Goal: Task Accomplishment & Management: Manage account settings

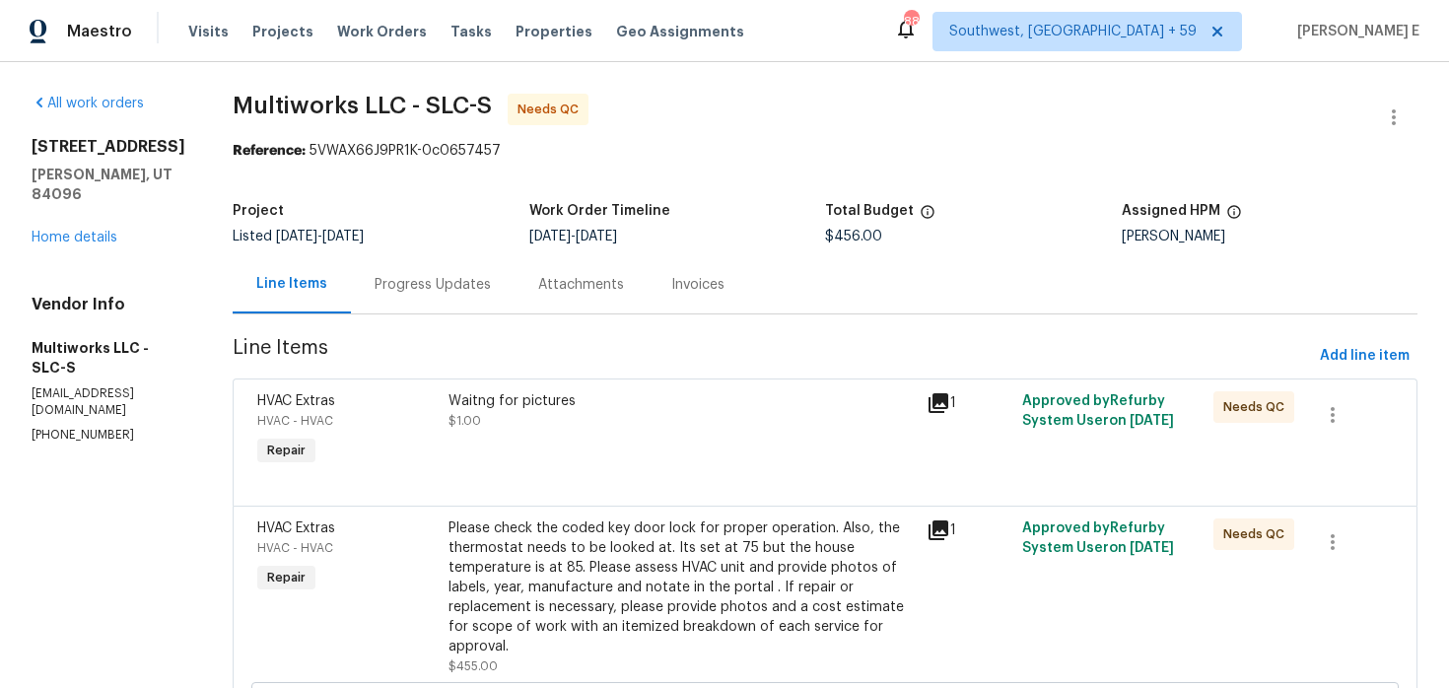
click at [361, 273] on div "Progress Updates" at bounding box center [433, 284] width 164 height 58
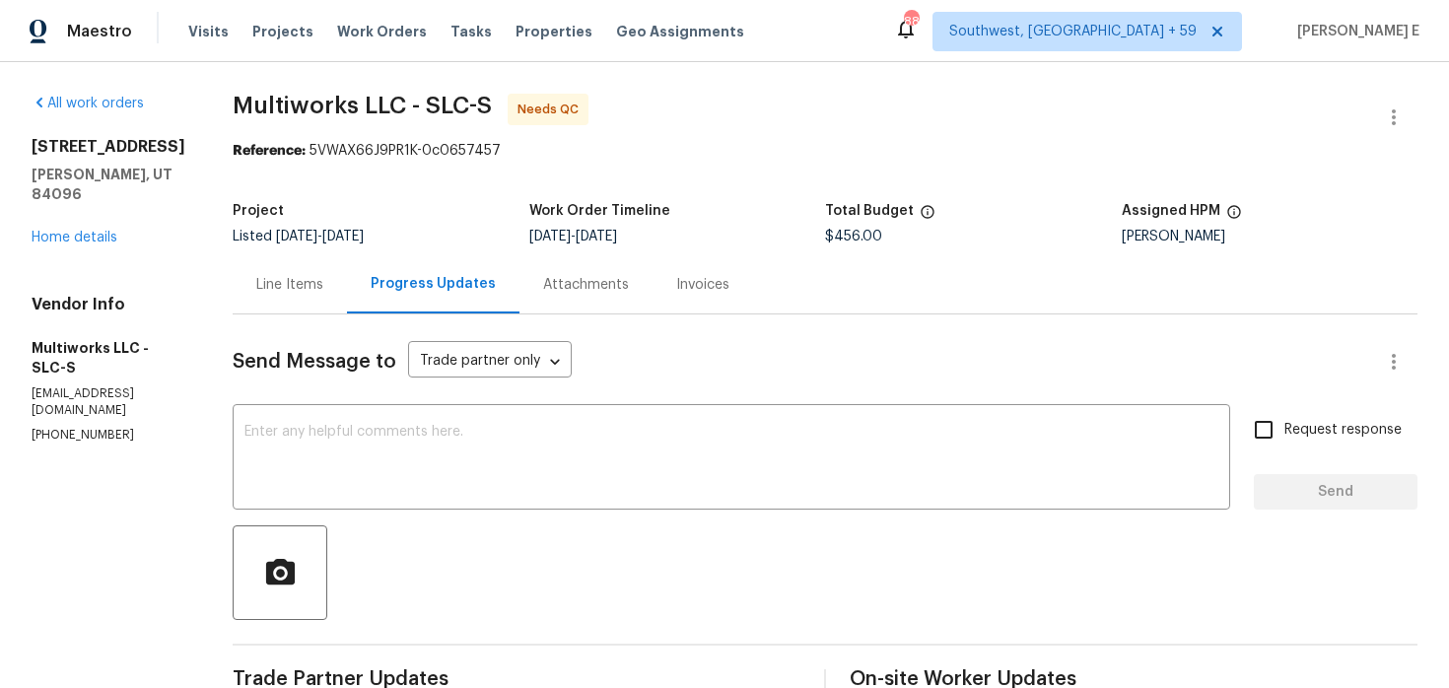
click at [242, 270] on div "Line Items" at bounding box center [290, 284] width 114 height 58
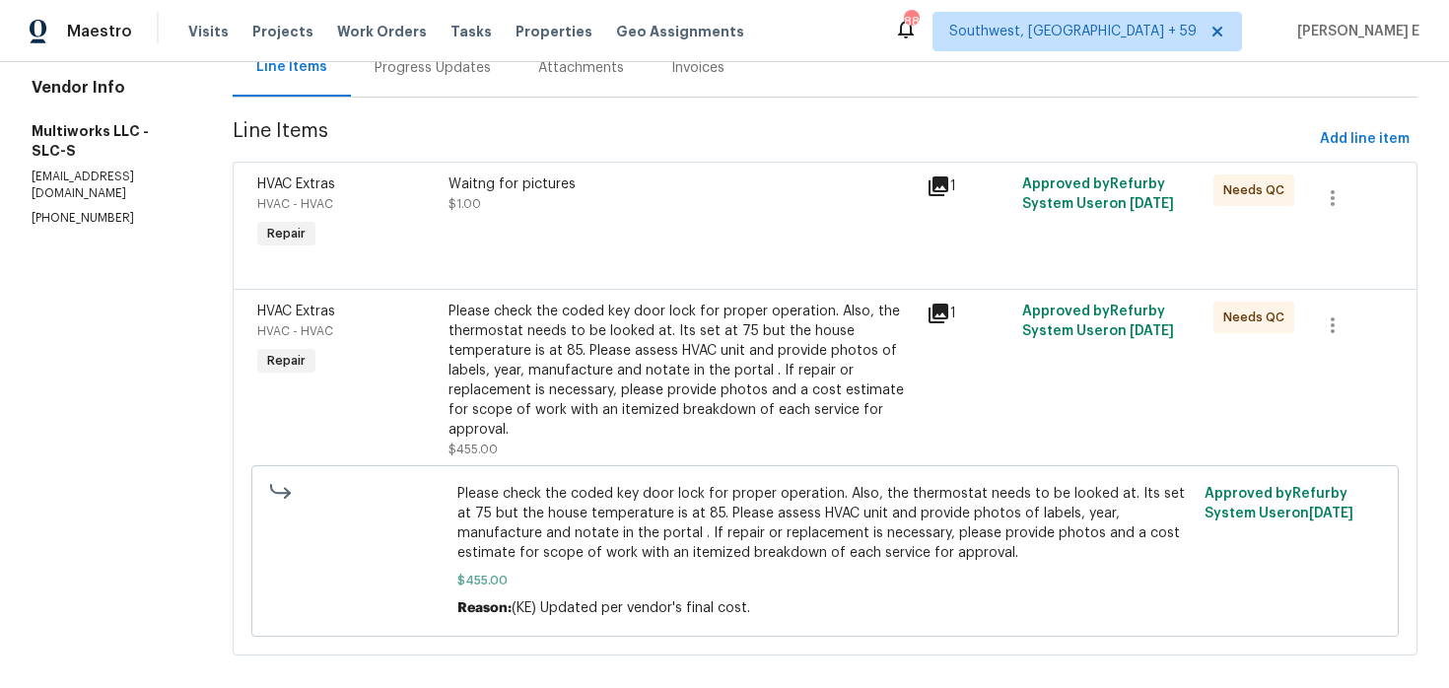
scroll to position [219, 0]
click at [560, 373] on div "Please check the coded key door lock for proper operation. Also, the thermostat…" at bounding box center [682, 369] width 466 height 138
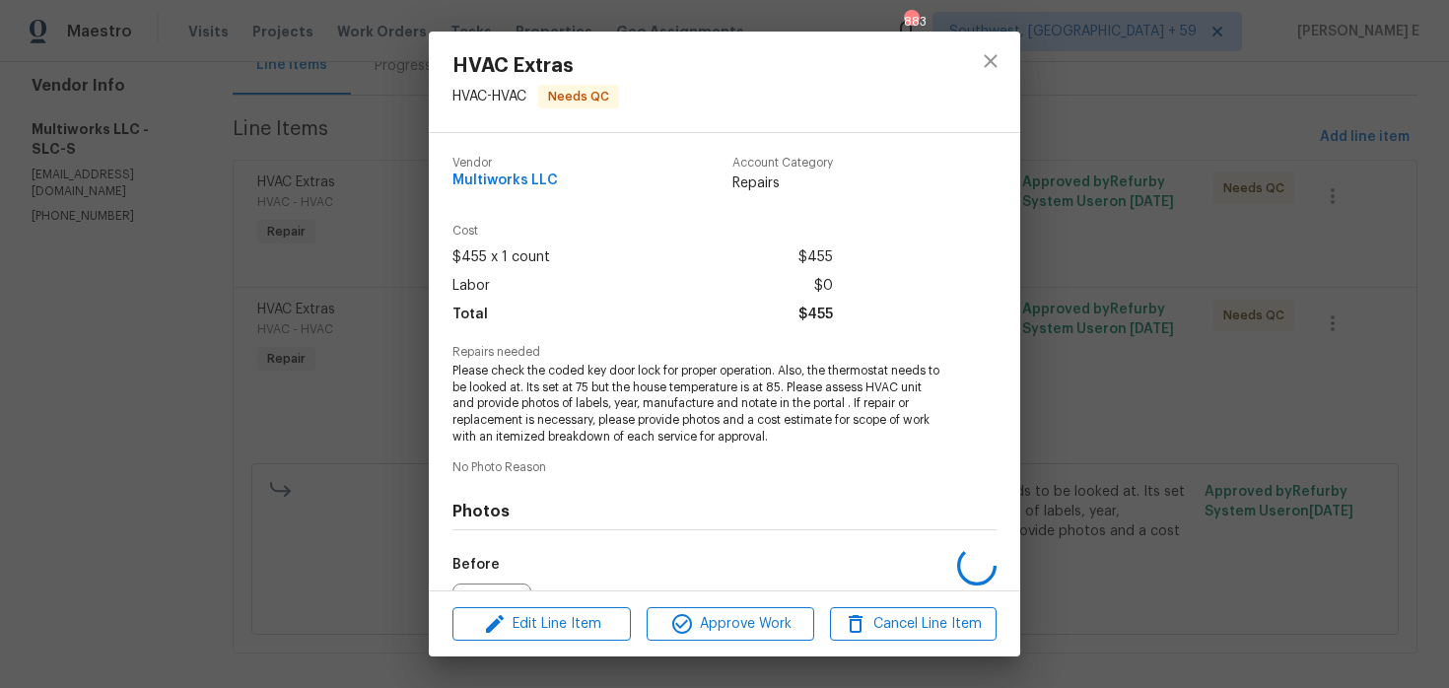
scroll to position [220, 0]
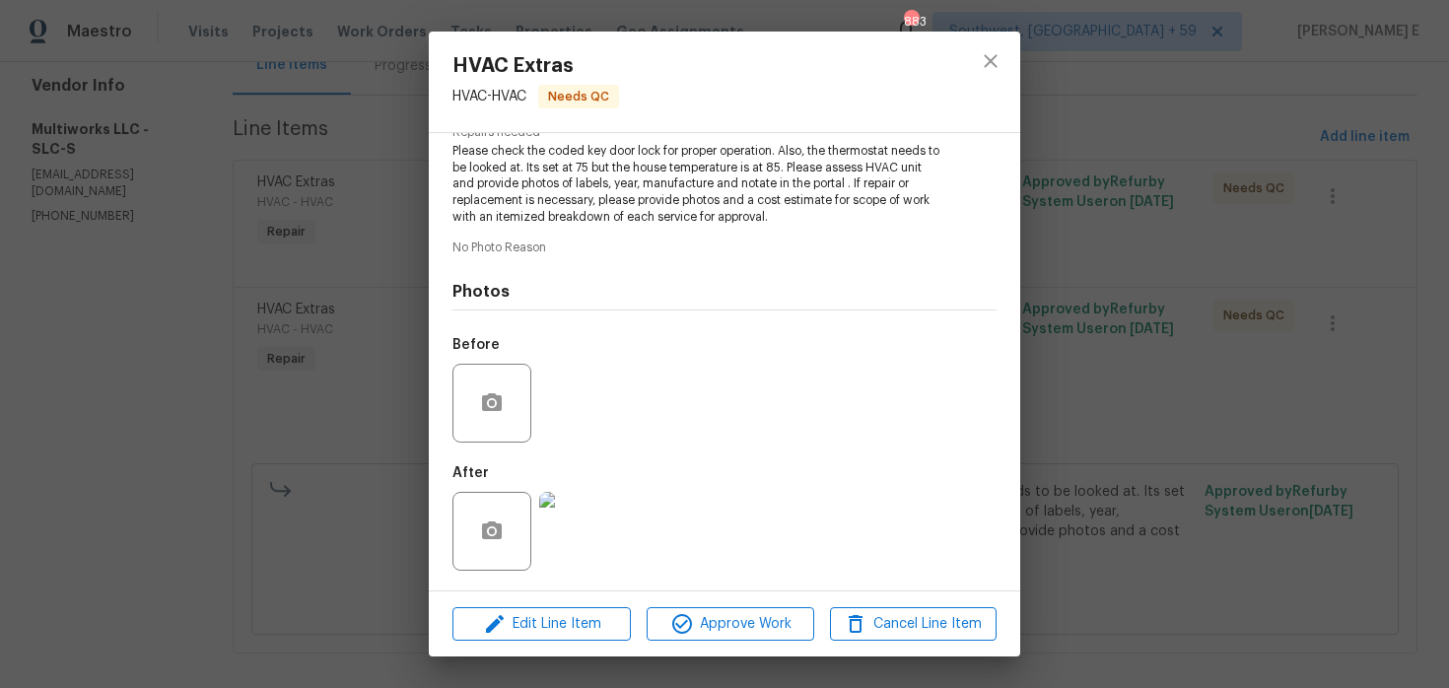
click at [581, 555] on img at bounding box center [578, 531] width 79 height 79
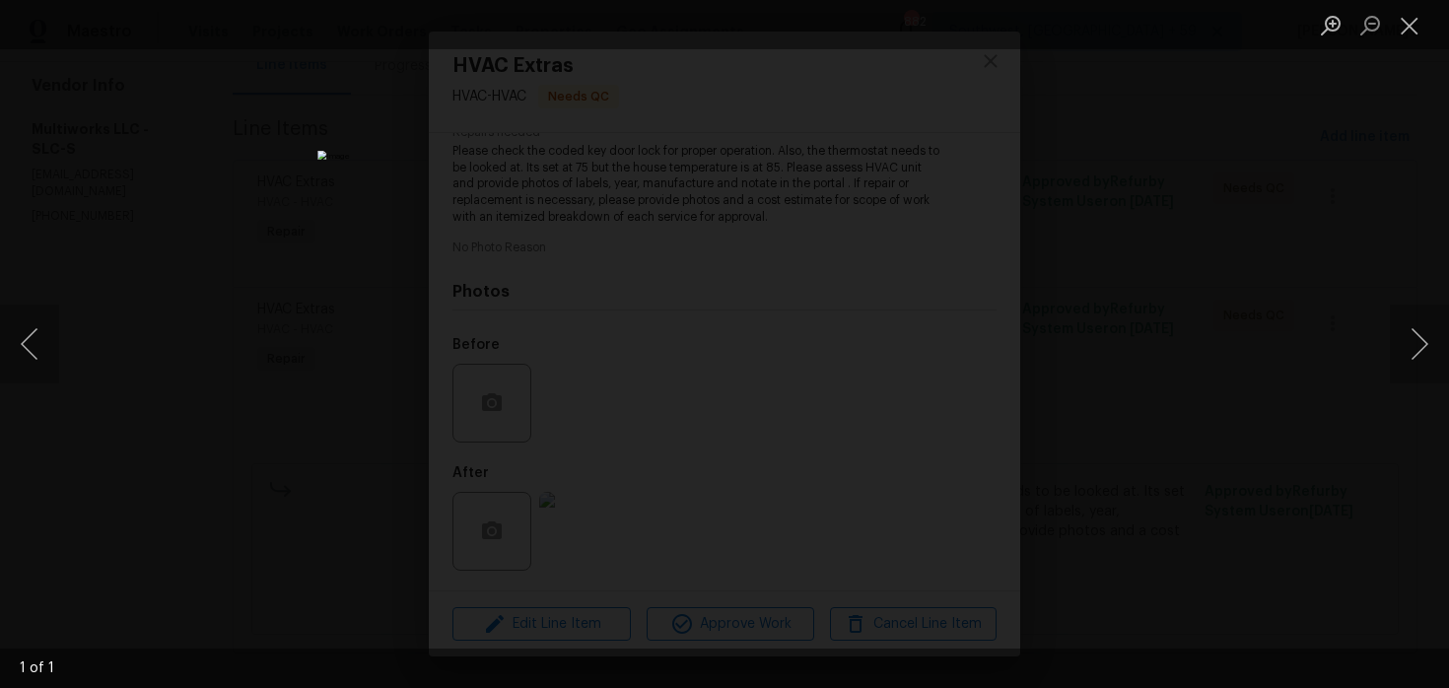
click at [1121, 99] on div "Lightbox" at bounding box center [724, 344] width 1449 height 688
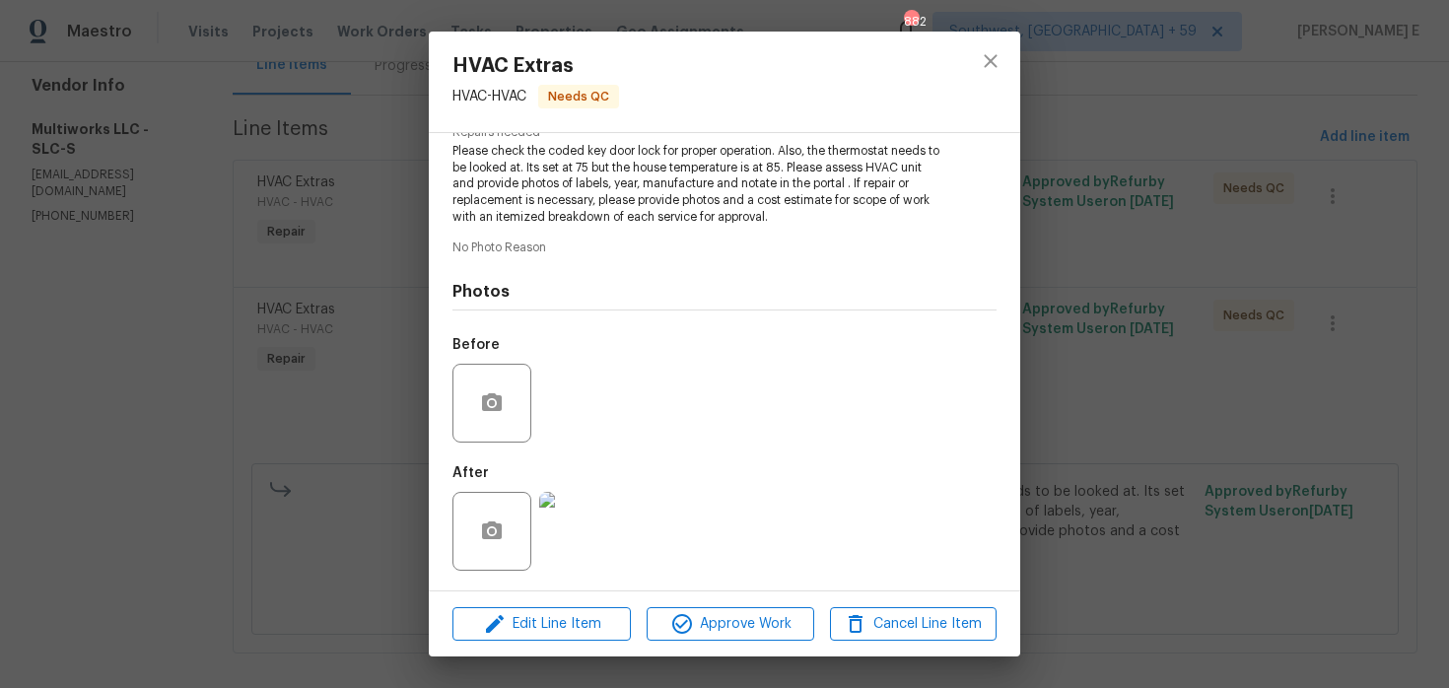
click at [1121, 99] on div "HVAC Extras HVAC - HVAC Needs QC Vendor Multiworks LLC Account Category Repairs…" at bounding box center [724, 344] width 1449 height 688
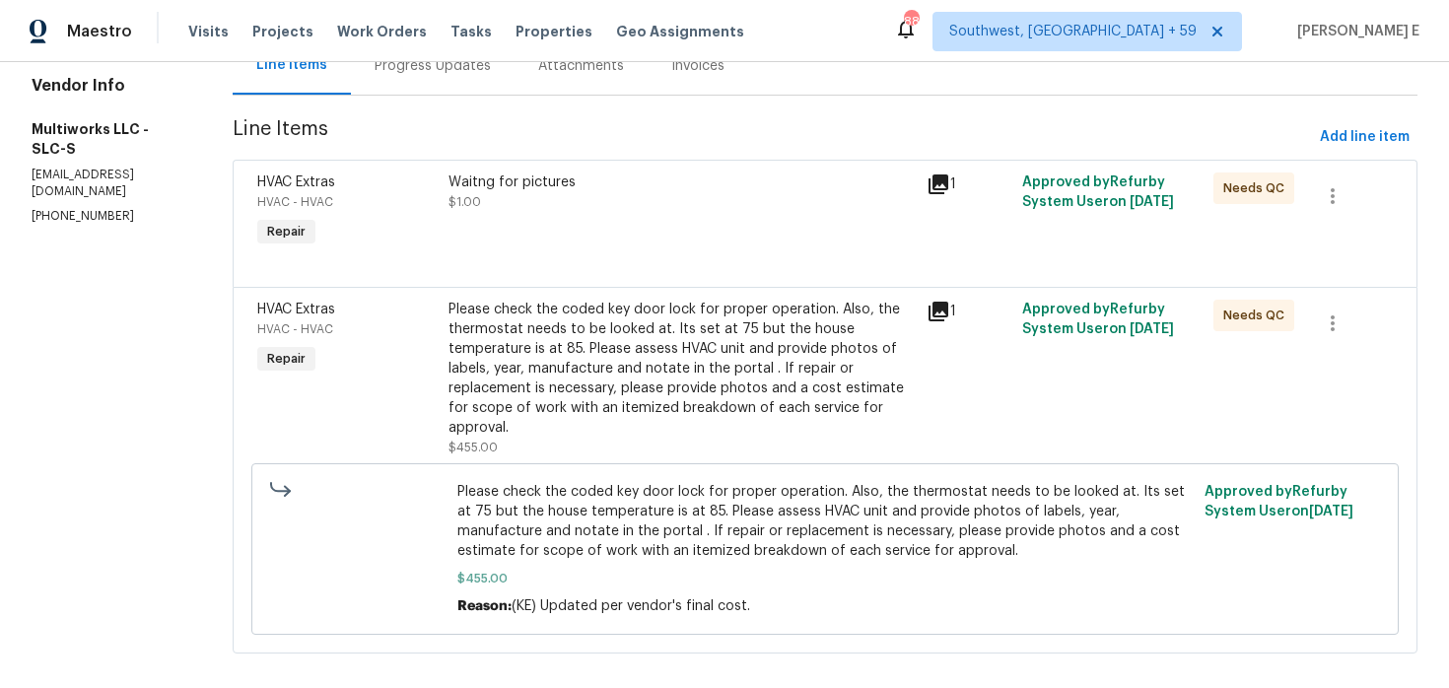
scroll to position [0, 0]
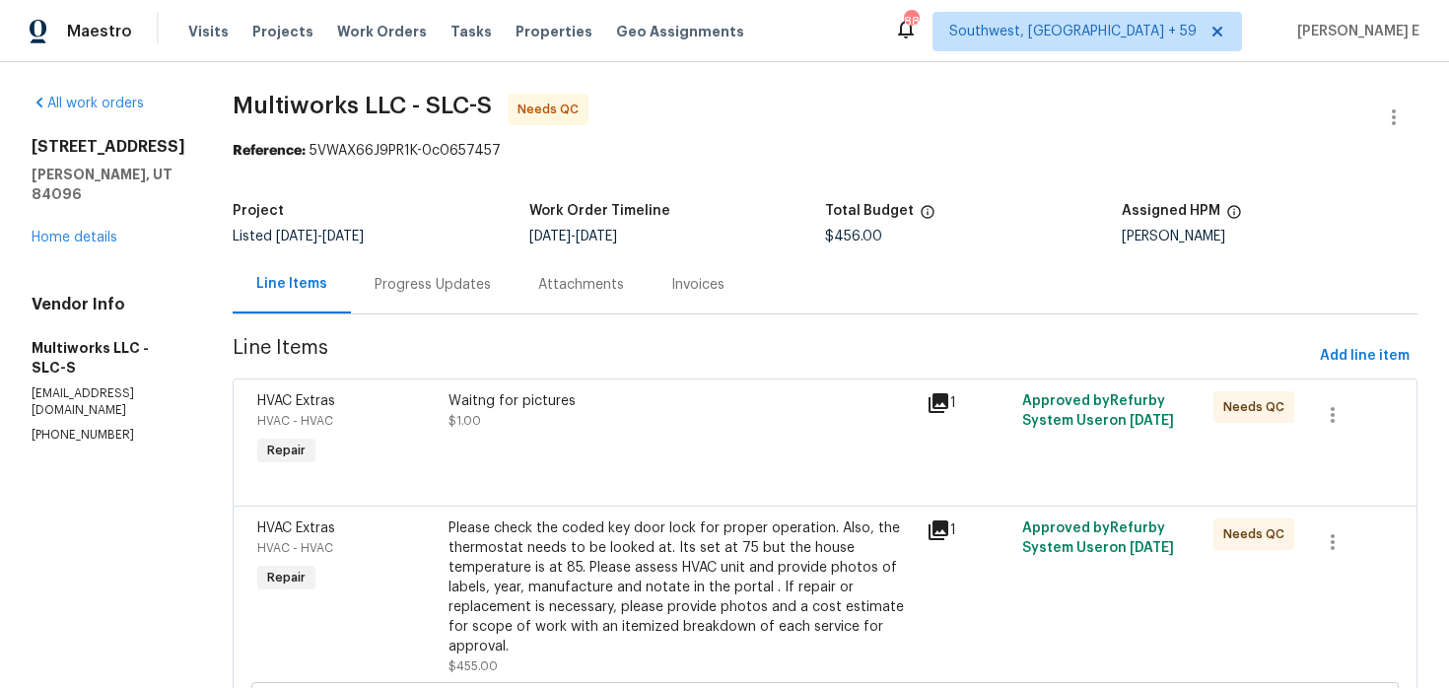
click at [945, 391] on div "1" at bounding box center [969, 403] width 84 height 24
click at [931, 397] on icon at bounding box center [939, 403] width 20 height 20
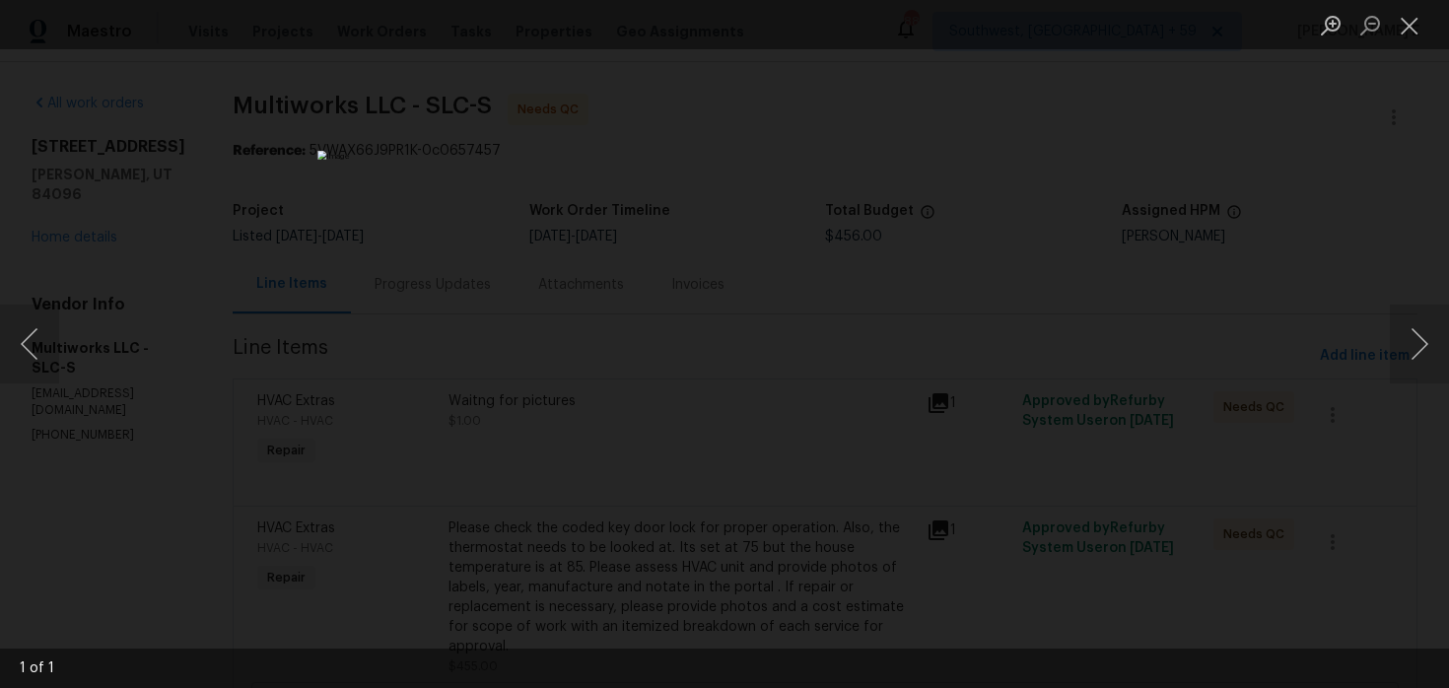
click at [1198, 230] on div "Lightbox" at bounding box center [724, 344] width 1449 height 688
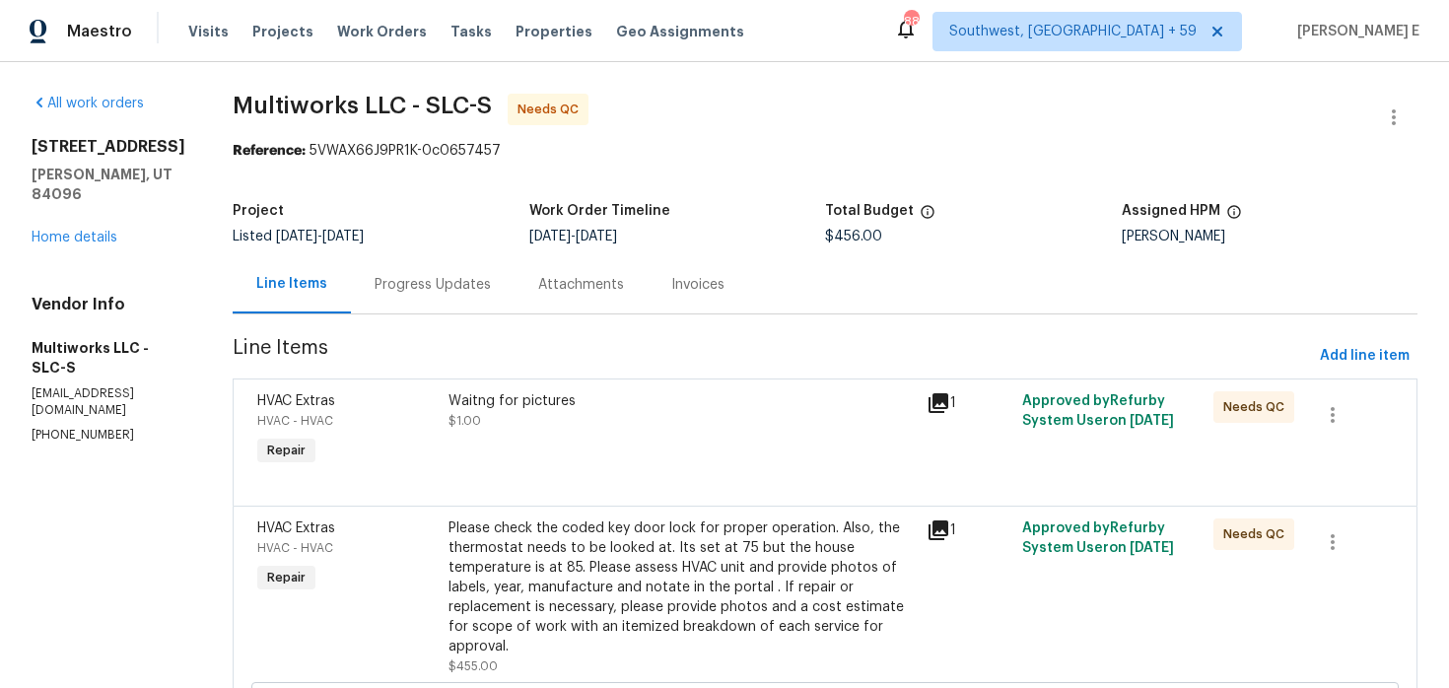
click at [1198, 230] on div "Jaime Angulo" at bounding box center [1270, 237] width 297 height 14
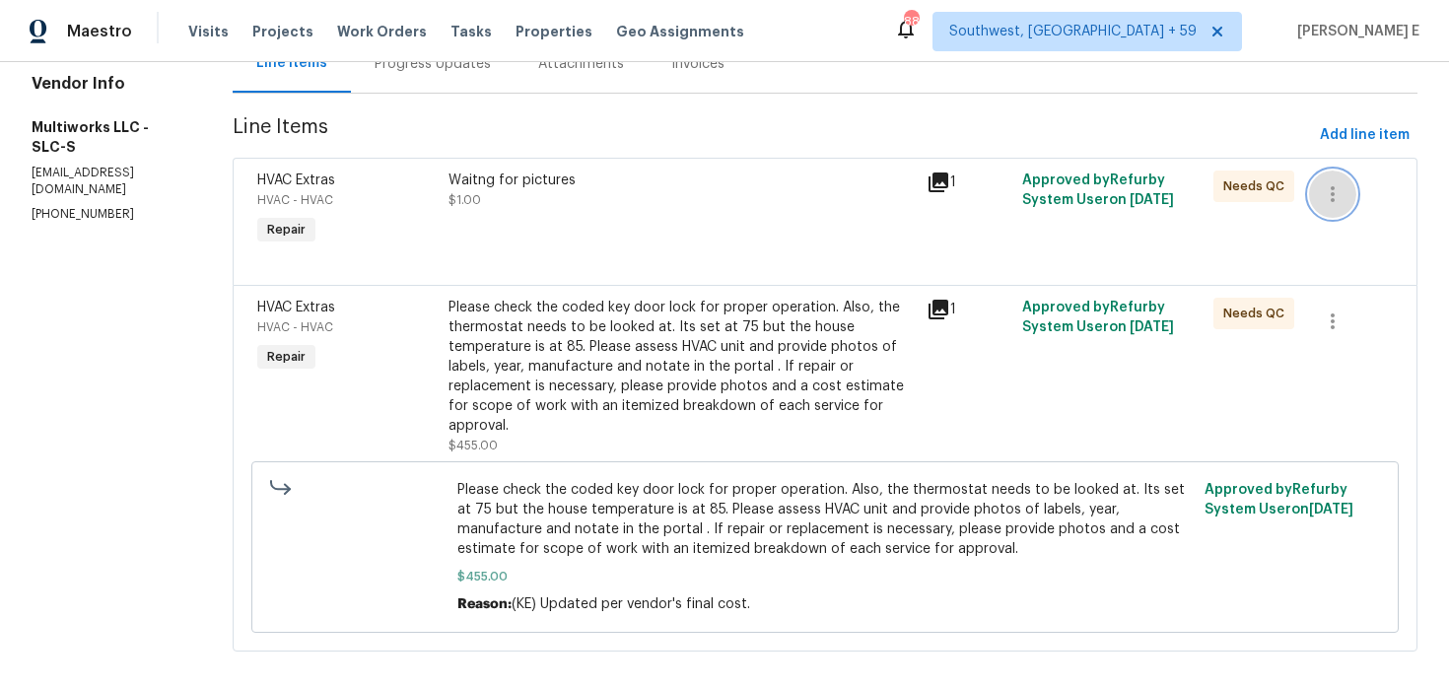
click at [1331, 196] on icon "button" at bounding box center [1333, 194] width 24 height 24
click at [1328, 198] on li "Cancel" at bounding box center [1346, 193] width 76 height 33
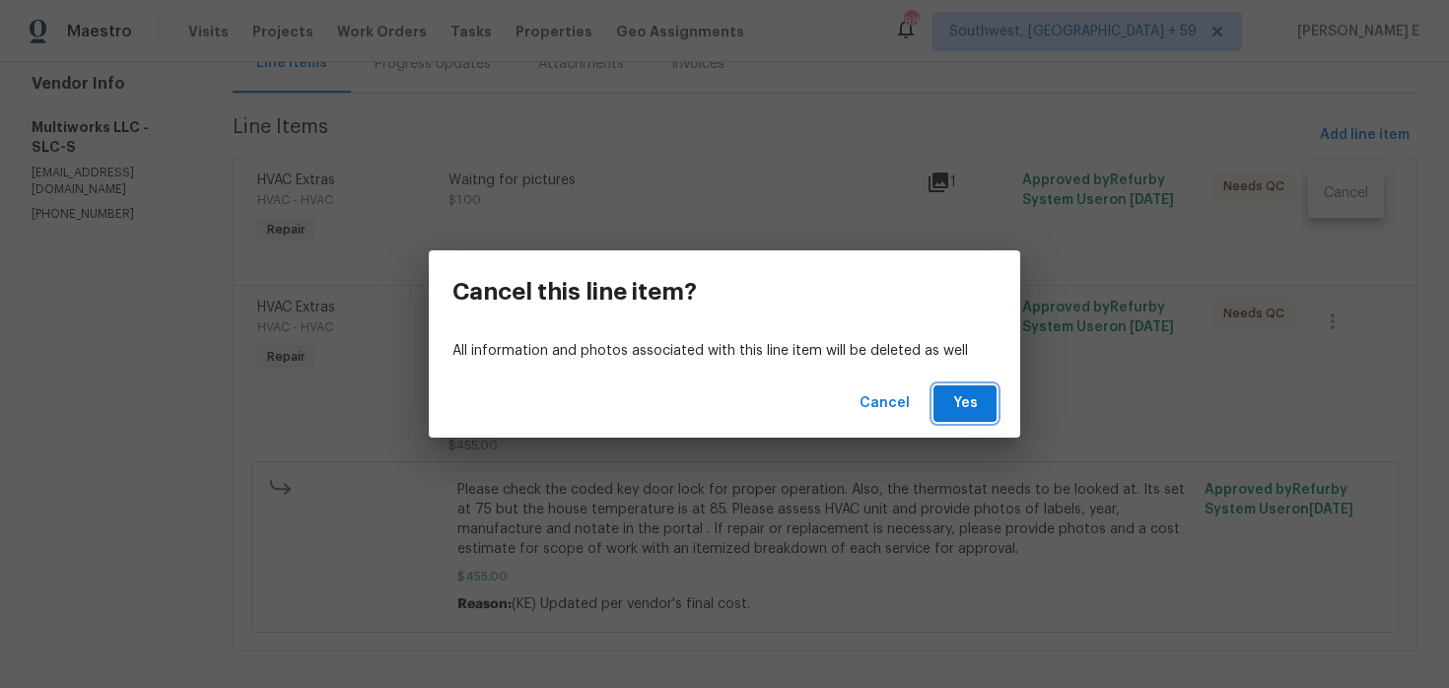
click at [966, 407] on span "Yes" at bounding box center [965, 403] width 32 height 25
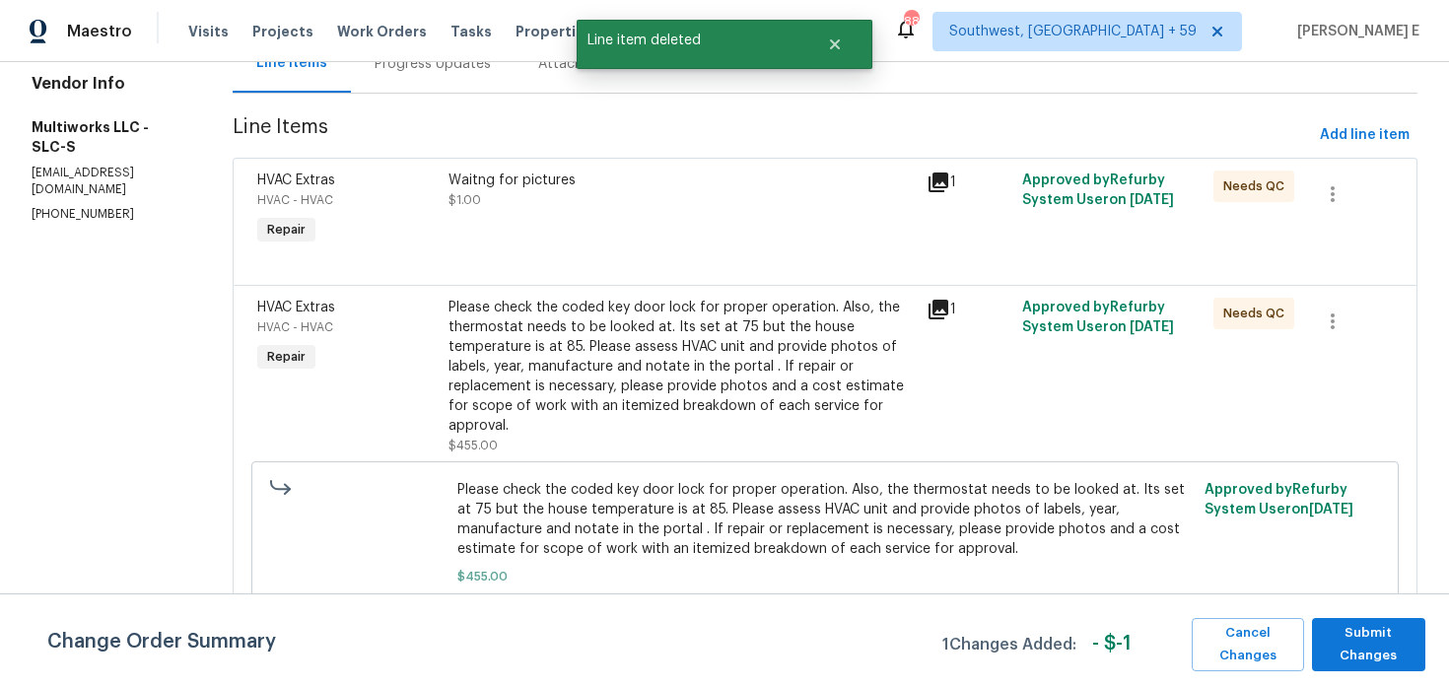
scroll to position [0, 0]
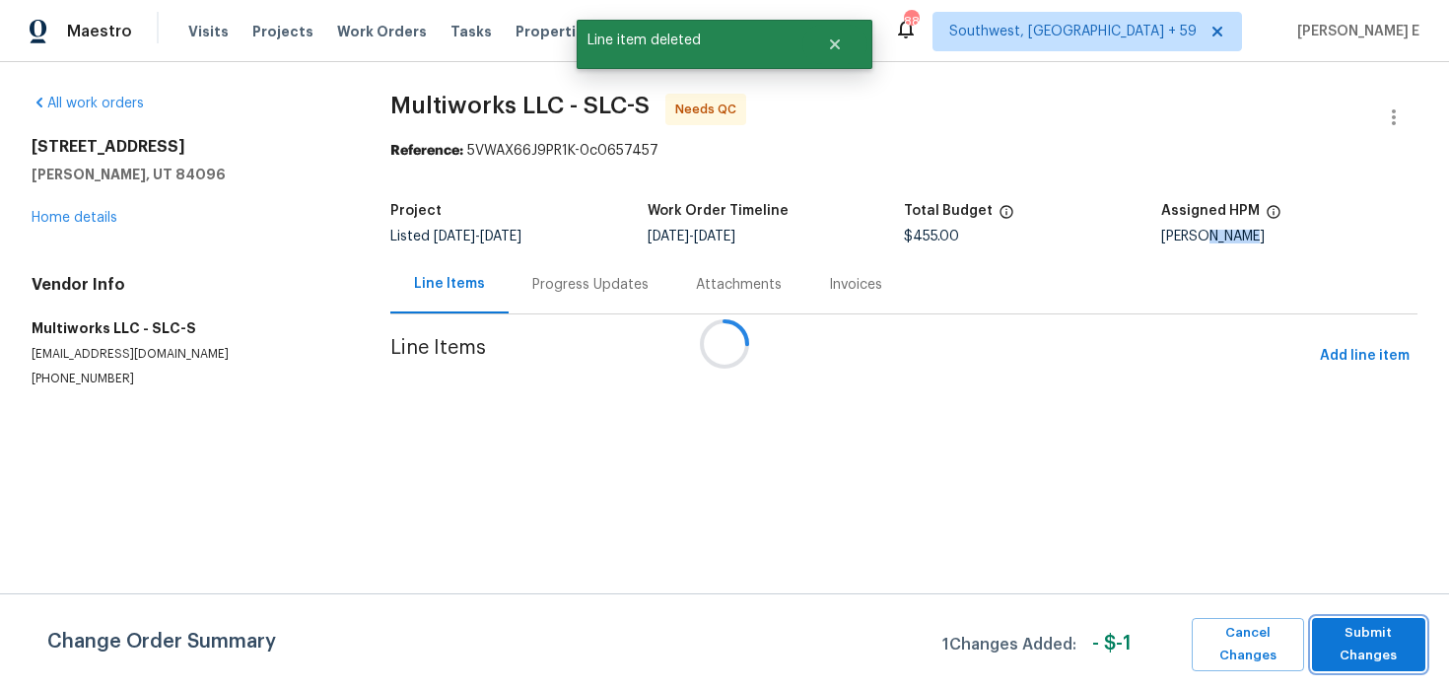
click at [1338, 648] on span "Submit Changes" at bounding box center [1369, 644] width 94 height 45
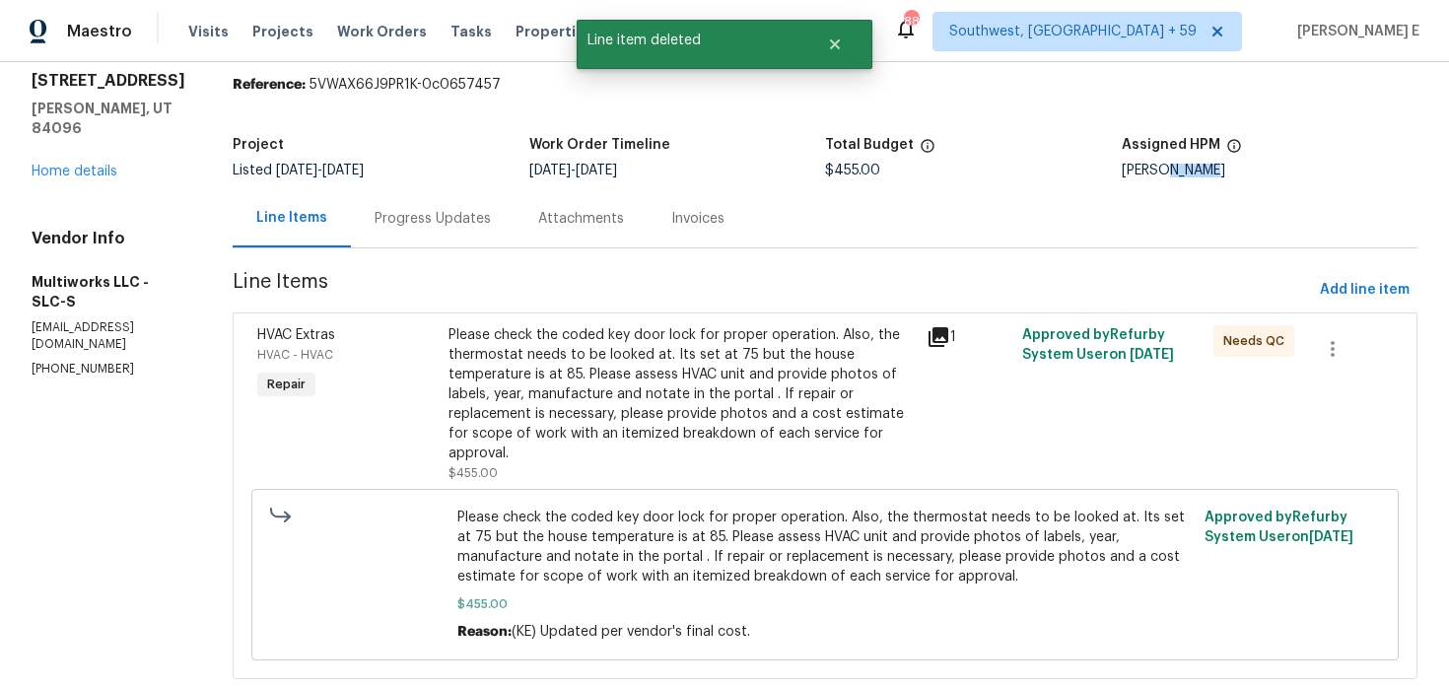
scroll to position [71, 0]
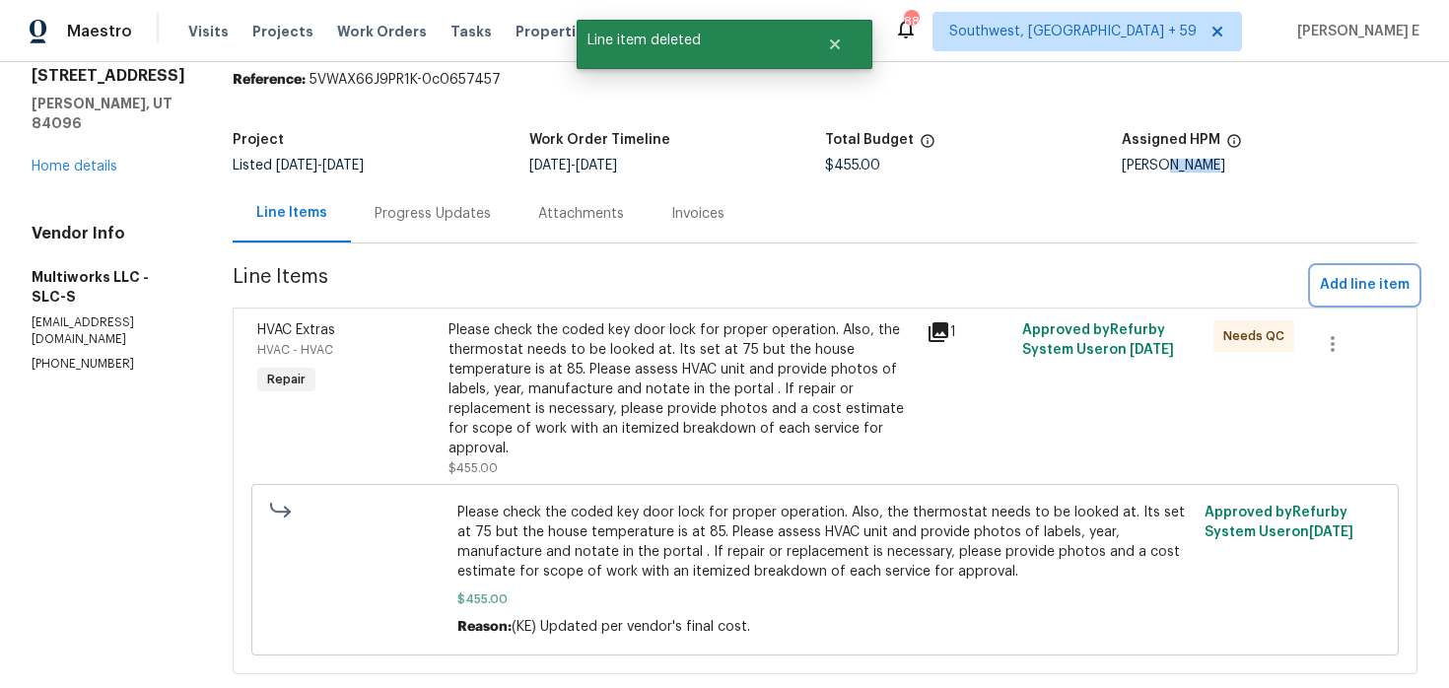
click at [1338, 283] on span "Add line item" at bounding box center [1365, 285] width 90 height 25
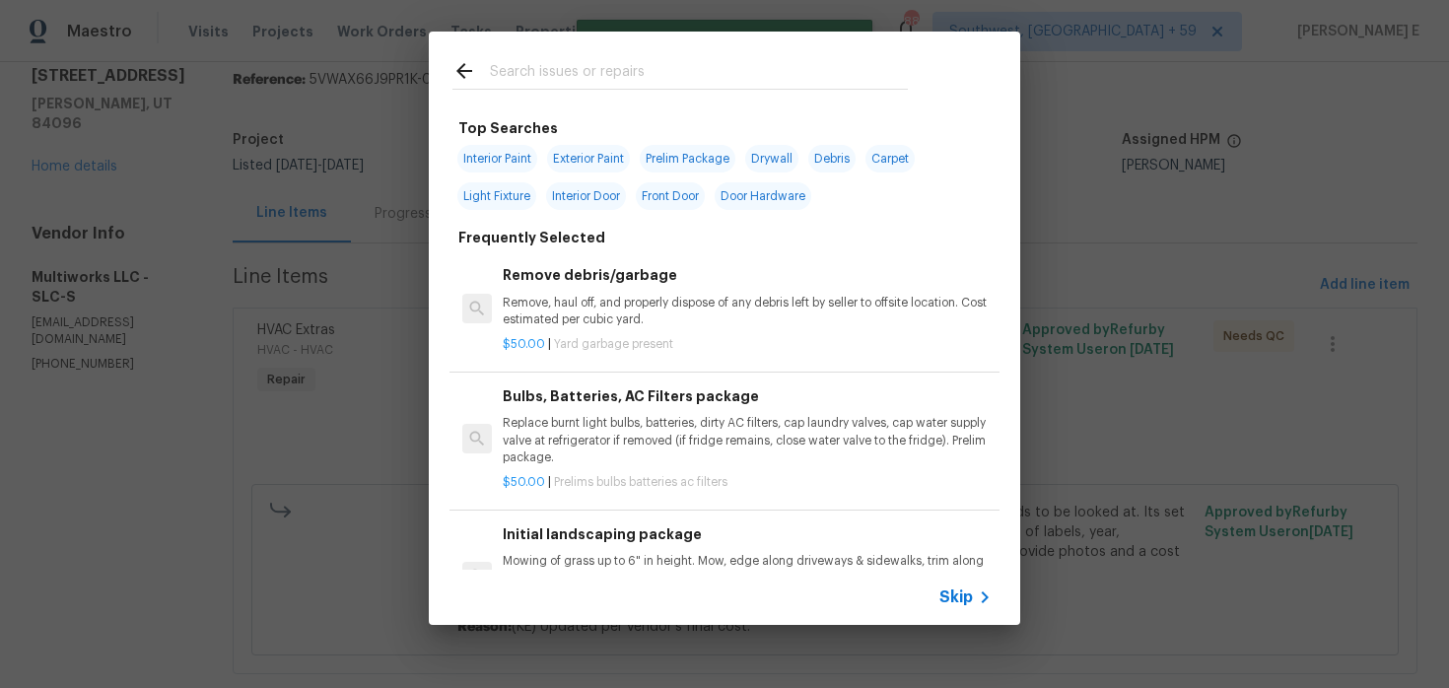
click at [954, 593] on span "Skip" at bounding box center [956, 598] width 34 height 20
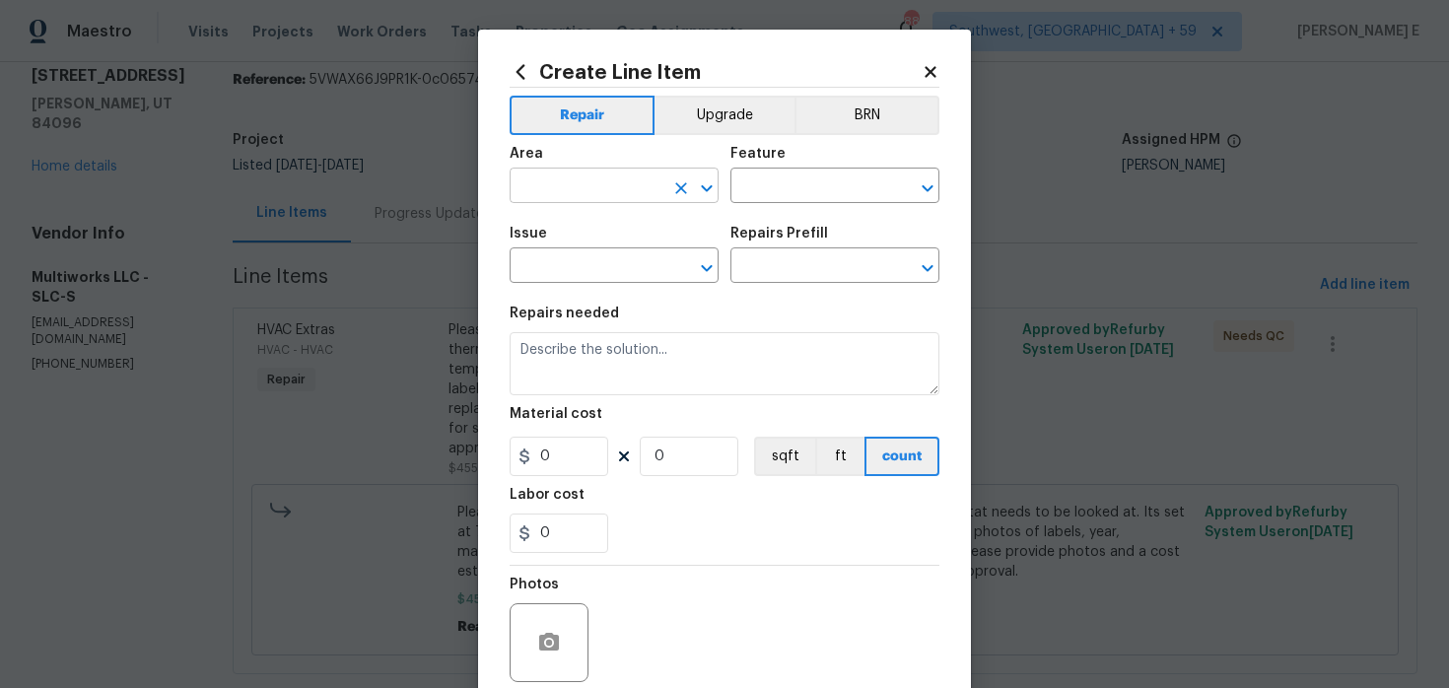
click at [548, 203] on input "text" at bounding box center [587, 188] width 154 height 31
type input "HVAC"
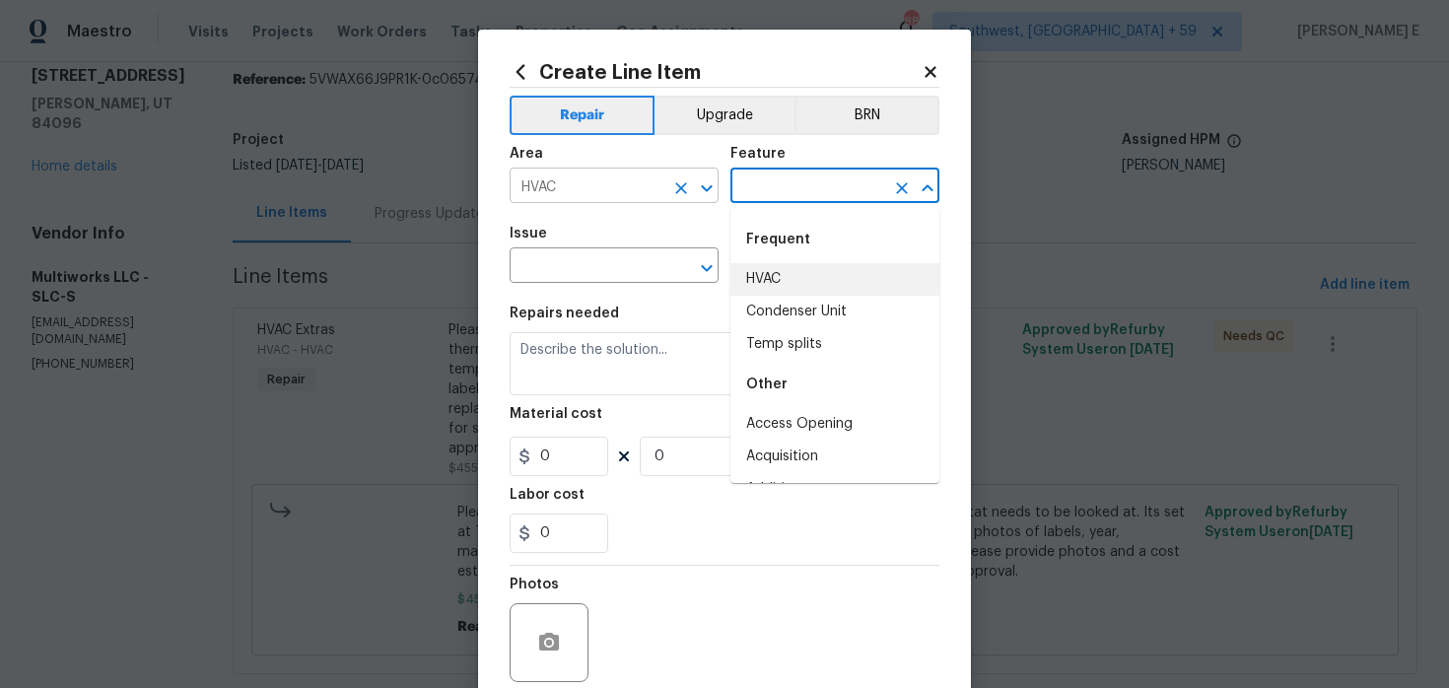
type input "HVAC"
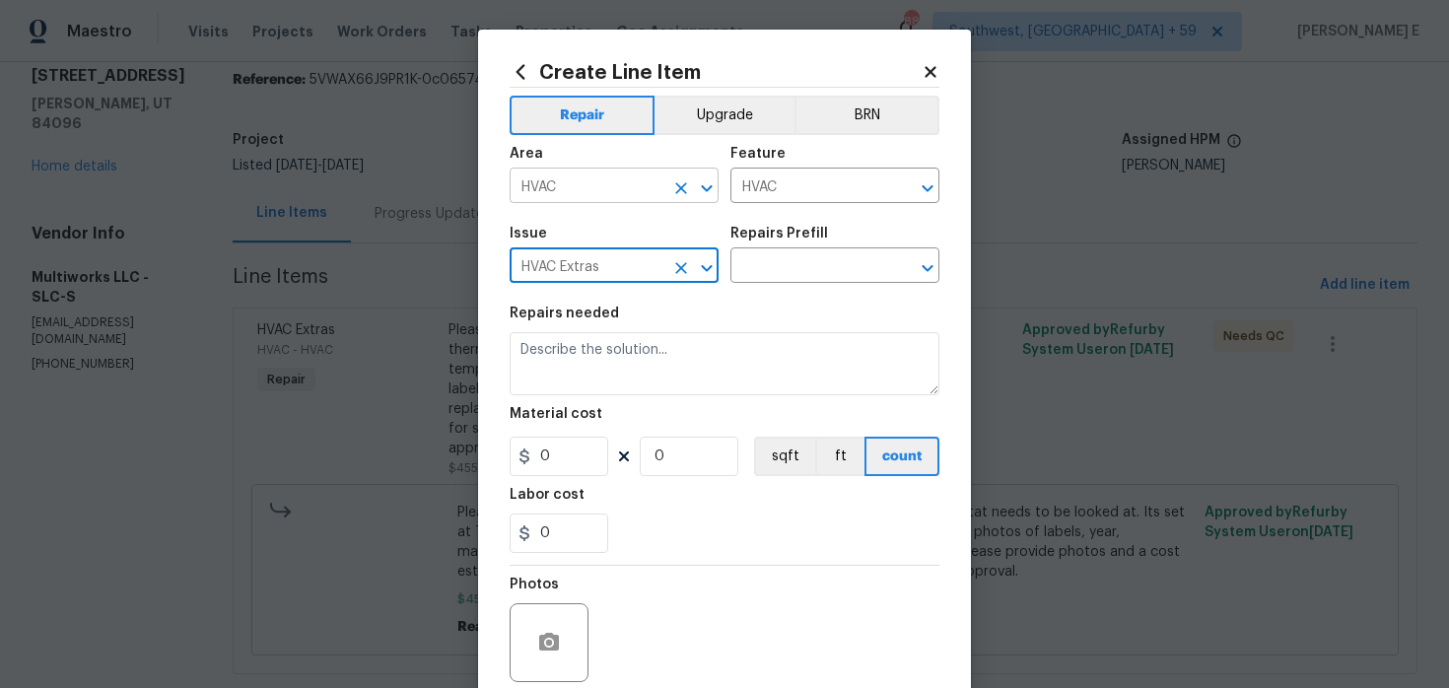
type input "HVAC Extras"
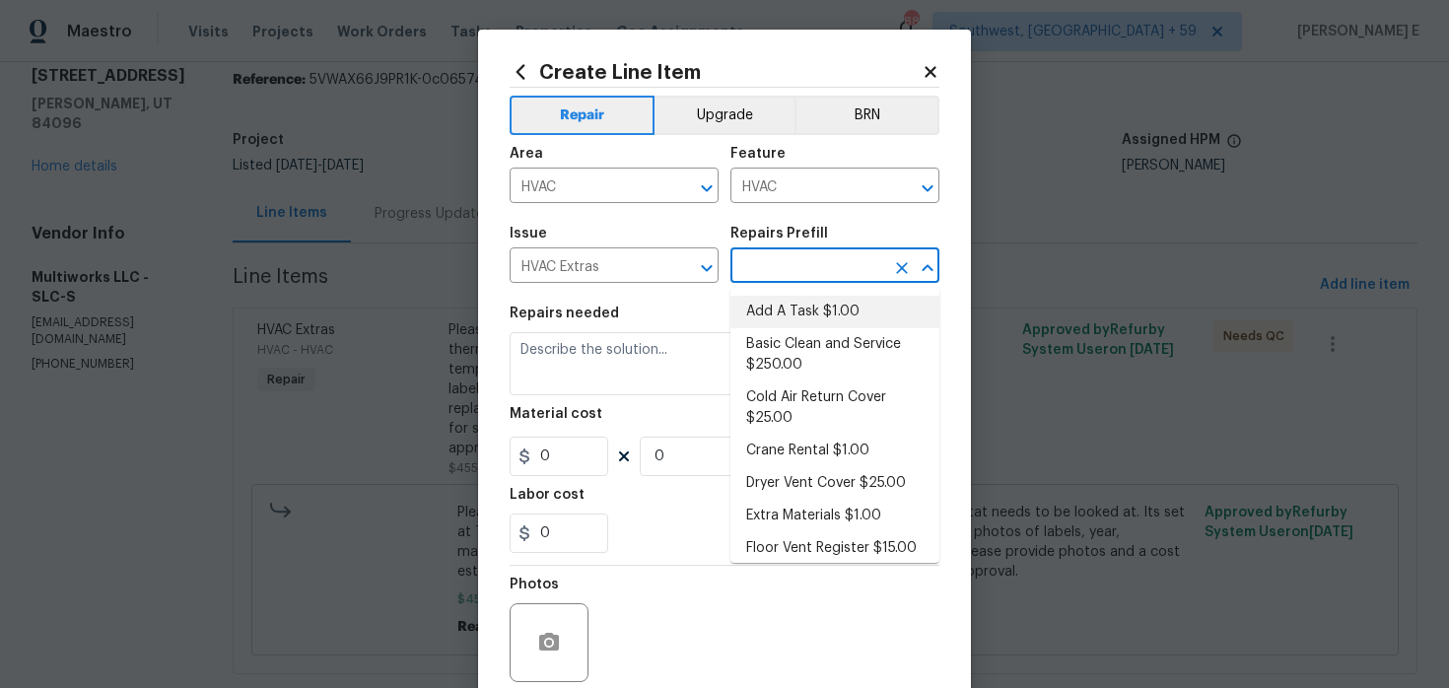
click at [797, 311] on li "Add A Task $1.00" at bounding box center [834, 312] width 209 height 33
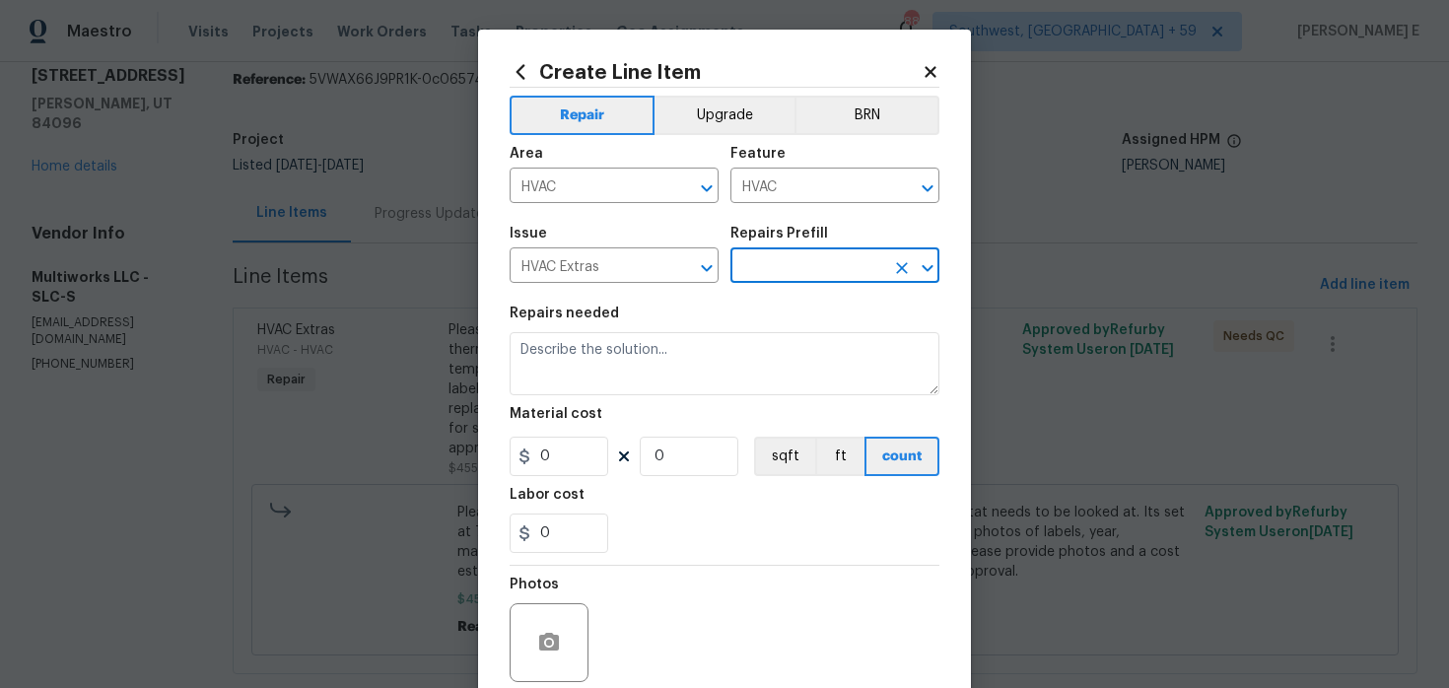
type input "Add A Task $1.00"
type textarea "HPM to detail"
type input "1"
click at [797, 311] on div "Repairs needed" at bounding box center [725, 320] width 430 height 26
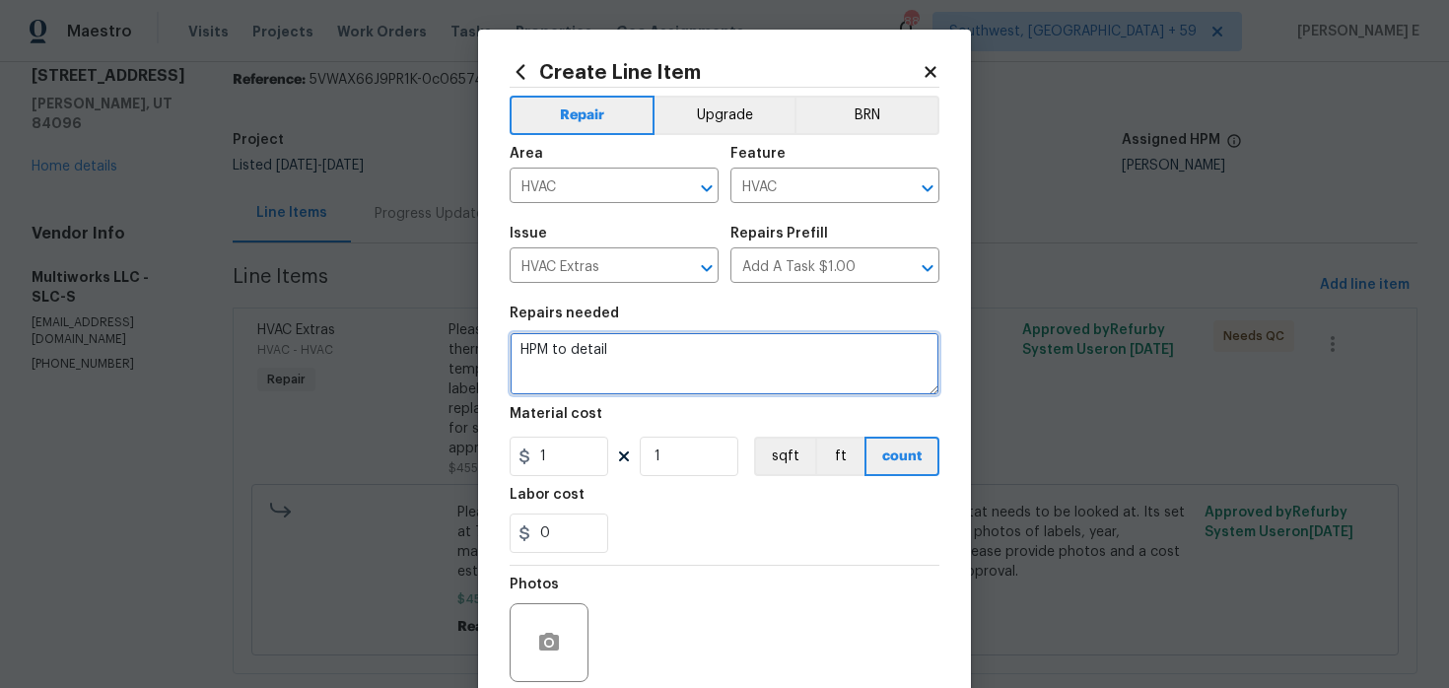
click at [610, 387] on textarea "HPM to detail" at bounding box center [725, 363] width 430 height 63
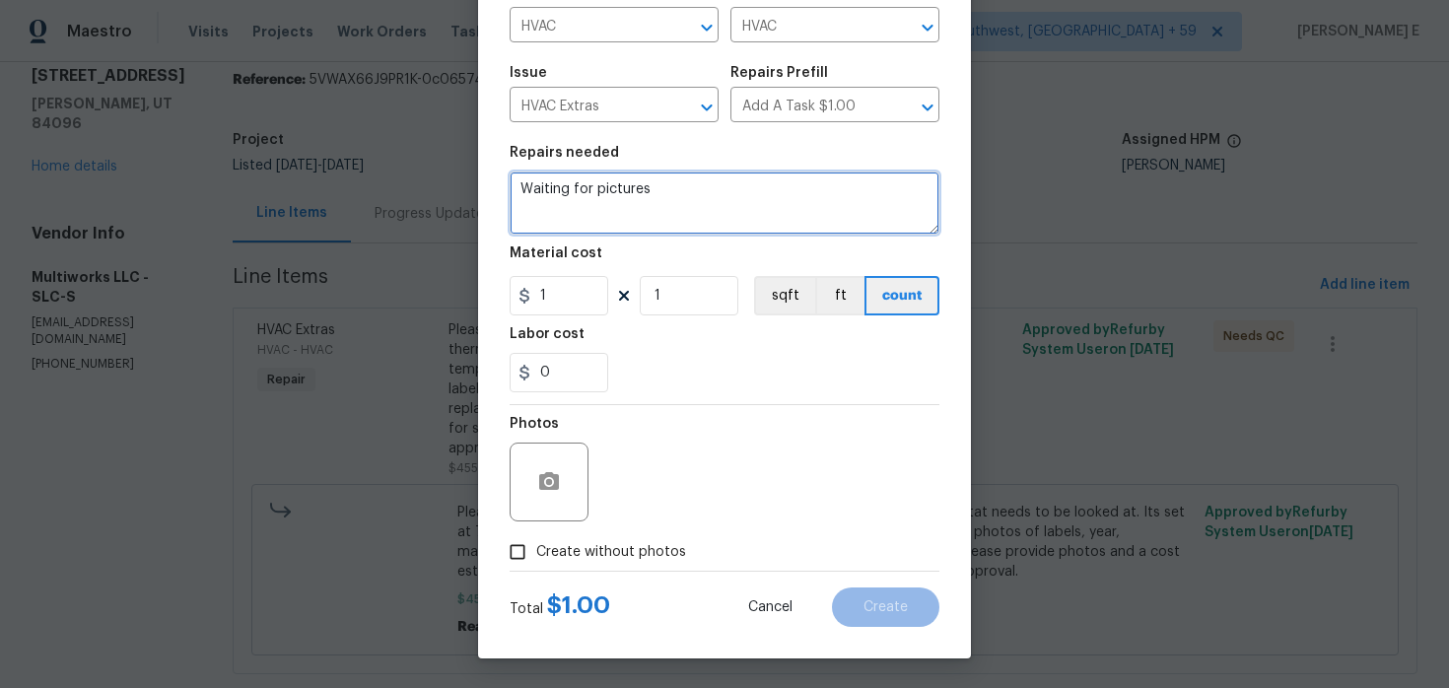
type textarea "Waiting for pictures"
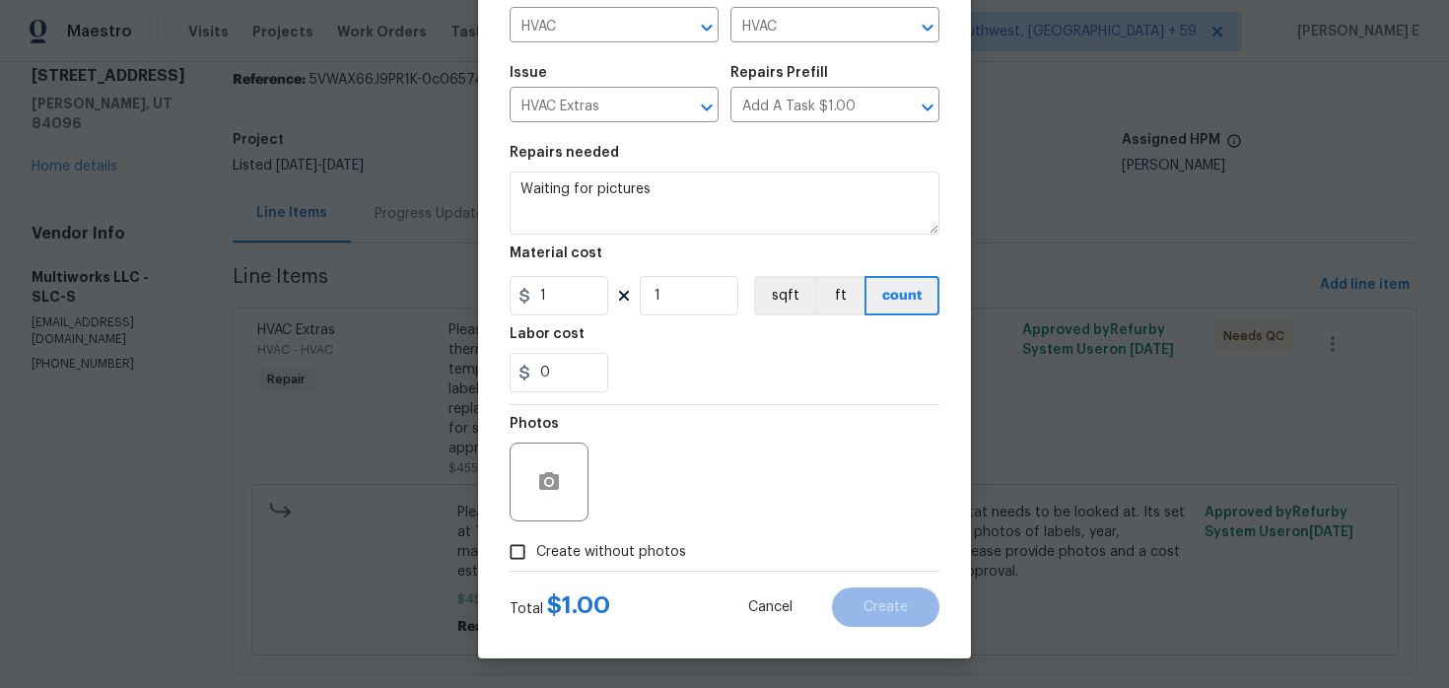
click at [573, 538] on label "Create without photos" at bounding box center [592, 551] width 187 height 37
click at [536, 538] on input "Create without photos" at bounding box center [517, 551] width 37 height 37
checkbox input "true"
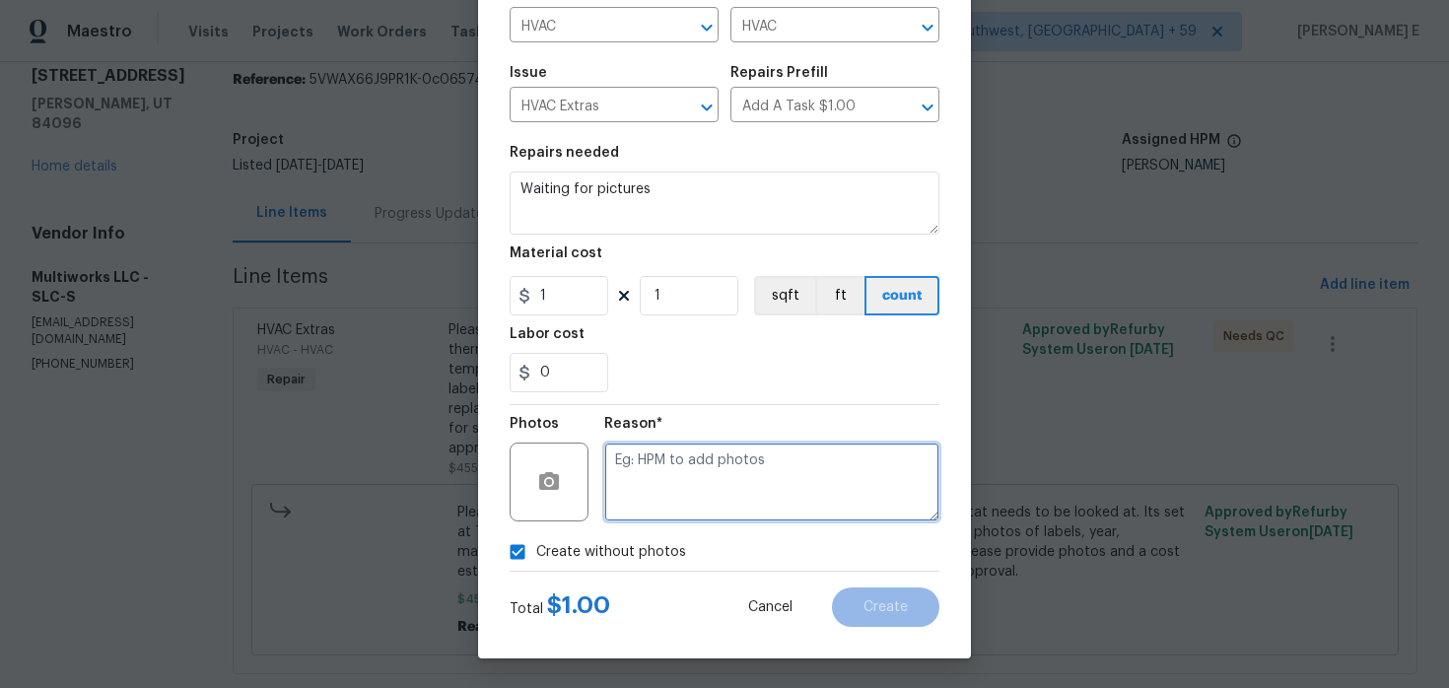
click at [691, 479] on textarea at bounding box center [771, 482] width 335 height 79
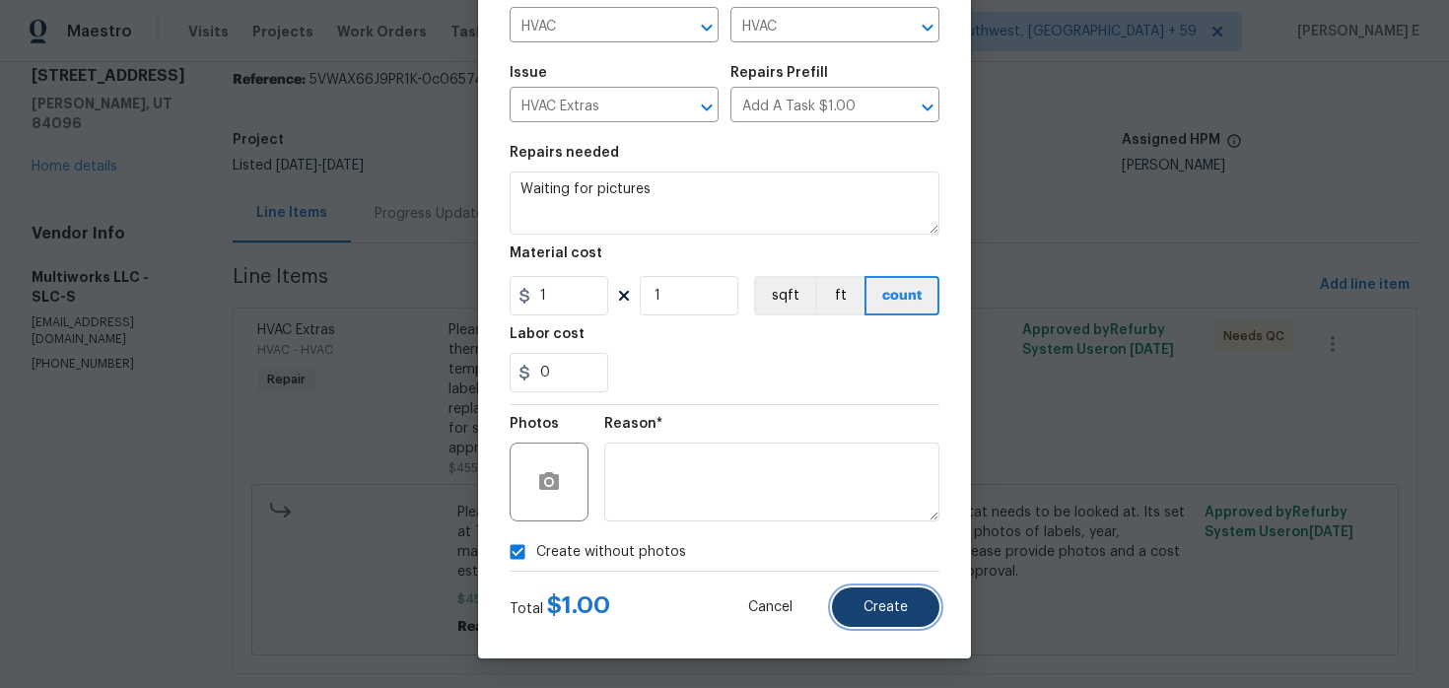
click at [854, 589] on button "Create" at bounding box center [885, 607] width 107 height 39
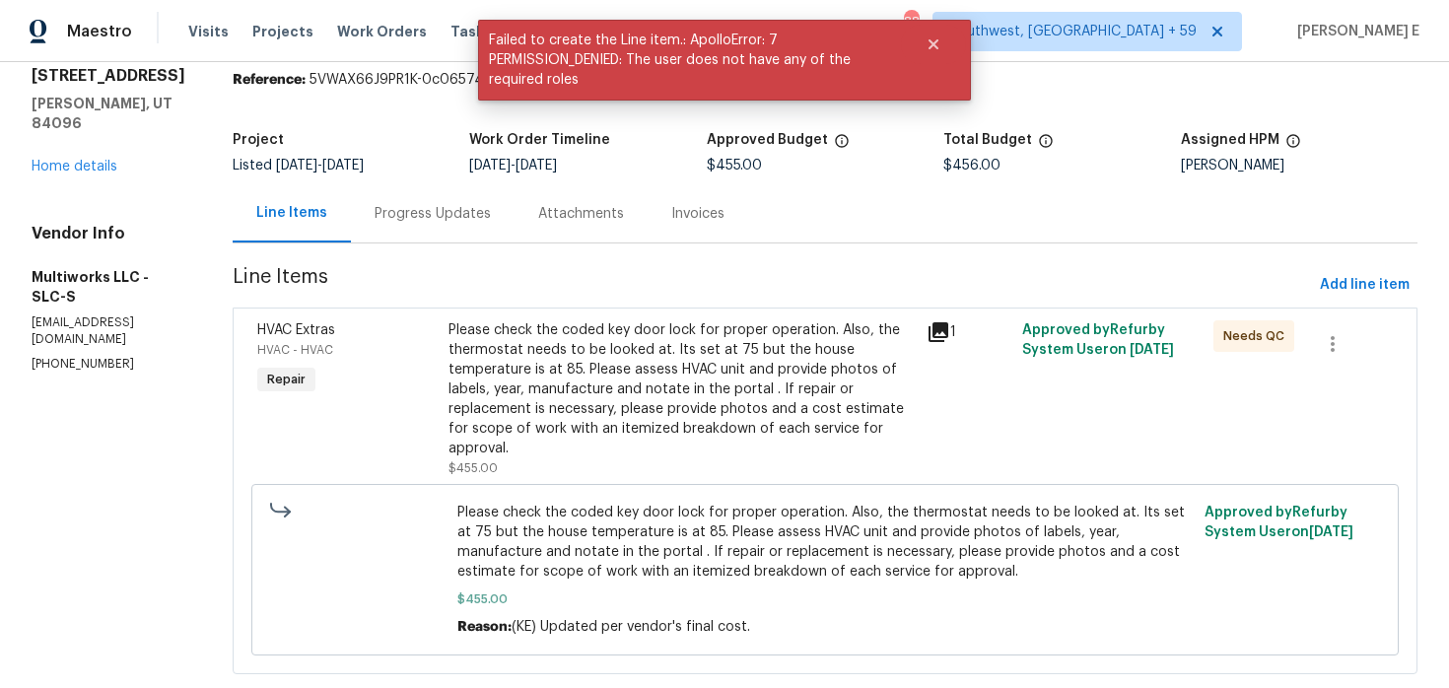
scroll to position [0, 0]
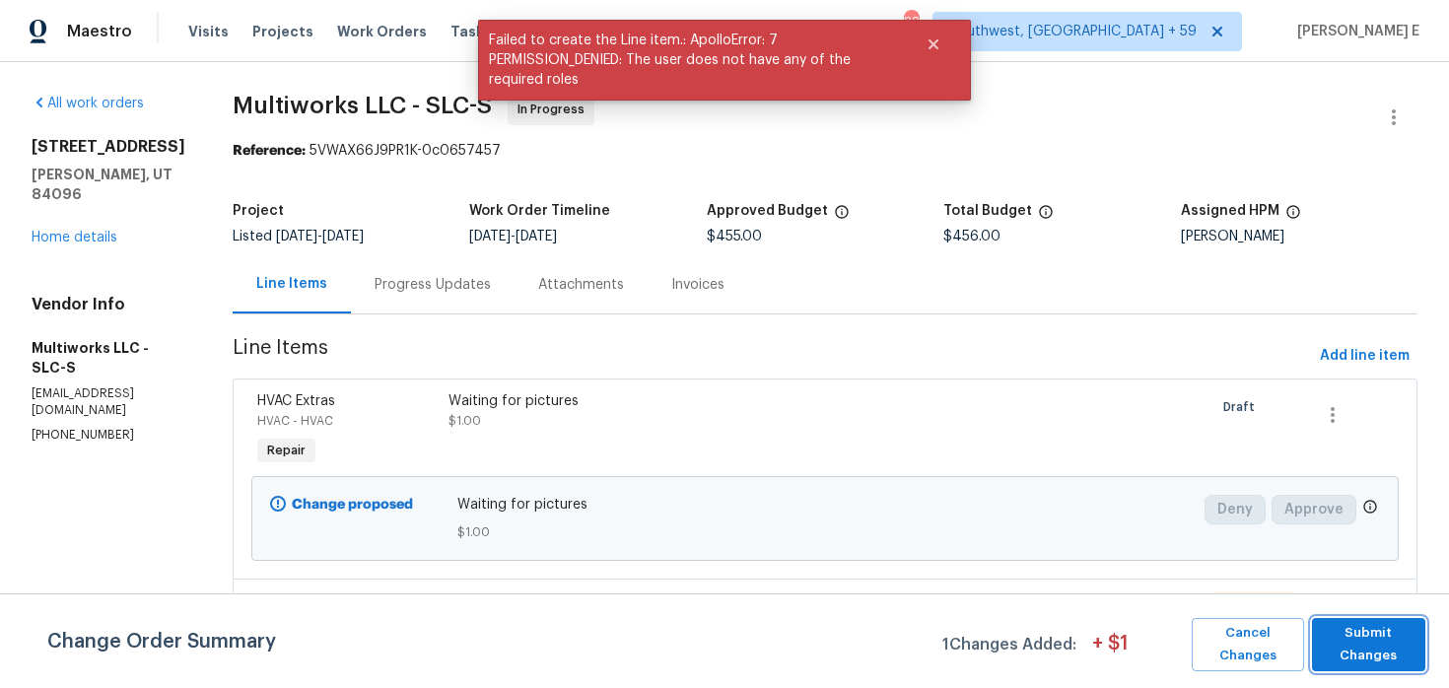
click at [1393, 640] on span "Submit Changes" at bounding box center [1369, 644] width 94 height 45
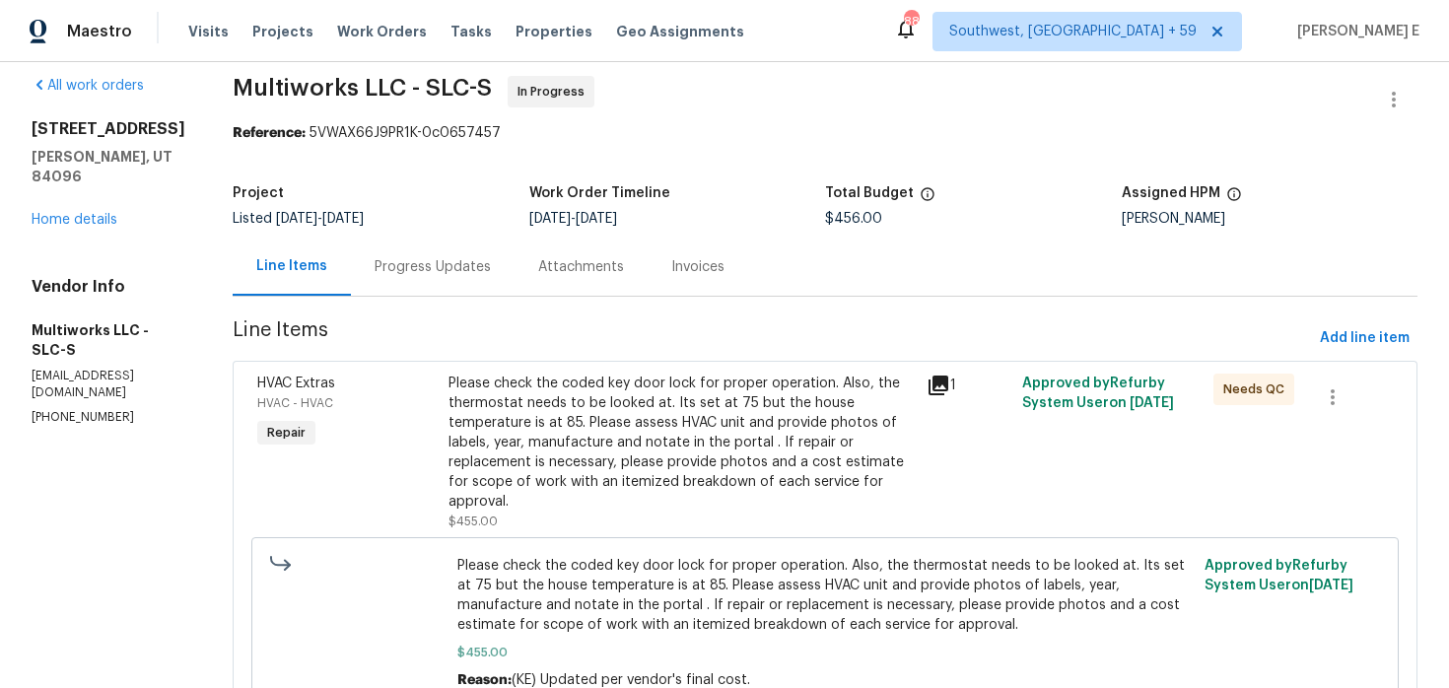
scroll to position [22, 0]
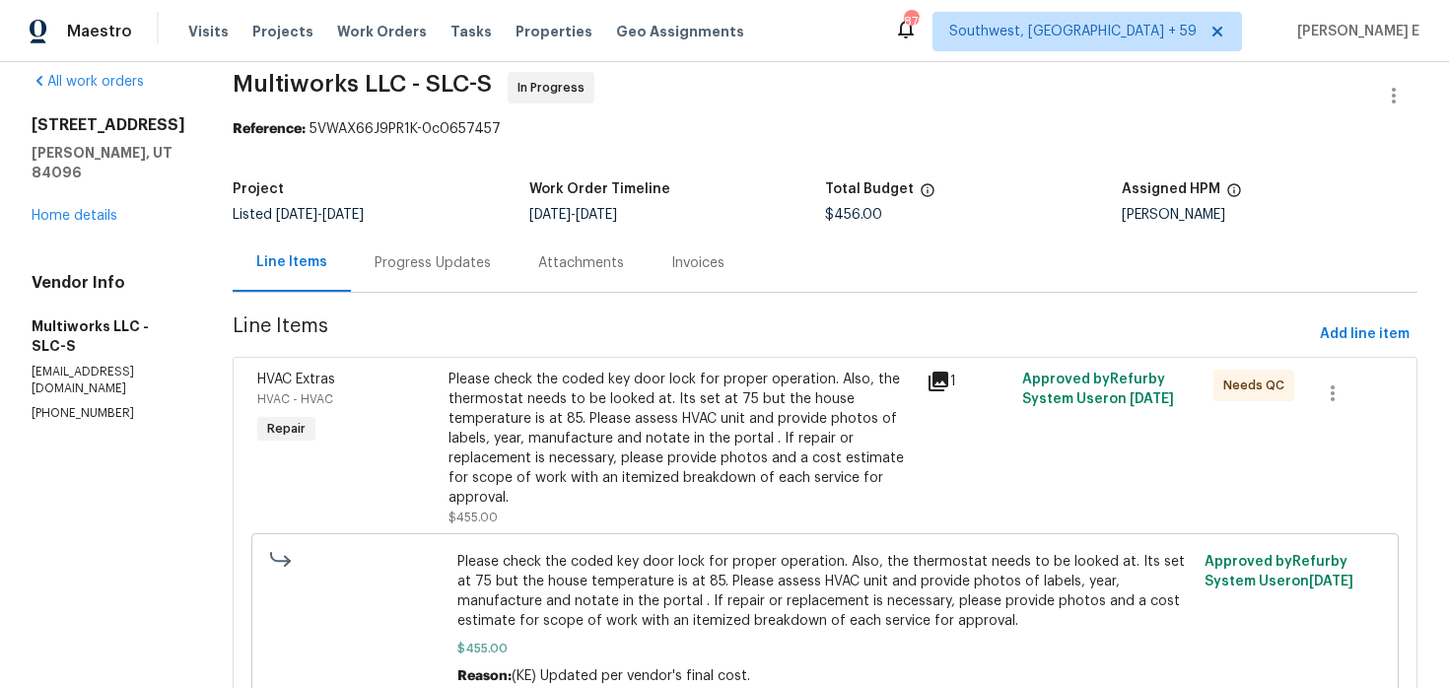
click at [457, 268] on div "Progress Updates" at bounding box center [433, 263] width 116 height 20
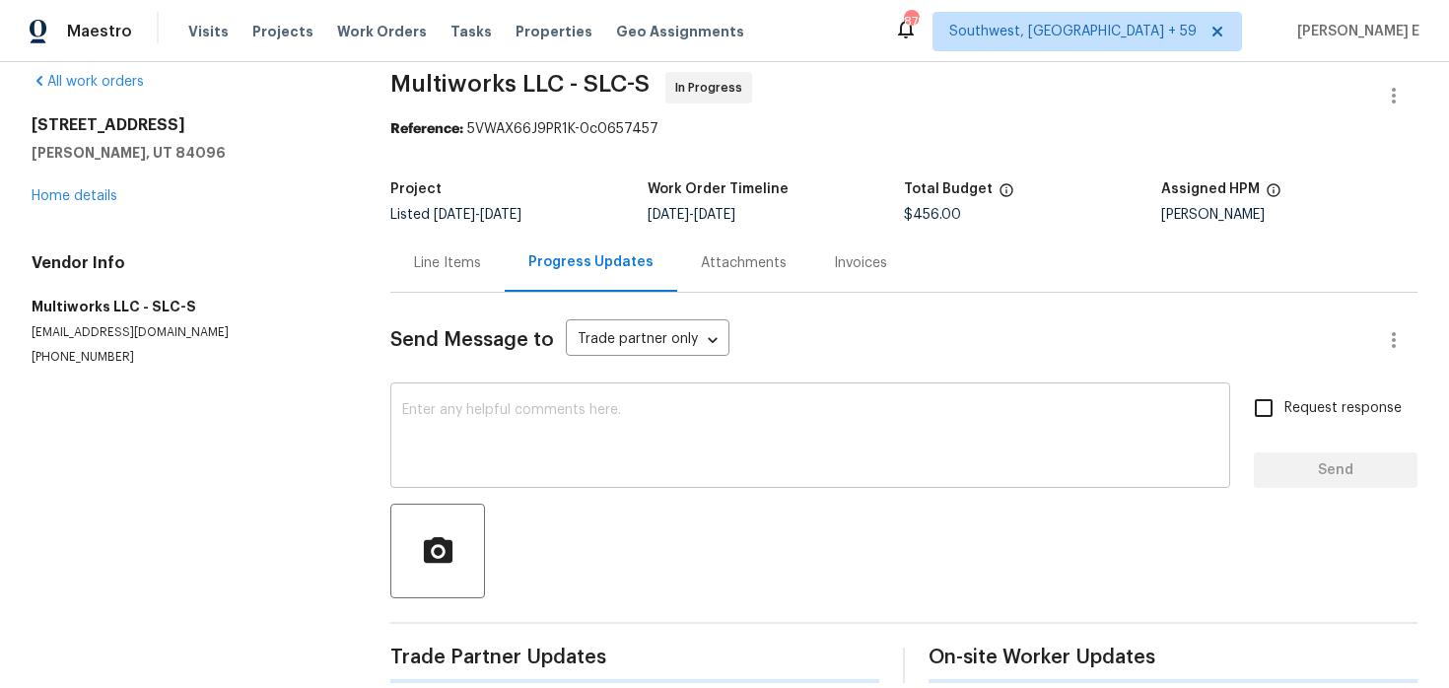
click at [489, 417] on textarea at bounding box center [810, 437] width 816 height 69
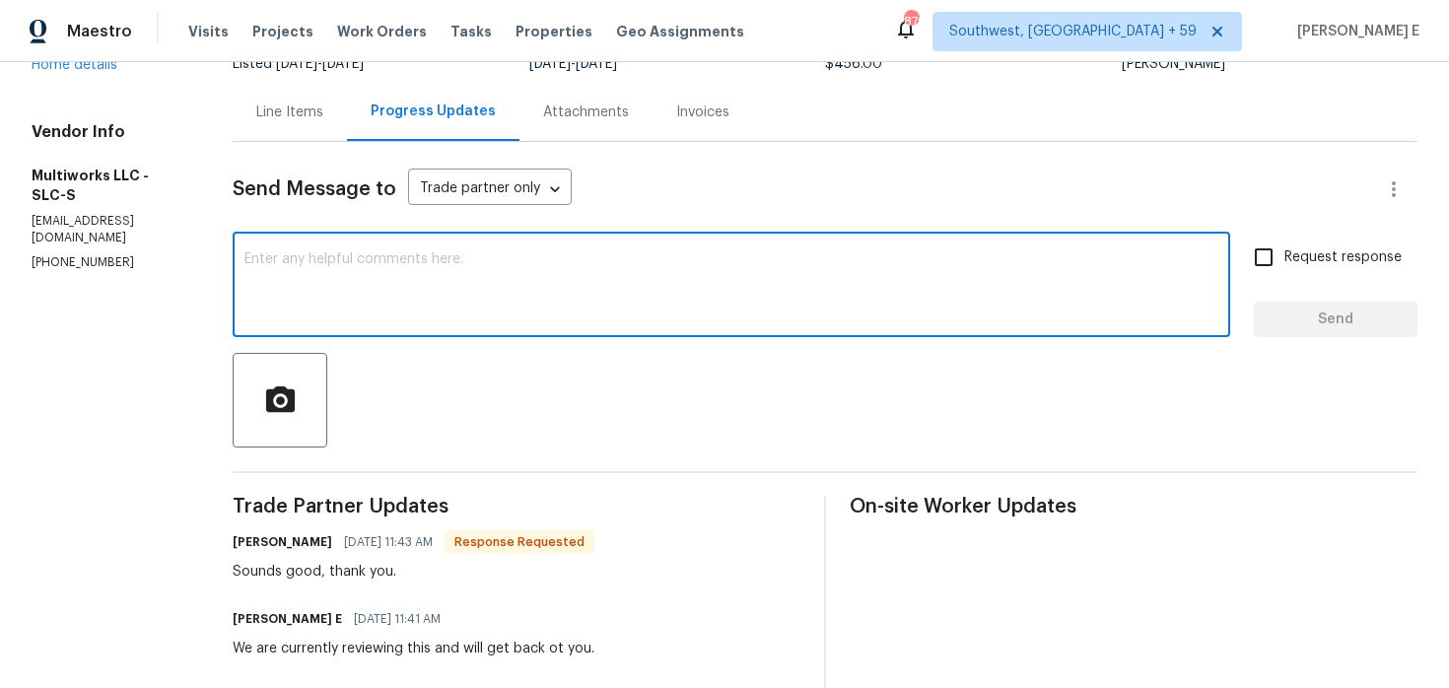
scroll to position [184, 0]
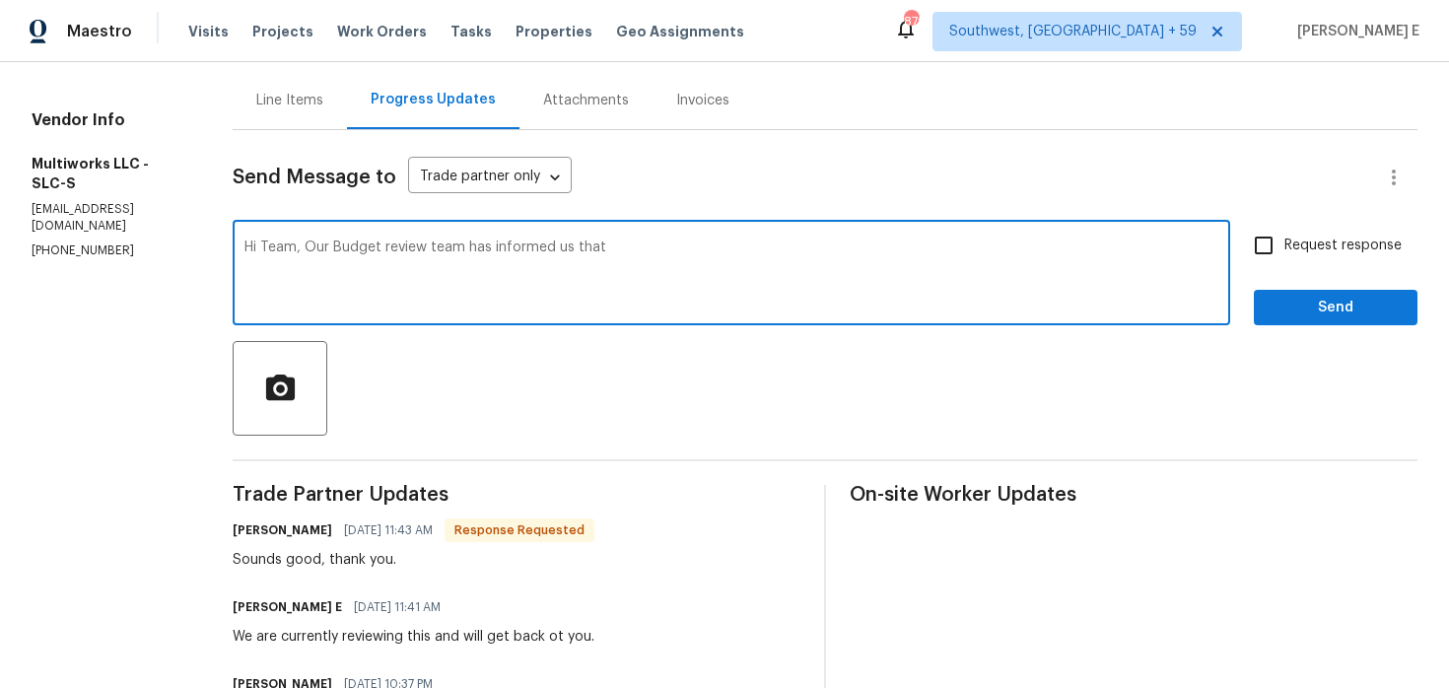
paste textarea "Hi, we cannot approve payment for a return trip just to take photos. You are ex…"
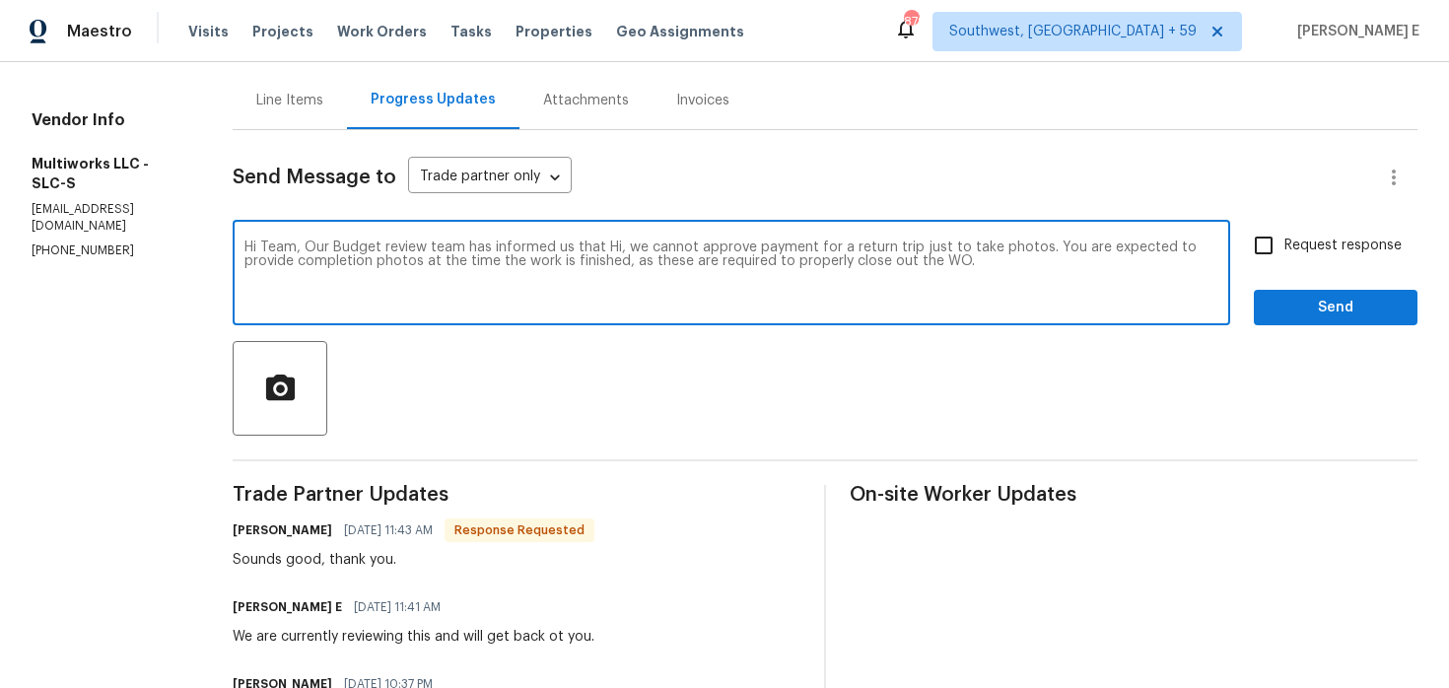
drag, startPoint x: 607, startPoint y: 247, endPoint x: 585, endPoint y: 246, distance: 22.7
click at [585, 246] on textarea "Hi Team, Our Budget review team has informed us that Hi, we cannot approve paym…" at bounding box center [731, 275] width 974 height 69
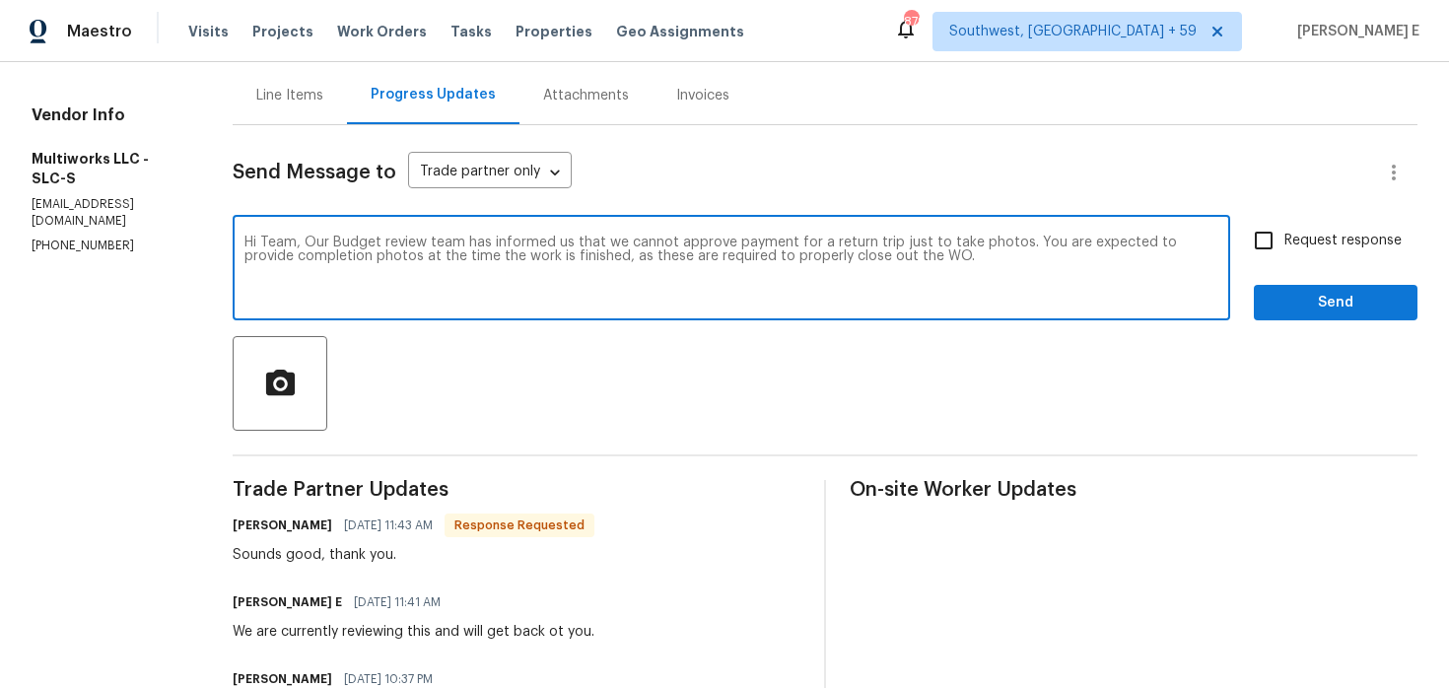
scroll to position [152, 0]
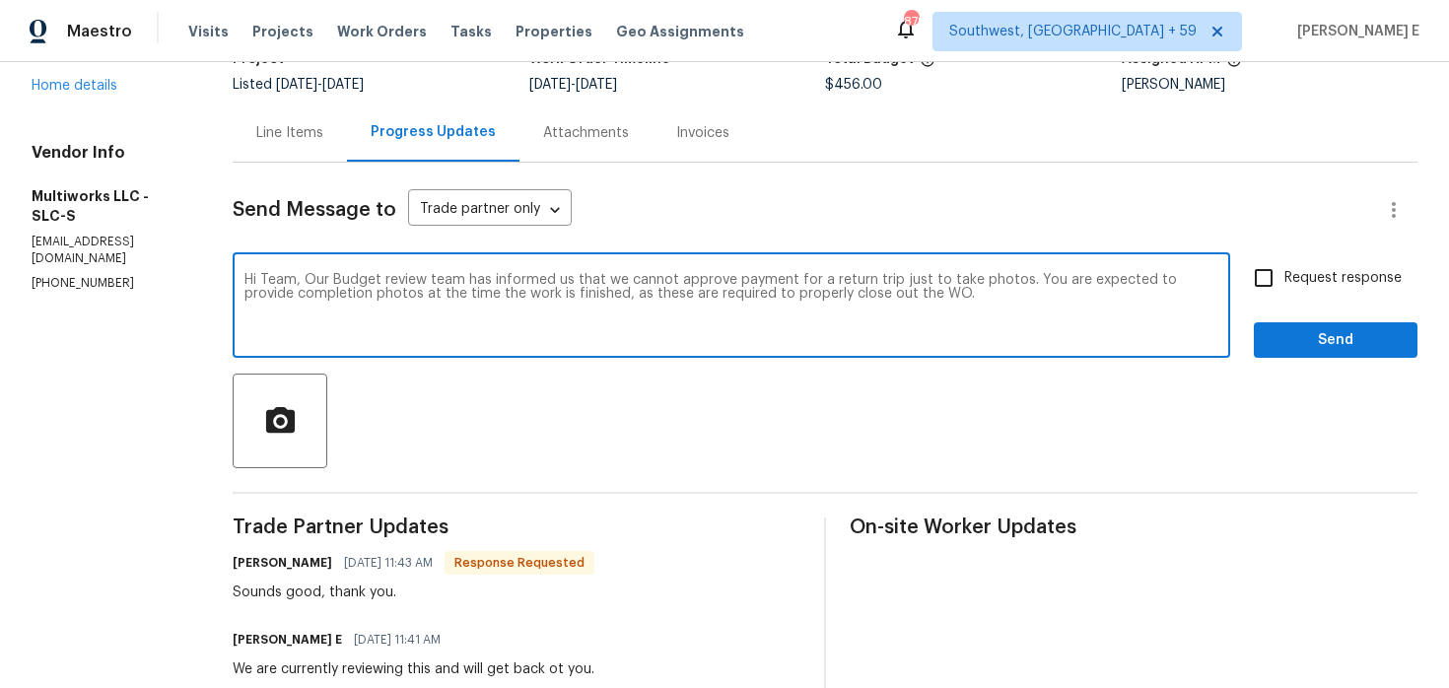
click at [928, 302] on textarea "Hi Team, Our Budget review team has informed us that we cannot approve payment …" at bounding box center [731, 307] width 974 height 69
type textarea "Hi Team, Our Budget review team has informed us that we cannot approve payment …"
click at [1270, 283] on input "Request response" at bounding box center [1263, 277] width 41 height 41
checkbox input "true"
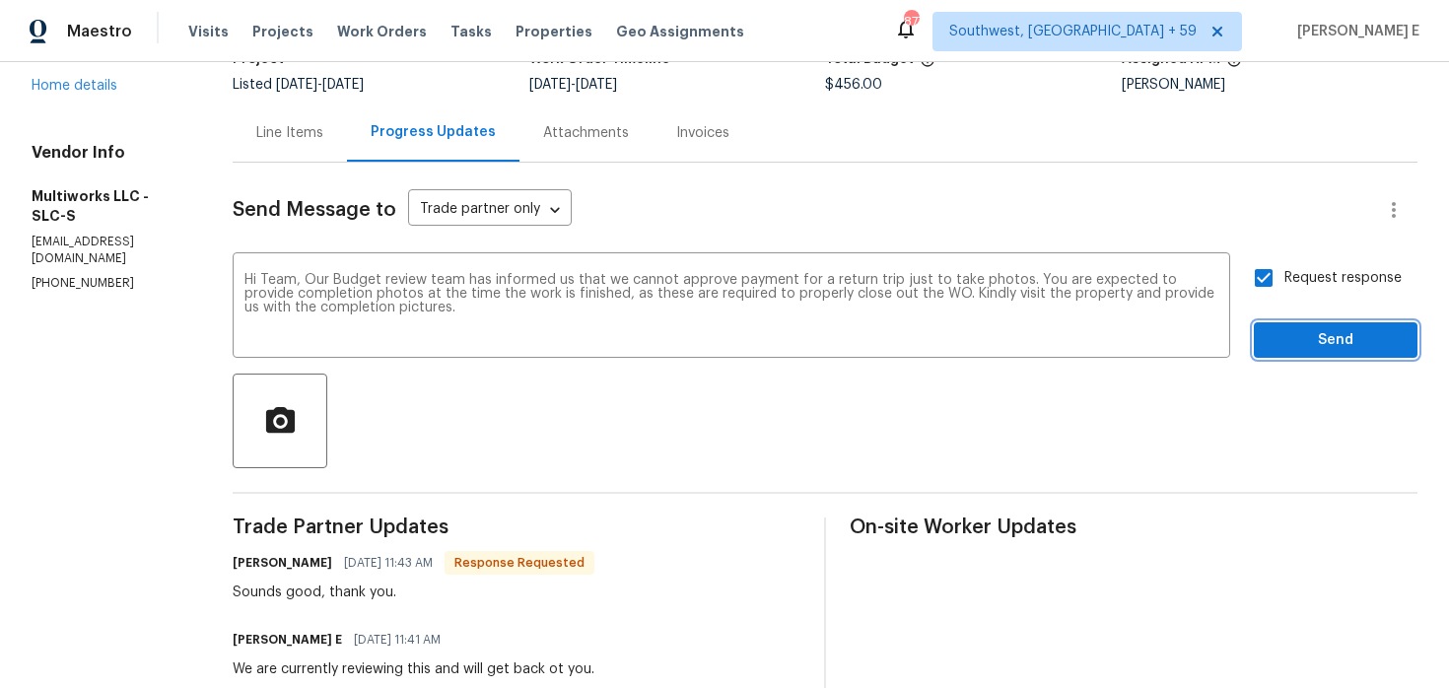
click at [1315, 346] on span "Send" at bounding box center [1336, 340] width 132 height 25
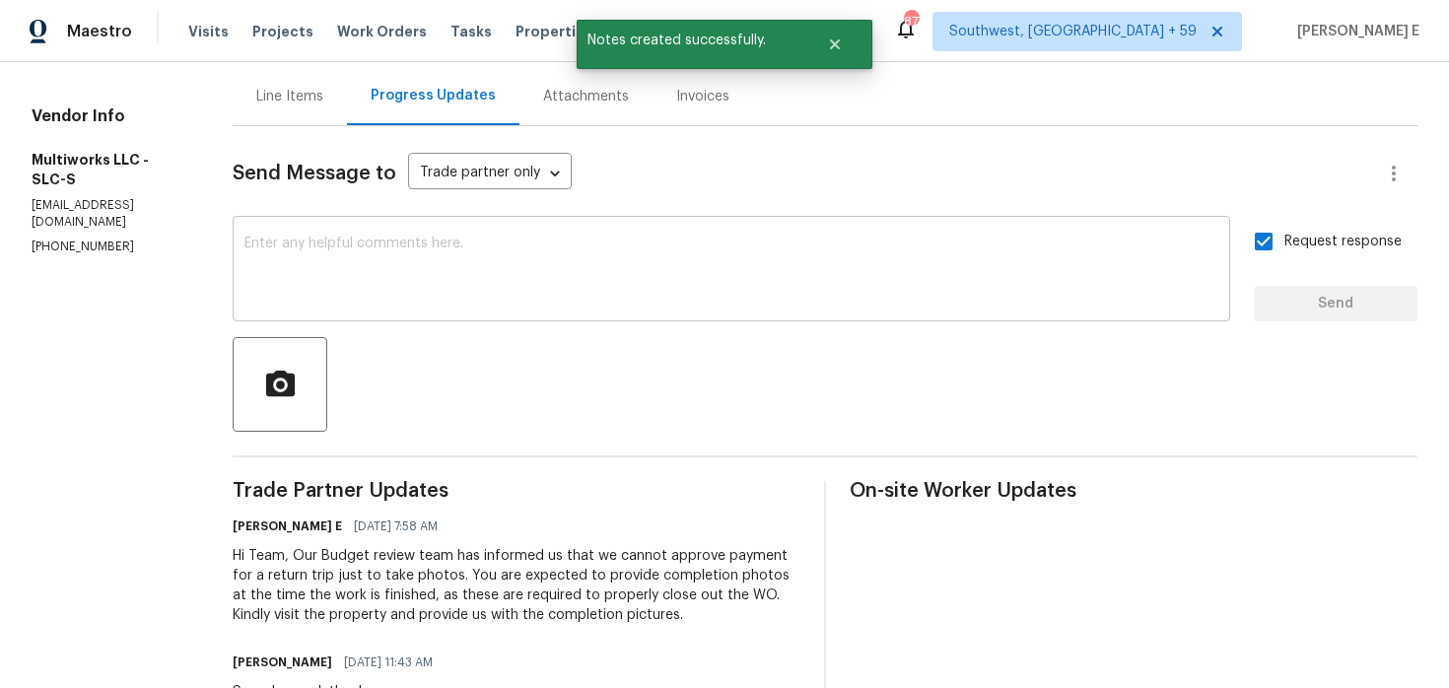
scroll to position [0, 0]
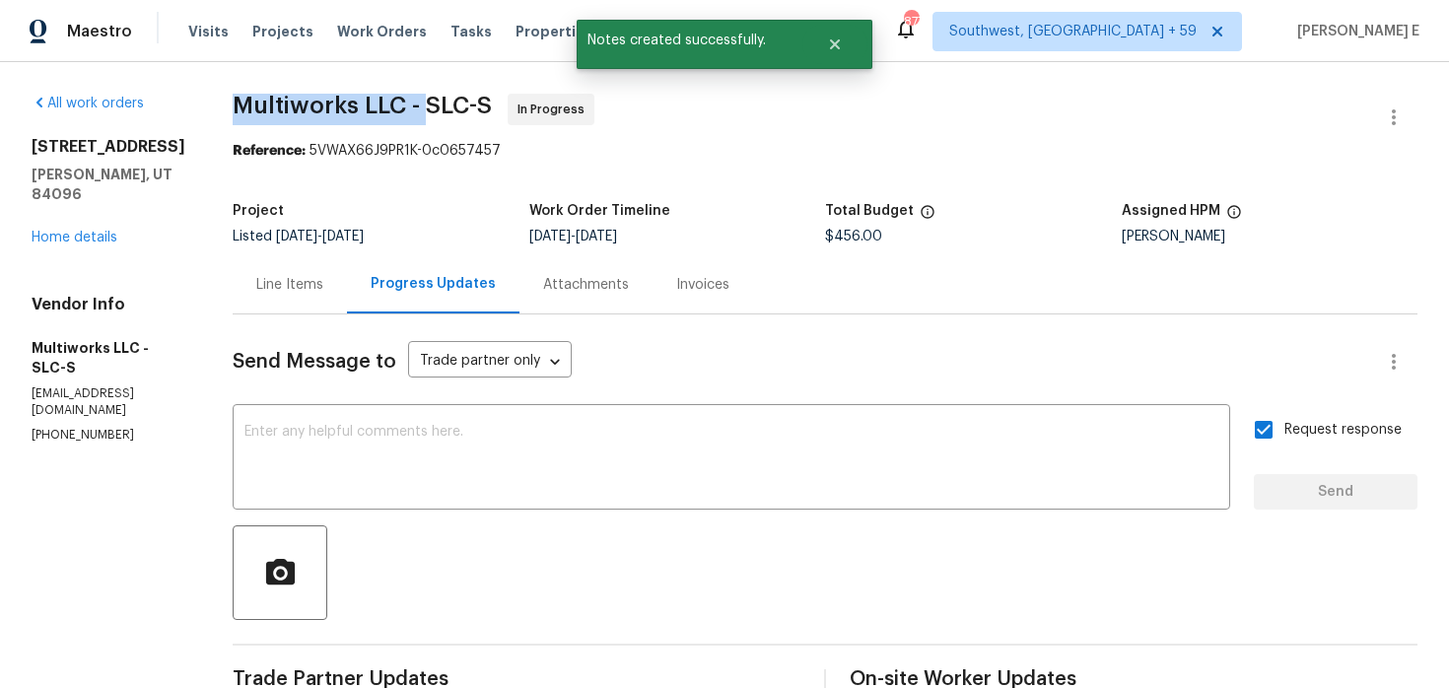
drag, startPoint x: 221, startPoint y: 102, endPoint x: 415, endPoint y: 105, distance: 194.2
click at [415, 105] on span "Multiworks LLC - SLC-S" at bounding box center [362, 106] width 259 height 24
copy span "Multiworks LLC -"
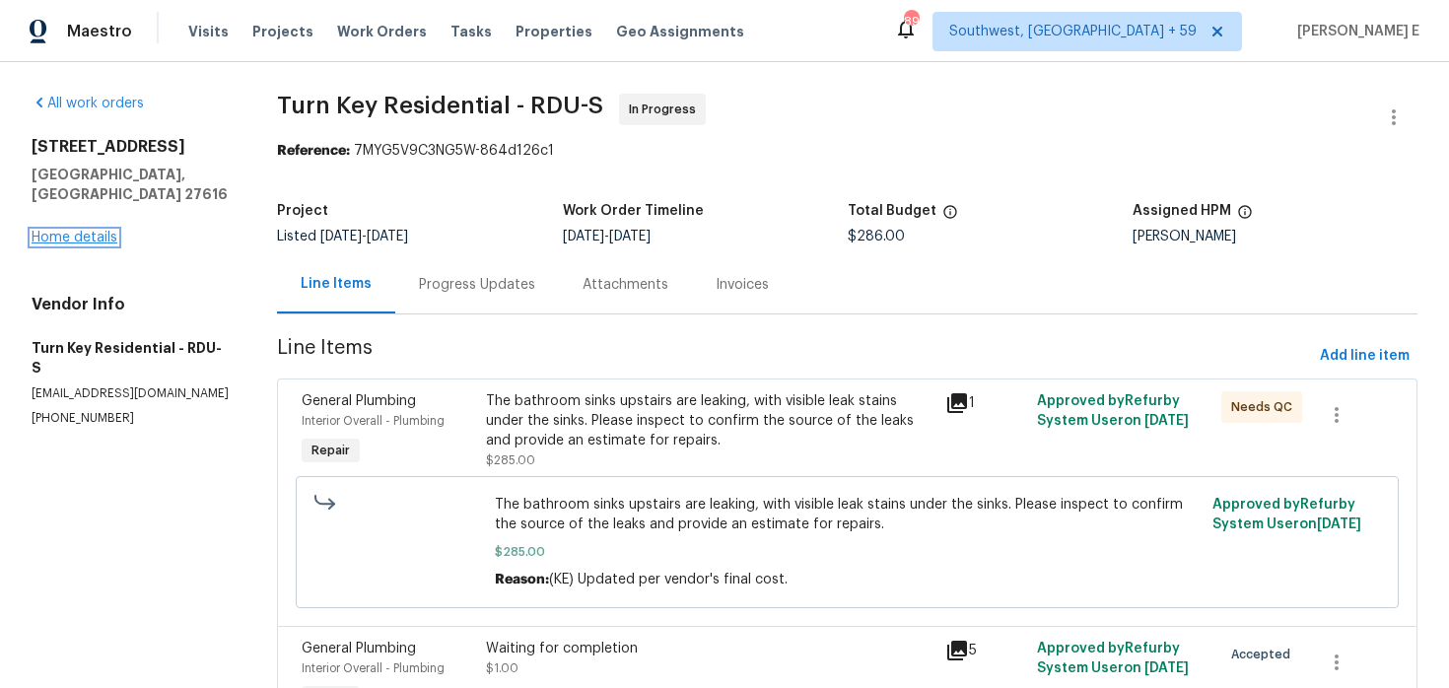
click at [103, 231] on link "Home details" at bounding box center [75, 238] width 86 height 14
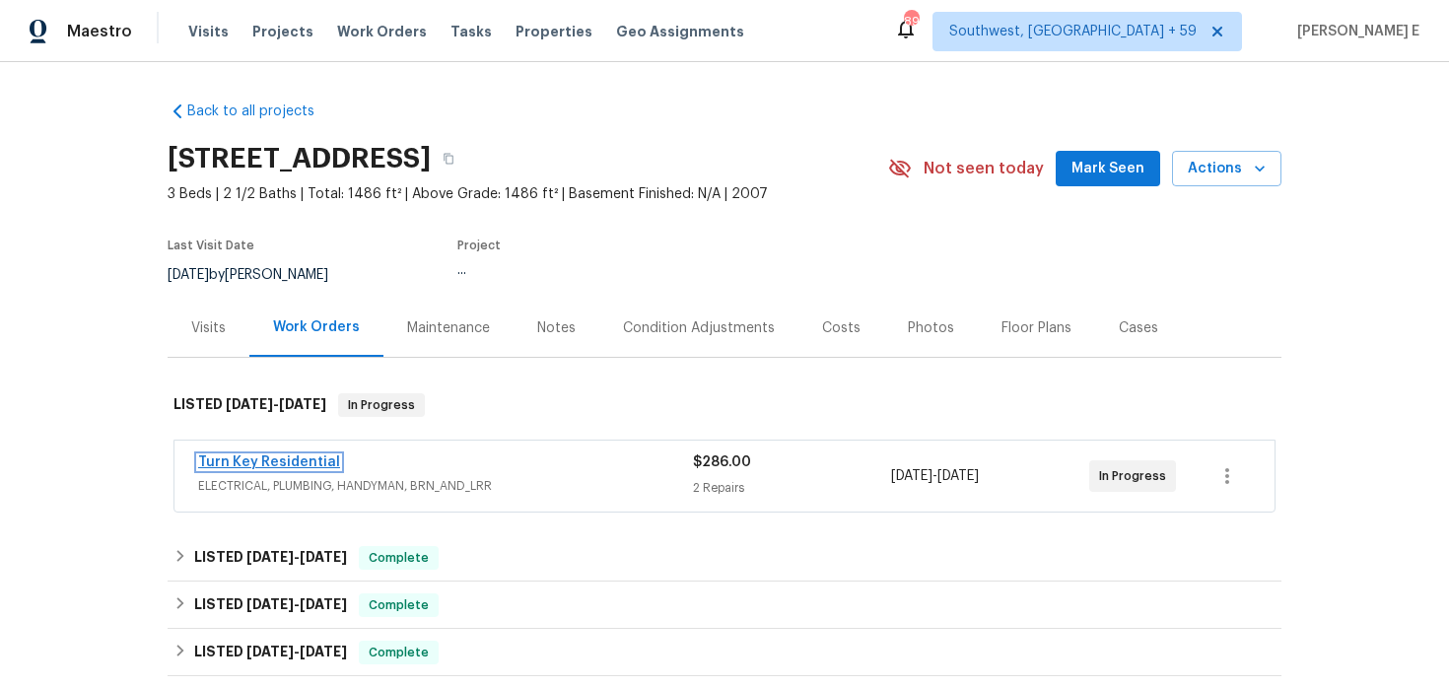
click at [199, 458] on link "Turn Key Residential" at bounding box center [269, 462] width 142 height 14
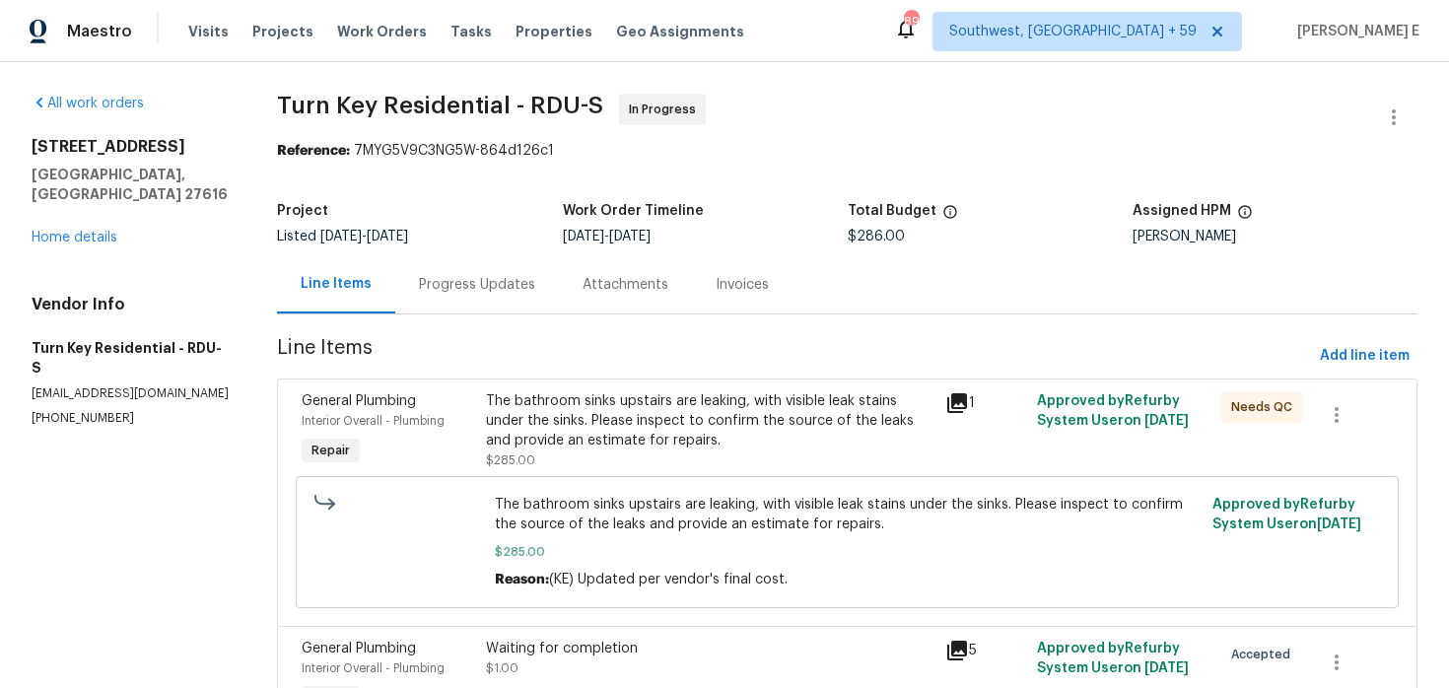
click at [439, 295] on div "Progress Updates" at bounding box center [477, 284] width 164 height 58
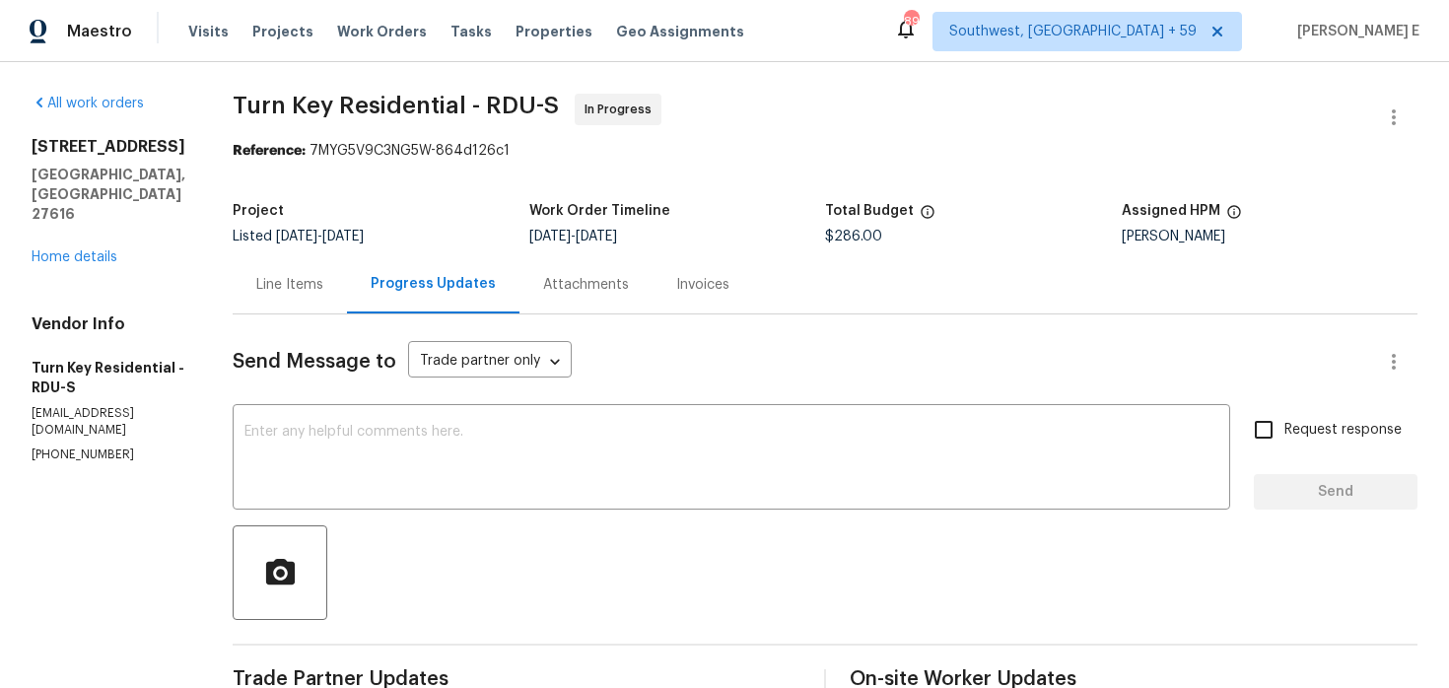
click at [343, 270] on div "Line Items" at bounding box center [290, 284] width 114 height 58
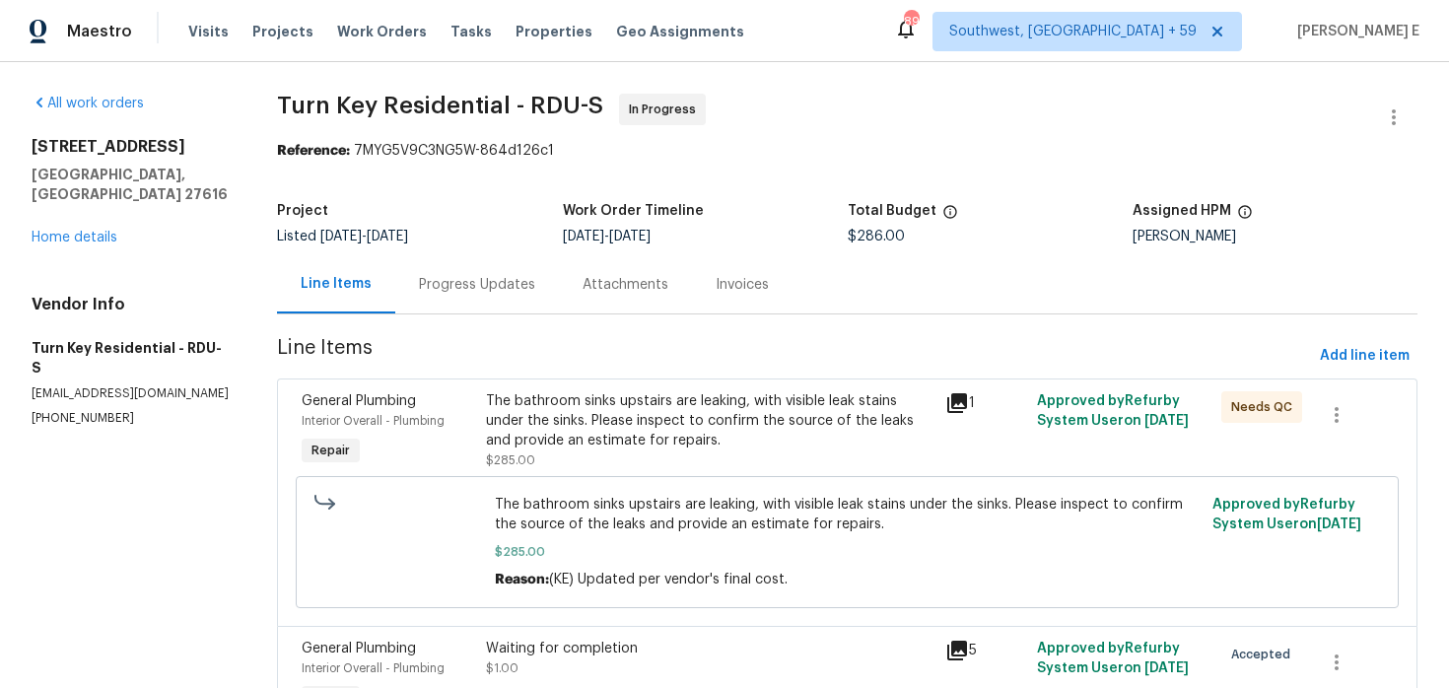
click at [488, 286] on div "Progress Updates" at bounding box center [477, 285] width 116 height 20
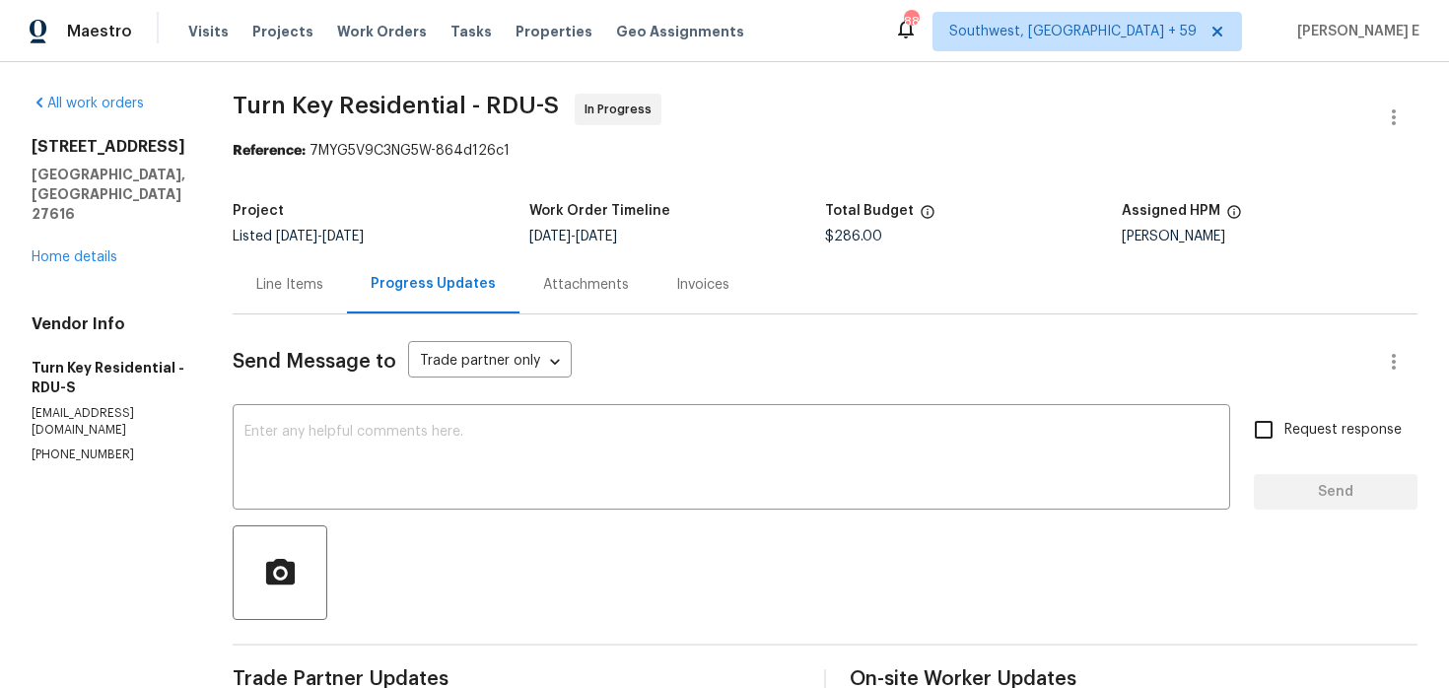
click at [323, 289] on div "Line Items" at bounding box center [289, 285] width 67 height 20
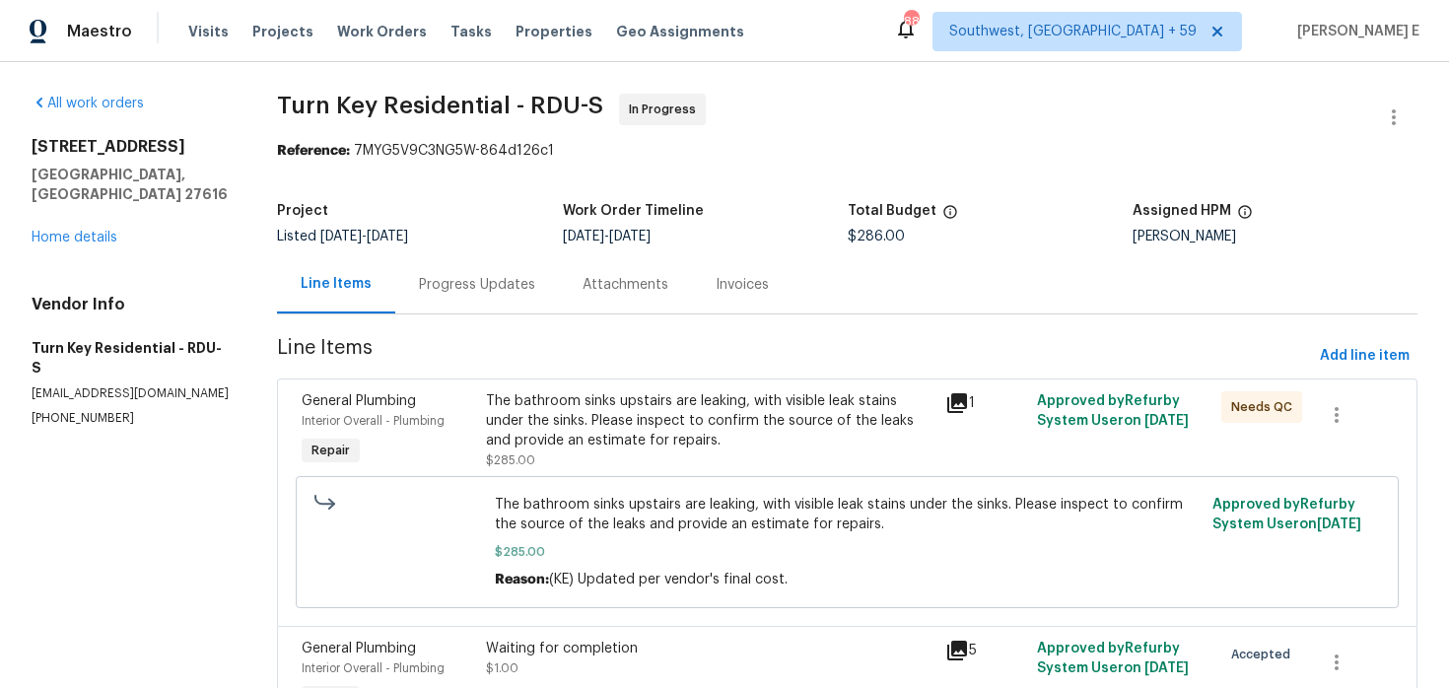
scroll to position [122, 0]
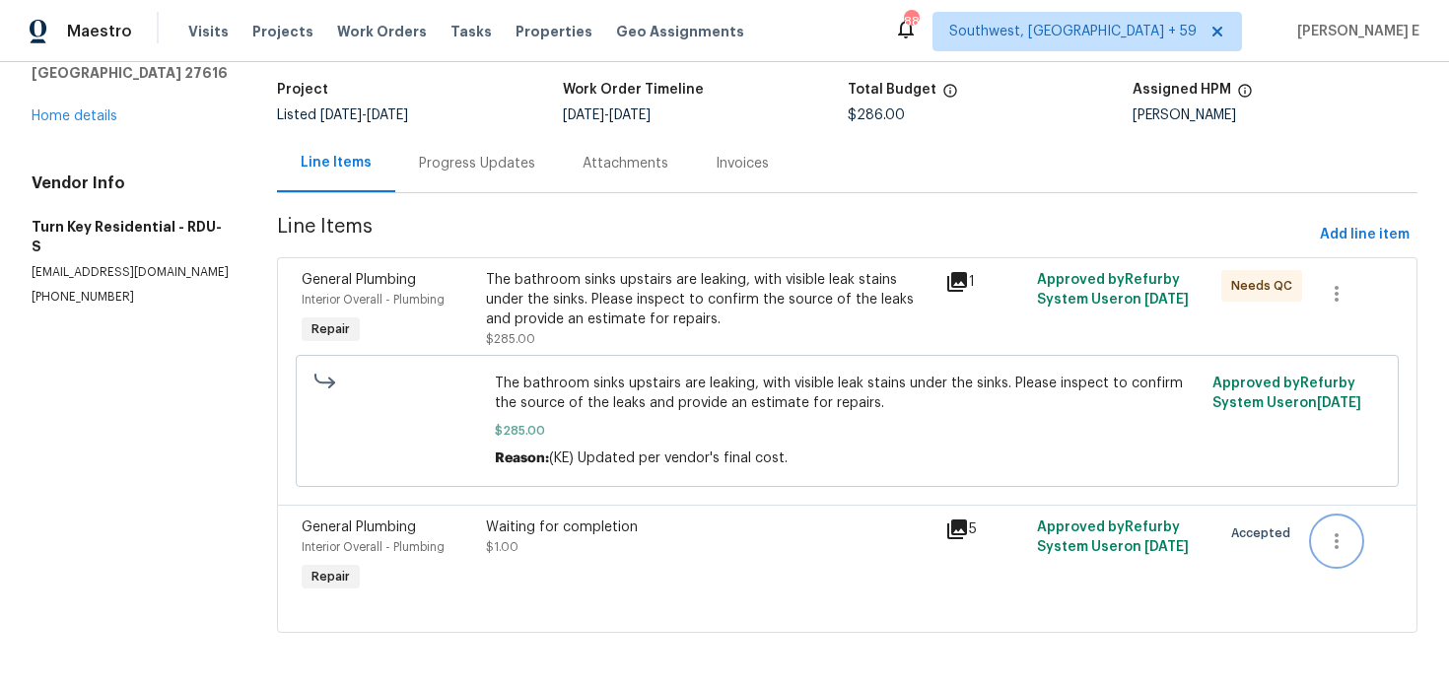
click at [1339, 531] on icon "button" at bounding box center [1337, 541] width 24 height 24
click at [1326, 542] on li "Cancel" at bounding box center [1351, 540] width 76 height 33
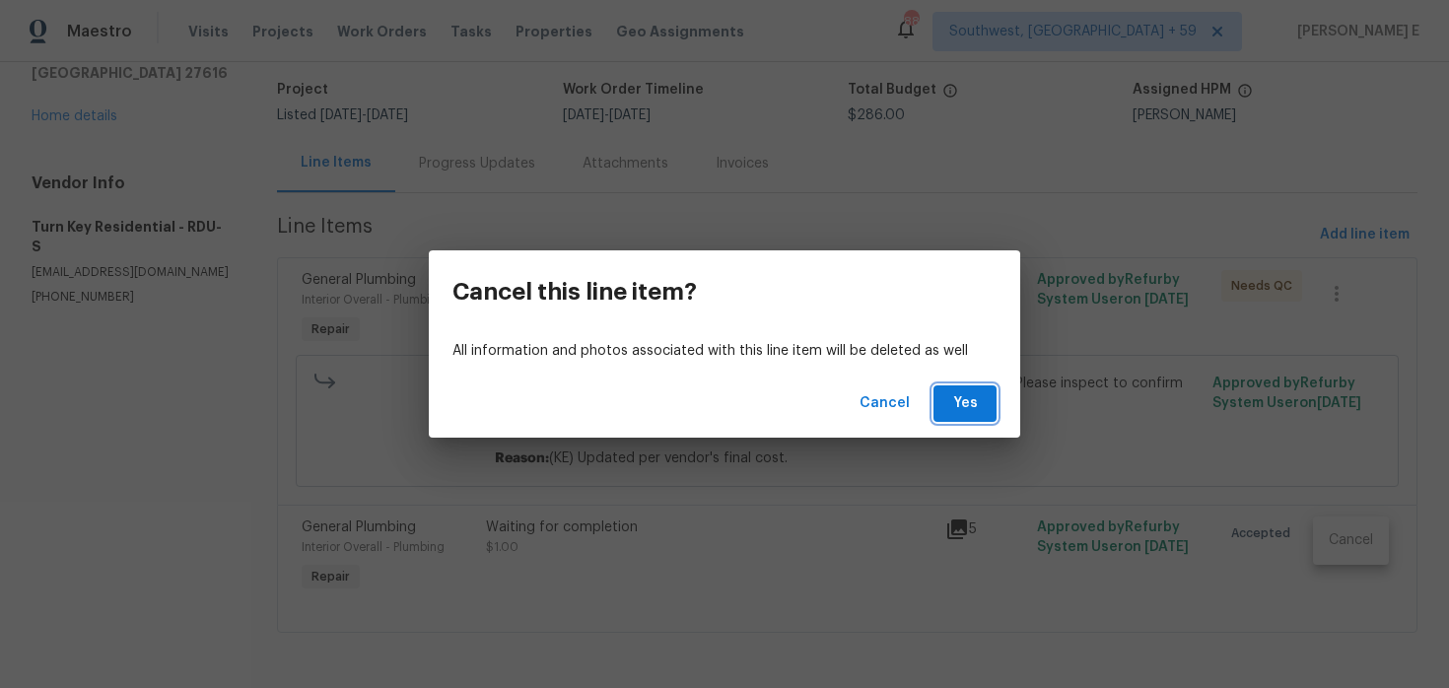
click at [974, 417] on button "Yes" at bounding box center [965, 403] width 63 height 36
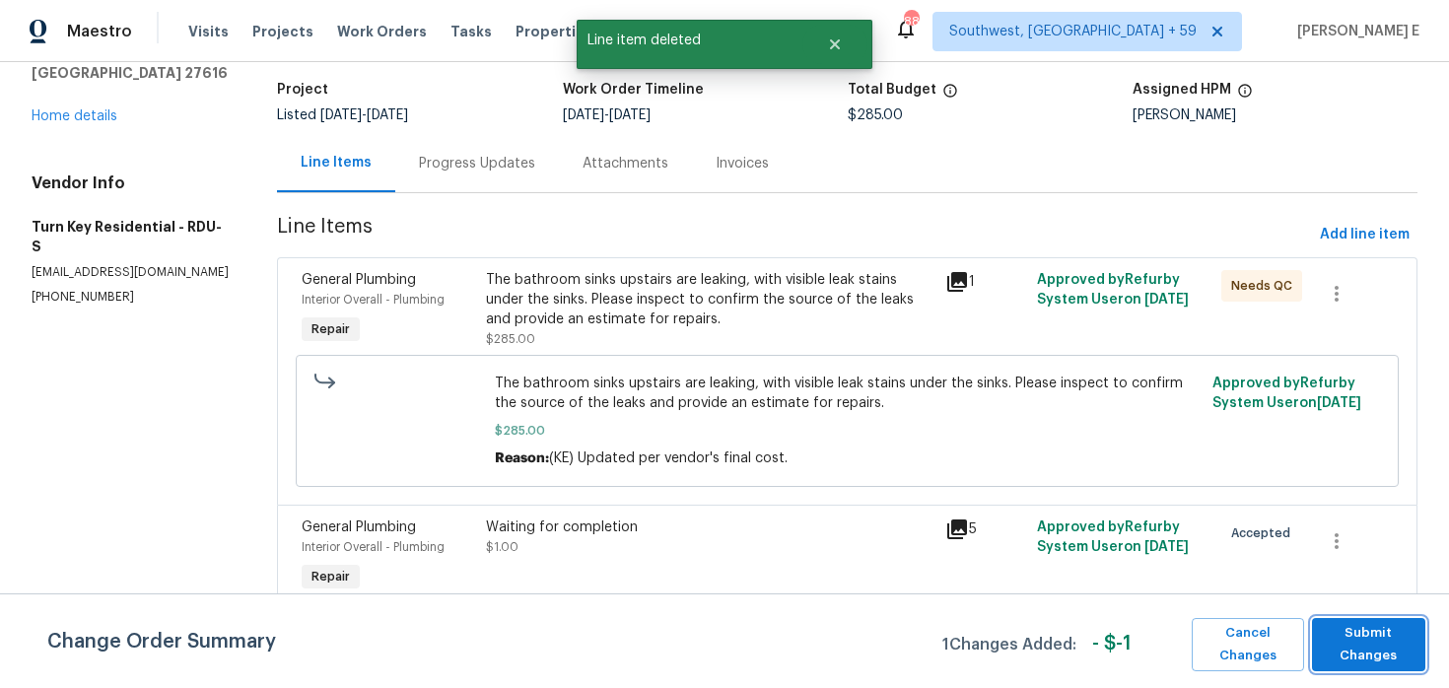
click at [1385, 656] on span "Submit Changes" at bounding box center [1369, 644] width 94 height 45
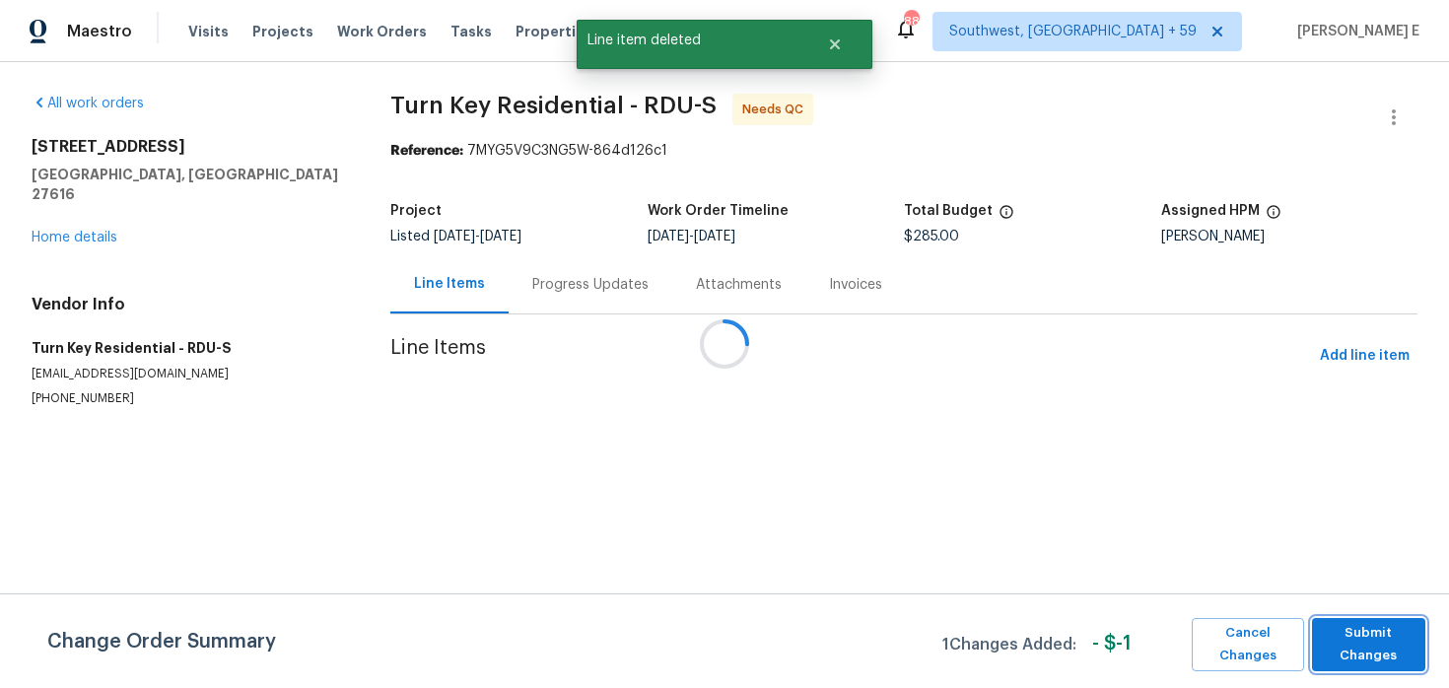
scroll to position [0, 0]
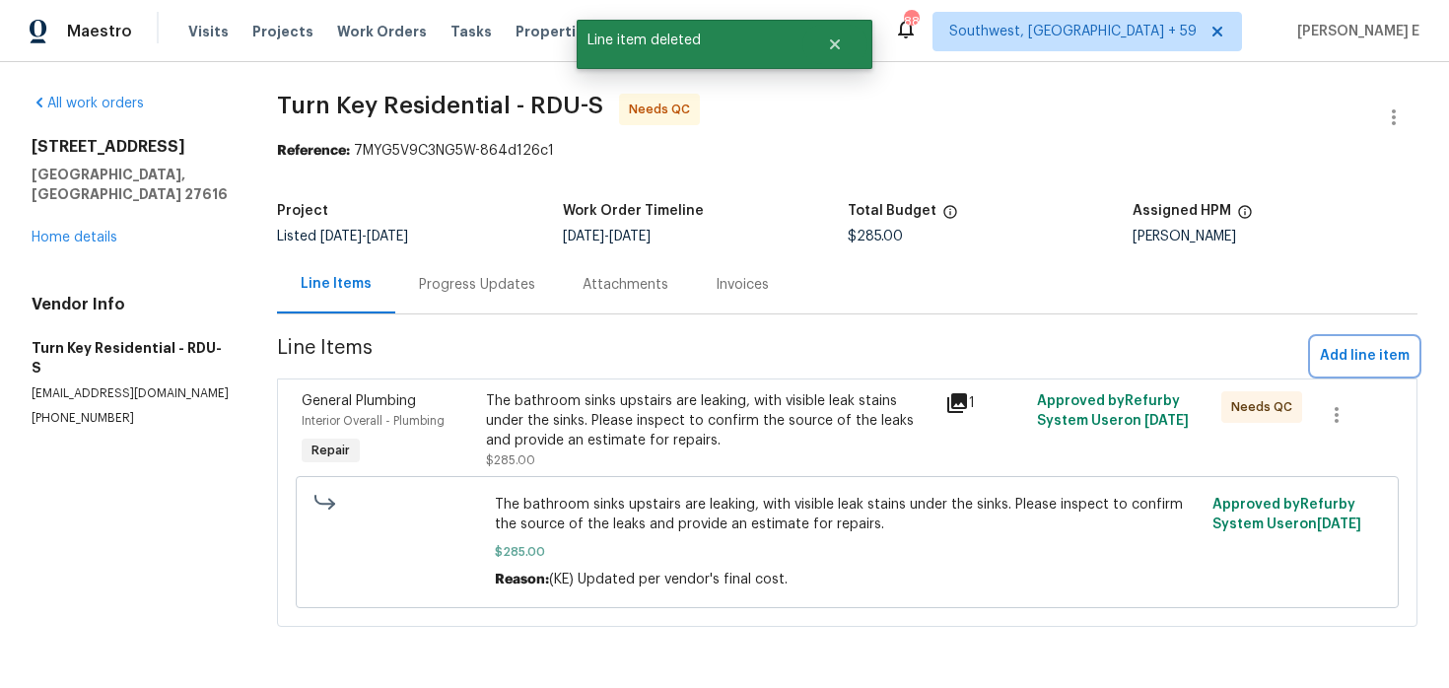
click at [1331, 369] on button "Add line item" at bounding box center [1364, 356] width 105 height 36
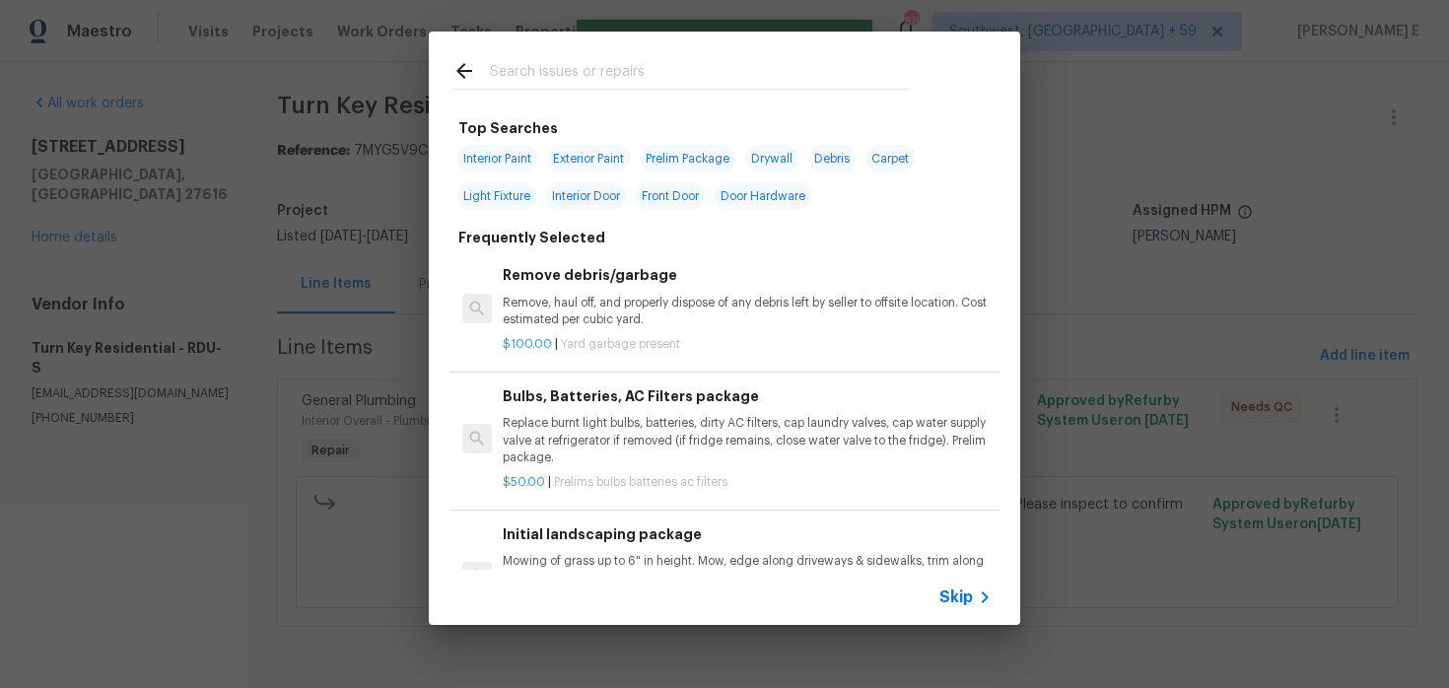
click at [951, 584] on div "Skip" at bounding box center [724, 597] width 591 height 55
click at [953, 587] on div "Skip" at bounding box center [967, 598] width 57 height 24
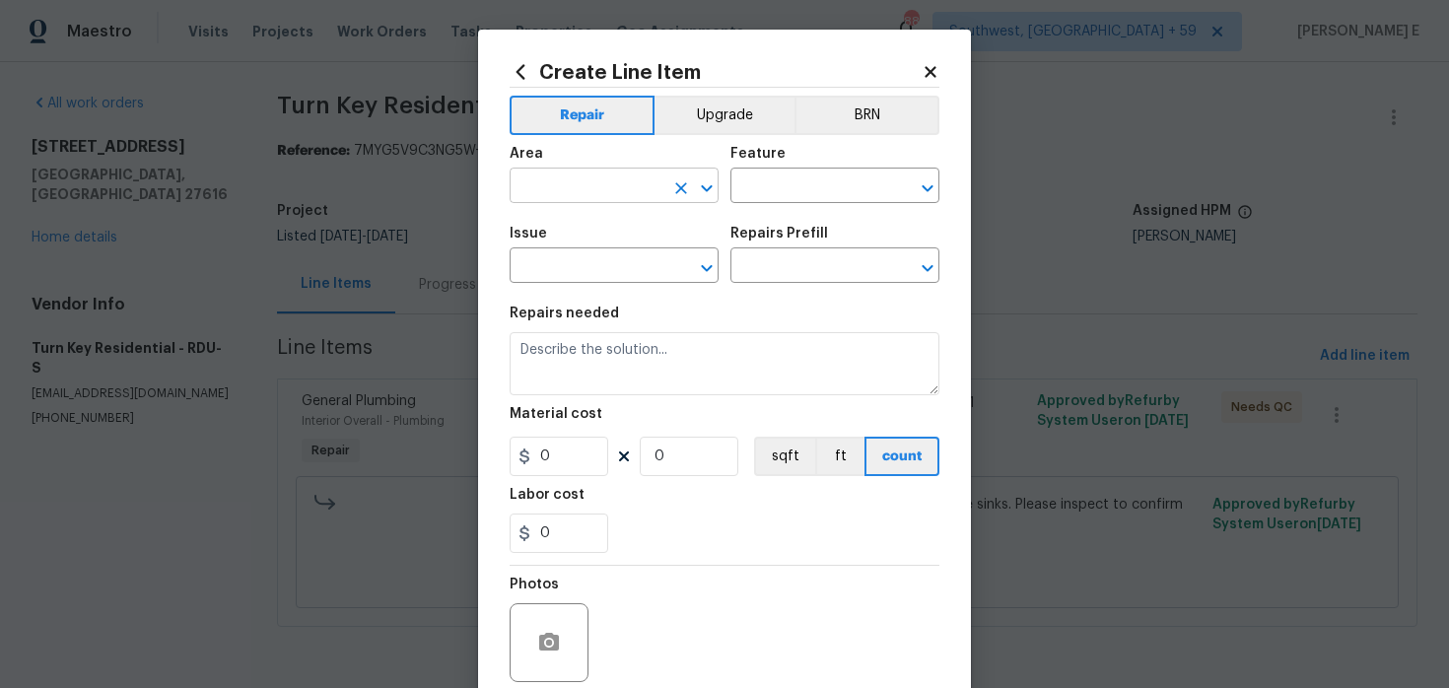
click at [599, 195] on input "text" at bounding box center [587, 188] width 154 height 31
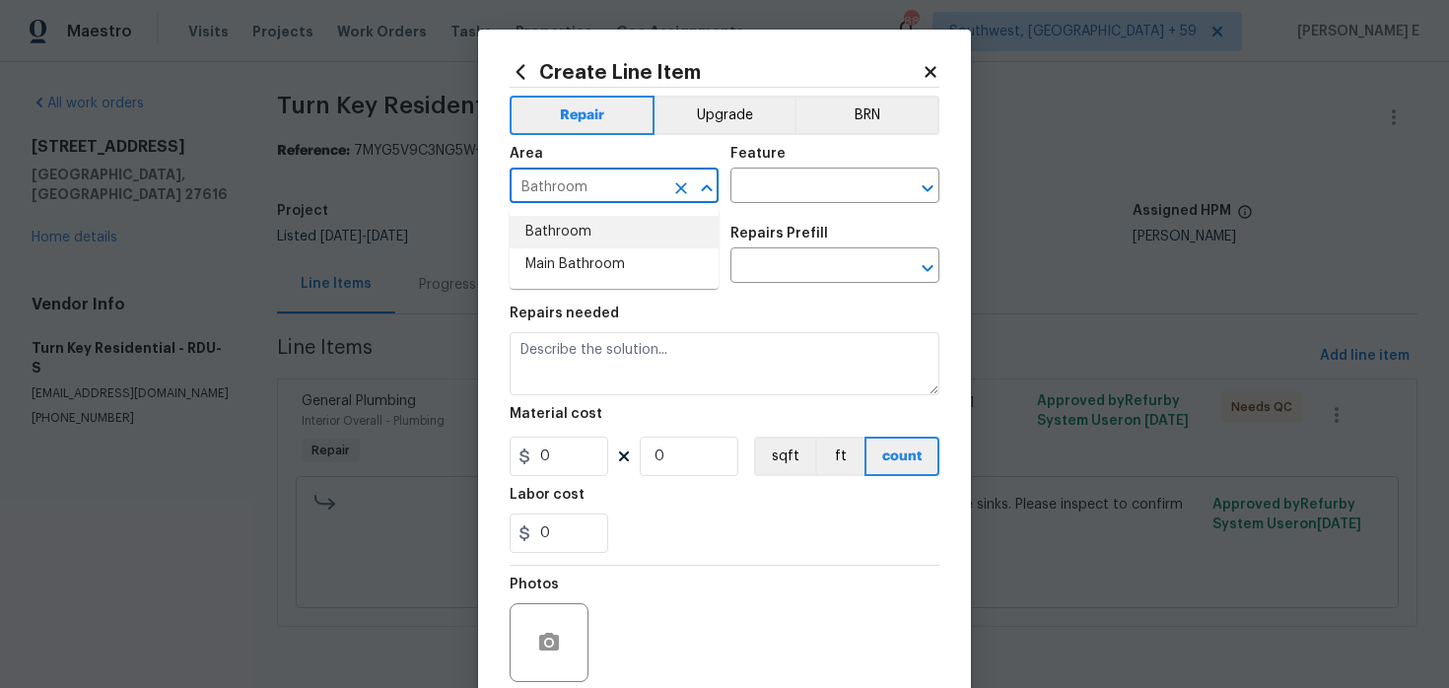
type input "Bathroom"
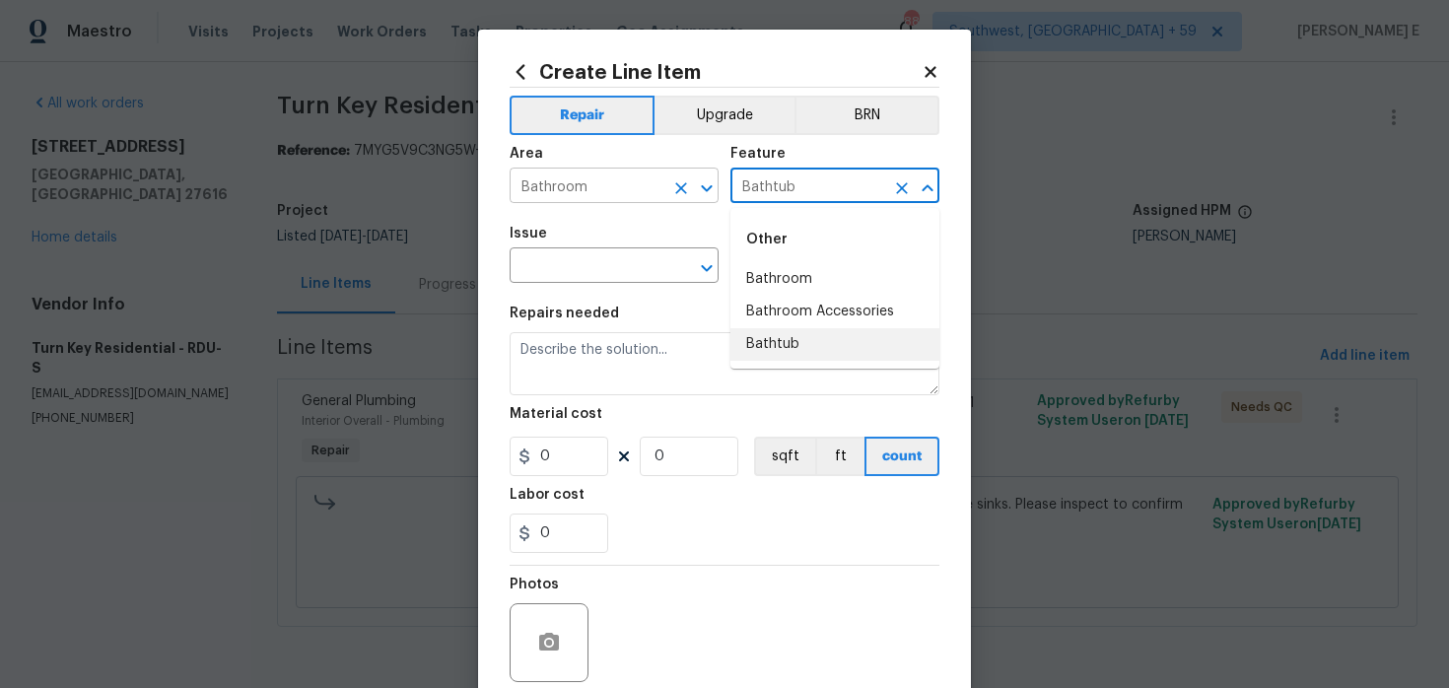
type input "Bathtub"
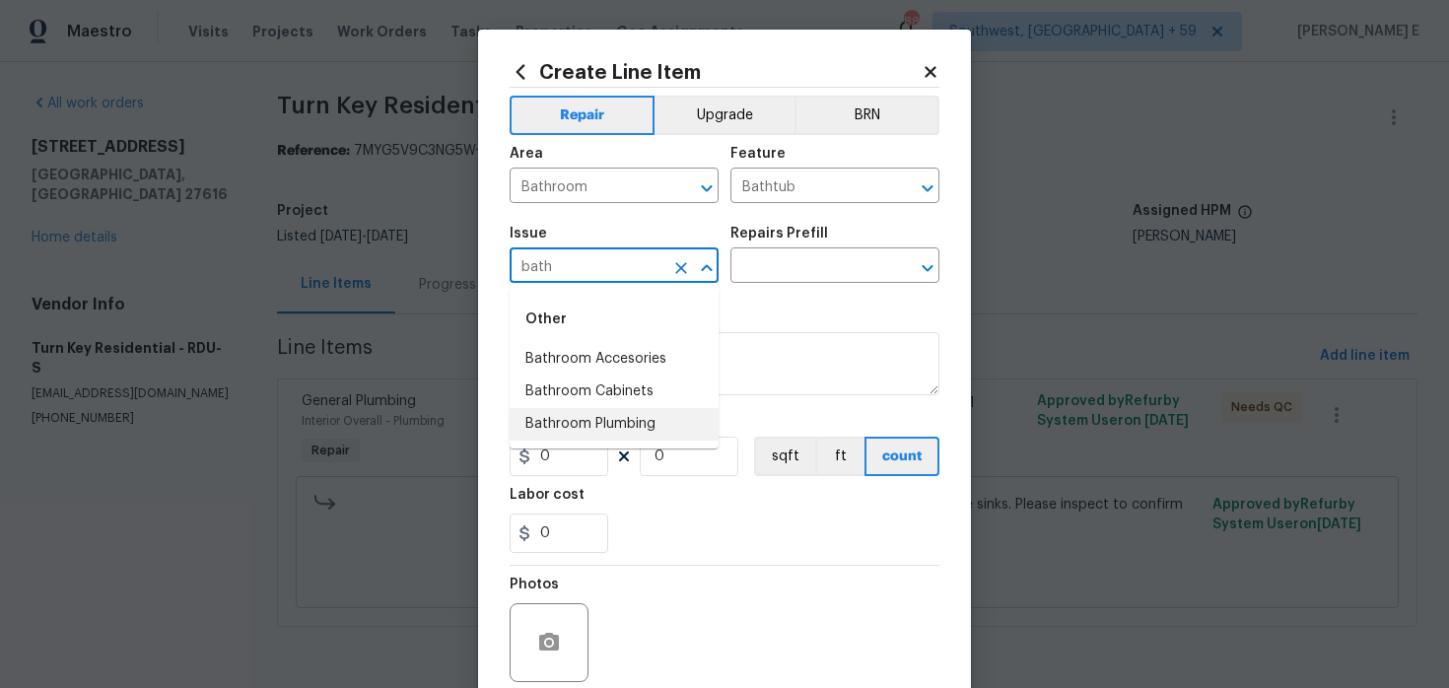
click at [562, 424] on li "Bathroom Plumbing" at bounding box center [614, 424] width 209 height 33
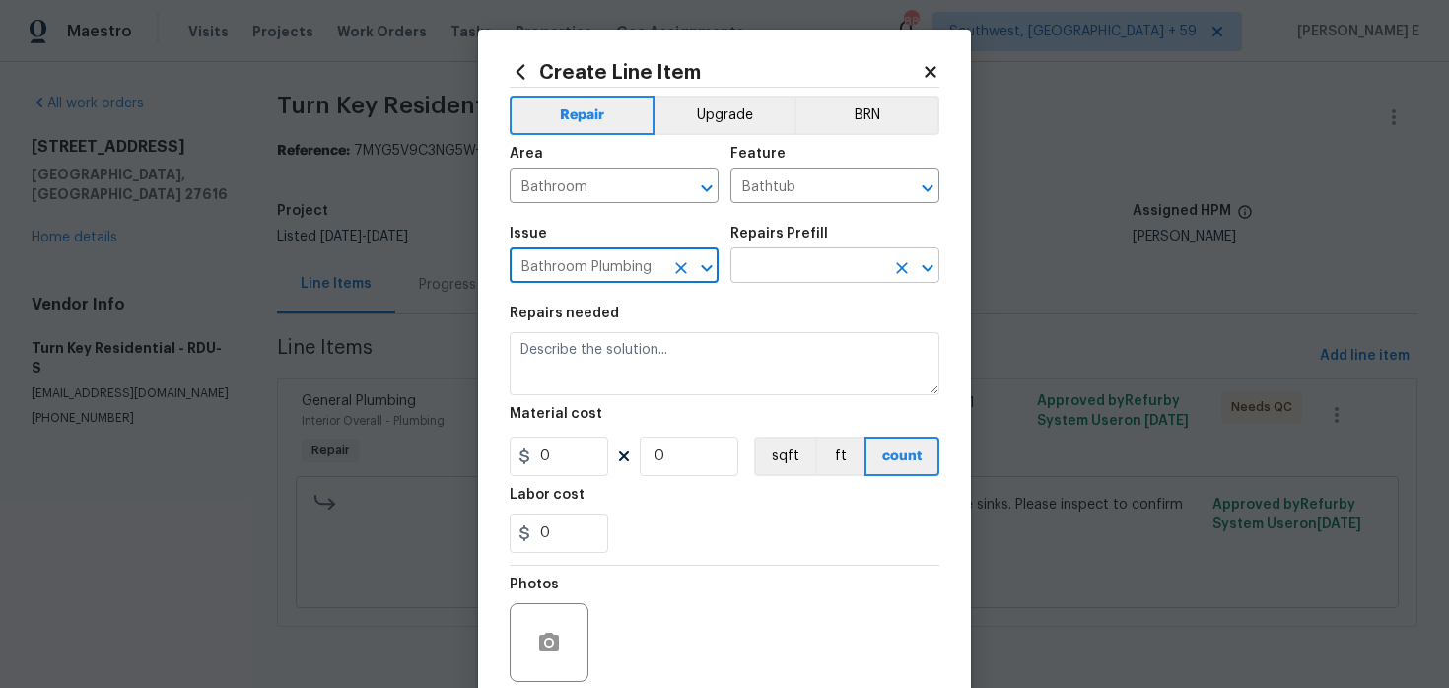
type input "Bathroom Plumbing"
click at [776, 275] on input "text" at bounding box center [807, 267] width 154 height 31
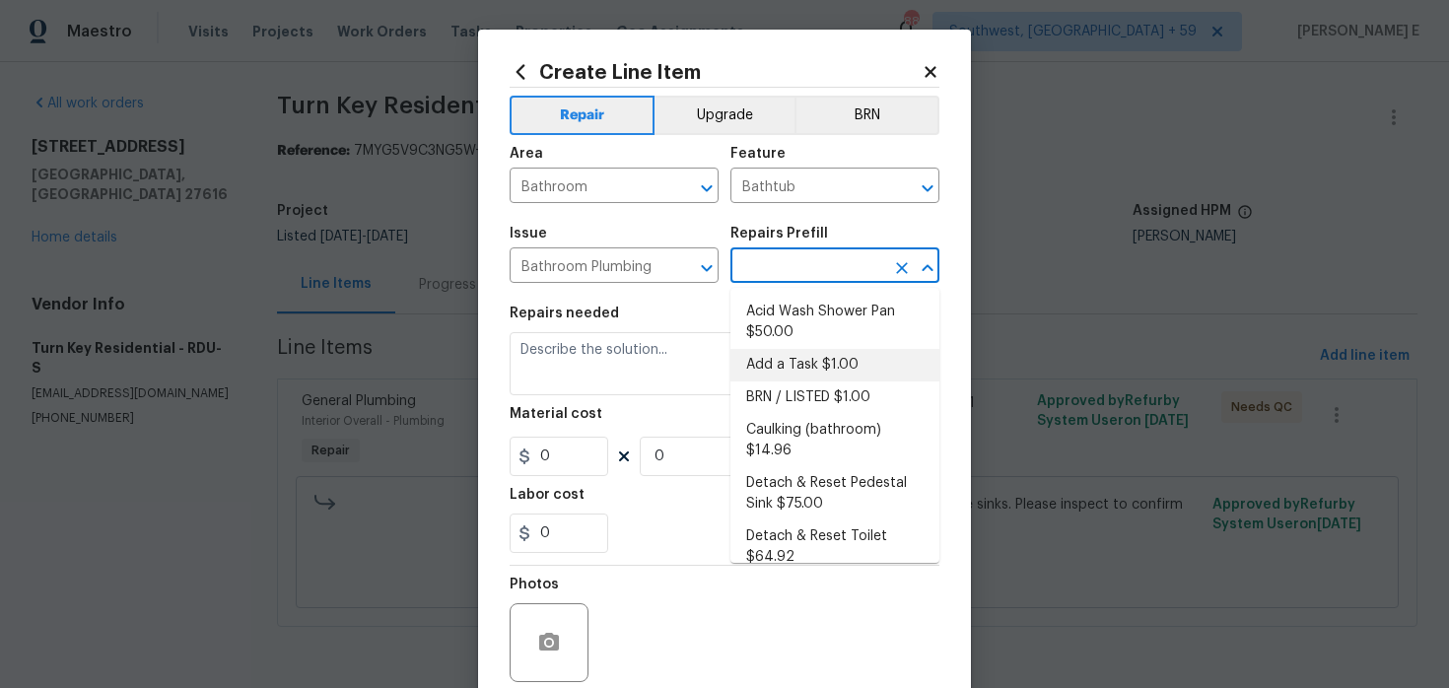
click at [772, 354] on li "Add a Task $1.00" at bounding box center [834, 365] width 209 height 33
type input "Plumbing"
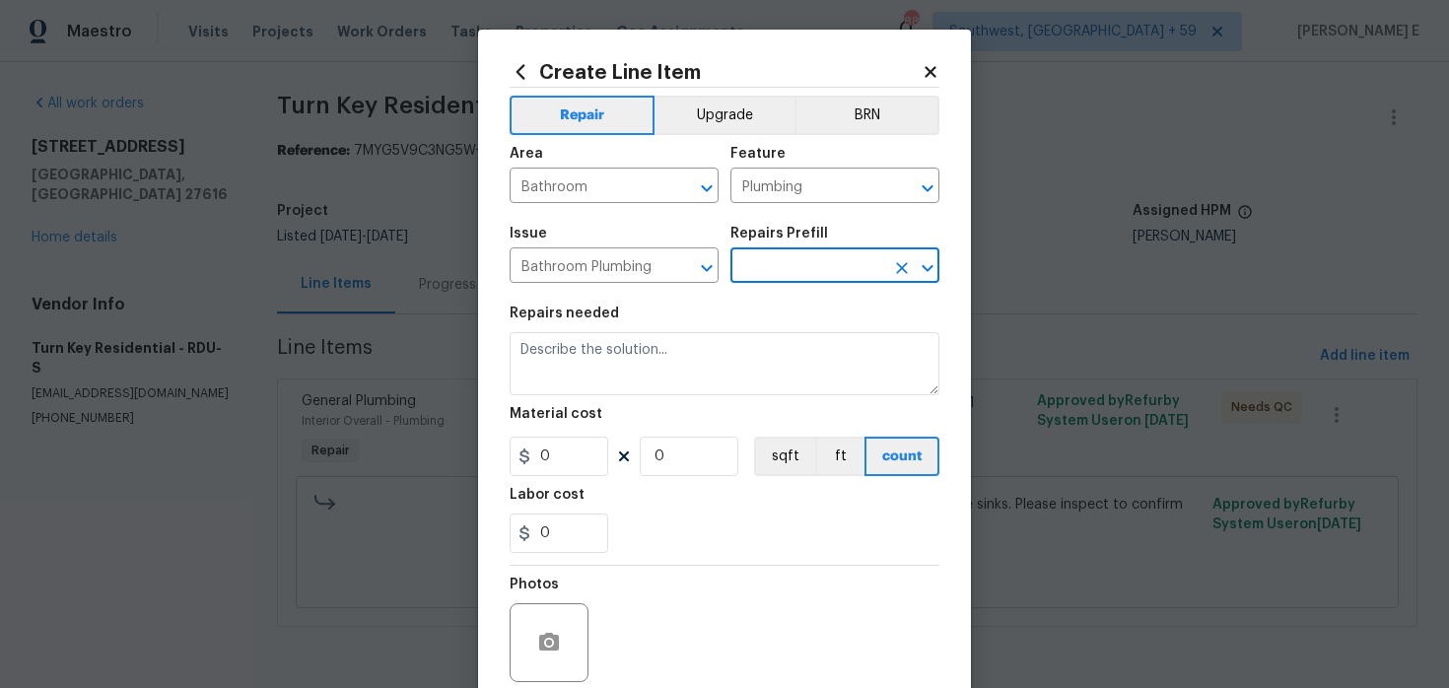
type input "Add a Task $1.00"
type textarea "HPM to detail"
type input "1"
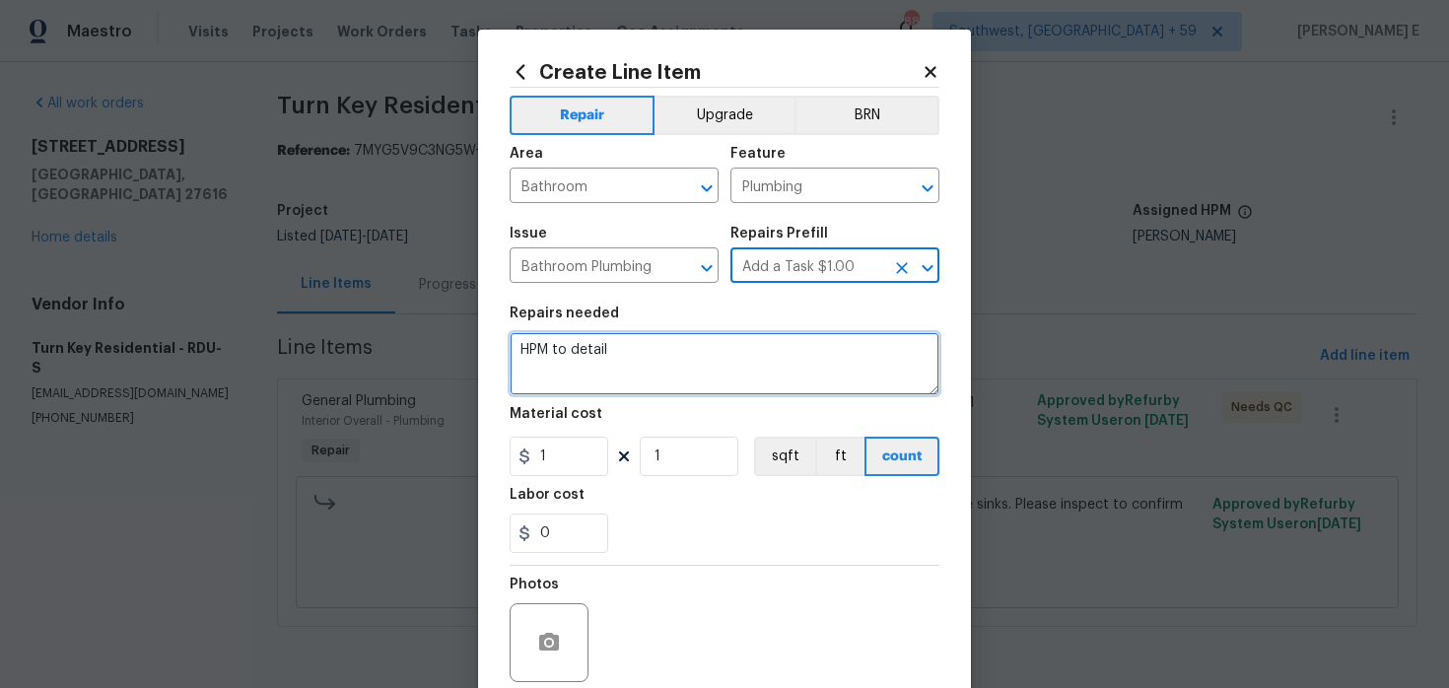
click at [686, 373] on textarea "HPM to detail" at bounding box center [725, 363] width 430 height 63
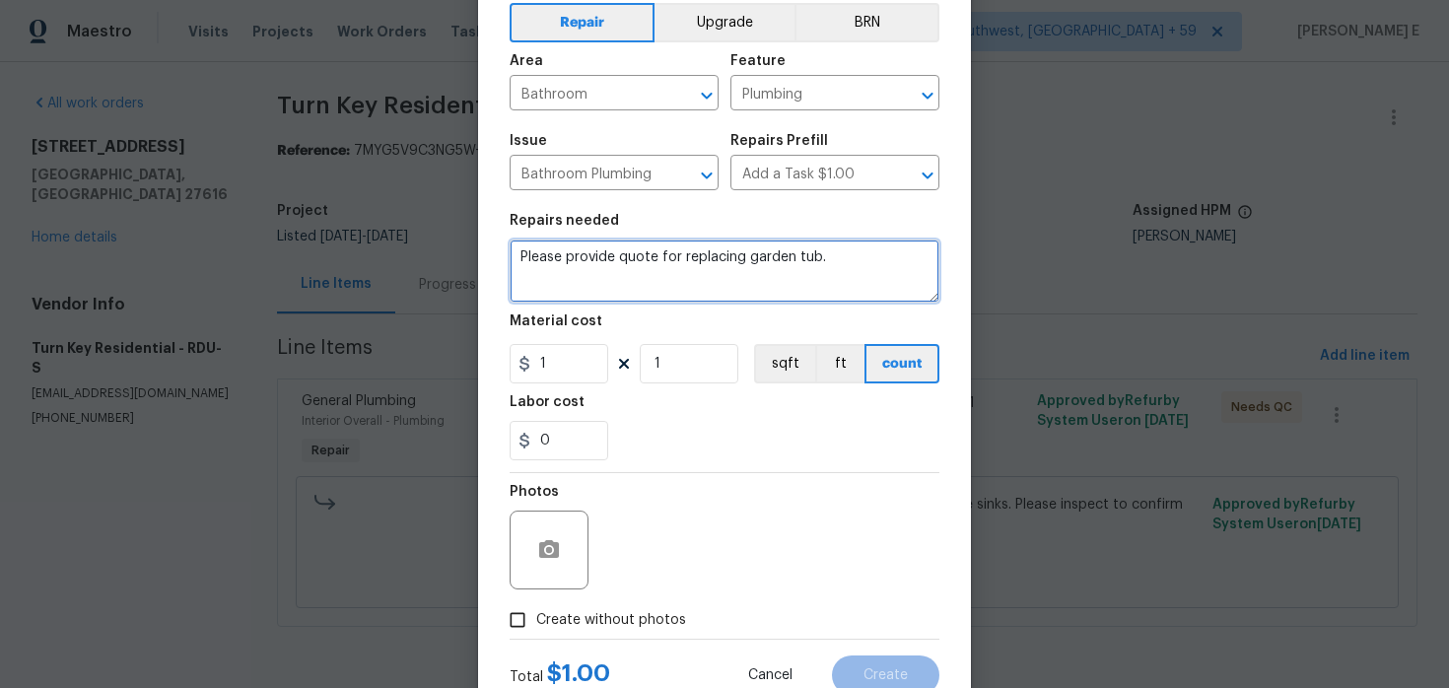
scroll to position [114, 0]
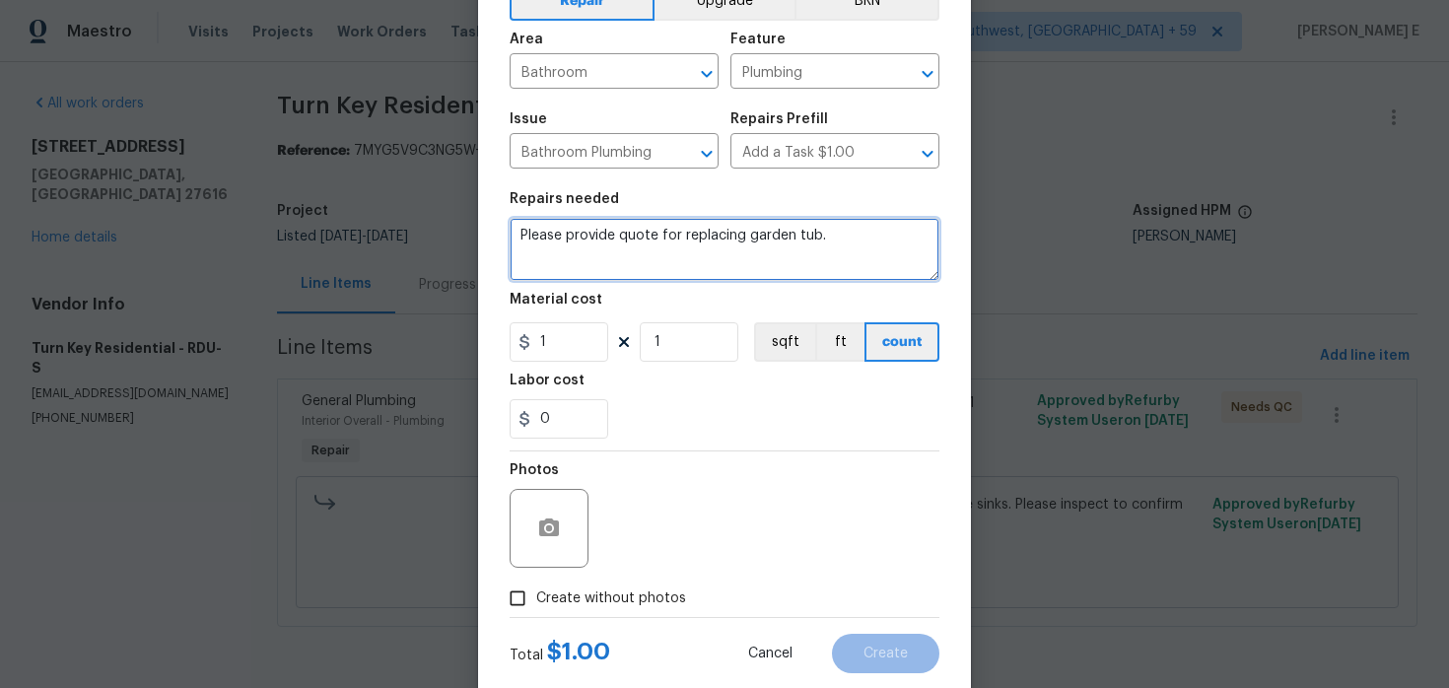
type textarea "Please provide quote for replacing garden tub."
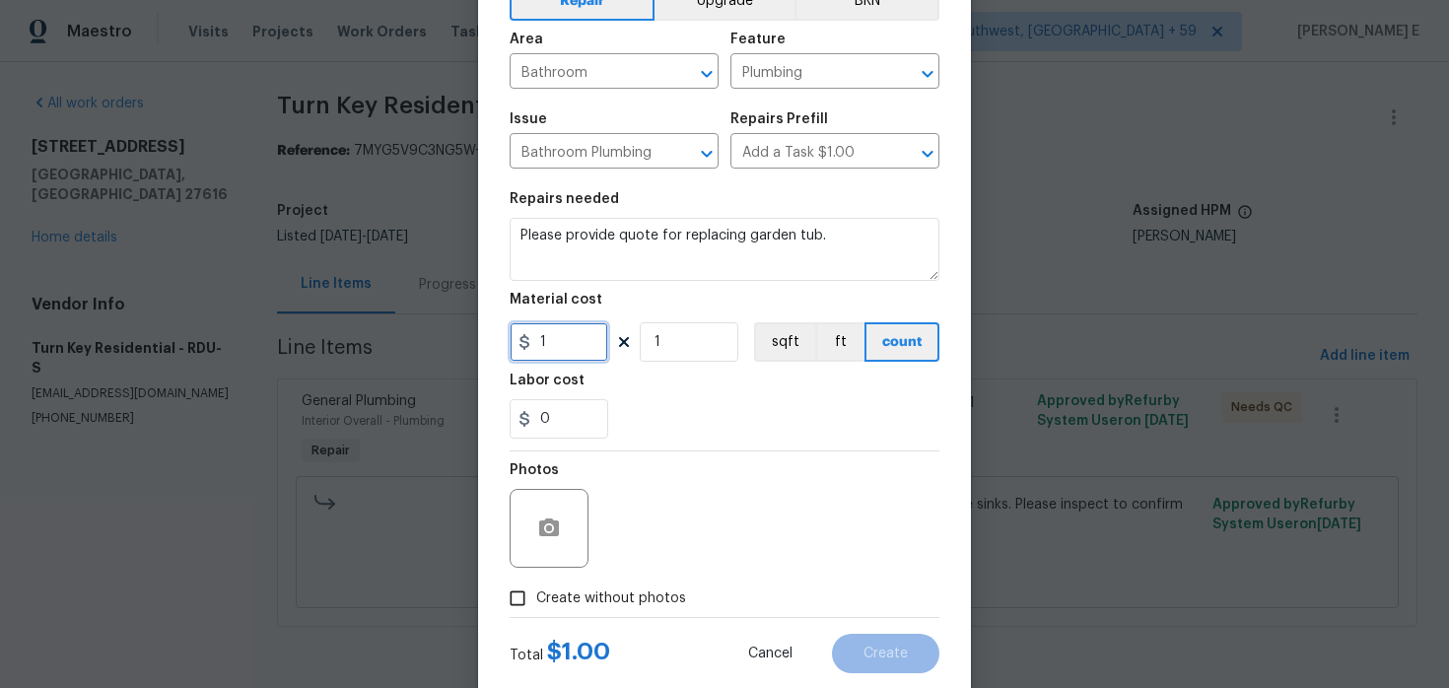
drag, startPoint x: 564, startPoint y: 342, endPoint x: 484, endPoint y: 361, distance: 82.0
click at [484, 361] on div "Create Line Item Repair Upgrade BRN Area Bathroom ​ Feature Plumbing ​ Issue Ba…" at bounding box center [724, 310] width 493 height 790
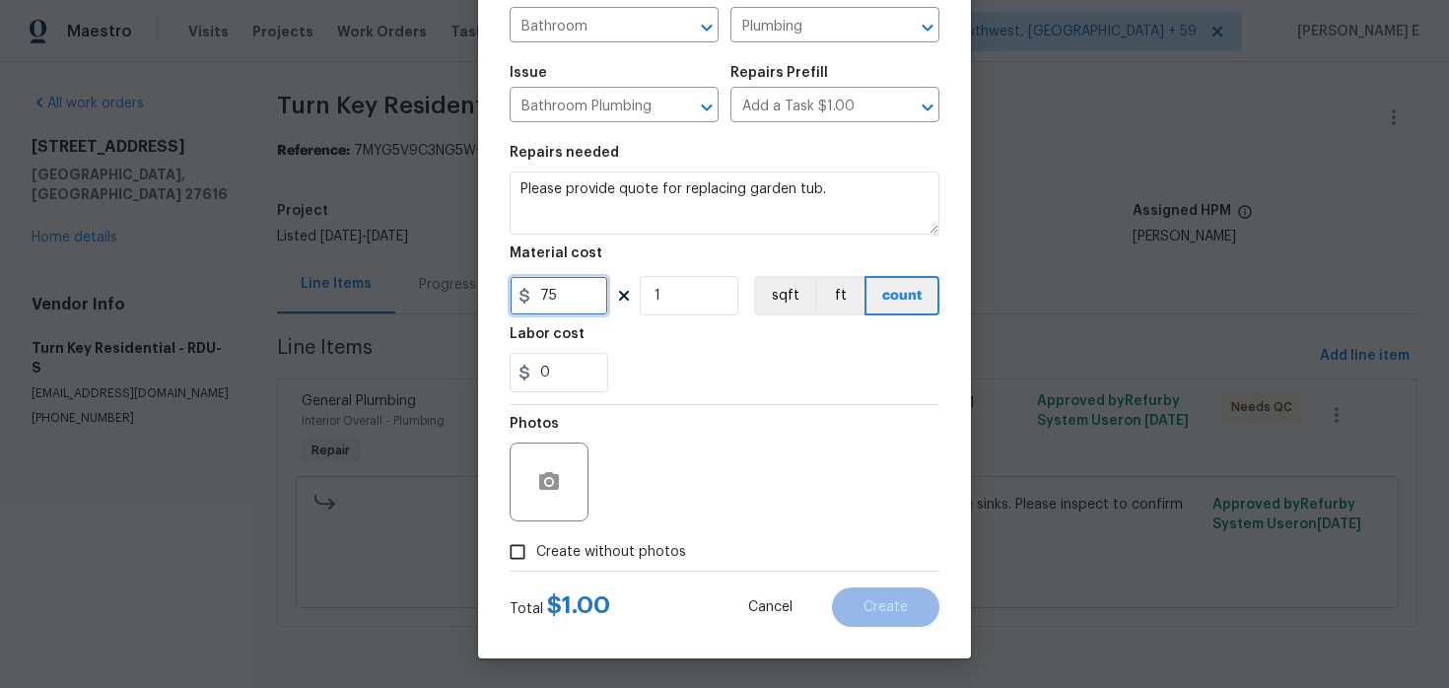
type input "75"
click at [557, 561] on span "Create without photos" at bounding box center [611, 552] width 150 height 21
click at [536, 561] on input "Create without photos" at bounding box center [517, 551] width 37 height 37
checkbox input "true"
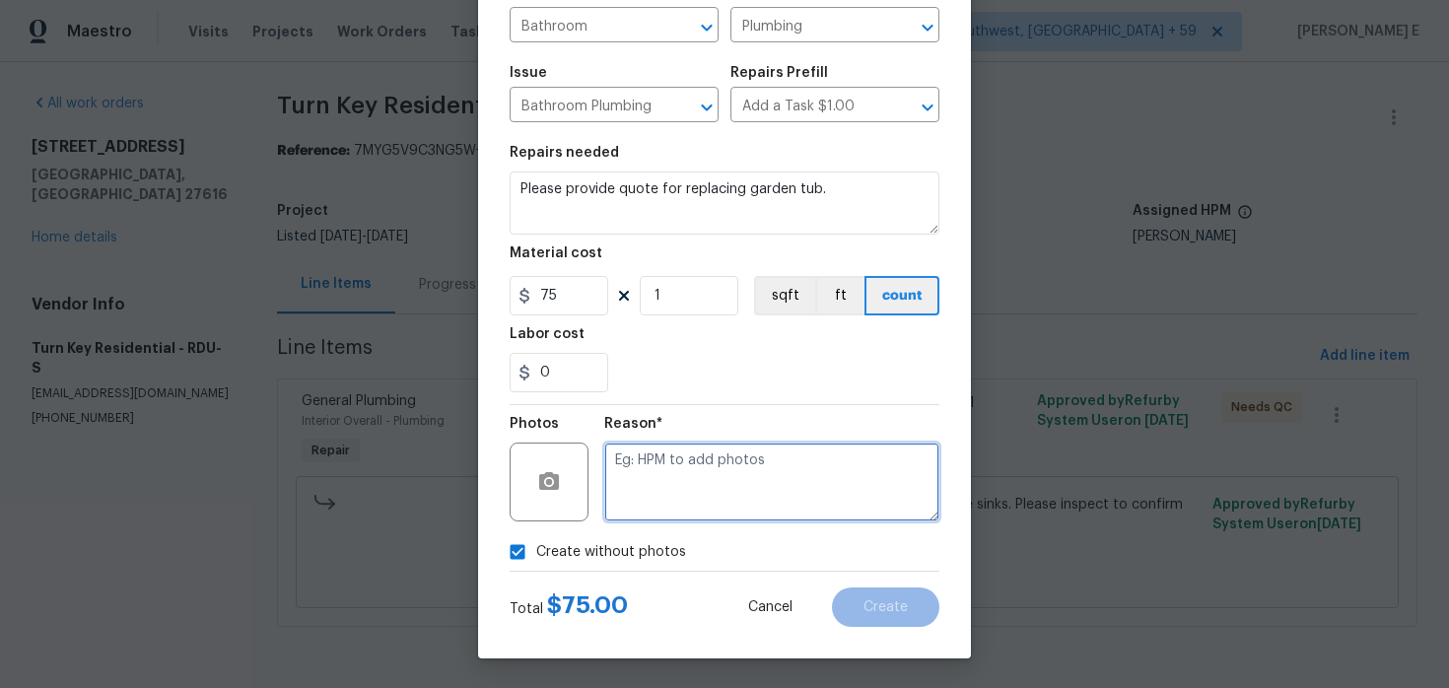
click at [697, 475] on textarea at bounding box center [771, 482] width 335 height 79
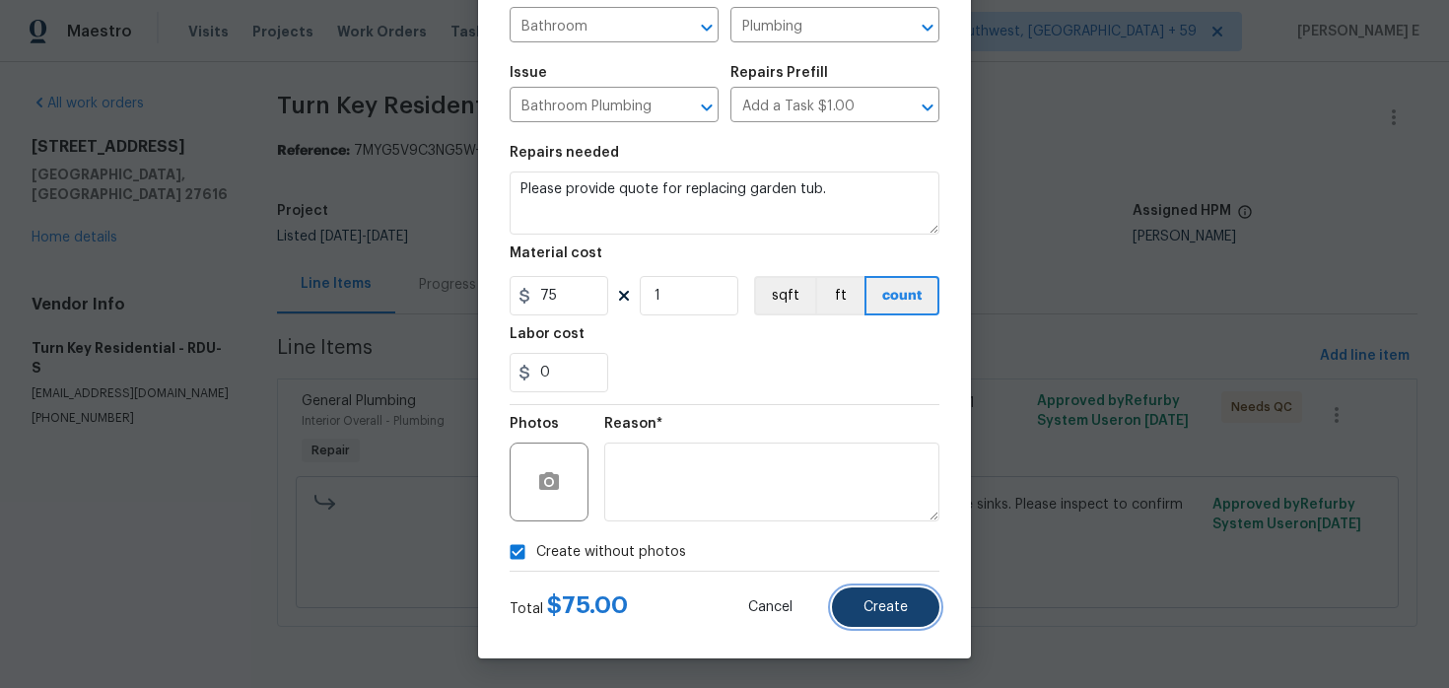
click at [919, 616] on button "Create" at bounding box center [885, 607] width 107 height 39
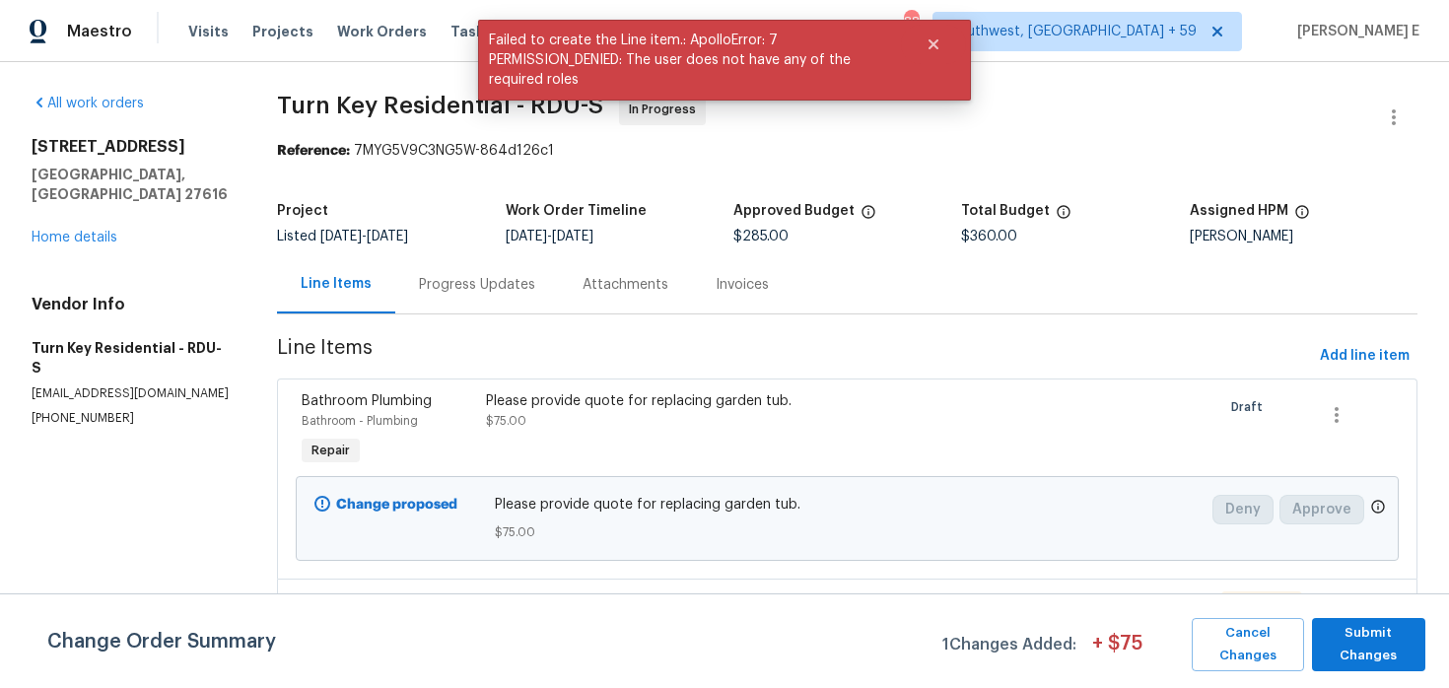
scroll to position [195, 0]
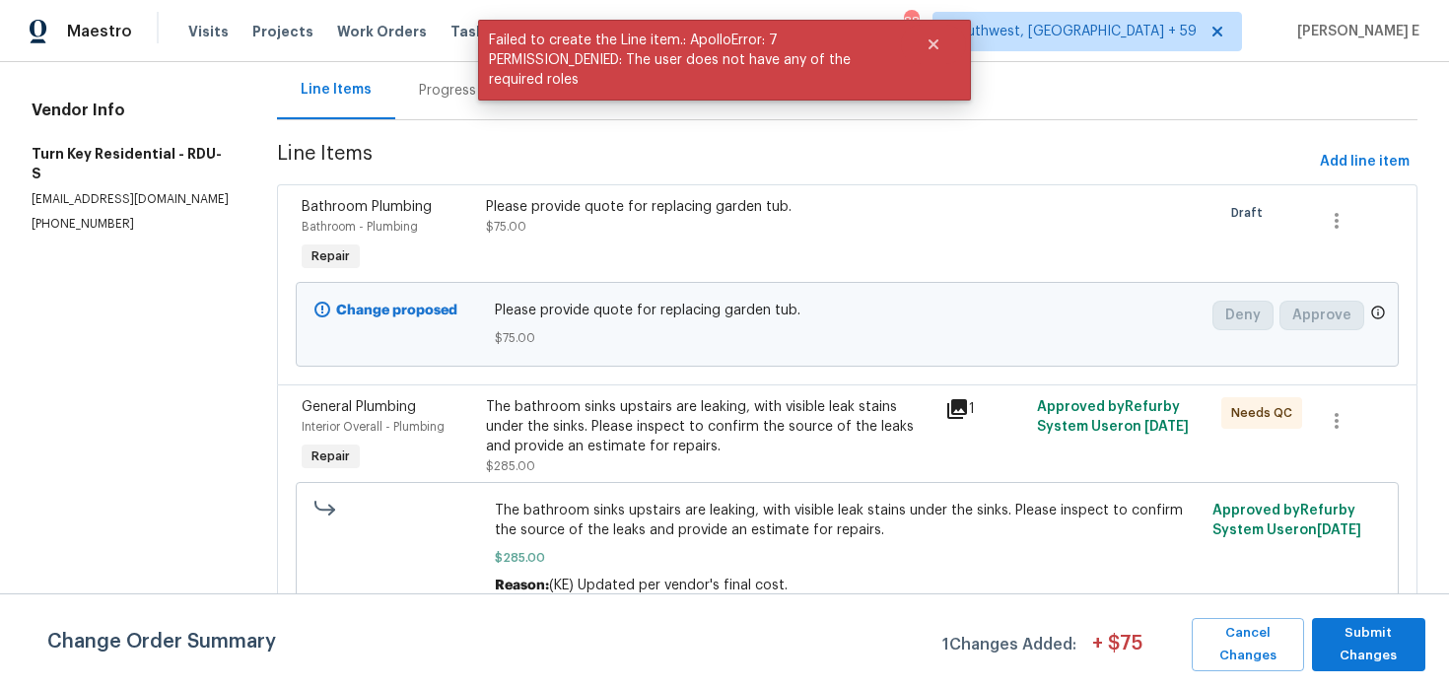
click at [1307, 647] on div "Cancel Changes Submit Changes" at bounding box center [1305, 644] width 242 height 53
click at [1343, 649] on span "Submit Changes" at bounding box center [1369, 644] width 94 height 45
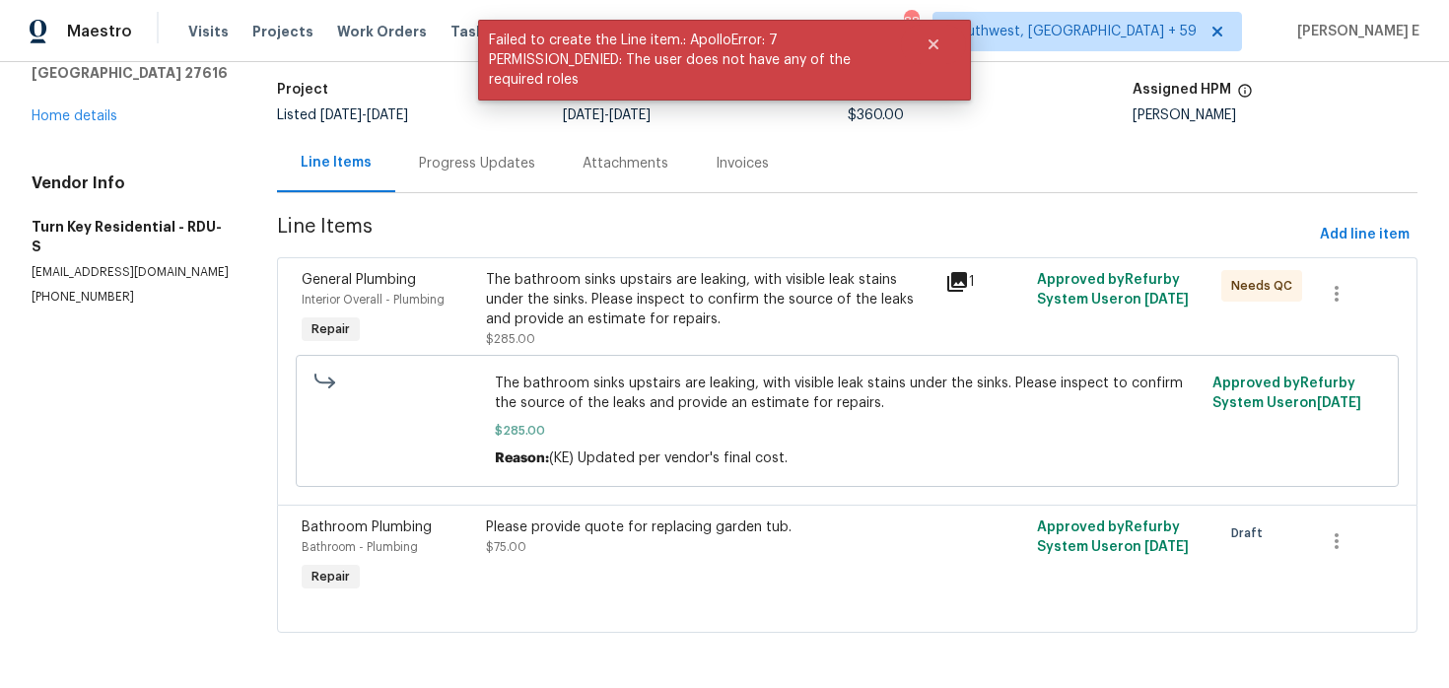
scroll to position [0, 0]
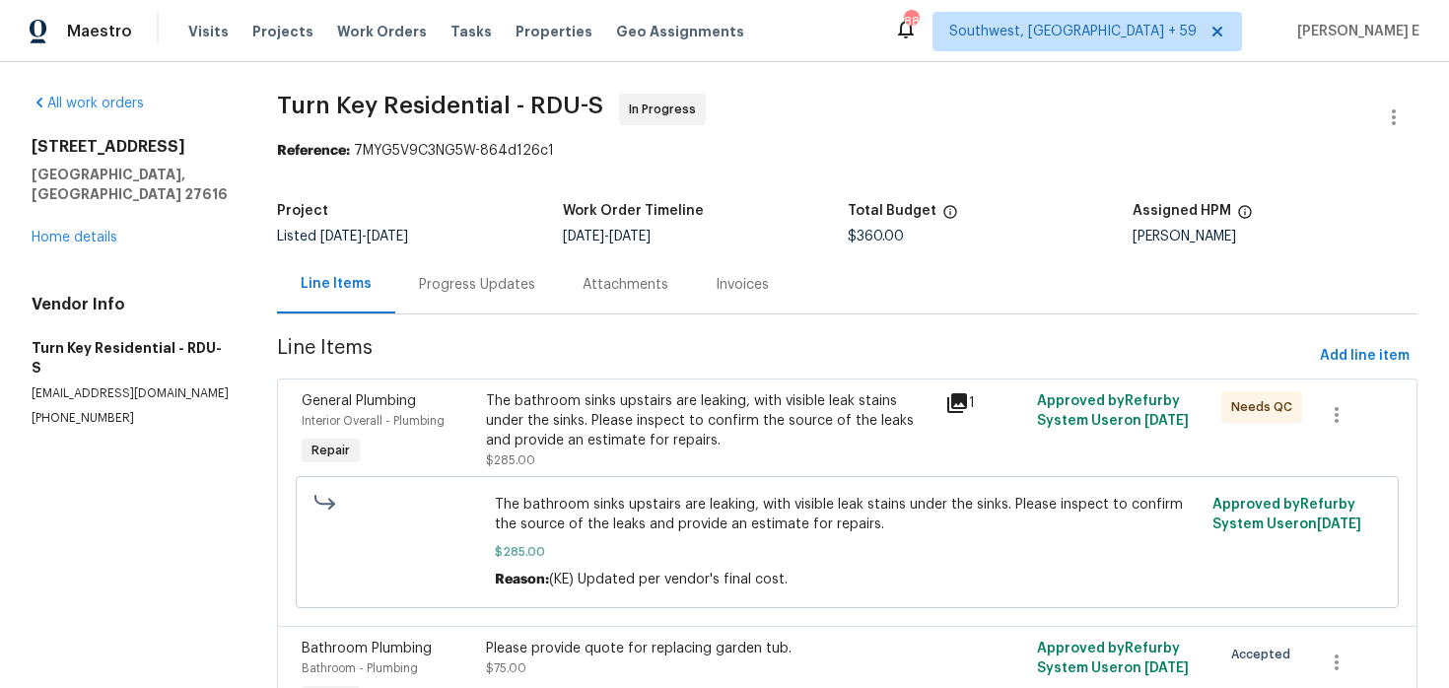
click at [461, 301] on div "Progress Updates" at bounding box center [477, 284] width 164 height 58
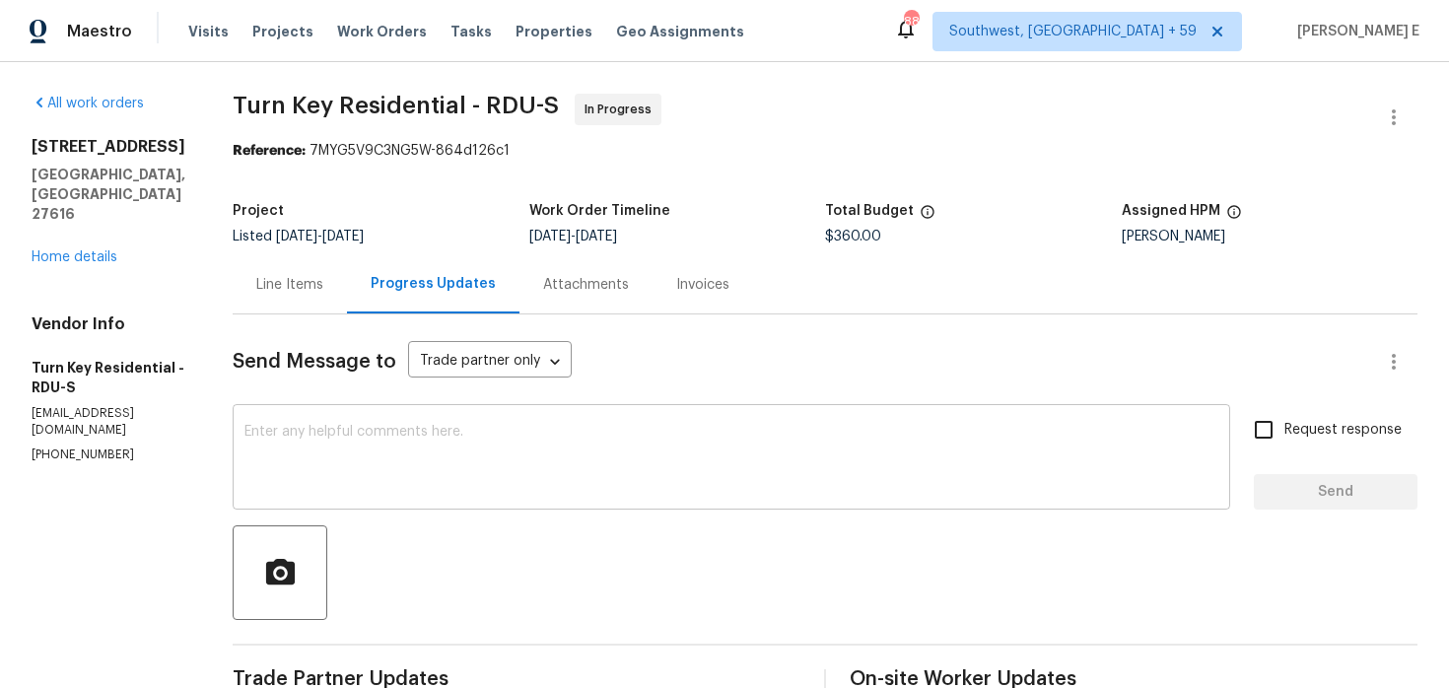
click at [478, 440] on textarea at bounding box center [731, 459] width 974 height 69
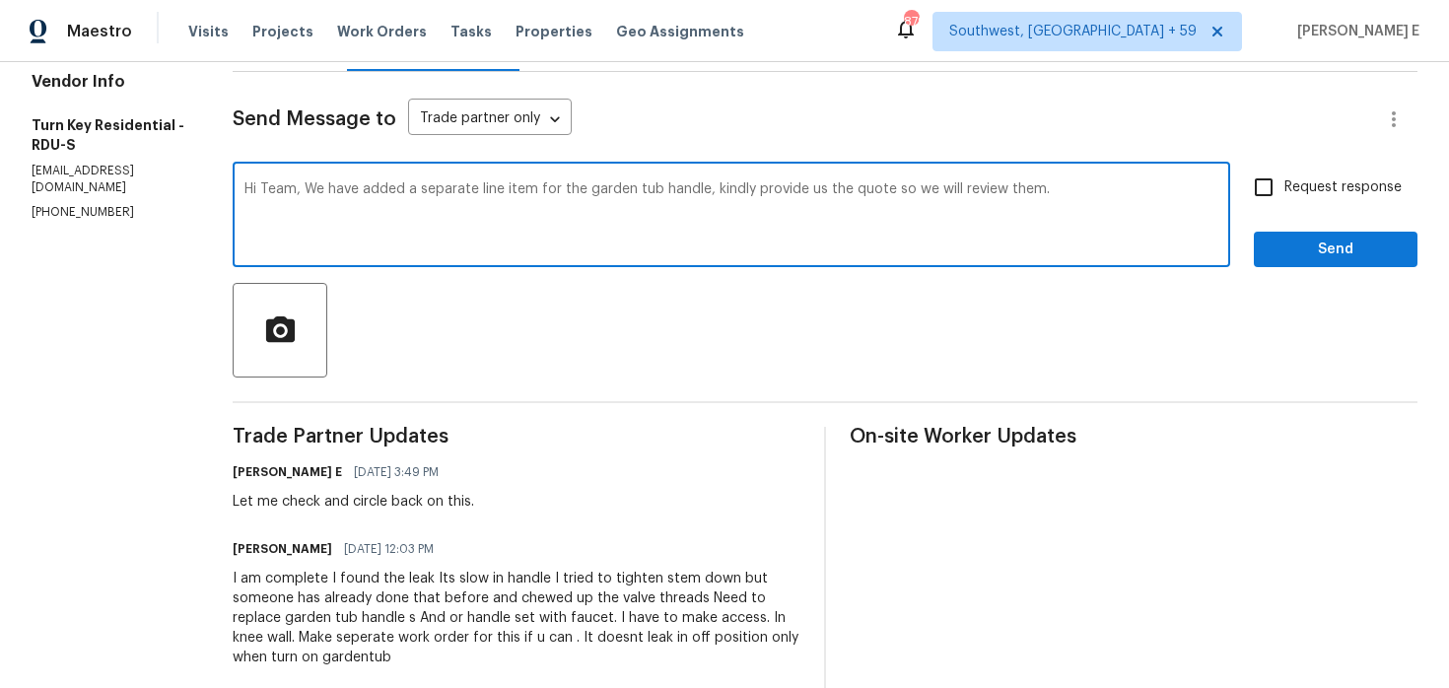
scroll to position [243, 0]
type textarea "Hi Team, We have added a separate line item for the garden tub handle, kindly p…"
click at [1248, 192] on input "Request response" at bounding box center [1263, 186] width 41 height 41
checkbox input "true"
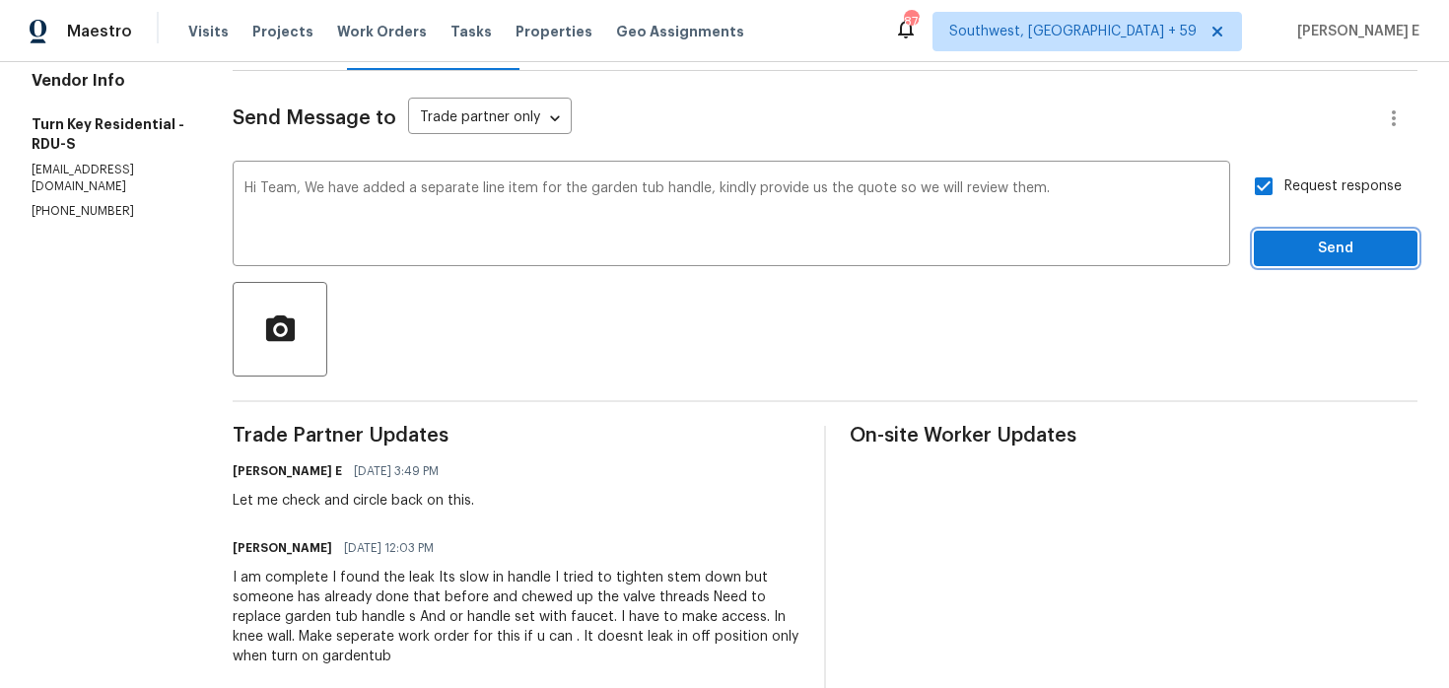
click at [1291, 253] on span "Send" at bounding box center [1336, 249] width 132 height 25
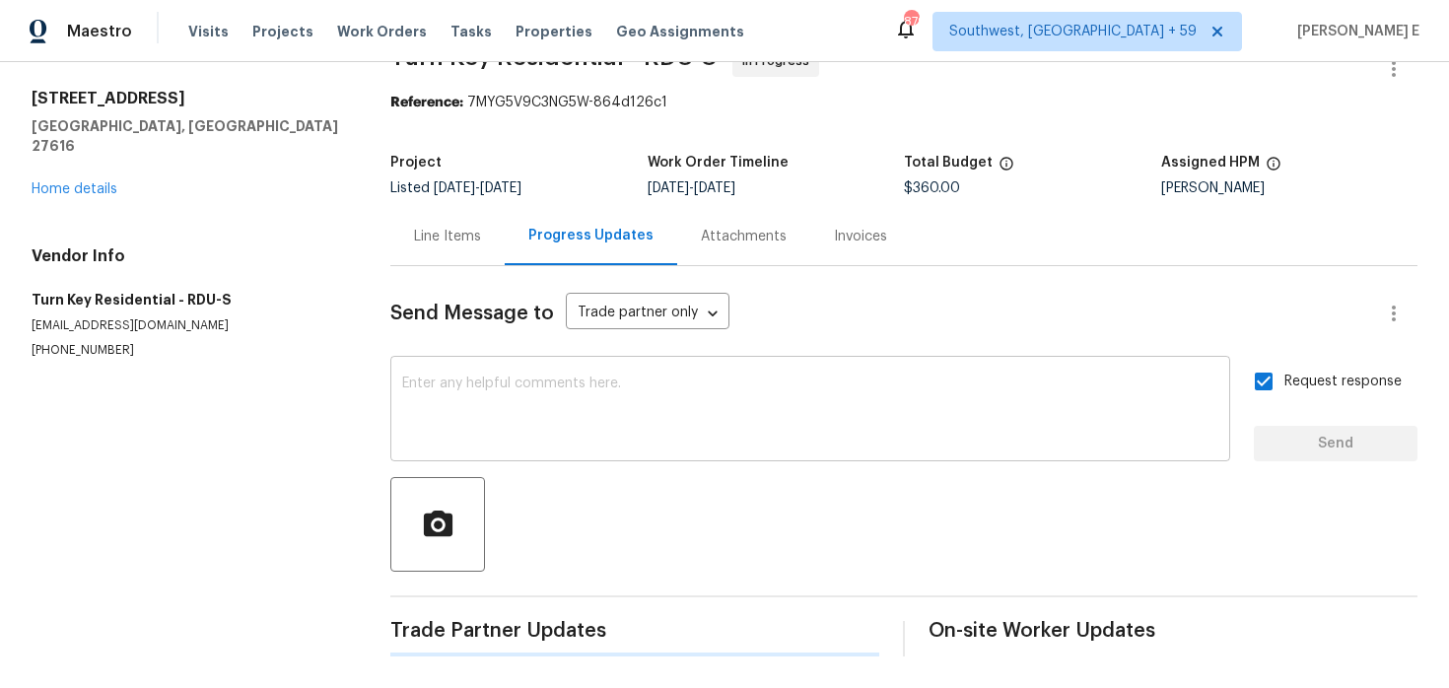
scroll to position [0, 0]
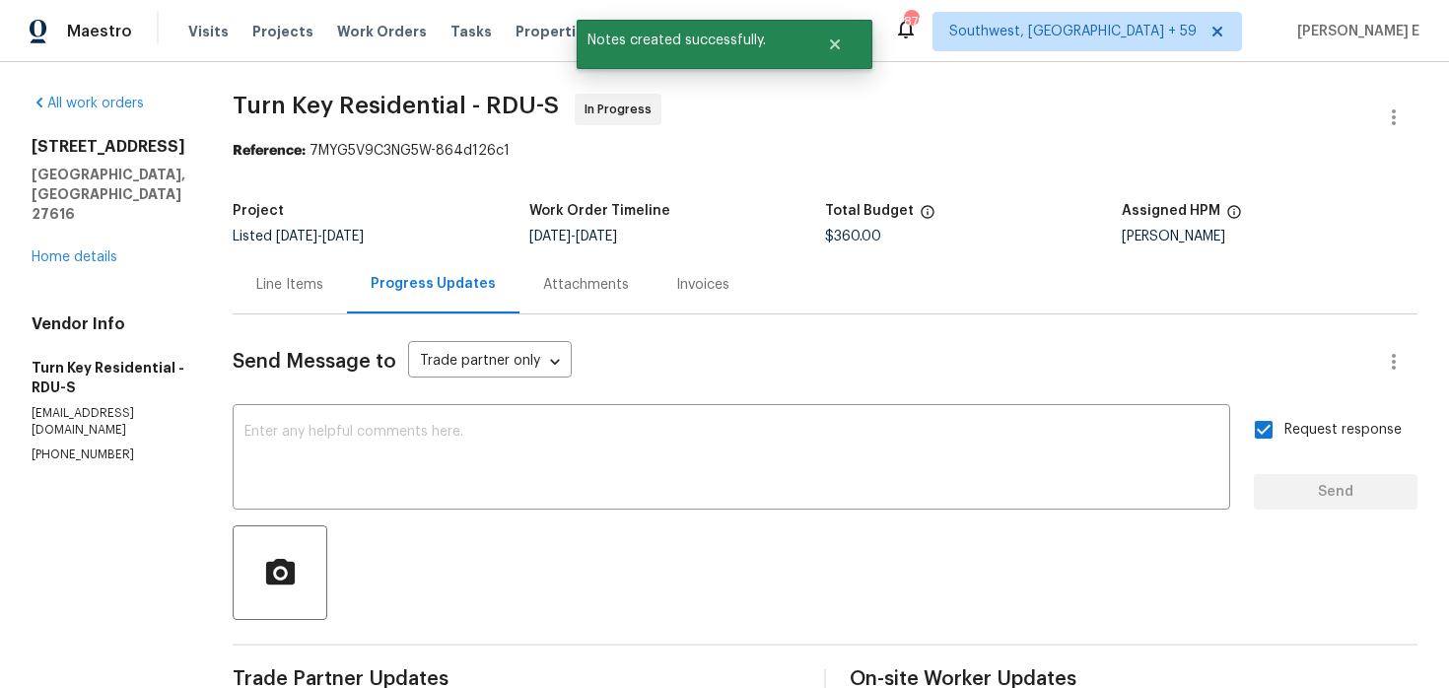
click at [323, 288] on div "Line Items" at bounding box center [289, 285] width 67 height 20
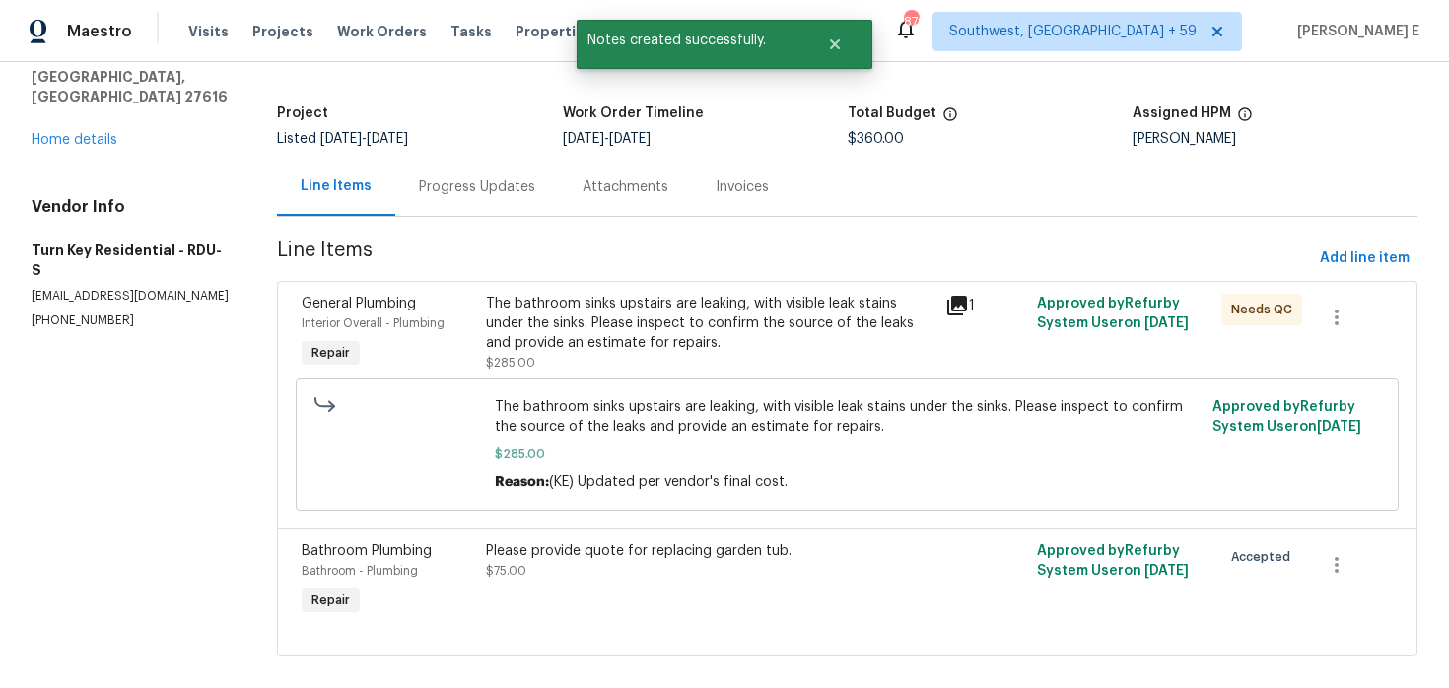
scroll to position [122, 0]
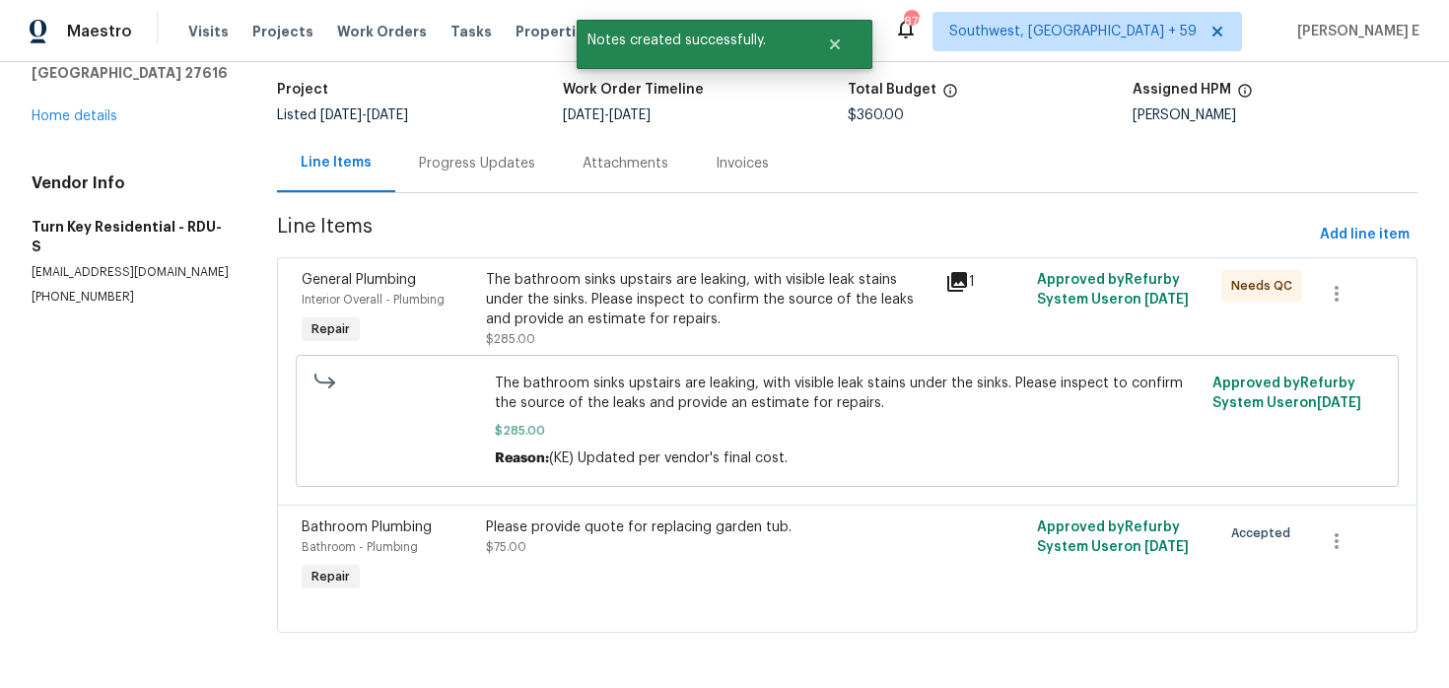
click at [644, 525] on div "Please provide quote for replacing garden tub." at bounding box center [710, 528] width 448 height 20
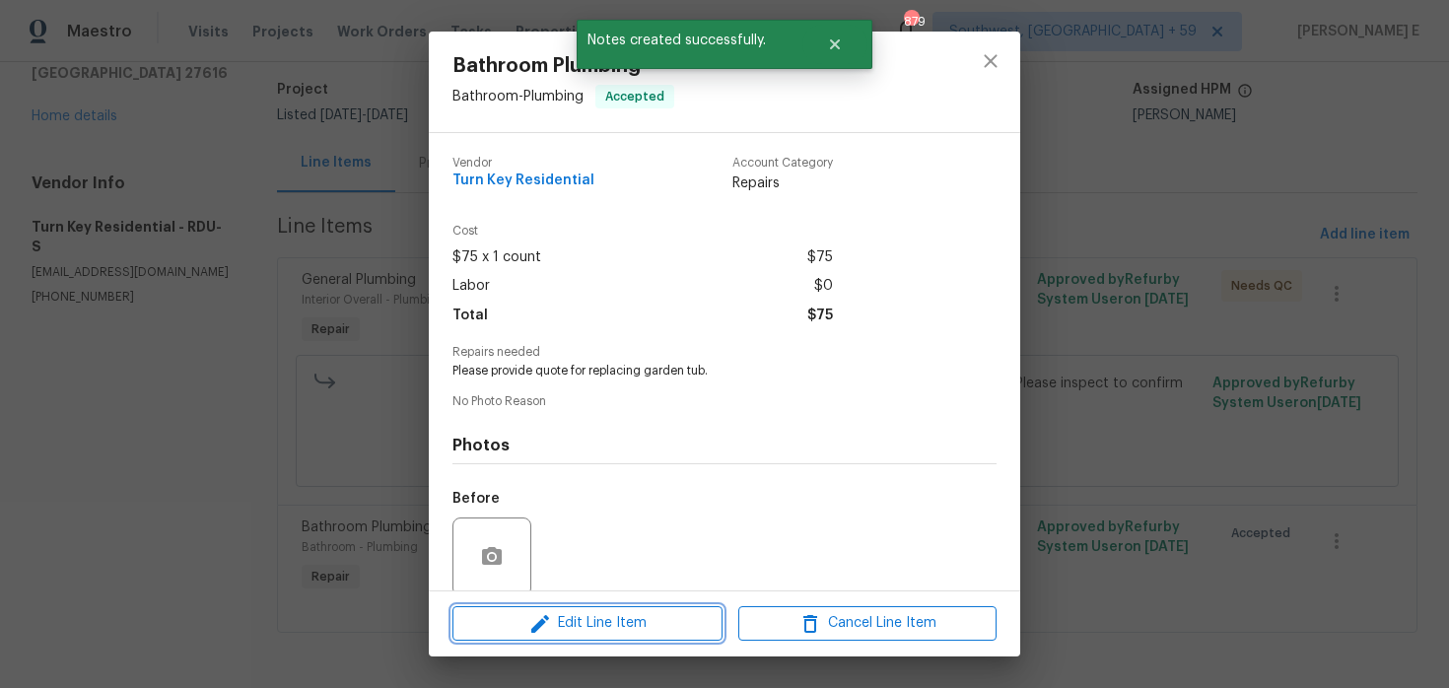
click at [576, 629] on span "Edit Line Item" at bounding box center [587, 623] width 258 height 25
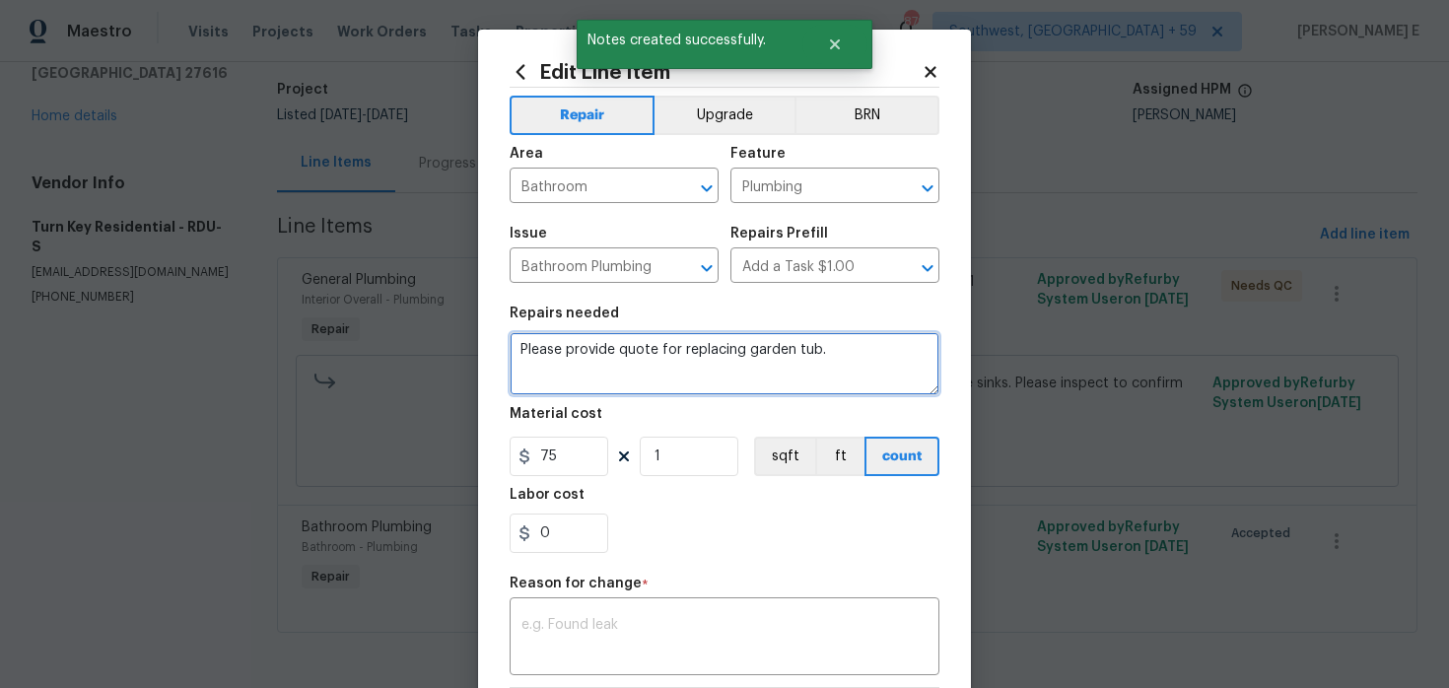
click at [820, 341] on textarea "Please provide quote for replacing garden tub." at bounding box center [725, 363] width 430 height 63
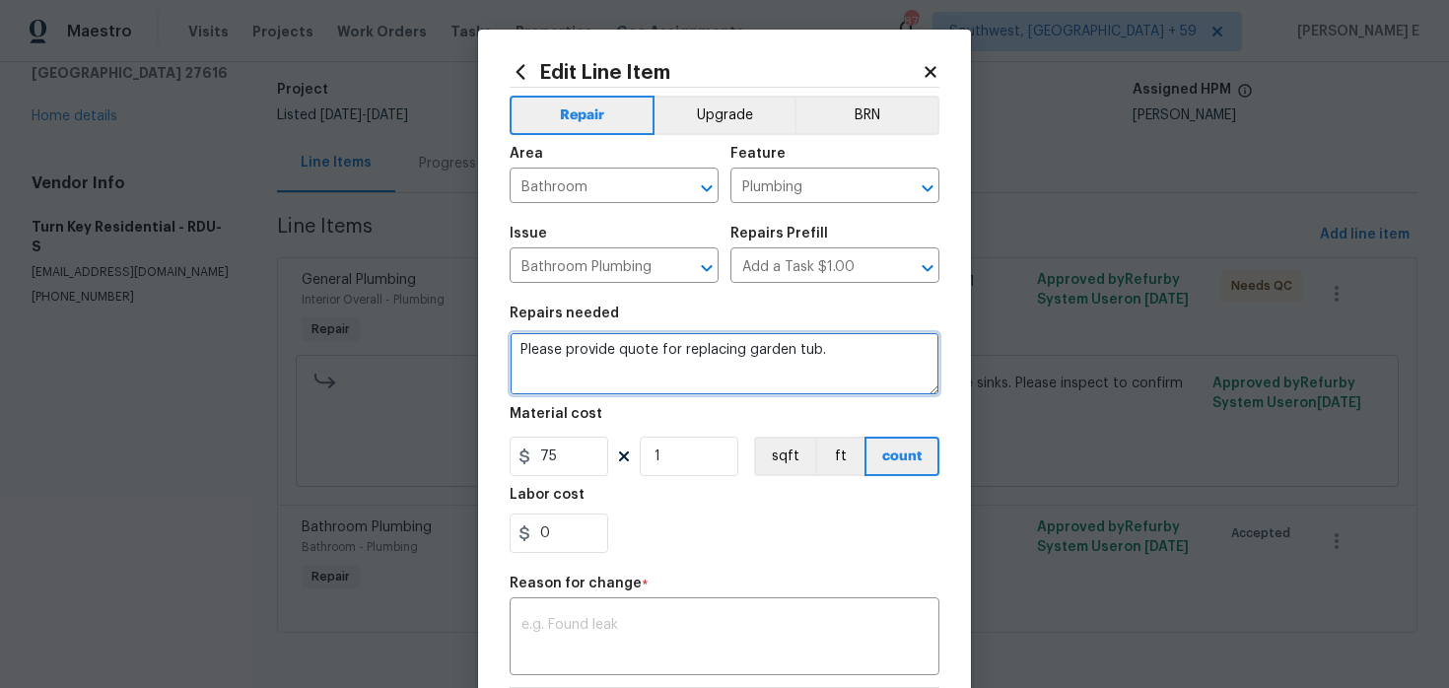
drag, startPoint x: 815, startPoint y: 349, endPoint x: 815, endPoint y: 489, distance: 140.0
click at [815, 350] on textarea "Please provide quote for replacing garden tub." at bounding box center [725, 363] width 430 height 63
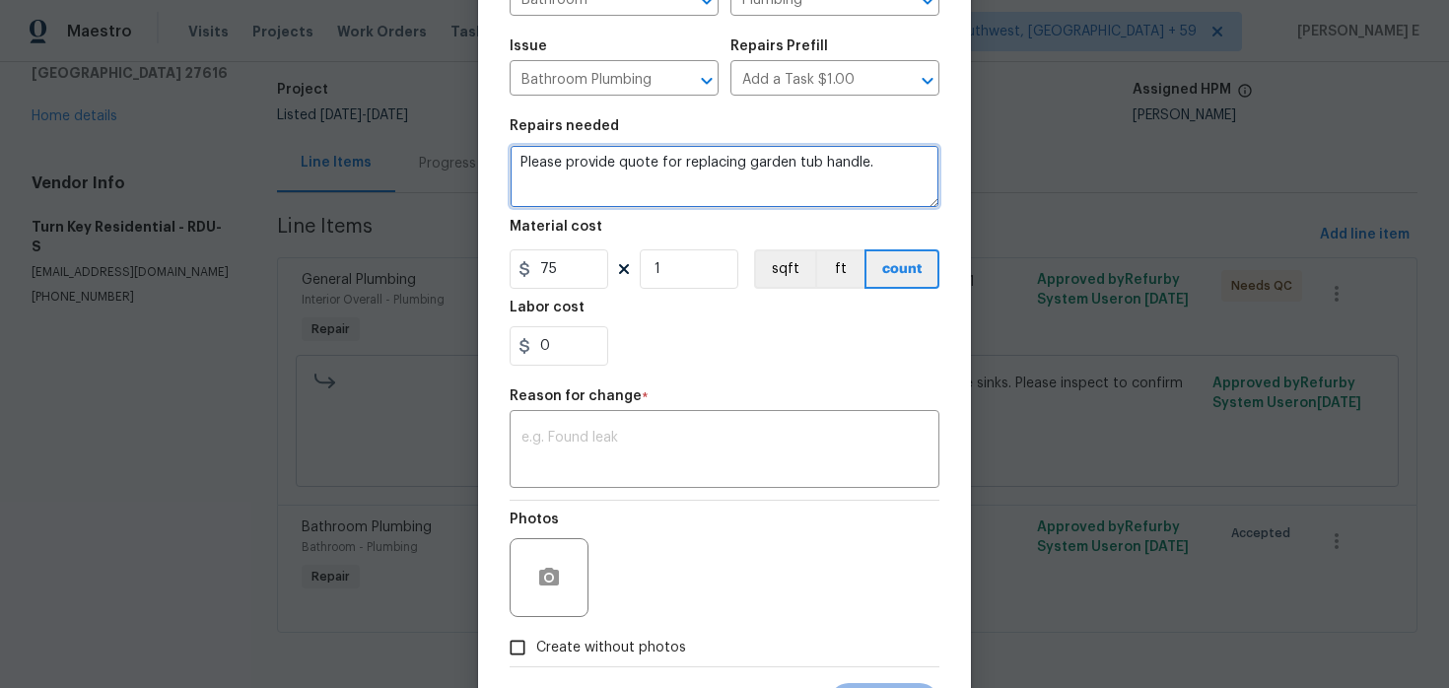
scroll to position [237, 0]
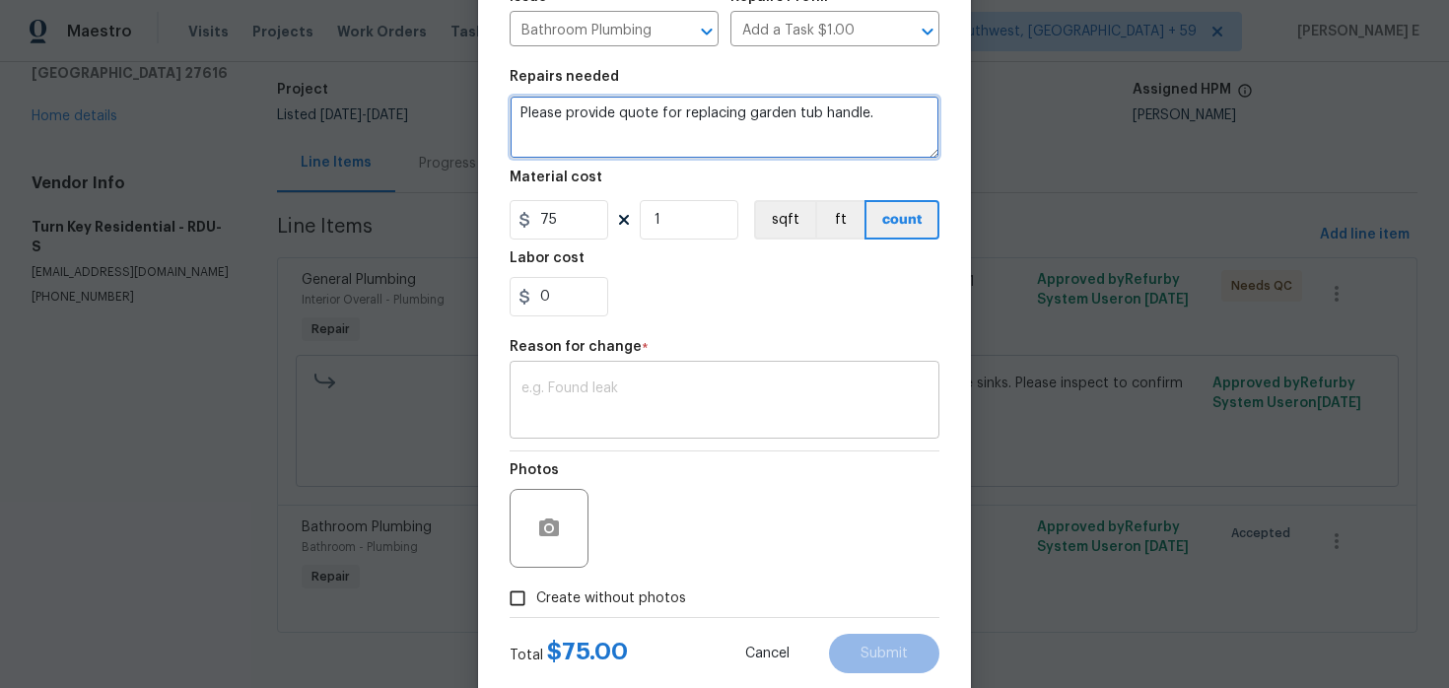
type textarea "Please provide quote for replacing garden tub handle."
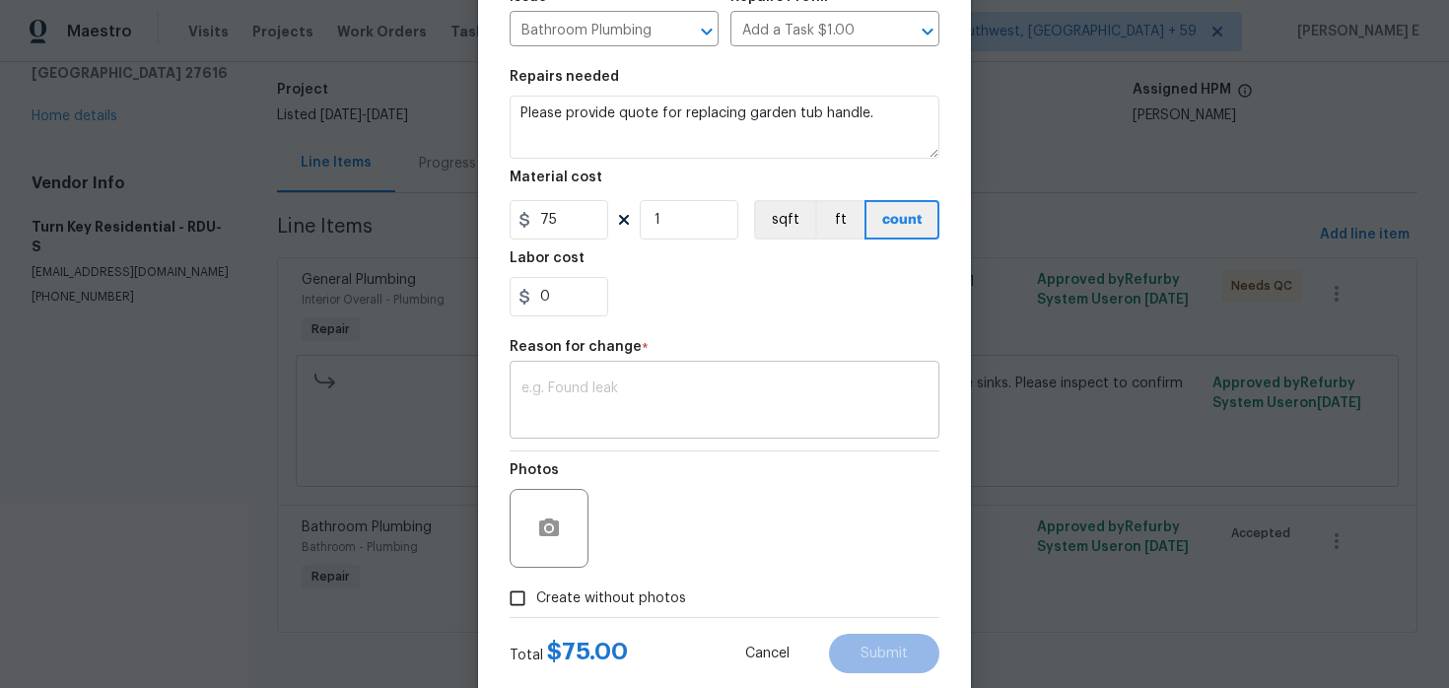
click at [703, 436] on div "x ​" at bounding box center [725, 402] width 430 height 73
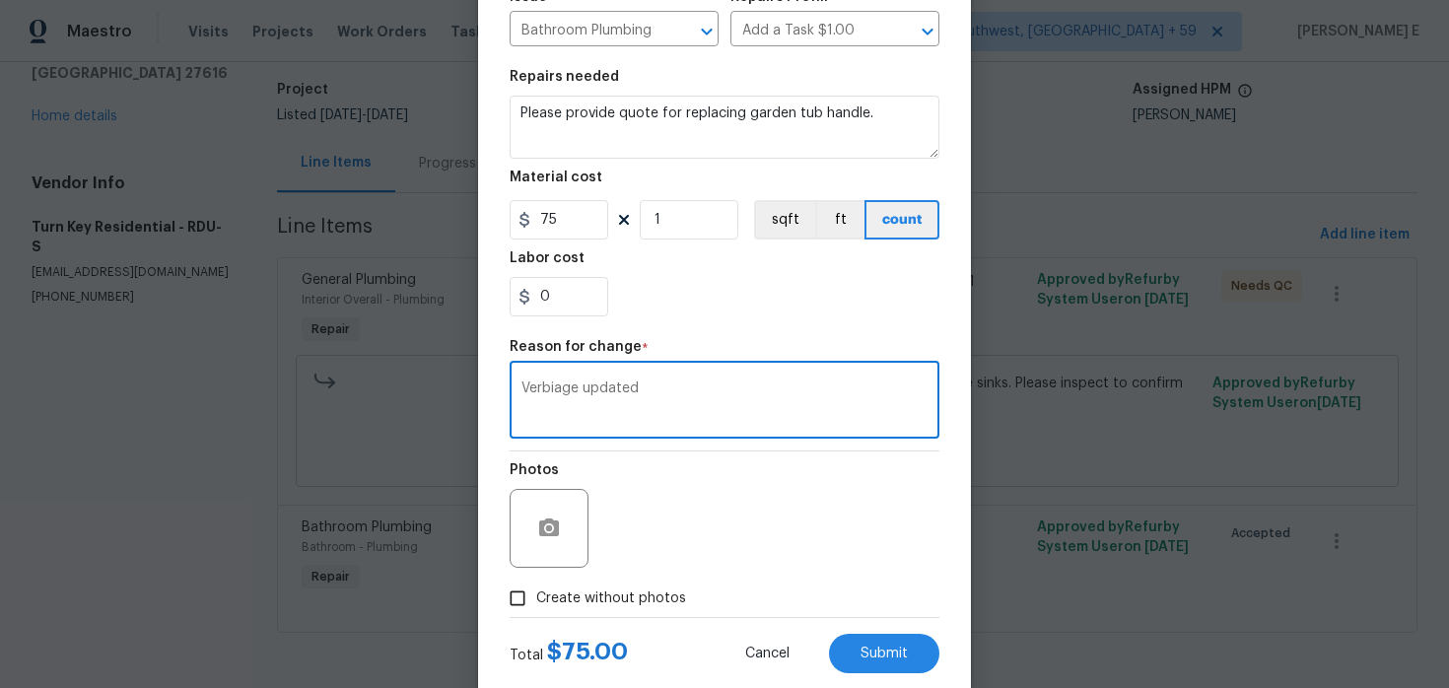
scroll to position [284, 0]
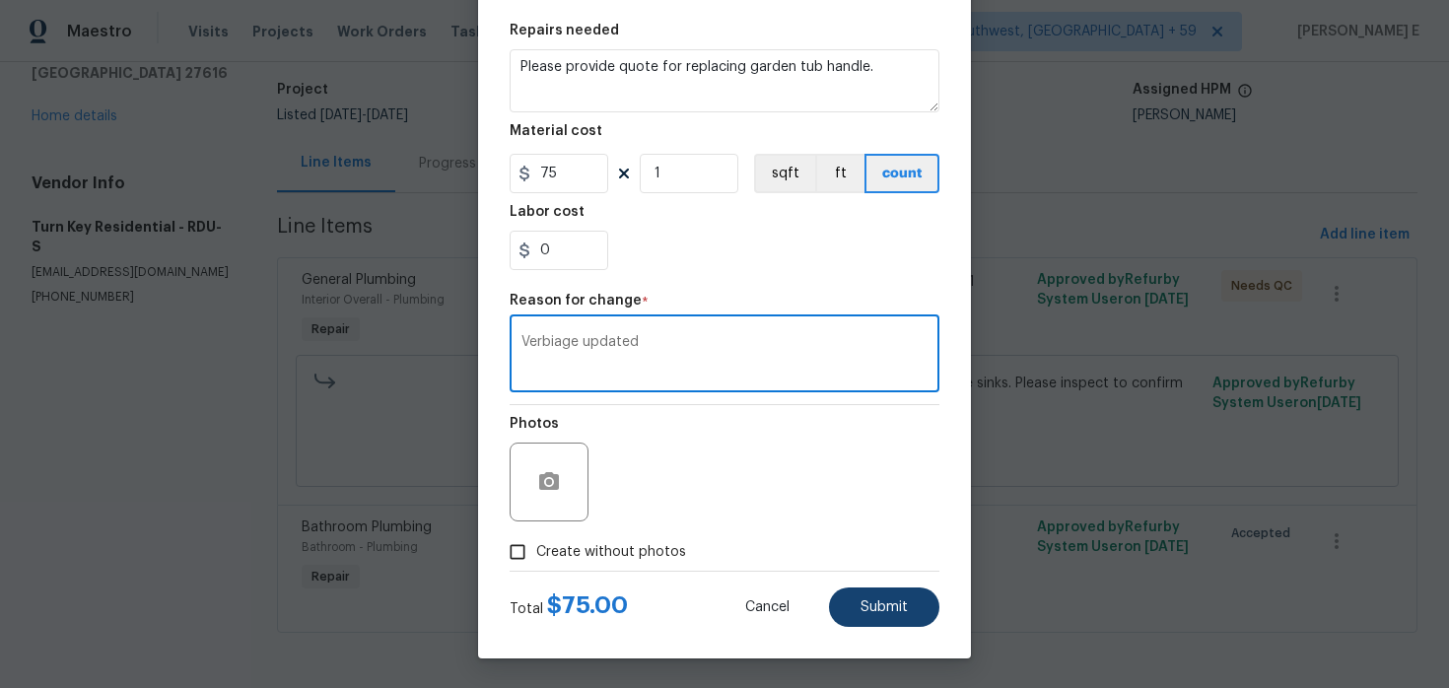
type textarea "Verbiage updated"
click at [844, 606] on button "Submit" at bounding box center [884, 607] width 110 height 39
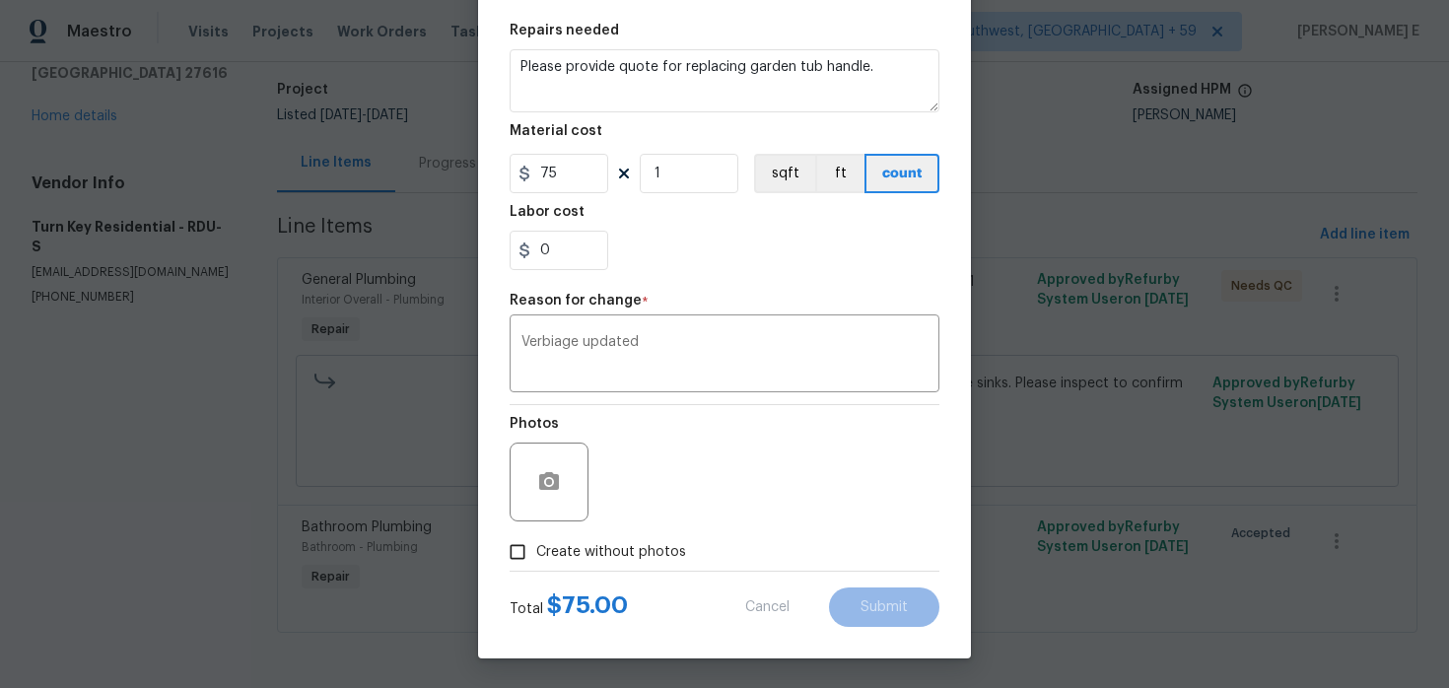
type textarea "Please provide quote for replacing garden tub."
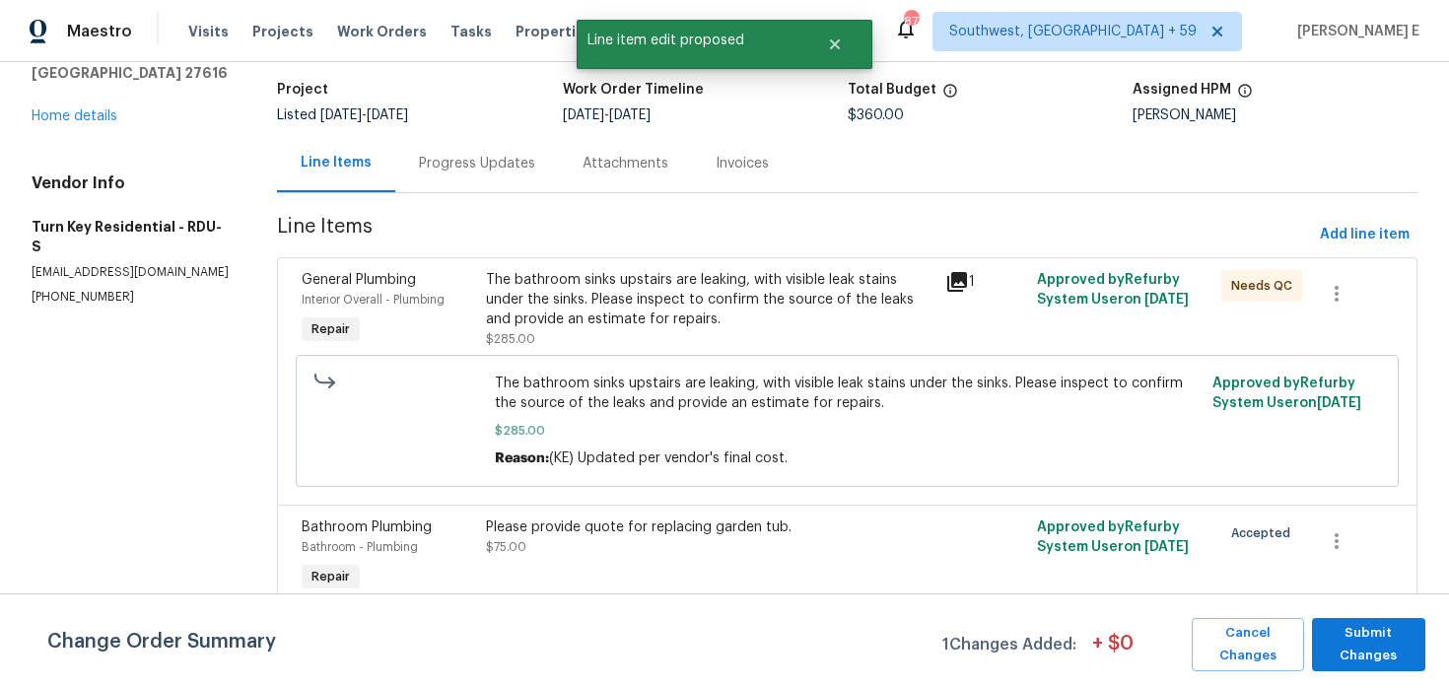
scroll to position [0, 0]
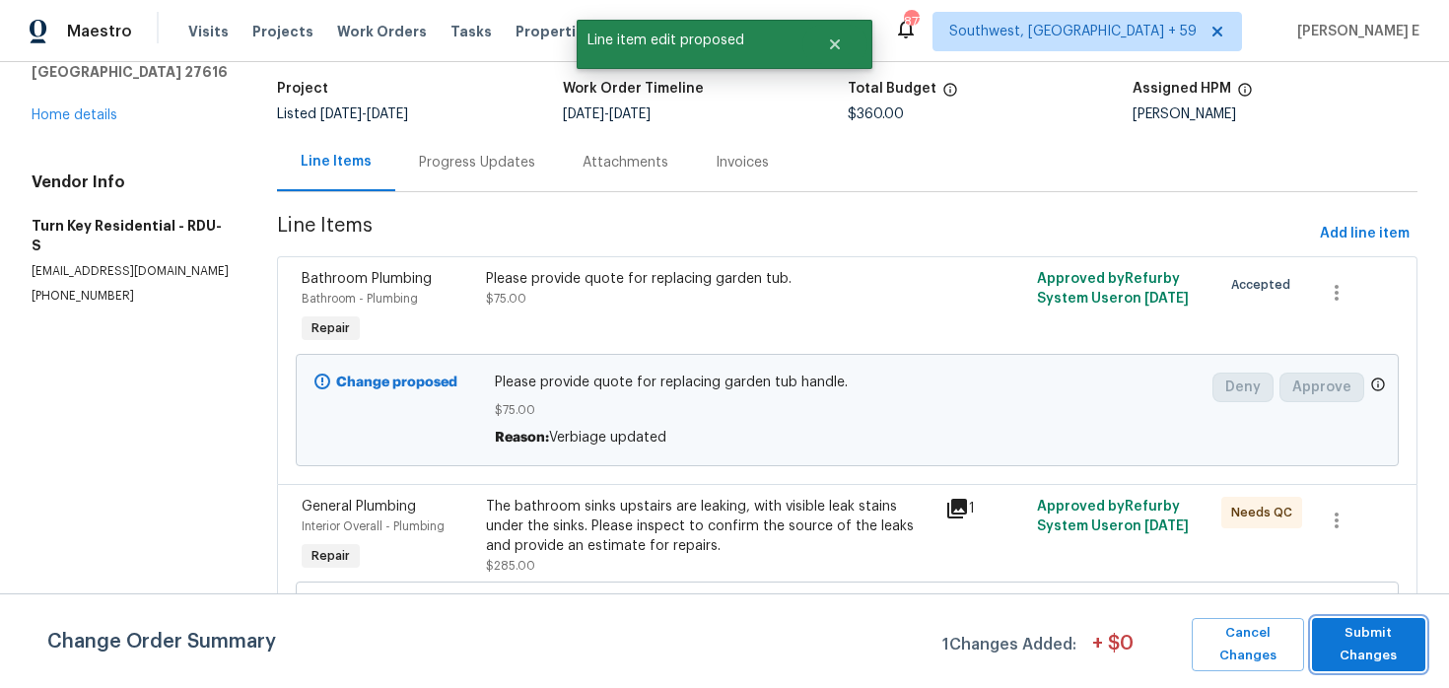
click at [1357, 658] on span "Submit Changes" at bounding box center [1369, 644] width 94 height 45
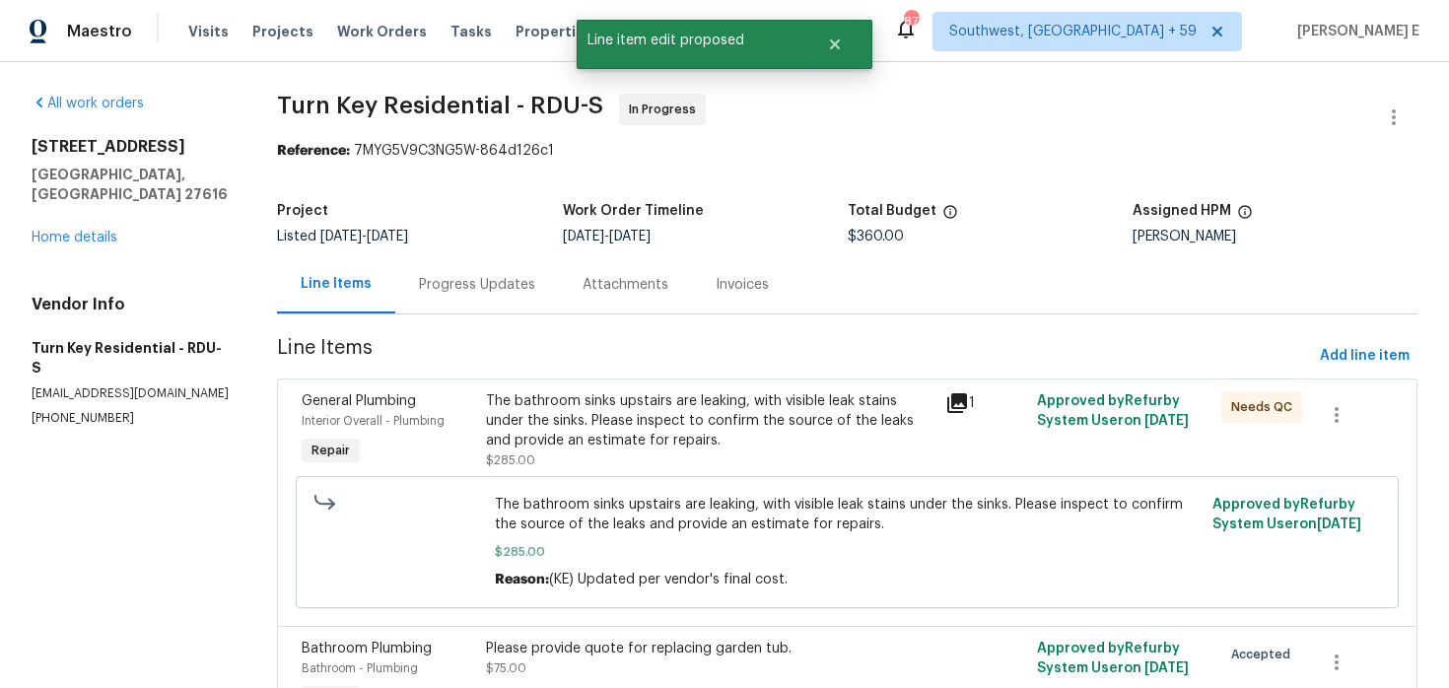
click at [462, 292] on div "Progress Updates" at bounding box center [477, 285] width 116 height 20
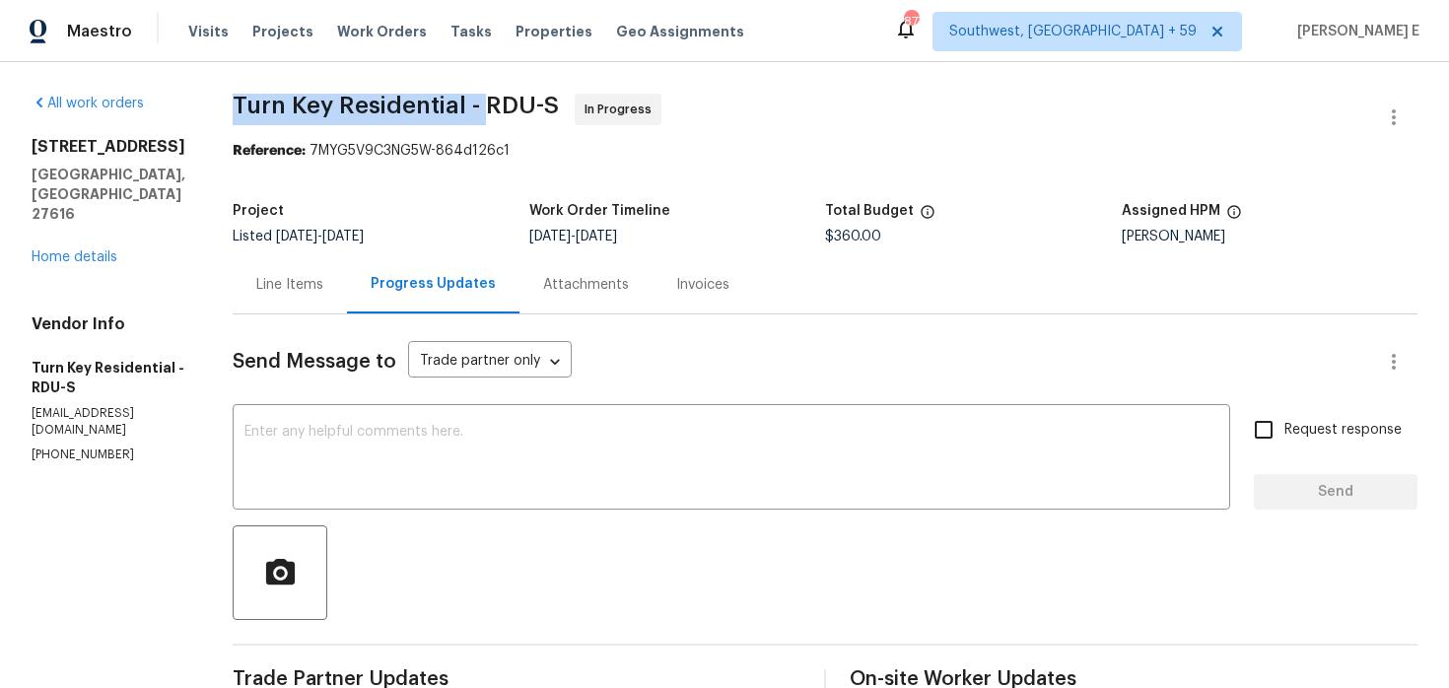
drag, startPoint x: 281, startPoint y: 110, endPoint x: 533, endPoint y: 110, distance: 252.4
click at [533, 110] on span "Turn Key Residential - RDU-S" at bounding box center [396, 106] width 326 height 24
copy span "Turn Key Residential -"
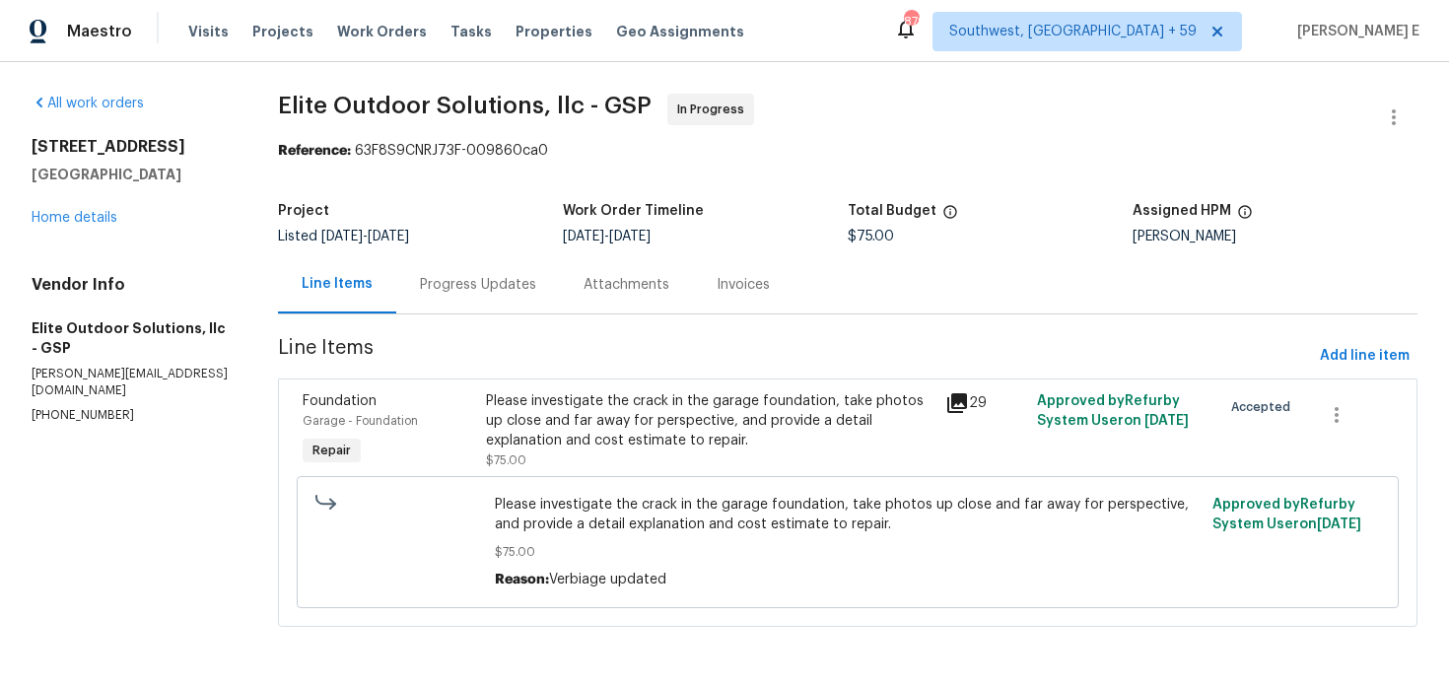
click at [522, 292] on div "Progress Updates" at bounding box center [478, 285] width 116 height 20
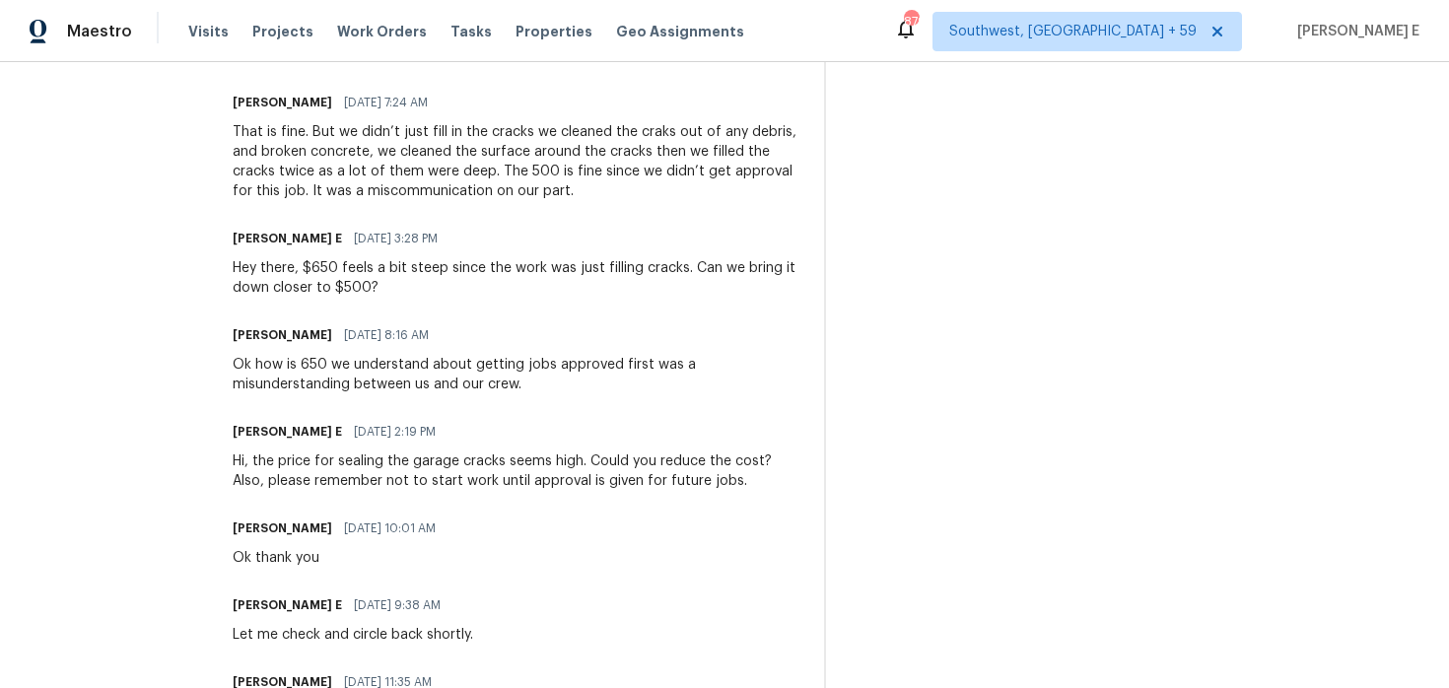
scroll to position [693, 0]
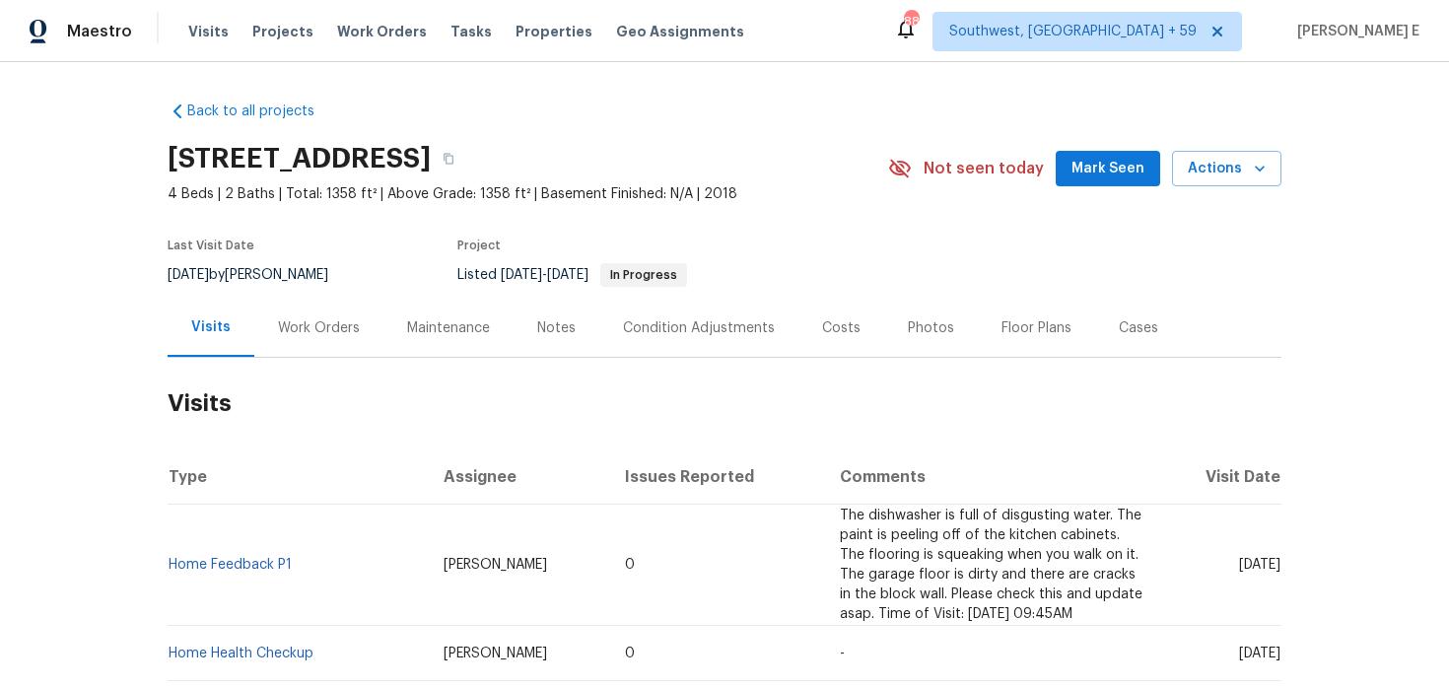
click at [358, 330] on div "Work Orders" at bounding box center [318, 328] width 129 height 58
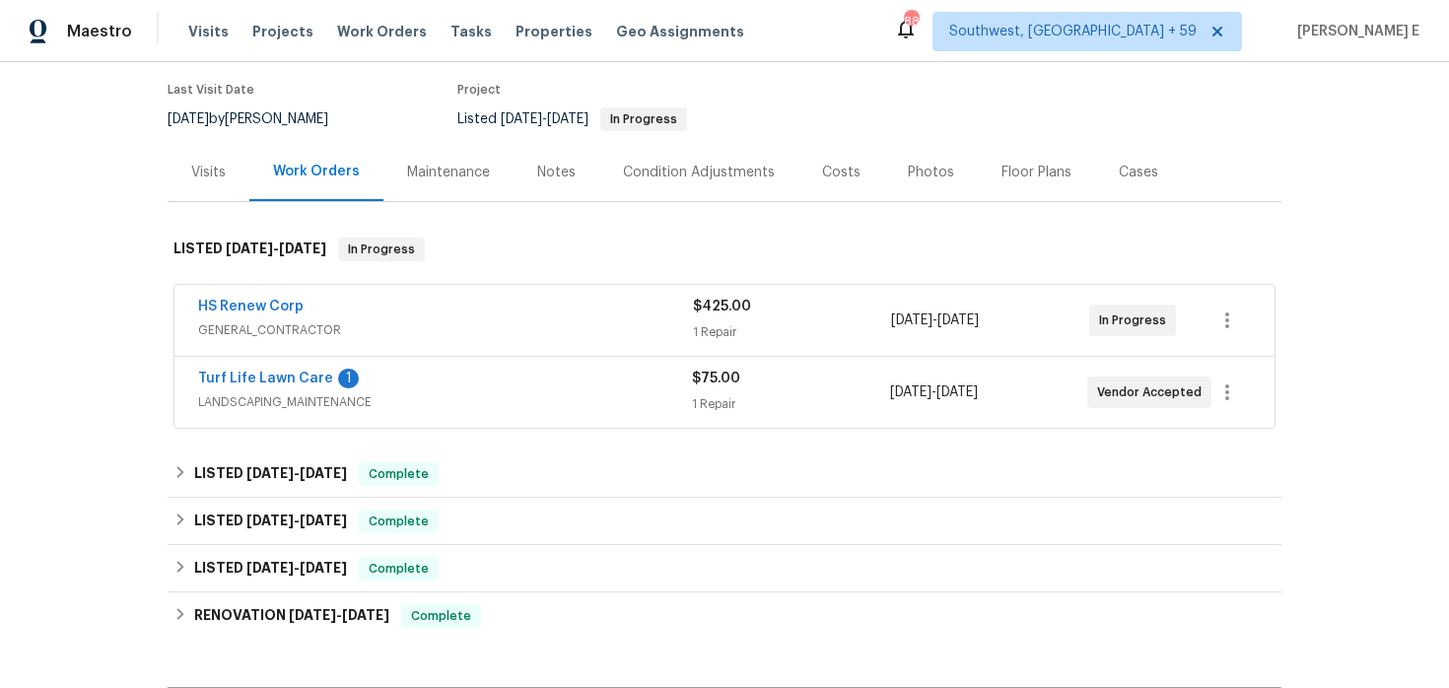
scroll to position [215, 0]
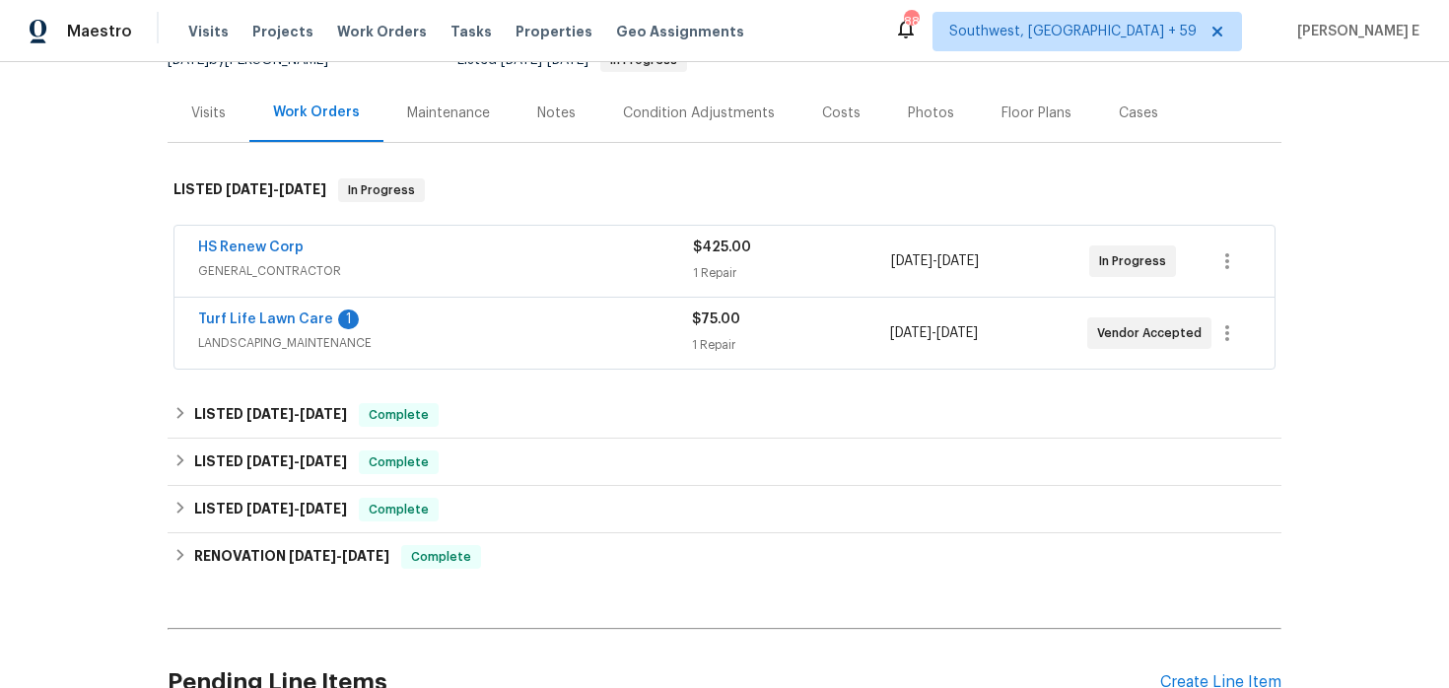
click at [520, 317] on div "Turf Life Lawn Care 1" at bounding box center [445, 322] width 494 height 24
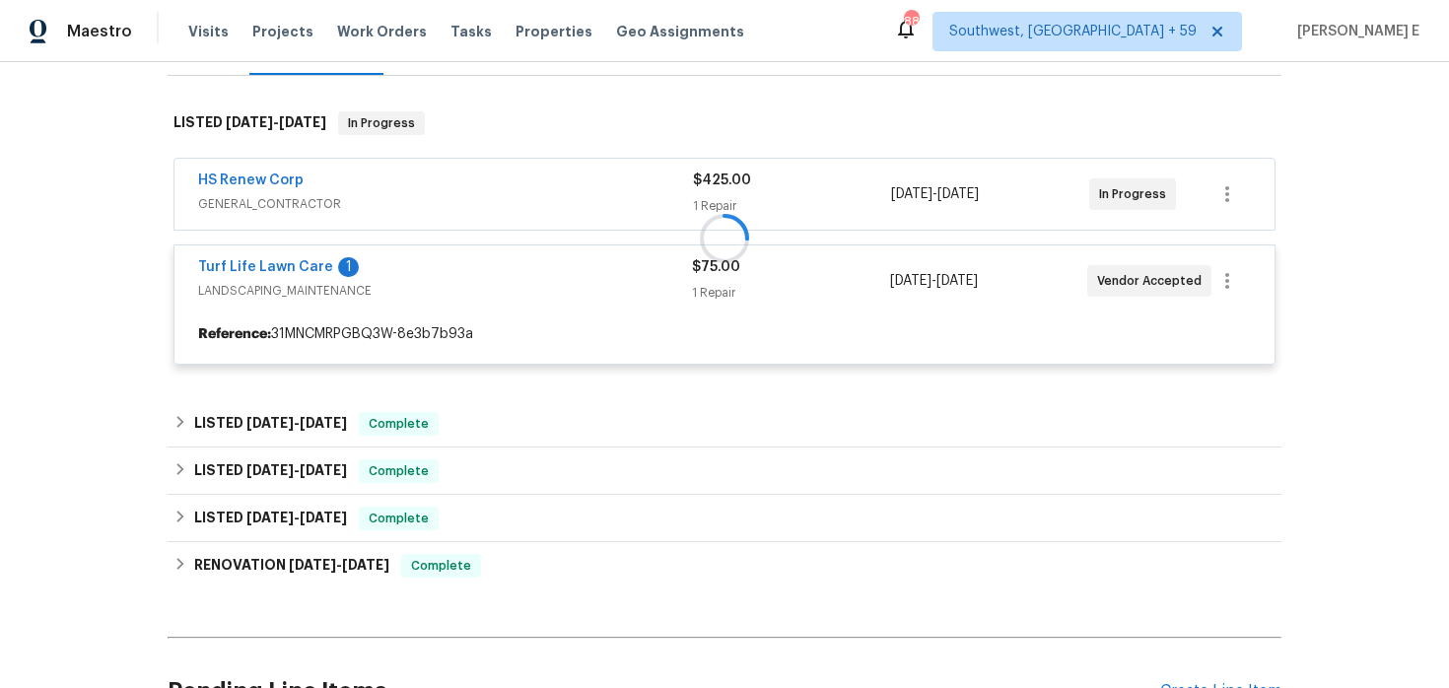
scroll to position [283, 0]
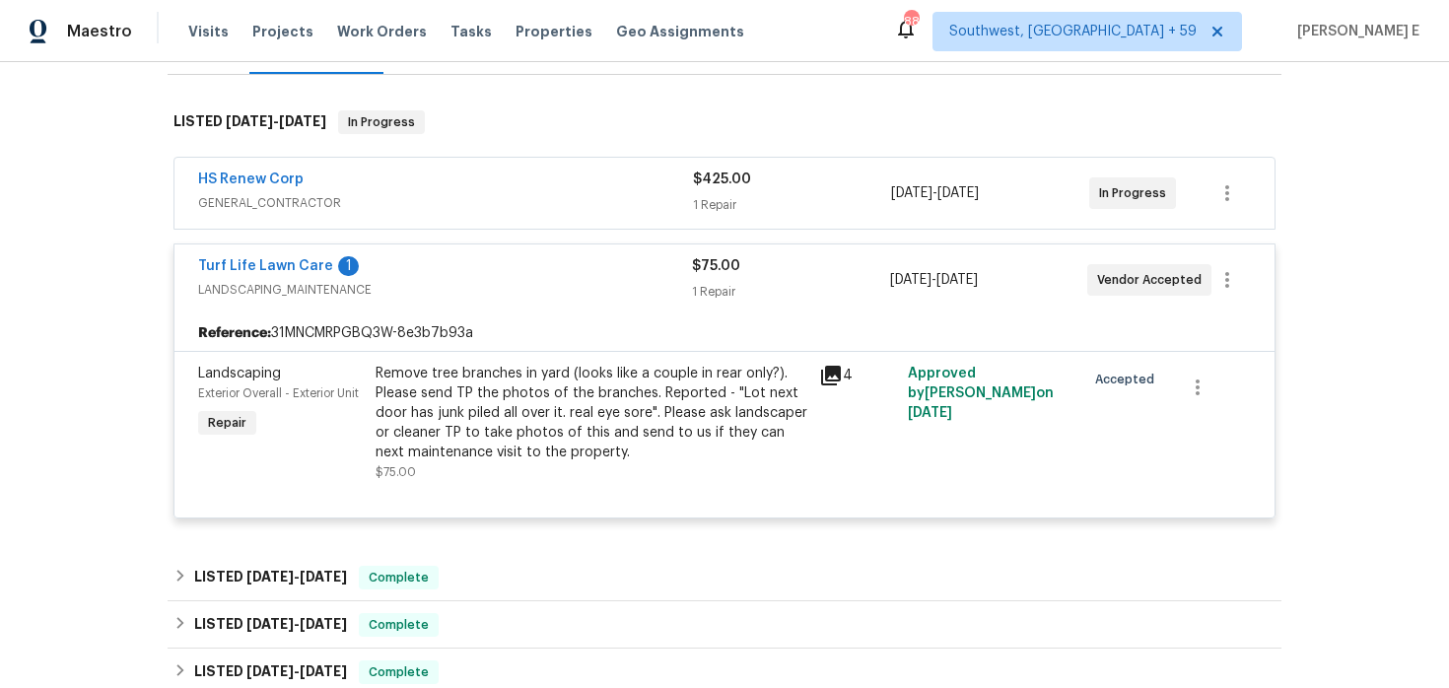
click at [392, 198] on span "GENERAL_CONTRACTOR" at bounding box center [445, 203] width 495 height 20
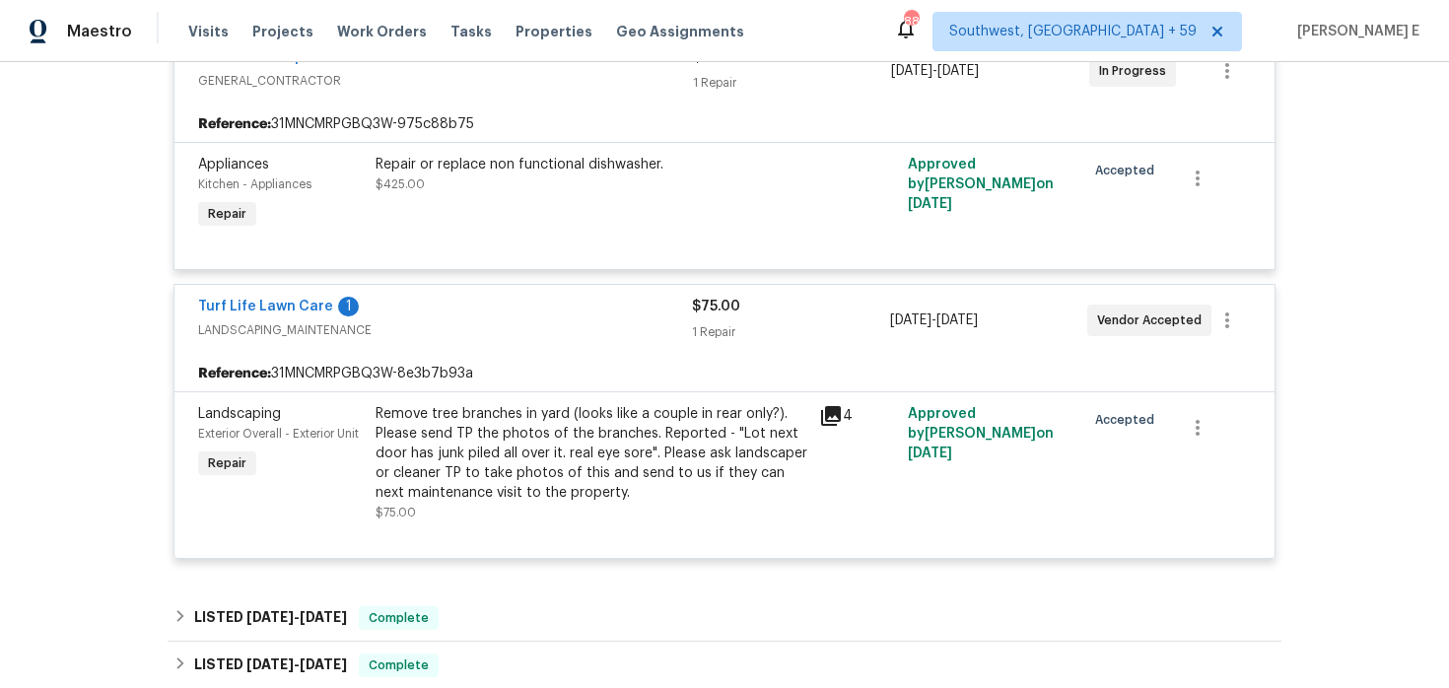
scroll to position [460, 0]
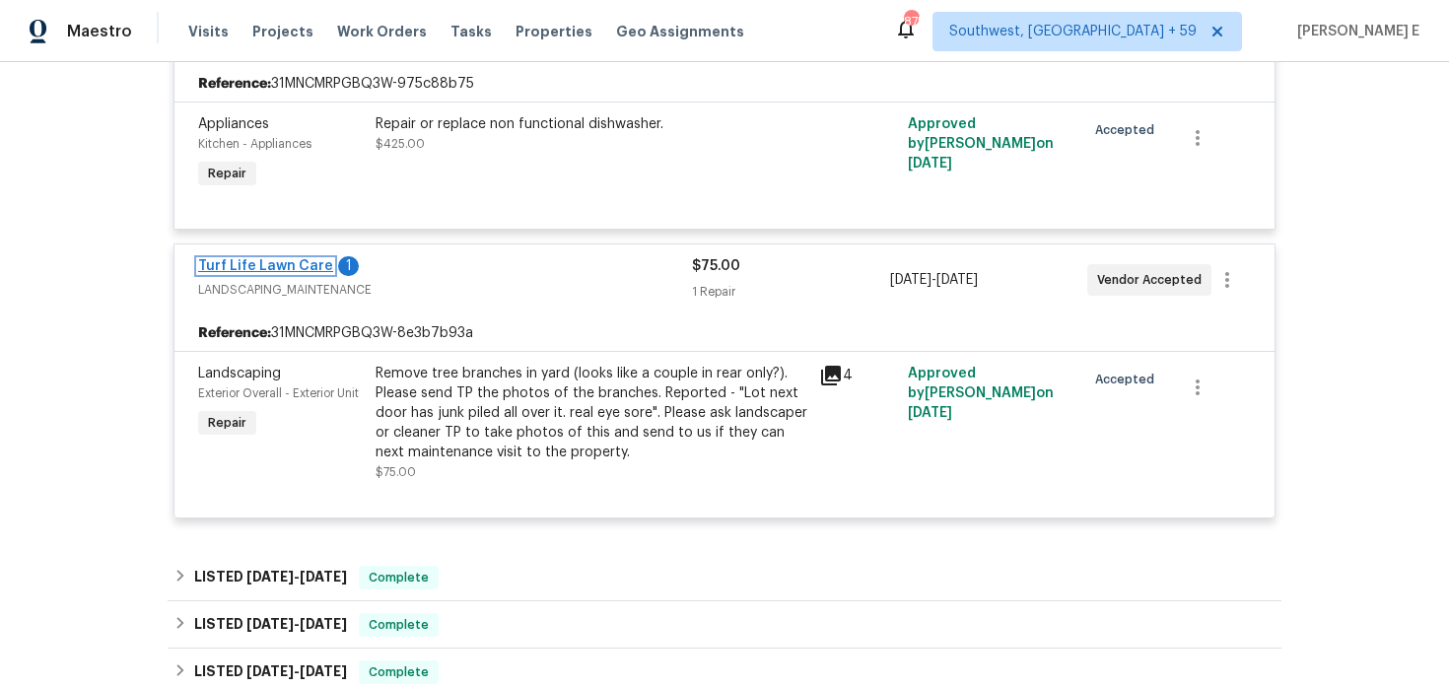
click at [276, 263] on link "Turf Life Lawn Care" at bounding box center [265, 266] width 135 height 14
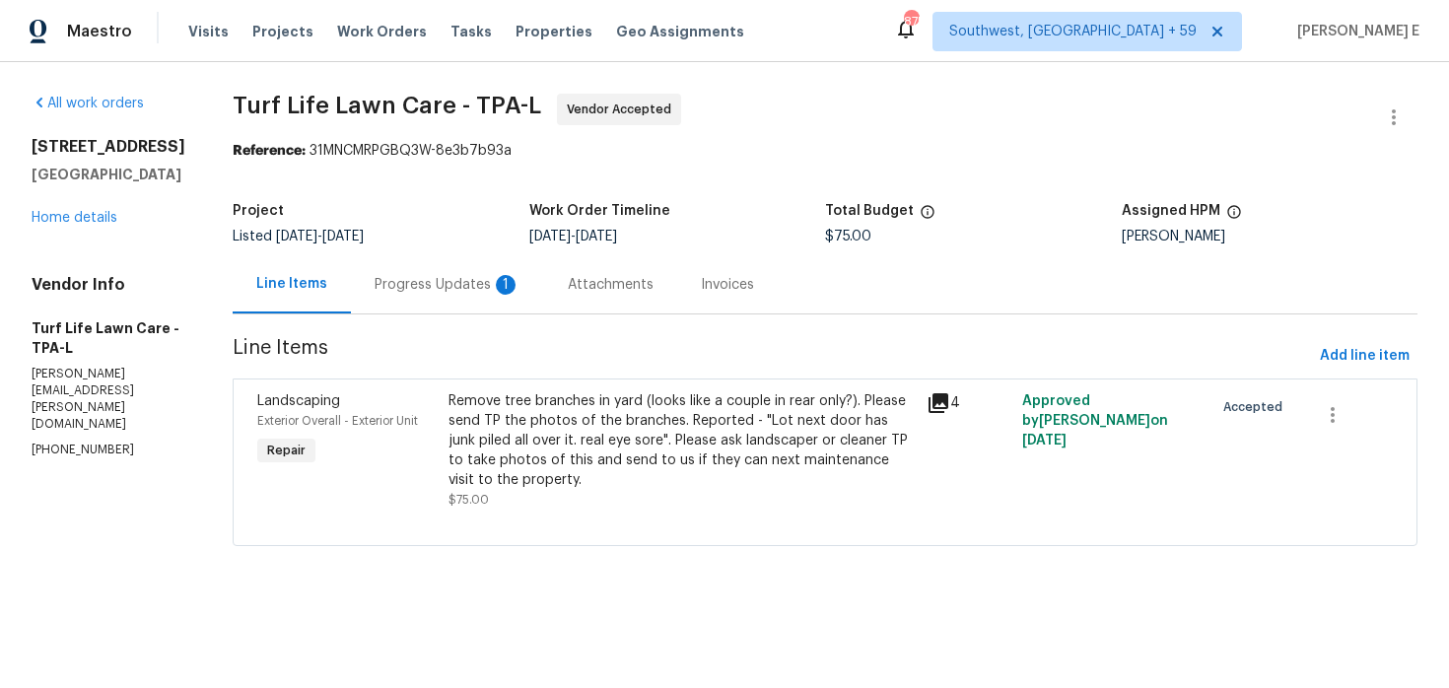
click at [432, 305] on div "Progress Updates 1" at bounding box center [447, 284] width 193 height 58
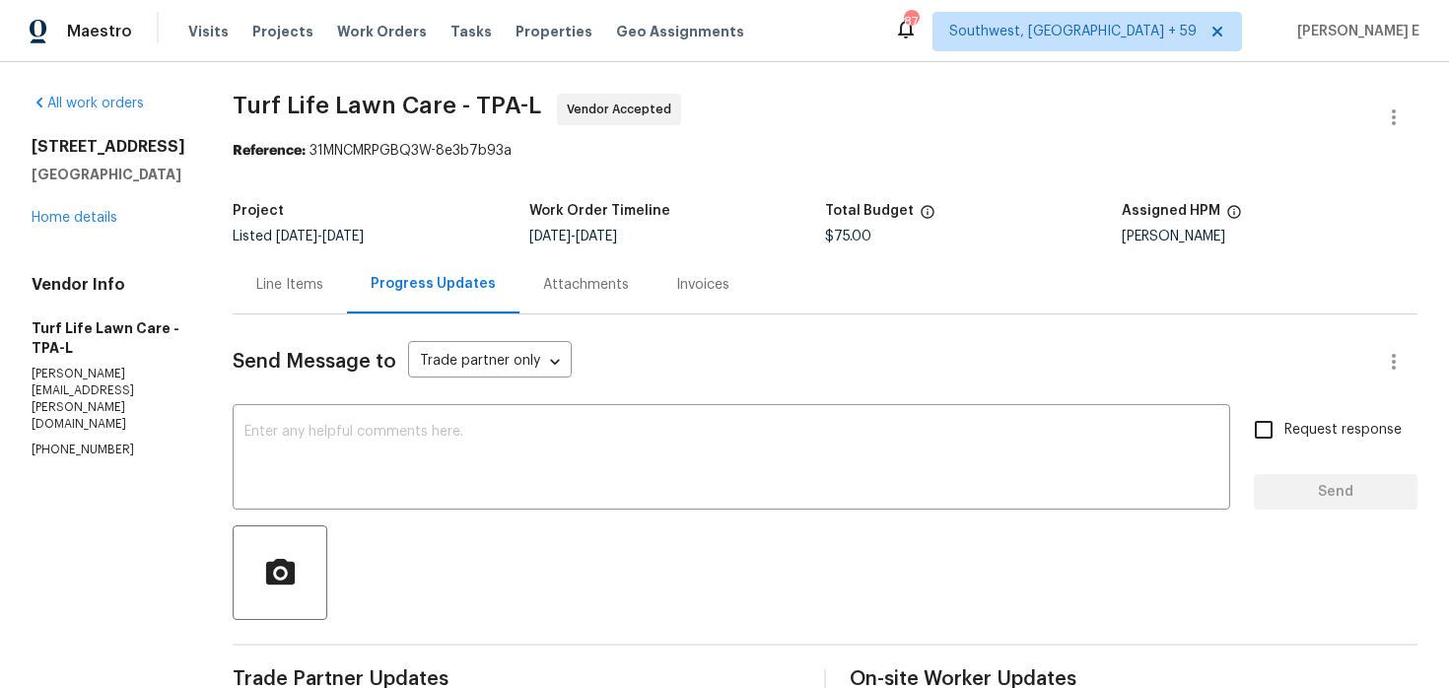
click at [282, 294] on div "Line Items" at bounding box center [289, 285] width 67 height 20
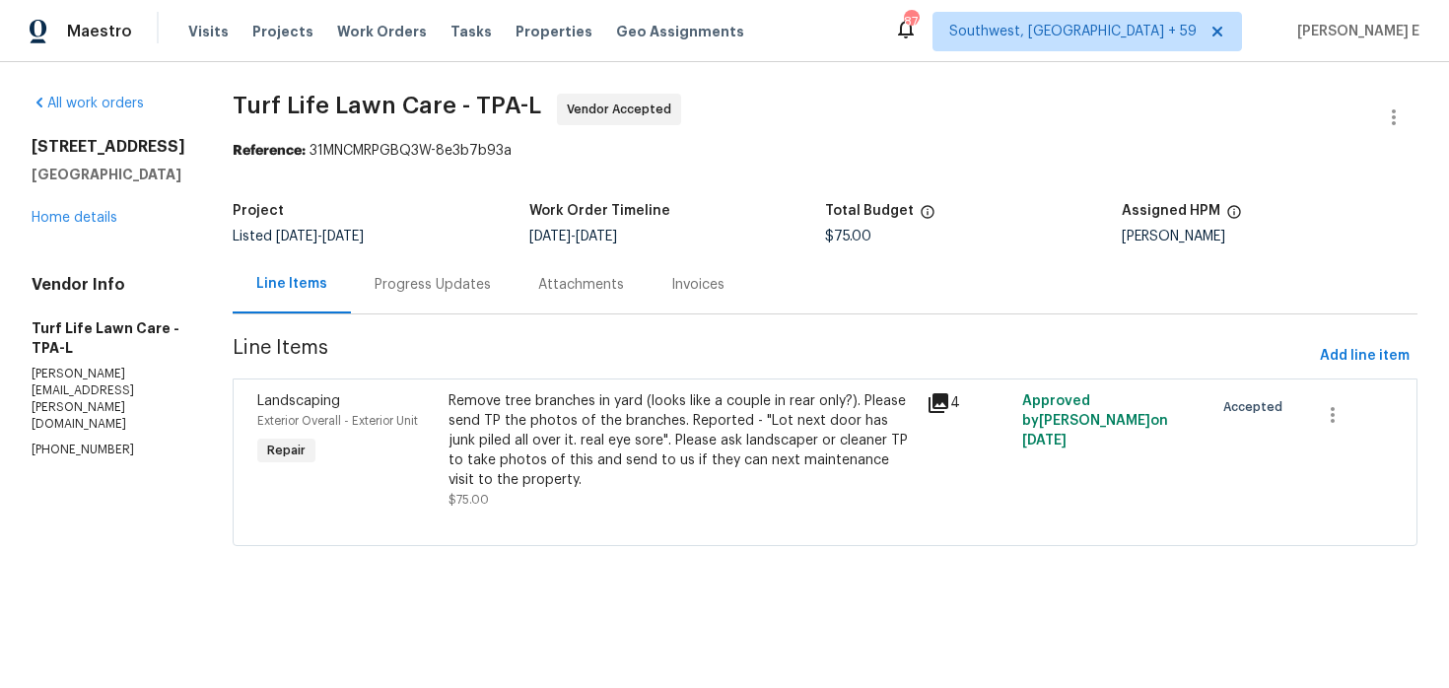
click at [517, 444] on div "Remove tree branches in yard (looks like a couple in rear only?). Please send T…" at bounding box center [682, 440] width 466 height 99
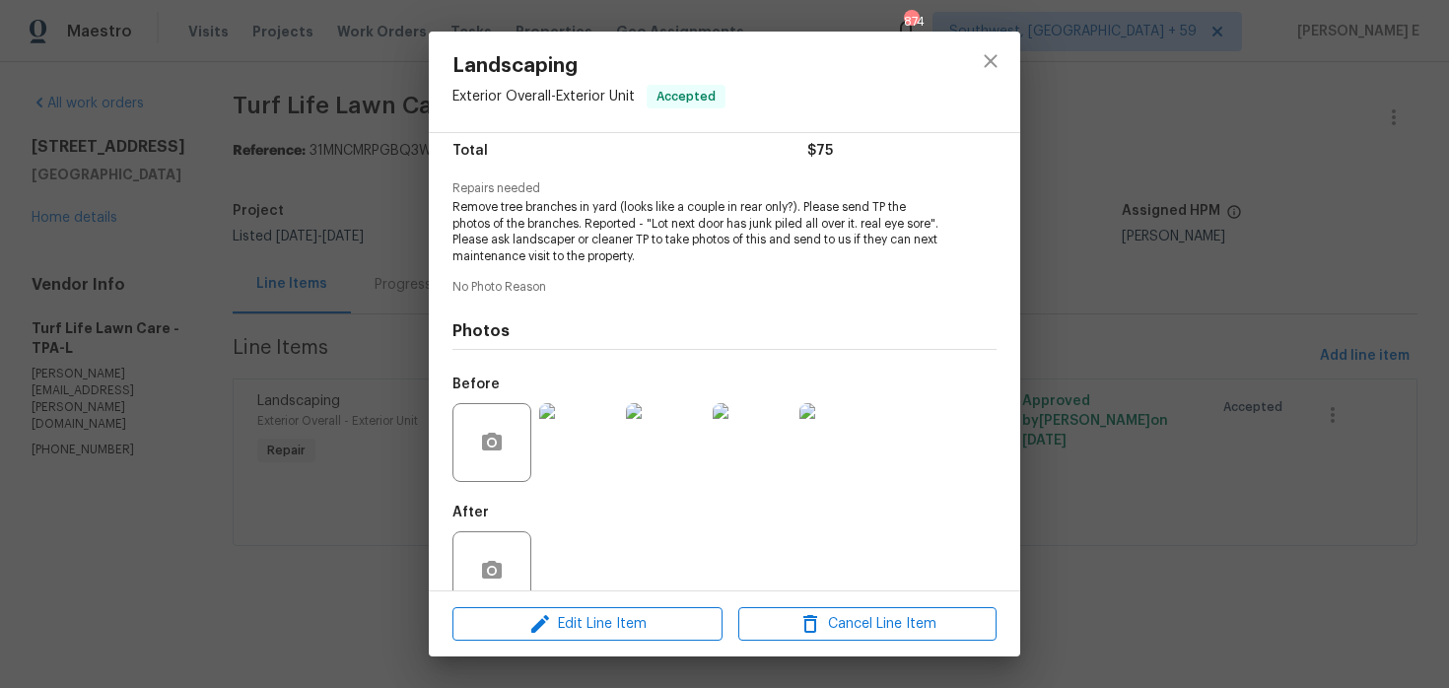
scroll to position [203, 0]
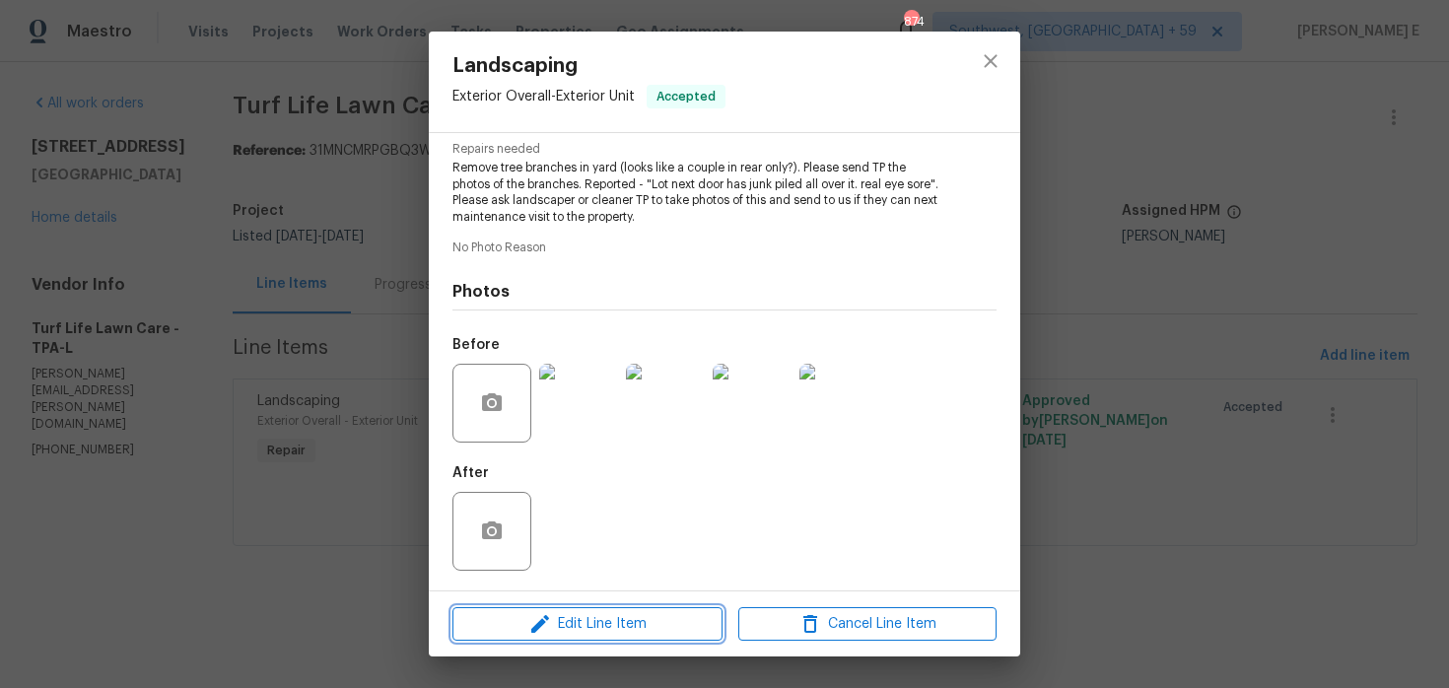
click at [498, 627] on span "Edit Line Item" at bounding box center [587, 624] width 258 height 25
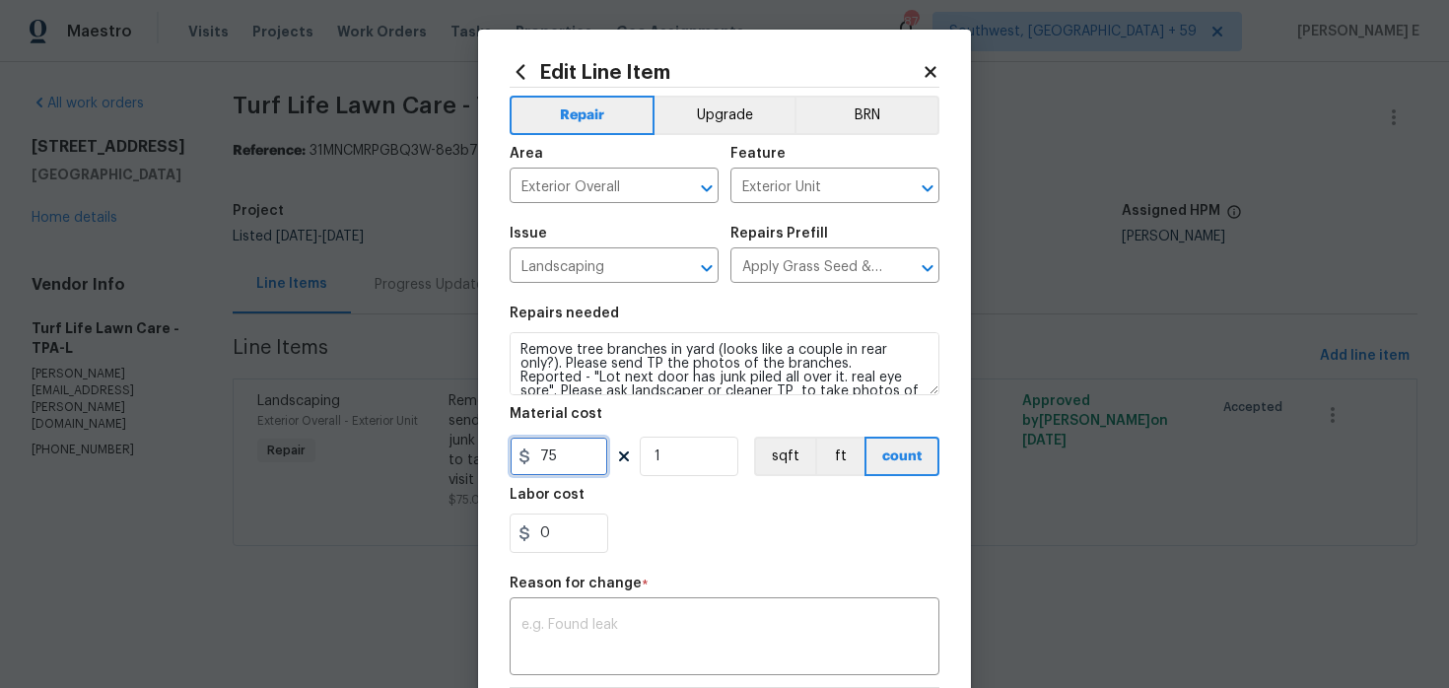
click at [538, 452] on input "75" at bounding box center [559, 456] width 99 height 39
type input "675"
click at [547, 630] on textarea at bounding box center [724, 638] width 406 height 41
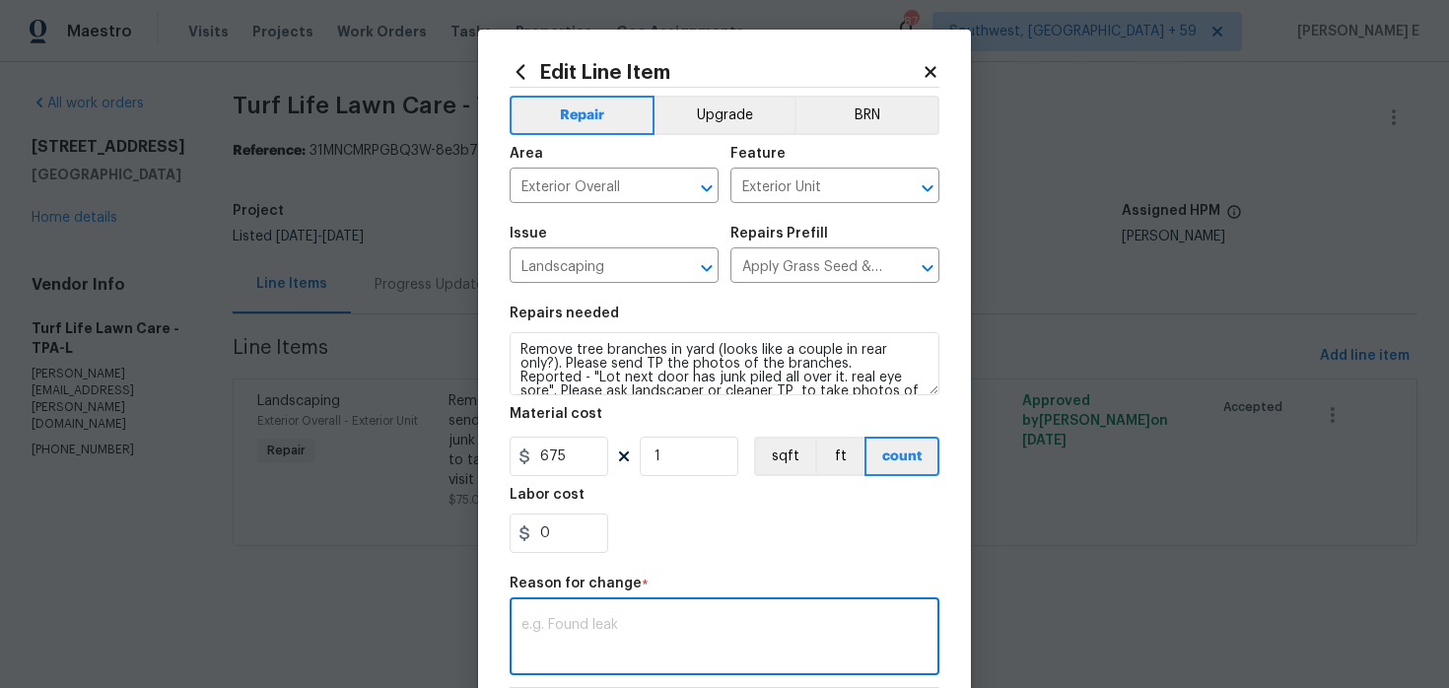
paste textarea "(KE) Updated per vendor's final cost."
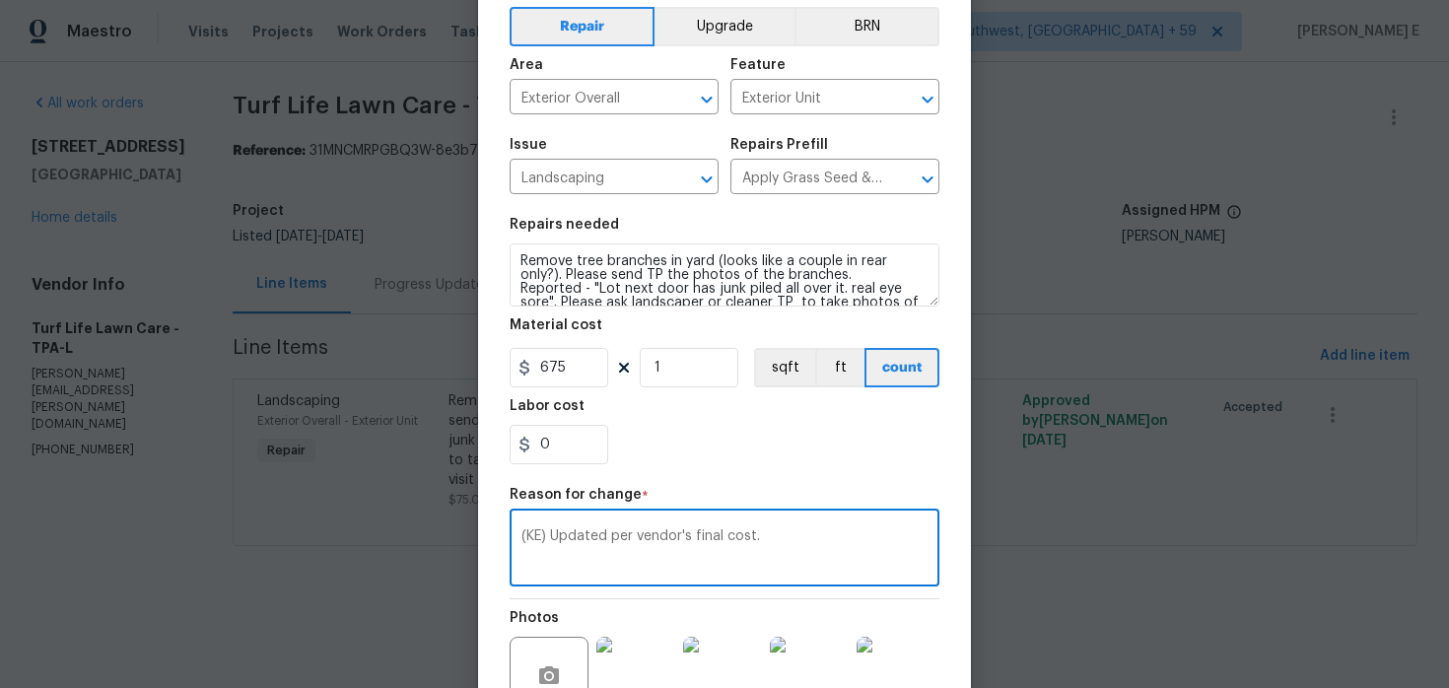
scroll to position [284, 0]
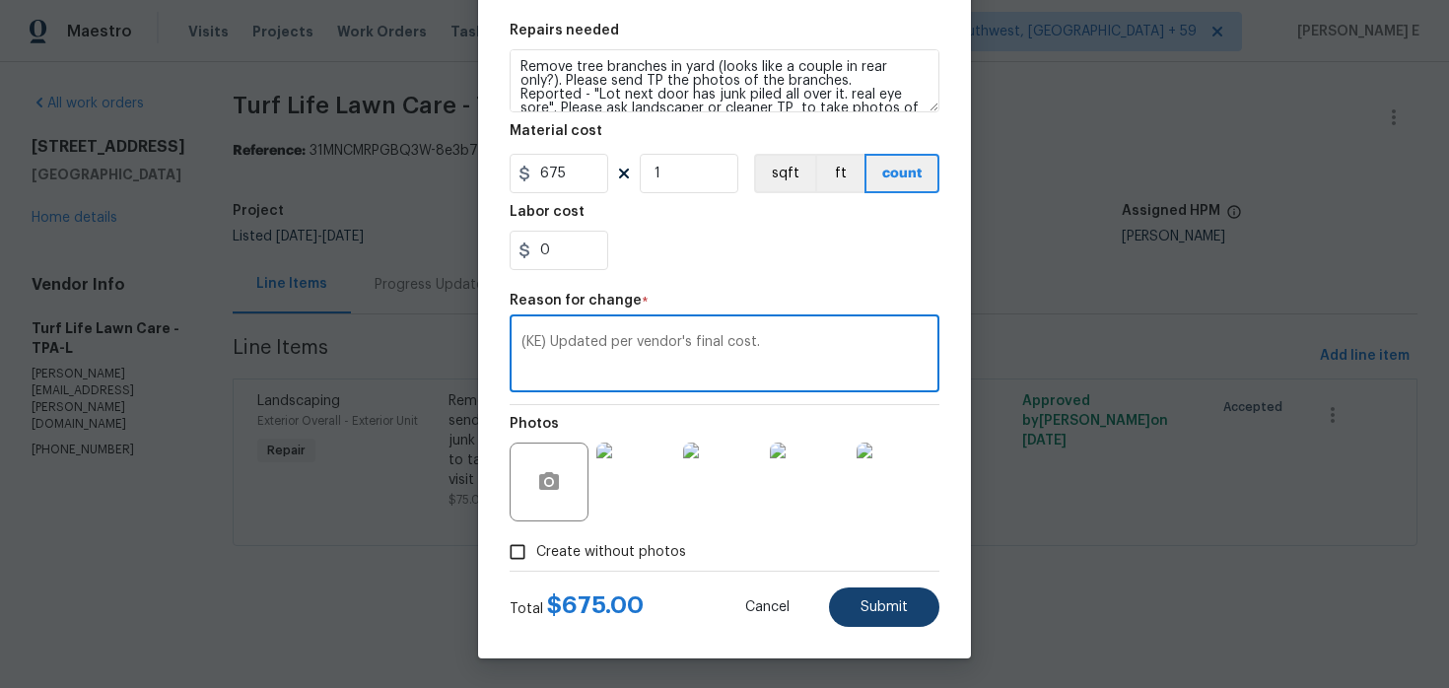
type textarea "(KE) Updated per vendor's final cost."
click at [882, 615] on button "Submit" at bounding box center [884, 607] width 110 height 39
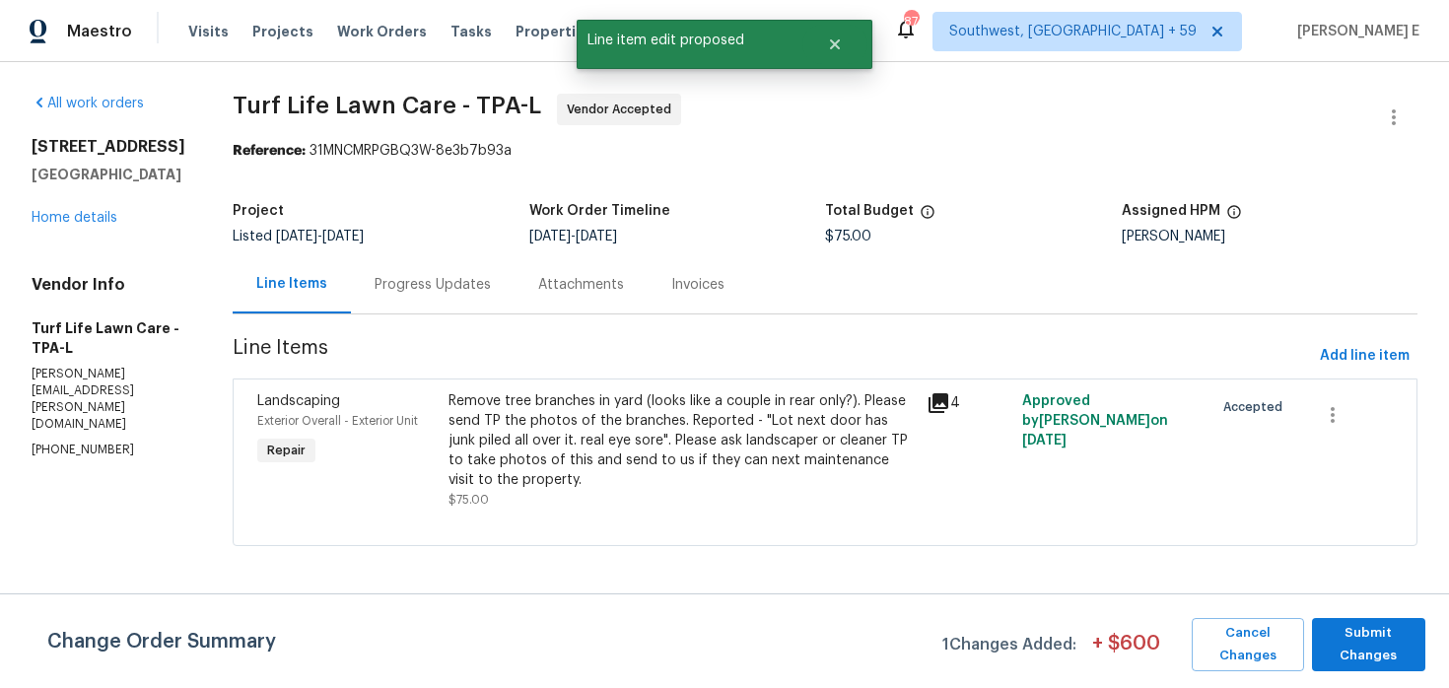
scroll to position [0, 0]
click at [1346, 625] on span "Submit Changes" at bounding box center [1369, 644] width 94 height 45
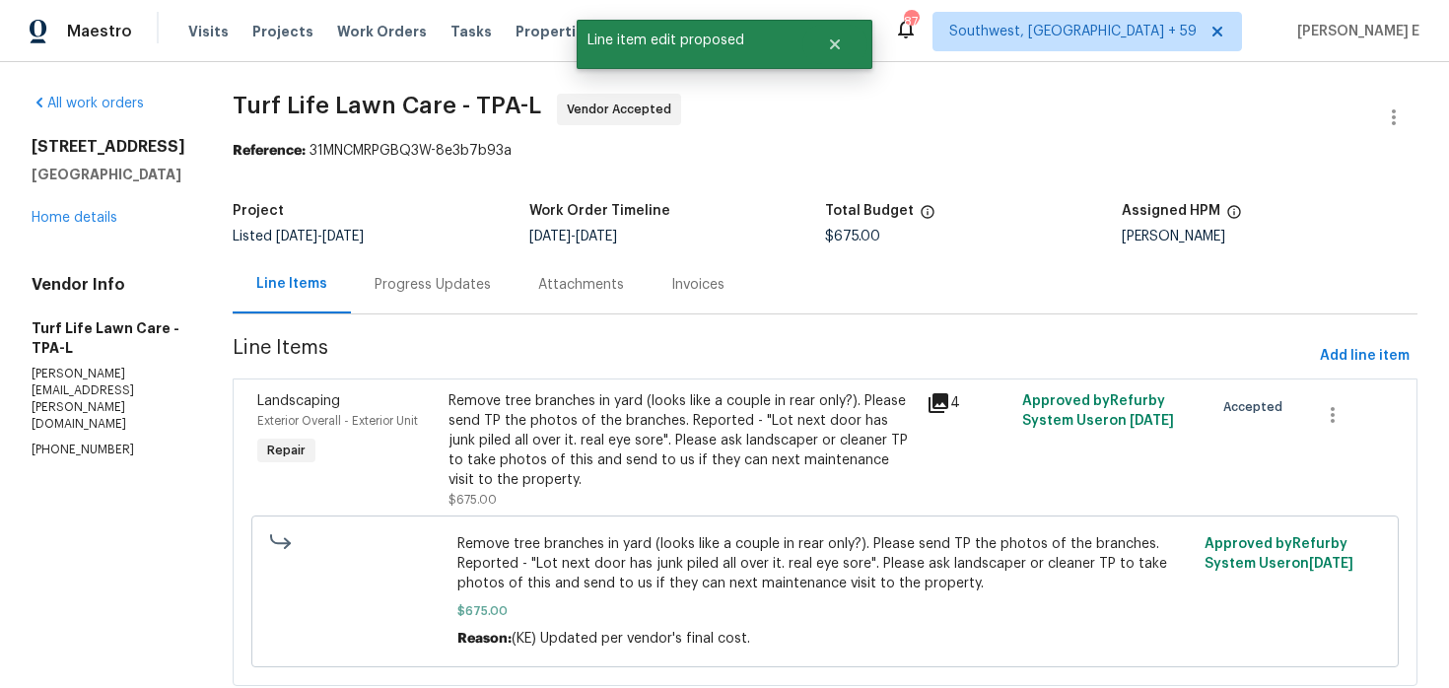
click at [400, 296] on div "Progress Updates" at bounding box center [433, 284] width 164 height 58
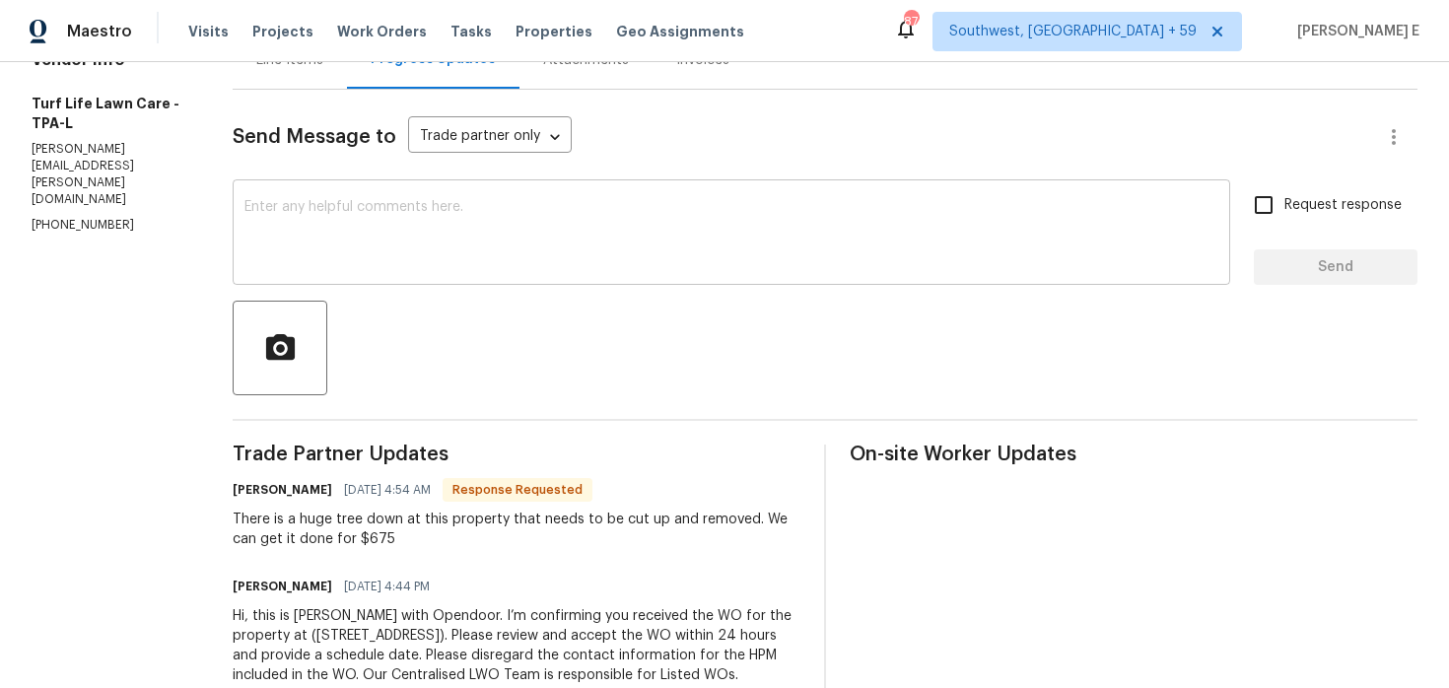
click at [585, 233] on textarea at bounding box center [731, 234] width 974 height 69
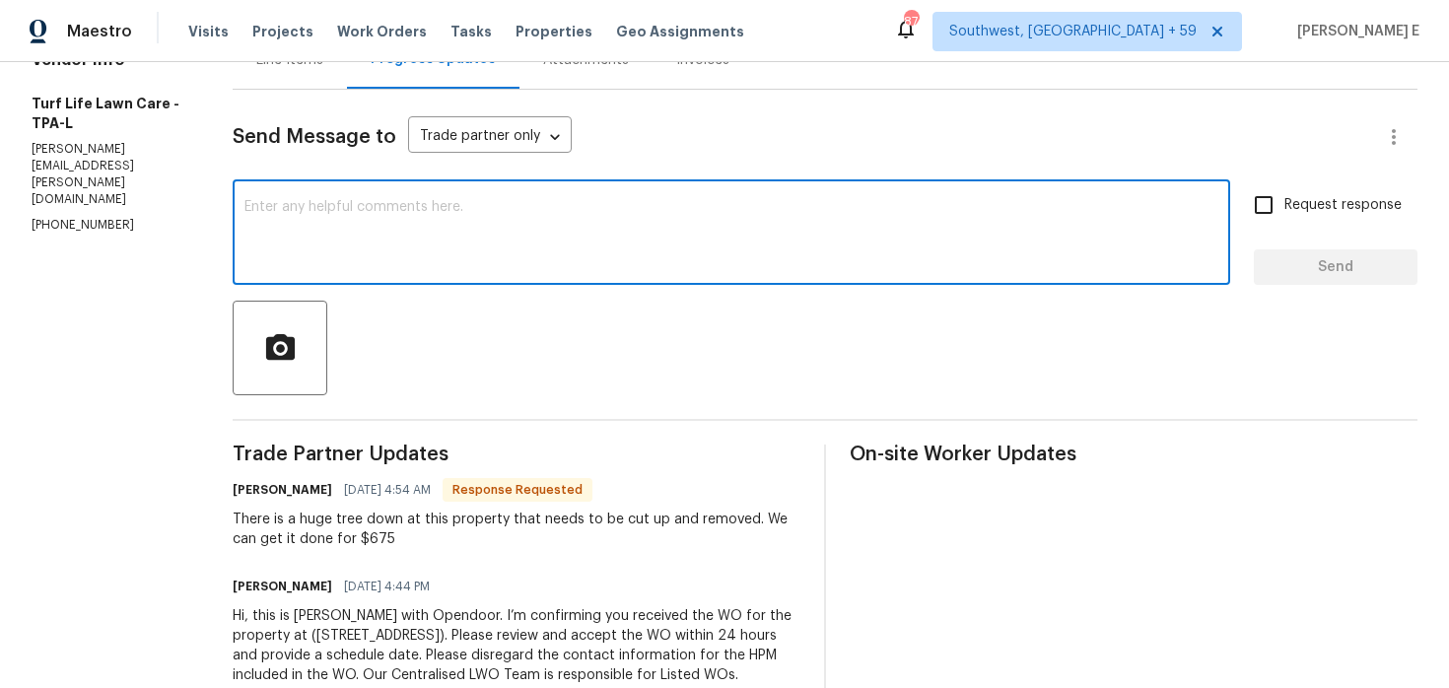
scroll to position [273, 0]
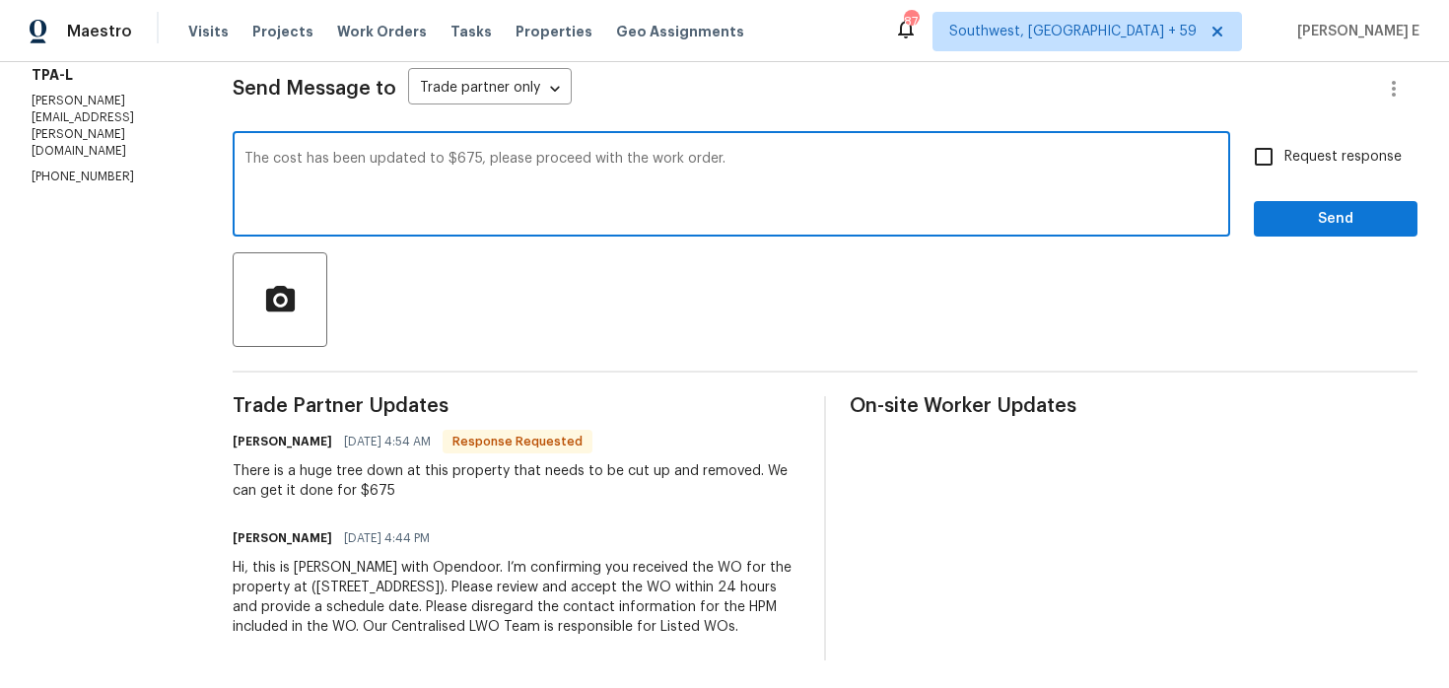
type textarea "The cost has been updated to $675, please proceed with the work order."
click at [1229, 152] on div "The cost has been updated to $675, please proceed with the work order. x ​" at bounding box center [732, 186] width 998 height 101
click at [1257, 158] on input "Request response" at bounding box center [1263, 156] width 41 height 41
checkbox input "true"
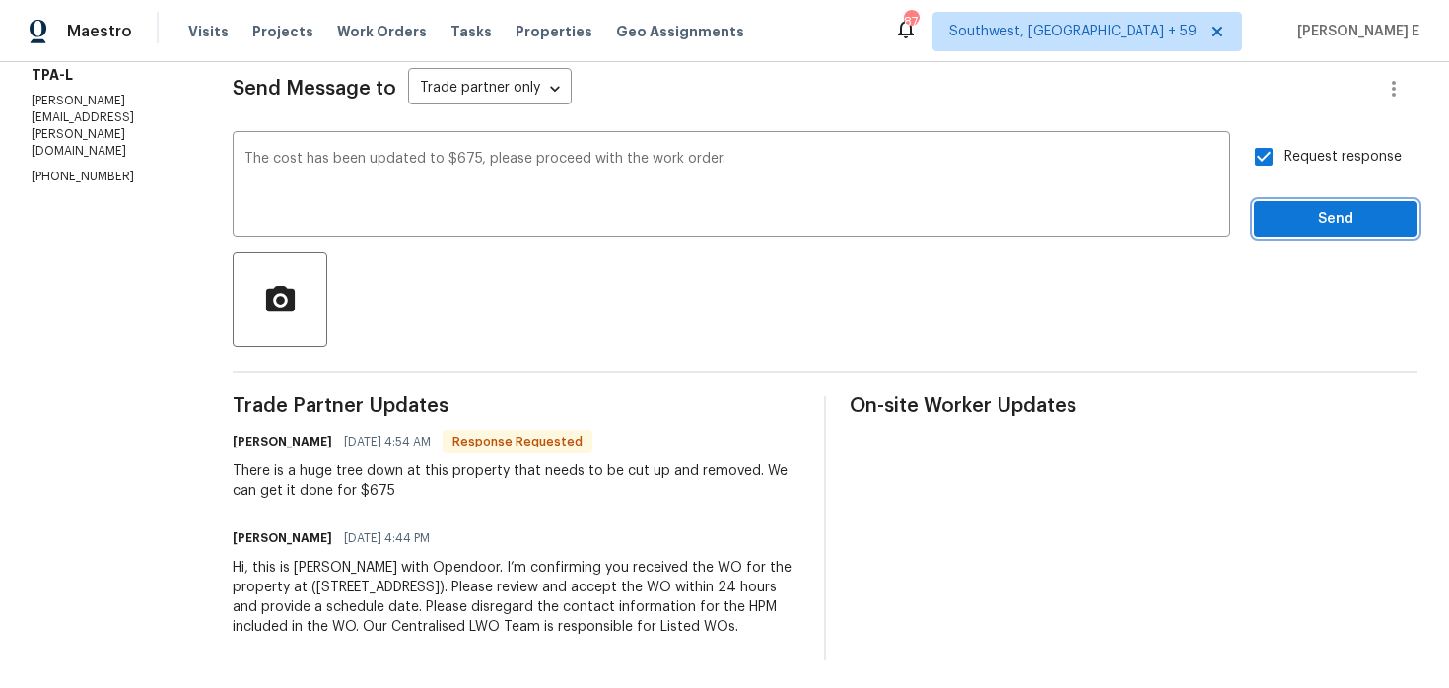
click at [1275, 211] on span "Send" at bounding box center [1336, 219] width 132 height 25
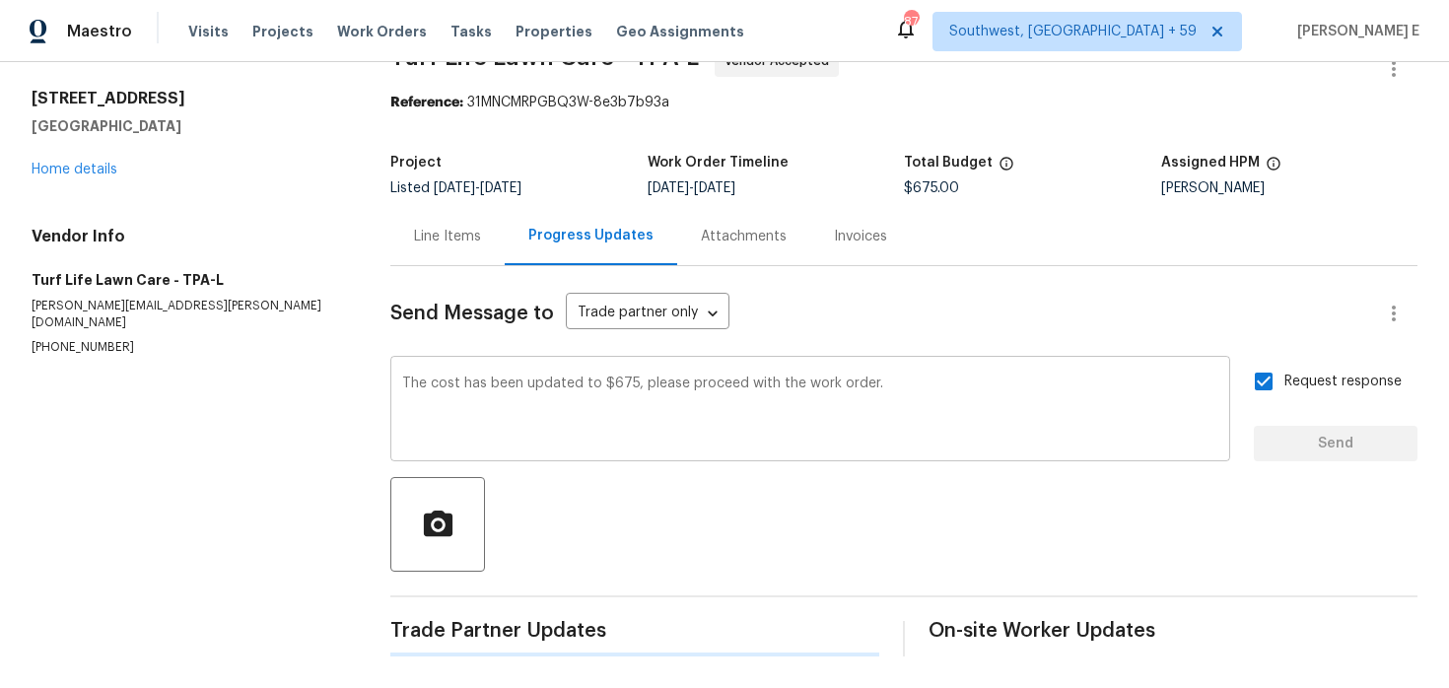
scroll to position [0, 0]
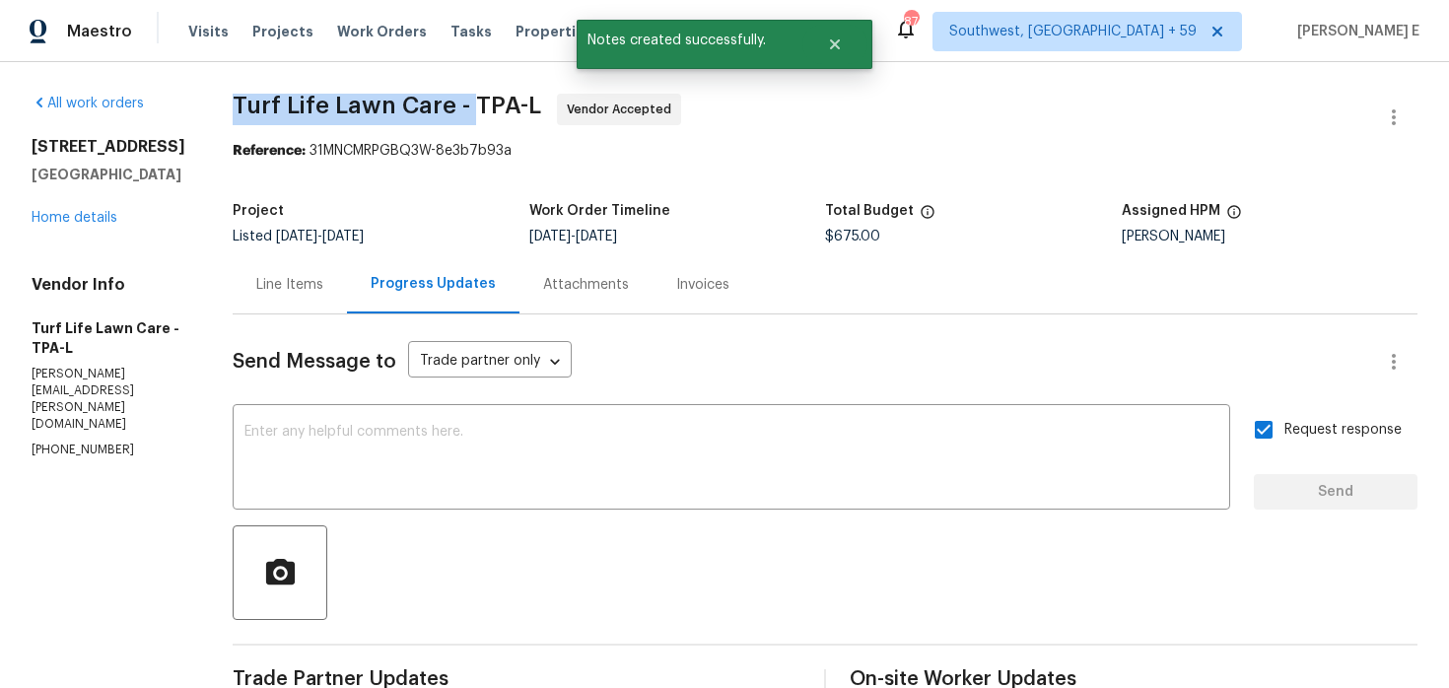
drag, startPoint x: 229, startPoint y: 97, endPoint x: 466, endPoint y: 98, distance: 237.6
click at [466, 98] on span "Turf Life Lawn Care - TPA-L" at bounding box center [387, 106] width 309 height 24
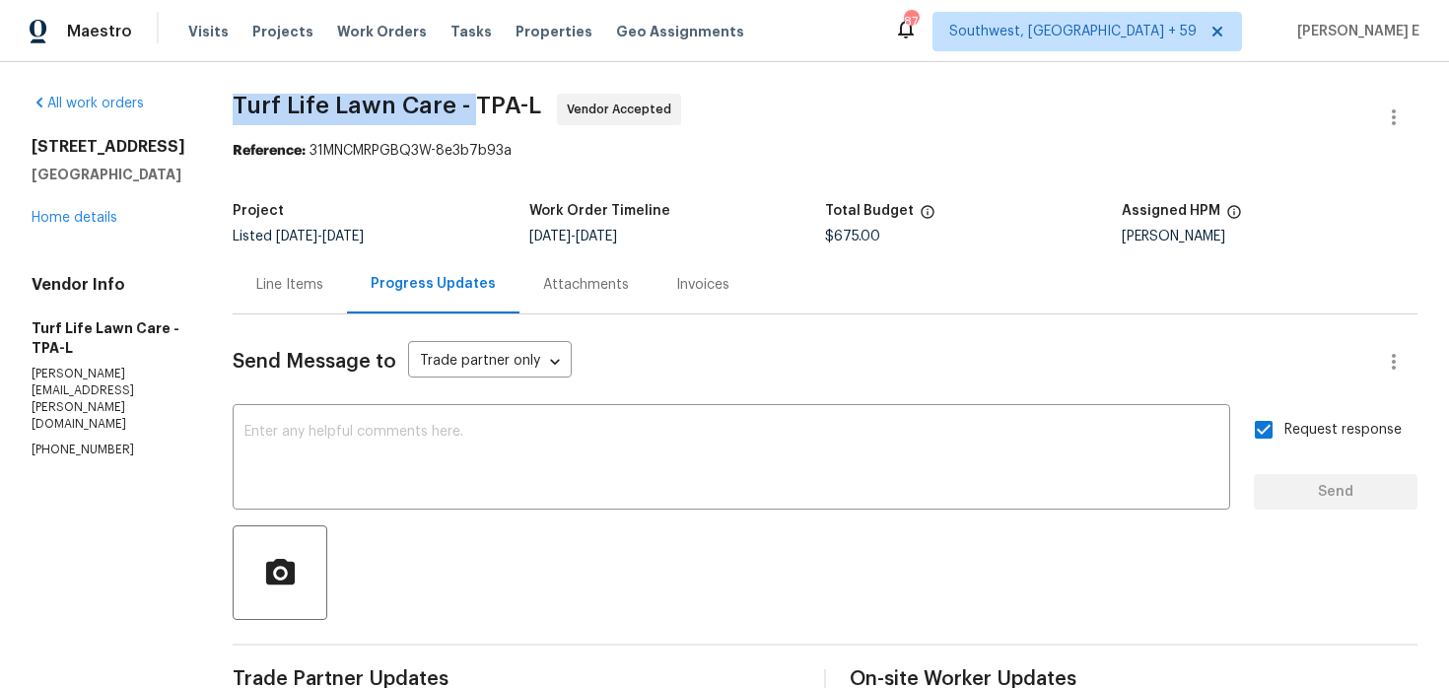
copy span "Turf Life Lawn Care -"
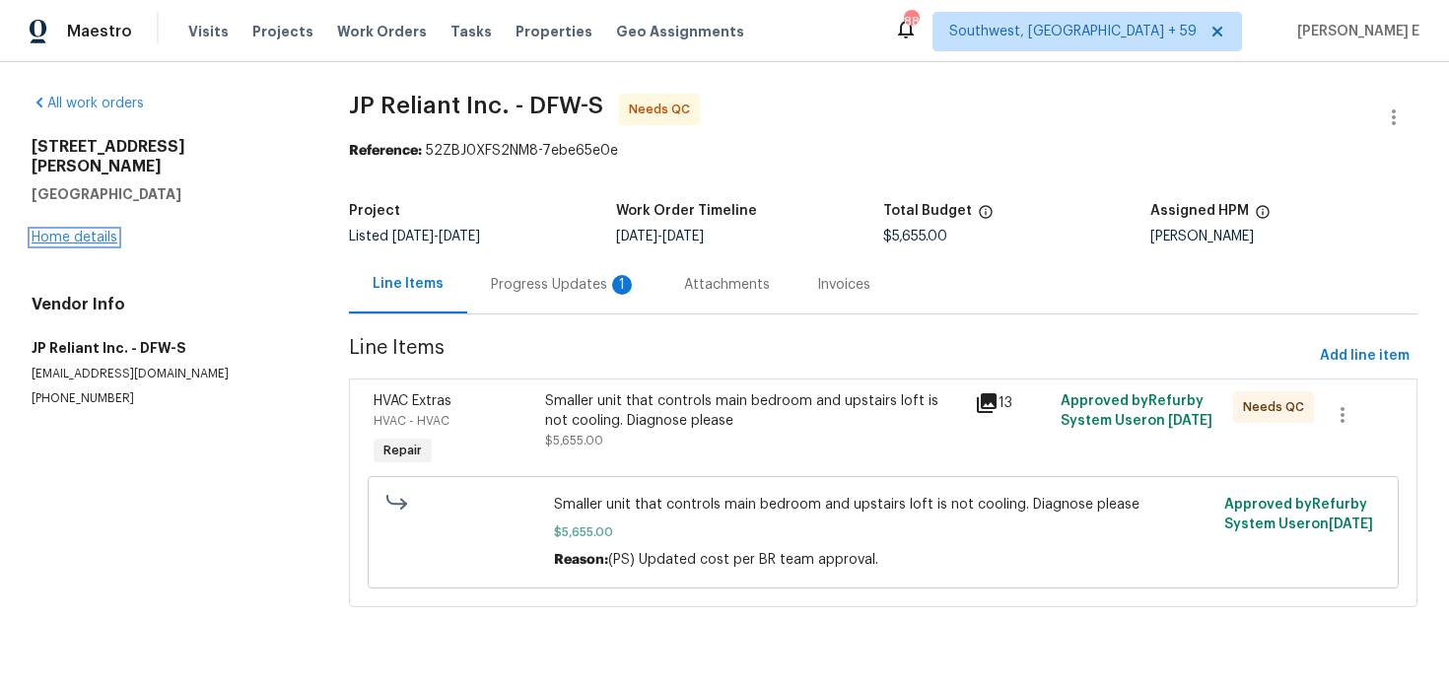
click at [96, 231] on link "Home details" at bounding box center [75, 238] width 86 height 14
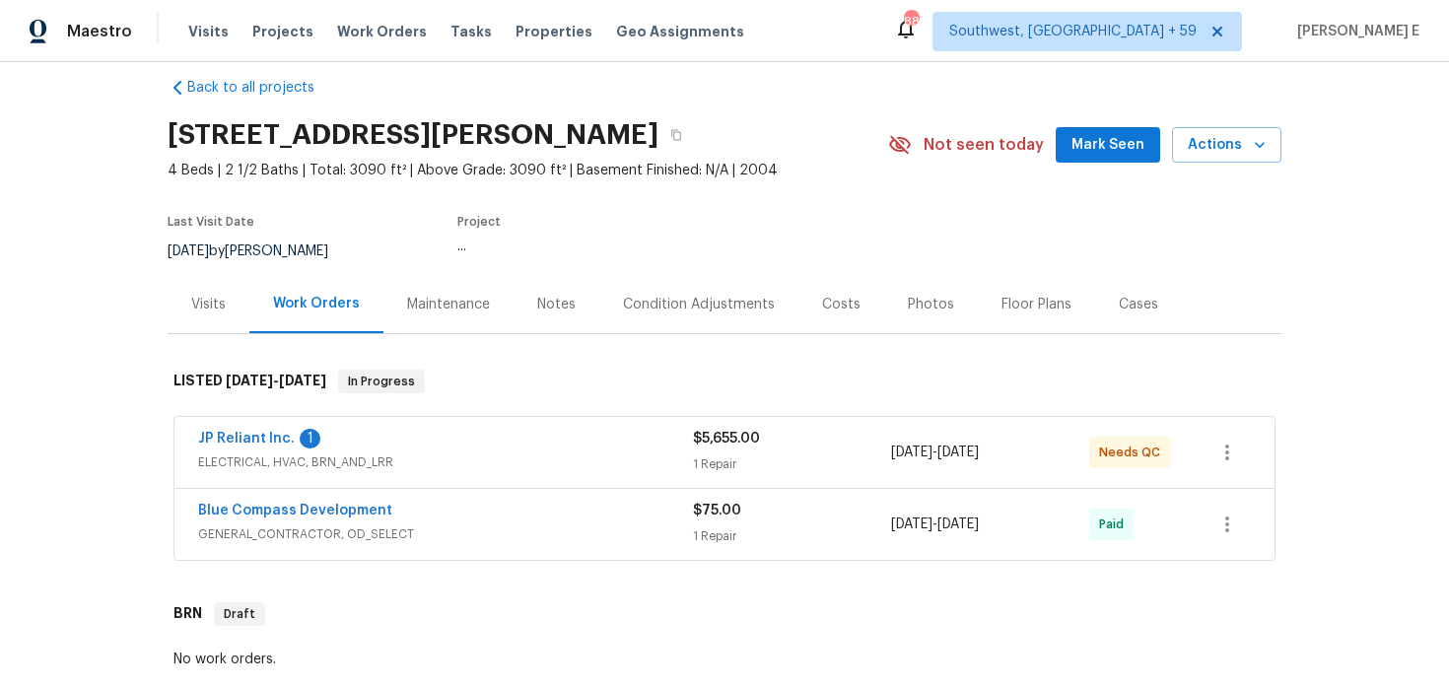
scroll to position [28, 0]
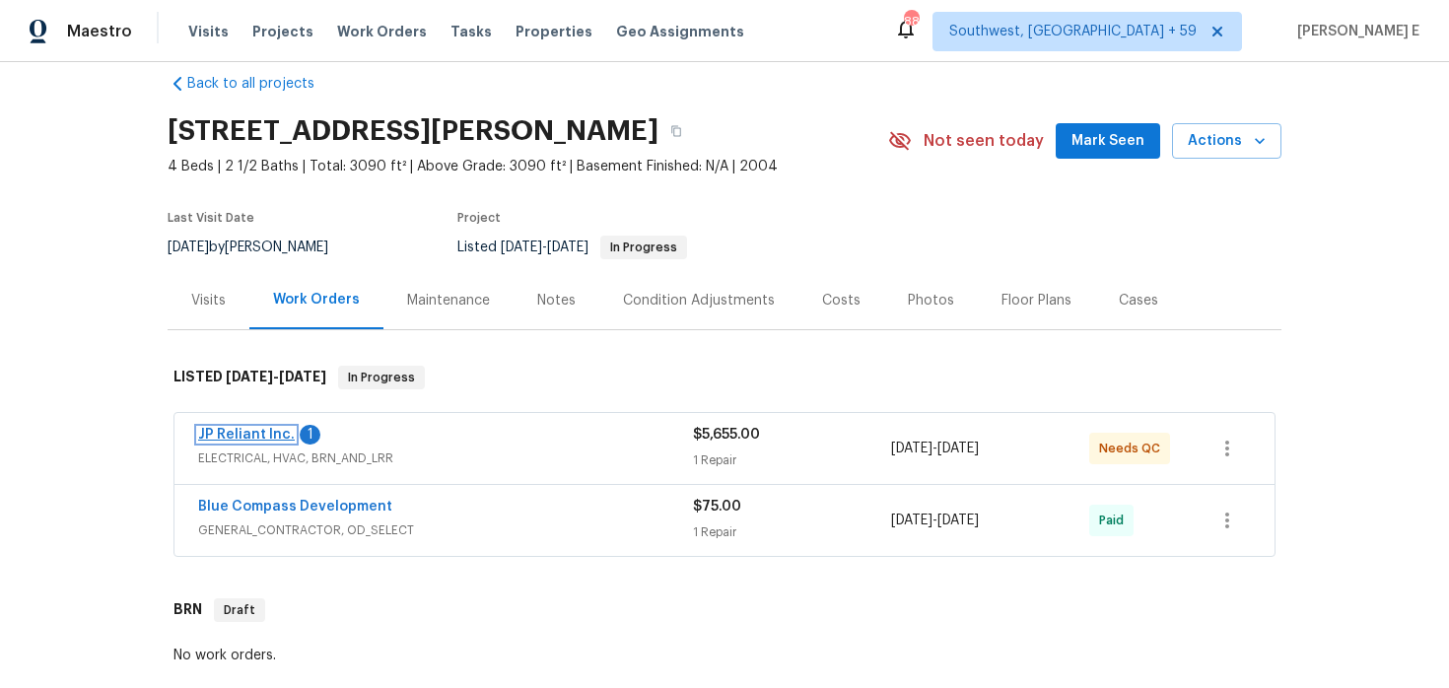
click at [271, 434] on link "JP Reliant Inc." at bounding box center [246, 435] width 97 height 14
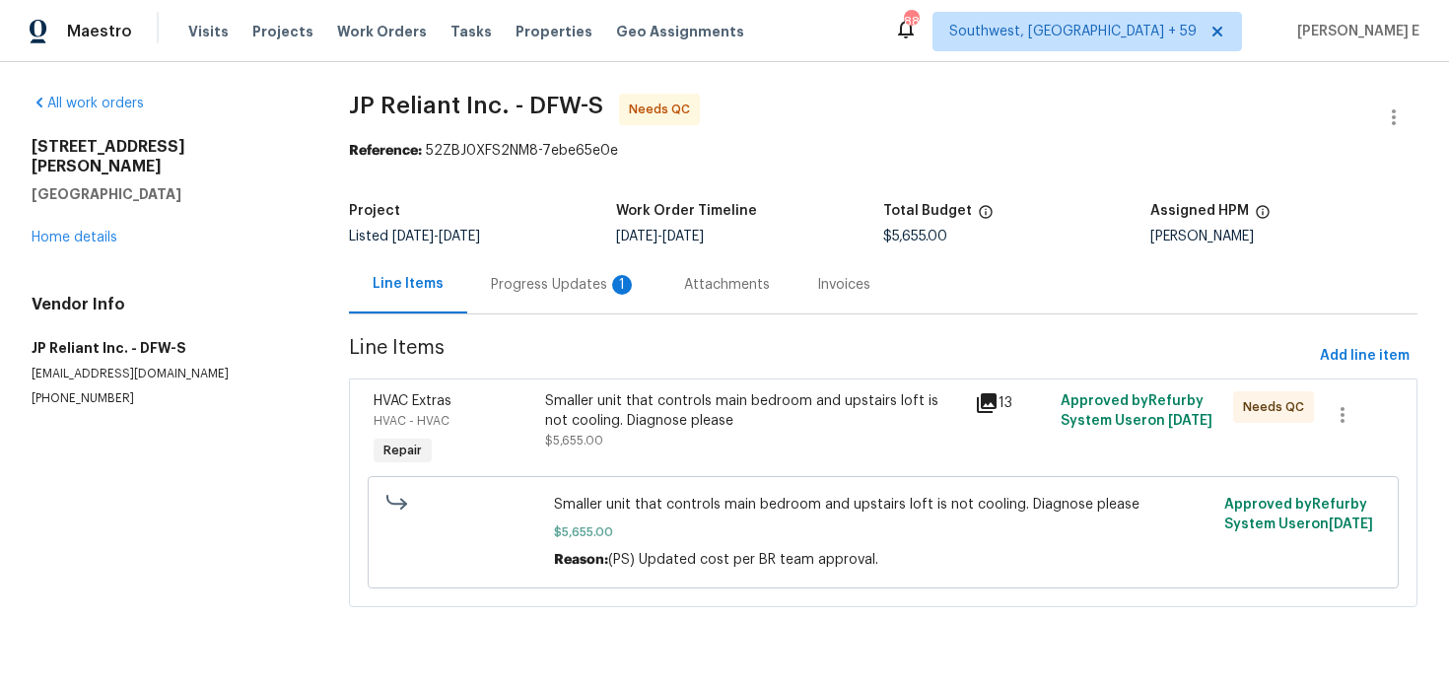
click at [526, 301] on div "Progress Updates 1" at bounding box center [563, 284] width 193 height 58
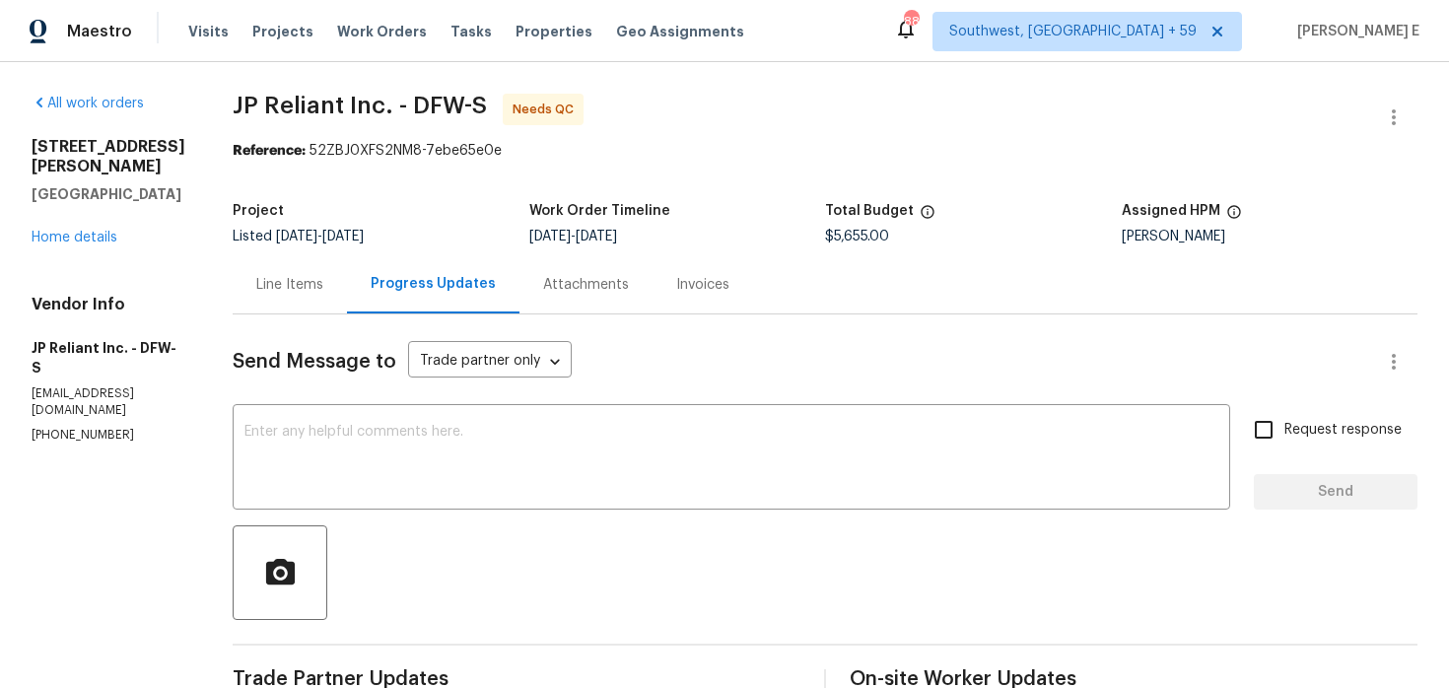
click at [290, 281] on div "Line Items" at bounding box center [289, 285] width 67 height 20
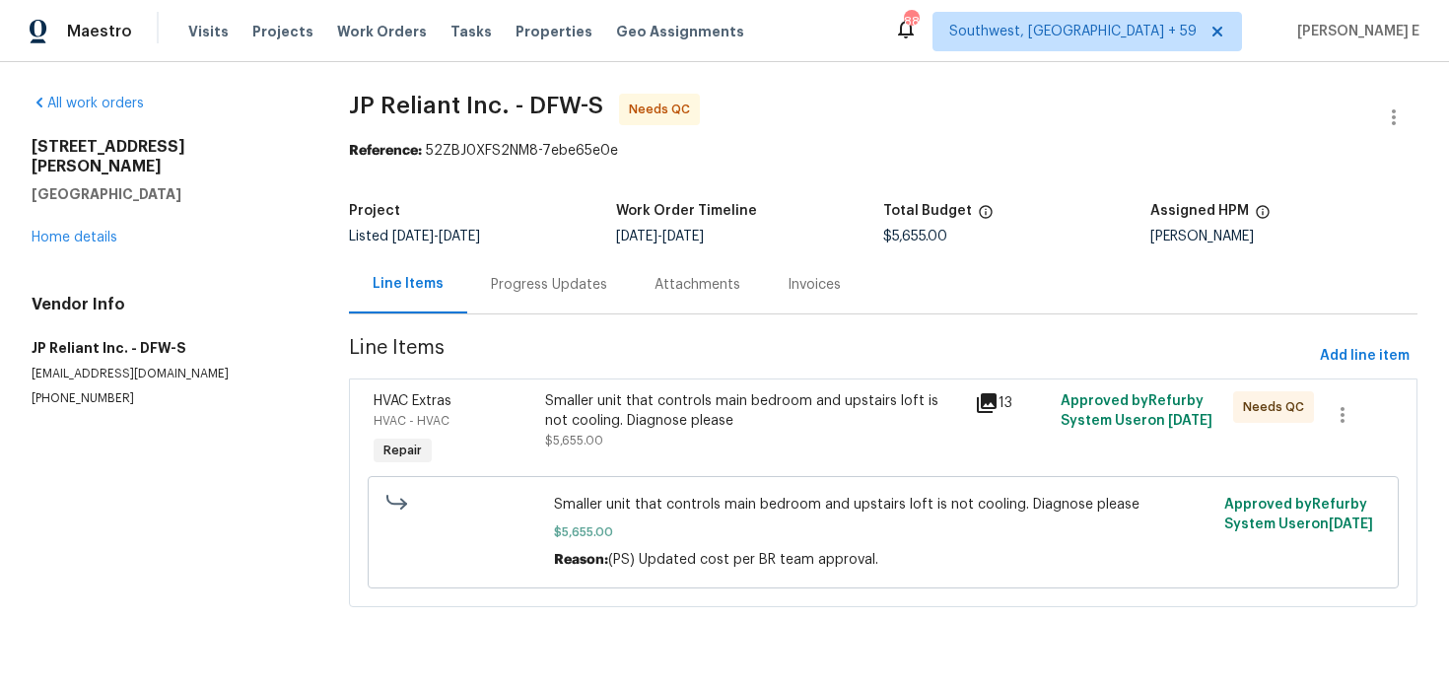
click at [561, 436] on span "$5,655.00" at bounding box center [574, 441] width 58 height 12
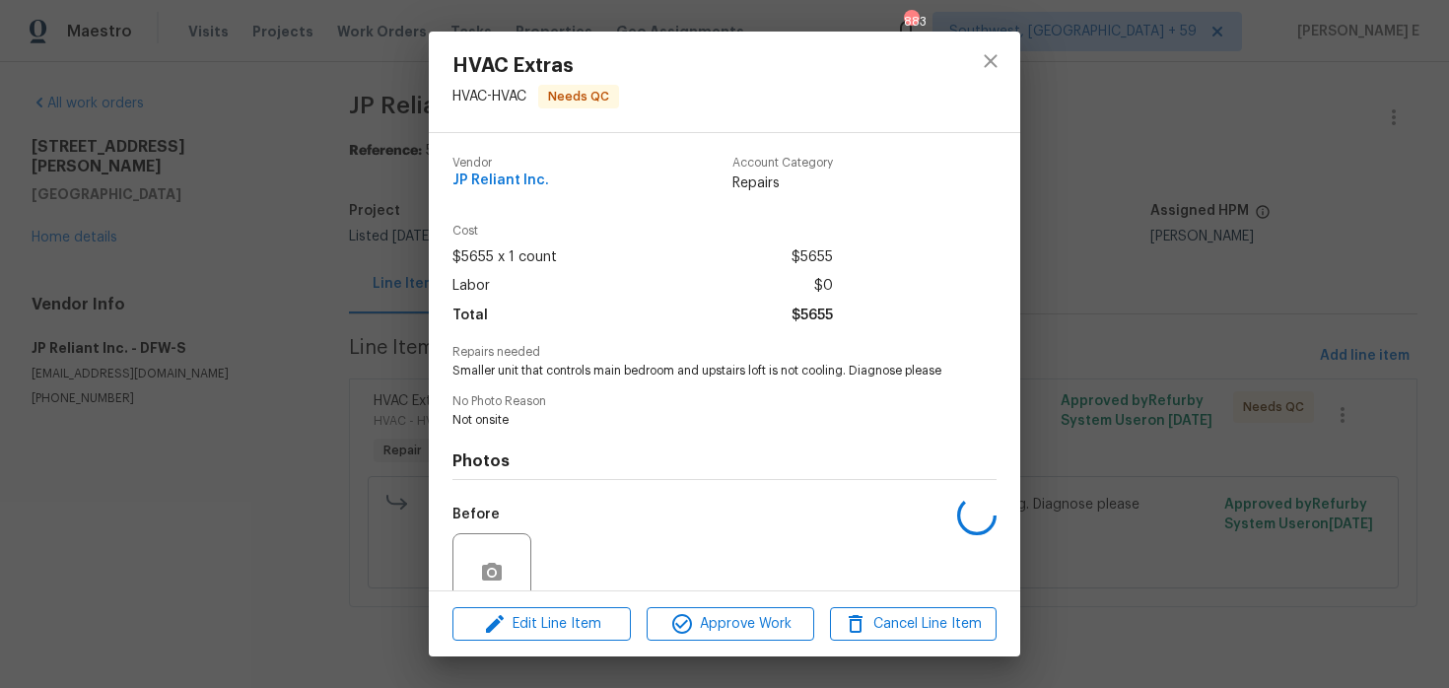
scroll to position [186, 0]
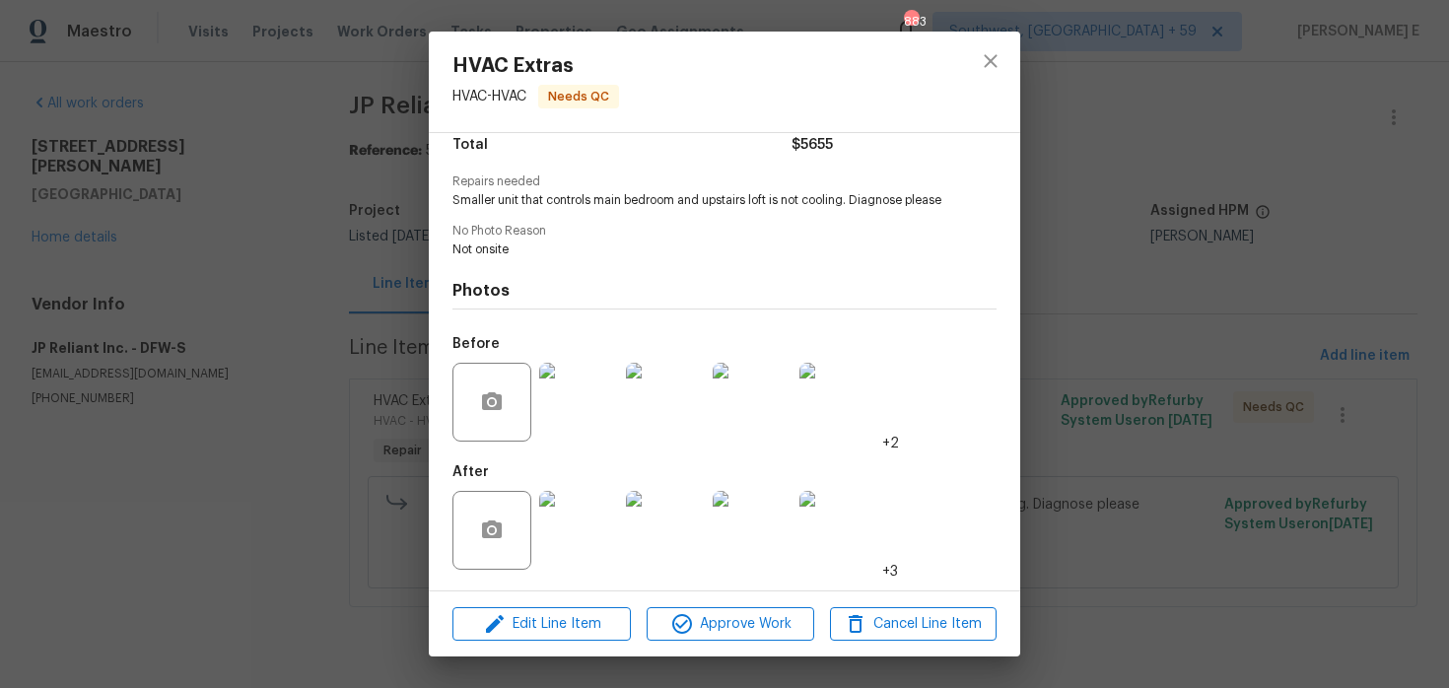
click at [578, 396] on img at bounding box center [578, 402] width 79 height 79
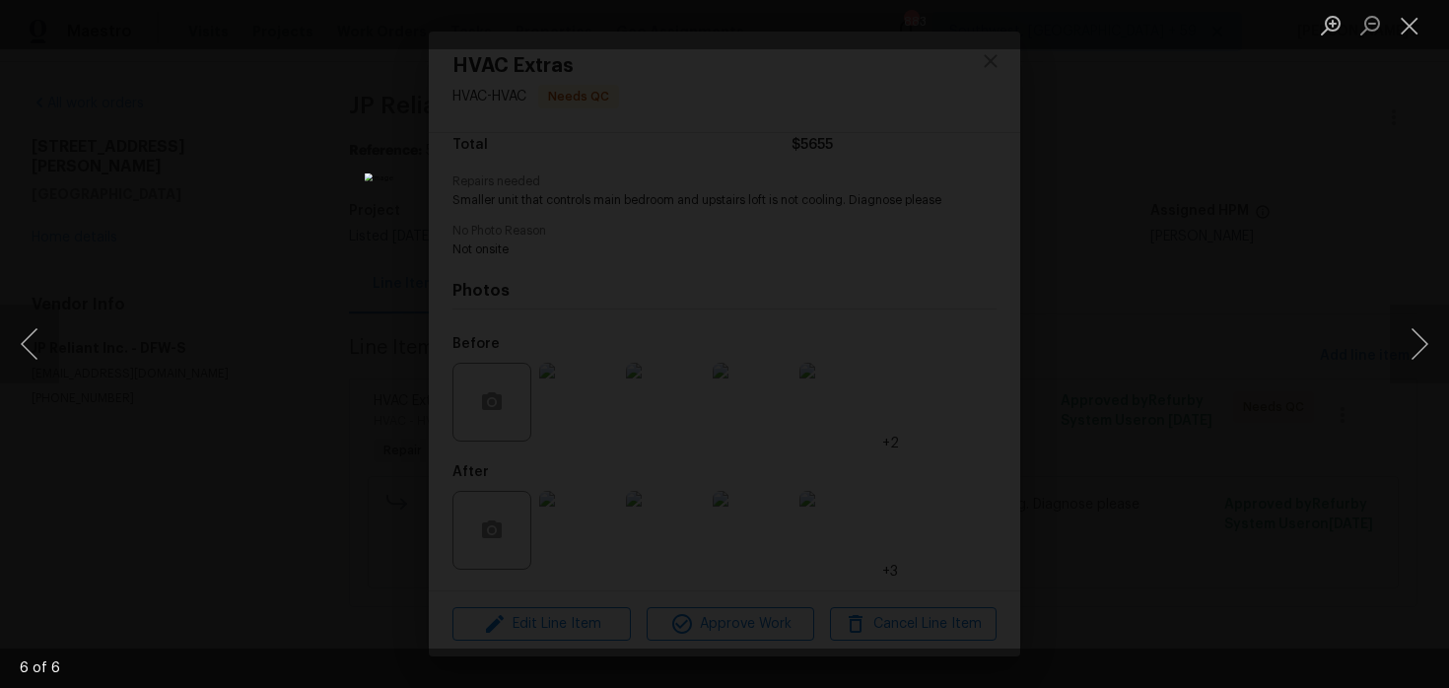
click at [1239, 251] on div "Lightbox" at bounding box center [724, 344] width 1449 height 688
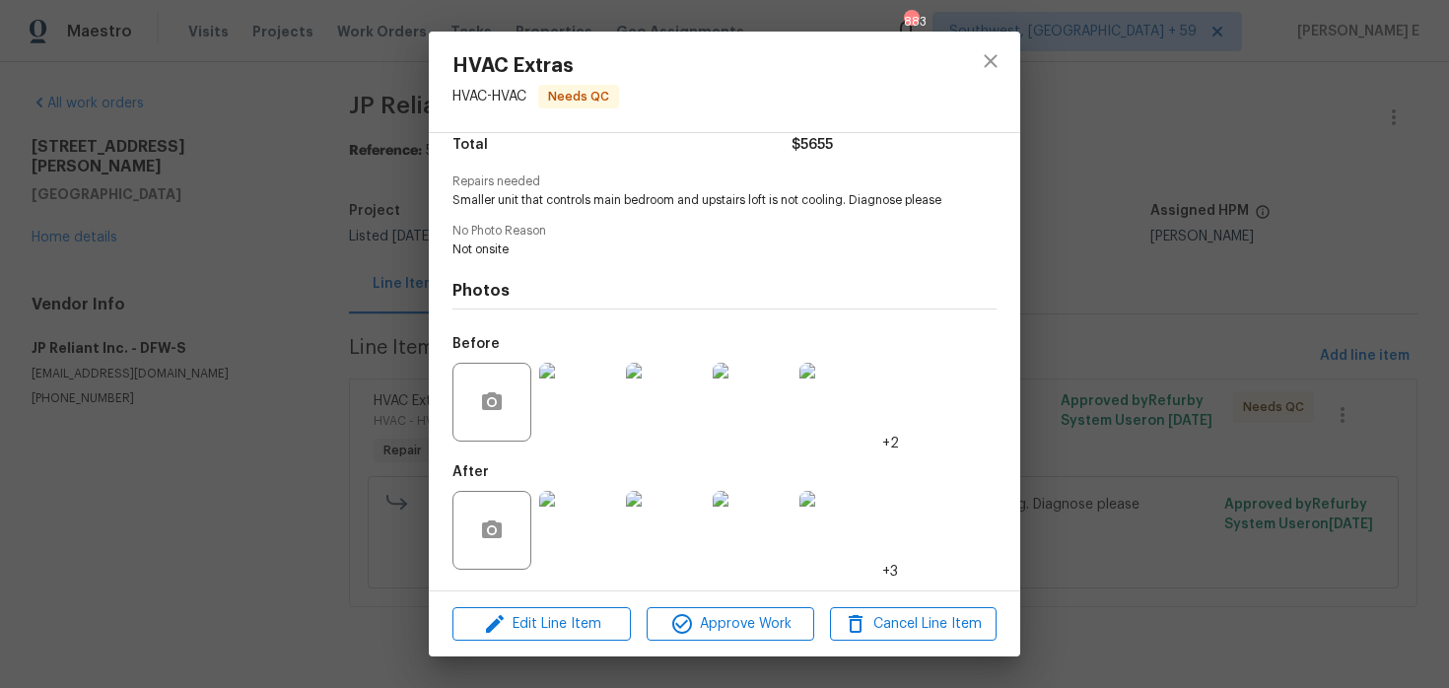
click at [598, 536] on img at bounding box center [578, 530] width 79 height 79
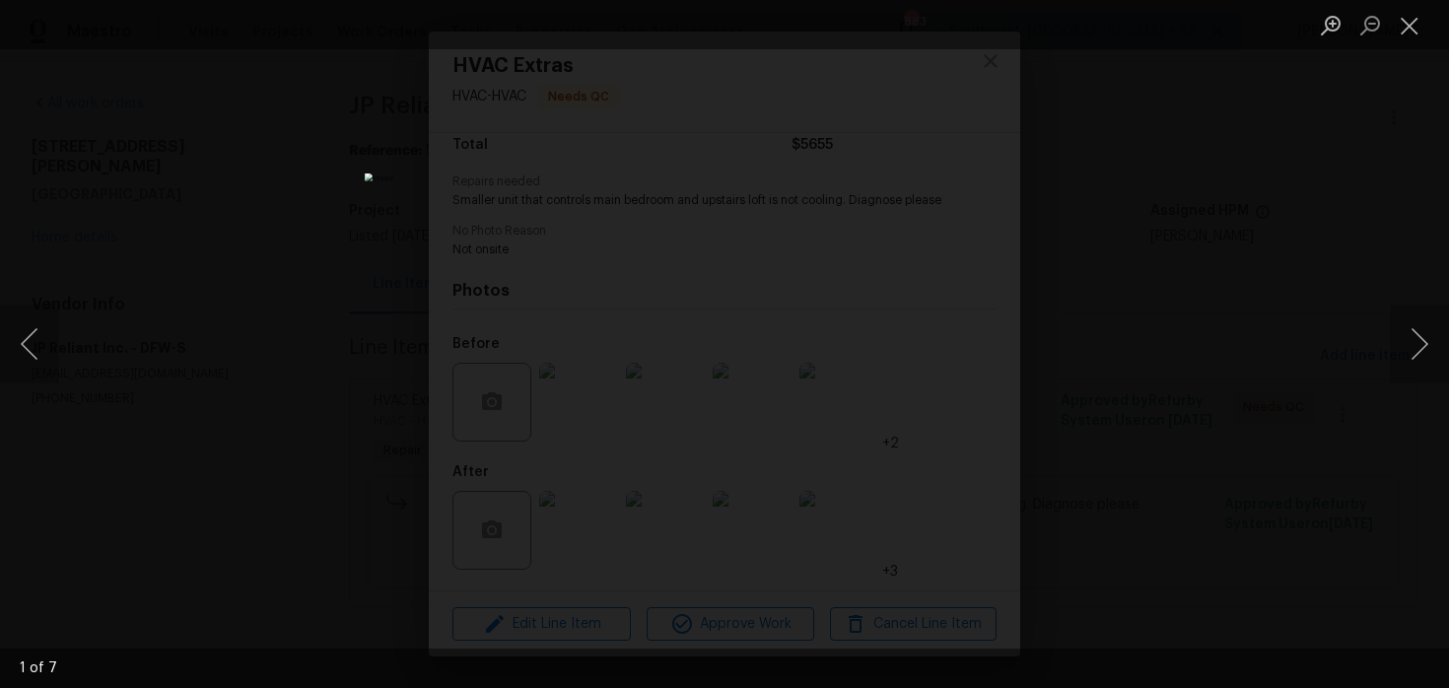
click at [1158, 320] on div "Lightbox" at bounding box center [724, 344] width 1449 height 688
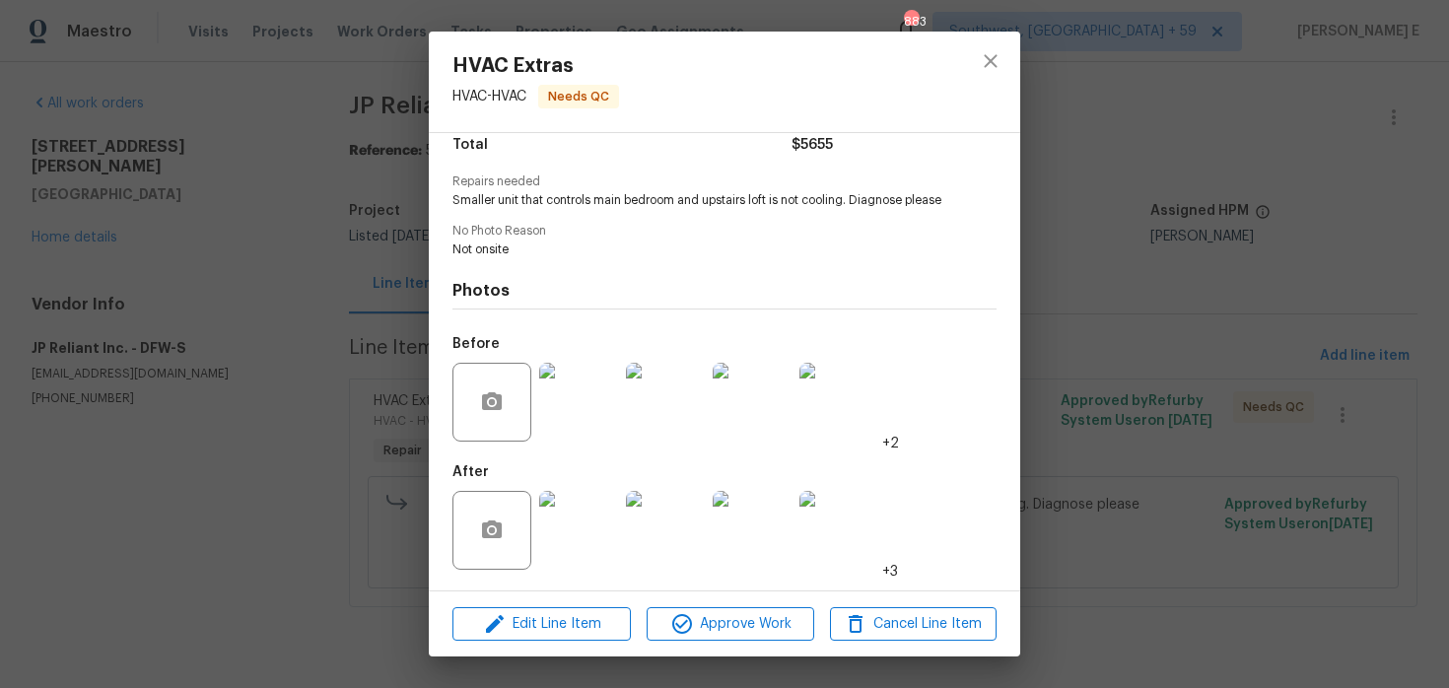
click at [1158, 320] on div "HVAC Extras HVAC - HVAC Needs QC Vendor JP Reliant Inc. Account Category Repair…" at bounding box center [724, 344] width 1449 height 688
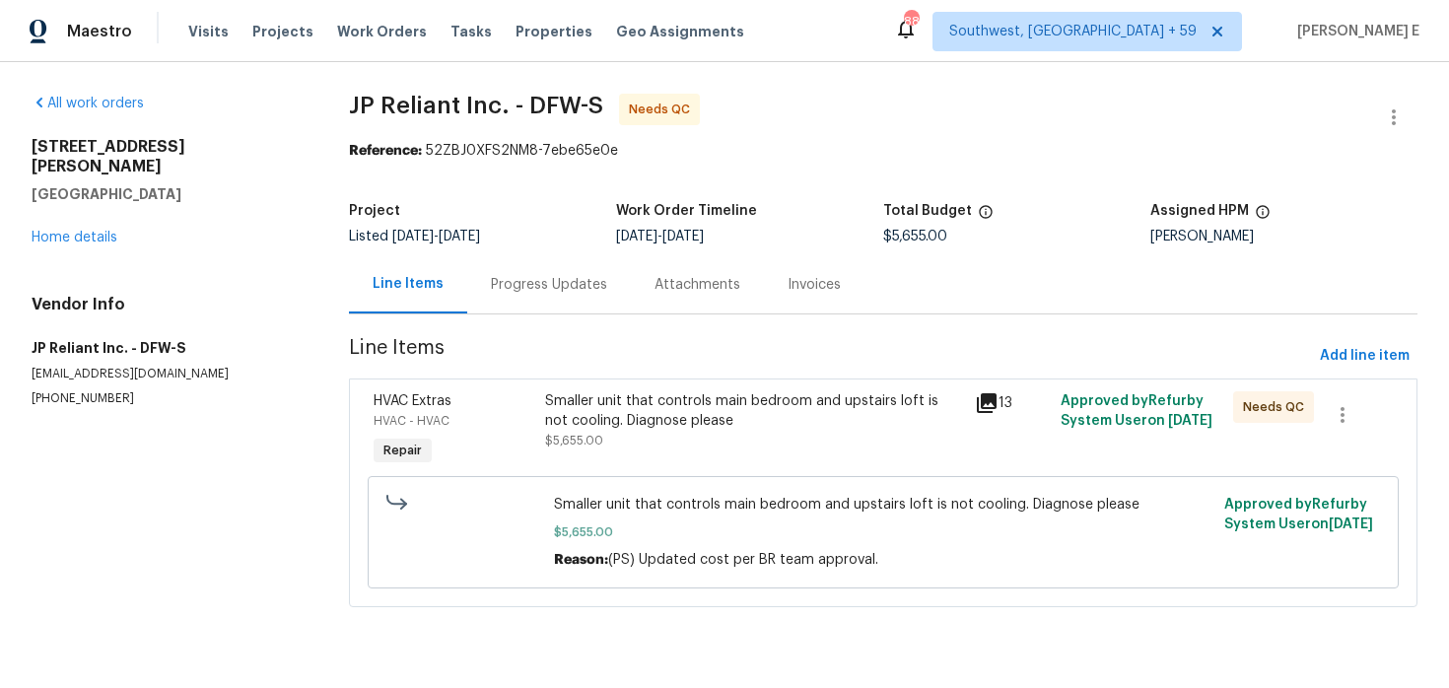
click at [552, 298] on div "Progress Updates" at bounding box center [549, 284] width 164 height 58
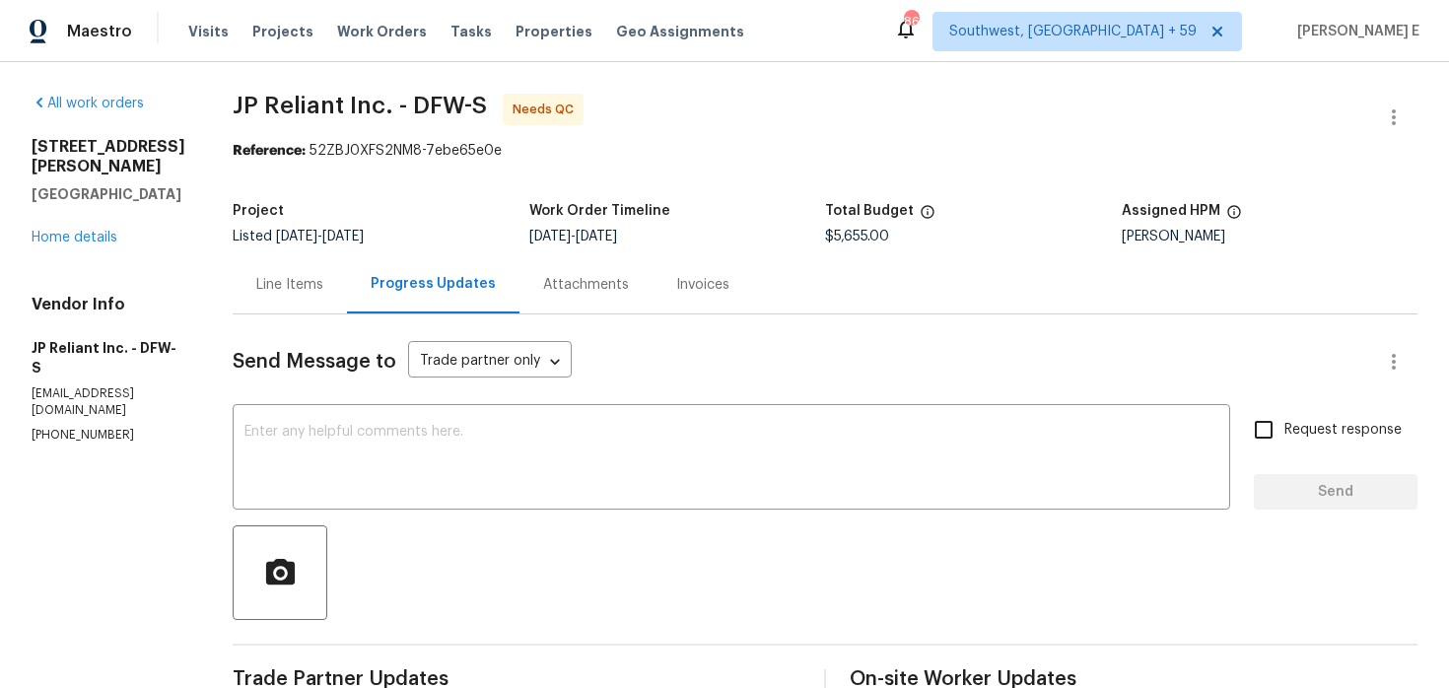
click at [312, 292] on div "Line Items" at bounding box center [289, 285] width 67 height 20
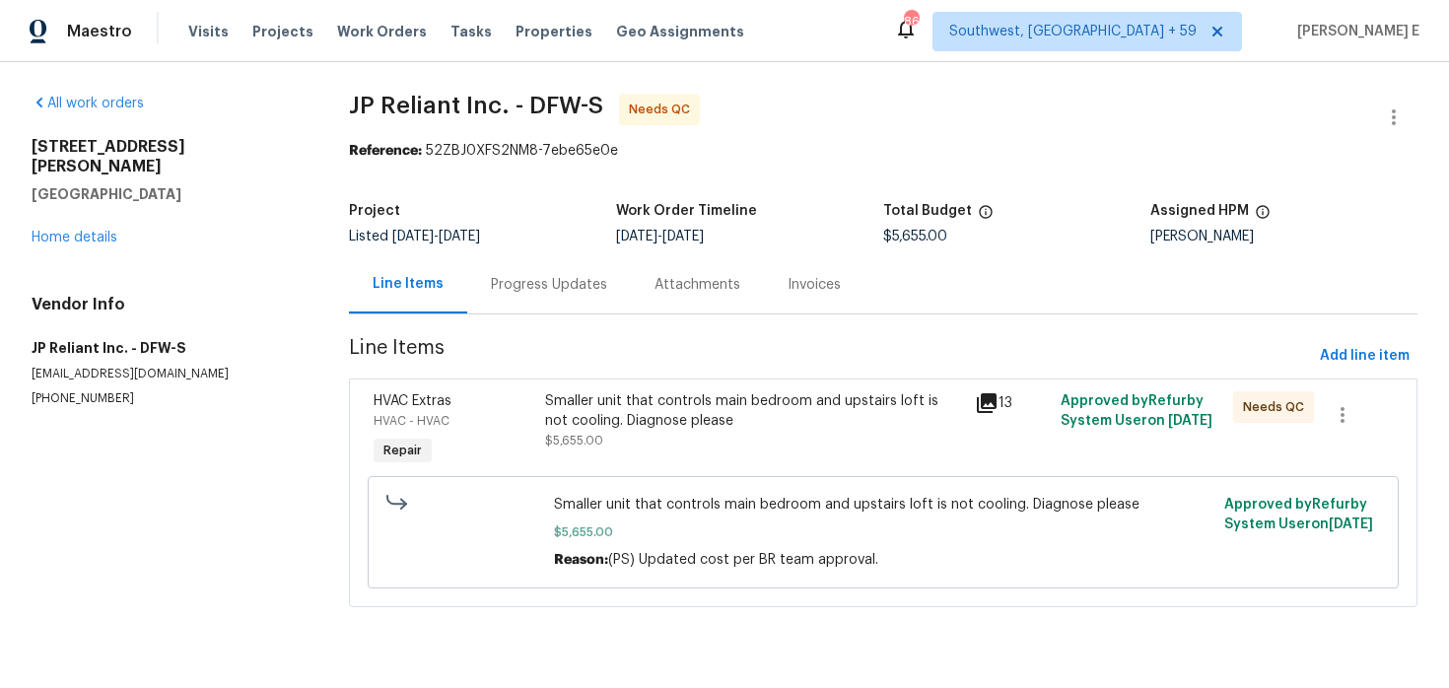
click at [676, 417] on div "Smaller unit that controls main bedroom and upstairs loft is not cooling. Diagn…" at bounding box center [754, 410] width 418 height 39
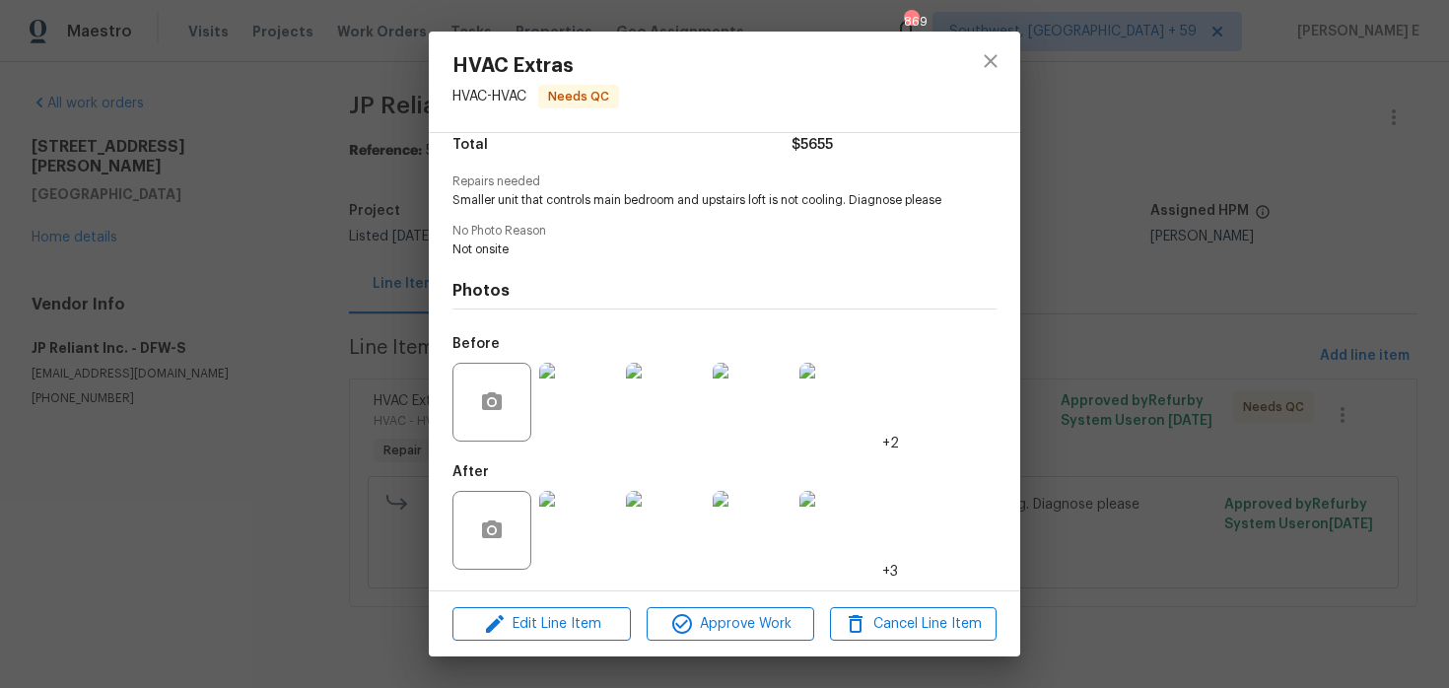
scroll to position [186, 0]
click at [566, 532] on img at bounding box center [578, 530] width 79 height 79
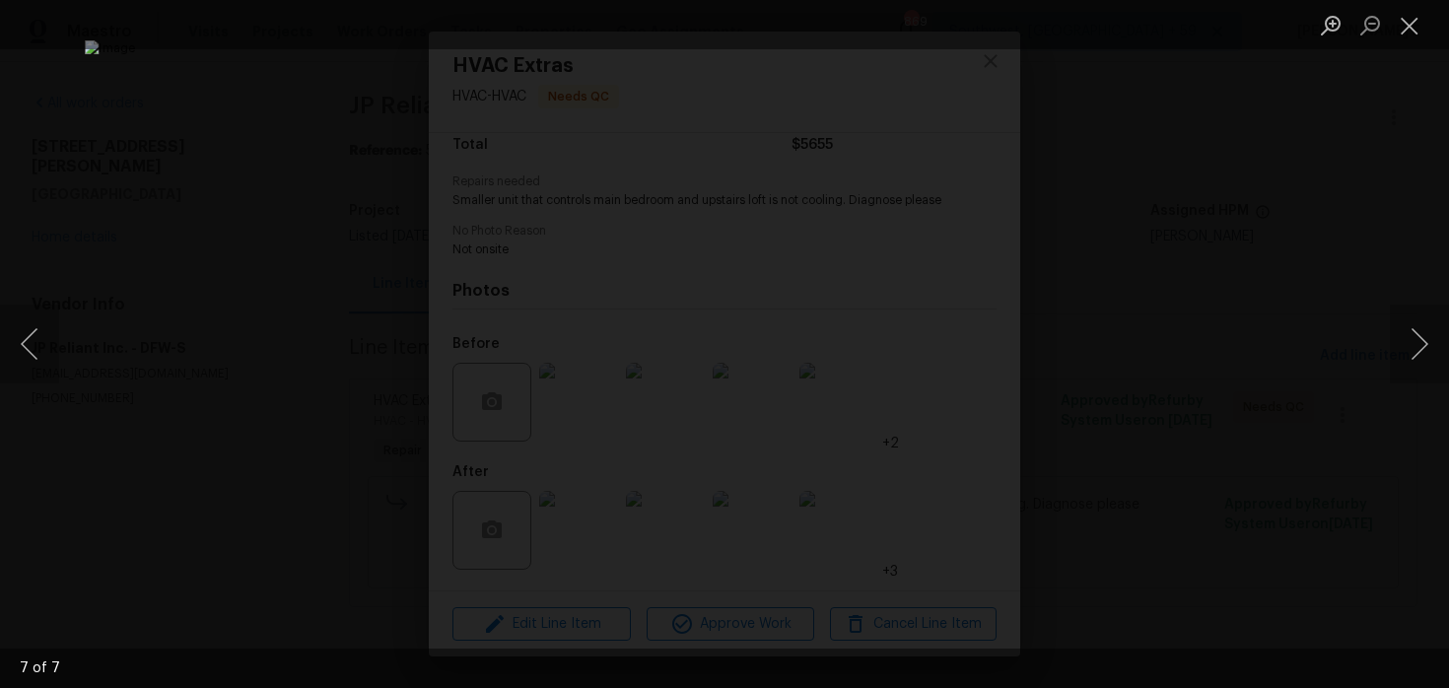
click at [1342, 165] on div "Lightbox" at bounding box center [724, 344] width 1449 height 688
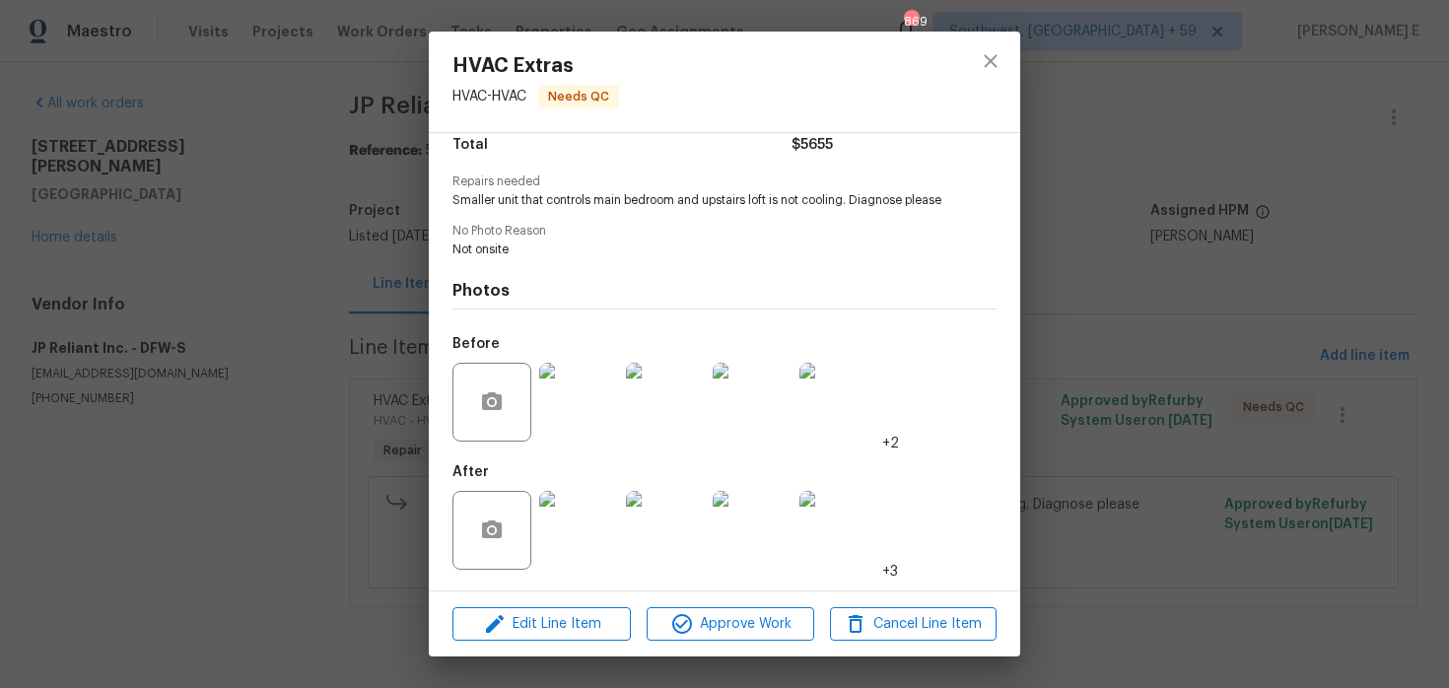
click at [1342, 165] on div "Lightbox" at bounding box center [724, 344] width 1449 height 688
click at [1342, 165] on div "HVAC Extras HVAC - HVAC Needs QC Vendor JP Reliant Inc. Account Category Repair…" at bounding box center [724, 344] width 1449 height 688
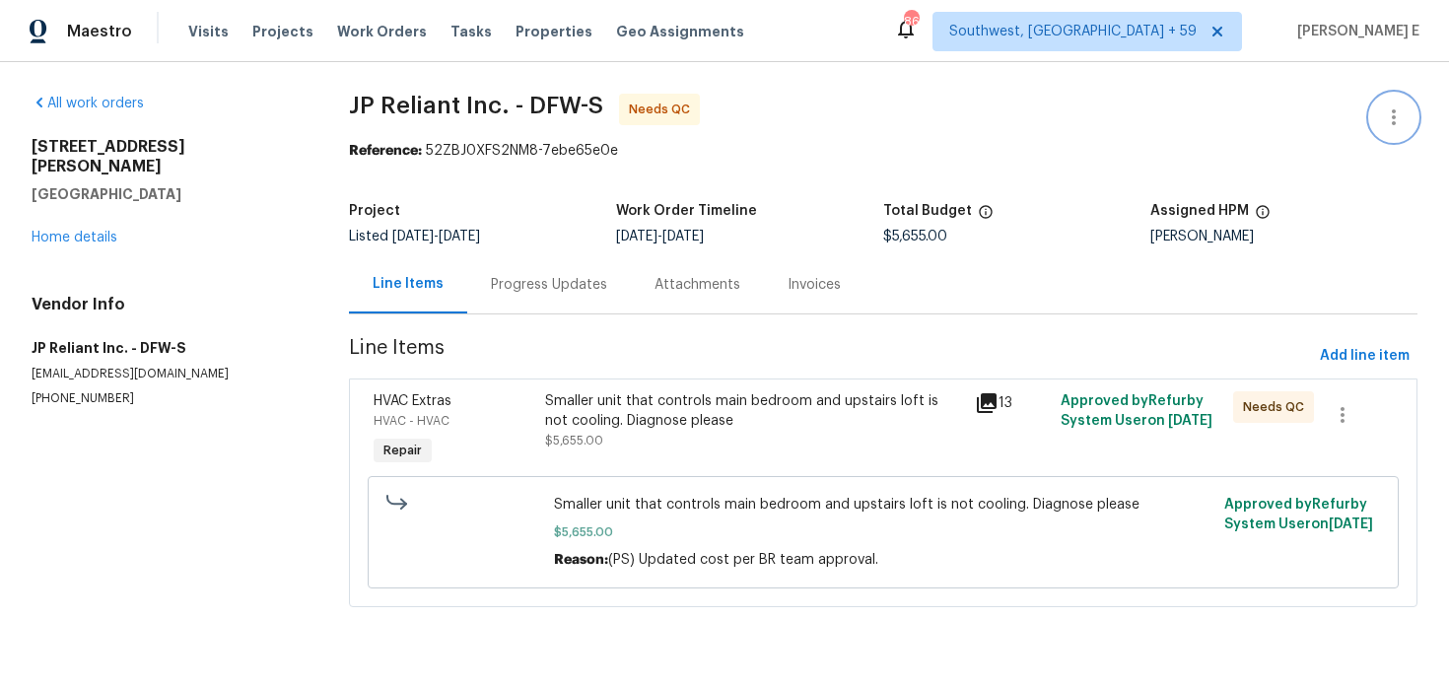
click at [1394, 115] on icon "button" at bounding box center [1394, 117] width 4 height 16
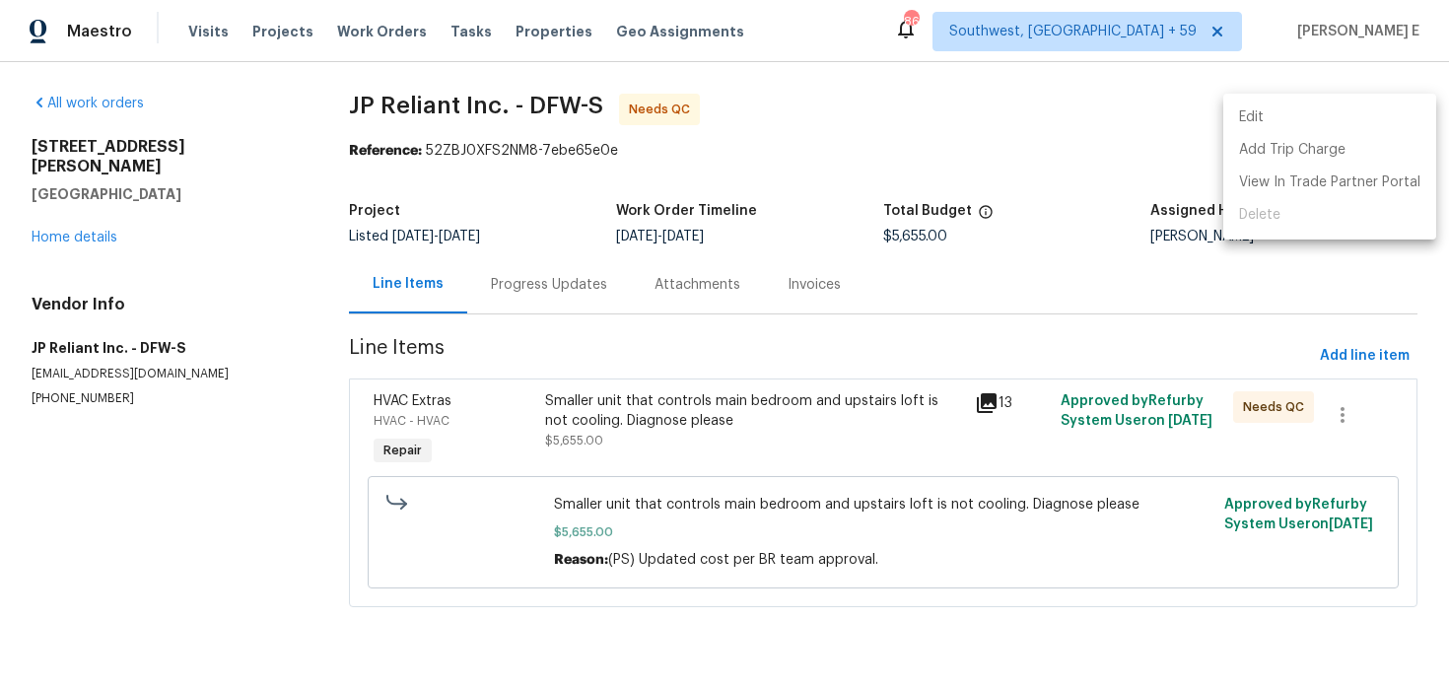
click at [1270, 120] on li "Edit" at bounding box center [1329, 118] width 213 height 33
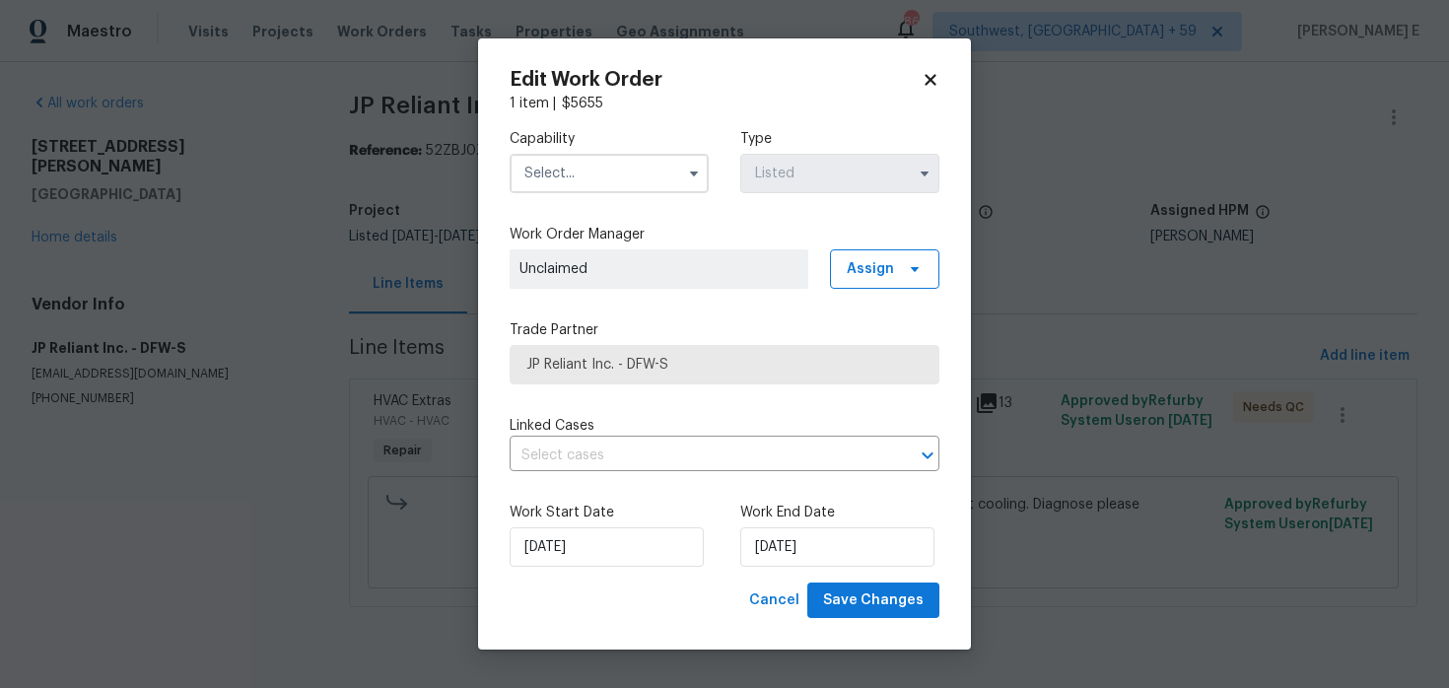
click at [676, 187] on input "text" at bounding box center [609, 173] width 199 height 39
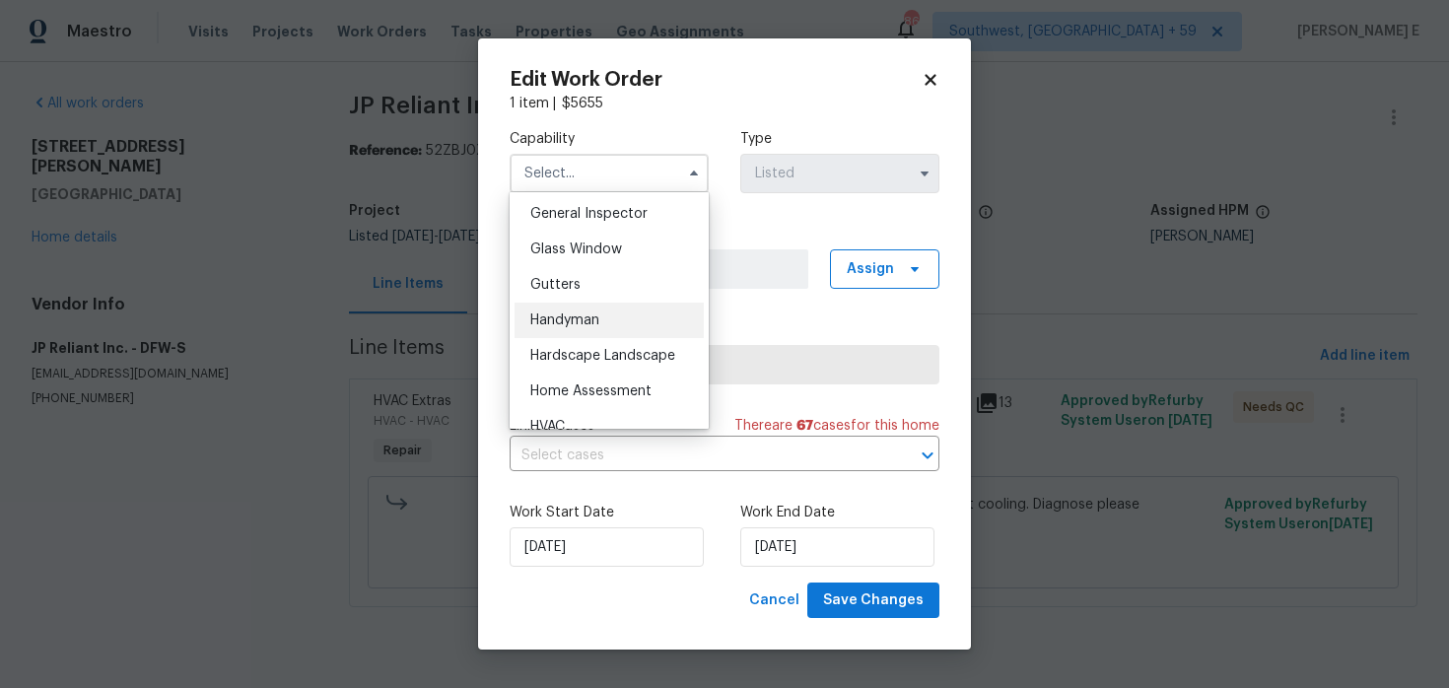
scroll to position [982, 0]
click at [650, 303] on div "Handyman" at bounding box center [609, 317] width 189 height 35
type input "Handyman"
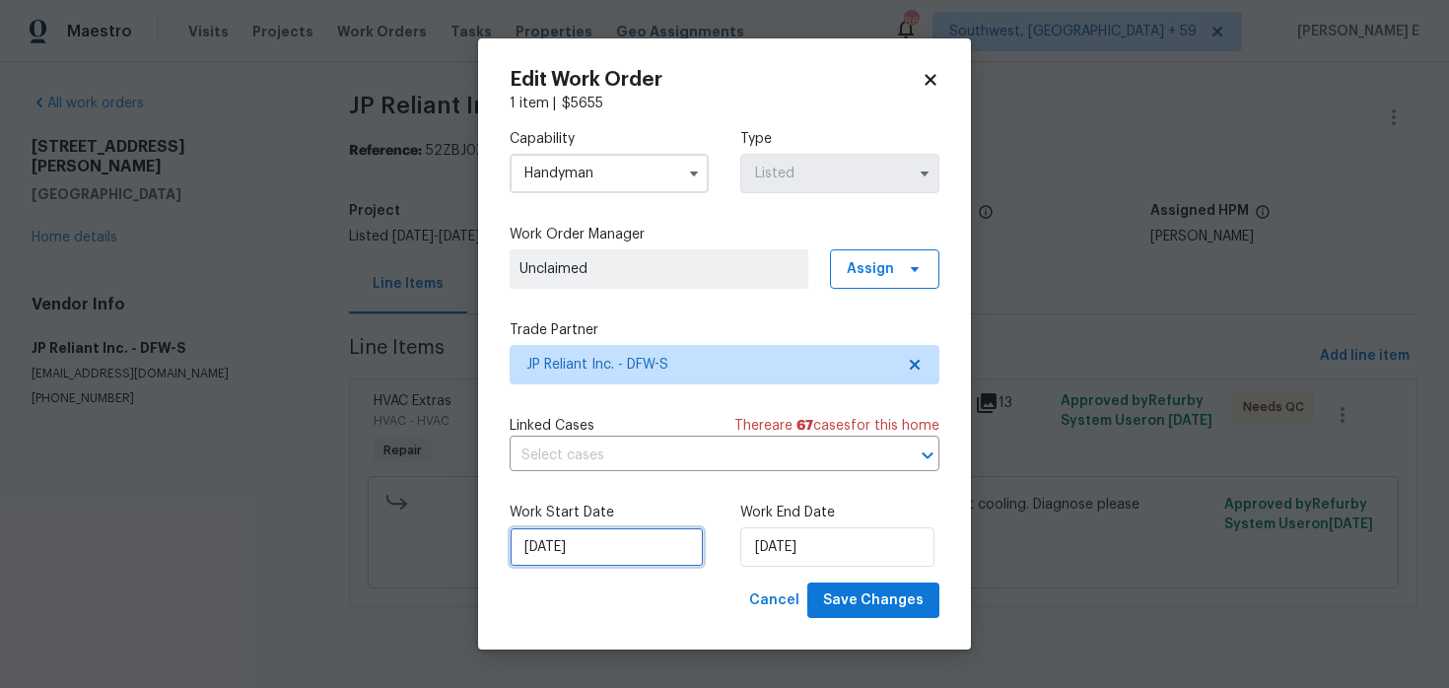
click at [565, 546] on input "28/07/2025" at bounding box center [607, 546] width 194 height 39
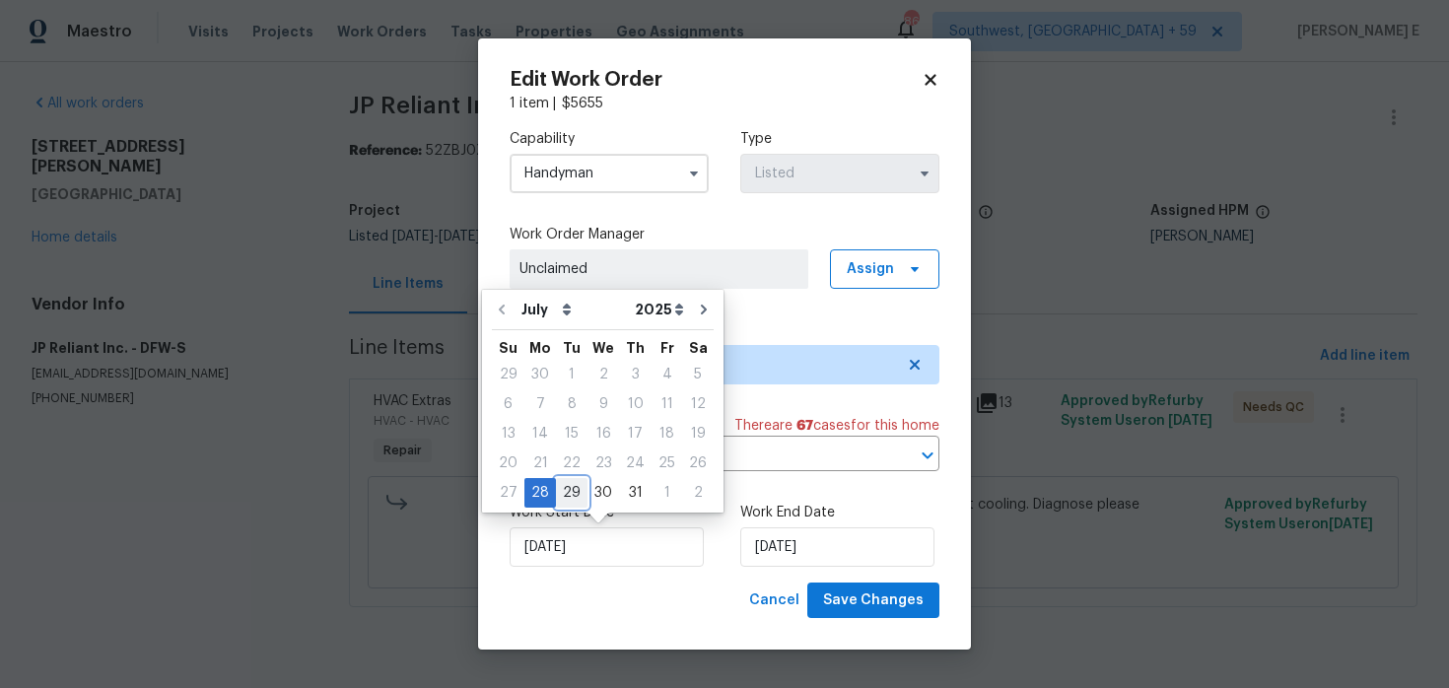
click at [570, 490] on div "29" at bounding box center [572, 493] width 32 height 28
type input "29/07/2025"
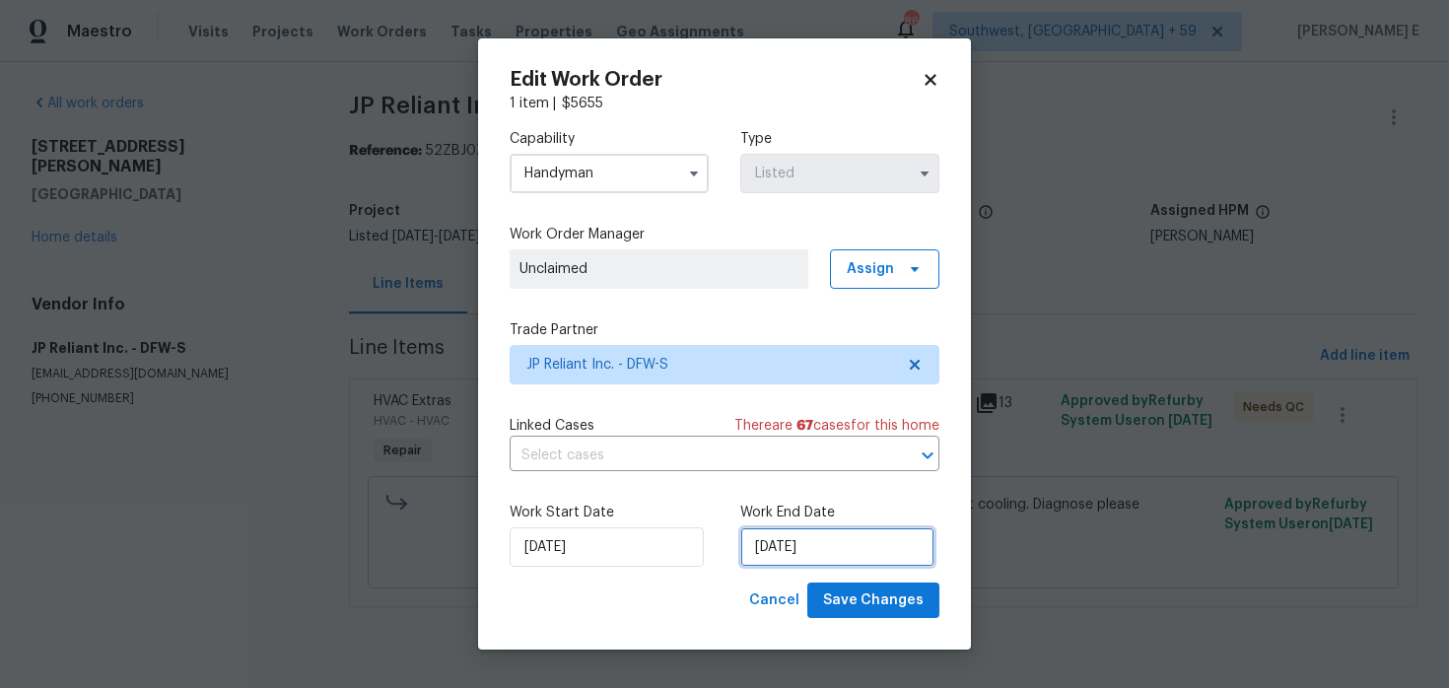
click at [825, 544] on input "30/07/2025" at bounding box center [837, 546] width 194 height 39
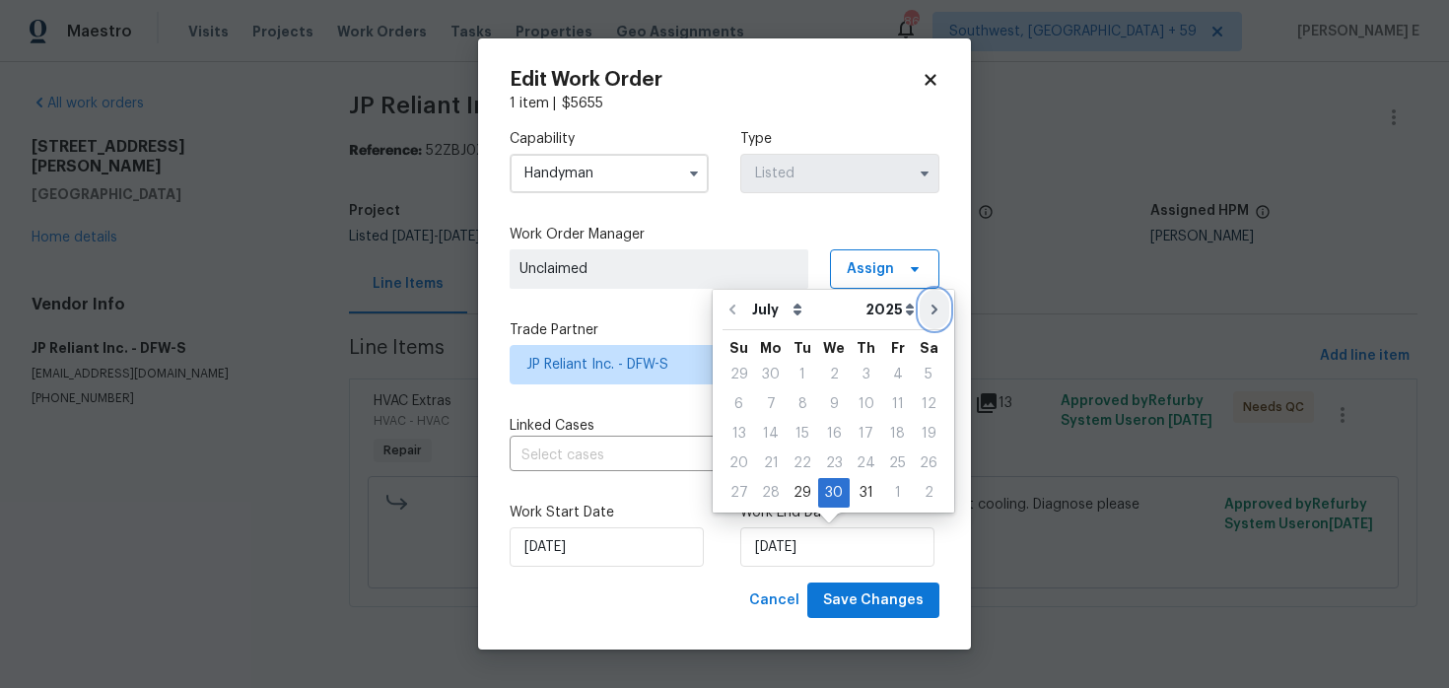
click at [927, 315] on icon "Go to next month" at bounding box center [935, 310] width 16 height 16
type input "30/08/2025"
select select "7"
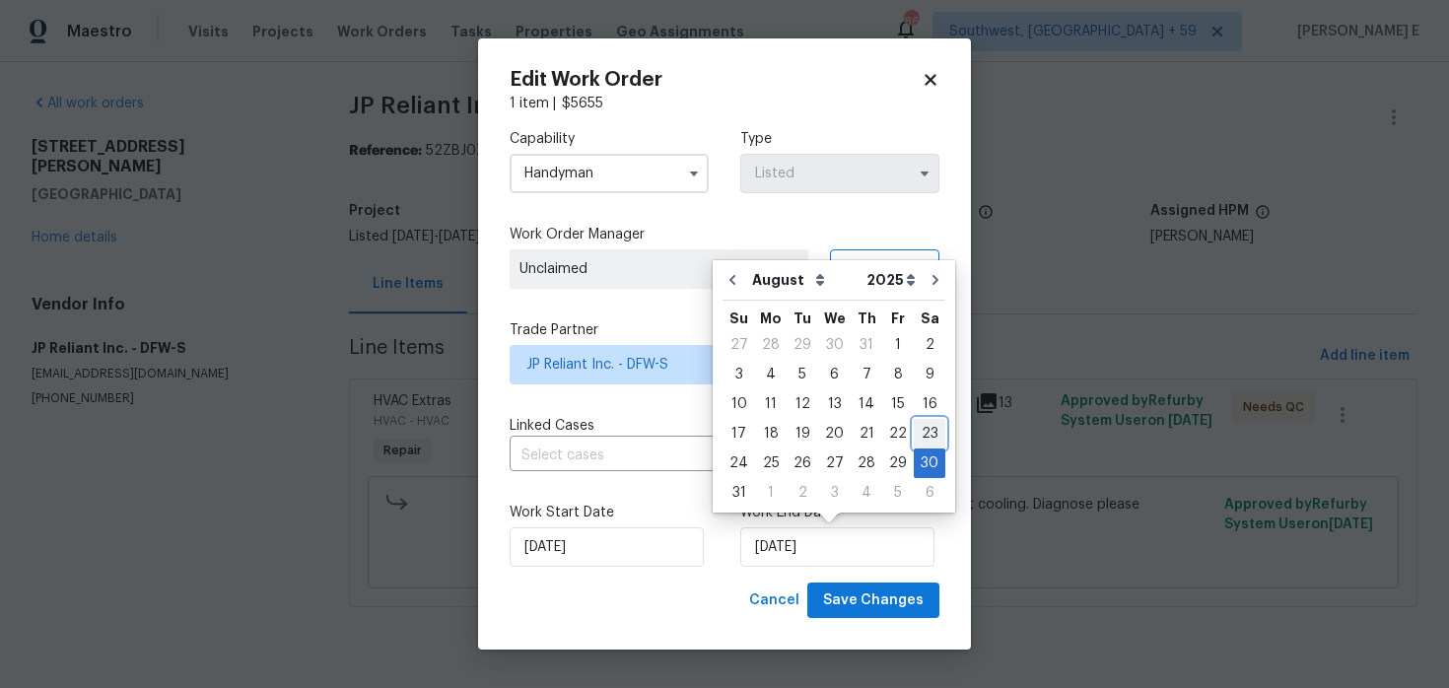
click at [914, 428] on div "23" at bounding box center [930, 434] width 32 height 28
type input "23/08/2025"
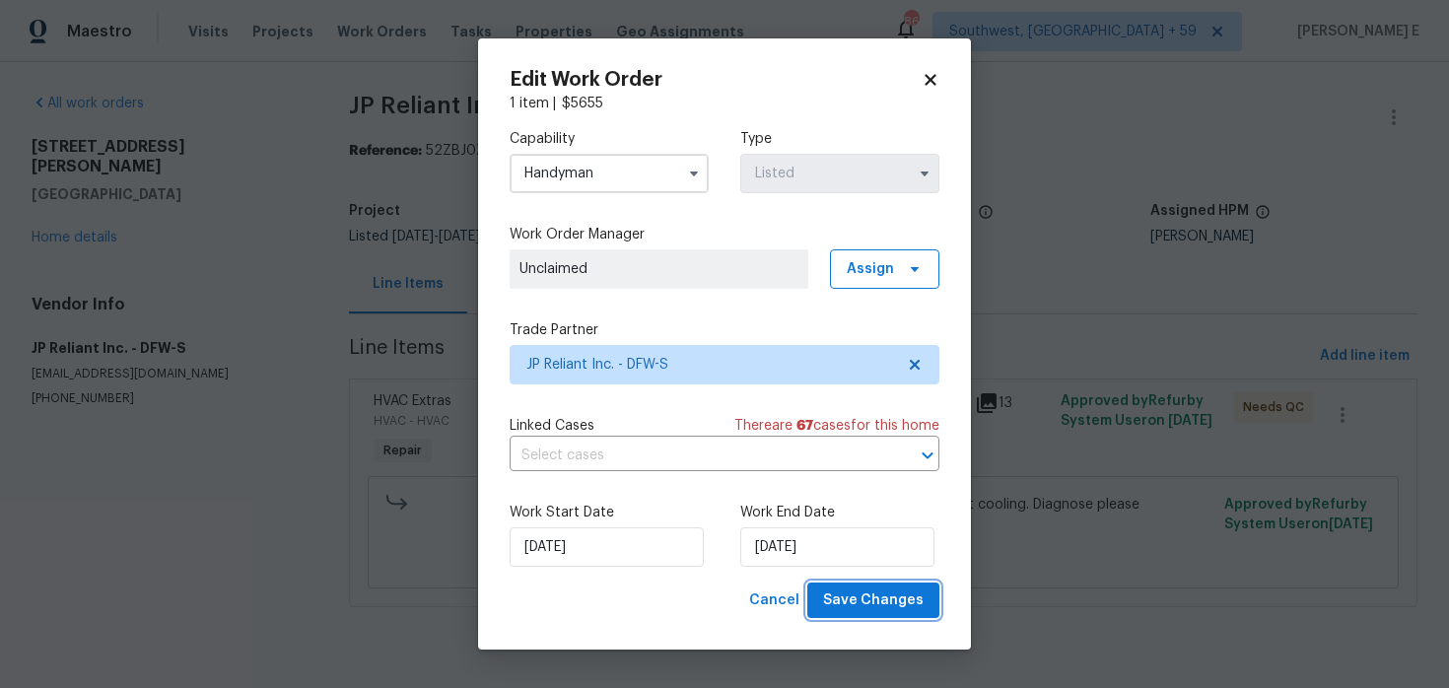
click at [860, 591] on span "Save Changes" at bounding box center [873, 601] width 101 height 25
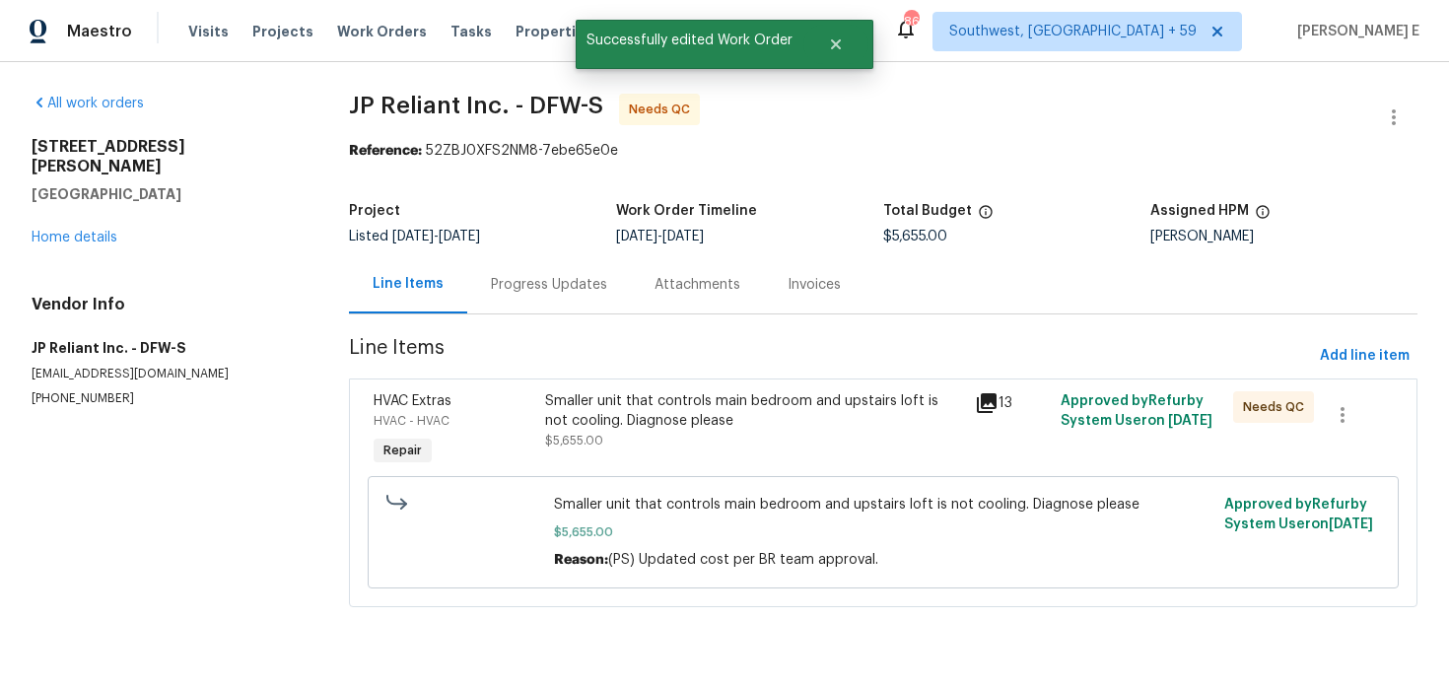
click at [679, 416] on div "Smaller unit that controls main bedroom and upstairs loft is not cooling. Diagn…" at bounding box center [754, 410] width 418 height 39
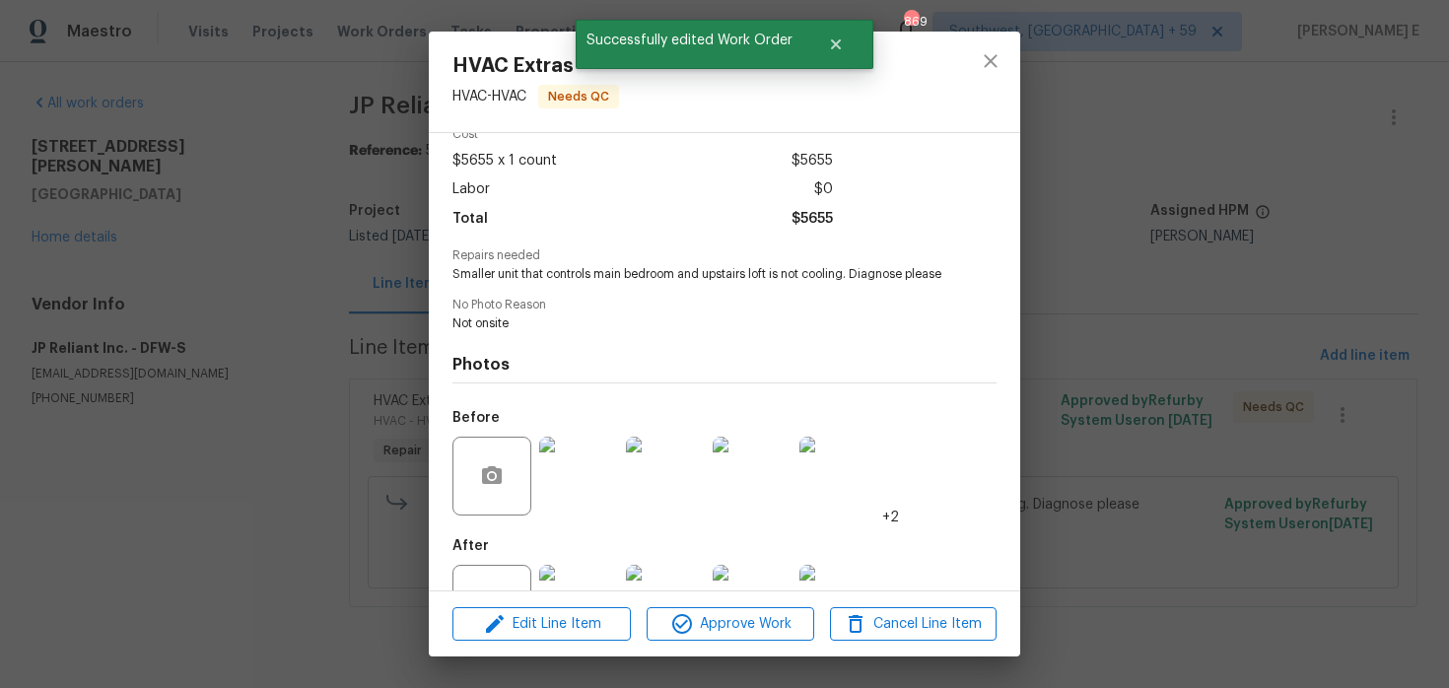
scroll to position [186, 0]
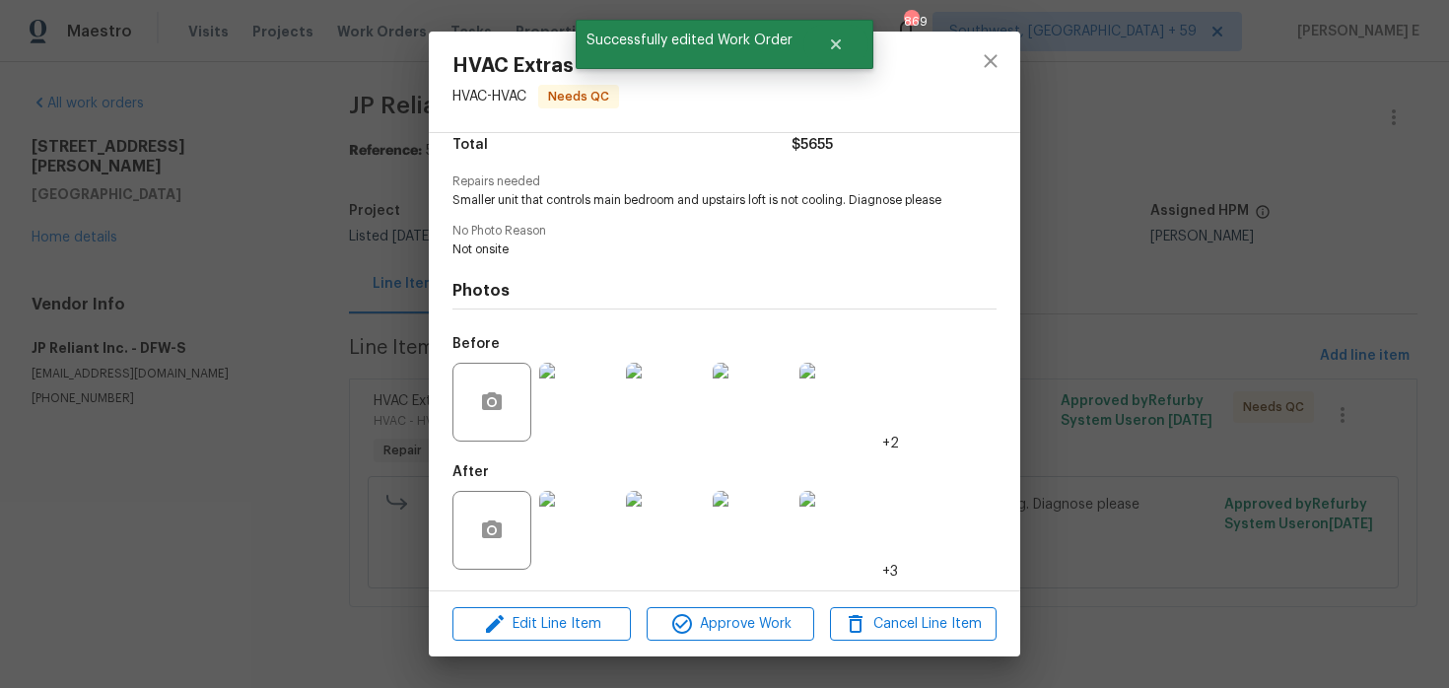
click at [156, 428] on div "HVAC Extras HVAC - HVAC Needs QC Vendor JP Reliant Inc. Account Category Repair…" at bounding box center [724, 344] width 1449 height 688
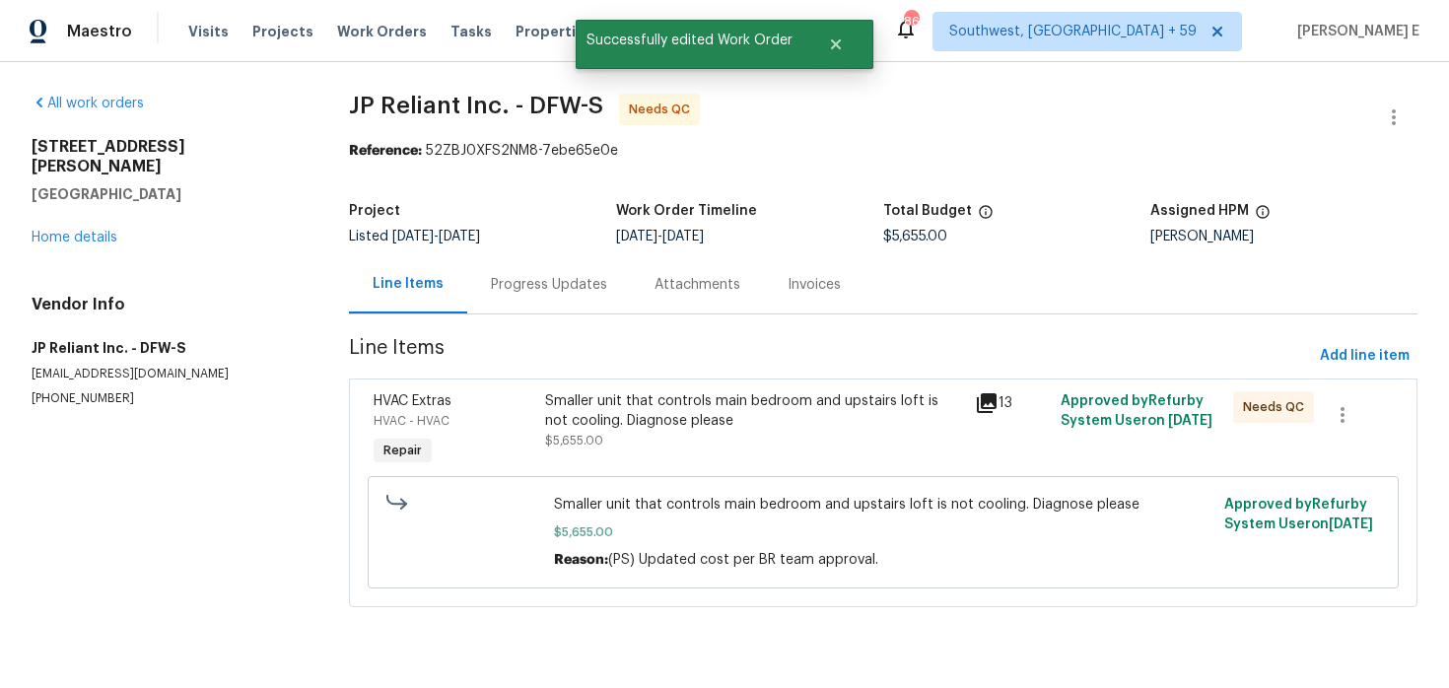
click at [477, 283] on div "Progress Updates" at bounding box center [549, 284] width 164 height 58
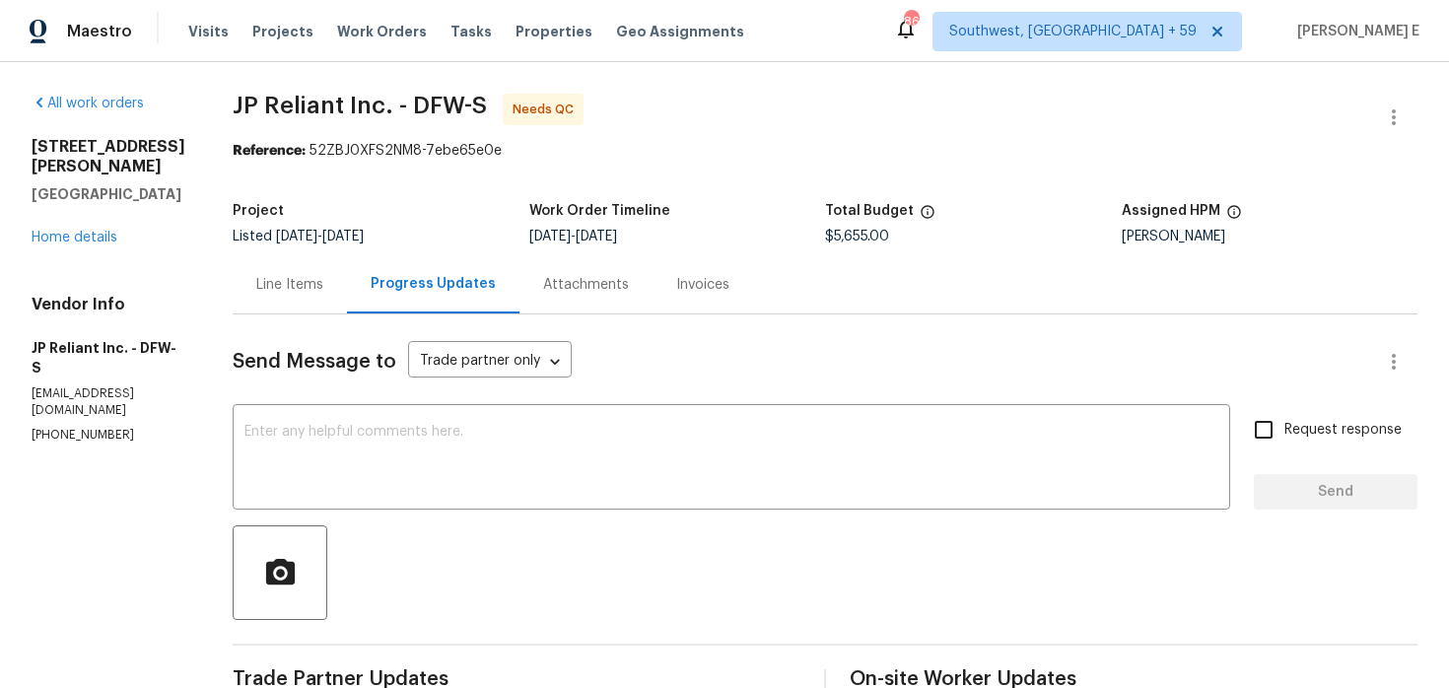
click at [295, 289] on div "Line Items" at bounding box center [289, 285] width 67 height 20
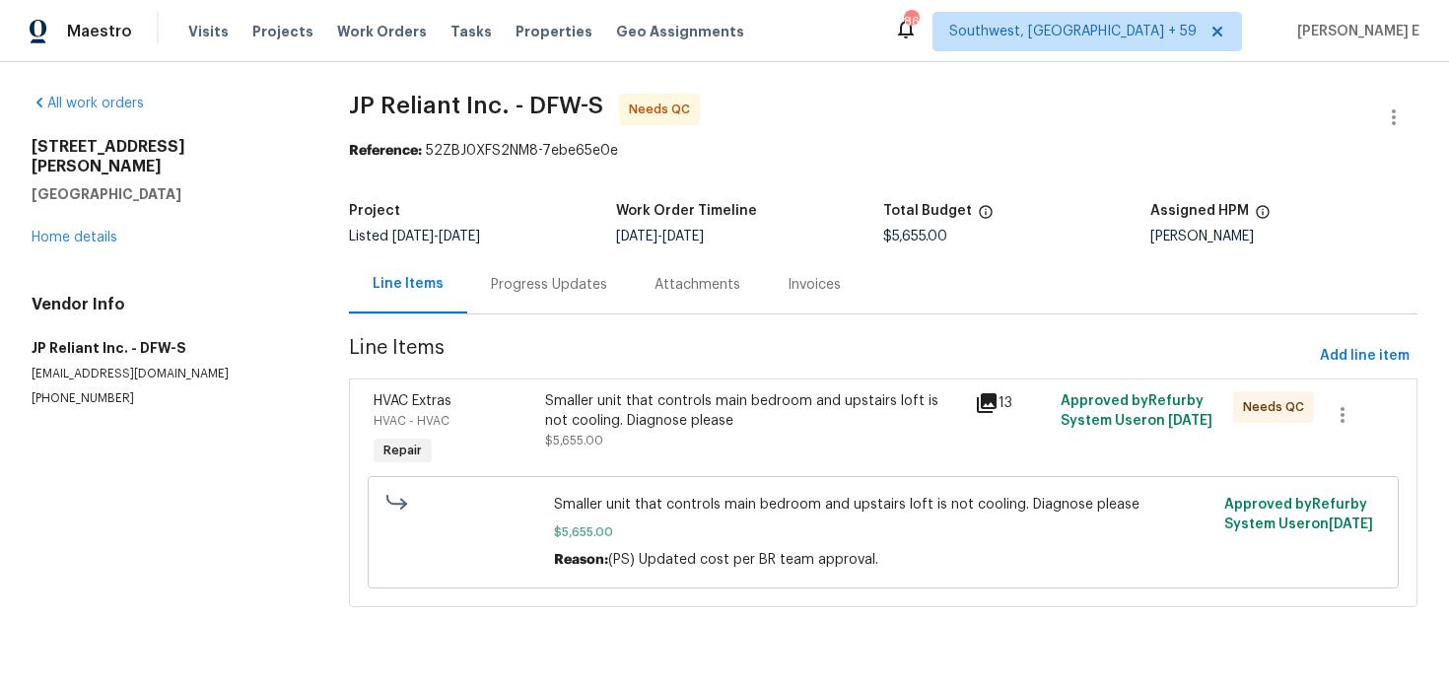
click at [672, 396] on div "Smaller unit that controls main bedroom and upstairs loft is not cooling. Diagn…" at bounding box center [754, 410] width 418 height 39
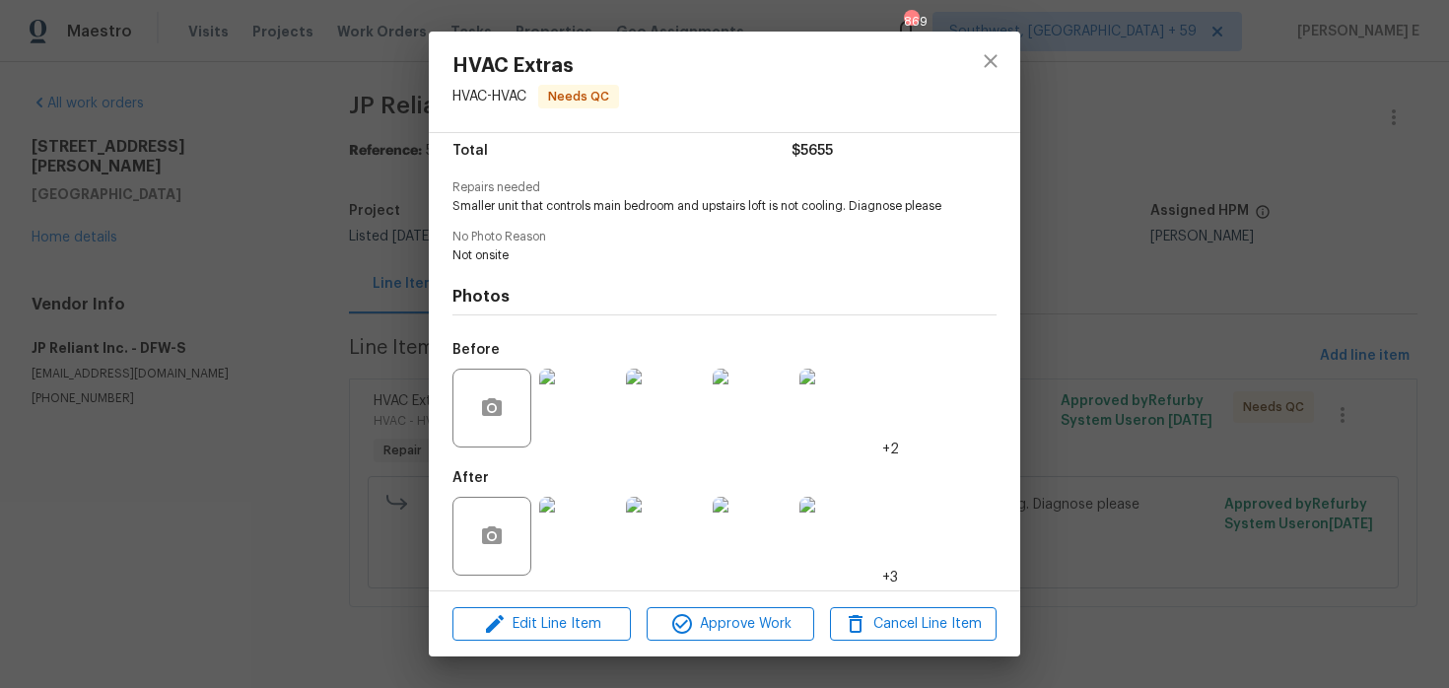
scroll to position [186, 0]
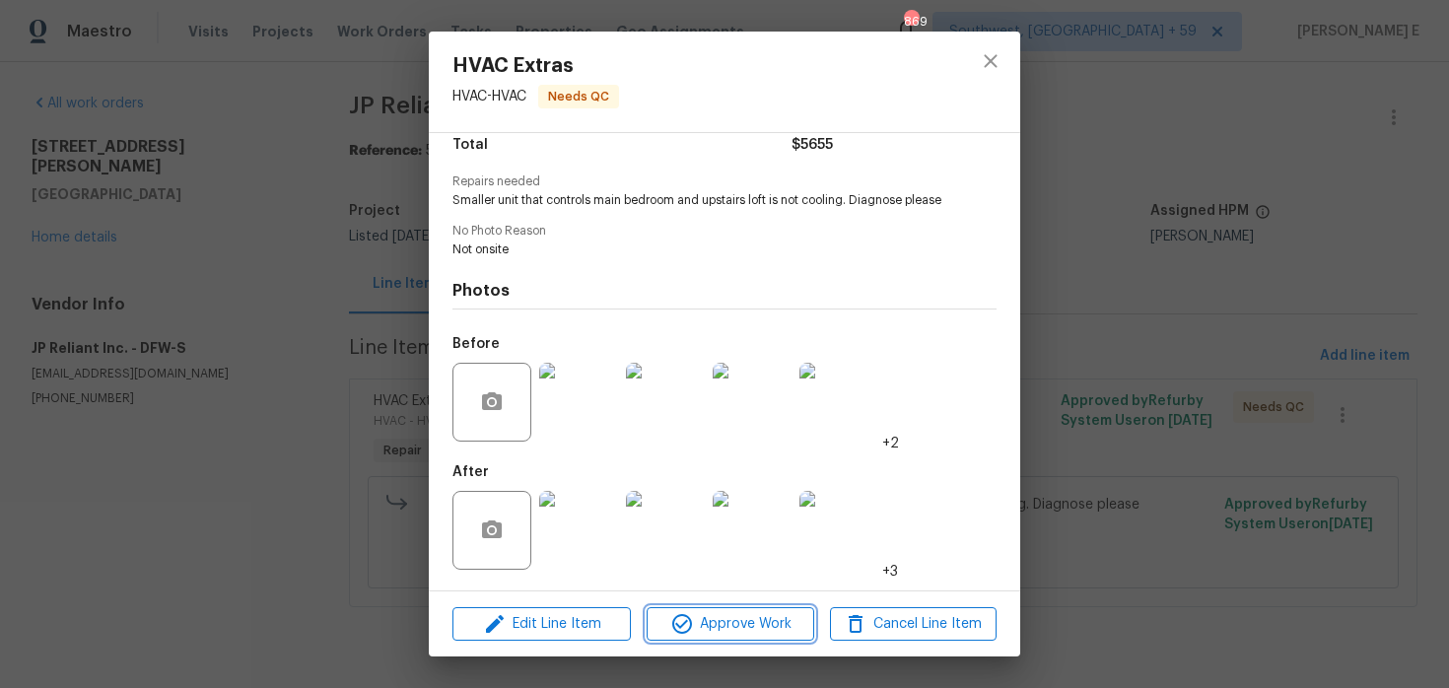
click at [731, 627] on span "Approve Work" at bounding box center [730, 624] width 155 height 25
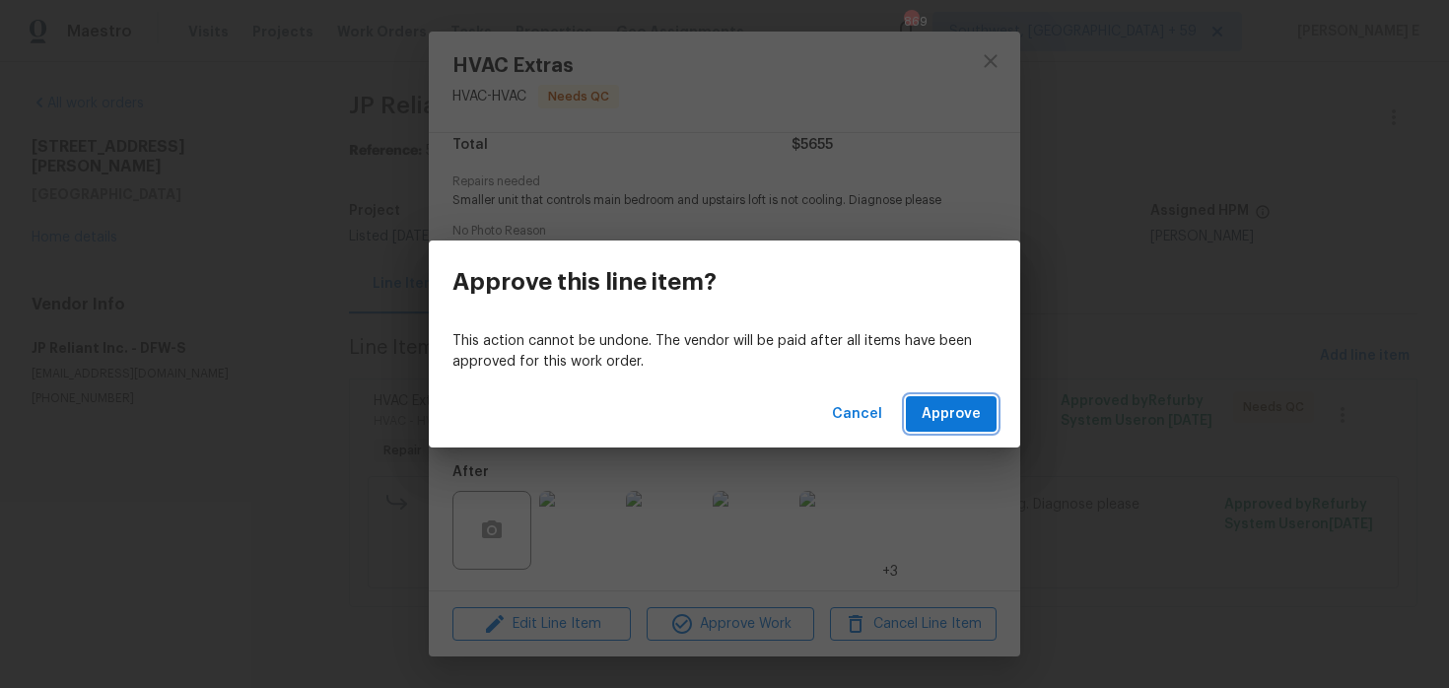
click at [948, 424] on span "Approve" at bounding box center [951, 414] width 59 height 25
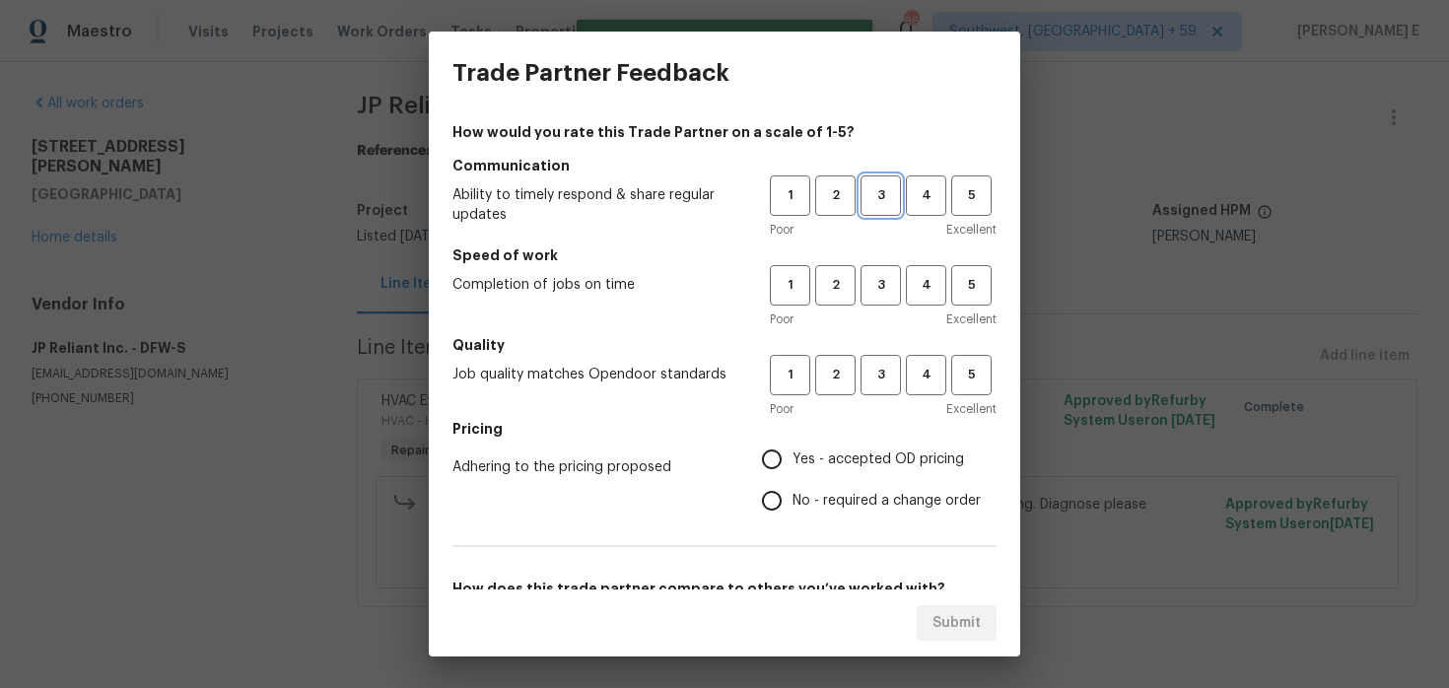
click at [865, 206] on span "3" at bounding box center [881, 195] width 36 height 23
click at [885, 289] on span "3" at bounding box center [881, 285] width 36 height 23
click at [876, 384] on span "3" at bounding box center [881, 375] width 36 height 23
click at [782, 492] on input "No - required a change order" at bounding box center [771, 500] width 41 height 41
radio input "true"
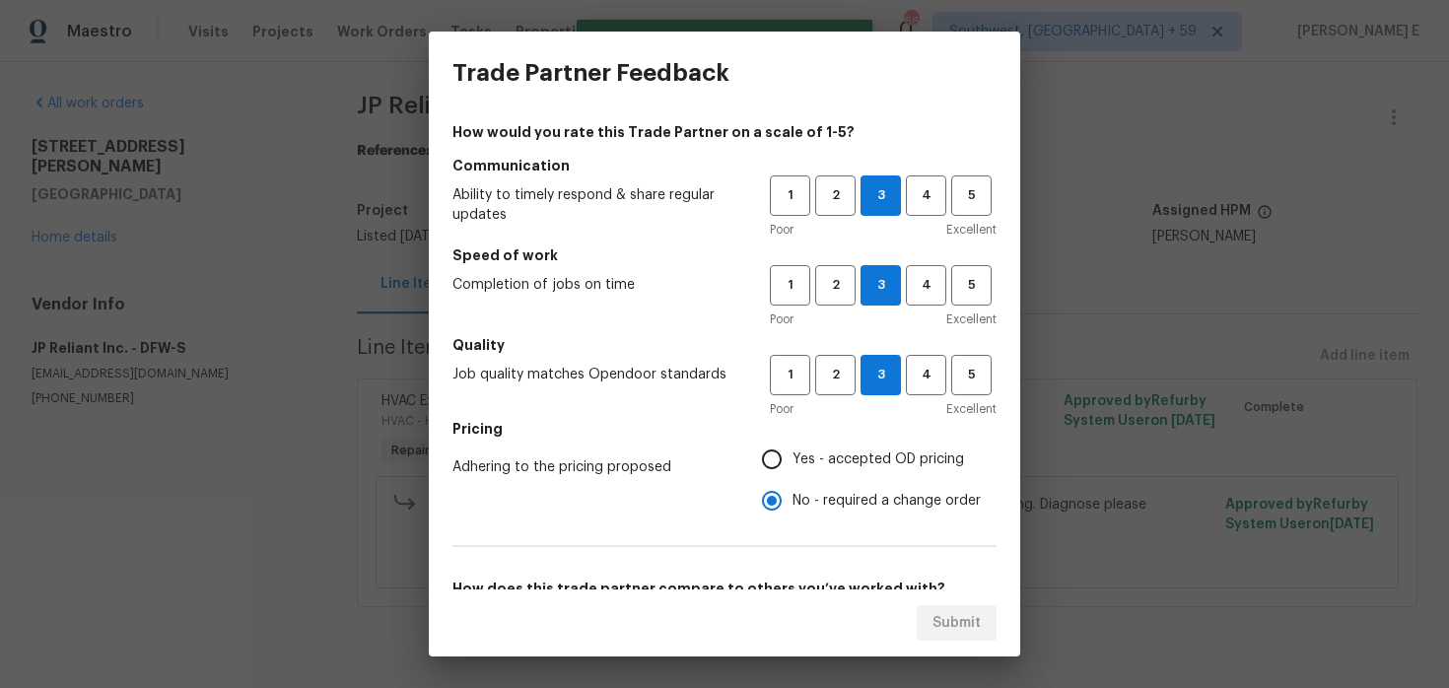
scroll to position [233, 0]
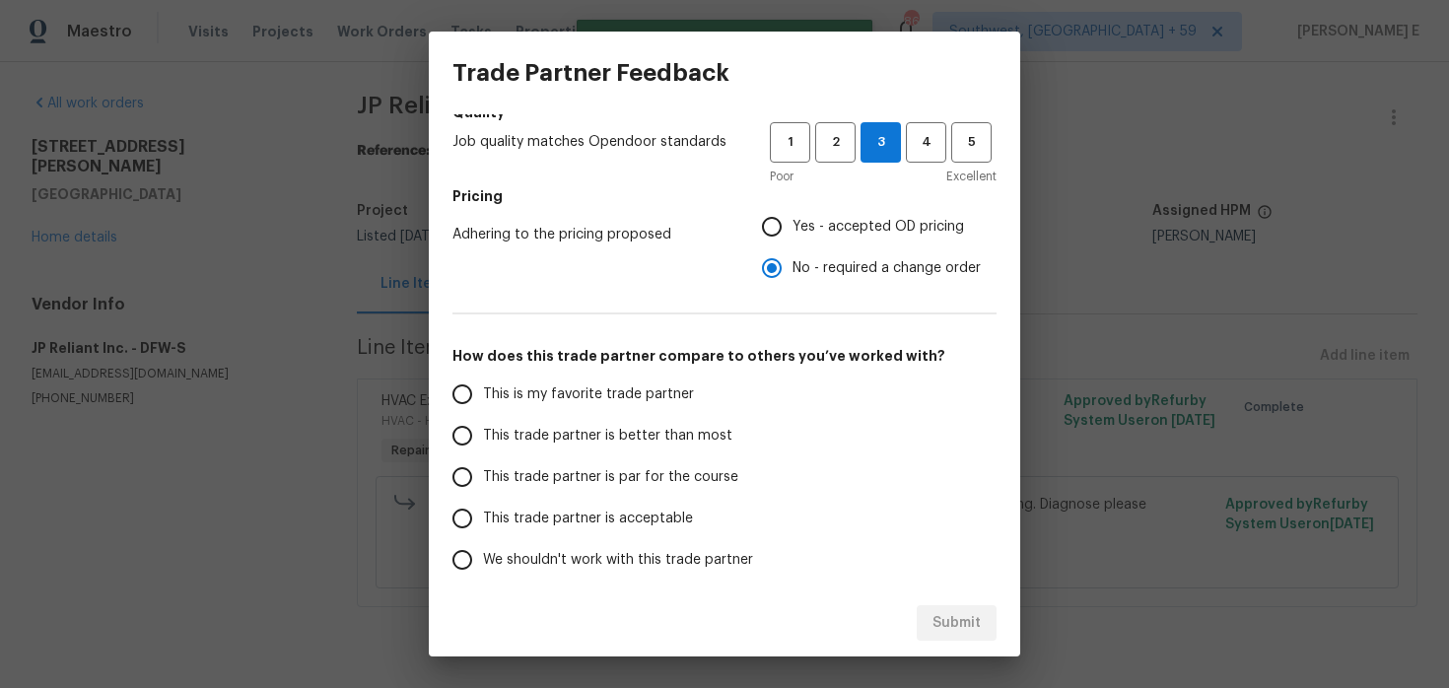
click at [597, 459] on label "This trade partner is par for the course" at bounding box center [598, 476] width 312 height 41
click at [483, 459] on input "This trade partner is par for the course" at bounding box center [462, 476] width 41 height 41
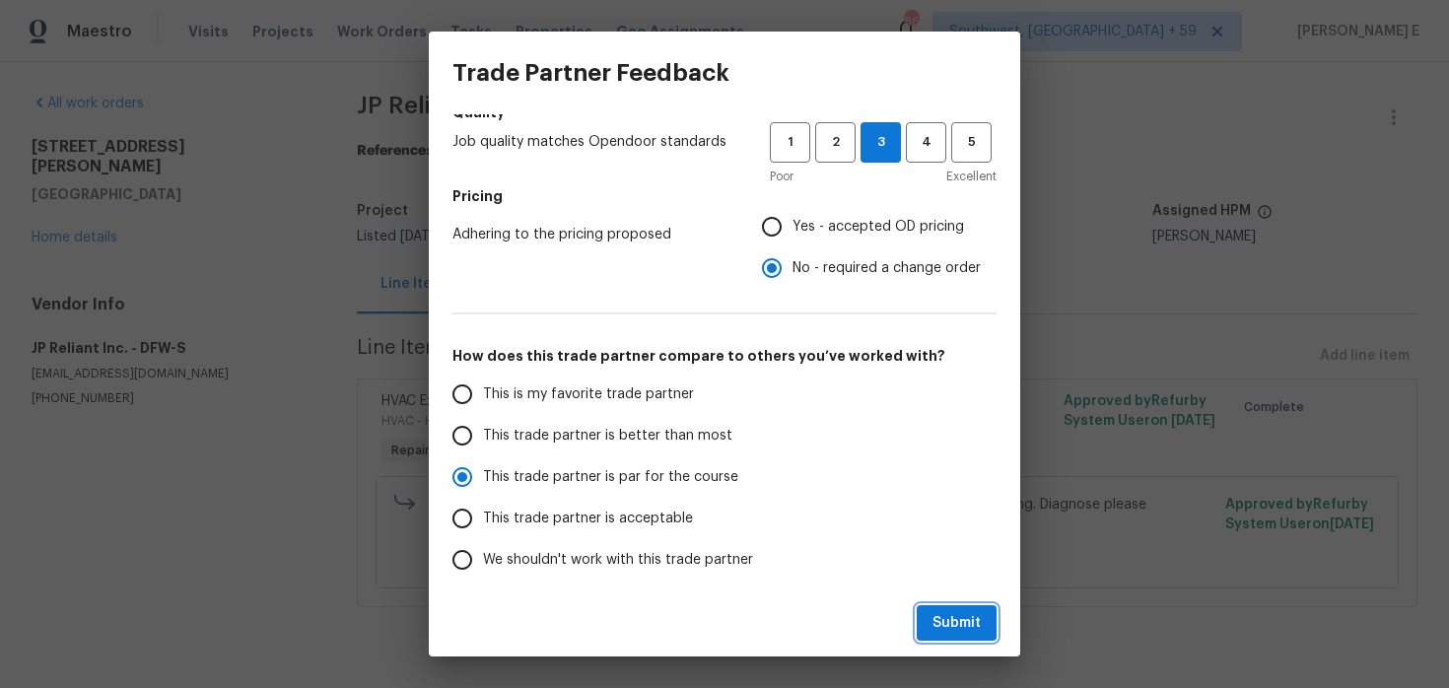
click at [949, 624] on span "Submit" at bounding box center [957, 623] width 48 height 25
radio input "true"
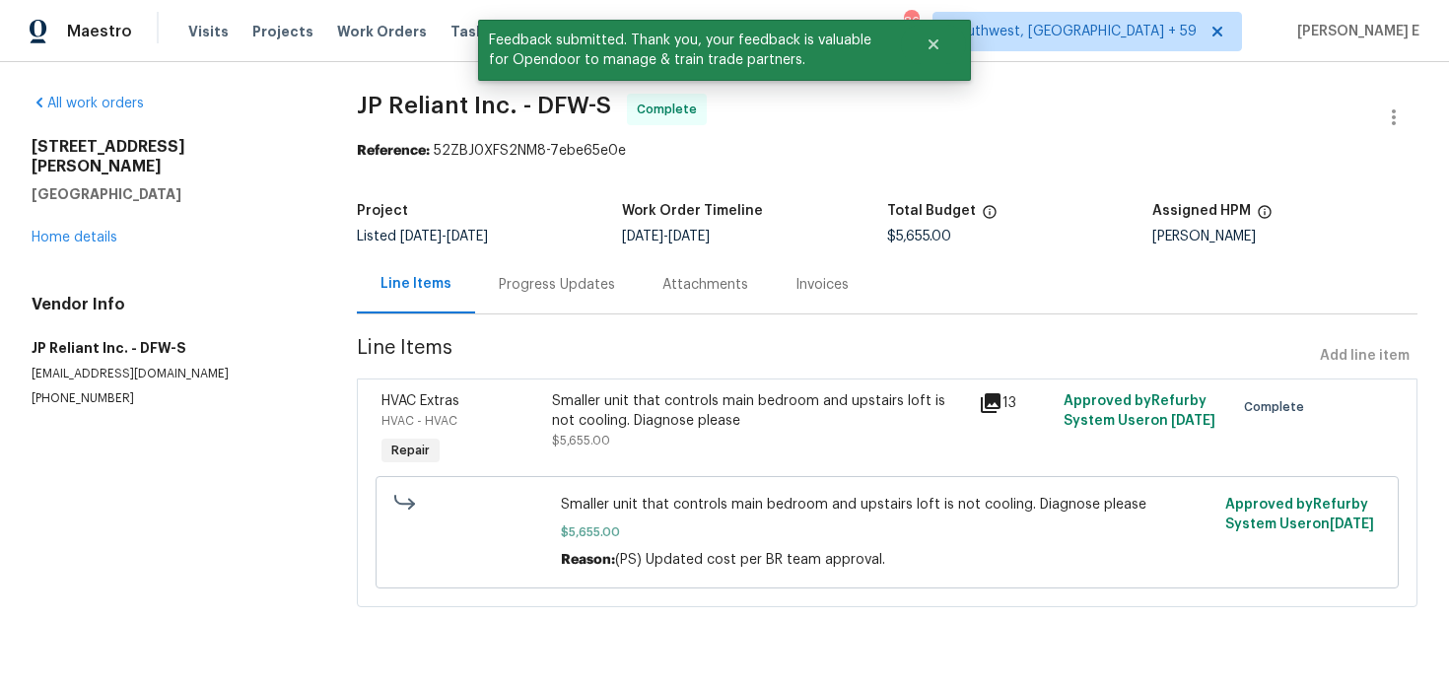
click at [539, 271] on div "Progress Updates" at bounding box center [557, 284] width 164 height 58
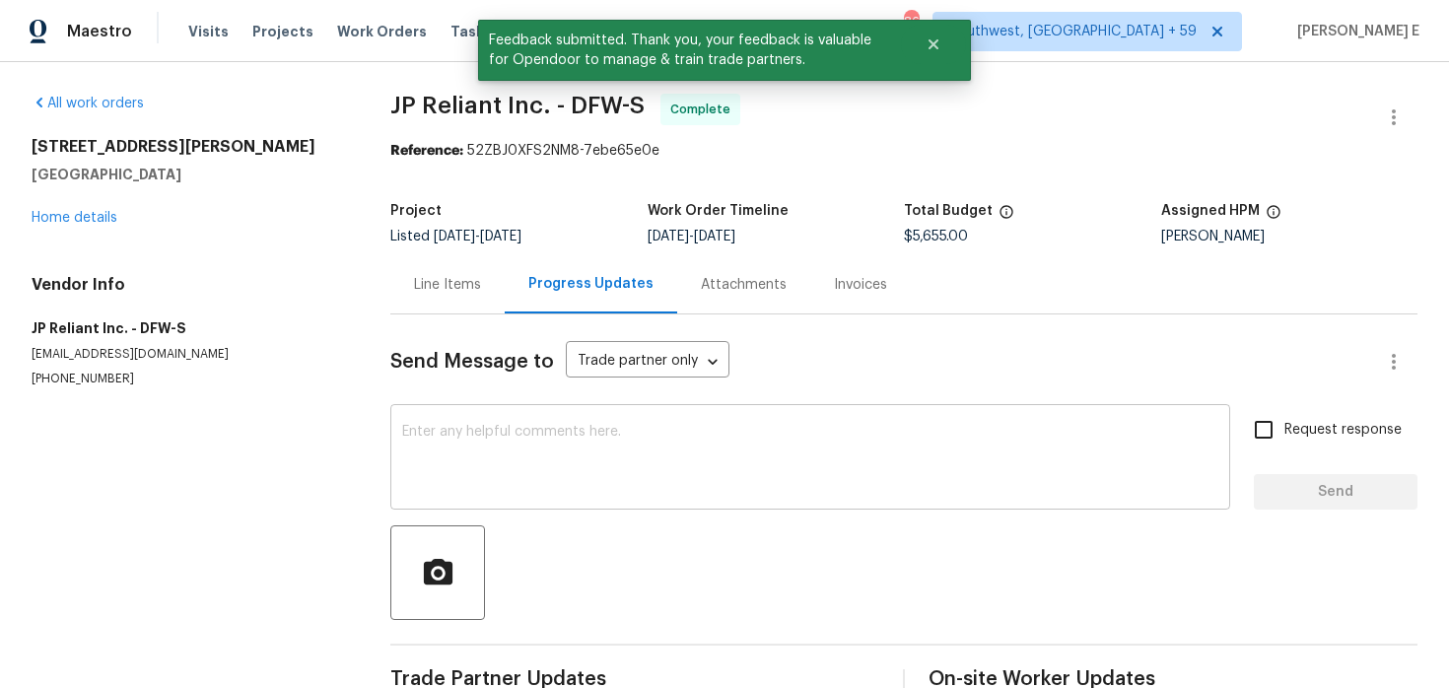
click at [520, 475] on textarea at bounding box center [810, 459] width 816 height 69
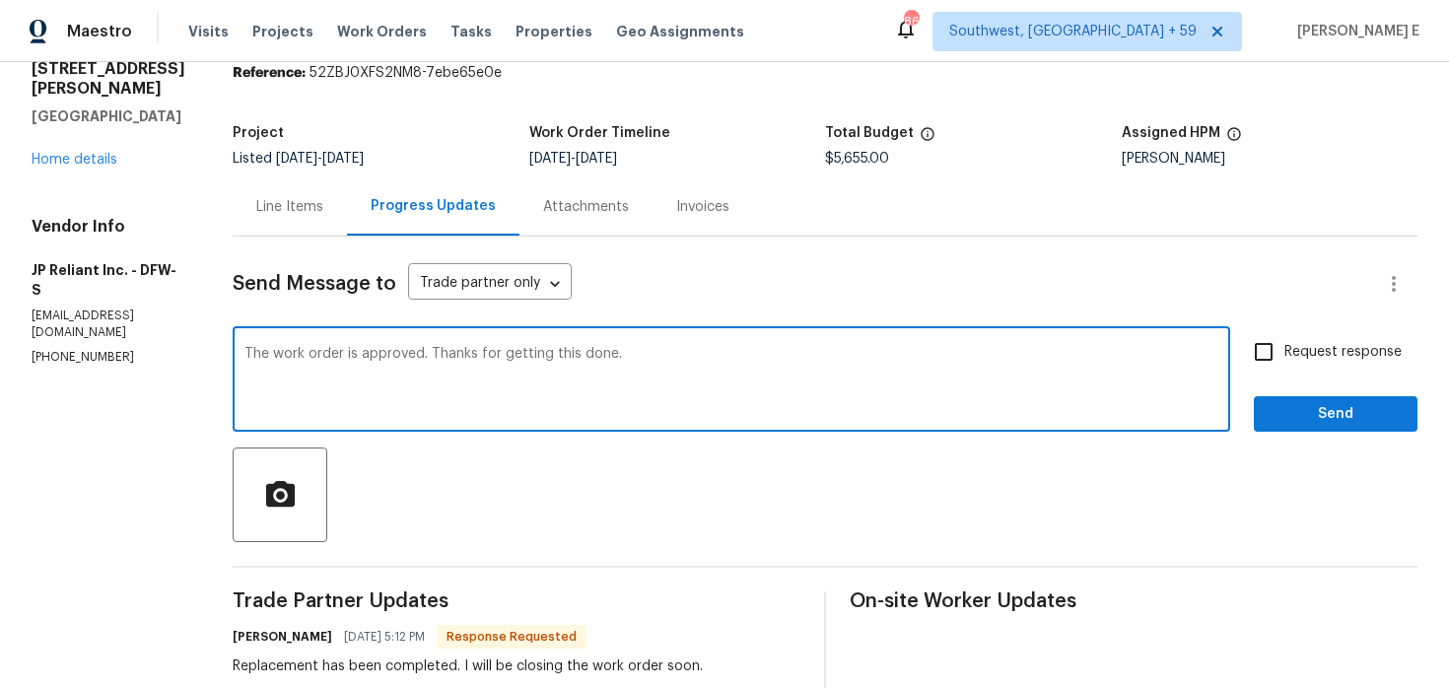
scroll to position [37, 0]
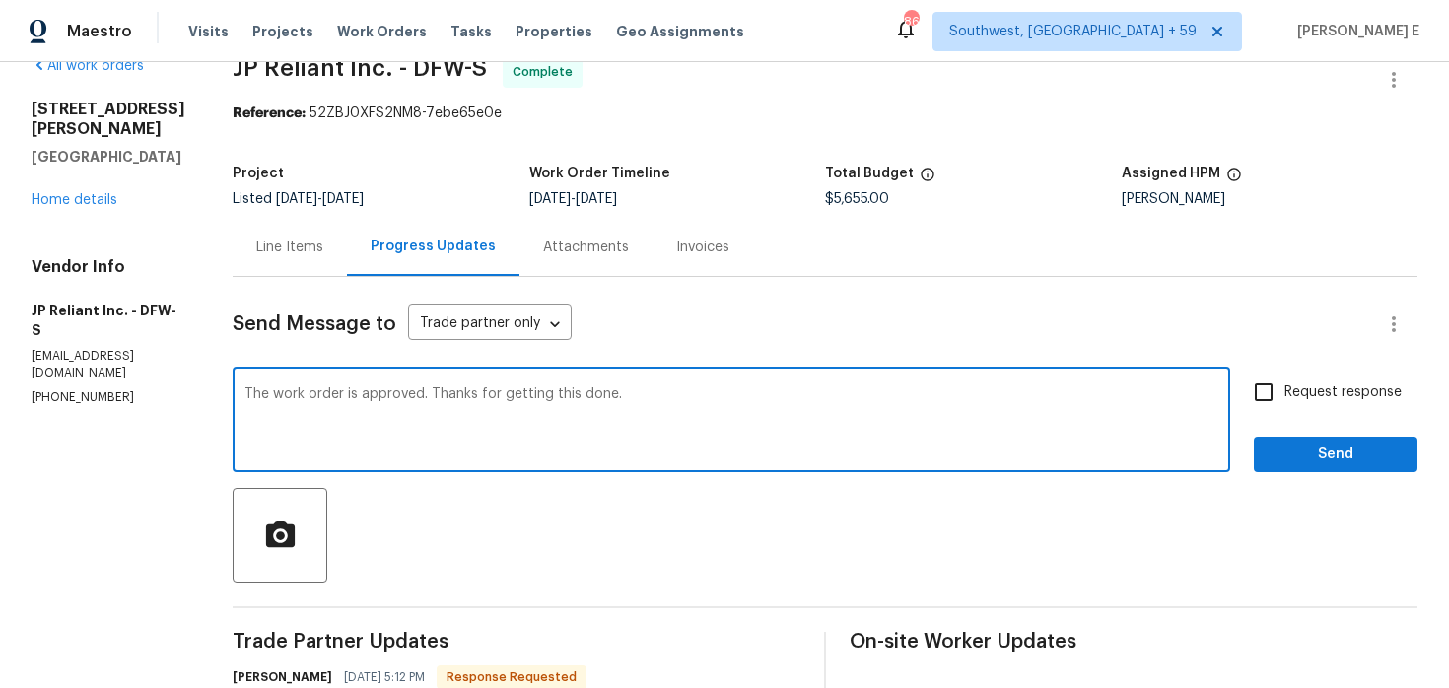
type textarea "The work order is approved. Thanks for getting this done."
click at [1282, 392] on input "Request response" at bounding box center [1263, 392] width 41 height 41
checkbox input "true"
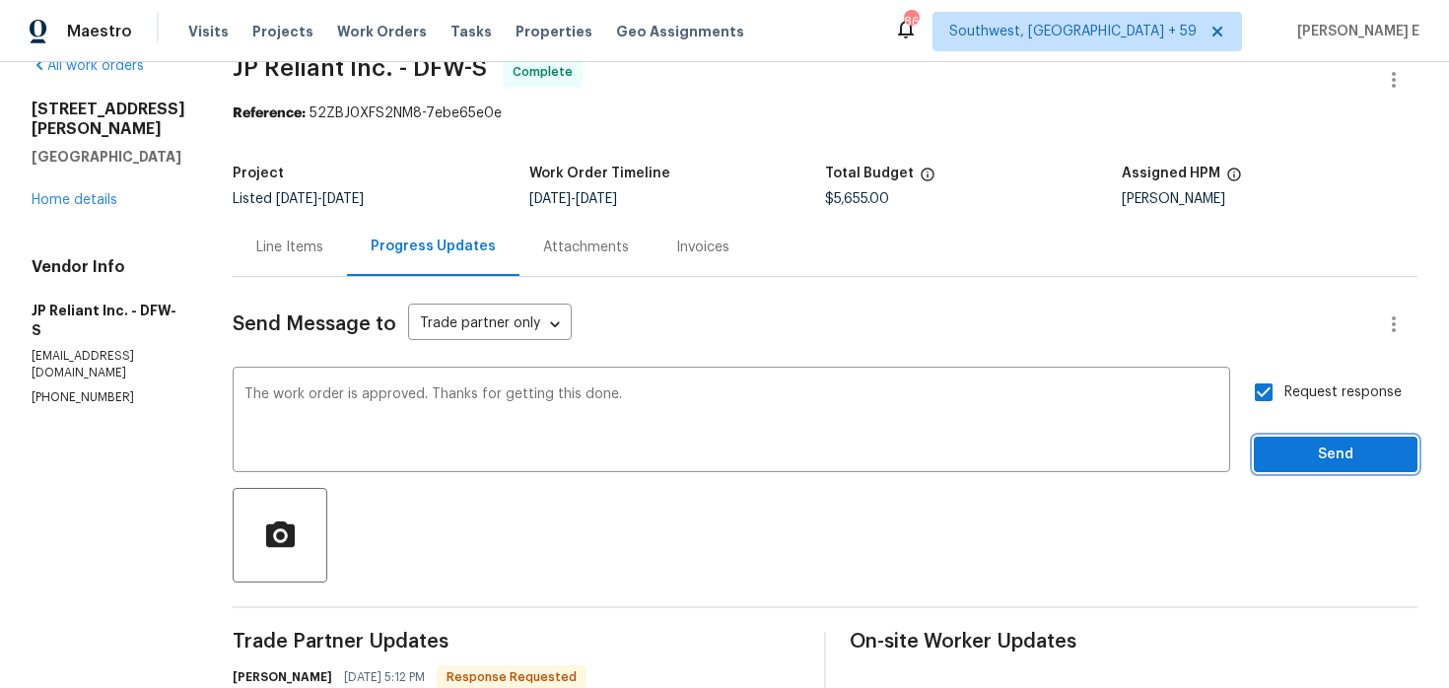
click at [1282, 450] on span "Send" at bounding box center [1336, 455] width 132 height 25
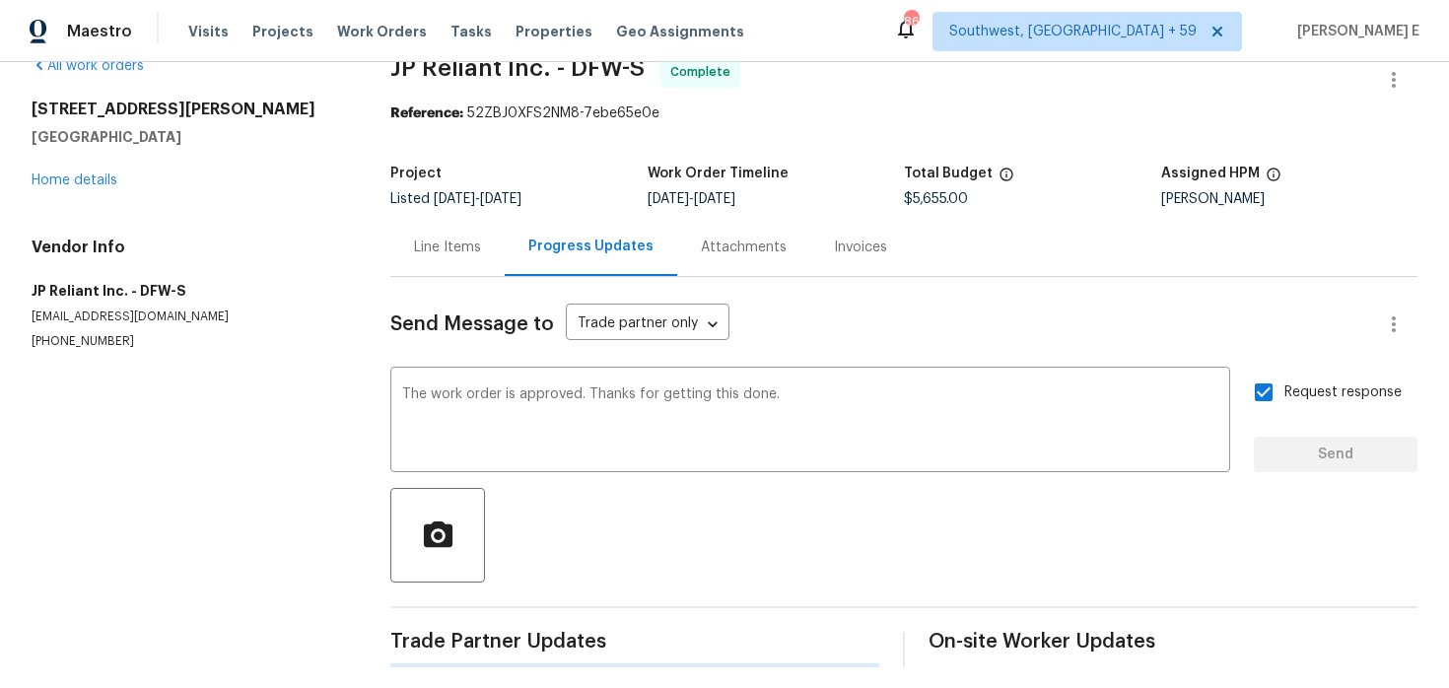
scroll to position [0, 0]
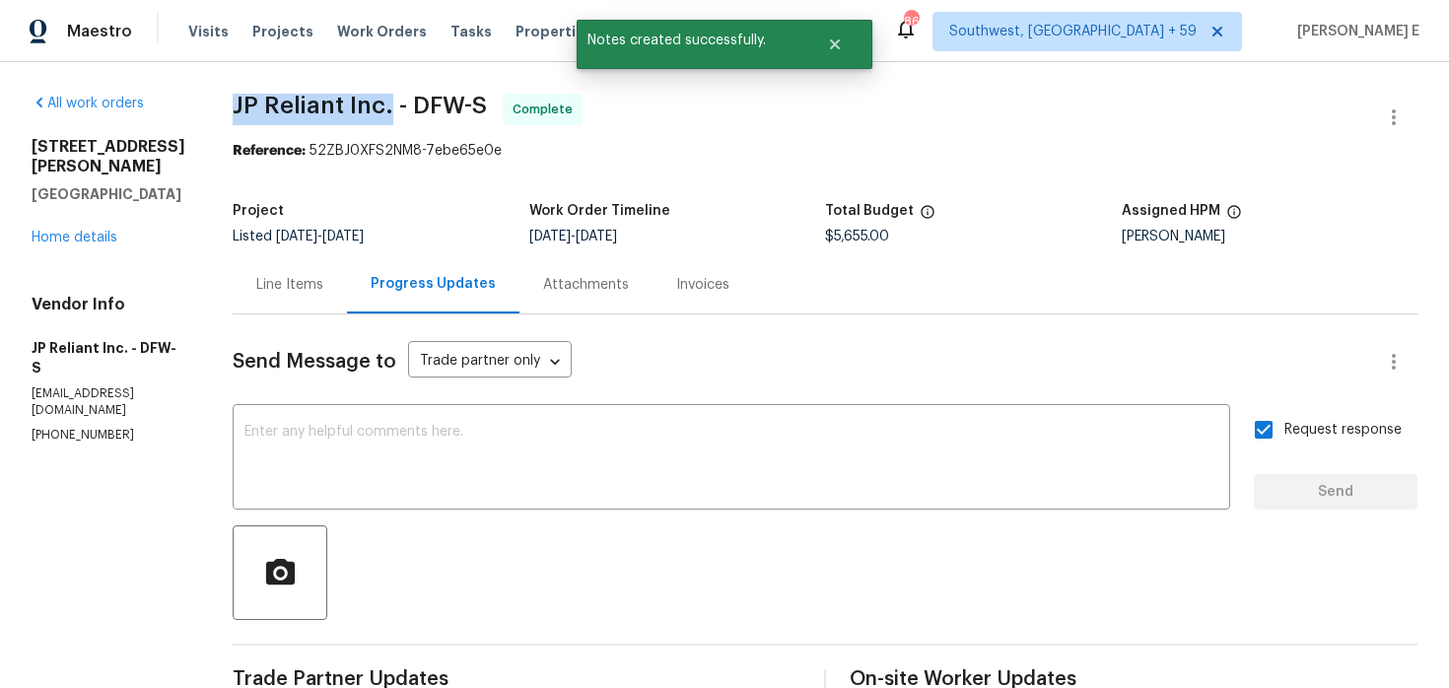
drag, startPoint x: 243, startPoint y: 104, endPoint x: 399, endPoint y: 104, distance: 155.8
click at [399, 104] on span "JP Reliant Inc. - DFW-S" at bounding box center [360, 106] width 254 height 24
copy span "JP Reliant Inc."
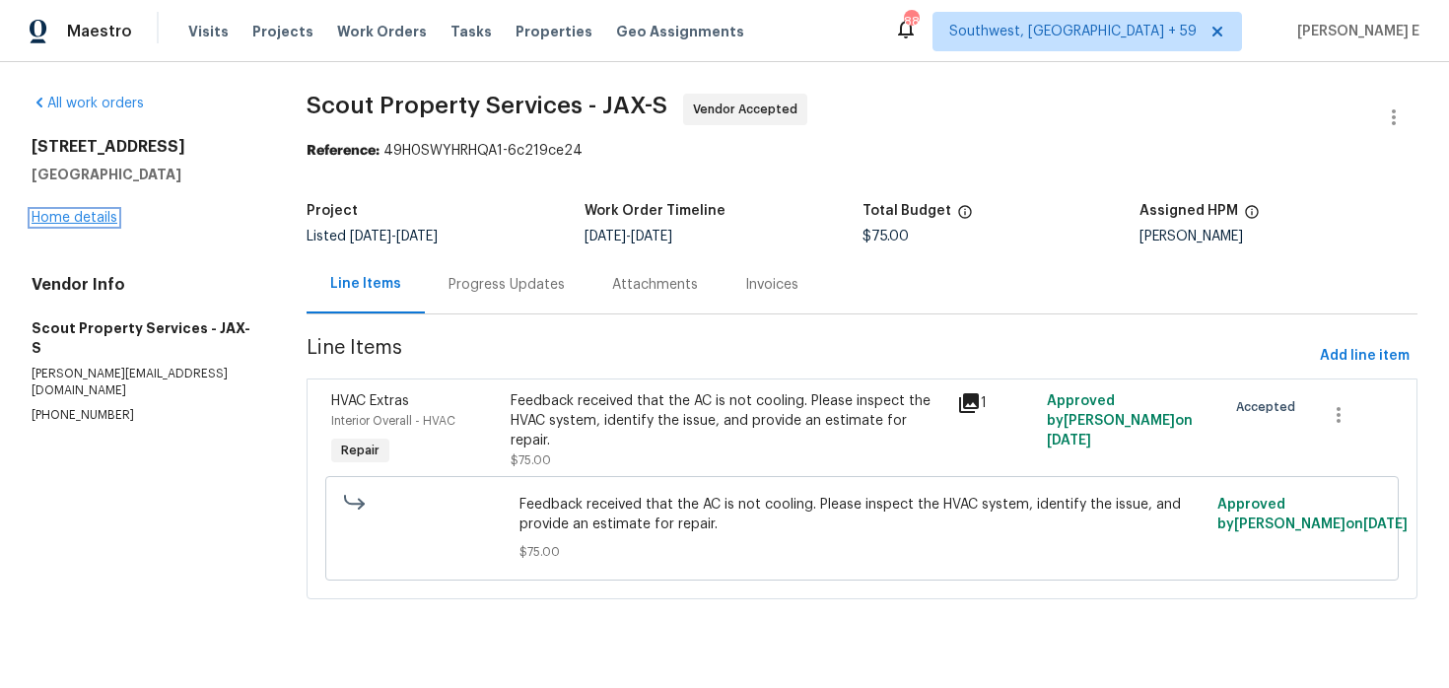
click at [93, 211] on link "Home details" at bounding box center [75, 218] width 86 height 14
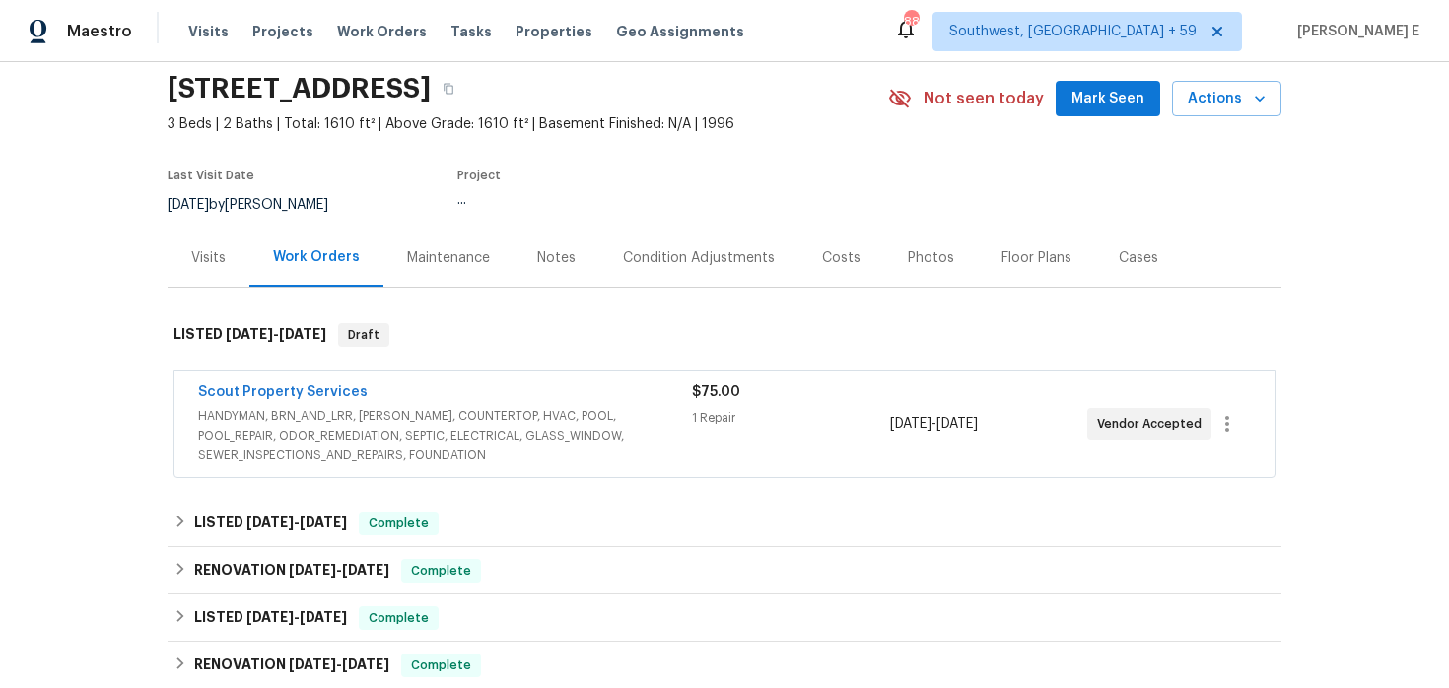
scroll to position [84, 0]
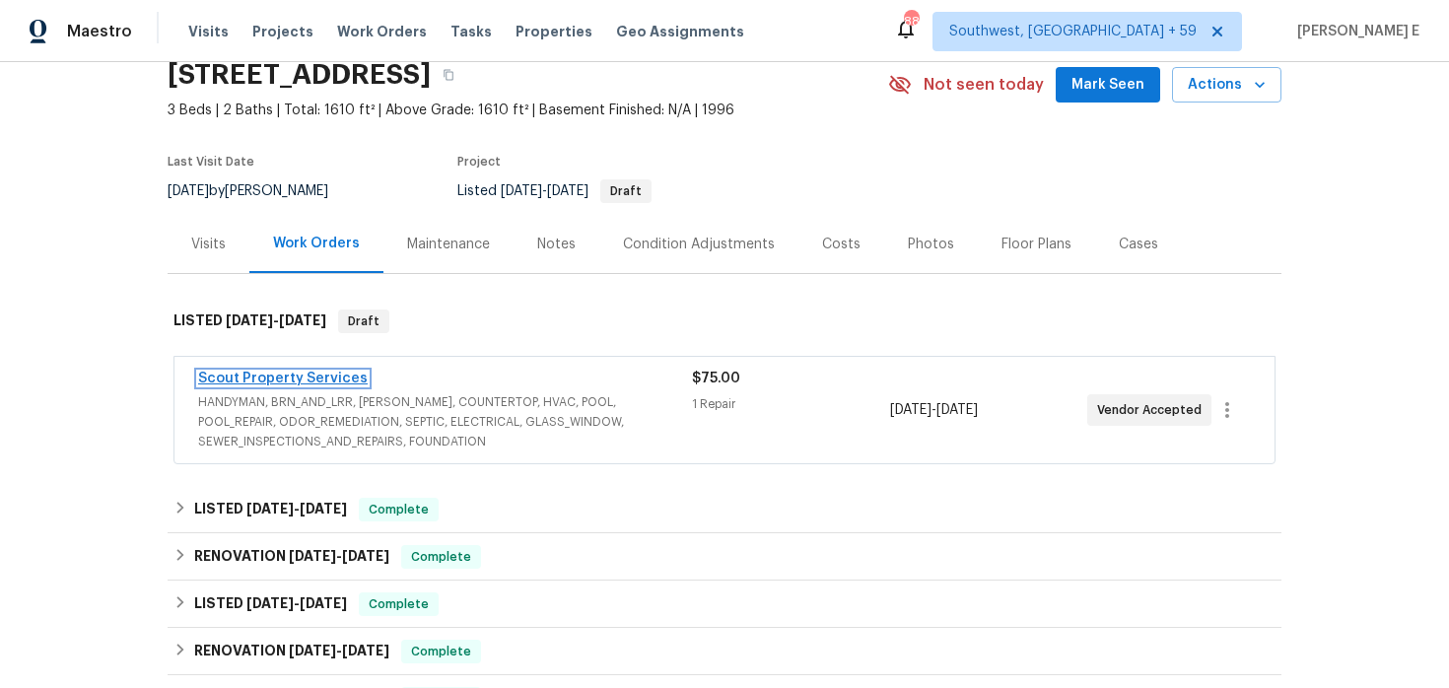
click at [304, 376] on link "Scout Property Services" at bounding box center [283, 379] width 170 height 14
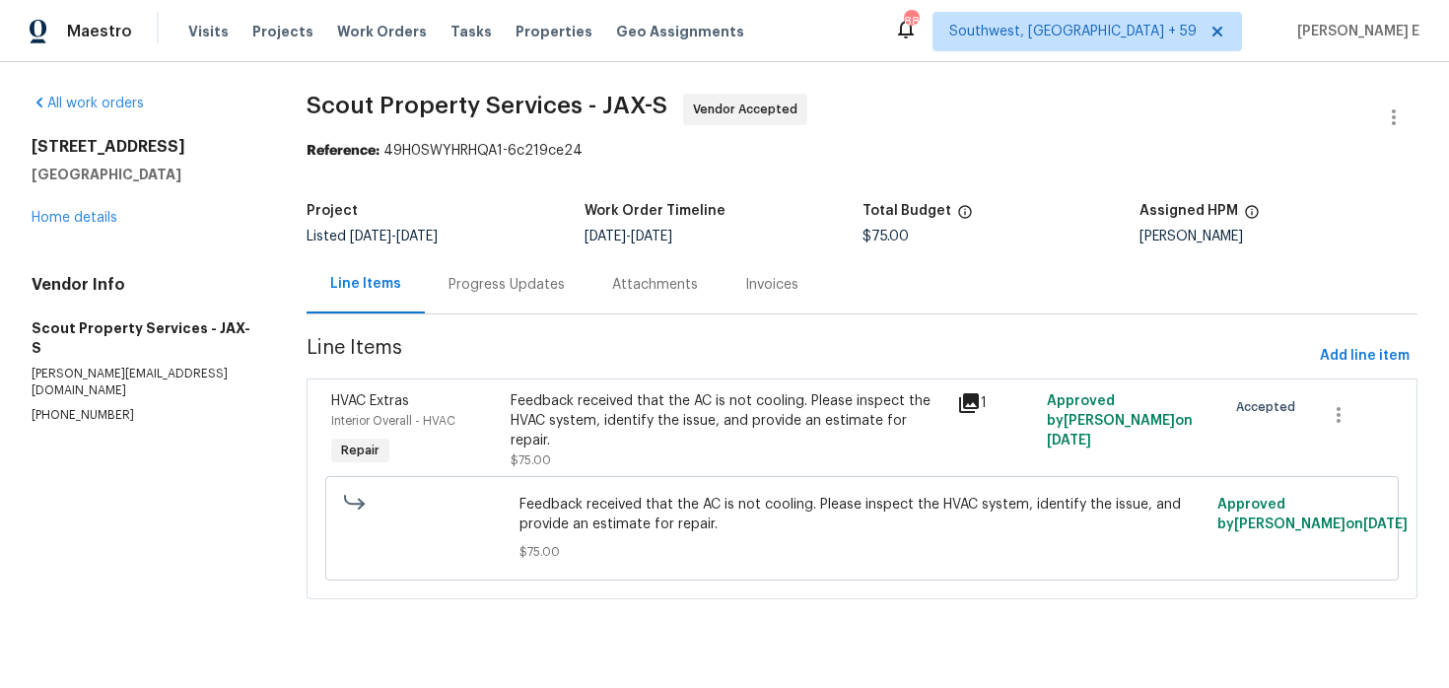
click at [541, 293] on div "Progress Updates" at bounding box center [507, 285] width 116 height 20
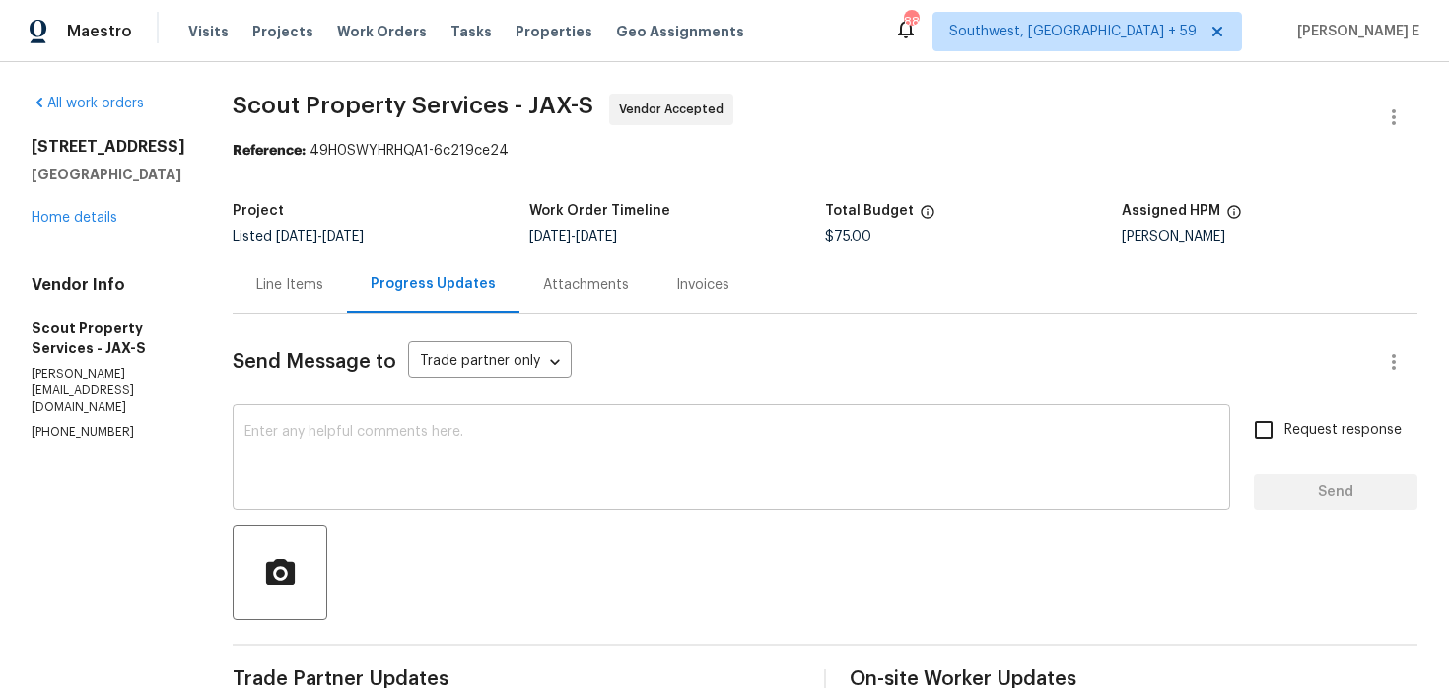
click at [582, 425] on textarea at bounding box center [731, 459] width 974 height 69
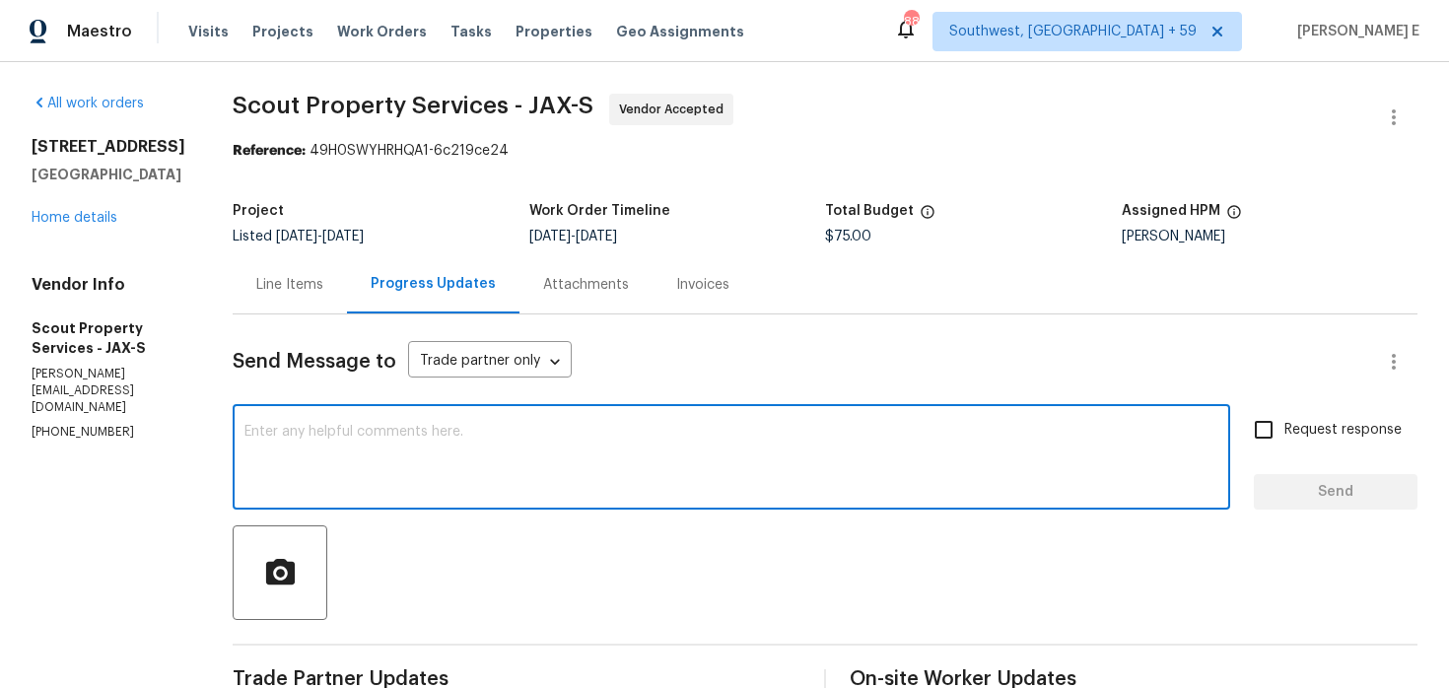
paste textarea "Thanks for accepting the work order! Just checking—do you have a scheduled date…"
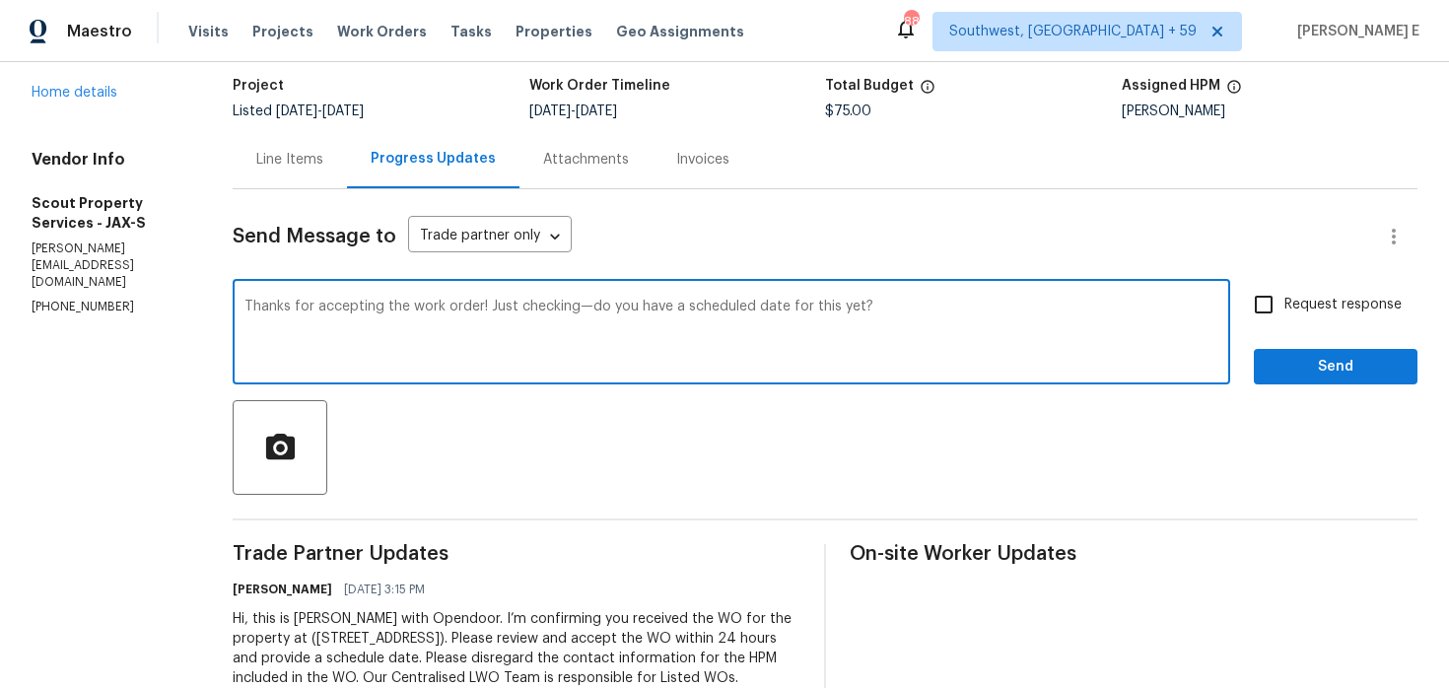
scroll to position [126, 0]
type textarea "Thanks for accepting the work order! Just checking—do you have a scheduled date…"
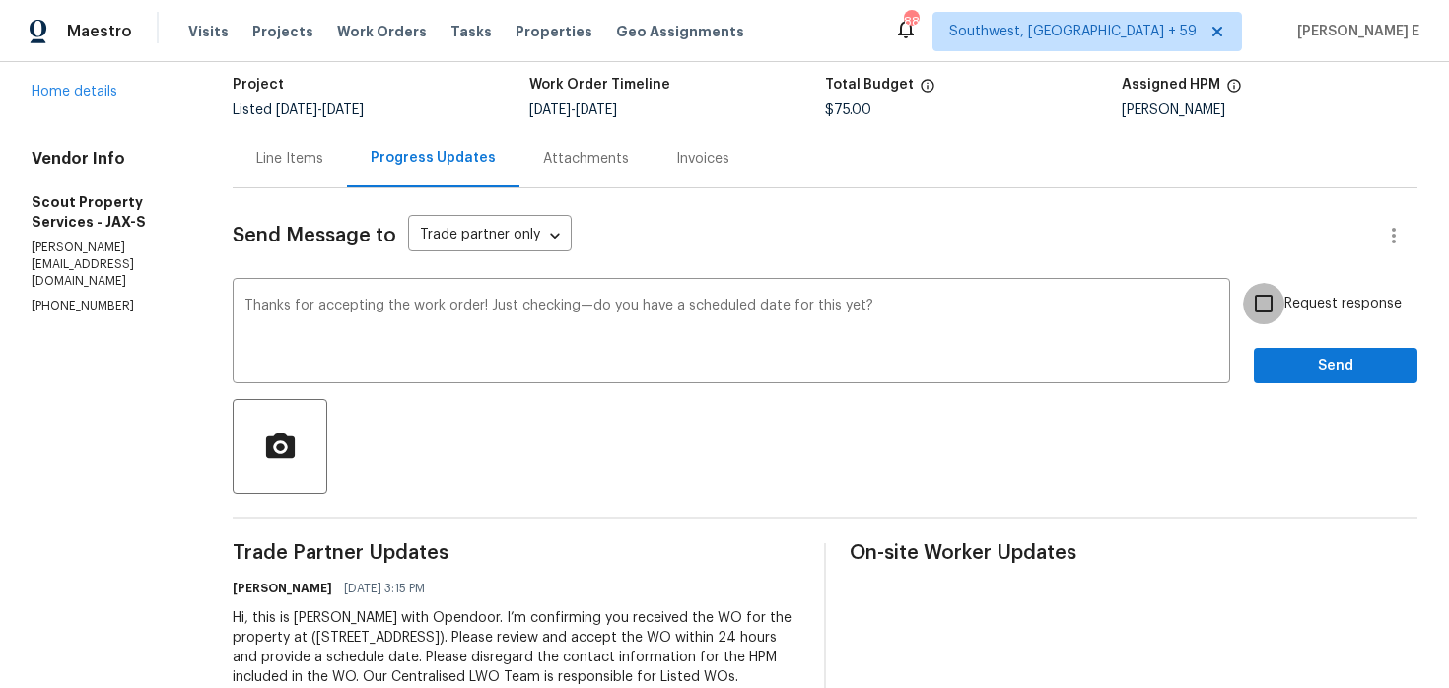
click at [1265, 305] on input "Request response" at bounding box center [1263, 303] width 41 height 41
checkbox input "true"
click at [1293, 379] on button "Send" at bounding box center [1336, 366] width 164 height 36
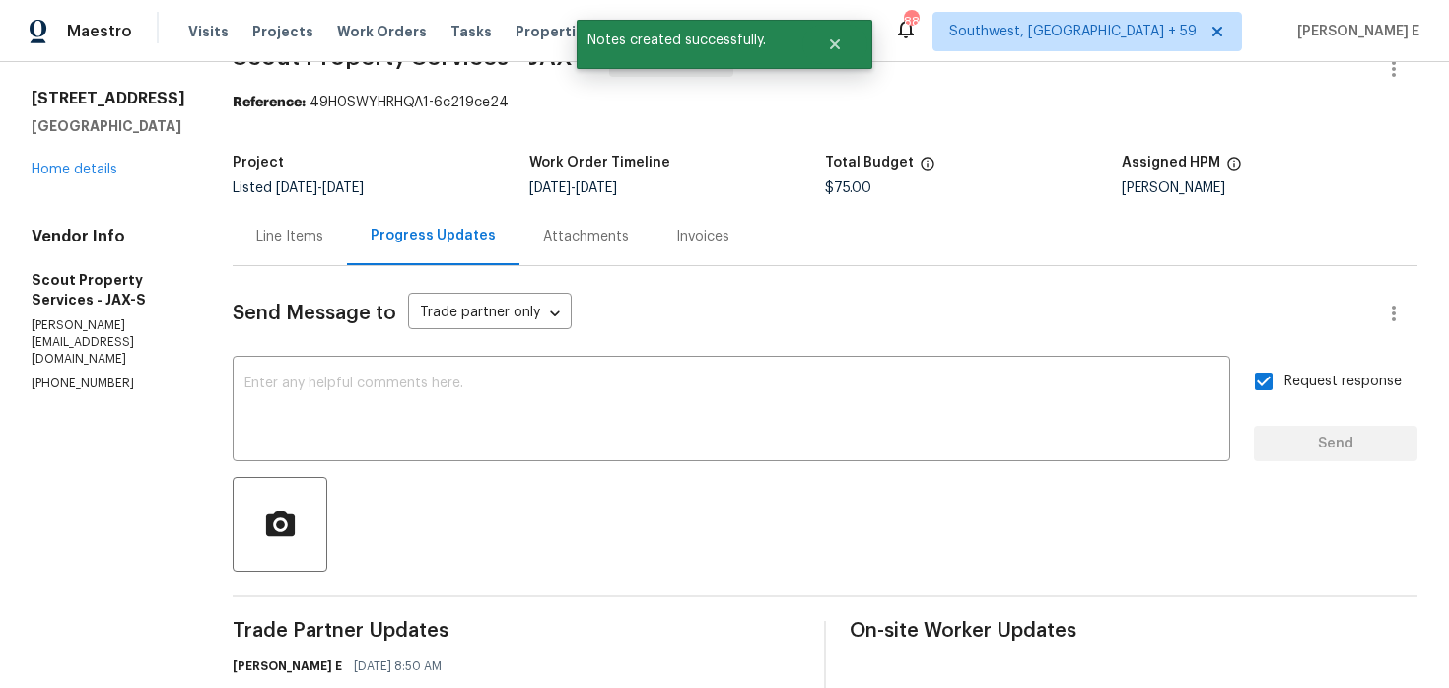
scroll to position [0, 0]
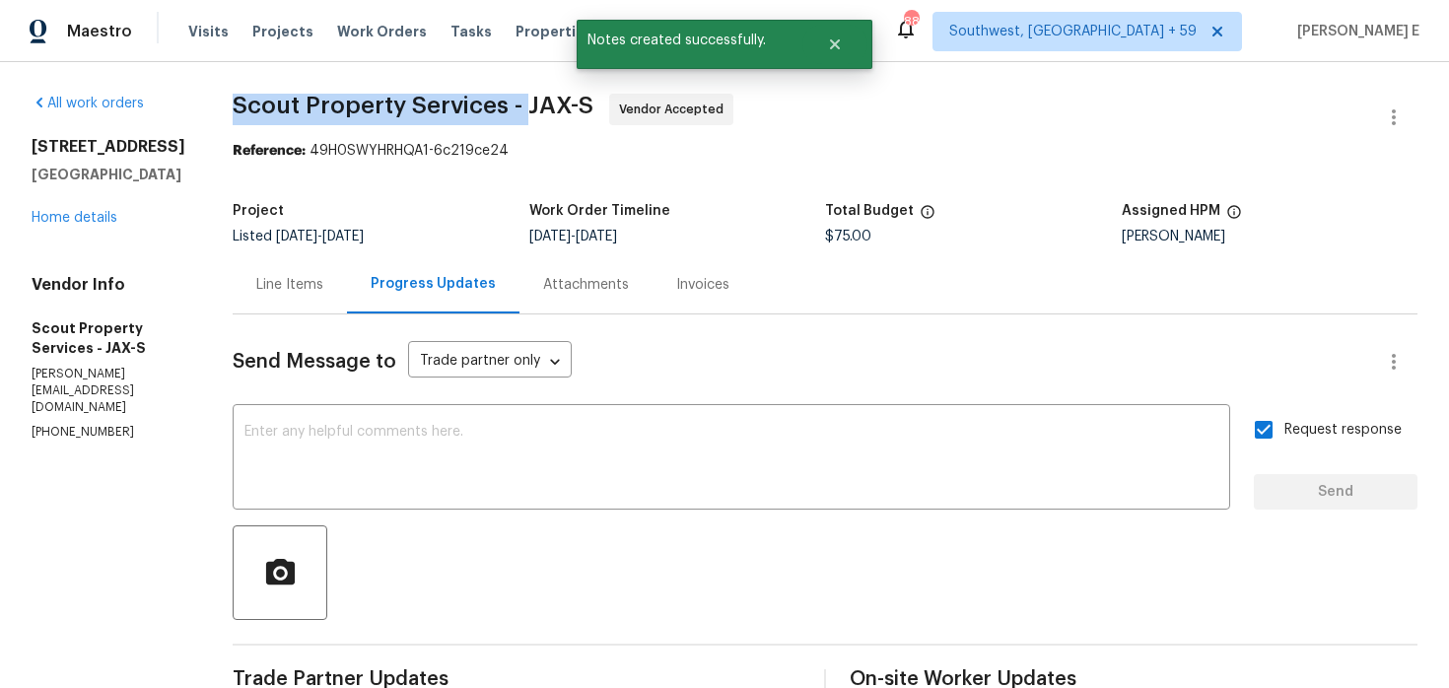
drag, startPoint x: 231, startPoint y: 108, endPoint x: 517, endPoint y: 108, distance: 285.9
click at [517, 108] on span "Scout Property Services - JAX-S" at bounding box center [413, 106] width 361 height 24
copy span "Scout Property Services -"
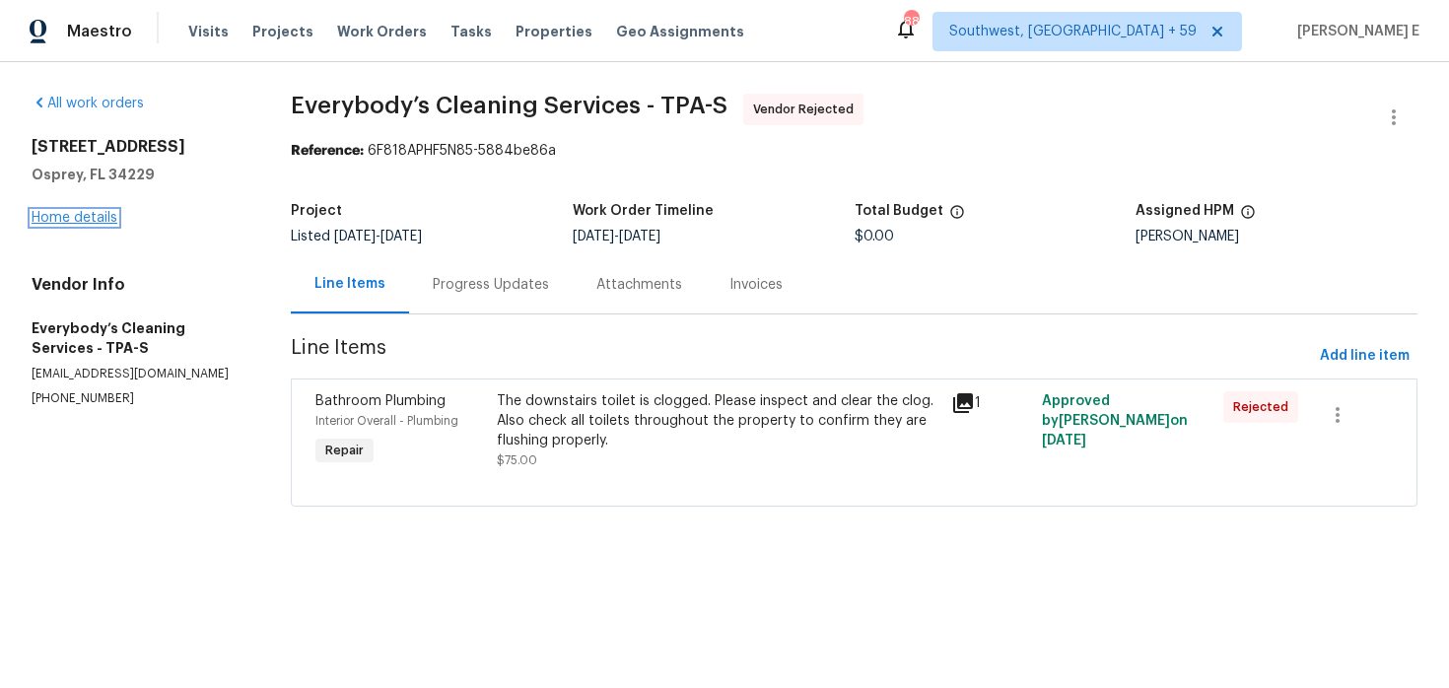
click at [95, 220] on link "Home details" at bounding box center [75, 218] width 86 height 14
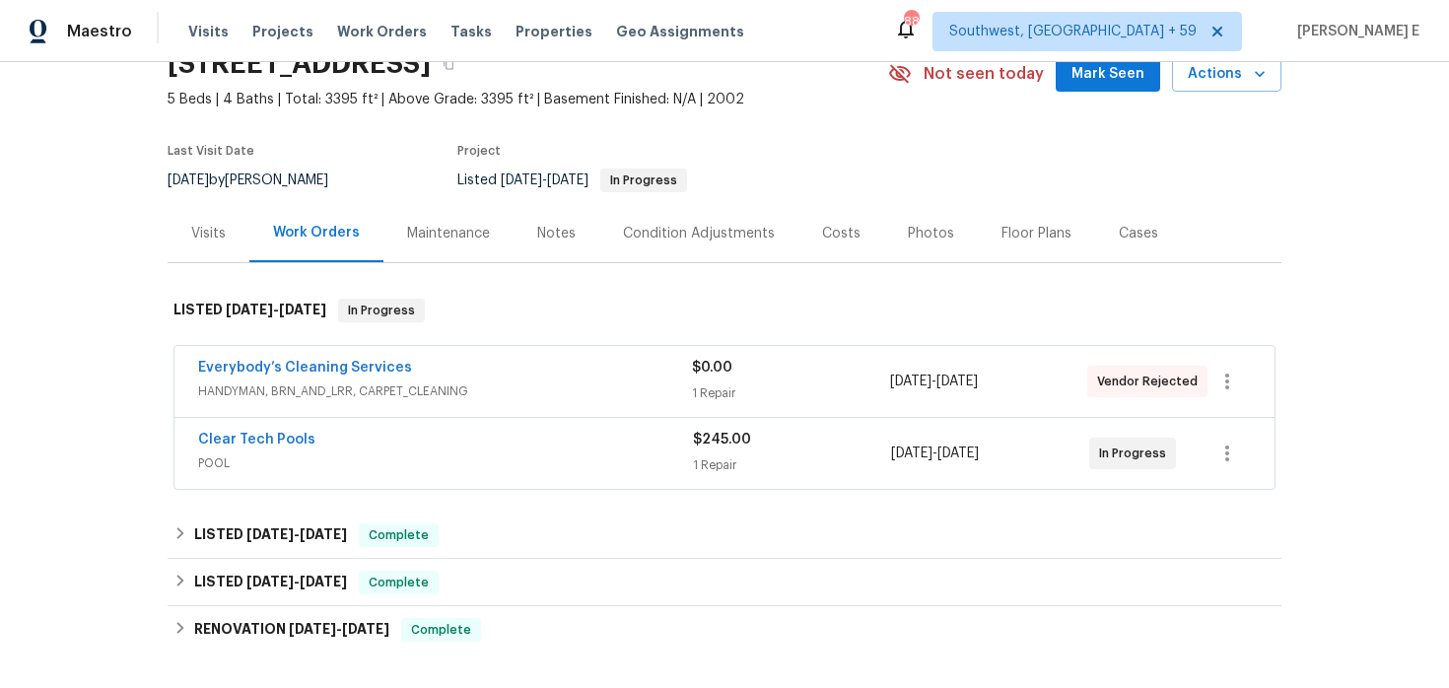
scroll to position [124, 0]
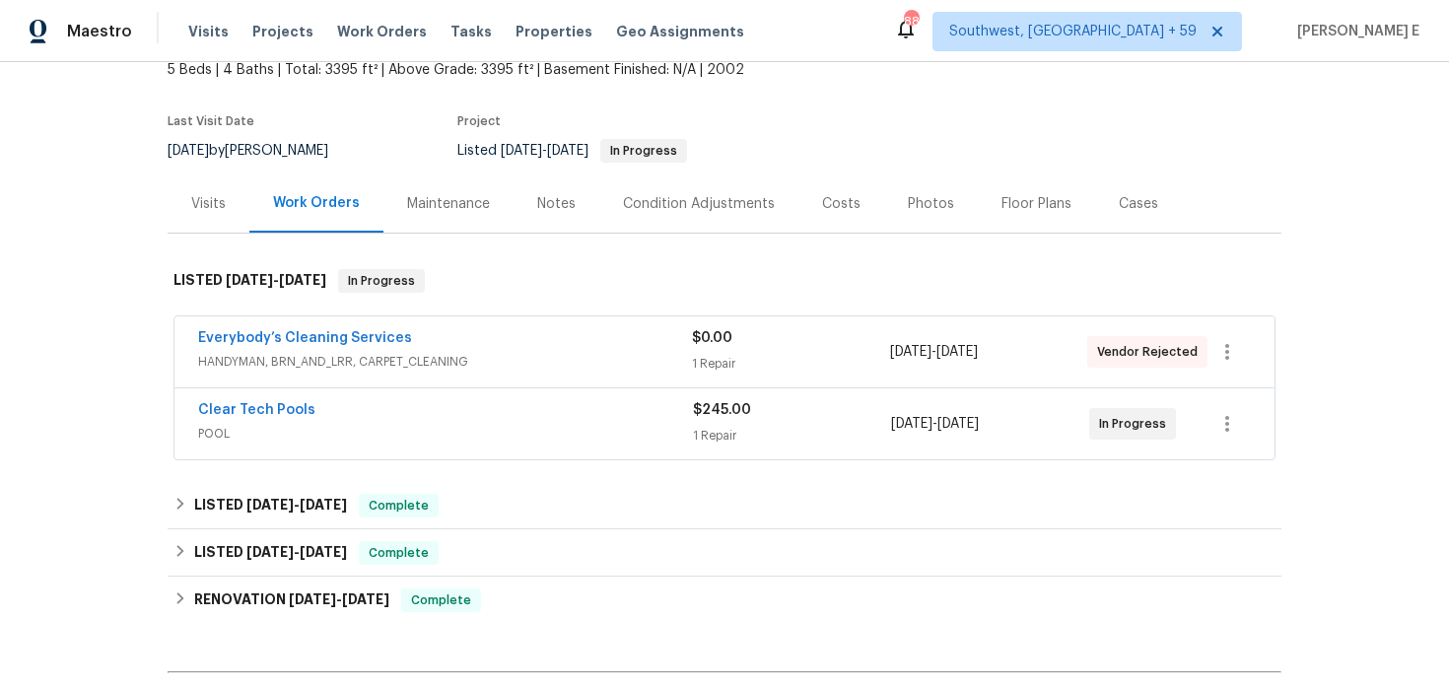
click at [356, 430] on span "POOL" at bounding box center [445, 434] width 495 height 20
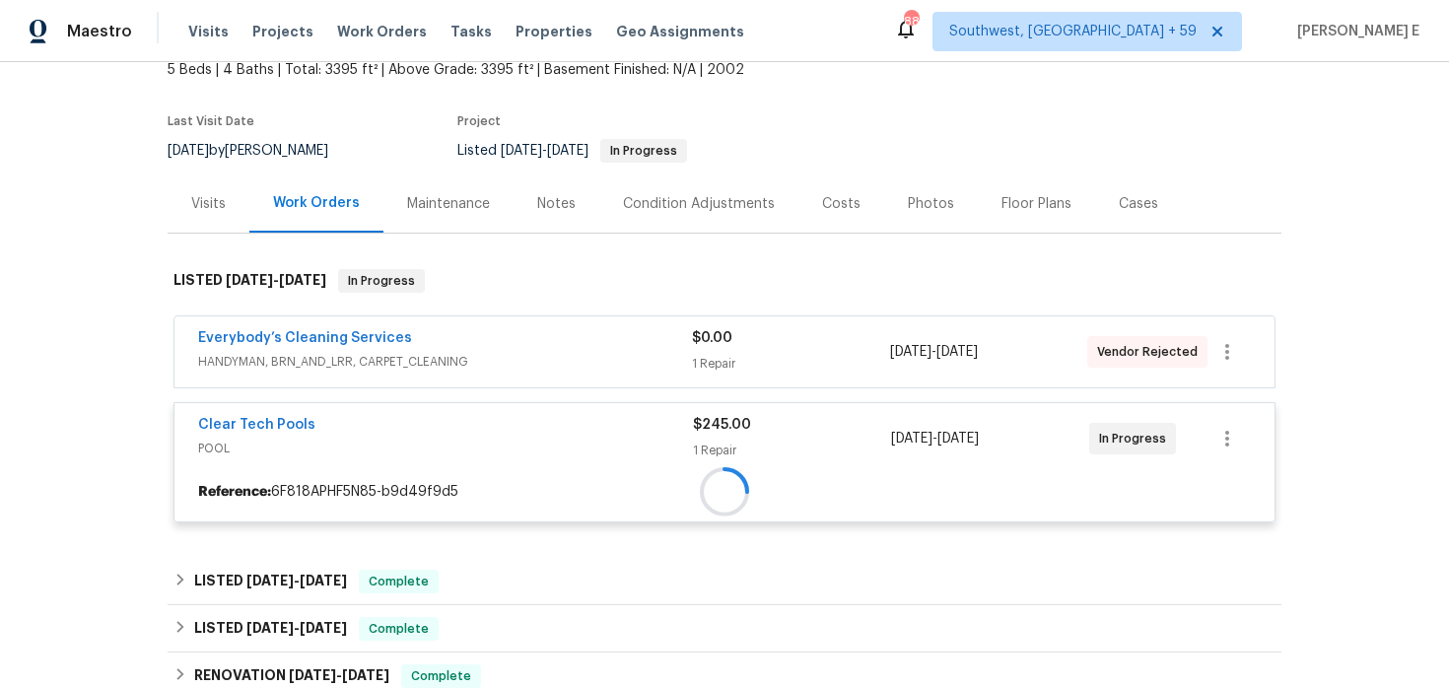
scroll to position [167, 0]
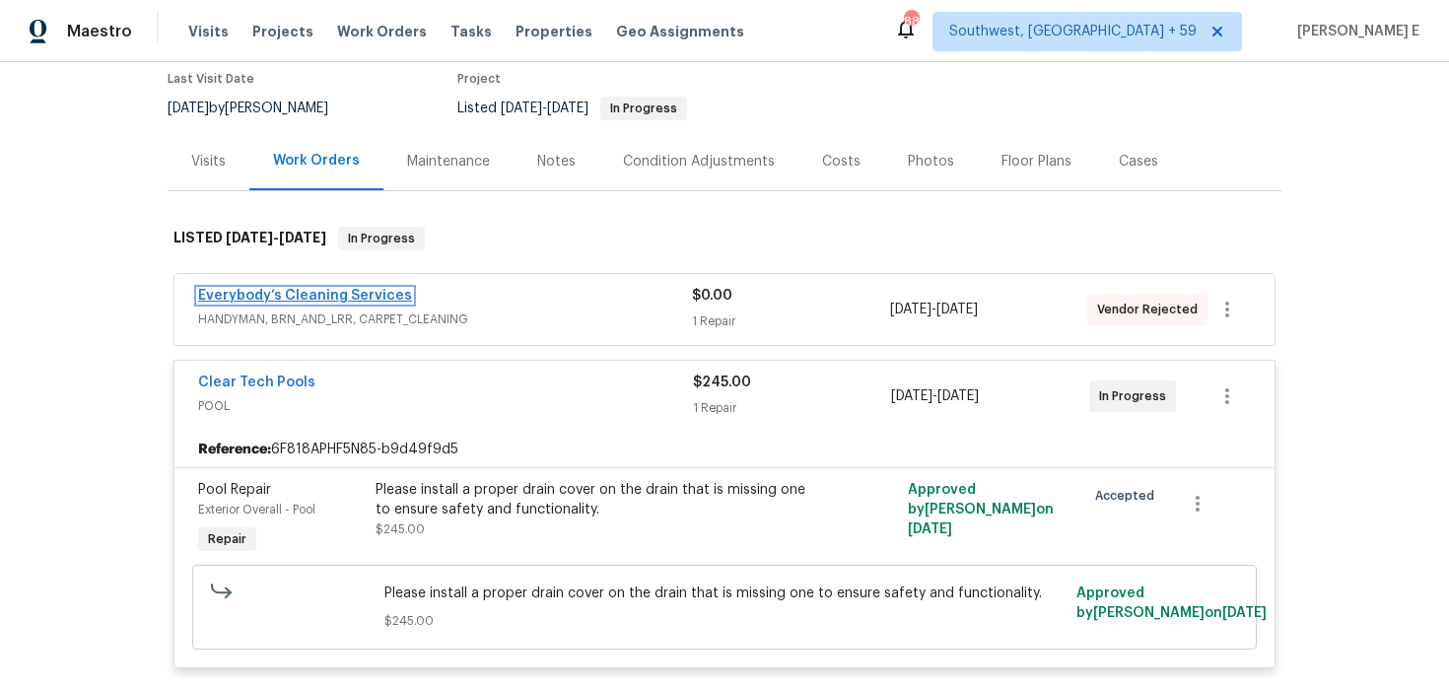
click at [330, 292] on link "Everybody’s Cleaning Services" at bounding box center [305, 296] width 214 height 14
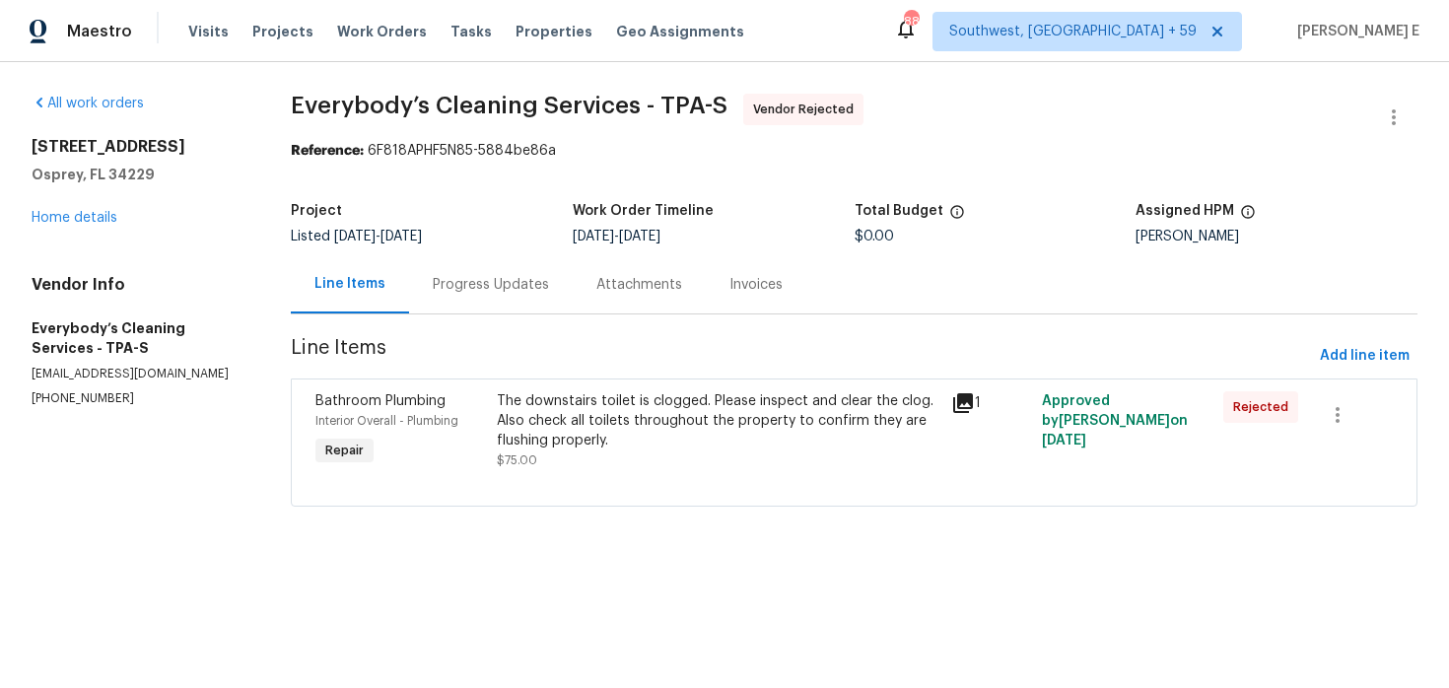
click at [507, 298] on div "Progress Updates" at bounding box center [491, 284] width 164 height 58
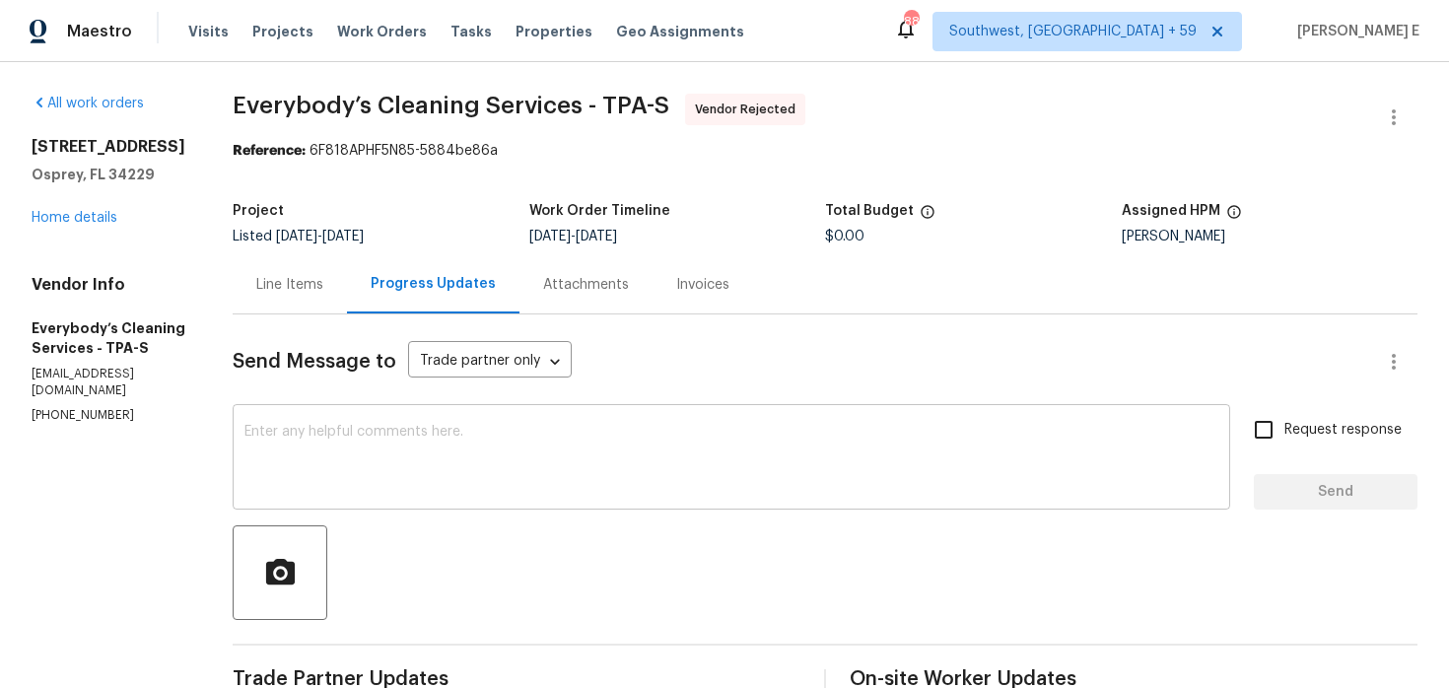
scroll to position [200, 0]
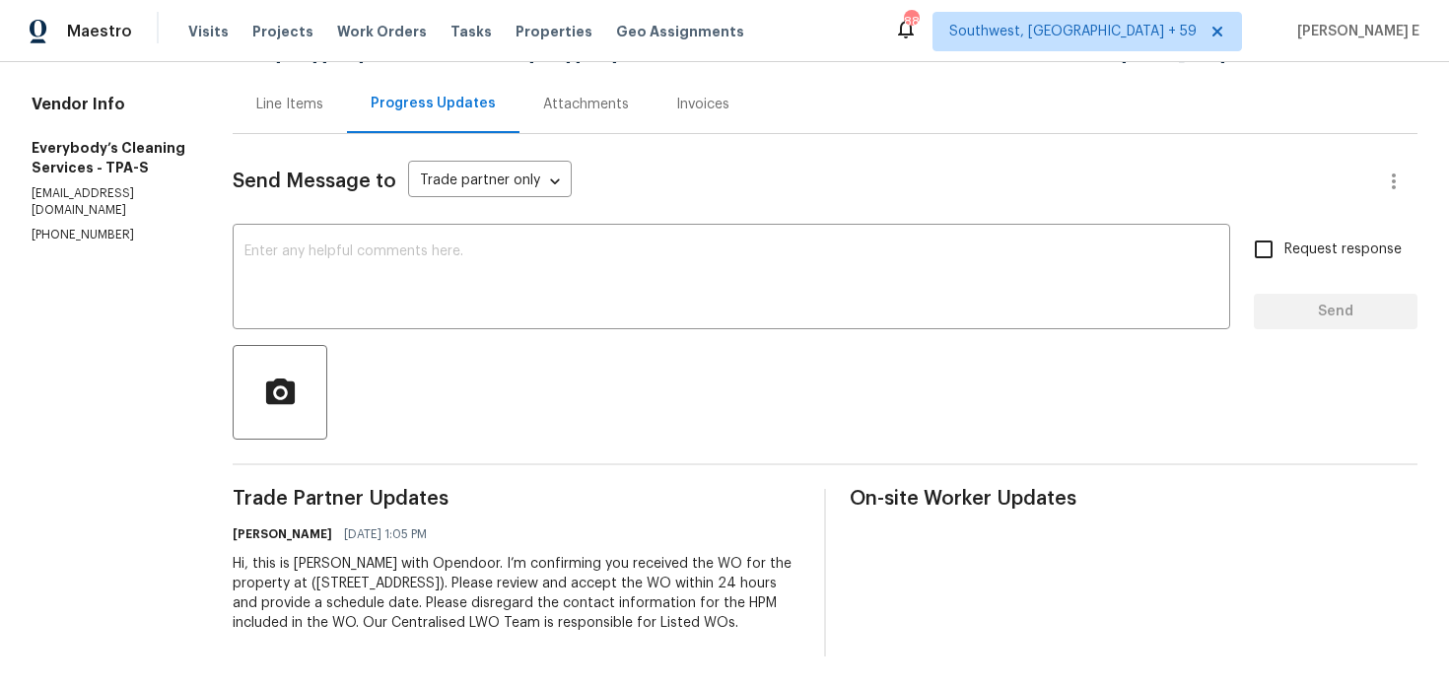
click at [547, 585] on div "Hi, this is [PERSON_NAME] with Opendoor. I’m confirming you received the WO for…" at bounding box center [517, 593] width 568 height 79
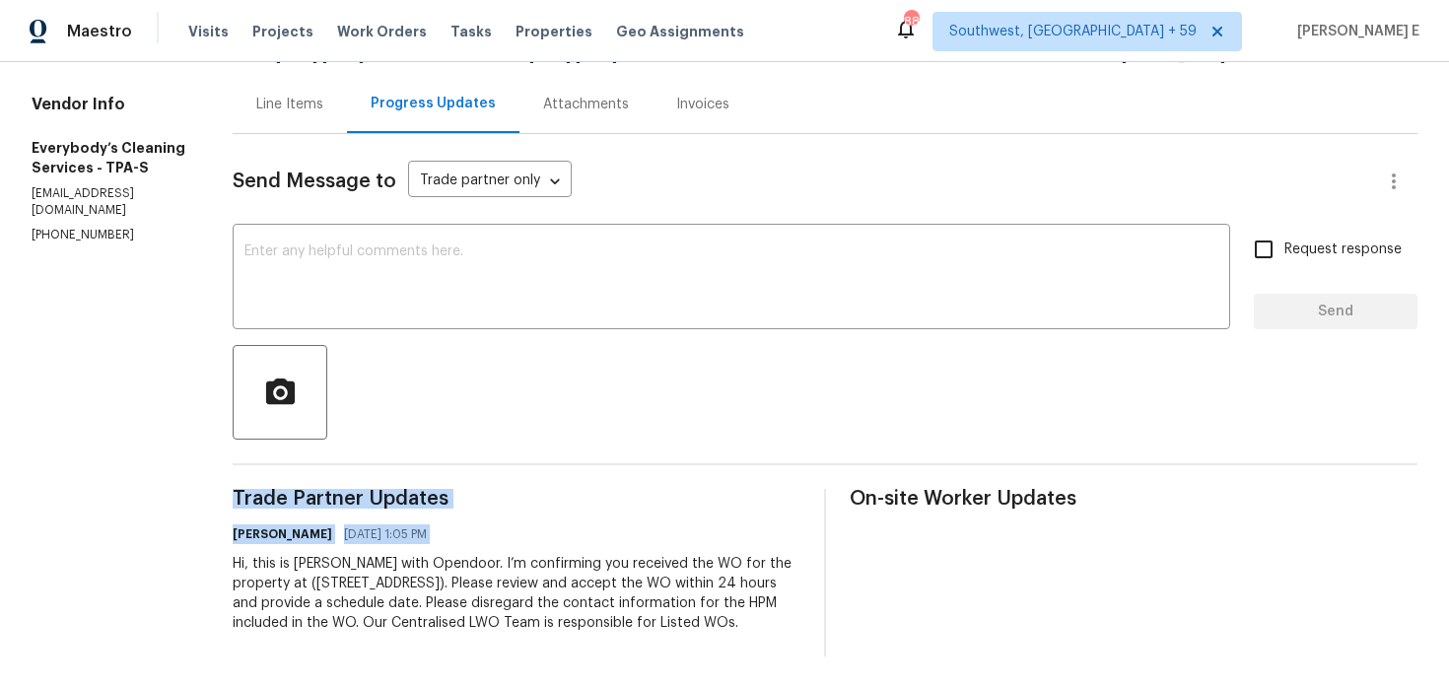
copy div "Trade Partner Updates Pavithra Sekar 08/22/2025 1:05 PM"
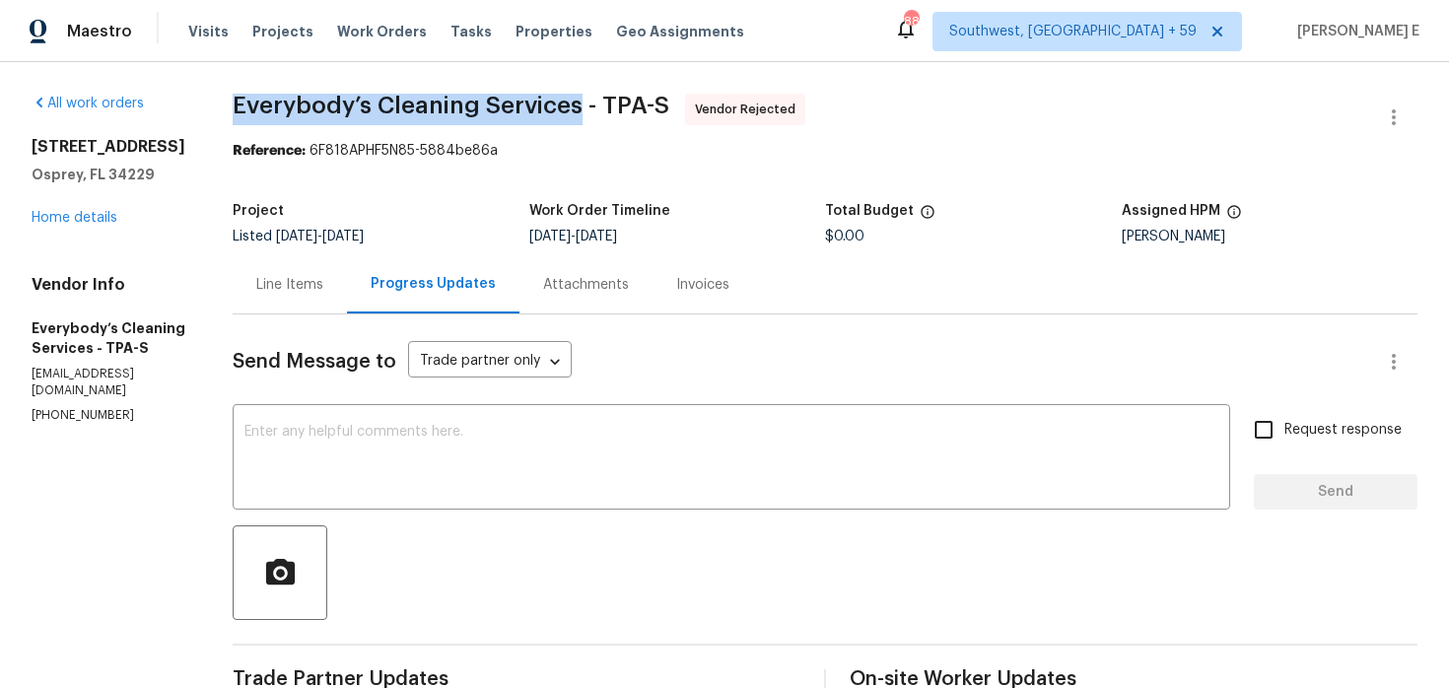
drag, startPoint x: 307, startPoint y: 101, endPoint x: 651, endPoint y: 104, distance: 344.1
click at [651, 104] on span "Everybody’s Cleaning Services - TPA-S" at bounding box center [451, 106] width 437 height 24
copy span "Everybody’s Cleaning Services"
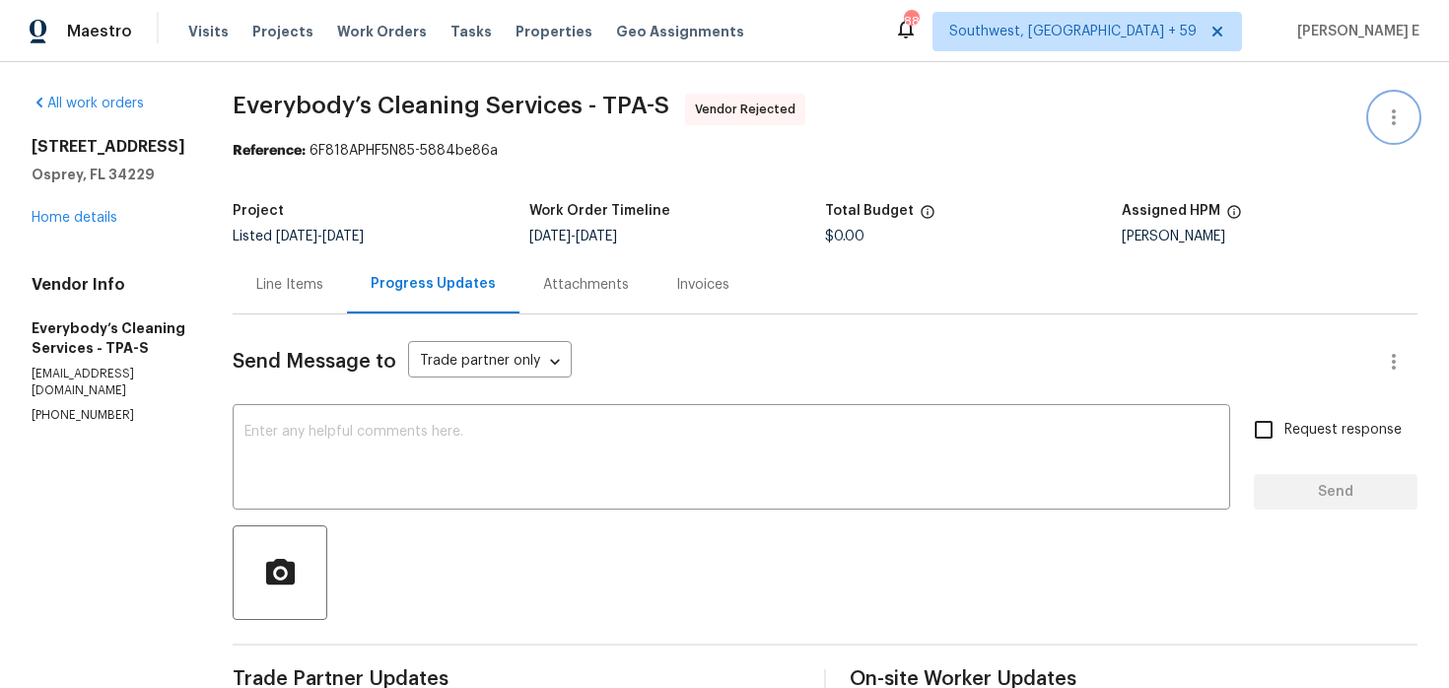
click at [1388, 125] on icon "button" at bounding box center [1394, 117] width 24 height 24
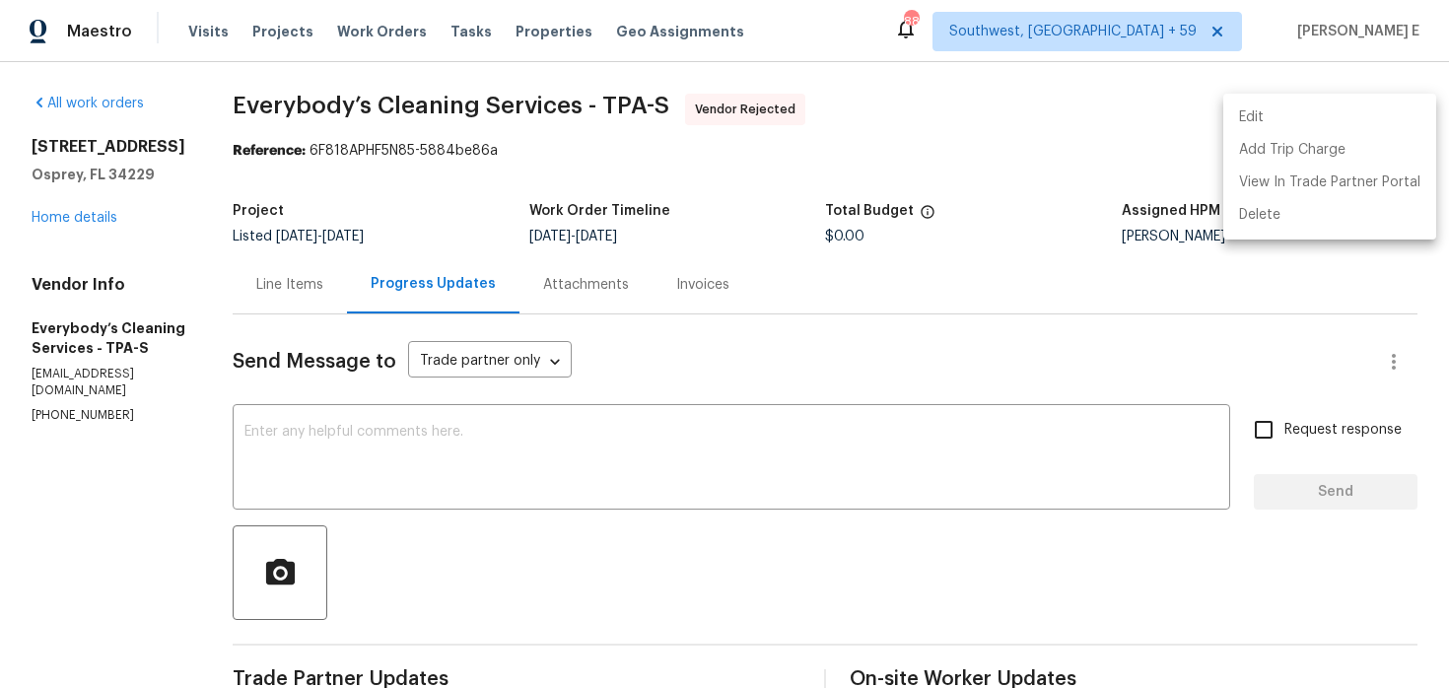
click at [1299, 118] on li "Edit" at bounding box center [1329, 118] width 213 height 33
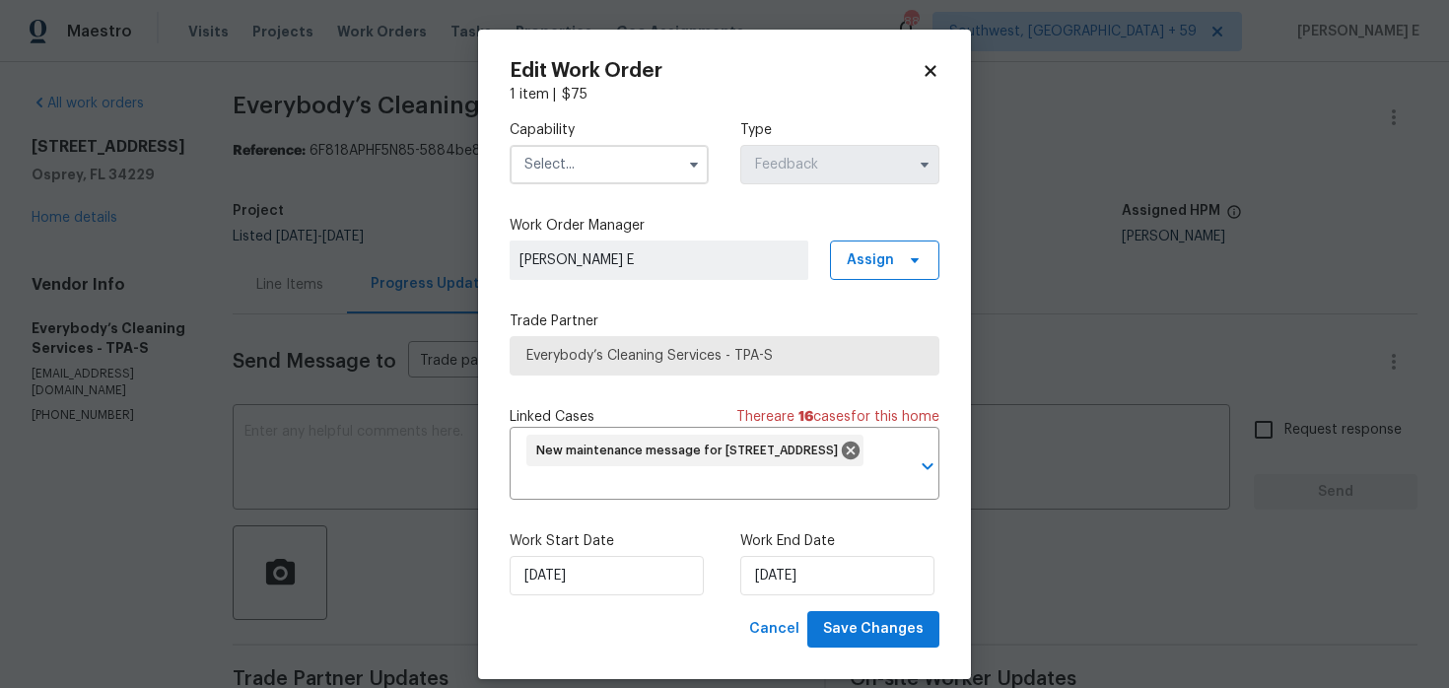
click at [672, 153] on input "text" at bounding box center [609, 164] width 199 height 39
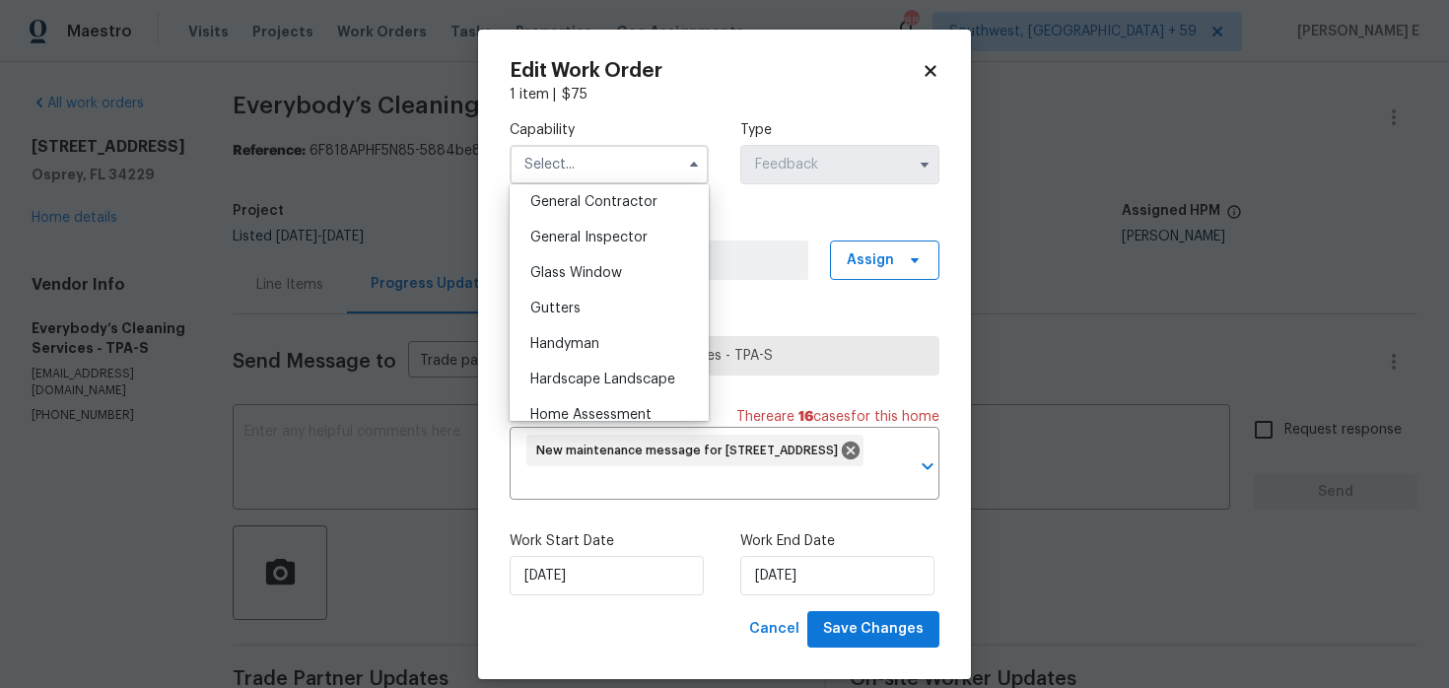
scroll to position [953, 0]
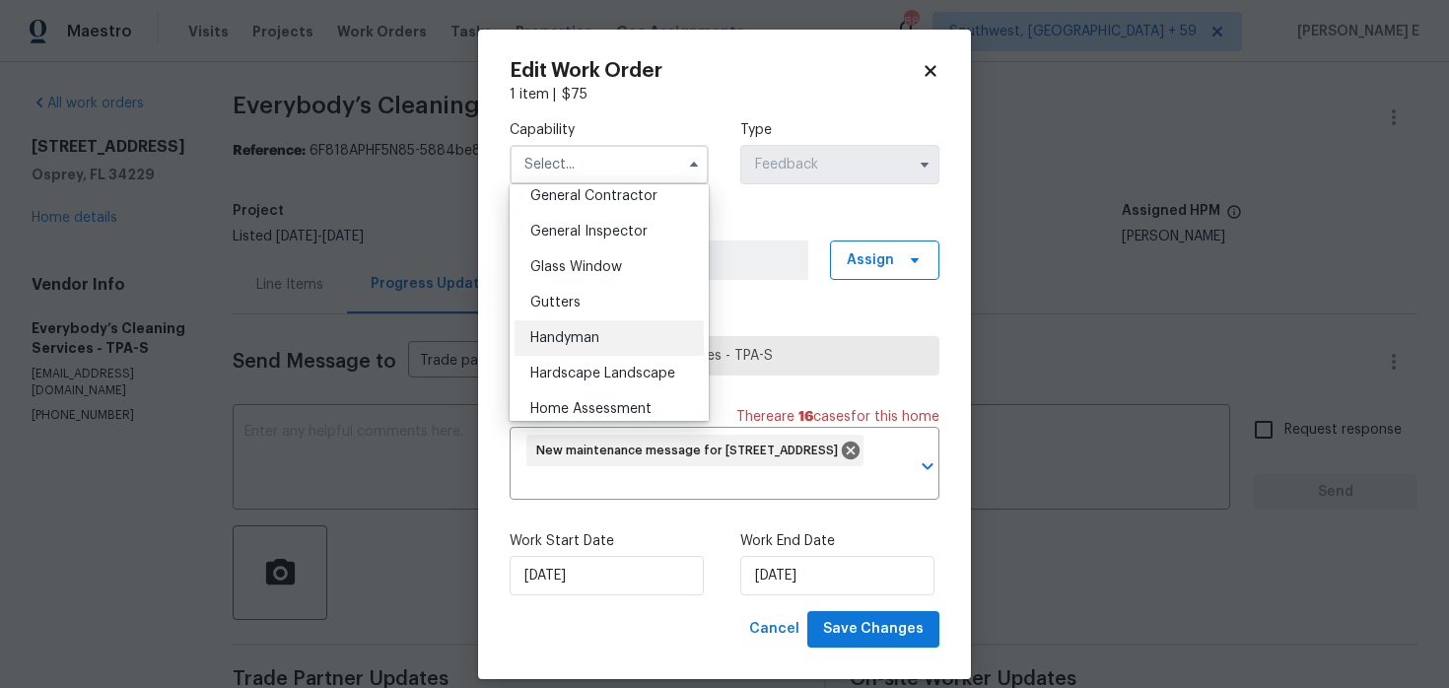
click at [590, 336] on span "Handyman" at bounding box center [564, 338] width 69 height 14
type input "Handyman"
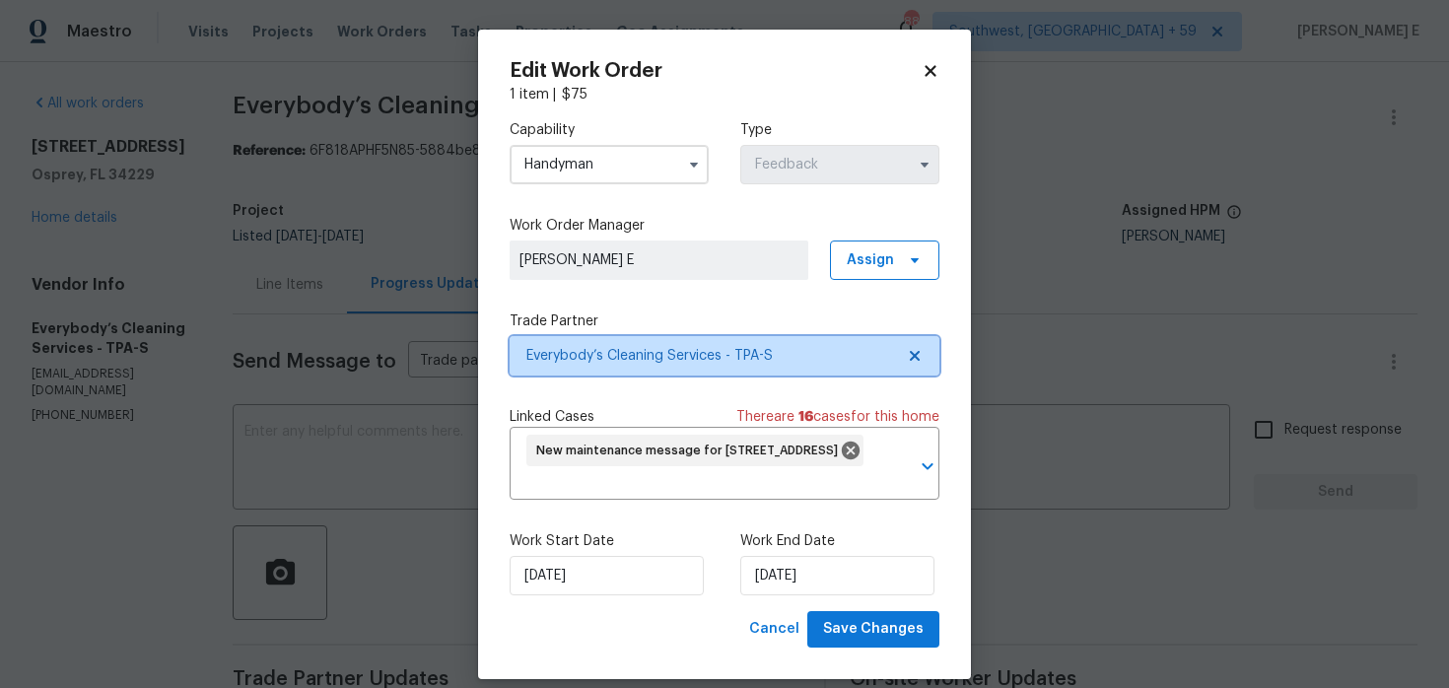
click at [598, 372] on span "Everybody’s Cleaning Services - TPA-S" at bounding box center [725, 355] width 430 height 39
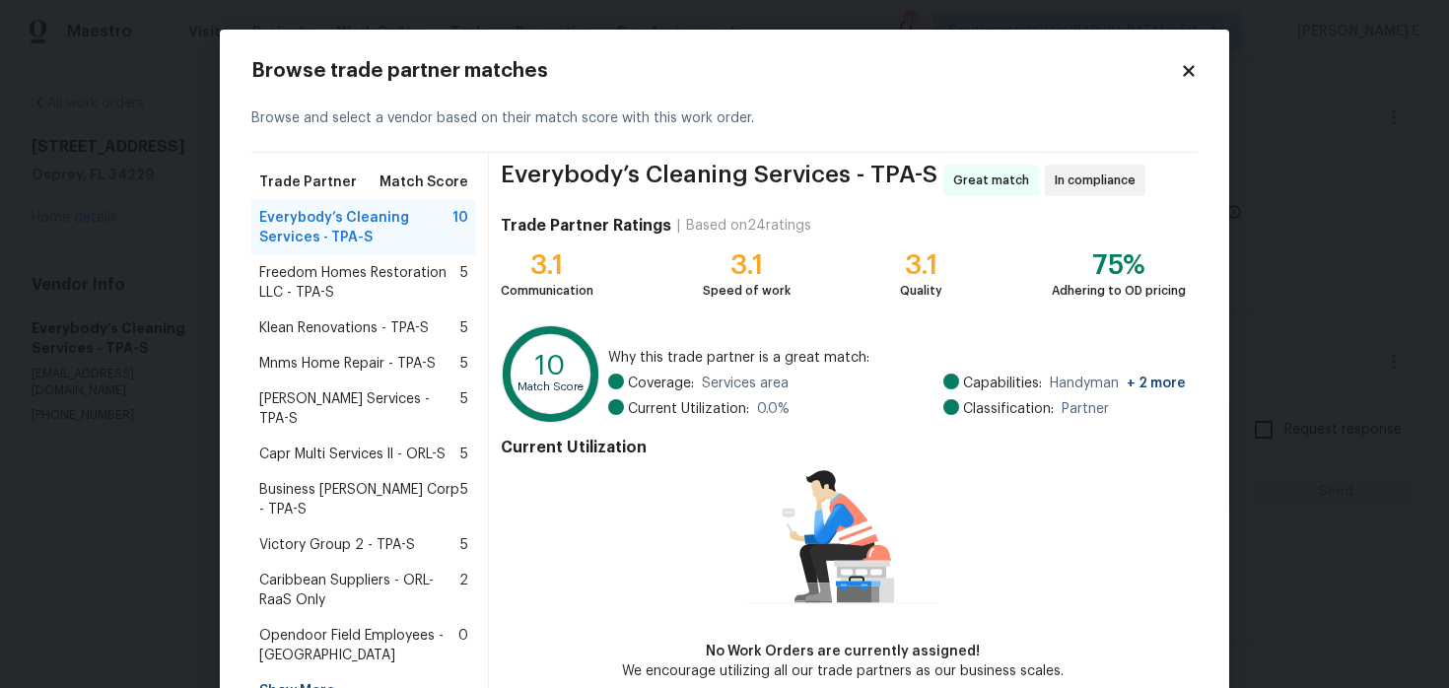
click at [307, 275] on span "Freedom Homes Restoration LLC - TPA-S" at bounding box center [359, 282] width 201 height 39
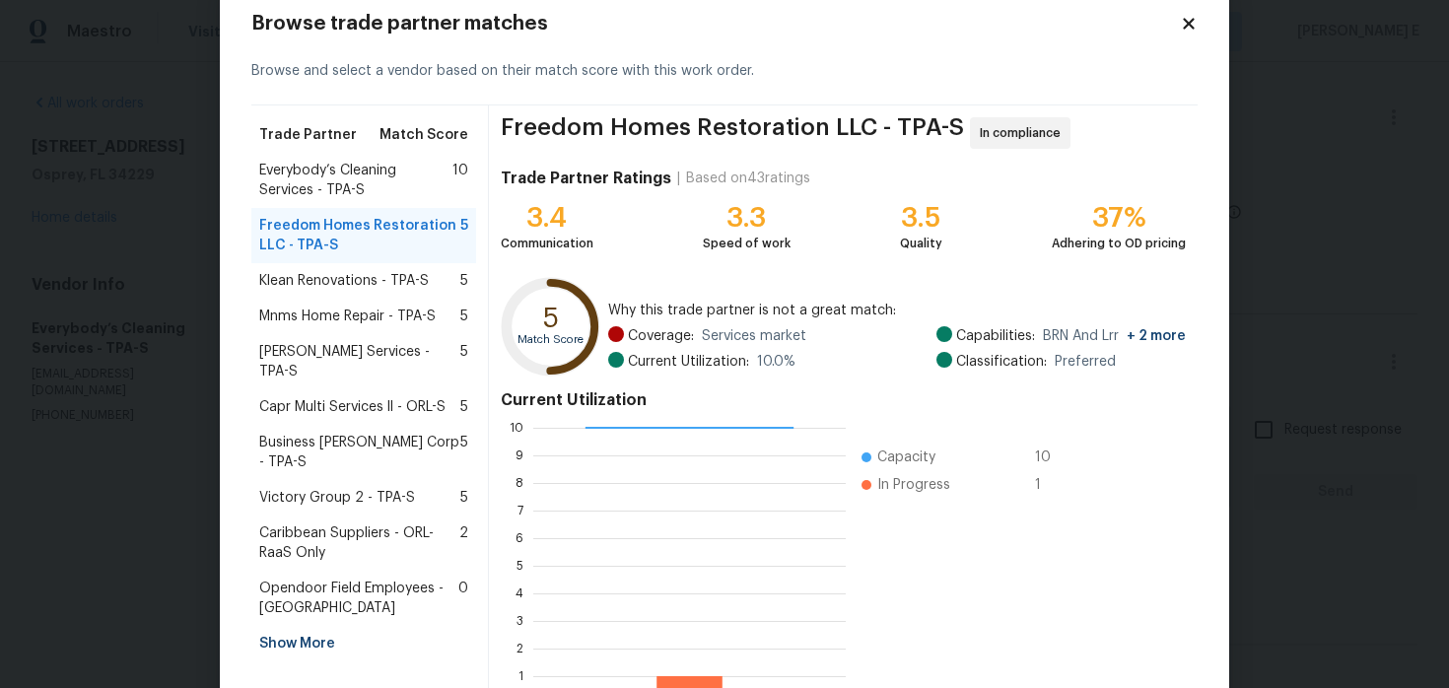
scroll to position [181, 0]
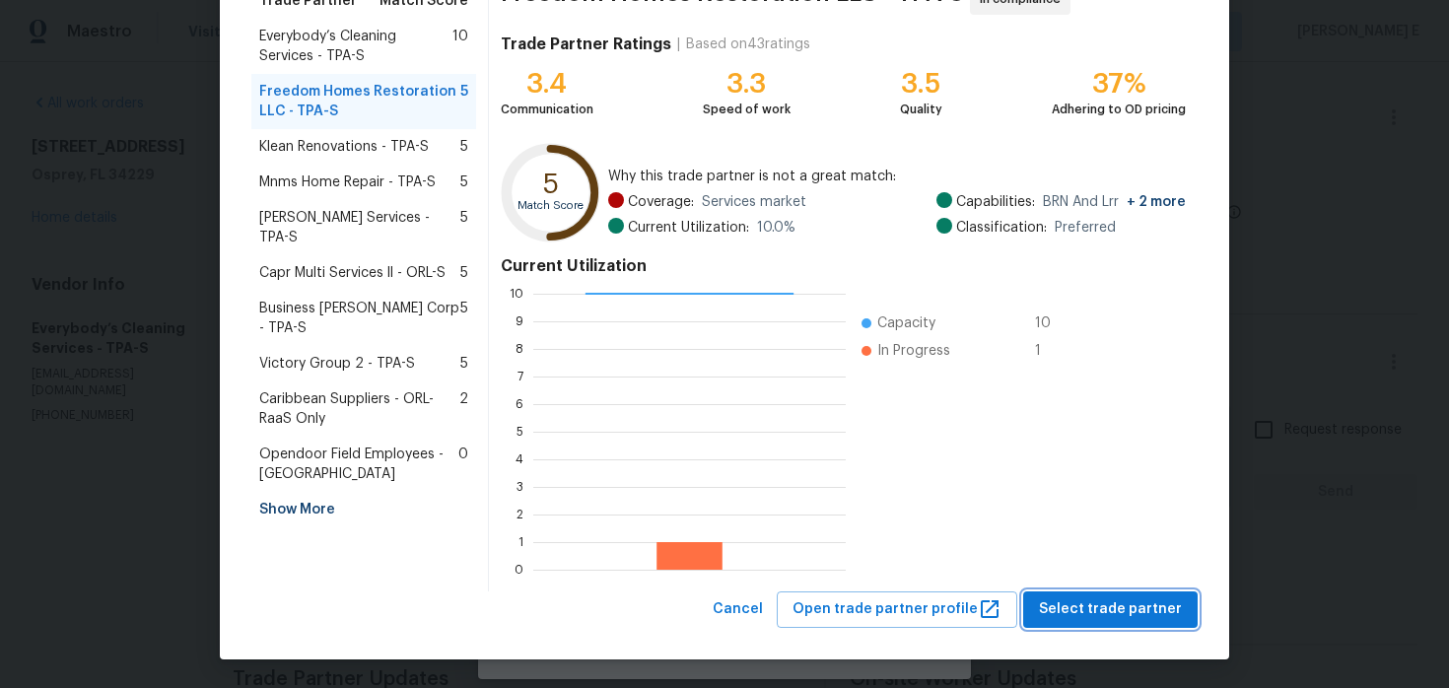
click at [1046, 615] on button "Select trade partner" at bounding box center [1110, 609] width 174 height 36
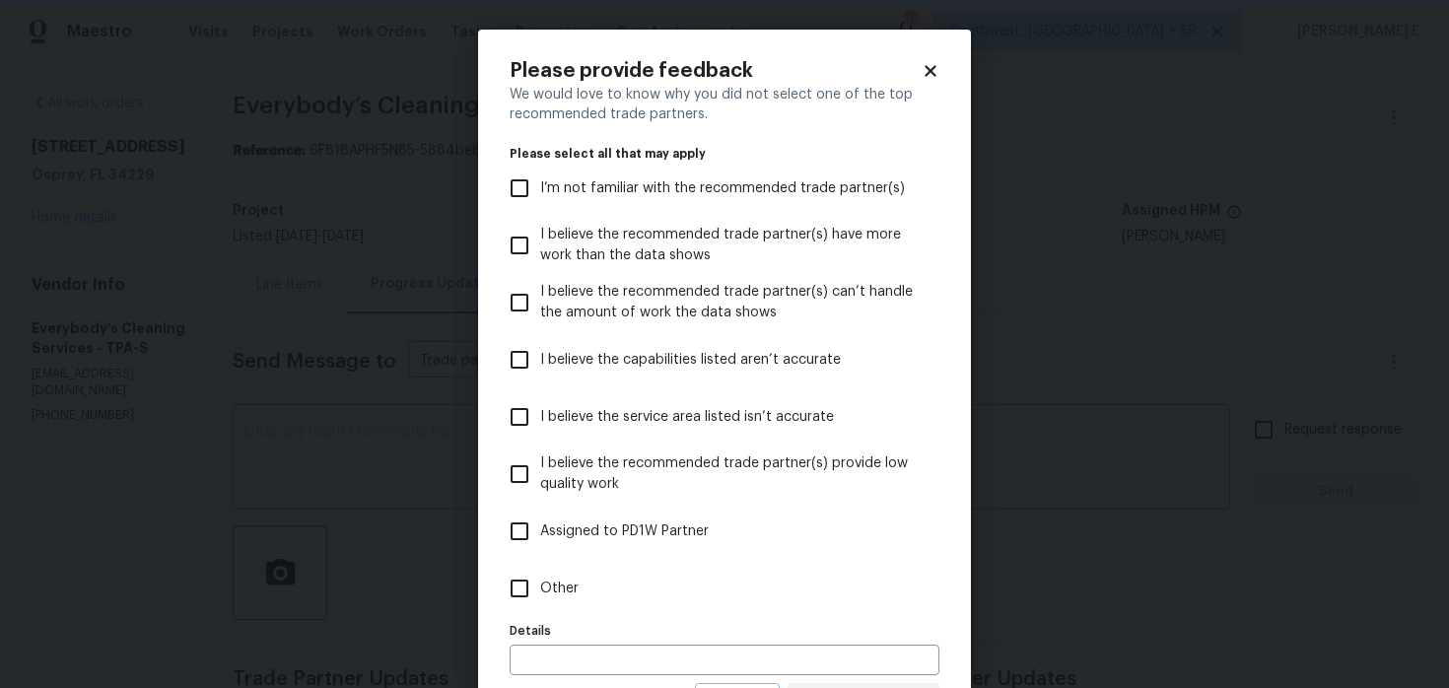
scroll to position [0, 0]
click at [580, 582] on label "Other" at bounding box center [711, 588] width 425 height 57
click at [540, 582] on input "Other" at bounding box center [519, 588] width 41 height 41
checkbox input "true"
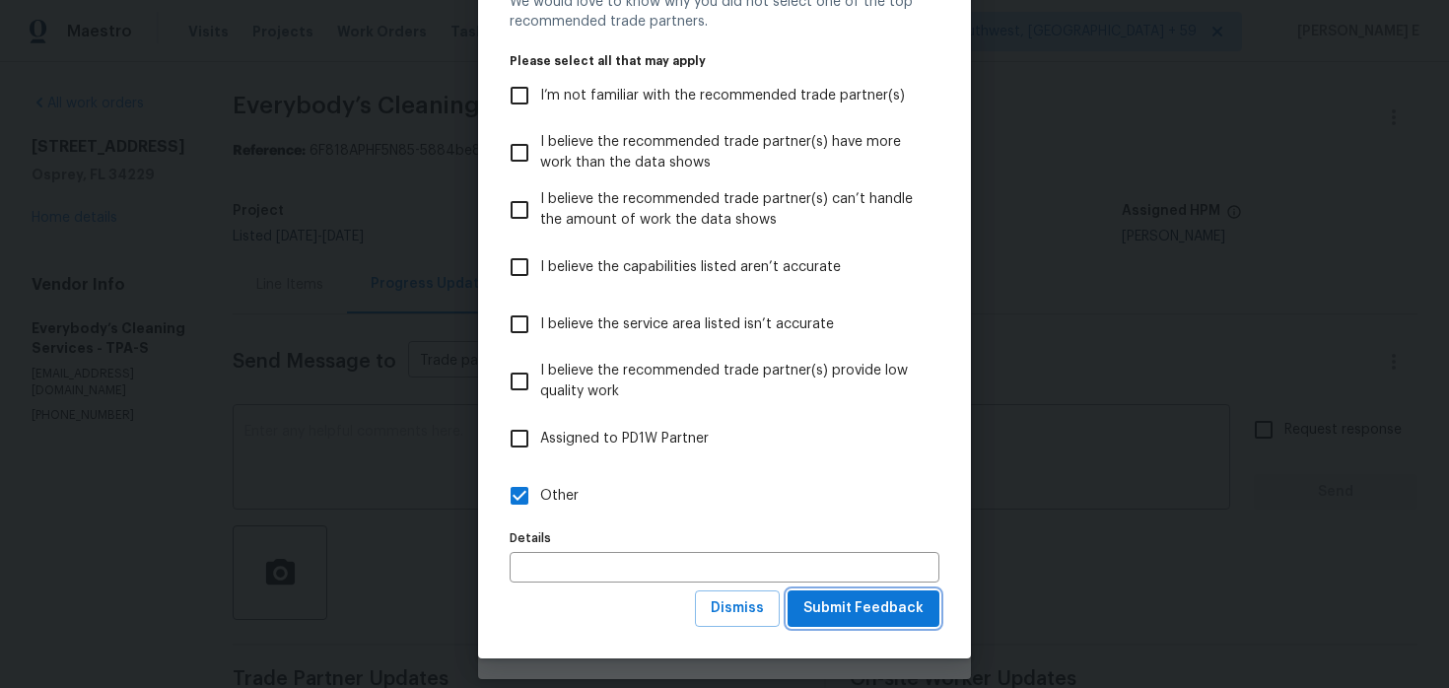
click at [872, 592] on button "Submit Feedback" at bounding box center [864, 608] width 152 height 36
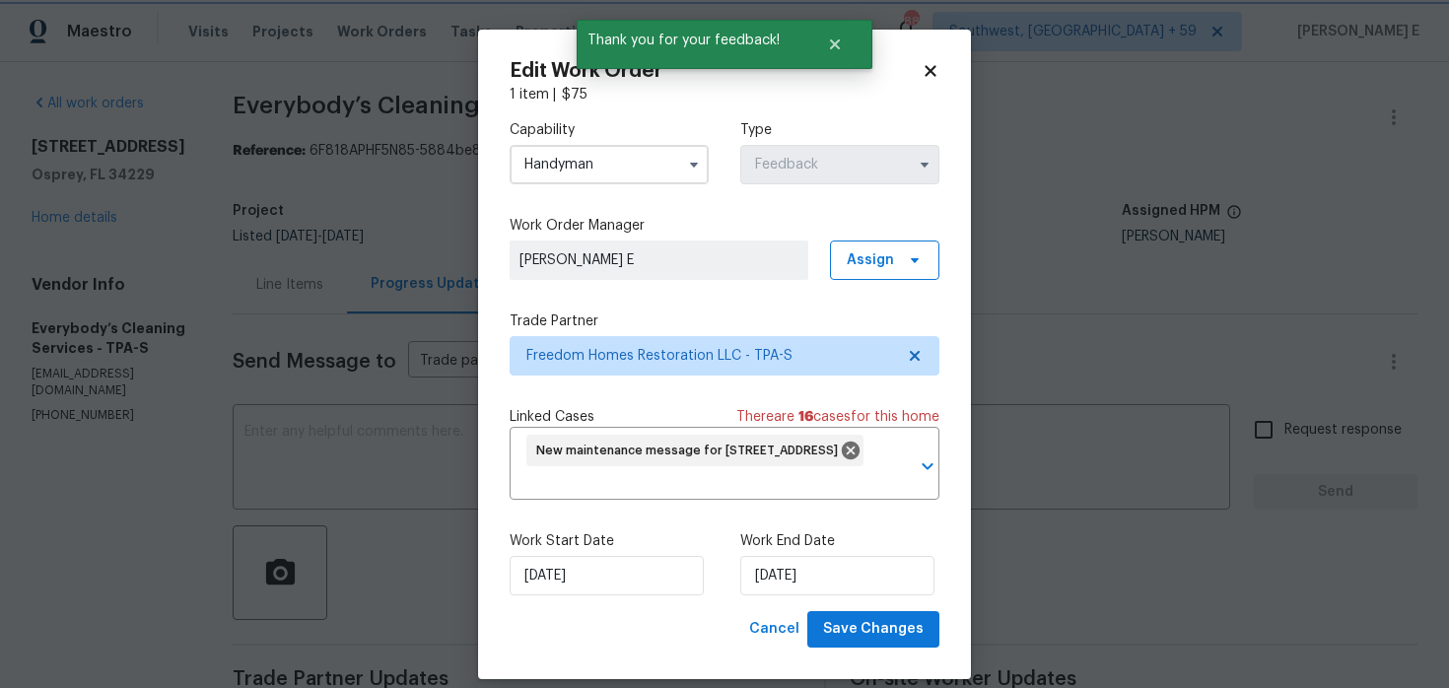
scroll to position [0, 0]
click at [590, 589] on input "22/08/2025" at bounding box center [607, 575] width 194 height 39
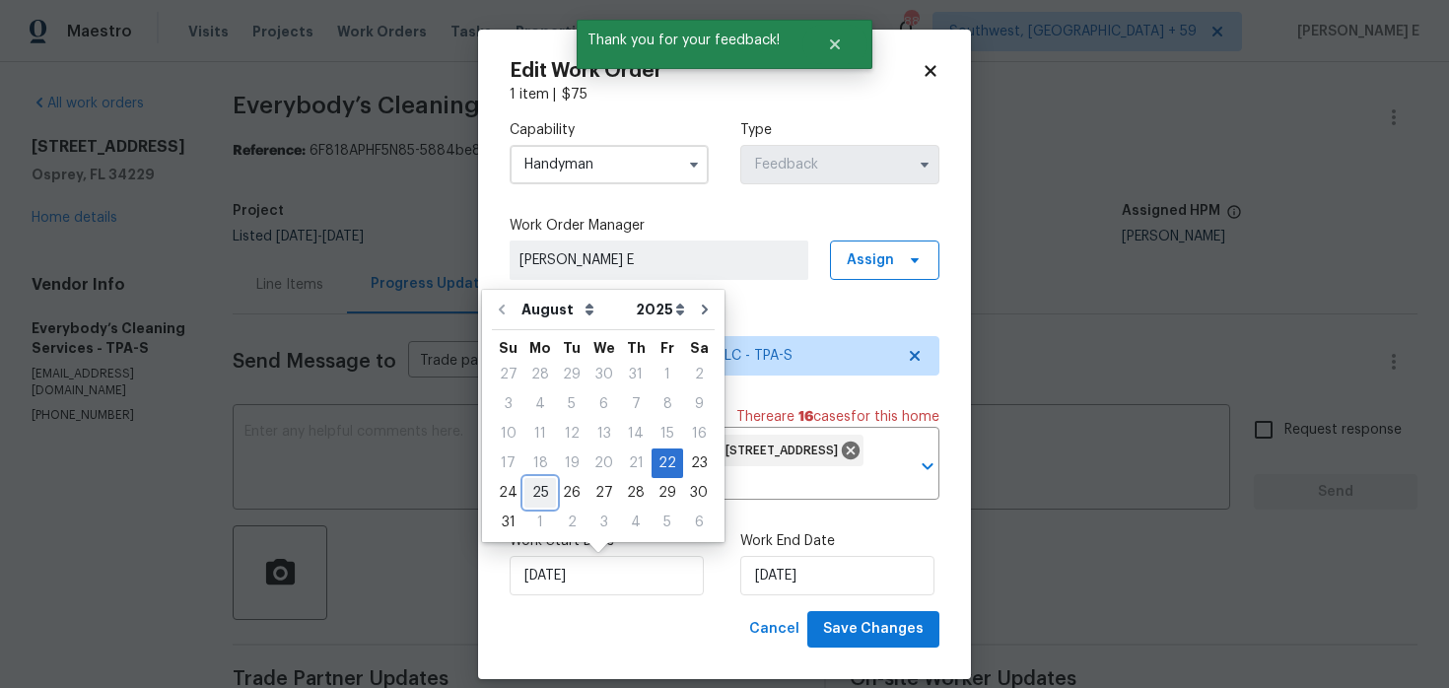
click at [532, 503] on div "25" at bounding box center [540, 493] width 32 height 28
type input "25/08/2025"
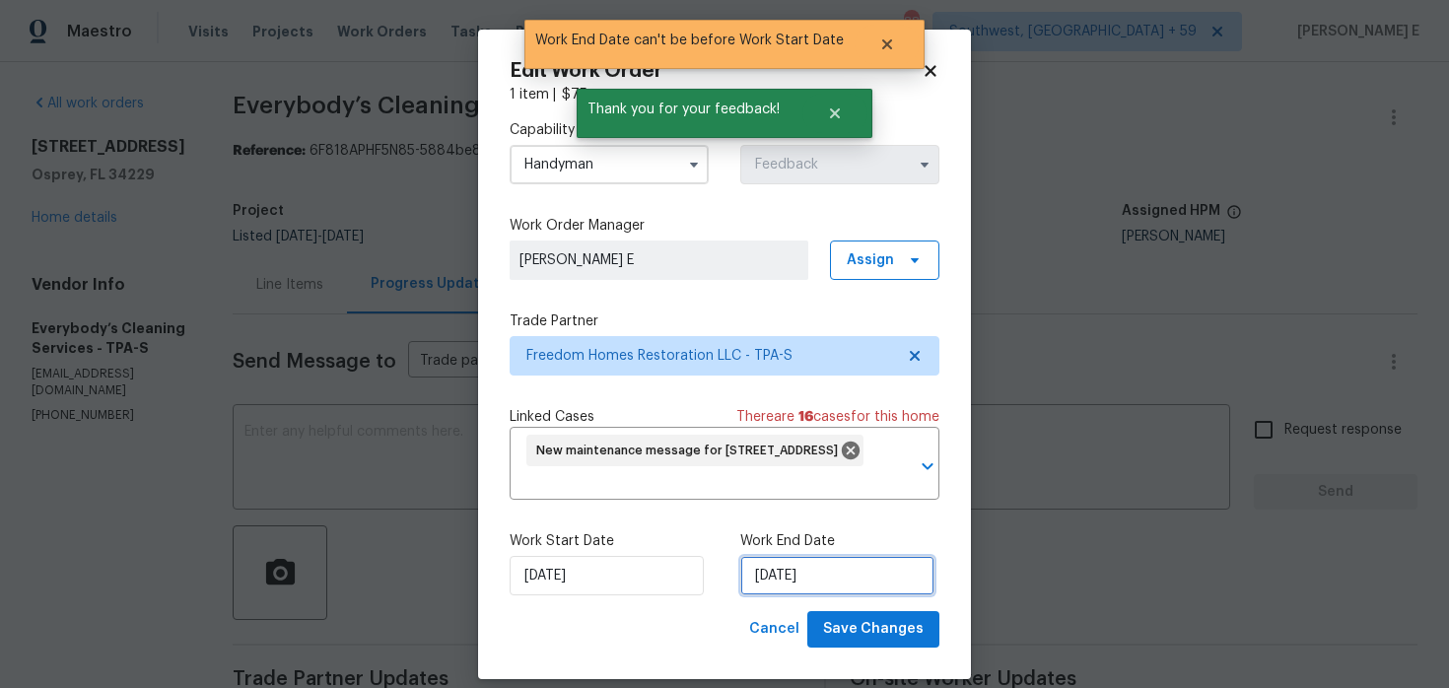
click at [800, 590] on input "25/08/2025" at bounding box center [837, 575] width 194 height 39
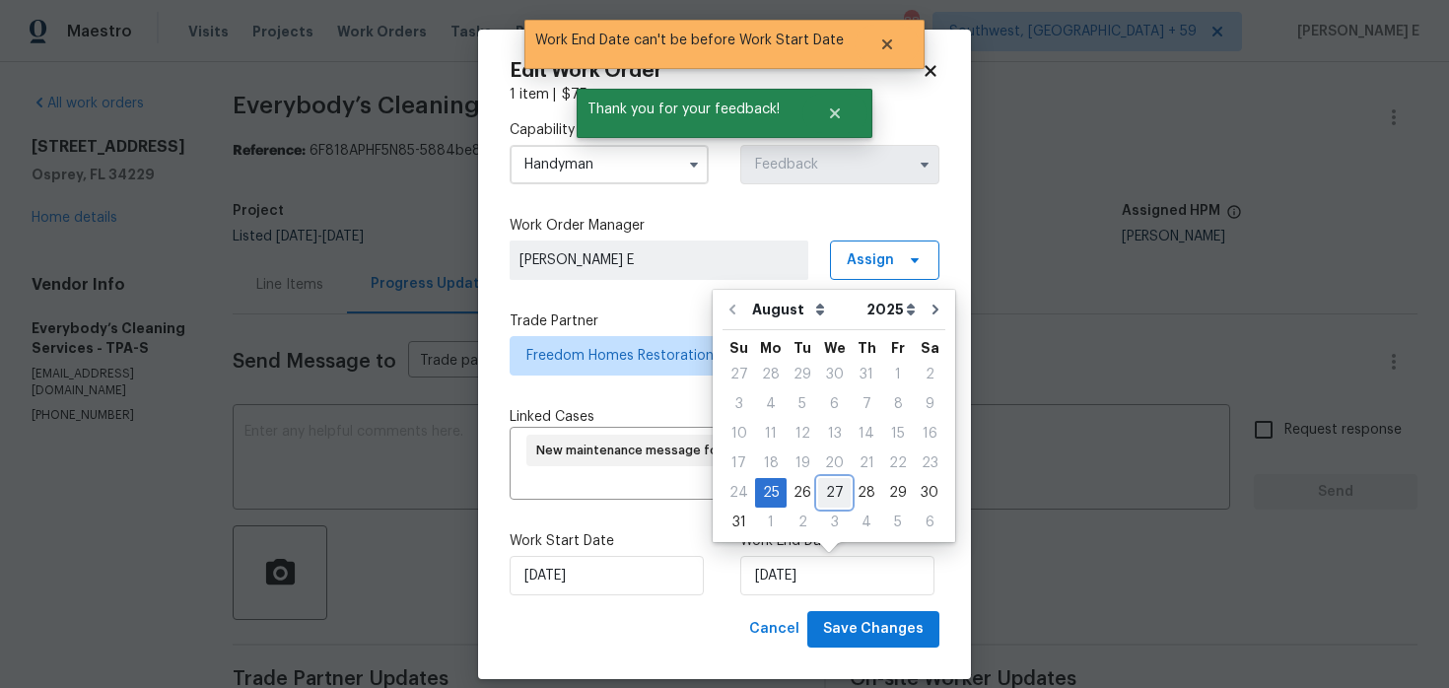
click at [822, 488] on div "27" at bounding box center [834, 493] width 33 height 28
type input "[DATE]"
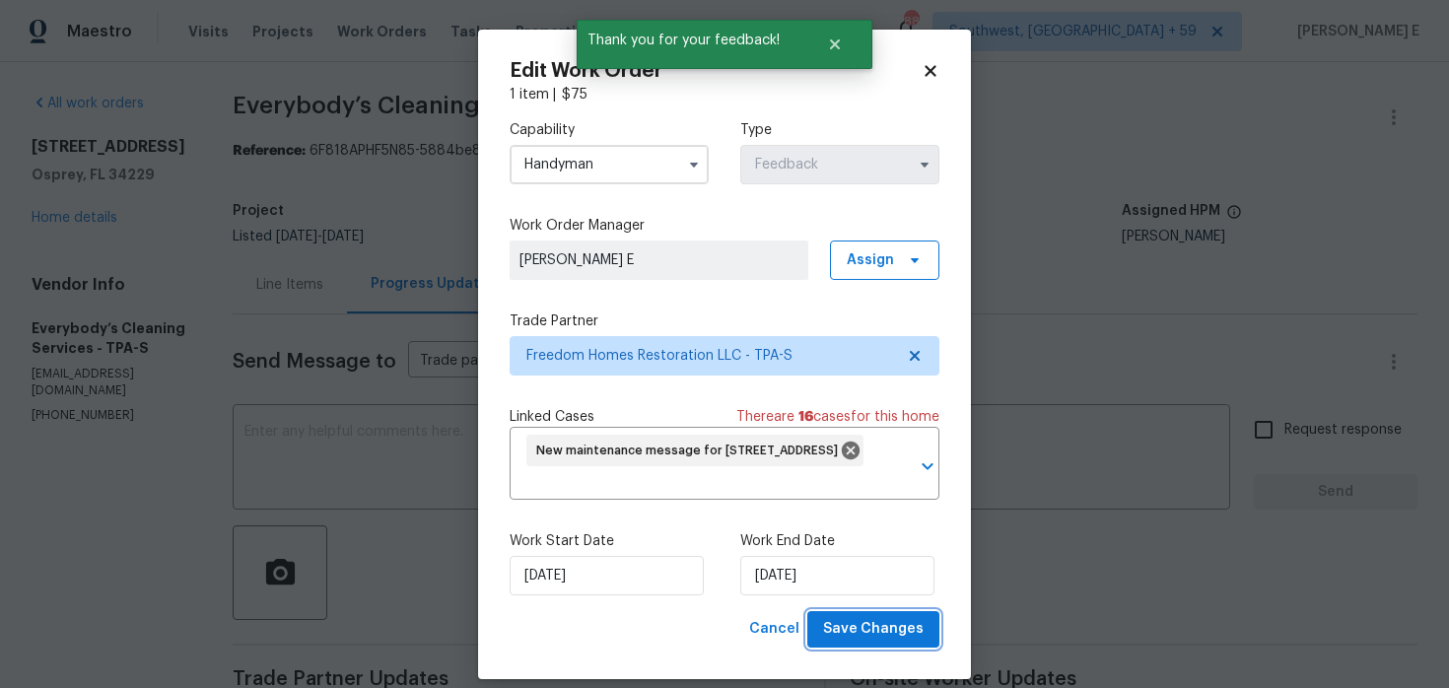
click at [851, 630] on span "Save Changes" at bounding box center [873, 629] width 101 height 25
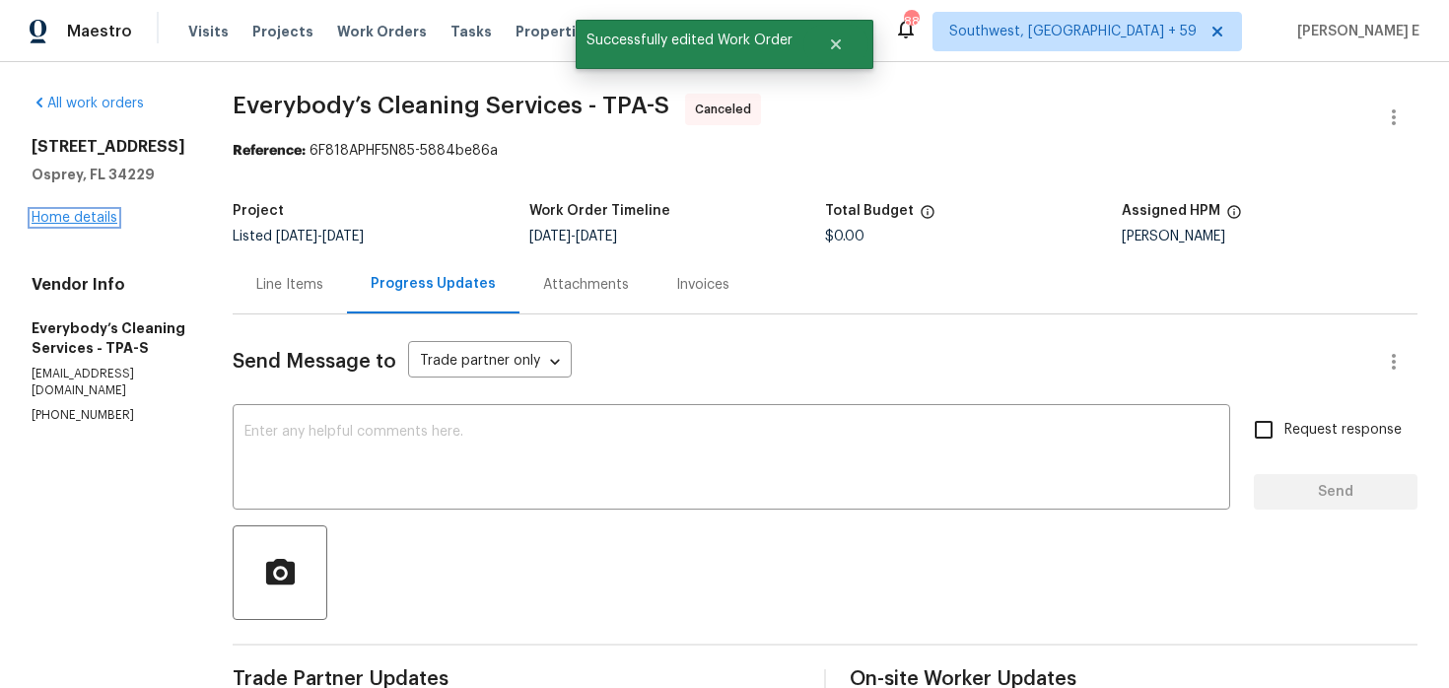
click at [89, 223] on link "Home details" at bounding box center [75, 218] width 86 height 14
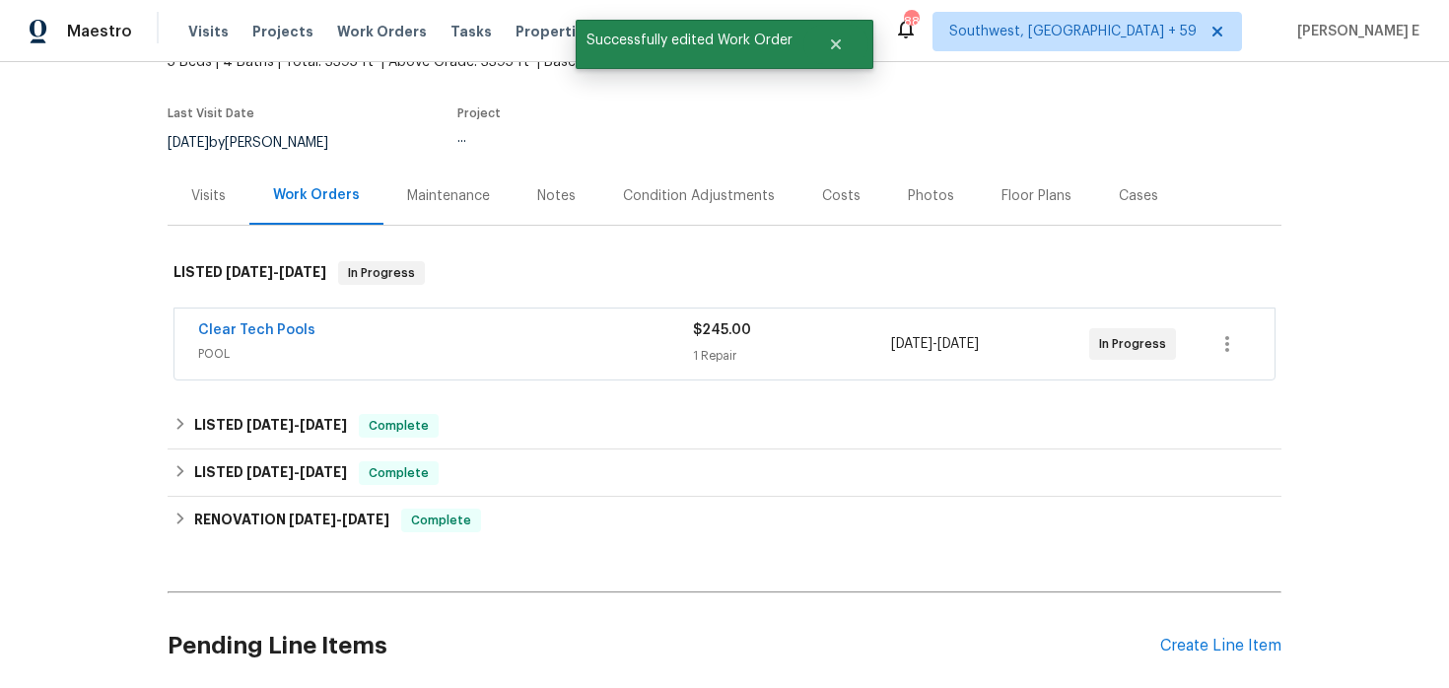
scroll to position [171, 0]
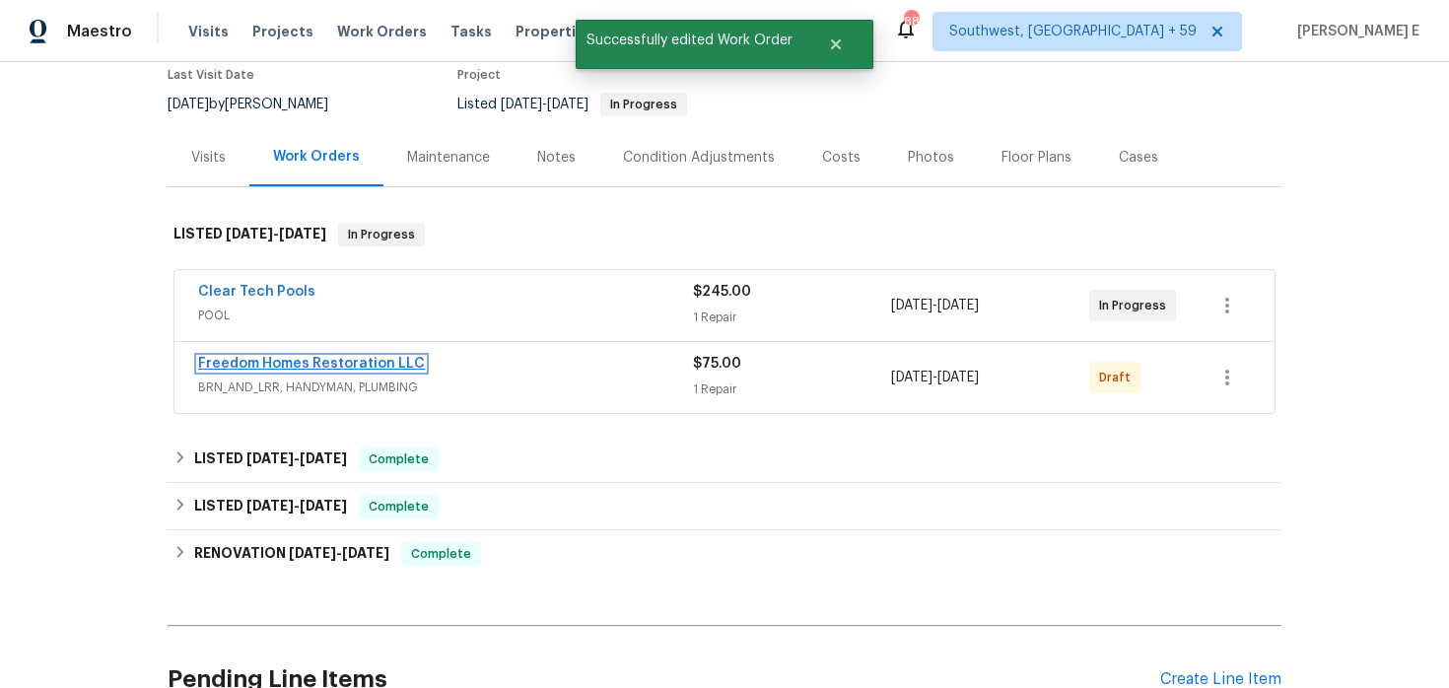
click at [260, 362] on link "Freedom Homes Restoration LLC" at bounding box center [311, 364] width 227 height 14
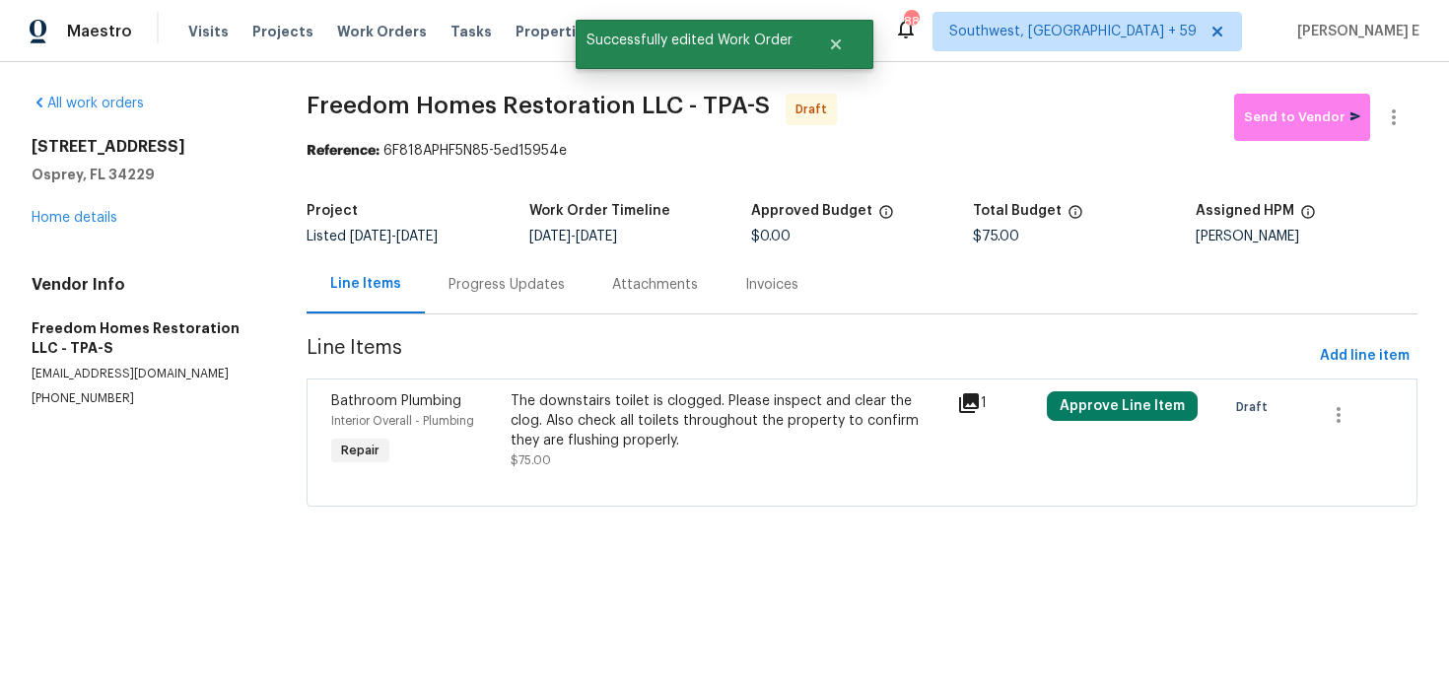
click at [840, 442] on div "The downstairs toilet is clogged. Please inspect and clear the clog. Also check…" at bounding box center [729, 420] width 436 height 59
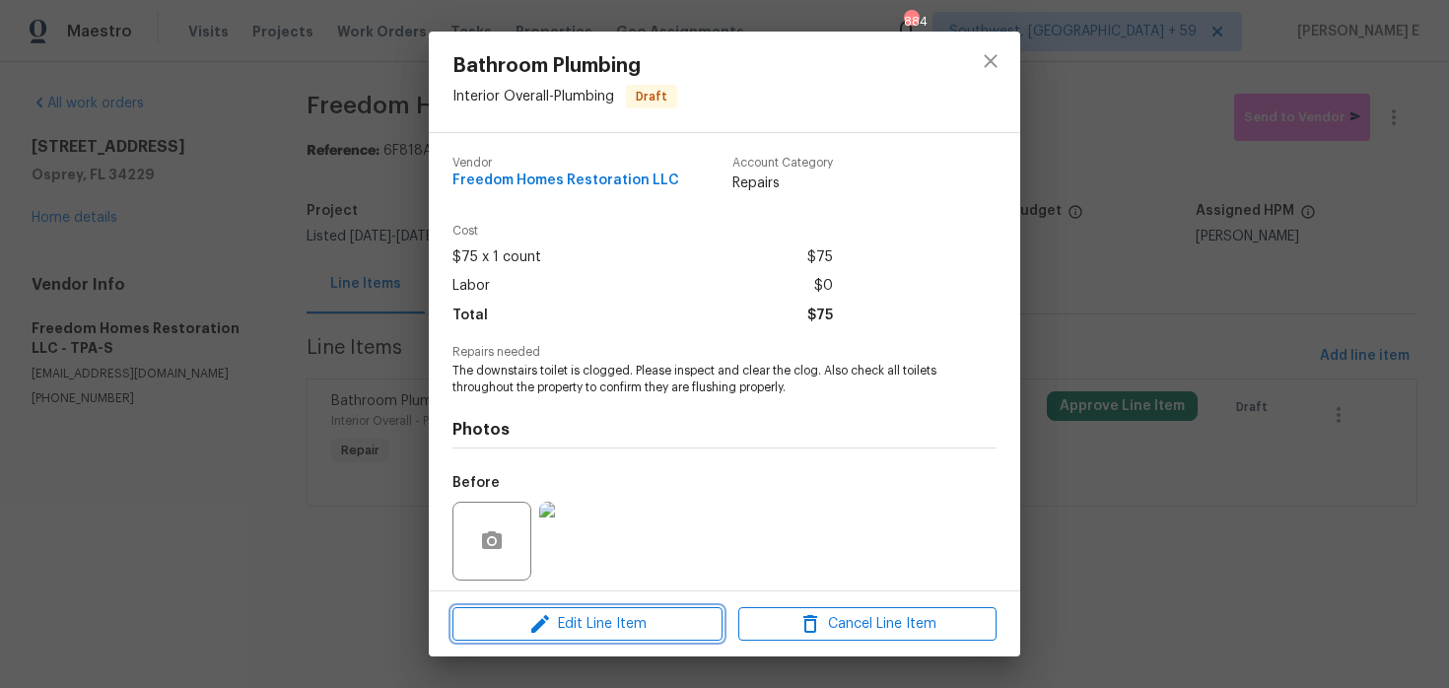
click at [675, 623] on span "Edit Line Item" at bounding box center [587, 624] width 258 height 25
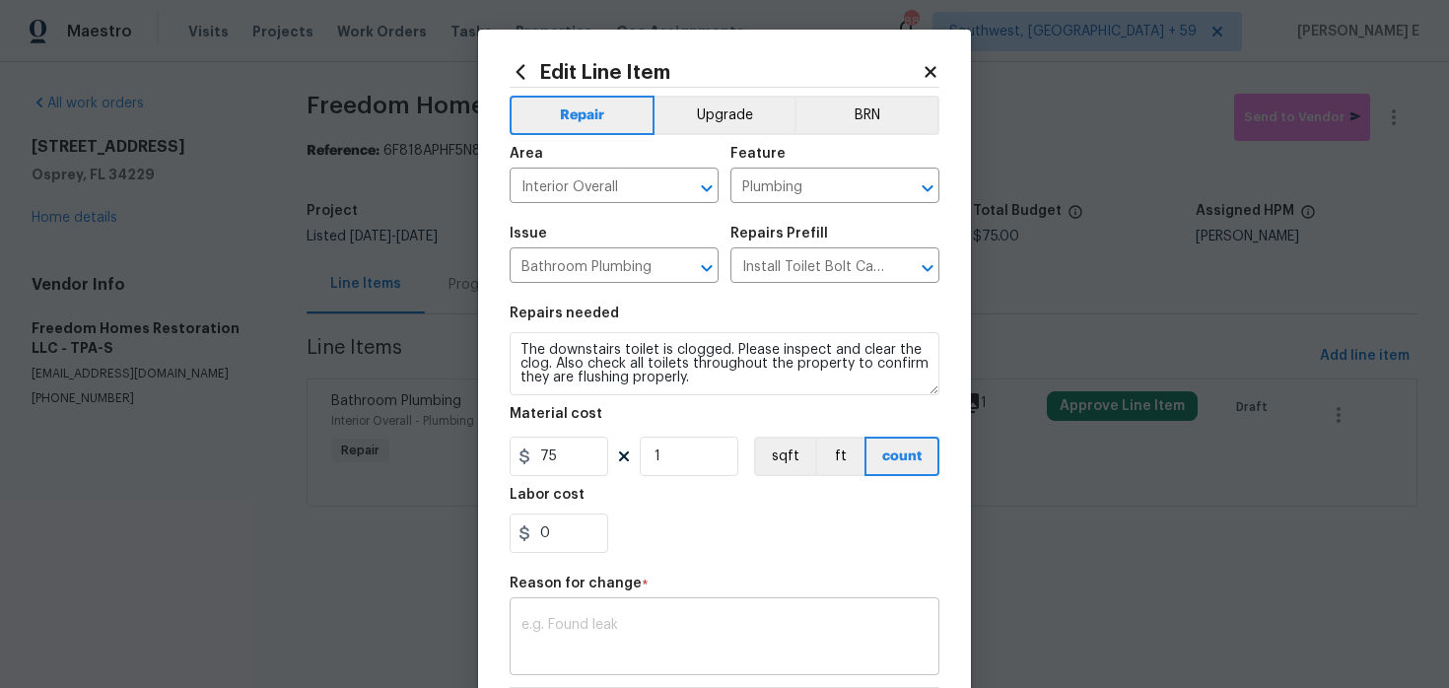
click at [571, 627] on textarea at bounding box center [724, 638] width 406 height 41
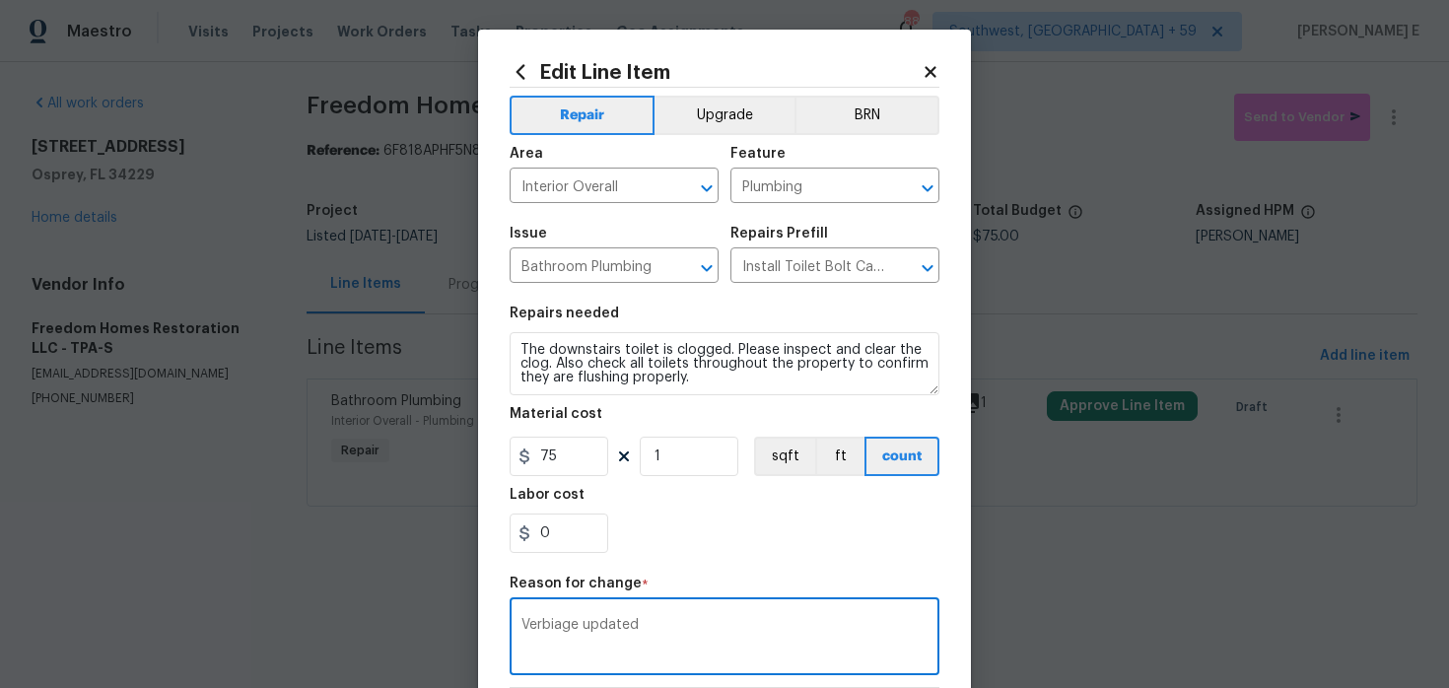
scroll to position [284, 0]
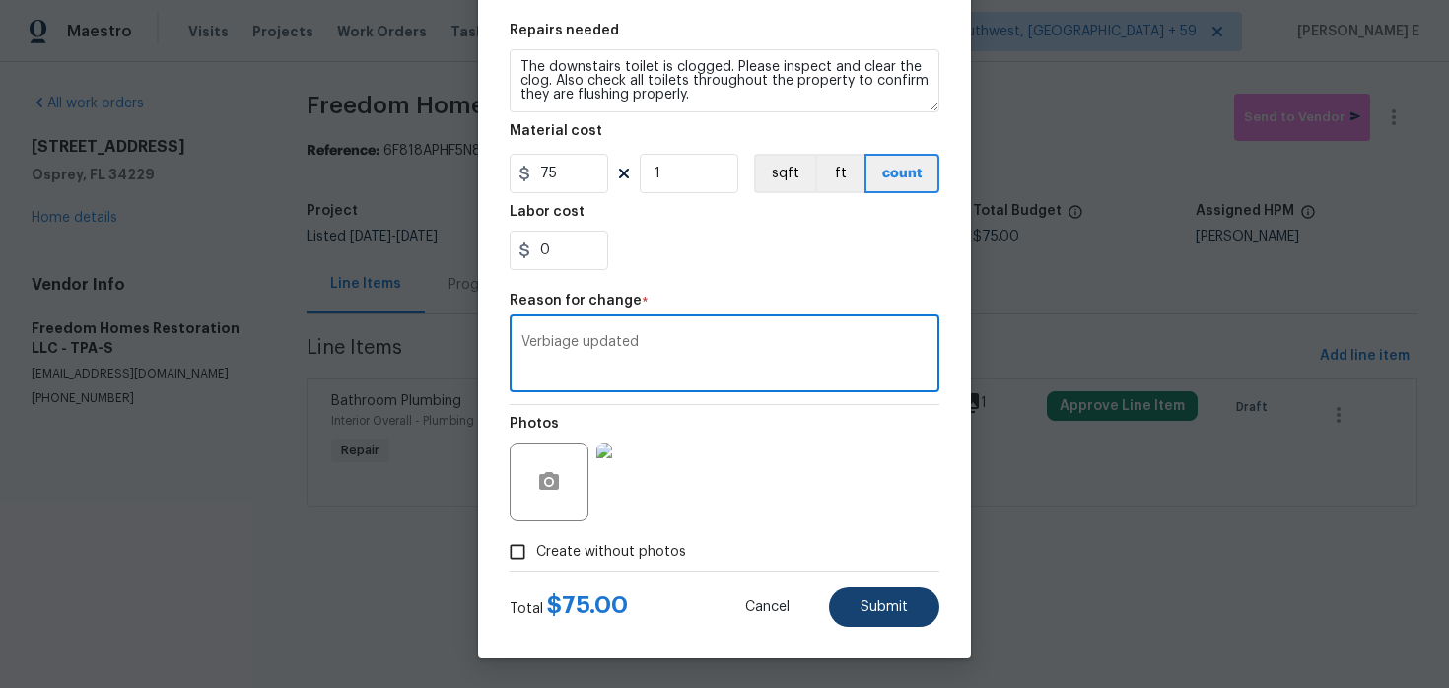
type textarea "Verbiage updated"
click at [885, 614] on span "Submit" at bounding box center [884, 607] width 47 height 15
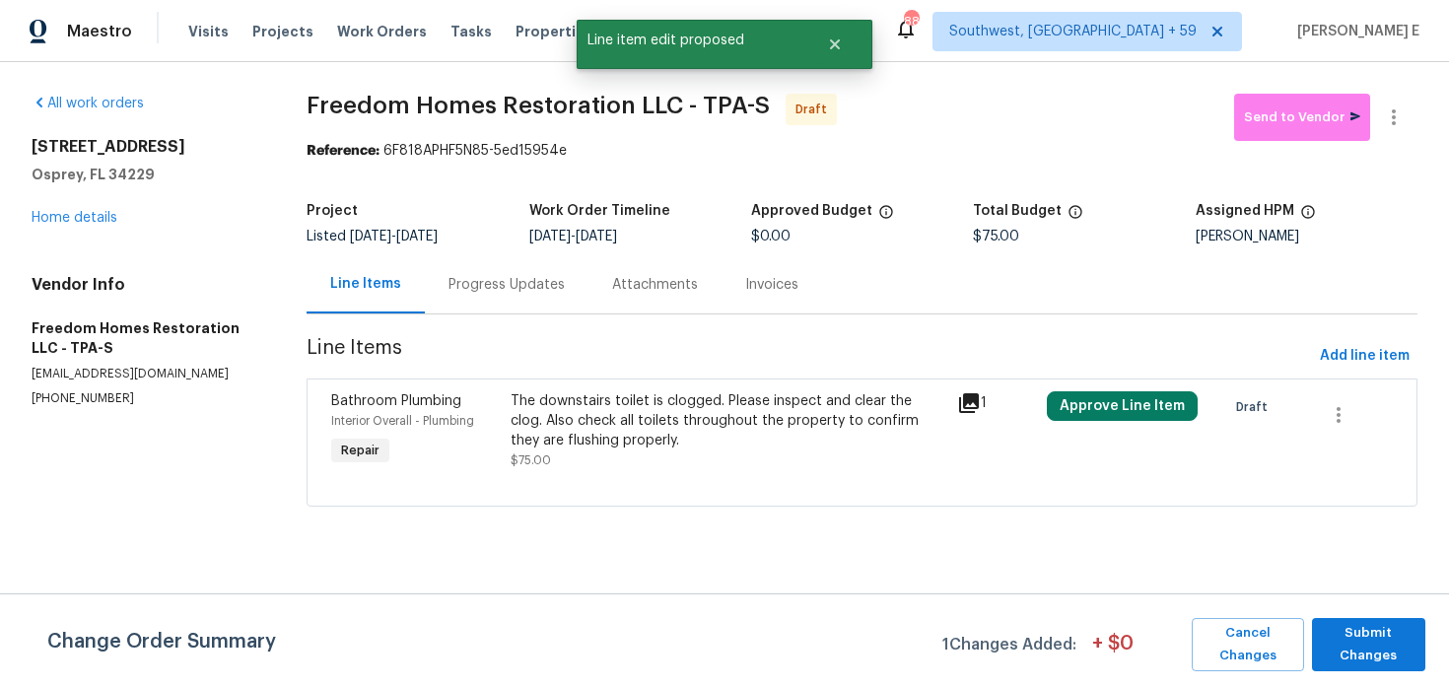
scroll to position [0, 0]
click at [1310, 652] on div "Cancel Changes Submit Changes" at bounding box center [1305, 644] width 242 height 53
click at [1339, 644] on span "Submit Changes" at bounding box center [1369, 644] width 94 height 45
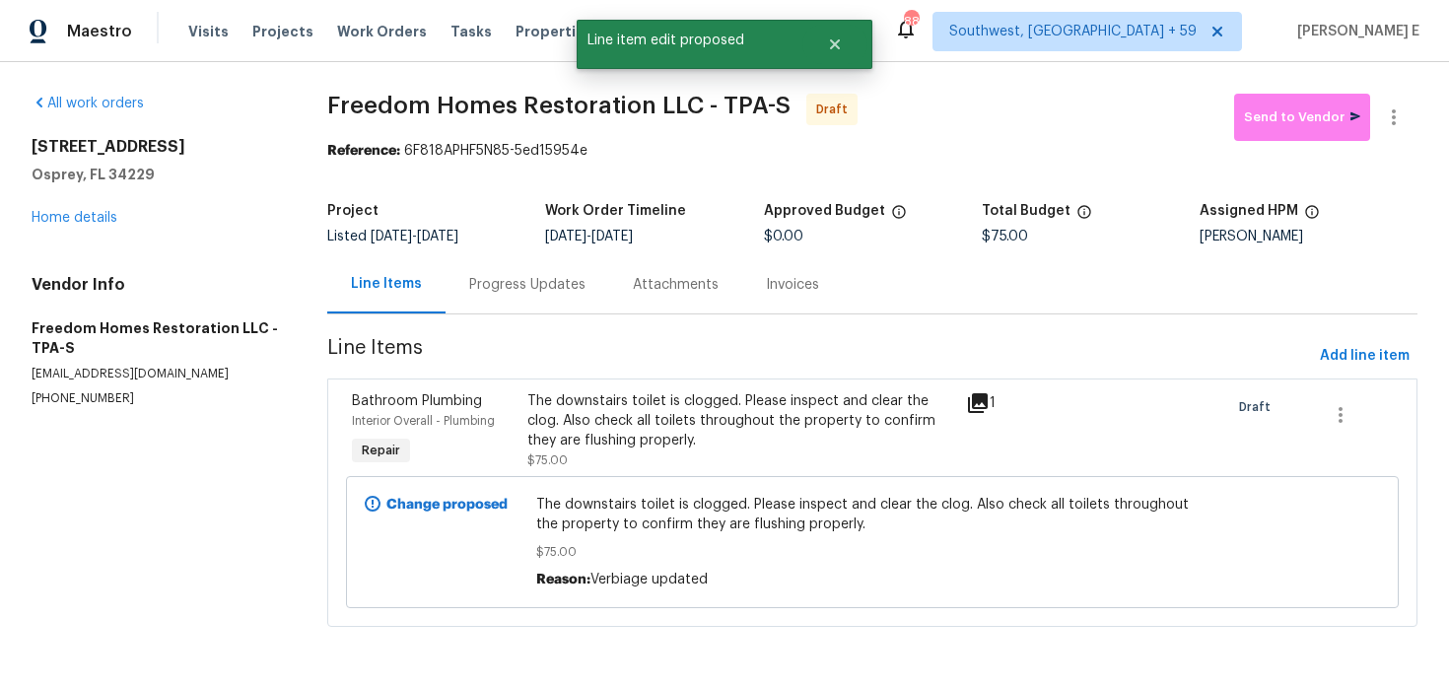
click at [572, 305] on div "Progress Updates" at bounding box center [528, 284] width 164 height 58
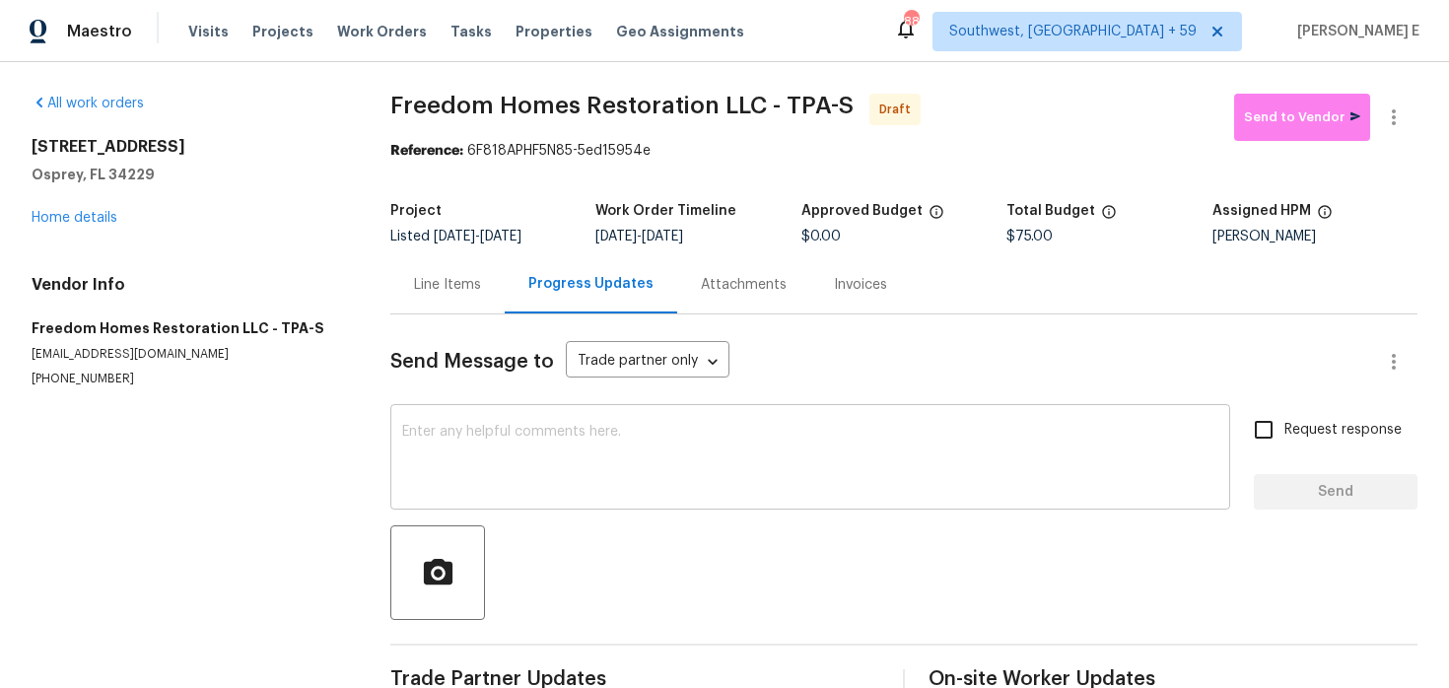
click at [573, 483] on textarea at bounding box center [810, 459] width 816 height 69
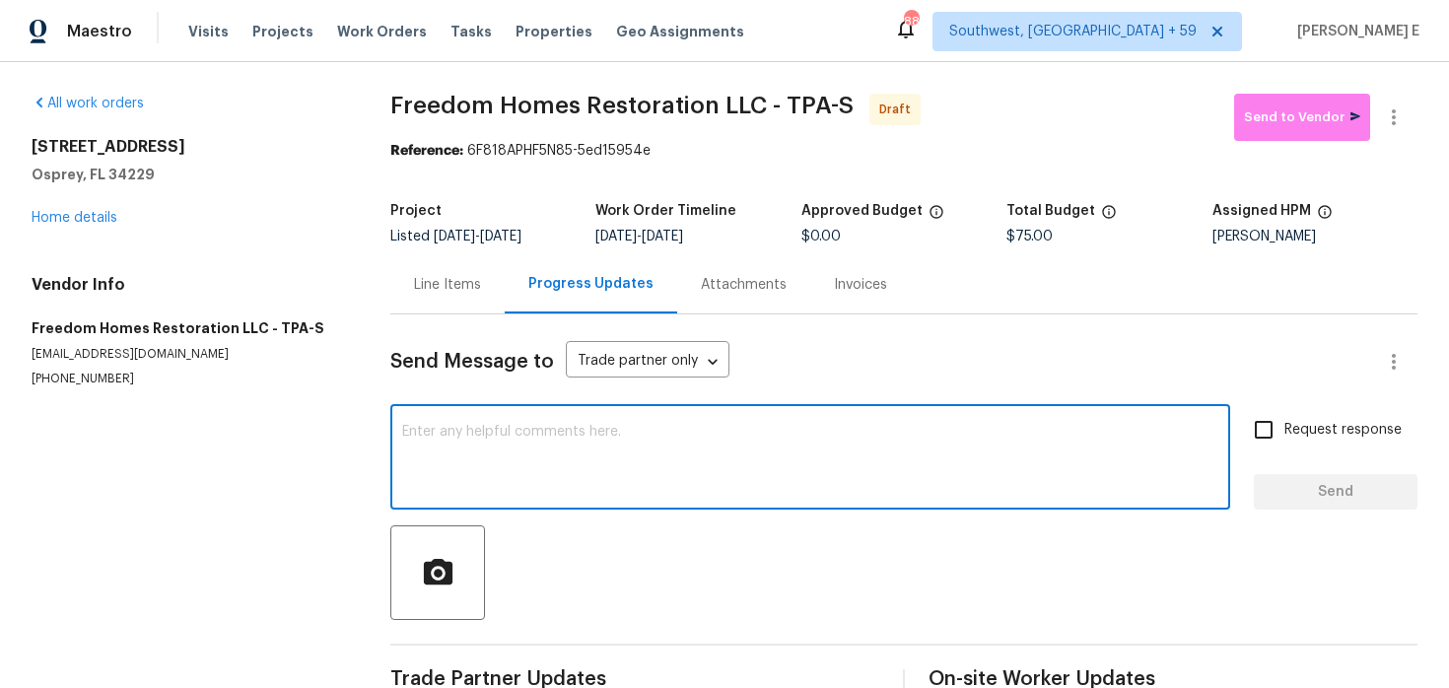
paste textarea "Hi, this is Pavithra with Opendoor. I’m confirming you received the WO for the …"
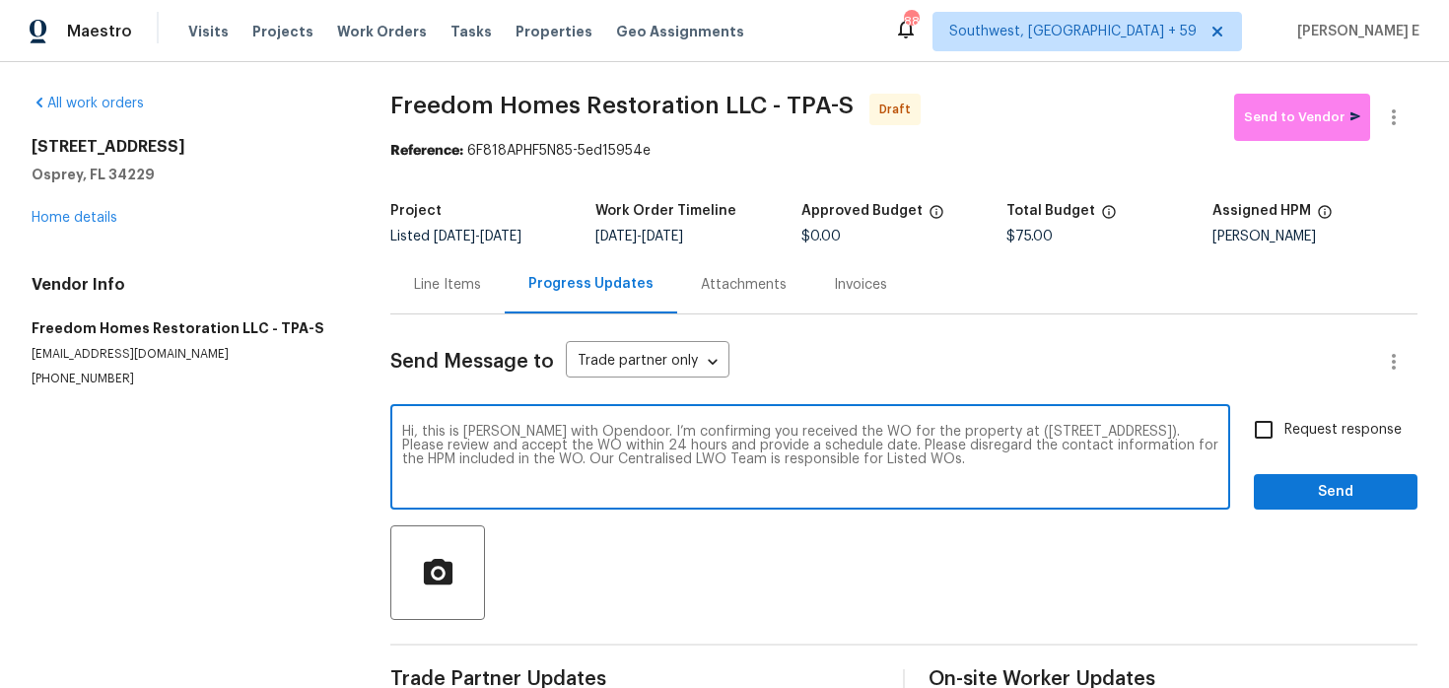
type textarea "Hi, this is Pavithra with Opendoor. I’m confirming you received the WO for the …"
click at [1313, 422] on span "Request response" at bounding box center [1342, 430] width 117 height 21
click at [1284, 422] on input "Request response" at bounding box center [1263, 429] width 41 height 41
checkbox input "true"
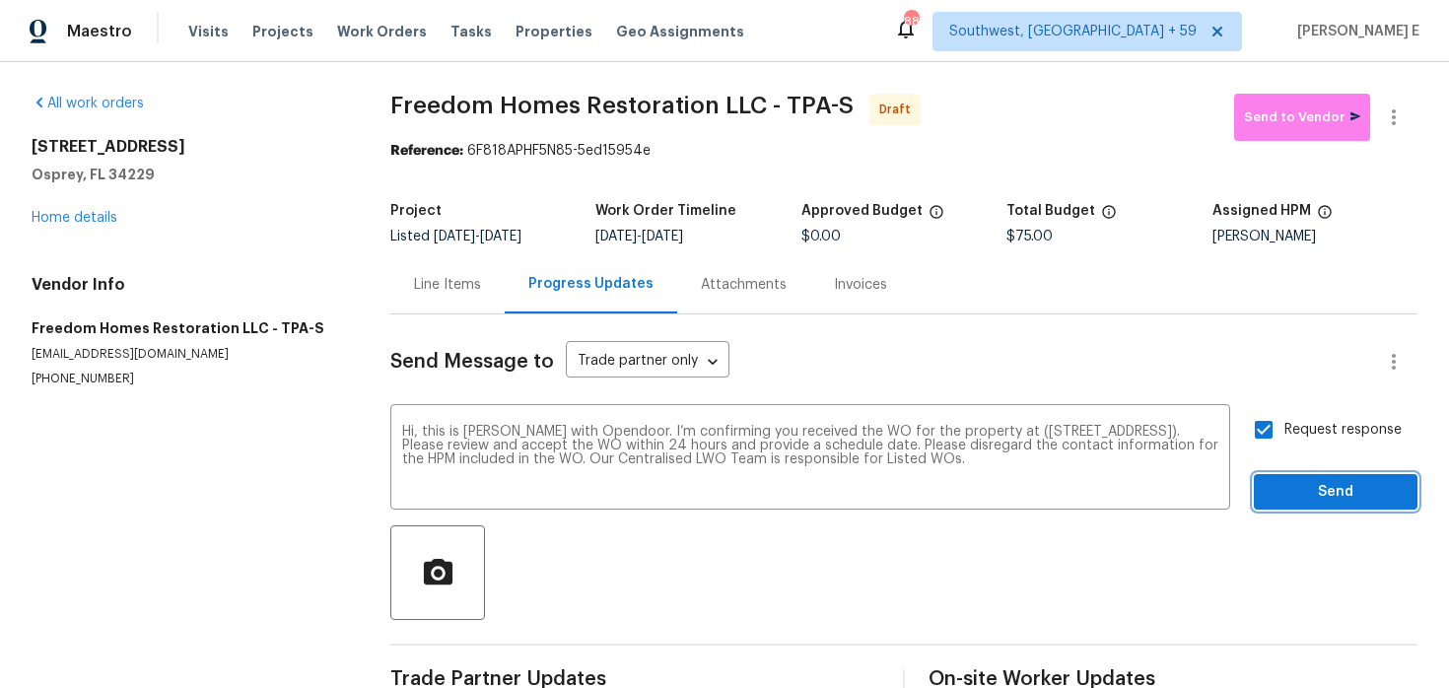
click at [1297, 489] on span "Send" at bounding box center [1336, 492] width 132 height 25
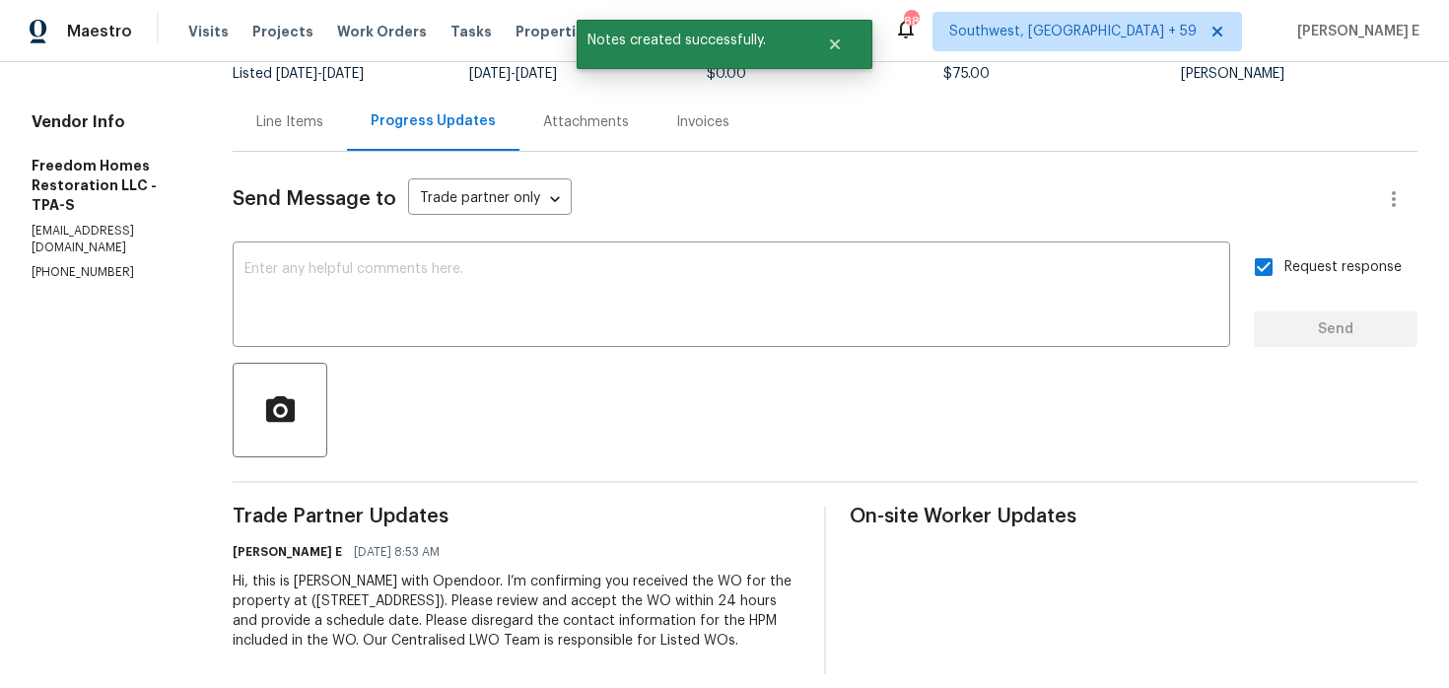
scroll to position [180, 0]
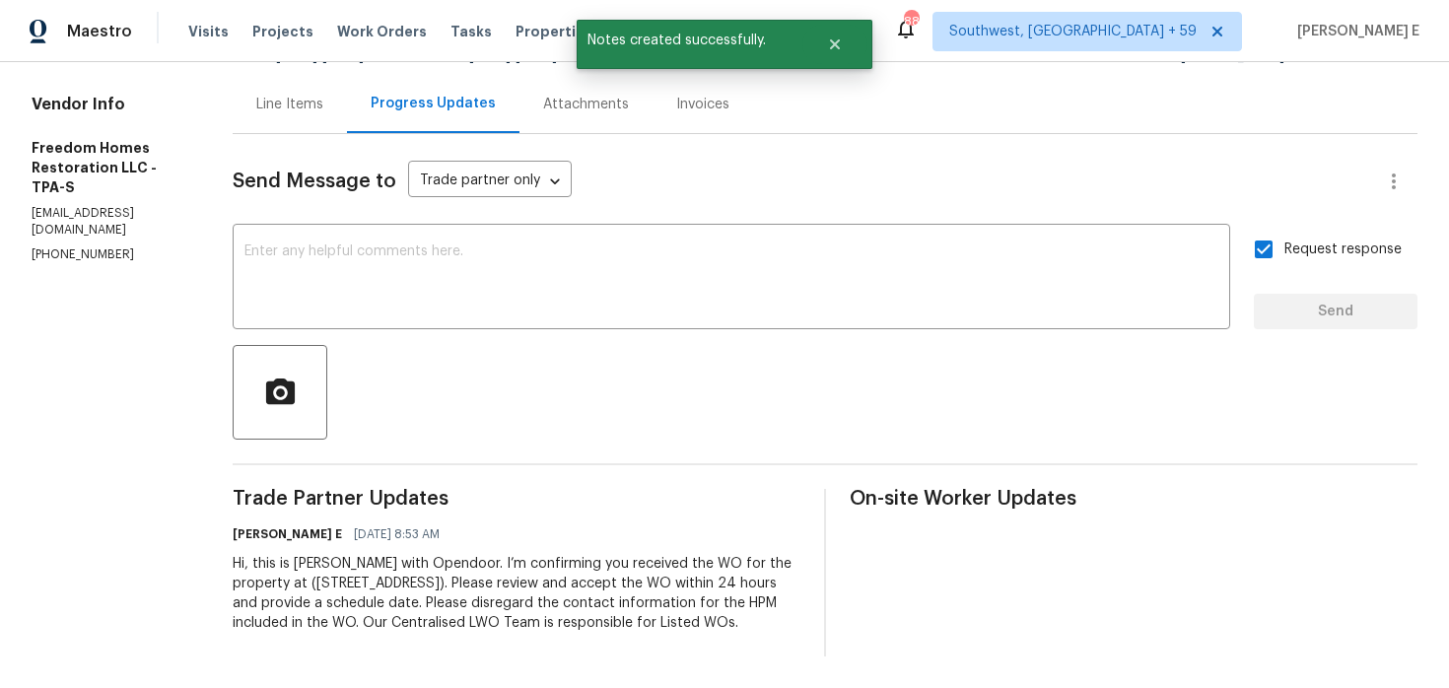
click at [453, 598] on div "Hi, this is Pavithra with Opendoor. I’m confirming you received the WO for the …" at bounding box center [517, 593] width 568 height 79
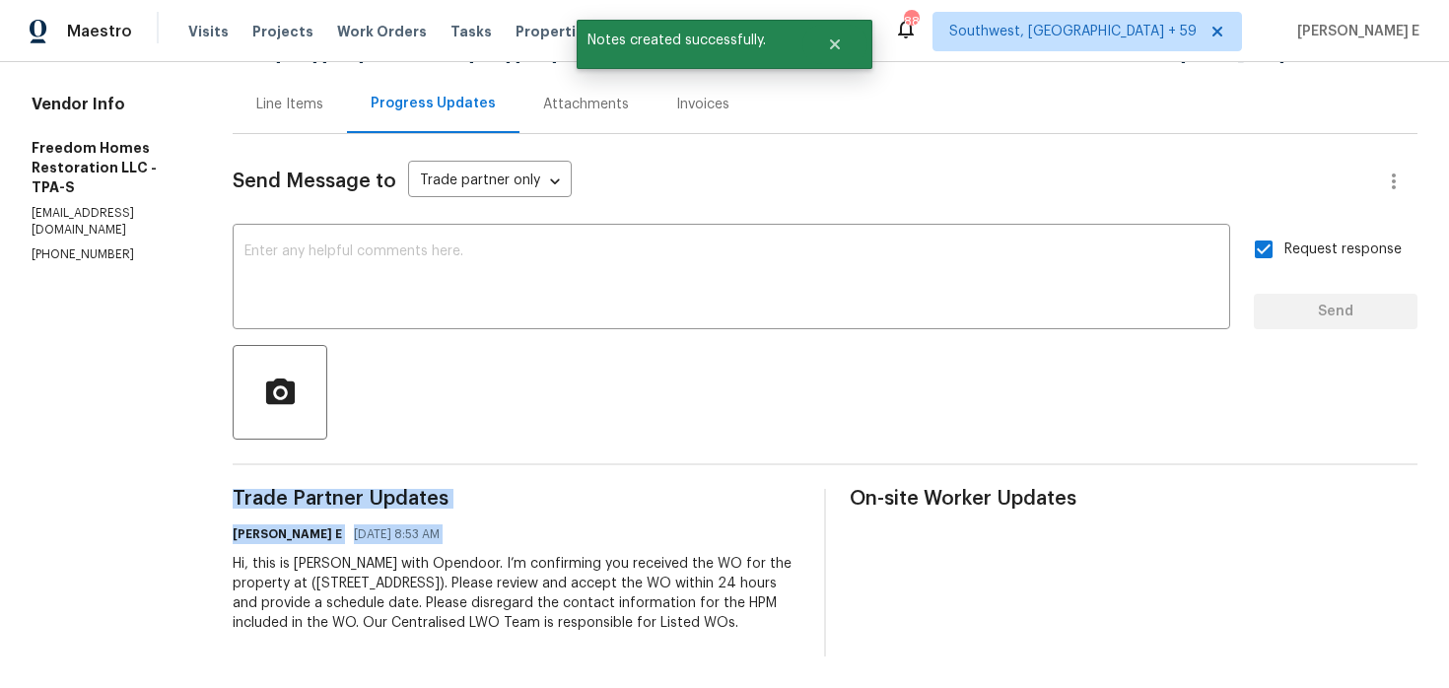
copy div "Trade Partner Updates Keerthana E 08/25/2025 8:53 AM"
click at [479, 260] on textarea at bounding box center [731, 278] width 974 height 69
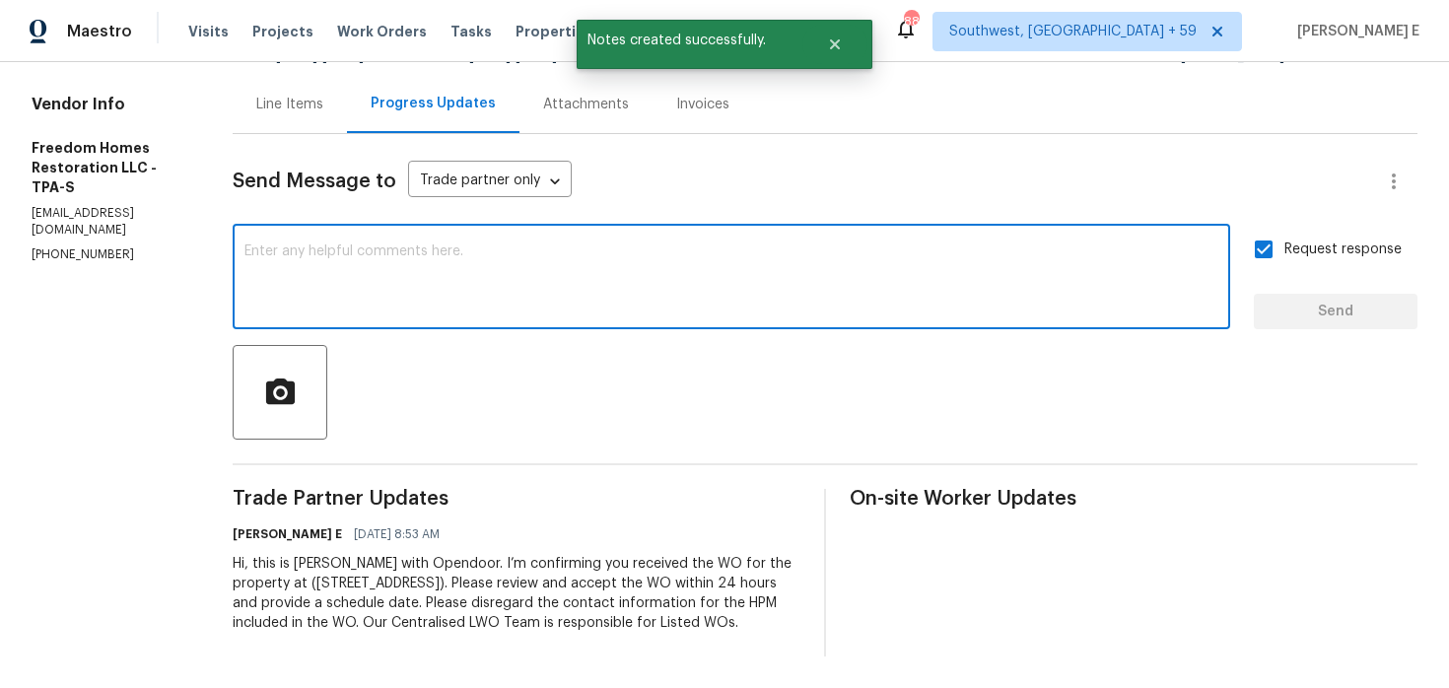
paste textarea "Hi, this is Pavithra with Opendoor. I’m confirming you received the WO for the …"
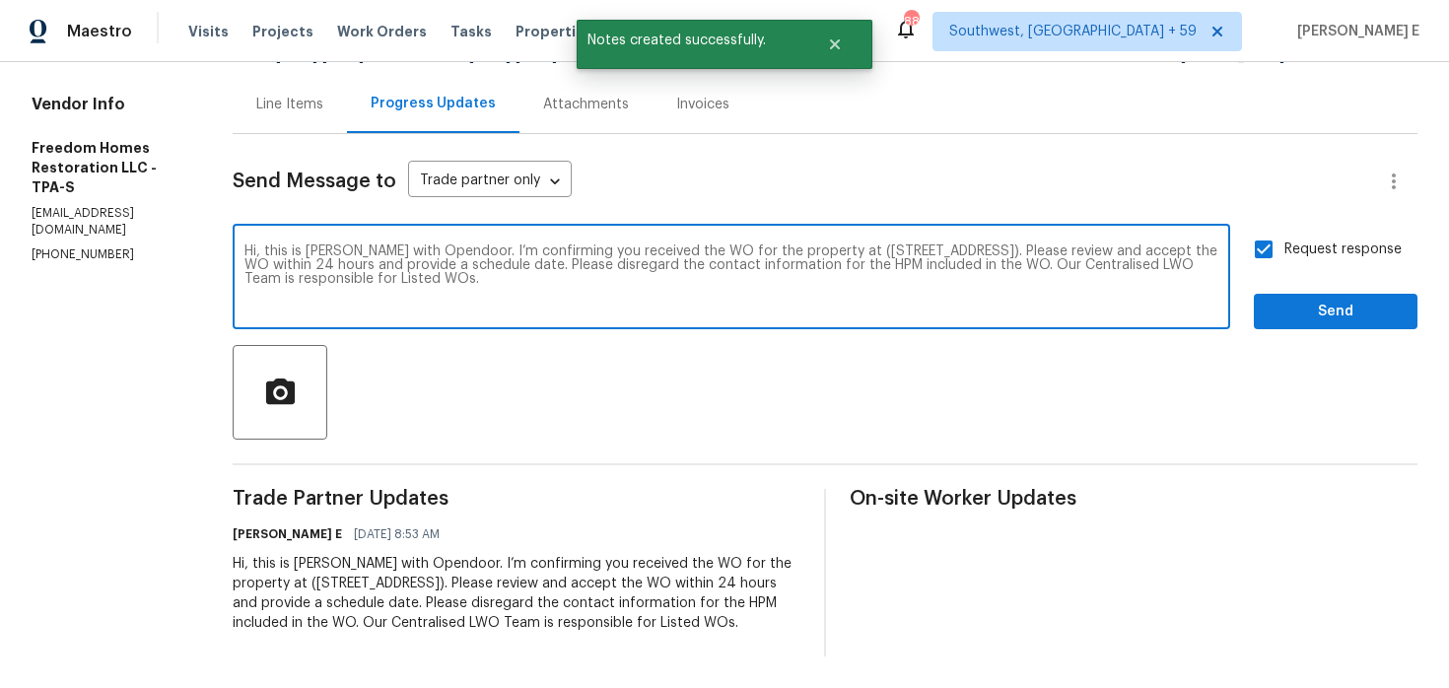
click at [326, 251] on textarea "Hi, this is Pavithra with Opendoor. I’m confirming you received the WO for the …" at bounding box center [731, 278] width 974 height 69
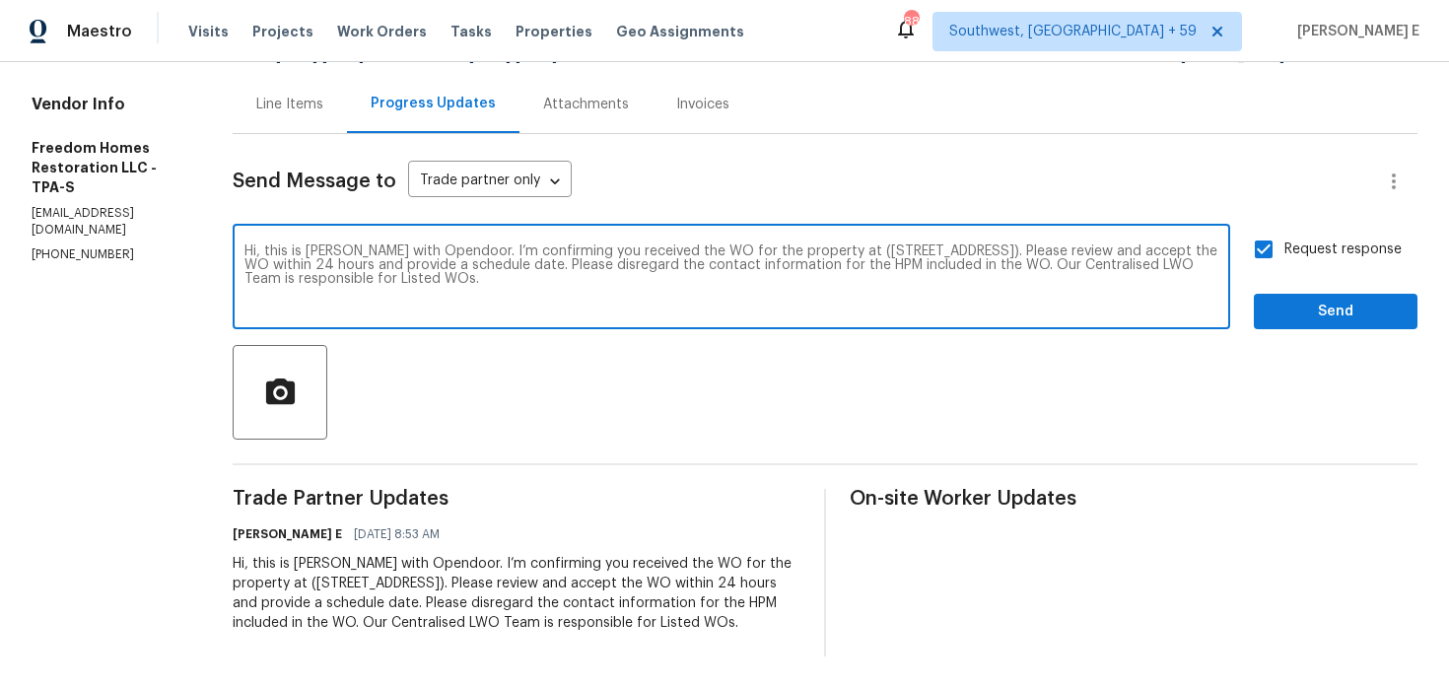
type textarea "Hi, this is Keerthana with Opendoor. I’m confirming you received the WO for the…"
click at [1267, 301] on button "Send" at bounding box center [1336, 312] width 164 height 36
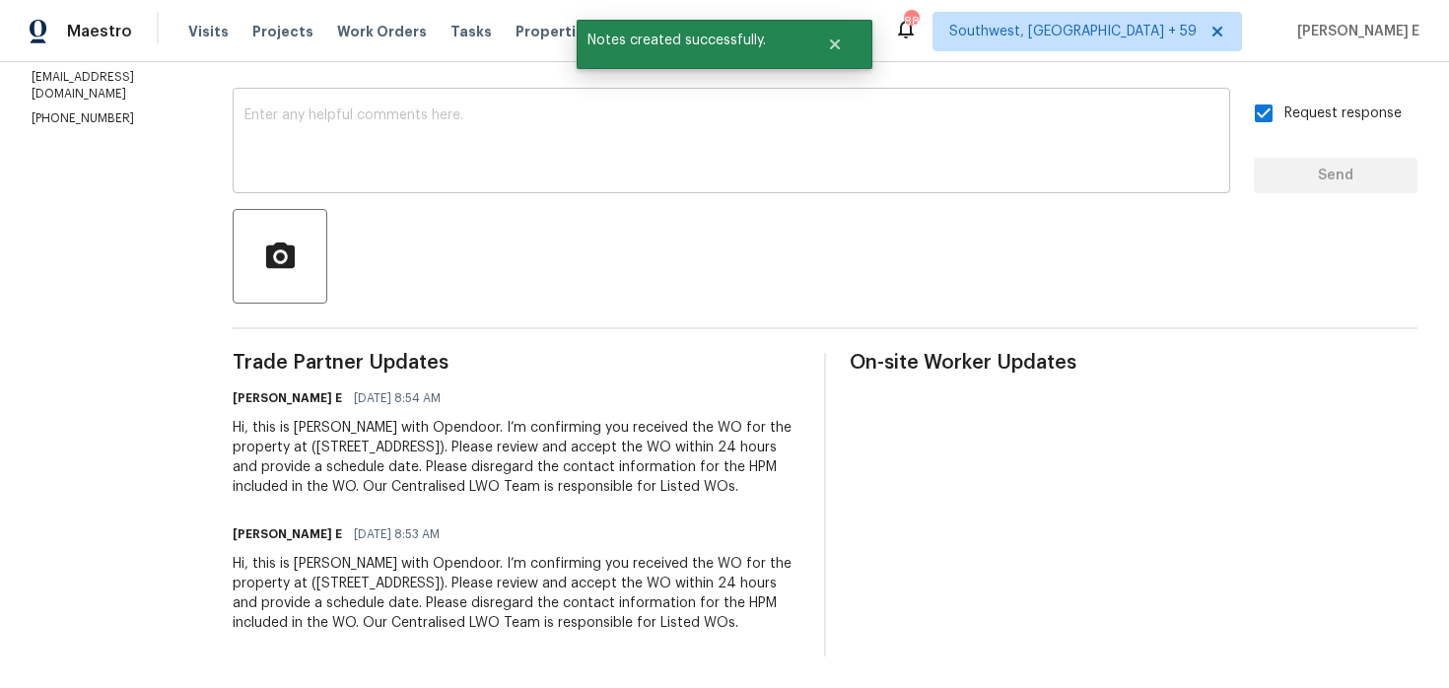
scroll to position [0, 0]
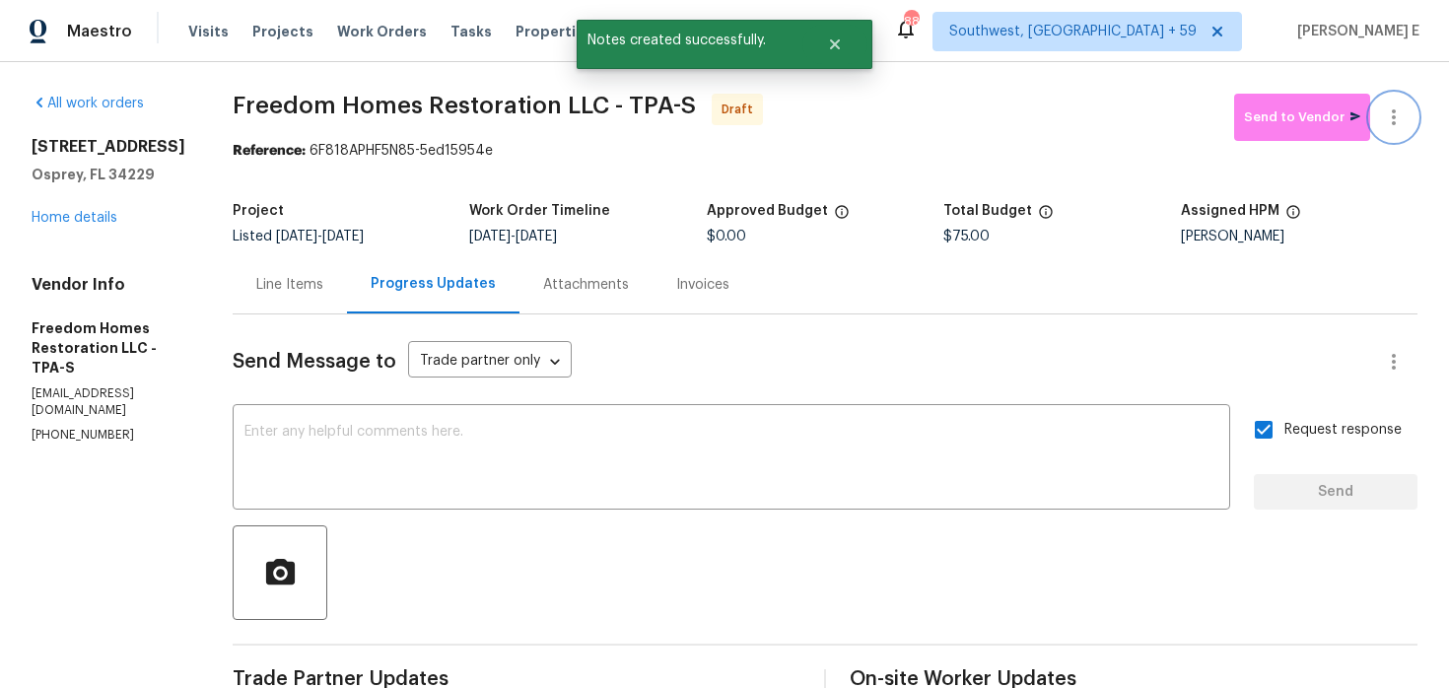
click at [1393, 116] on icon "button" at bounding box center [1394, 117] width 4 height 16
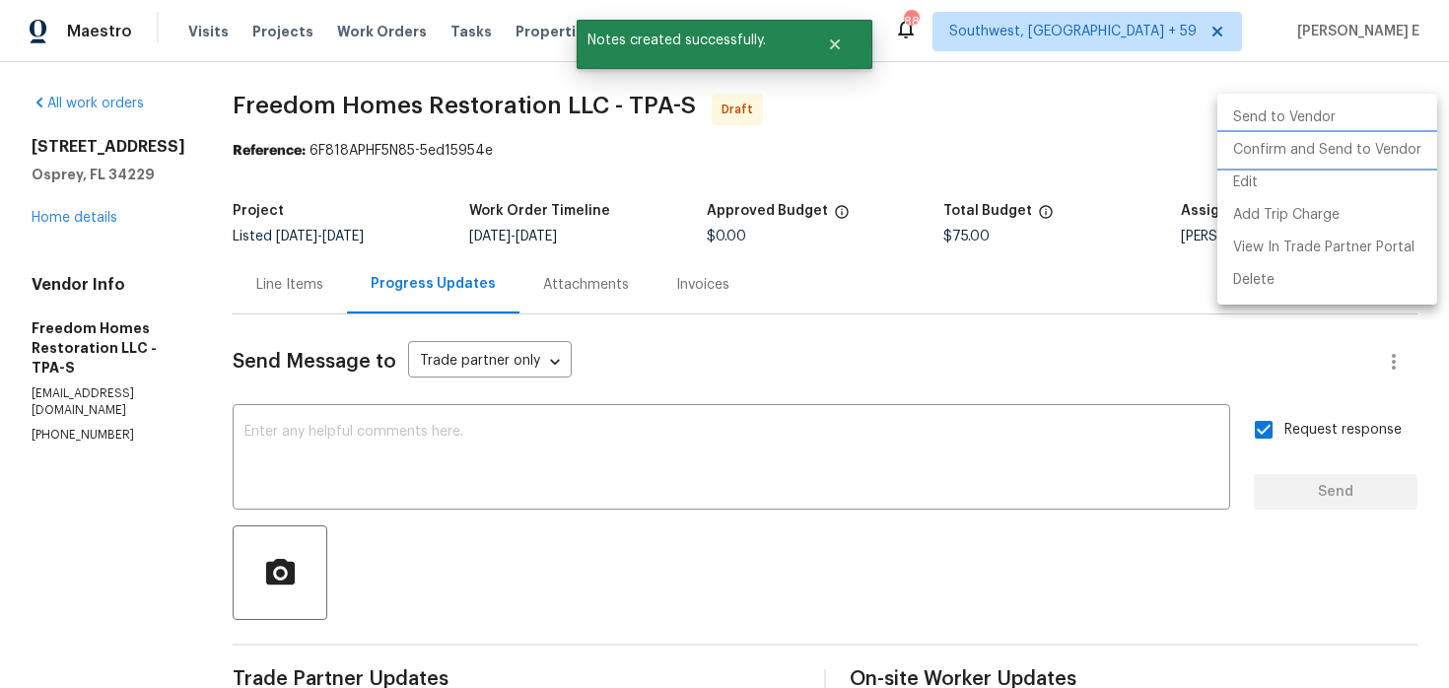
click at [1366, 157] on li "Confirm and Send to Vendor" at bounding box center [1327, 150] width 220 height 33
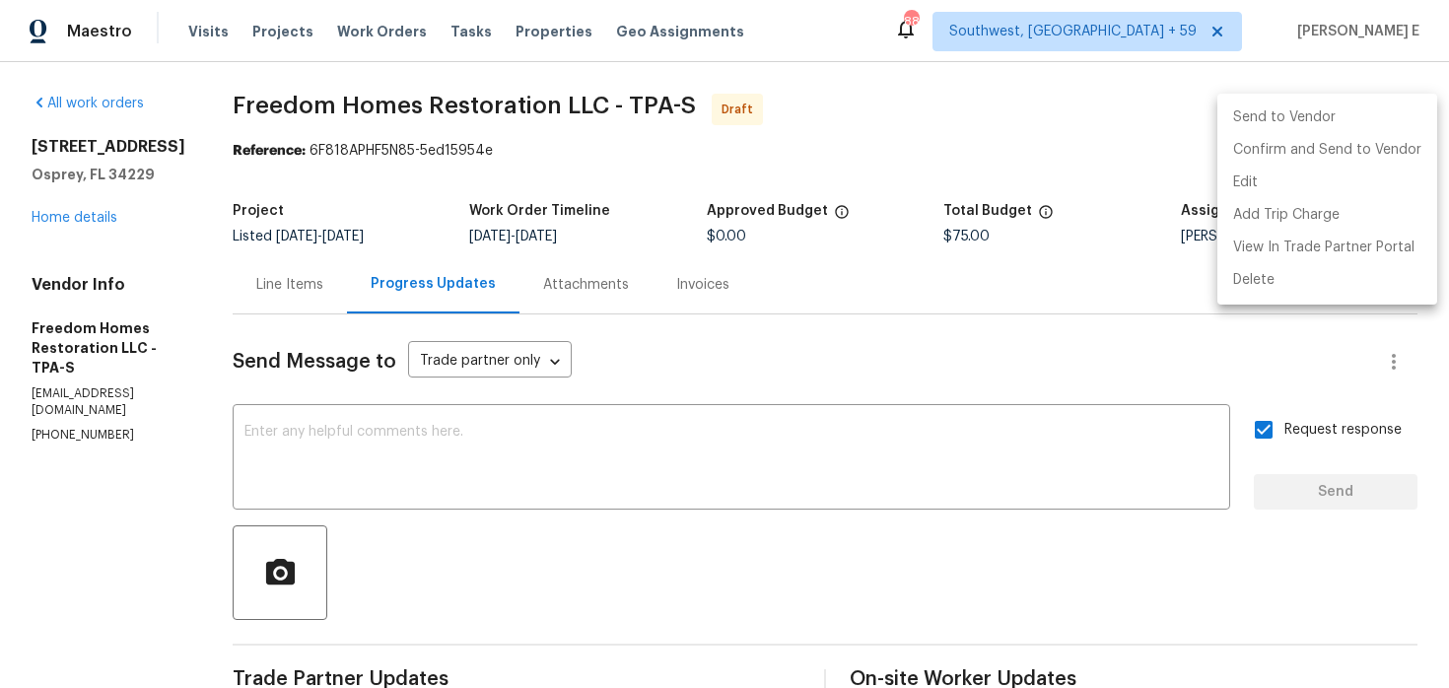
click at [500, 333] on div at bounding box center [724, 344] width 1449 height 688
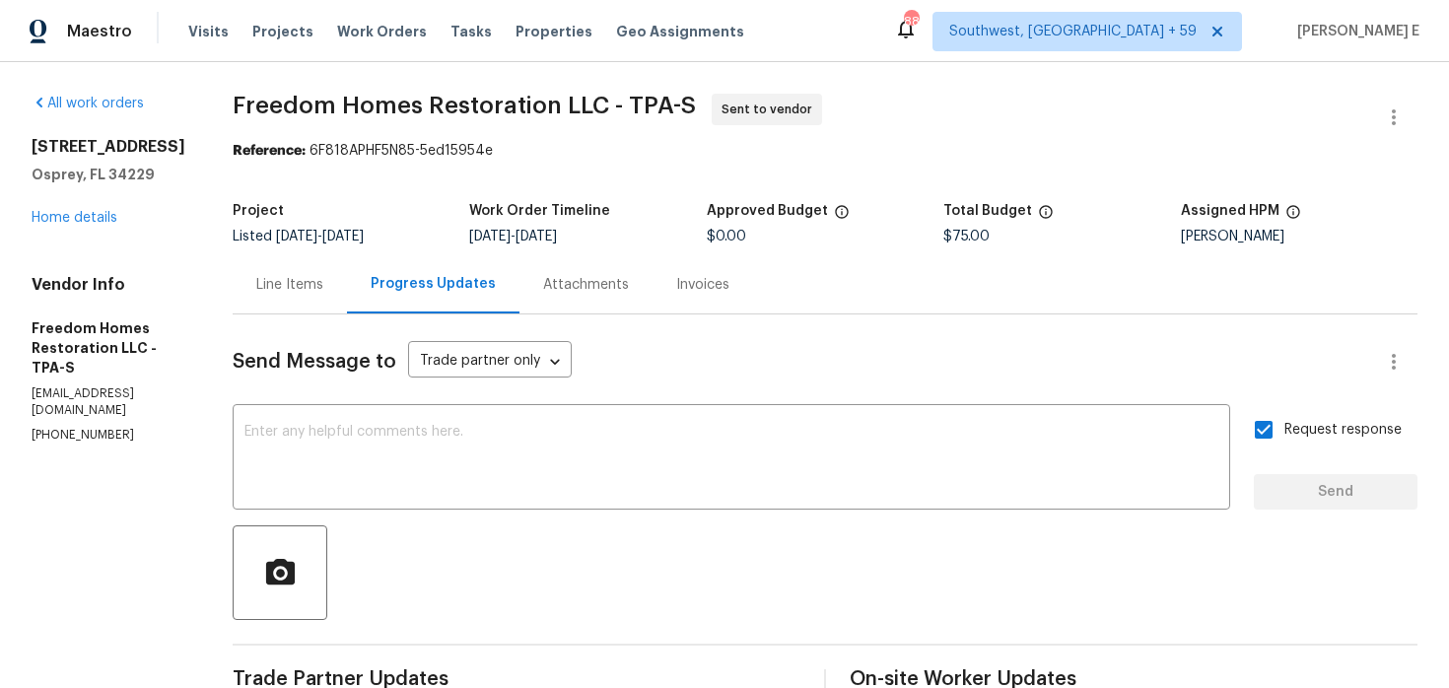
click at [243, 122] on span "Freedom Homes Restoration LLC - TPA-S Sent to vendor" at bounding box center [802, 117] width 1138 height 47
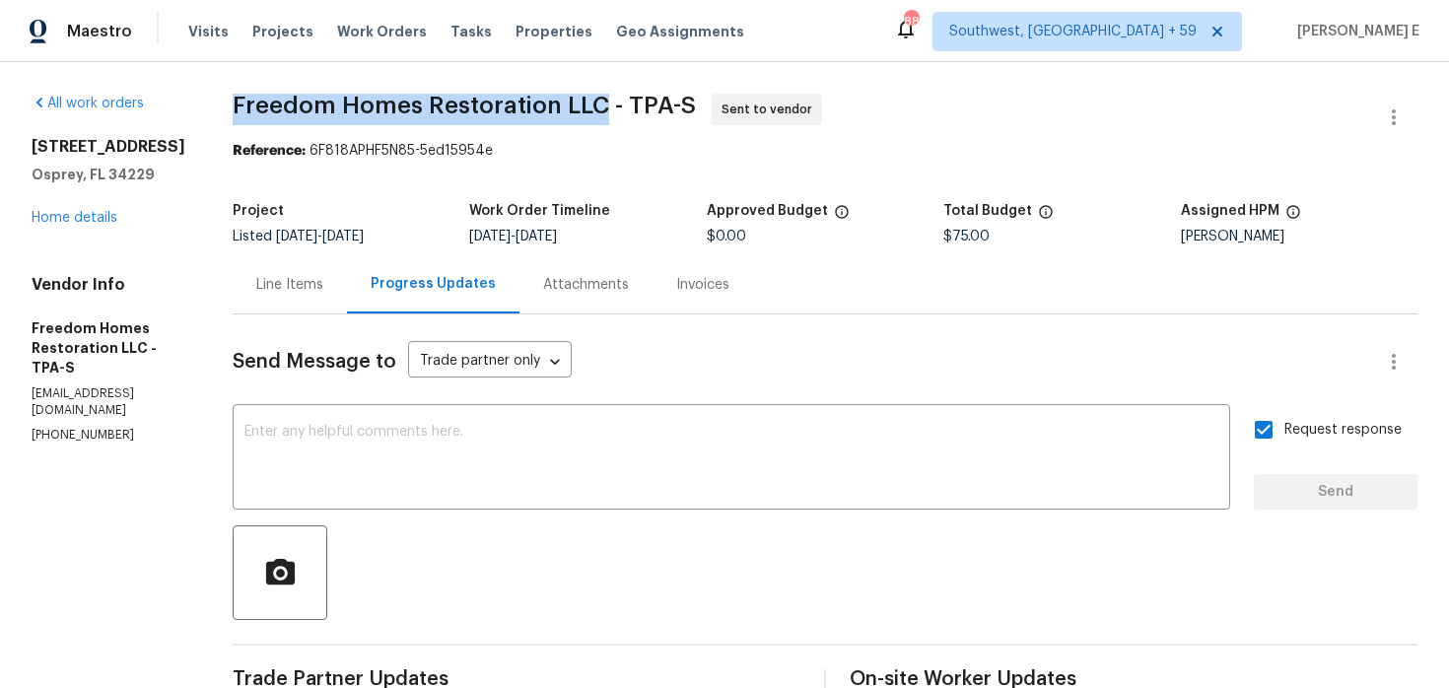
drag, startPoint x: 235, startPoint y: 108, endPoint x: 598, endPoint y: 108, distance: 363.7
click at [598, 108] on div "All work orders 851 Placid Lake Dr Osprey, FL 34229 Home details Vendor Info Fr…" at bounding box center [724, 533] width 1449 height 942
copy span "Freedom Homes Restoration LLC"
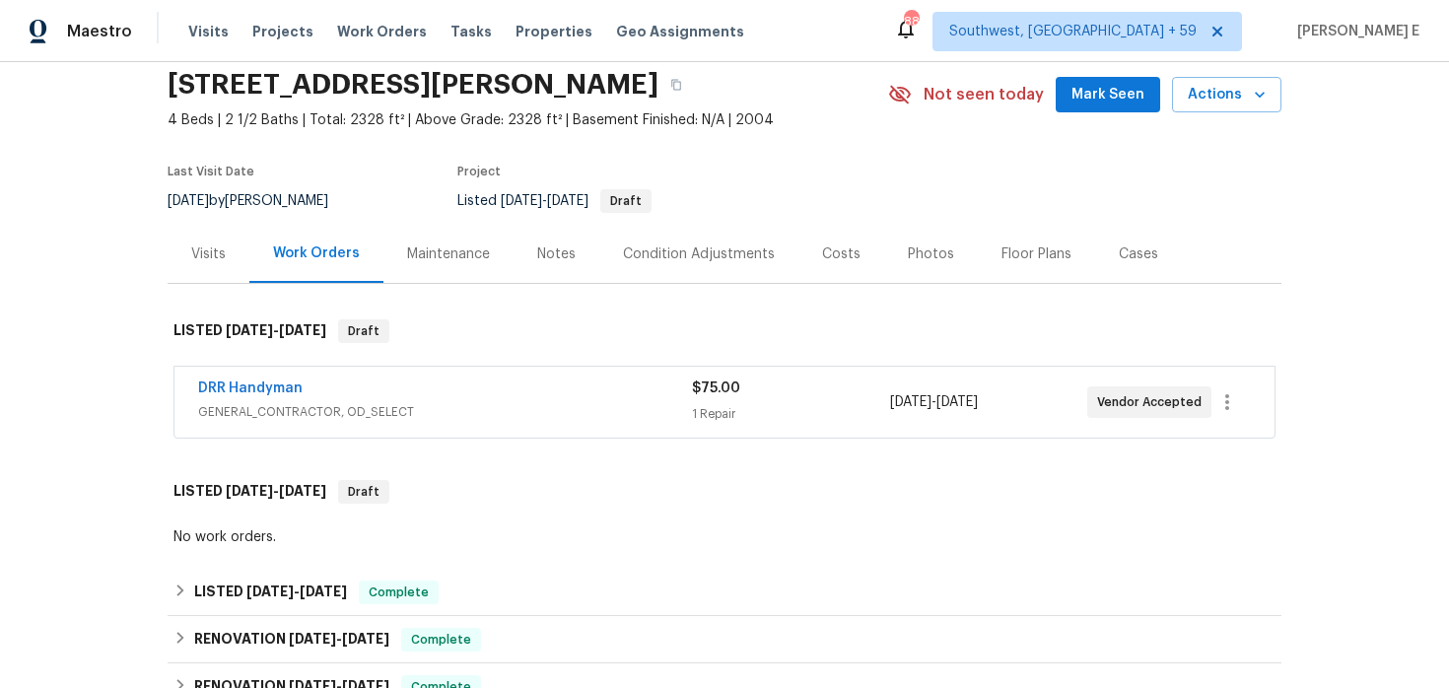
scroll to position [102, 0]
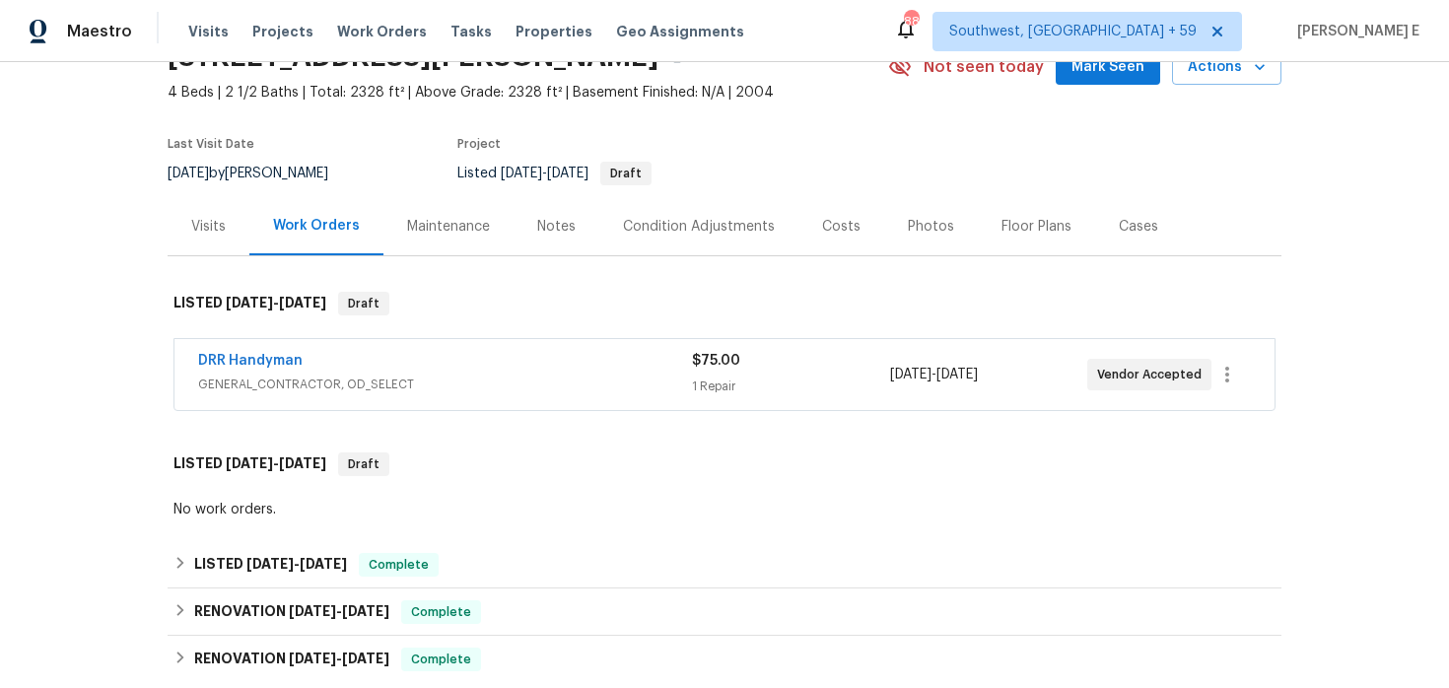
click at [447, 362] on div "DRR Handyman" at bounding box center [445, 363] width 494 height 24
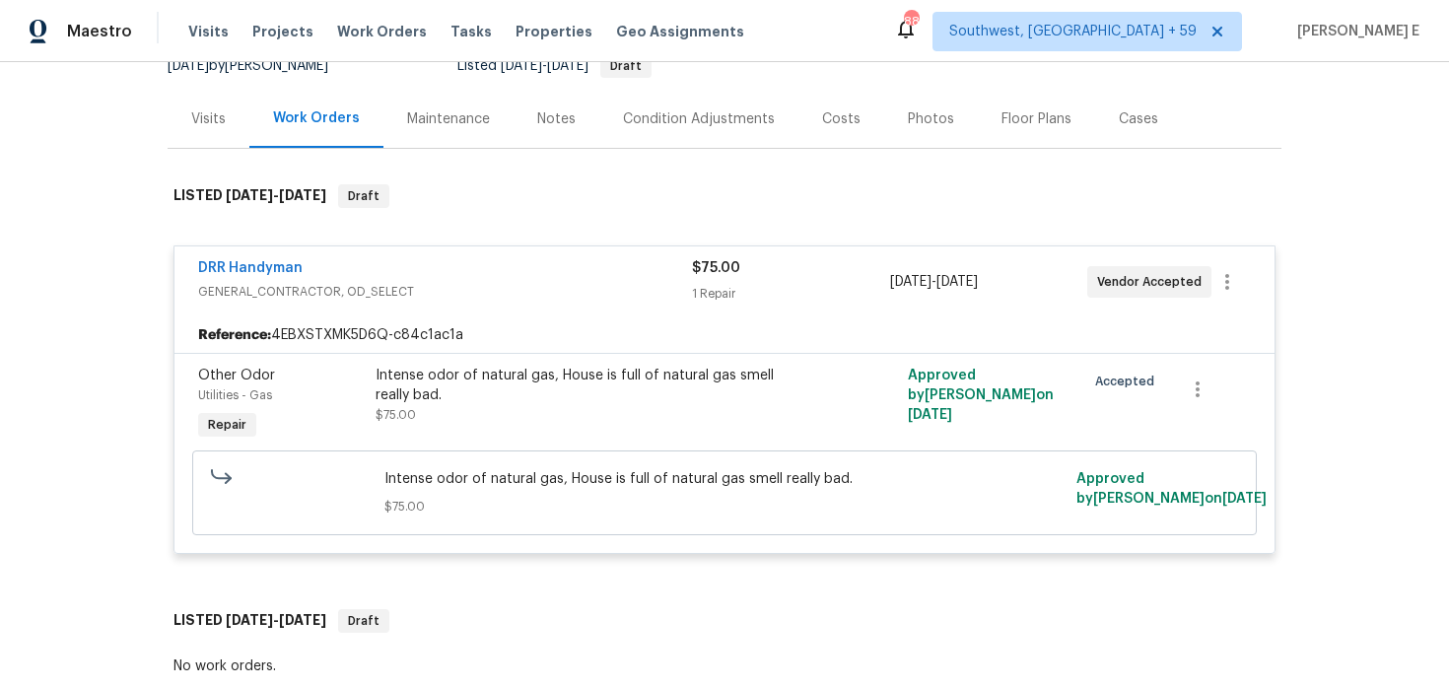
scroll to position [212, 0]
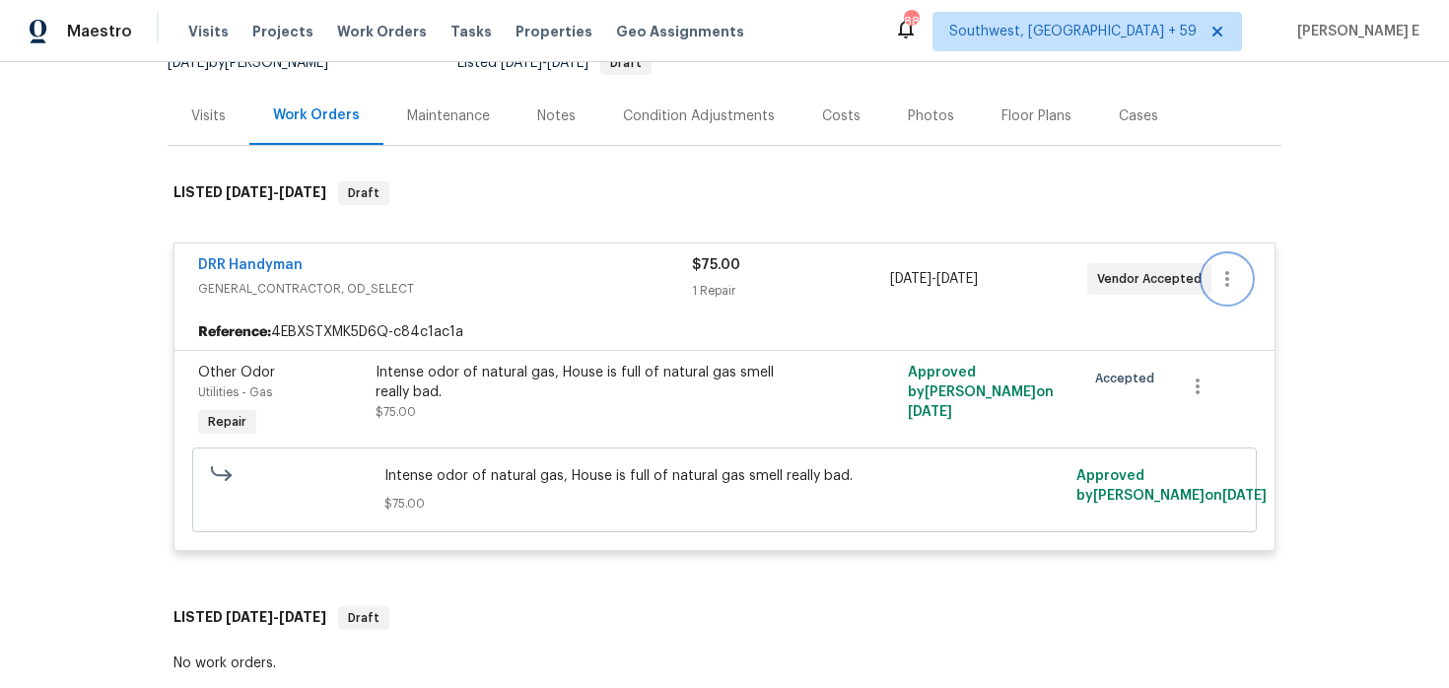
click at [1228, 280] on icon "button" at bounding box center [1227, 279] width 24 height 24
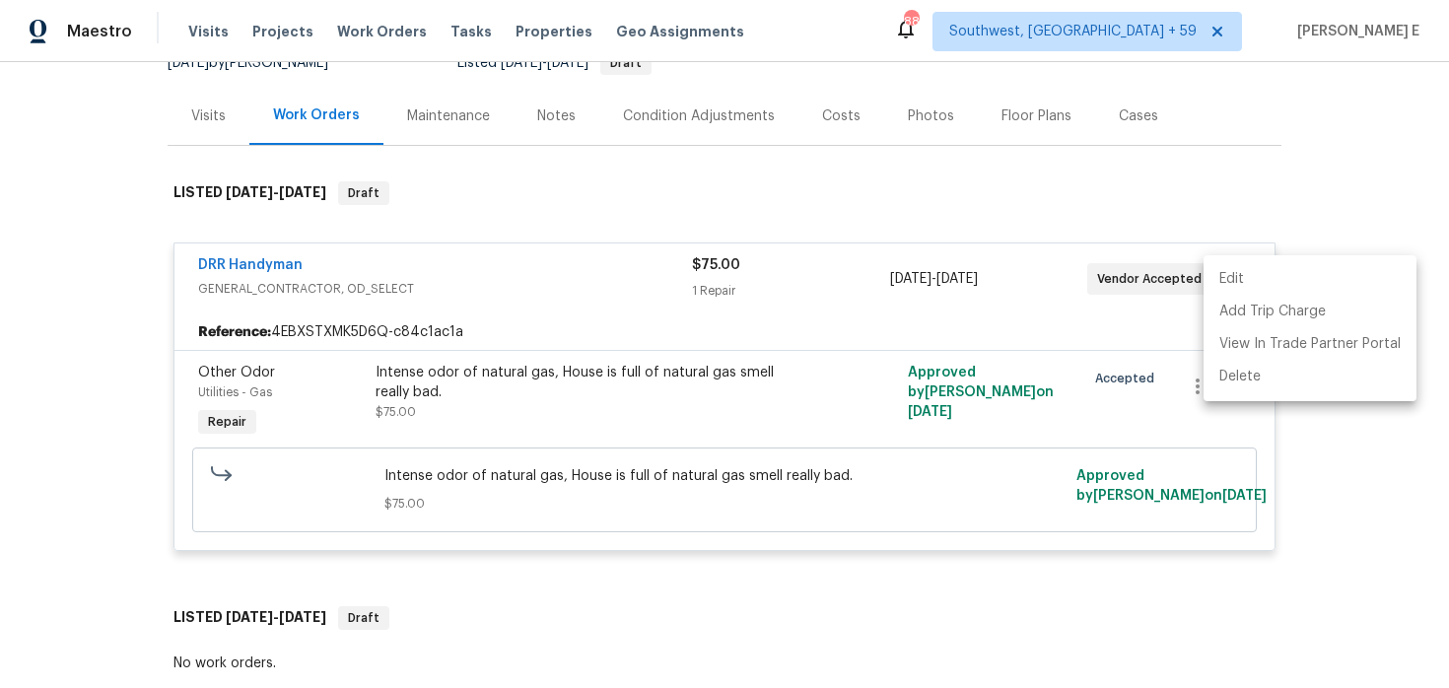
click at [1223, 277] on li "Edit" at bounding box center [1310, 279] width 213 height 33
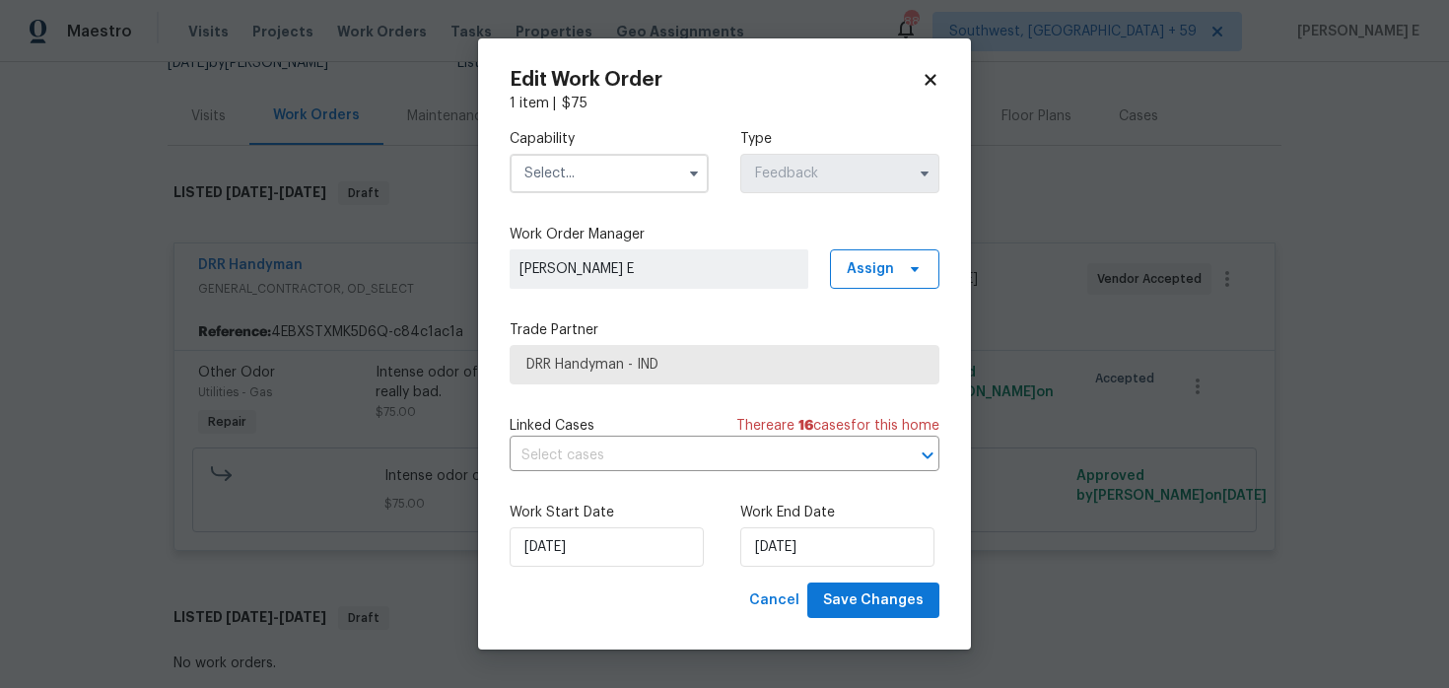
click at [708, 166] on span at bounding box center [694, 174] width 30 height 30
click at [691, 175] on icon "button" at bounding box center [694, 174] width 16 height 16
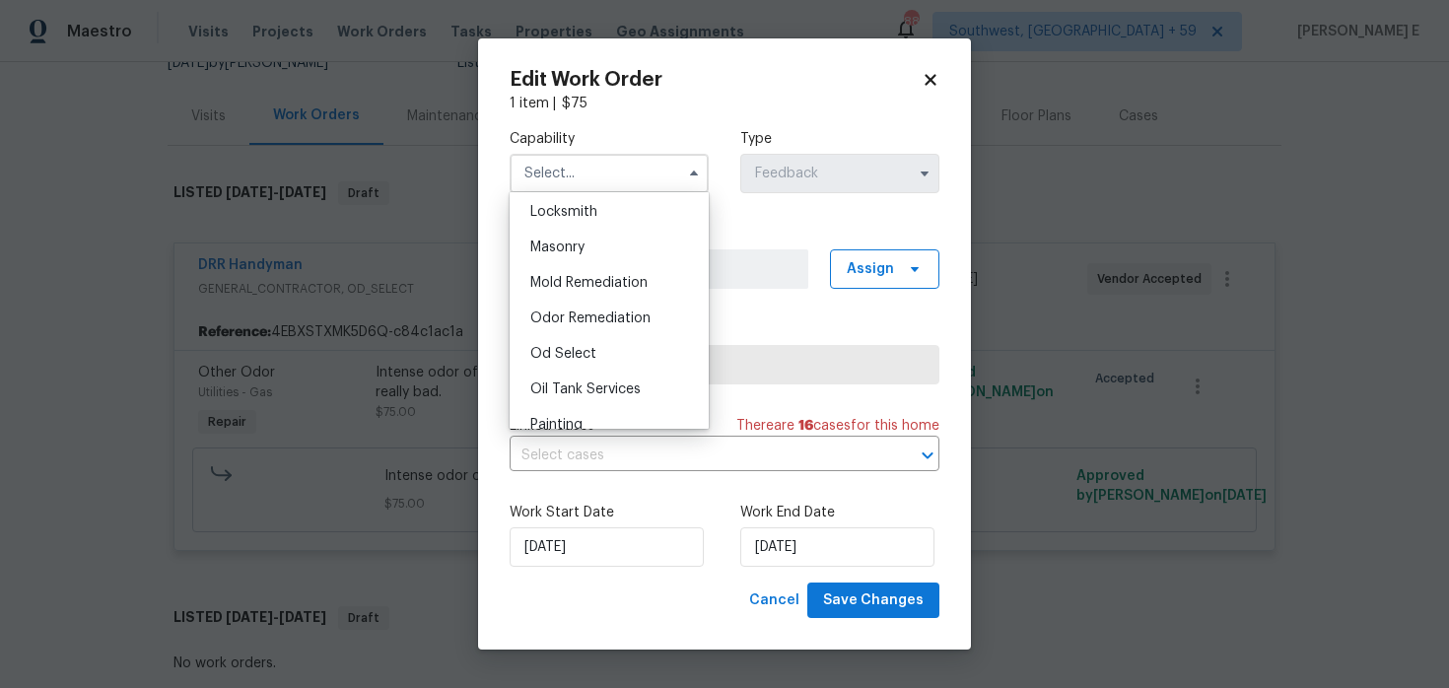
scroll to position [1460, 0]
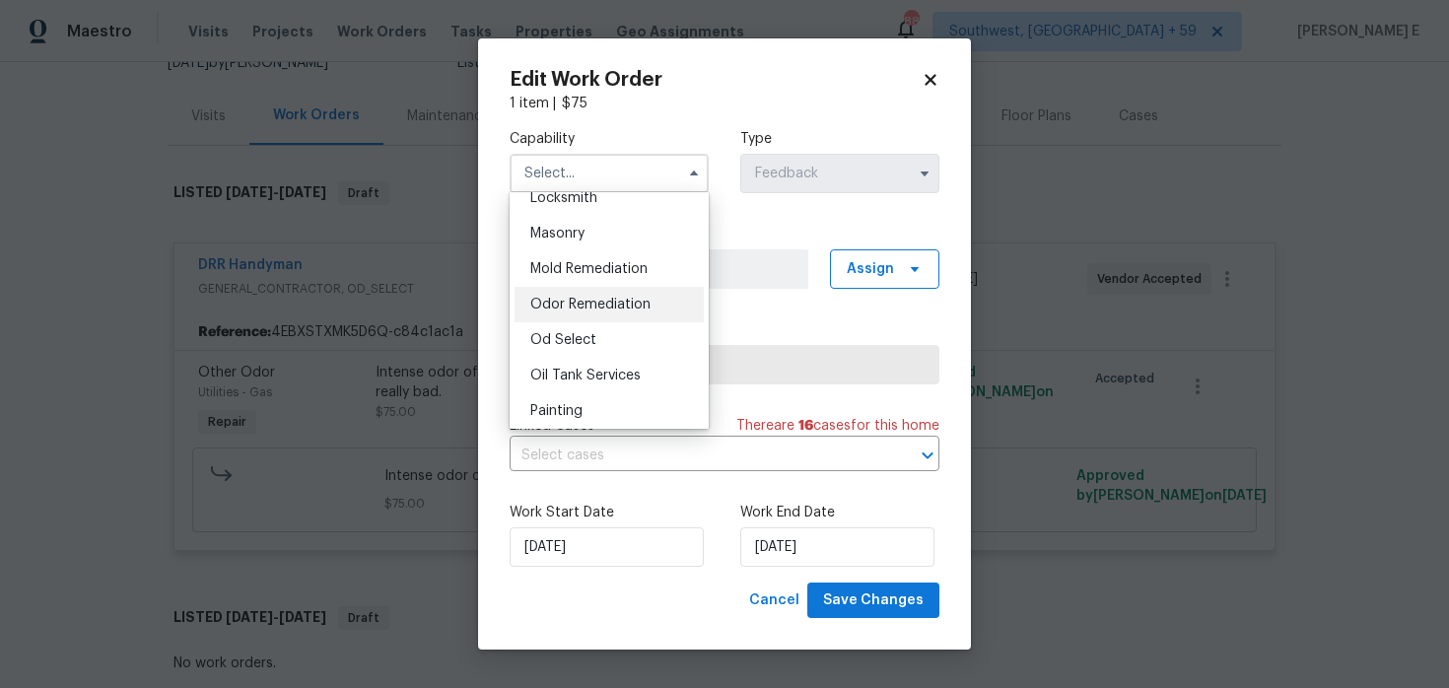
click at [667, 298] on div "Odor Remediation" at bounding box center [609, 304] width 189 height 35
type input "Odor Remediation"
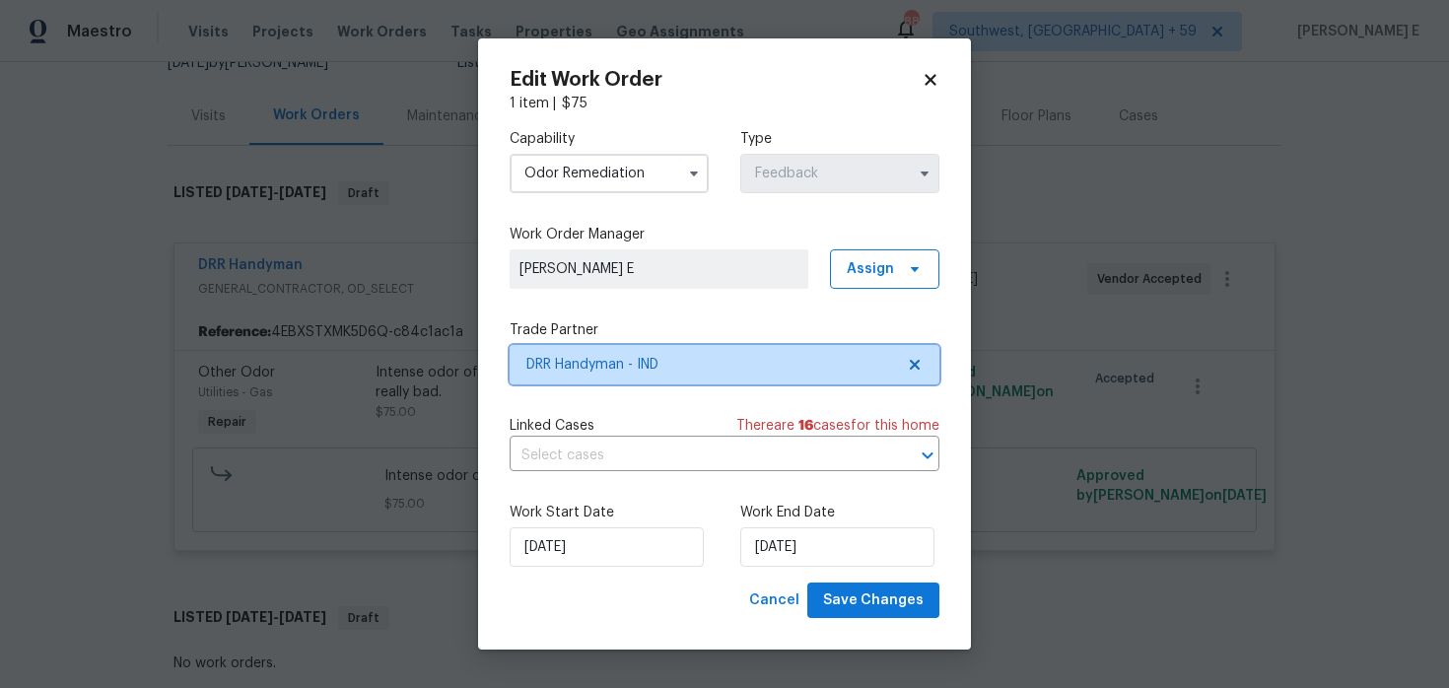
click at [658, 377] on span "DRR Handyman - IND" at bounding box center [725, 364] width 430 height 39
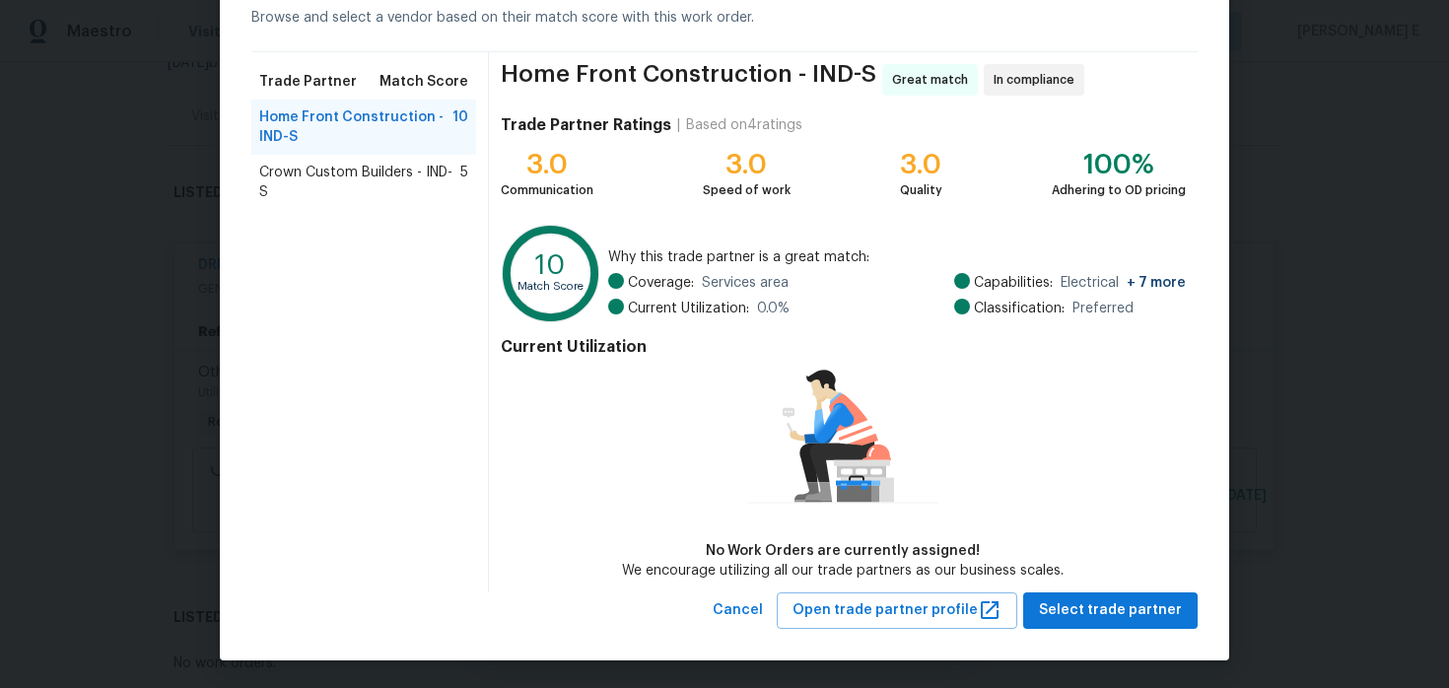
scroll to position [0, 0]
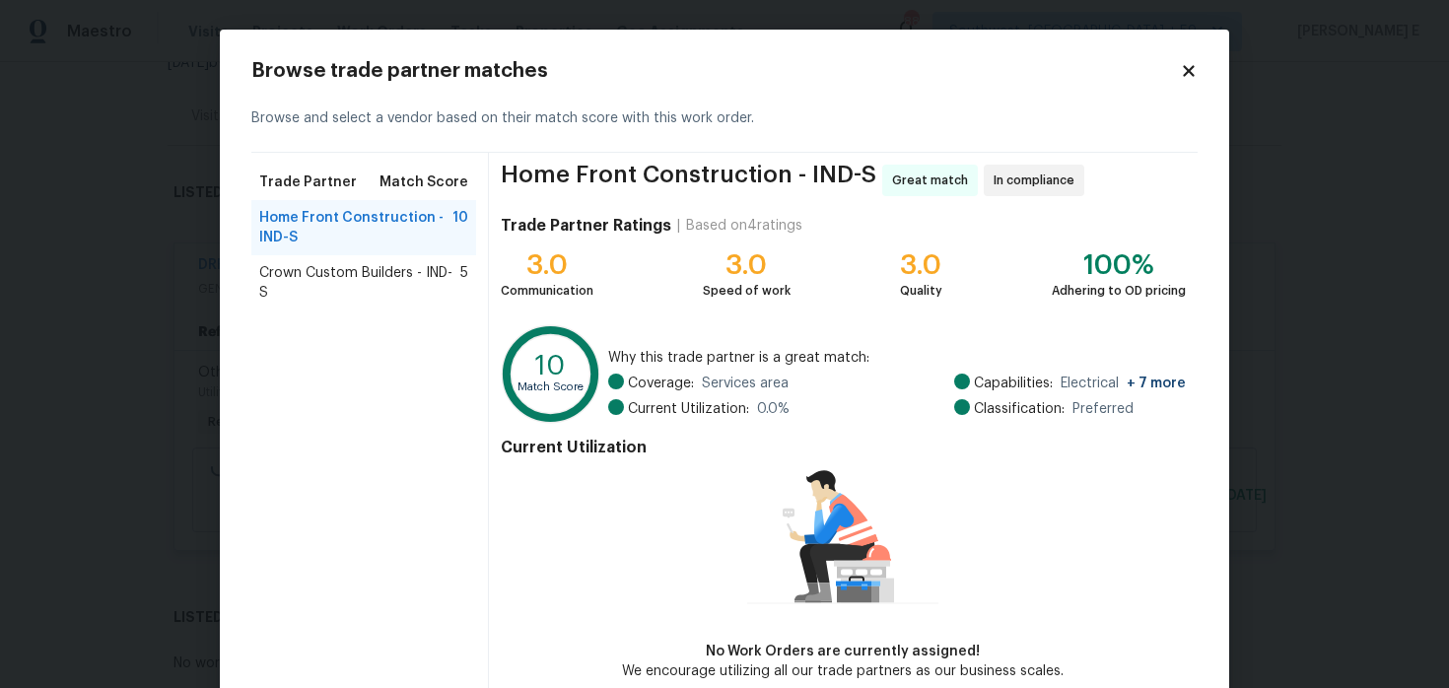
click at [1192, 62] on icon at bounding box center [1189, 71] width 18 height 18
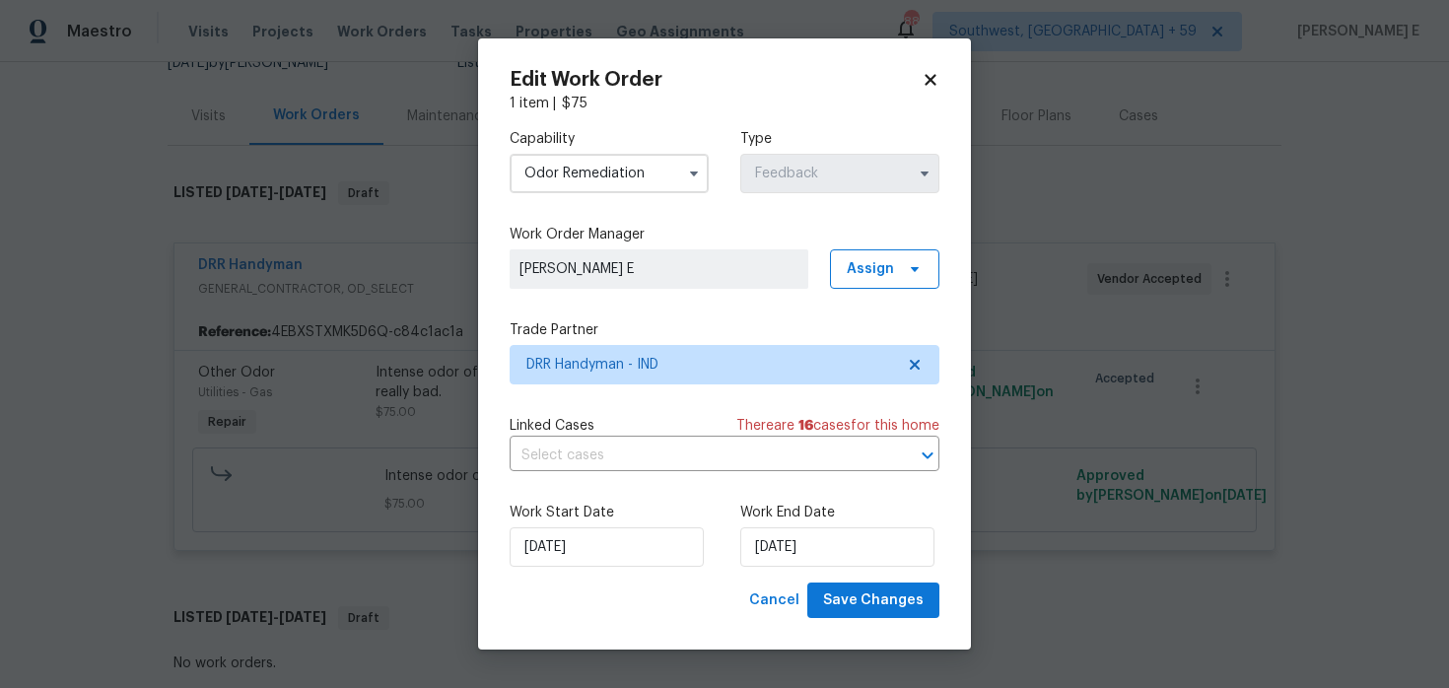
click at [1154, 109] on body "Maestro Visits Projects Work Orders Tasks Properties Geo Assignments 880 Southw…" at bounding box center [724, 344] width 1449 height 688
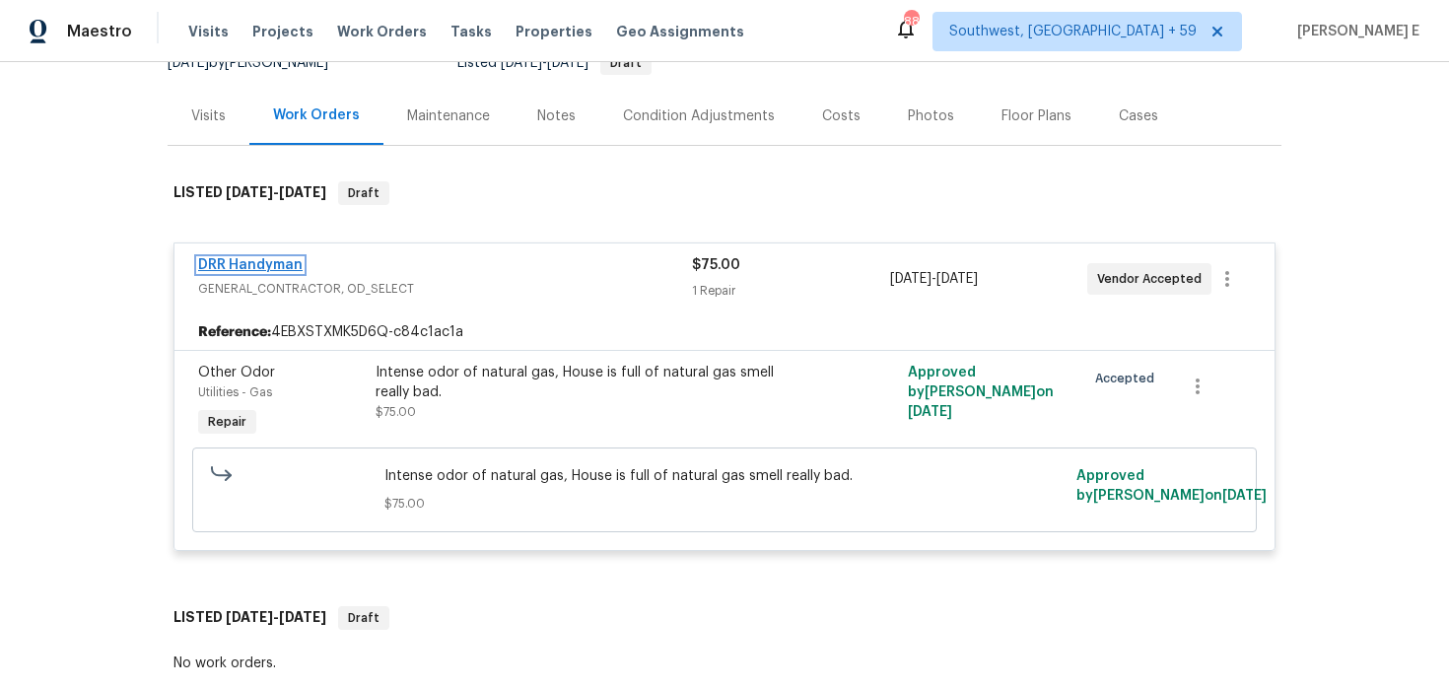
click at [227, 265] on link "DRR Handyman" at bounding box center [250, 265] width 104 height 14
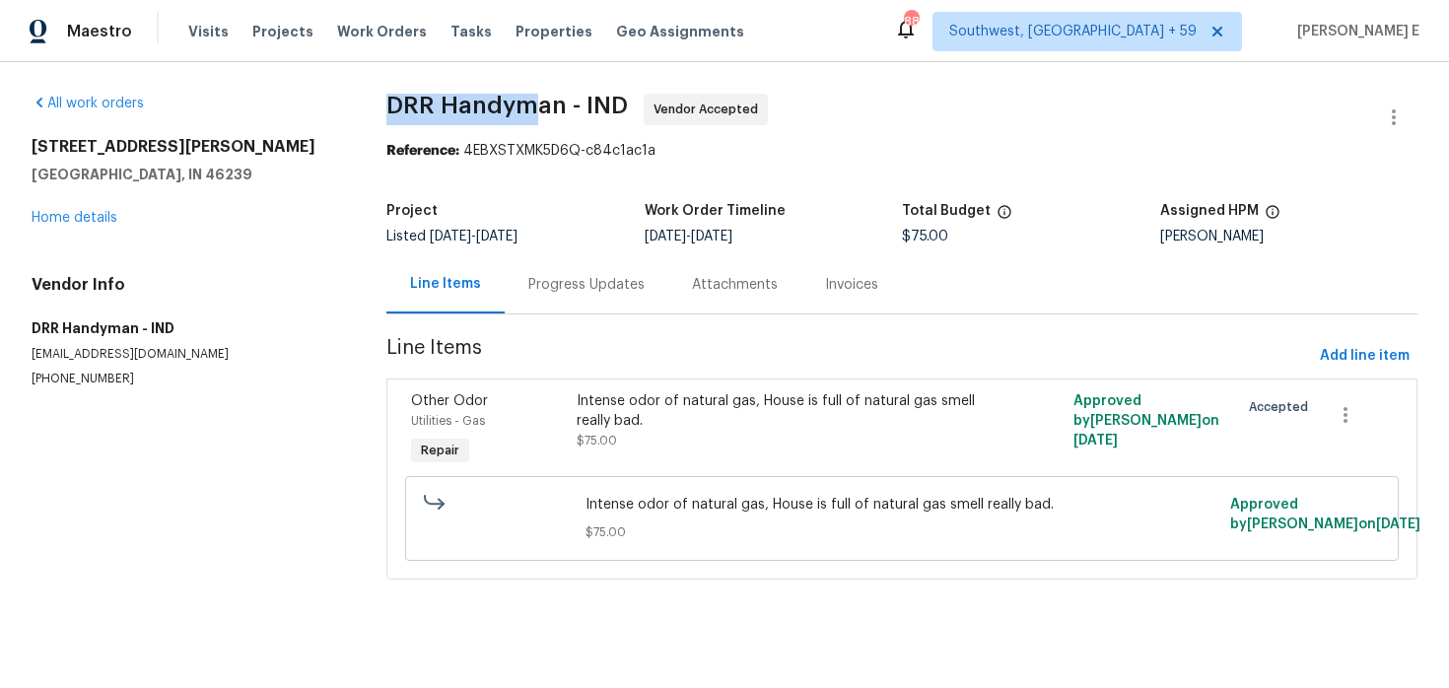
drag, startPoint x: 391, startPoint y: 106, endPoint x: 529, endPoint y: 115, distance: 138.3
click at [529, 115] on div "All work orders 3445 Brandenburg Blvd Indianapolis, IN 46239 Home details Vendo…" at bounding box center [724, 348] width 1449 height 573
click at [461, 177] on section "DRR Handyman - IND Vendor Accepted Reference: 4EBXSTXMK5D6Q-c84c1ac1a Project L…" at bounding box center [901, 349] width 1031 height 510
click at [1364, 127] on span "DRR Handyman - IND Vendor Accepted" at bounding box center [878, 117] width 984 height 47
click at [1408, 120] on button "button" at bounding box center [1393, 117] width 47 height 47
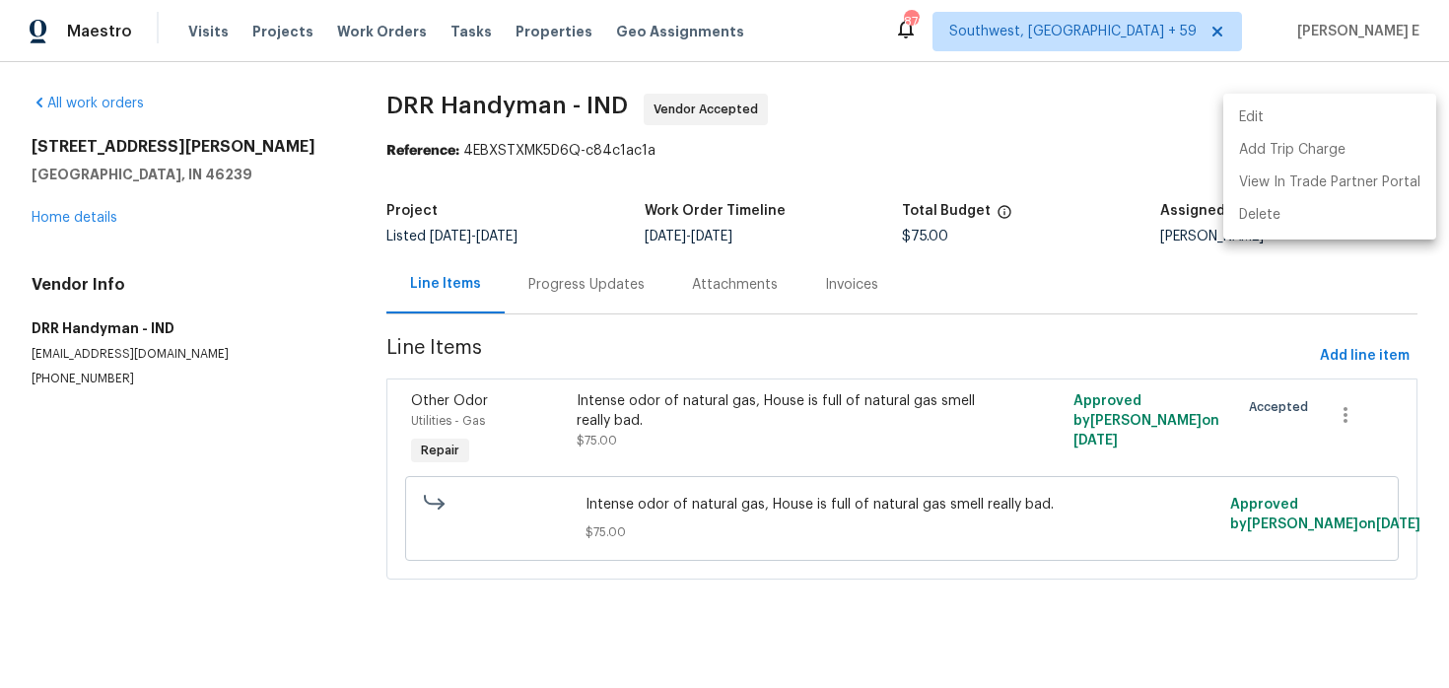
click at [1317, 109] on li "Edit" at bounding box center [1329, 118] width 213 height 33
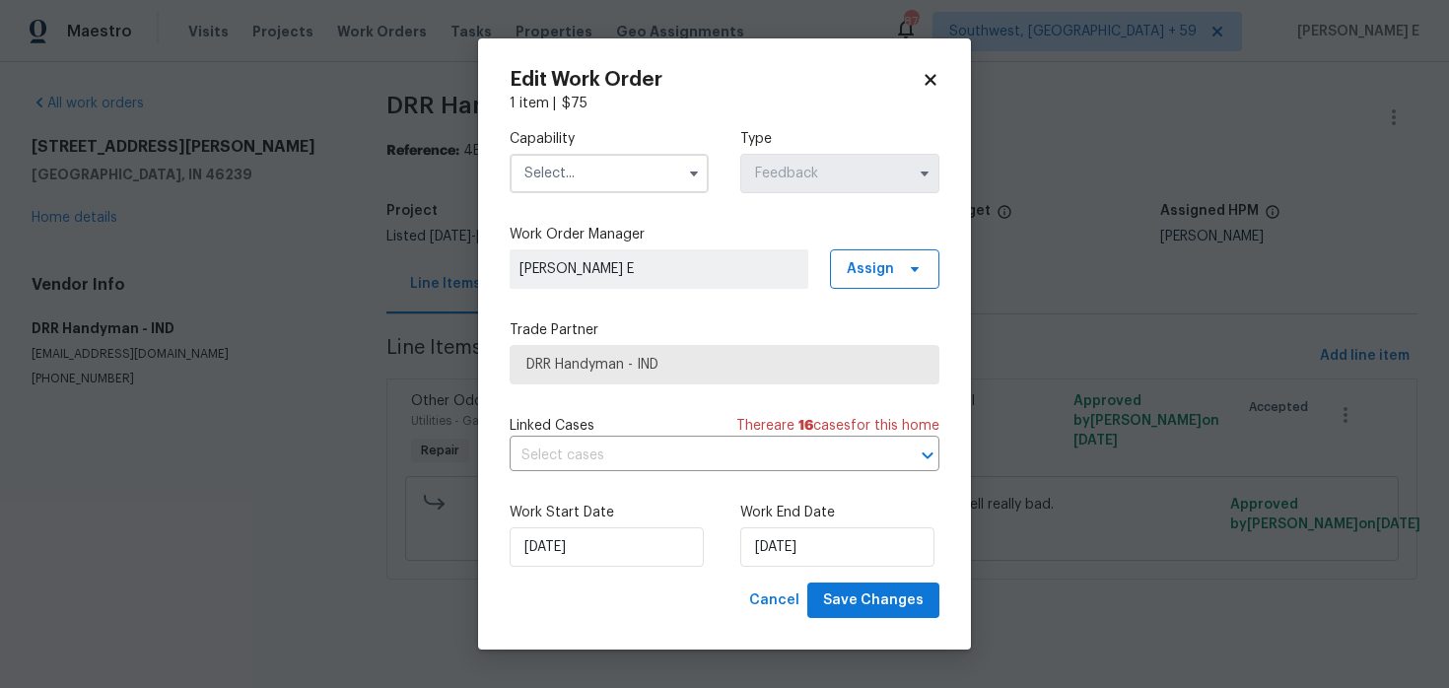
click at [621, 185] on input "text" at bounding box center [609, 173] width 199 height 39
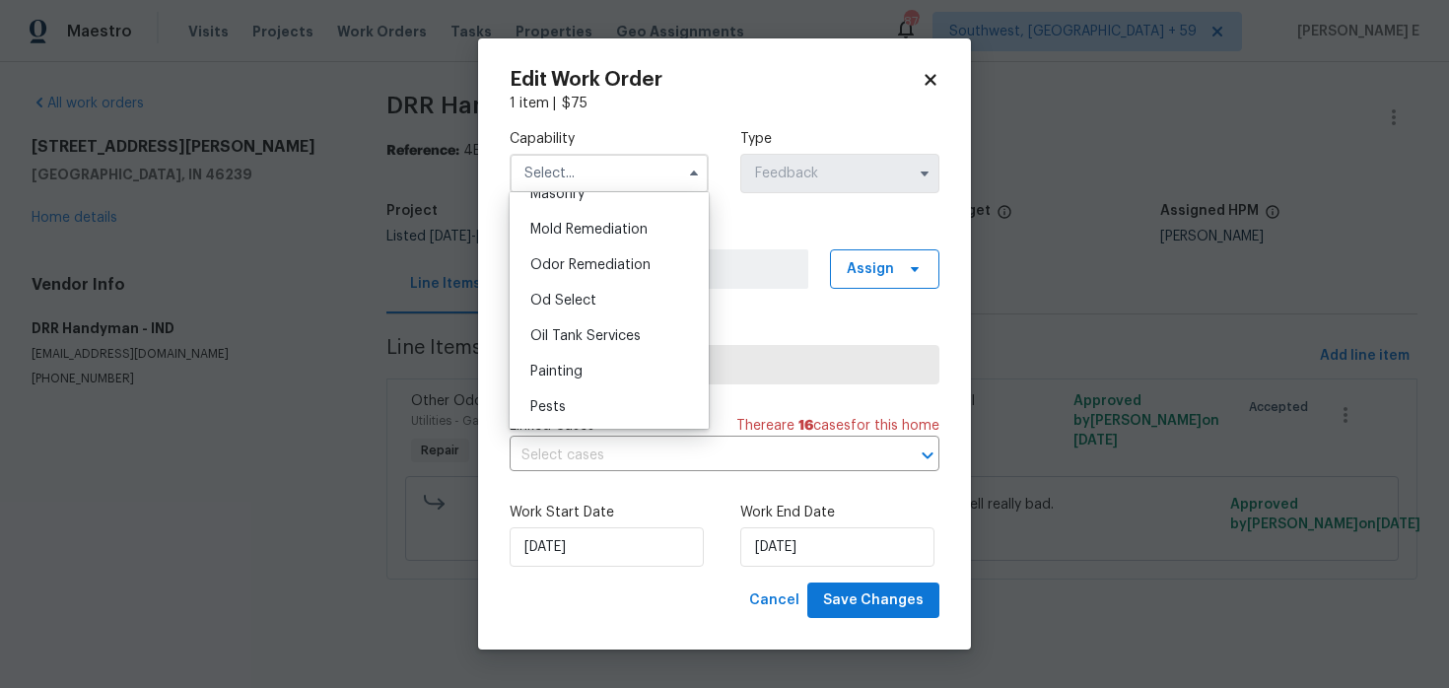
scroll to position [1500, 0]
click at [645, 258] on span "Odor Remediation" at bounding box center [590, 264] width 120 height 14
type input "Odor Remediation"
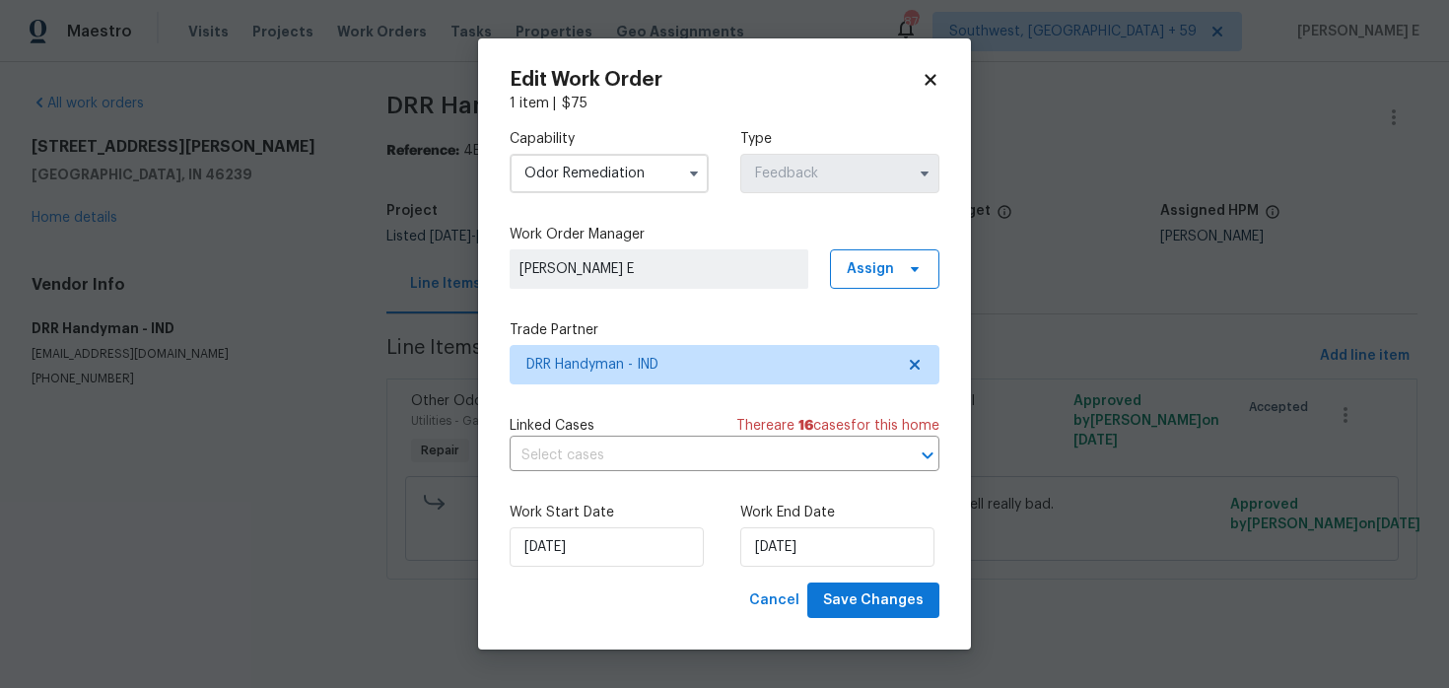
click at [627, 392] on div "Capability Odor Remediation Type Feedback Work Order Manager Keerthana E Assign…" at bounding box center [725, 347] width 430 height 469
click at [658, 366] on span "DRR Handyman - IND" at bounding box center [710, 365] width 368 height 20
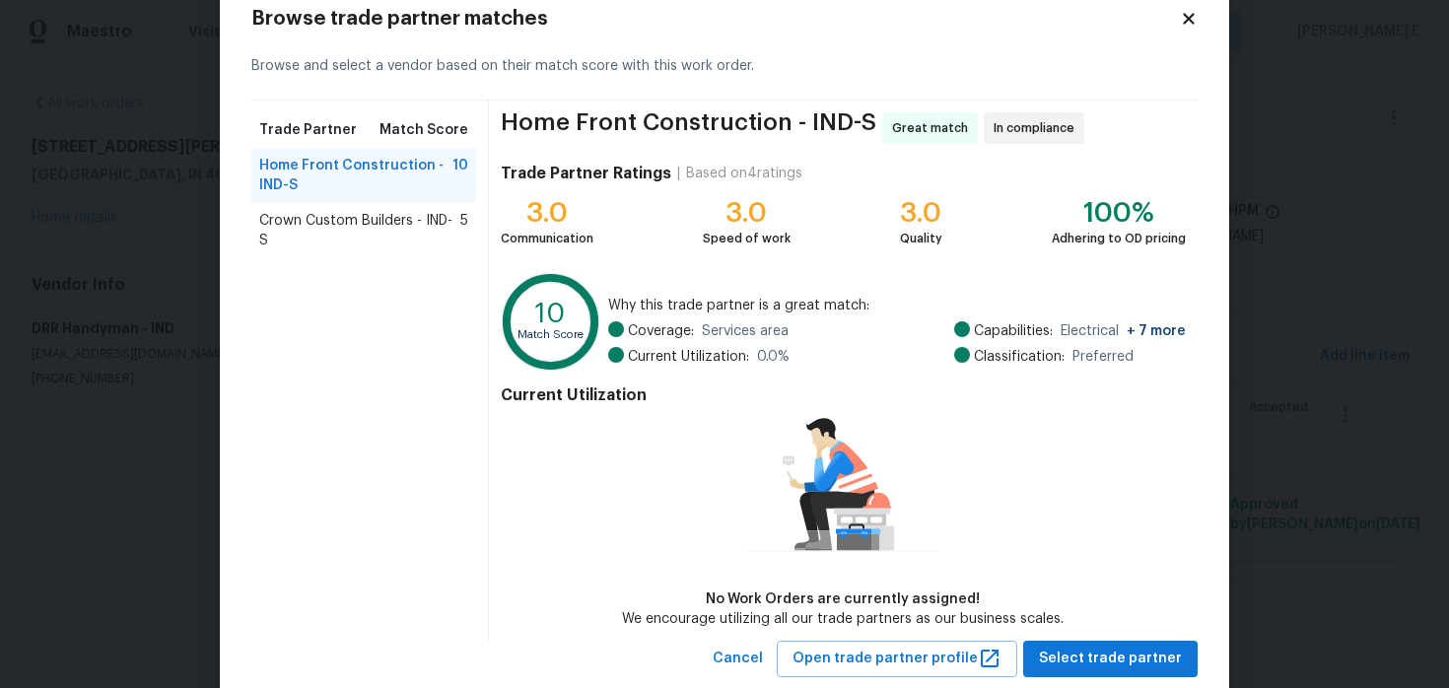
scroll to position [61, 0]
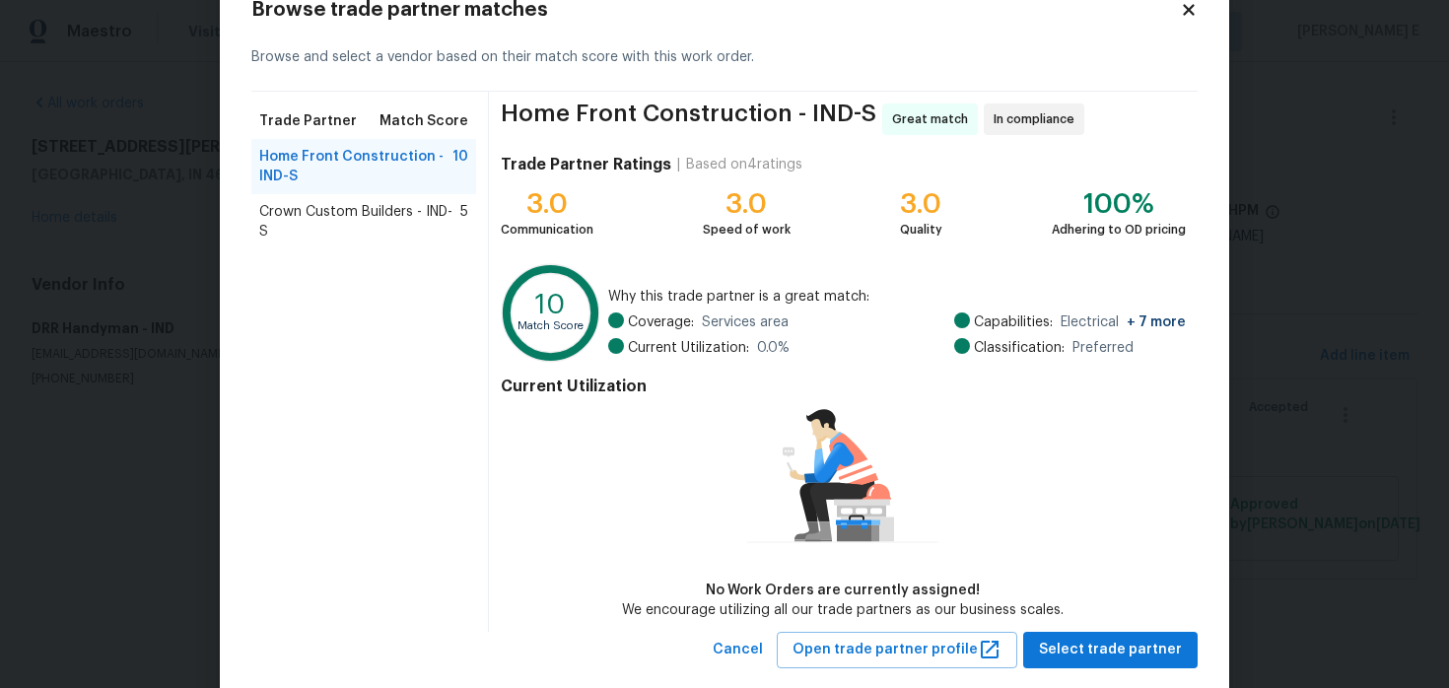
click at [327, 207] on span "Crown Custom Builders - IND-S" at bounding box center [359, 221] width 201 height 39
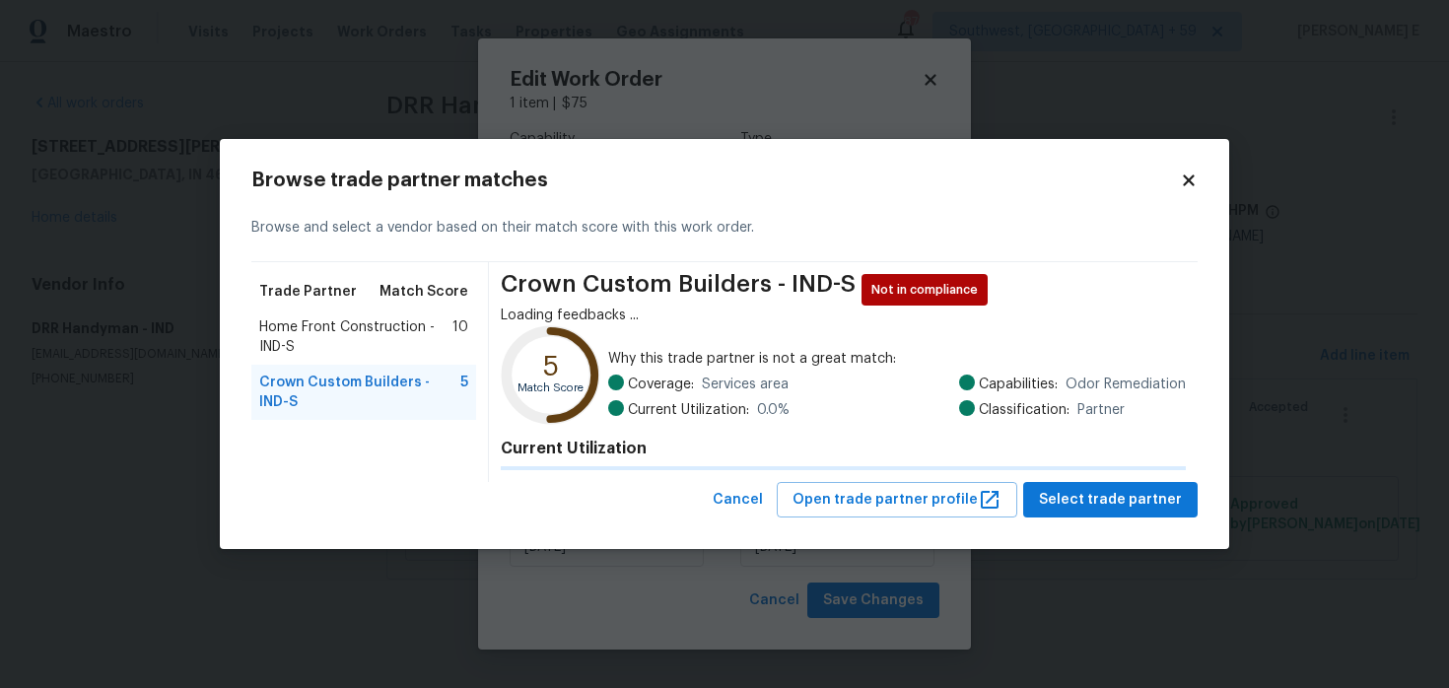
scroll to position [0, 0]
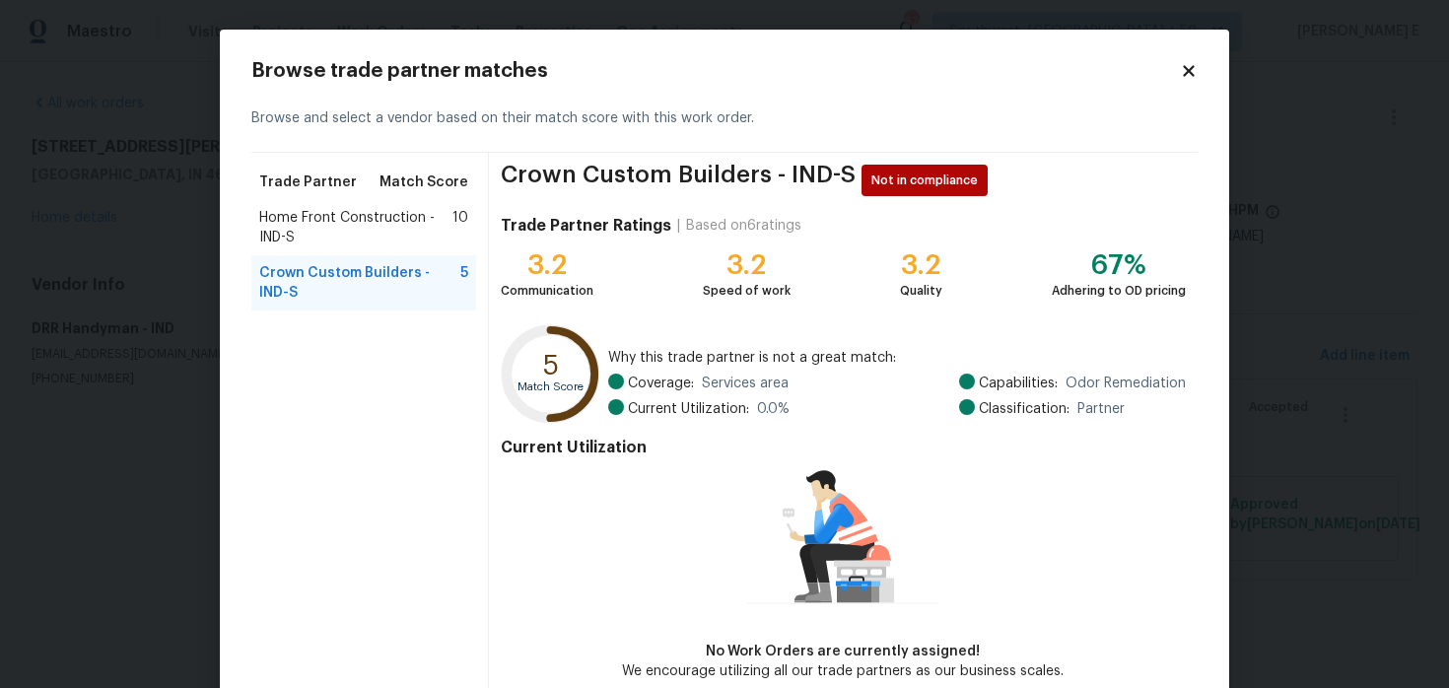
click at [1329, 200] on body "Maestro Visits Projects Work Orders Tasks Properties Geo Assignments 876 Southw…" at bounding box center [724, 317] width 1449 height 635
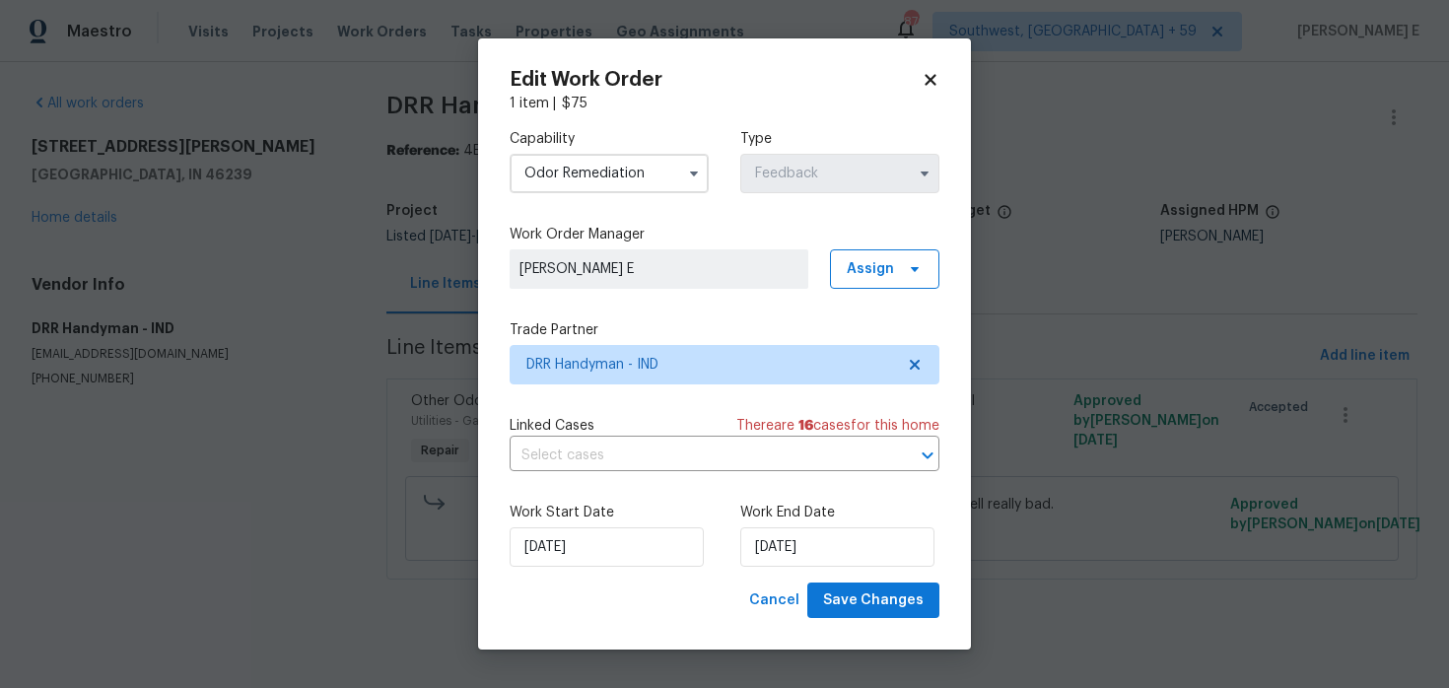
click at [1329, 200] on body "Maestro Visits Projects Work Orders Tasks Properties Geo Assignments 876 Southw…" at bounding box center [724, 317] width 1449 height 635
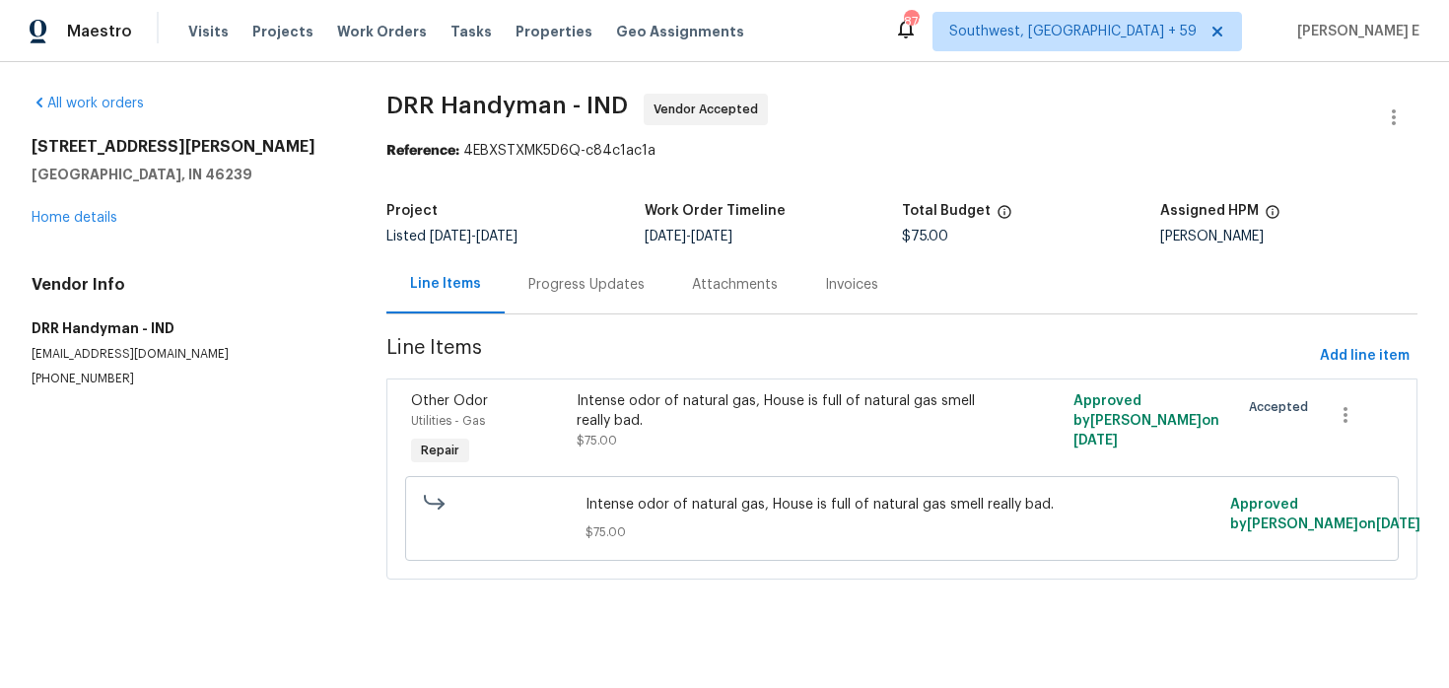
click at [570, 288] on div "Progress Updates" at bounding box center [586, 285] width 116 height 20
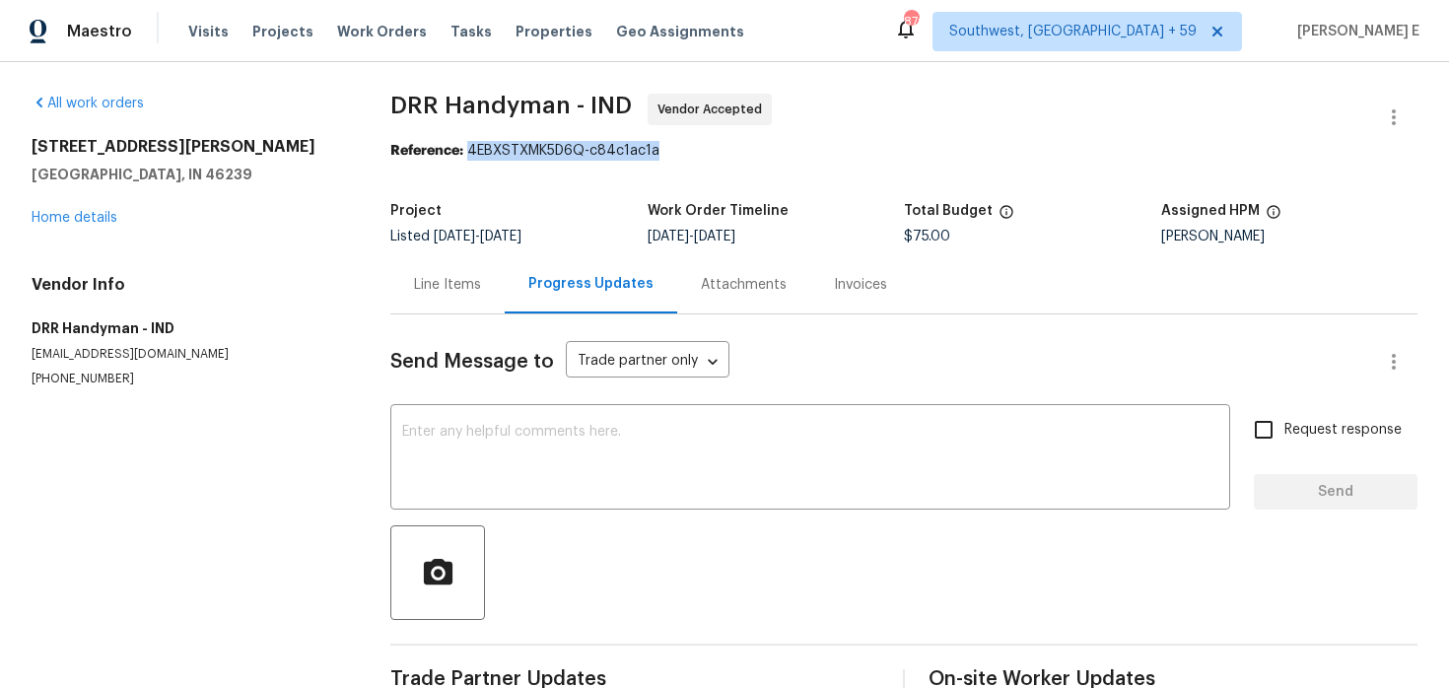
drag, startPoint x: 469, startPoint y: 151, endPoint x: 679, endPoint y: 152, distance: 210.0
click at [679, 152] on div "Reference: 4EBXSTXMK5D6Q-c84c1ac1a" at bounding box center [903, 151] width 1027 height 20
copy div "4EBXSTXMK5D6Q-c84c1ac1a"
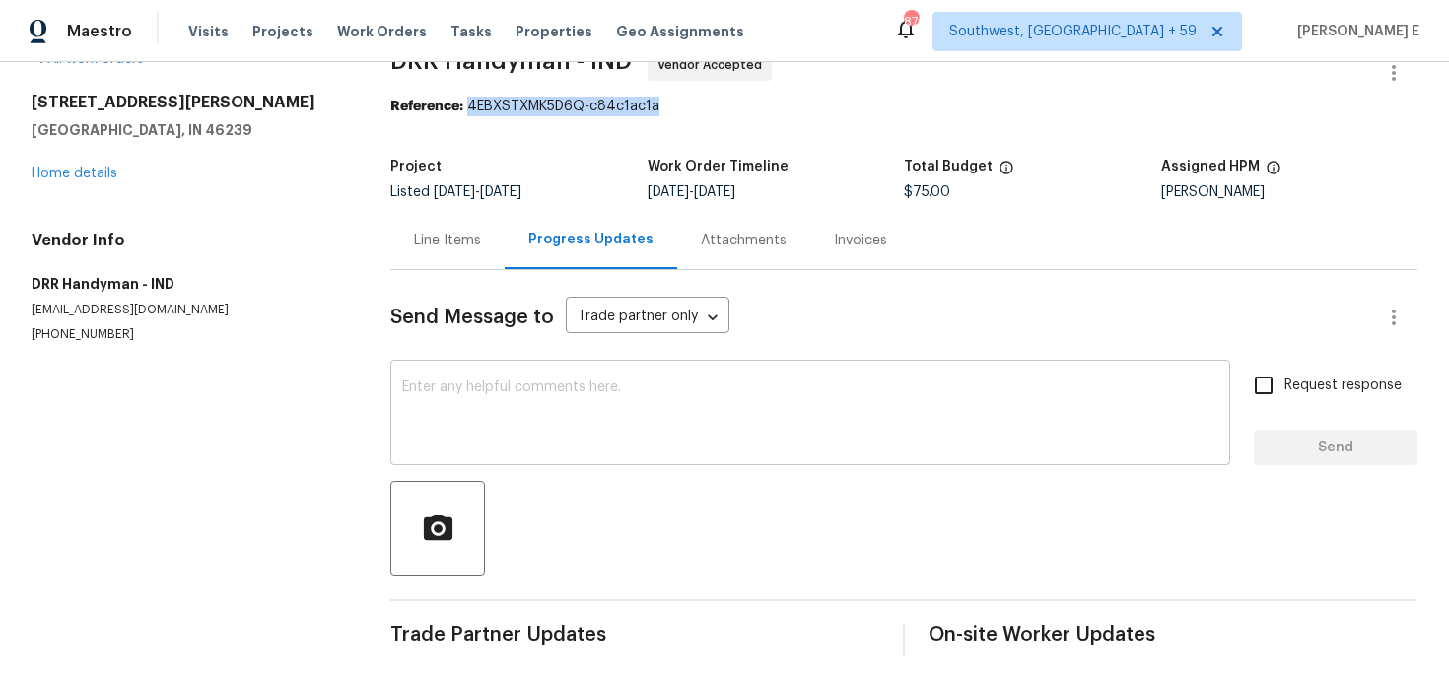
click at [542, 412] on textarea at bounding box center [810, 415] width 816 height 69
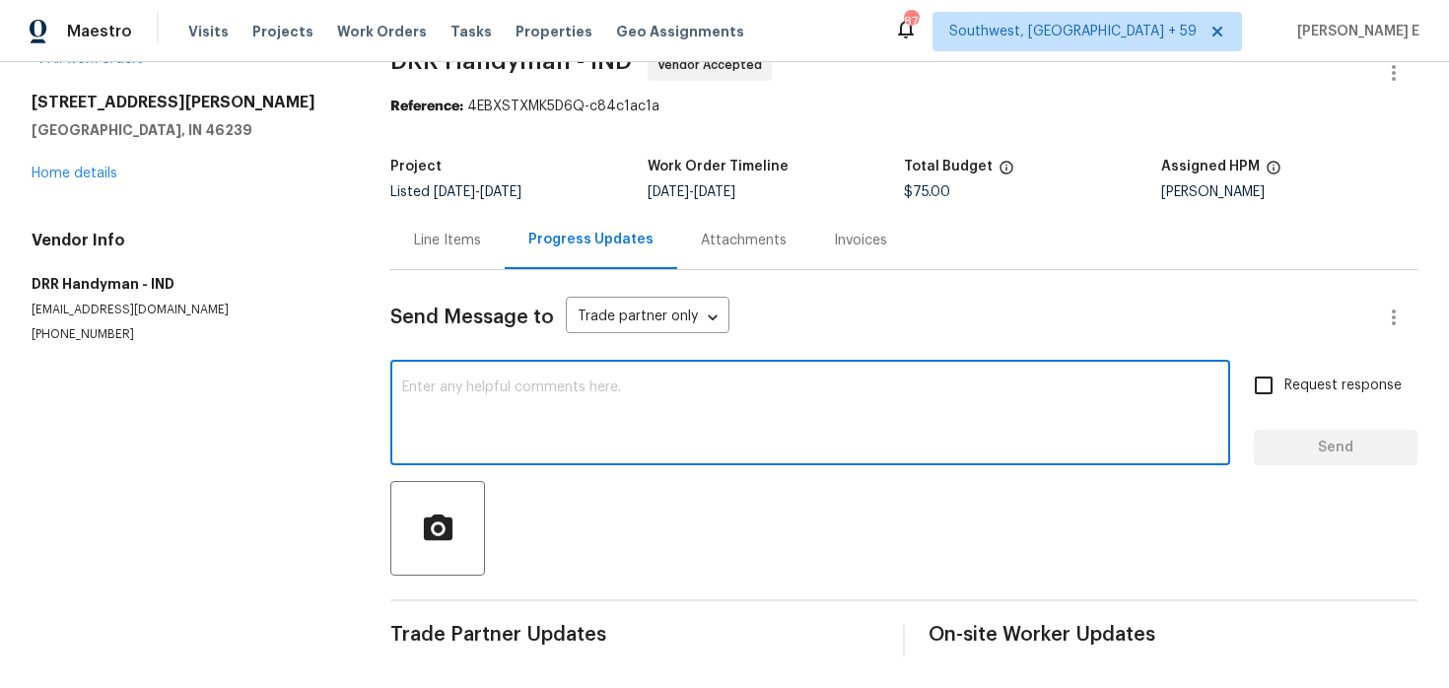
paste textarea "Hi this is Keerthana with Opendoor. I’m confirming you received the WO for the …"
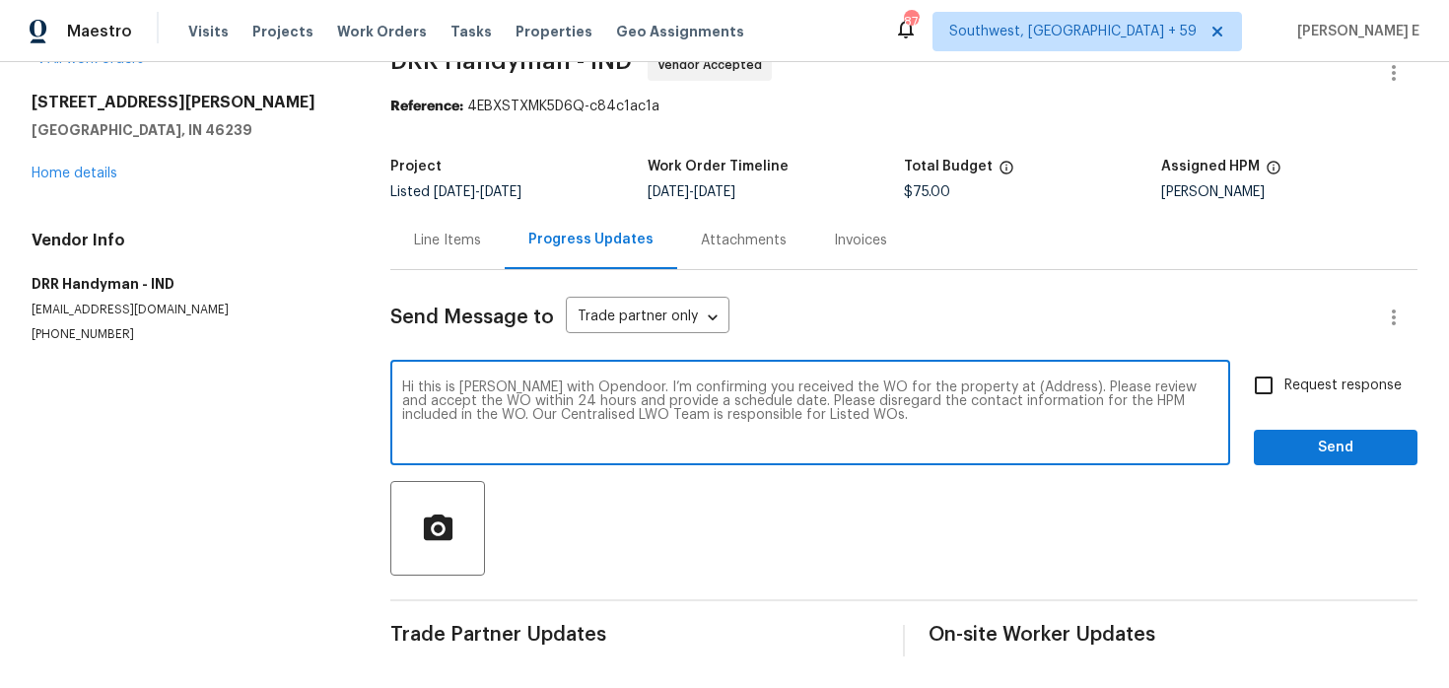
scroll to position [0, 0]
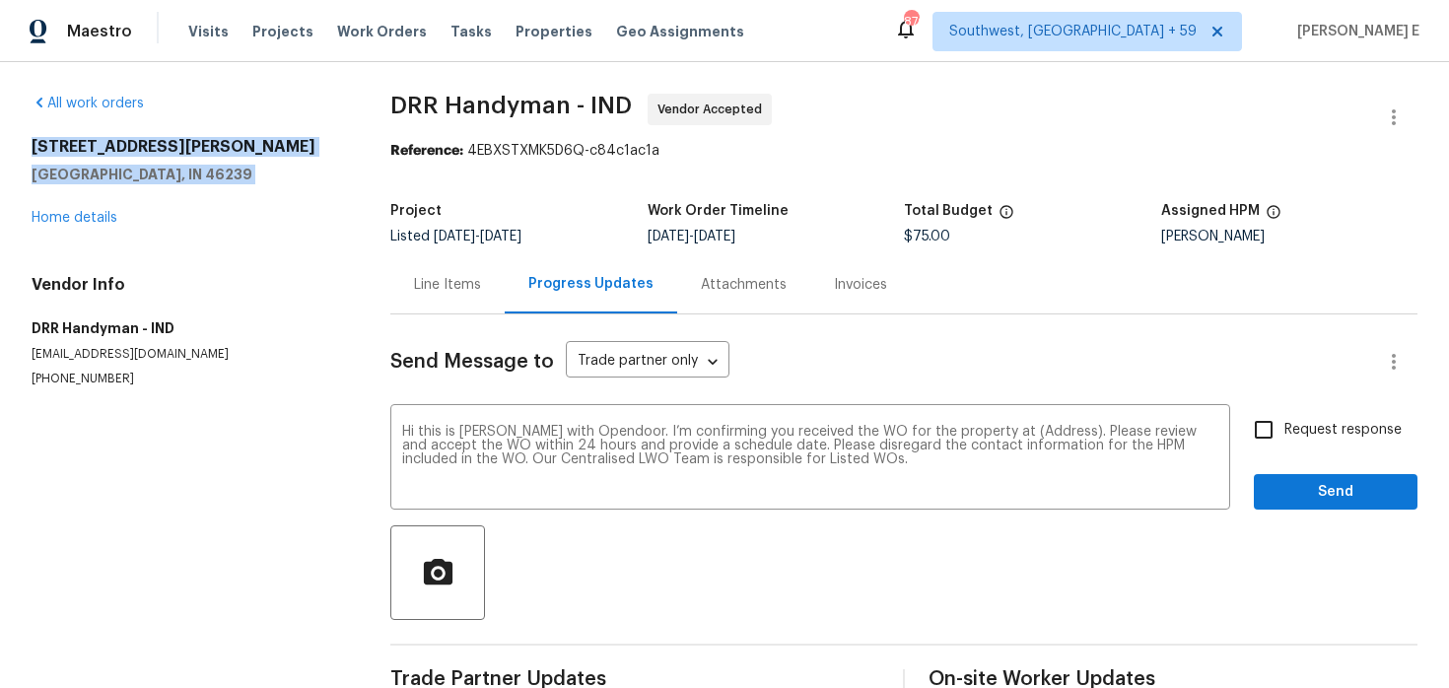
drag, startPoint x: 29, startPoint y: 143, endPoint x: 225, endPoint y: 184, distance: 200.5
click at [225, 184] on div "All work orders 3445 Brandenburg Blvd Indianapolis, IN 46239 Home details Vendo…" at bounding box center [724, 397] width 1449 height 670
copy div "3445 Brandenburg Blvd Indianapolis, IN 46239"
click at [1022, 432] on textarea "Hi this is Keerthana with Opendoor. I’m confirming you received the WO for the …" at bounding box center [810, 459] width 816 height 69
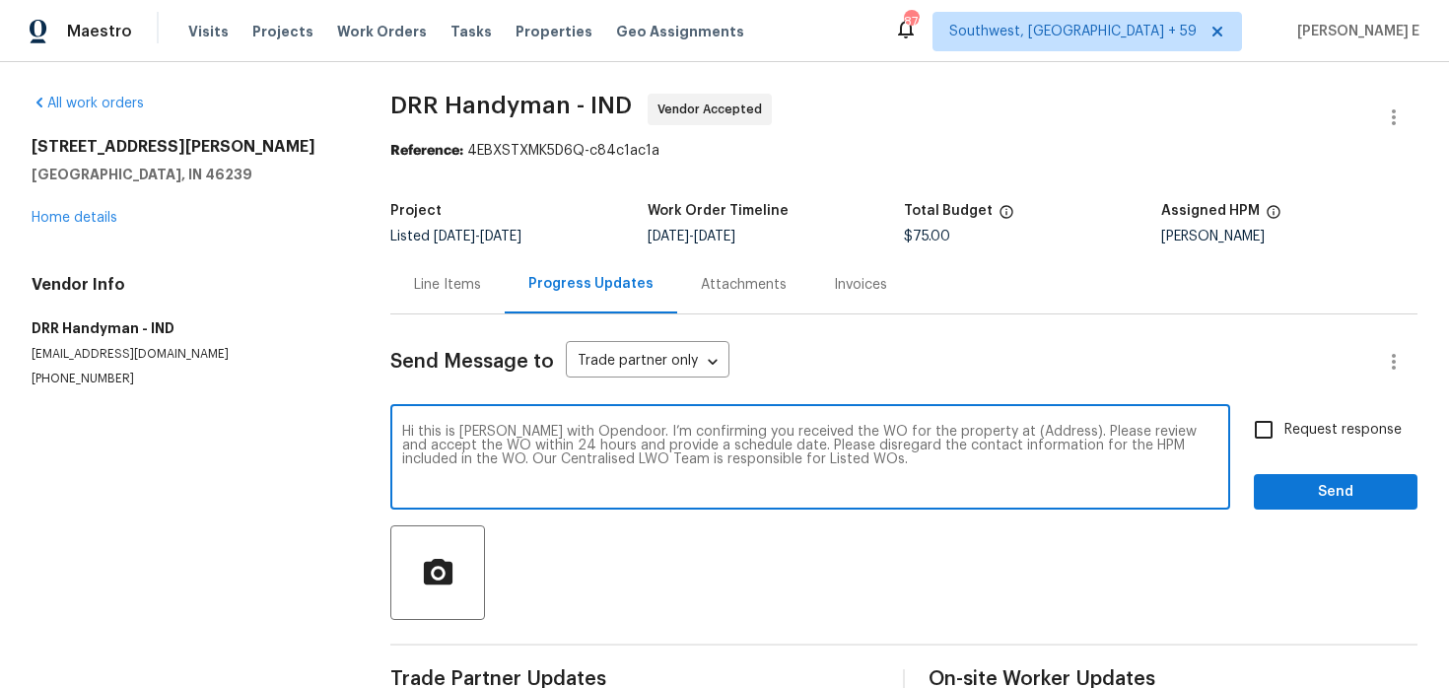
click at [1022, 432] on textarea "Hi this is Keerthana with Opendoor. I’m confirming you received the WO for the …" at bounding box center [810, 459] width 816 height 69
paste textarea "3445 Brandenburg Blvd Indianapolis, IN 46239"
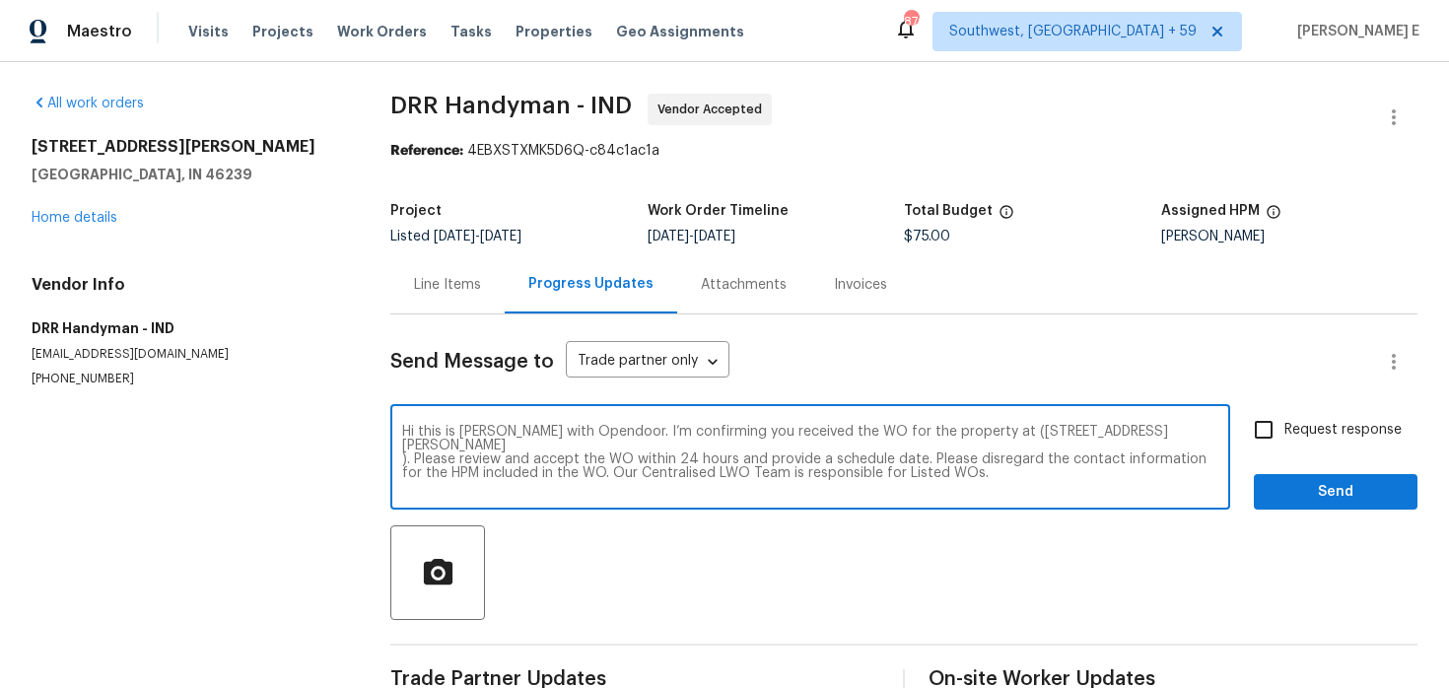
scroll to position [44, 0]
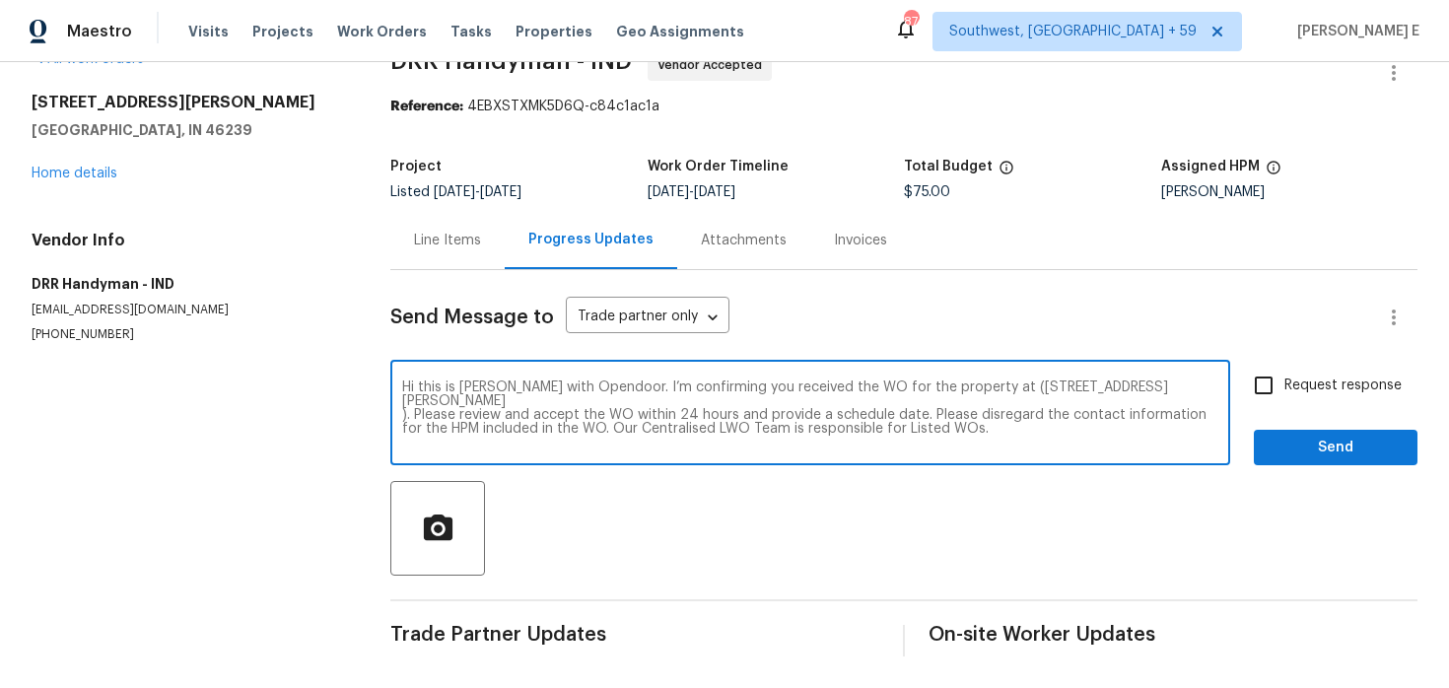
drag, startPoint x: 415, startPoint y: 413, endPoint x: 925, endPoint y: 413, distance: 509.6
click at [925, 413] on textarea "Hi this is Keerthana with Opendoor. I’m confirming you received the WO for the …" at bounding box center [810, 415] width 816 height 69
type textarea "Hi this is Keerthana with Opendoor. I’m confirming you received the WO for the …"
click at [1327, 388] on span "Request response" at bounding box center [1342, 386] width 117 height 21
click at [1284, 388] on input "Request response" at bounding box center [1263, 385] width 41 height 41
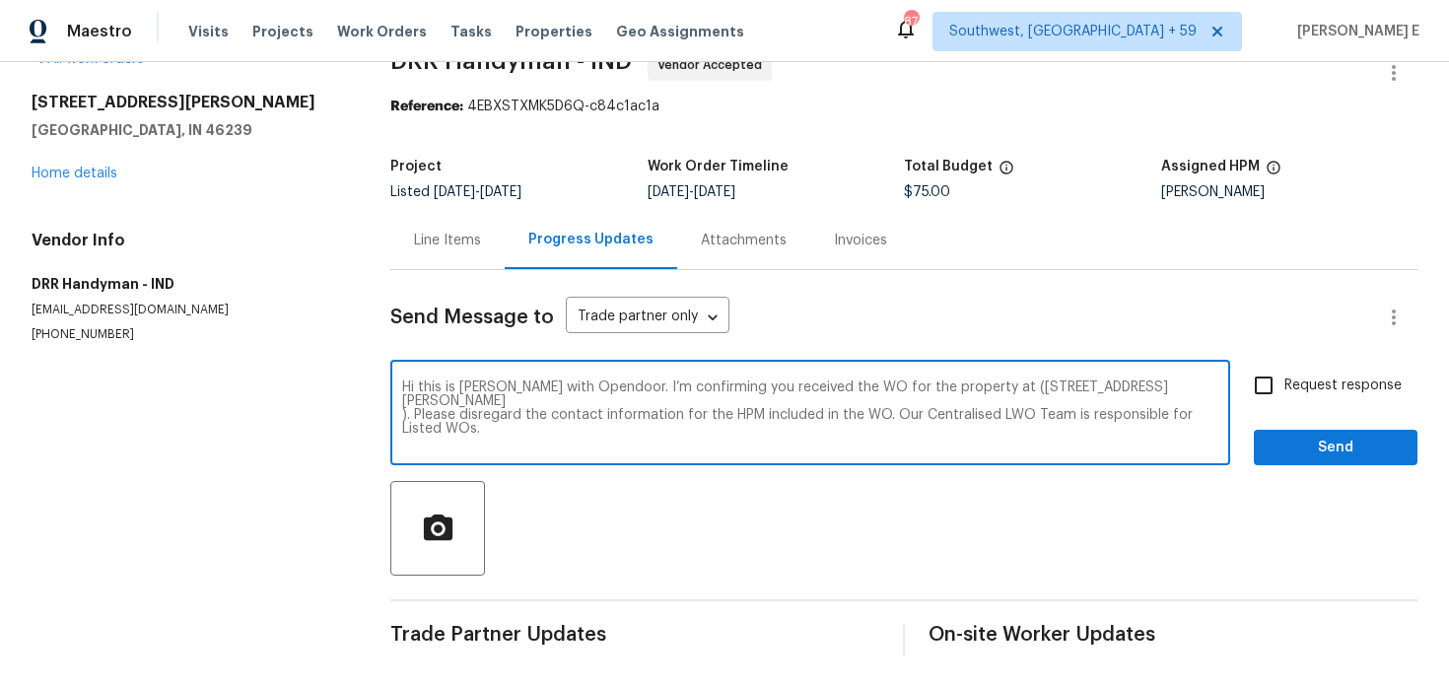
checkbox input "true"
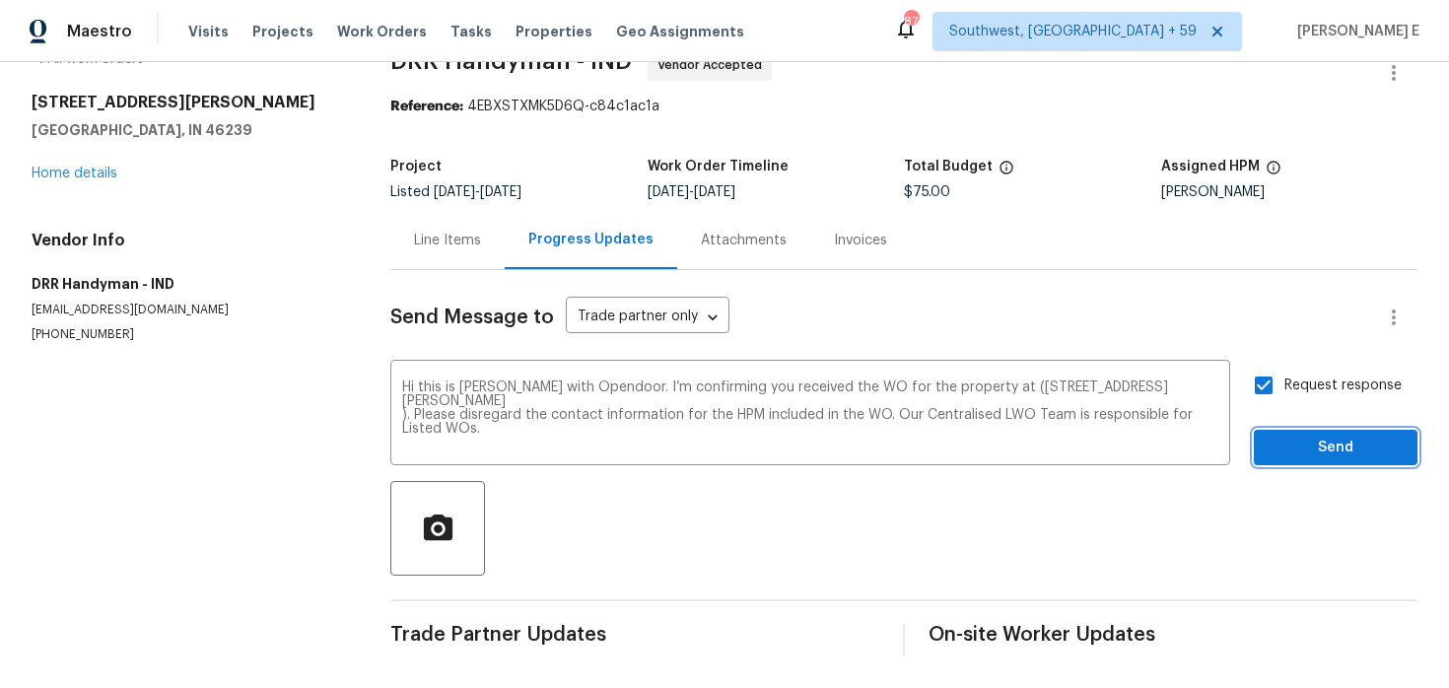
click at [1358, 436] on span "Send" at bounding box center [1336, 448] width 132 height 25
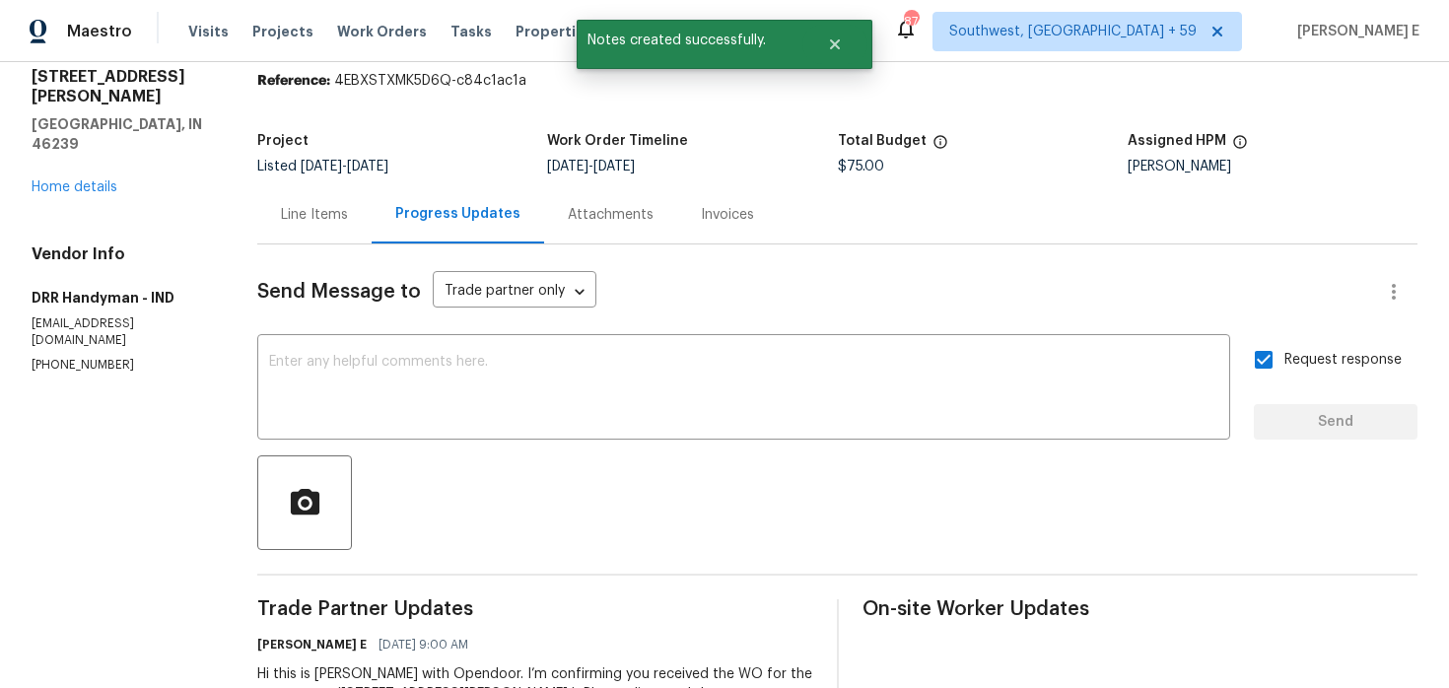
scroll to position [0, 0]
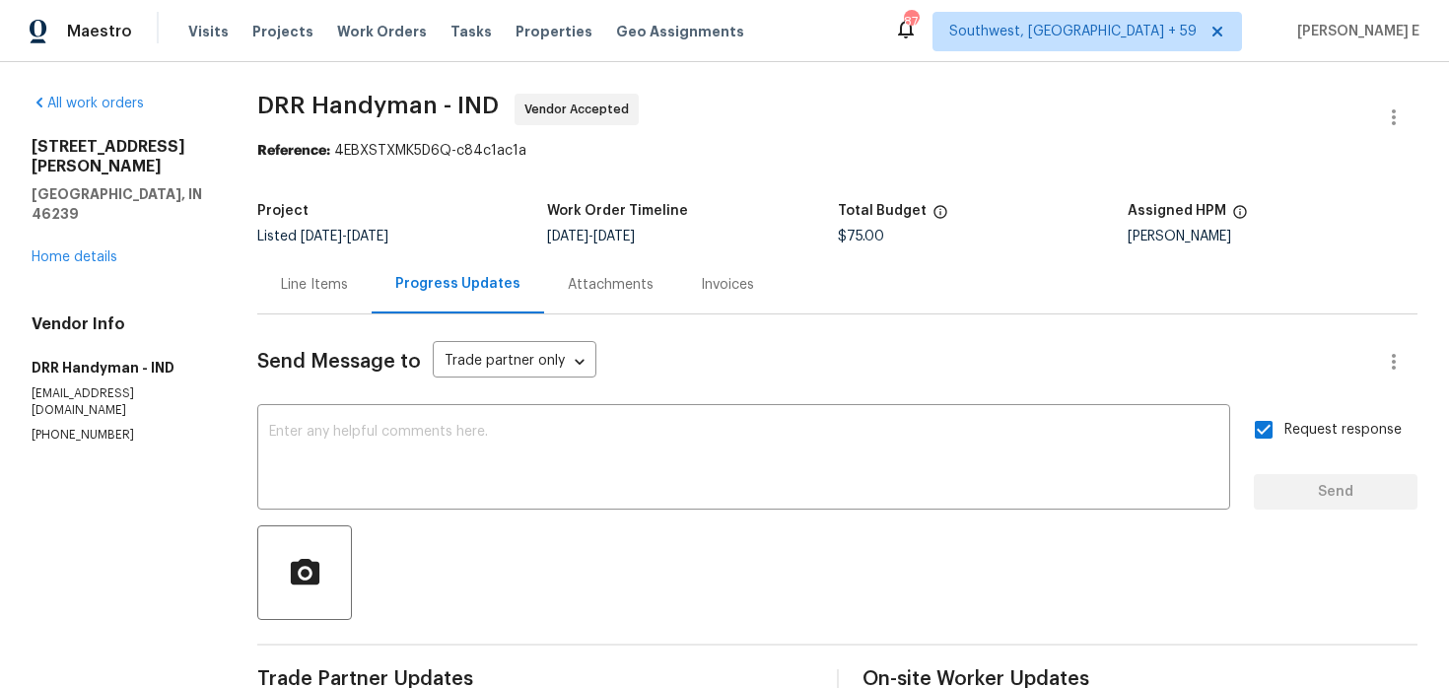
click at [734, 389] on div "Send Message to Trade partner only Trade partner only ​ x ​ Request response Se…" at bounding box center [837, 575] width 1160 height 522
click at [722, 414] on div "x ​" at bounding box center [743, 459] width 973 height 101
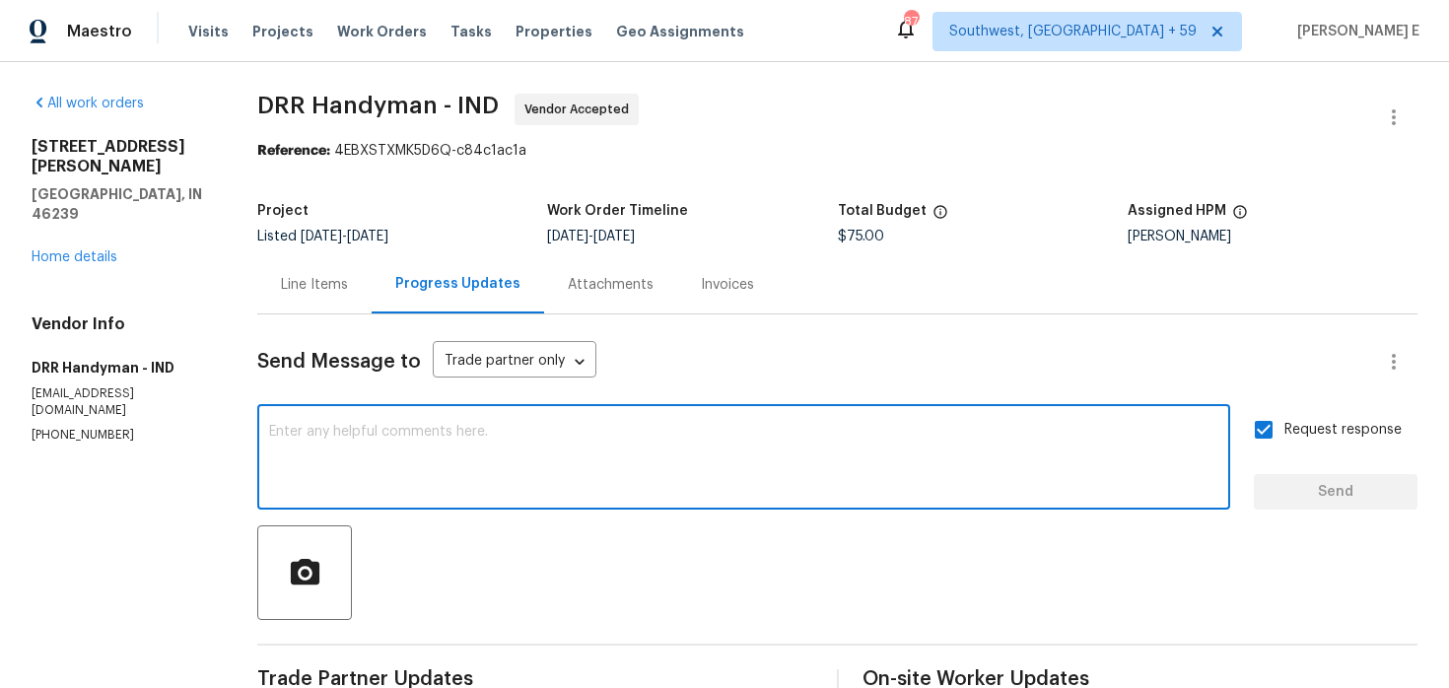
paste textarea "Thanks for accepting the work order! Just checking—do you have a scheduled date…"
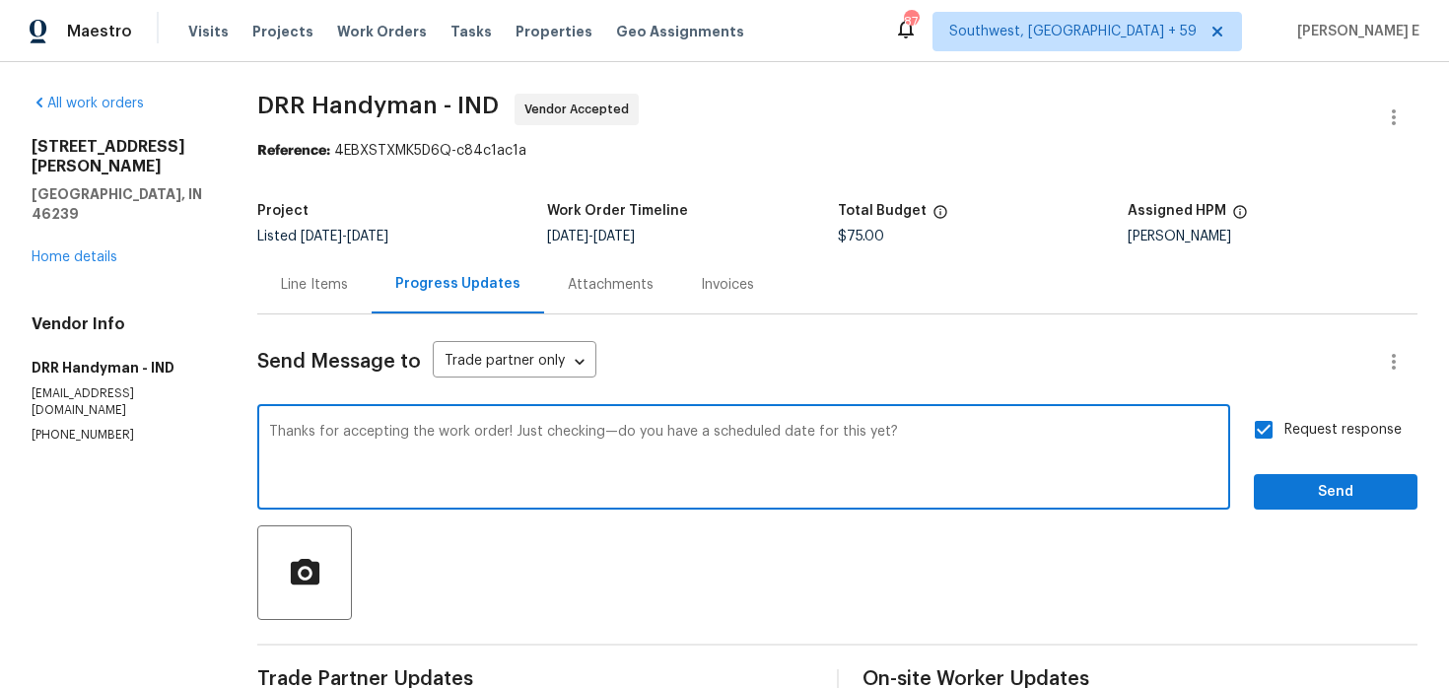
type textarea "Thanks for accepting the work order! Just checking—do you have a scheduled date…"
click at [1291, 480] on span "Send" at bounding box center [1336, 492] width 132 height 25
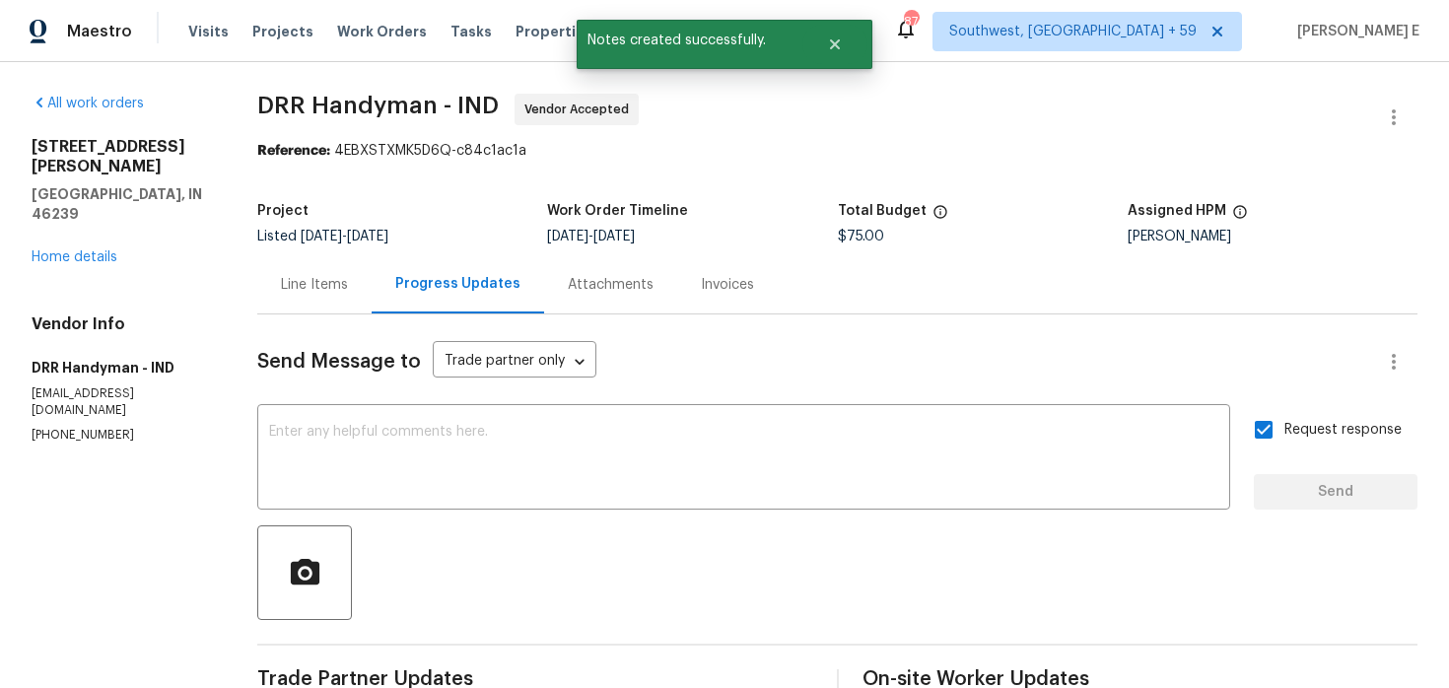
click at [727, 347] on div "Send Message to Trade partner only Trade partner only ​" at bounding box center [813, 361] width 1113 height 47
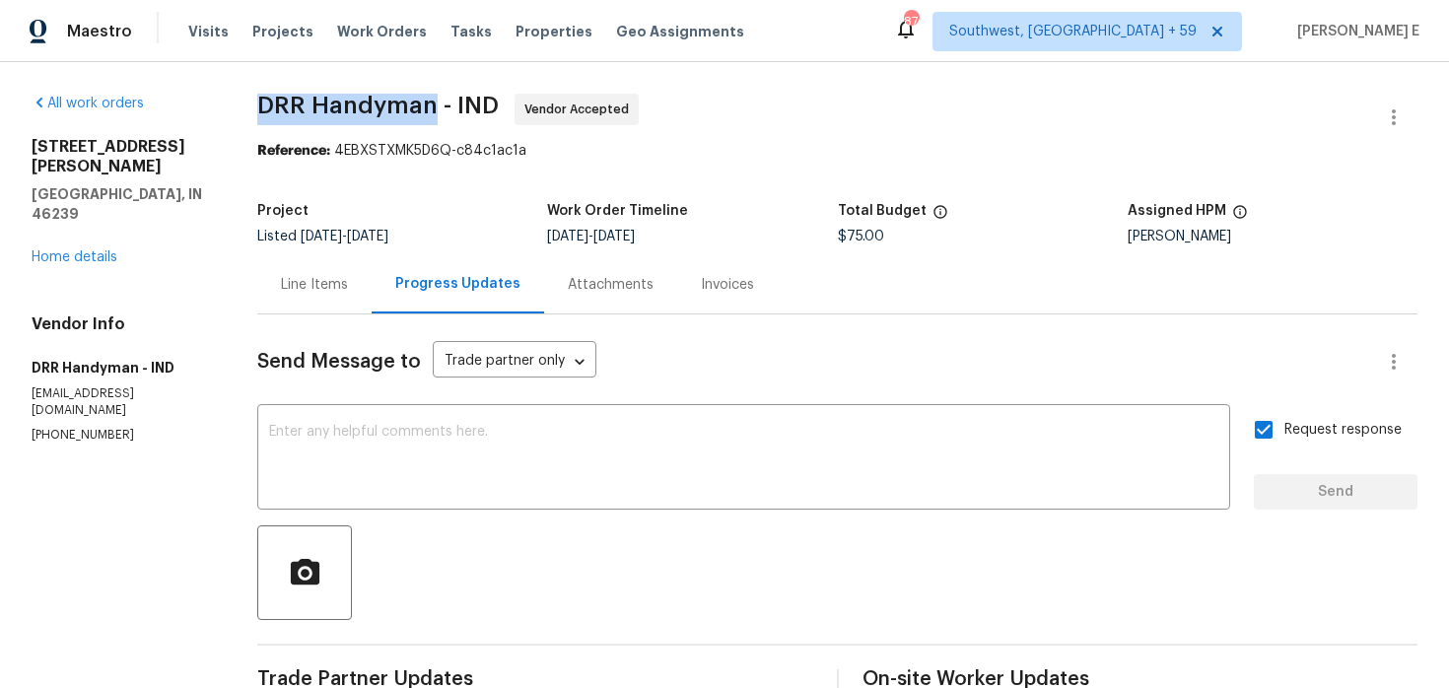
drag, startPoint x: 257, startPoint y: 102, endPoint x: 431, endPoint y: 104, distance: 173.5
click at [431, 104] on span "DRR Handyman - IND" at bounding box center [378, 106] width 242 height 24
copy span "DRR Handyman"
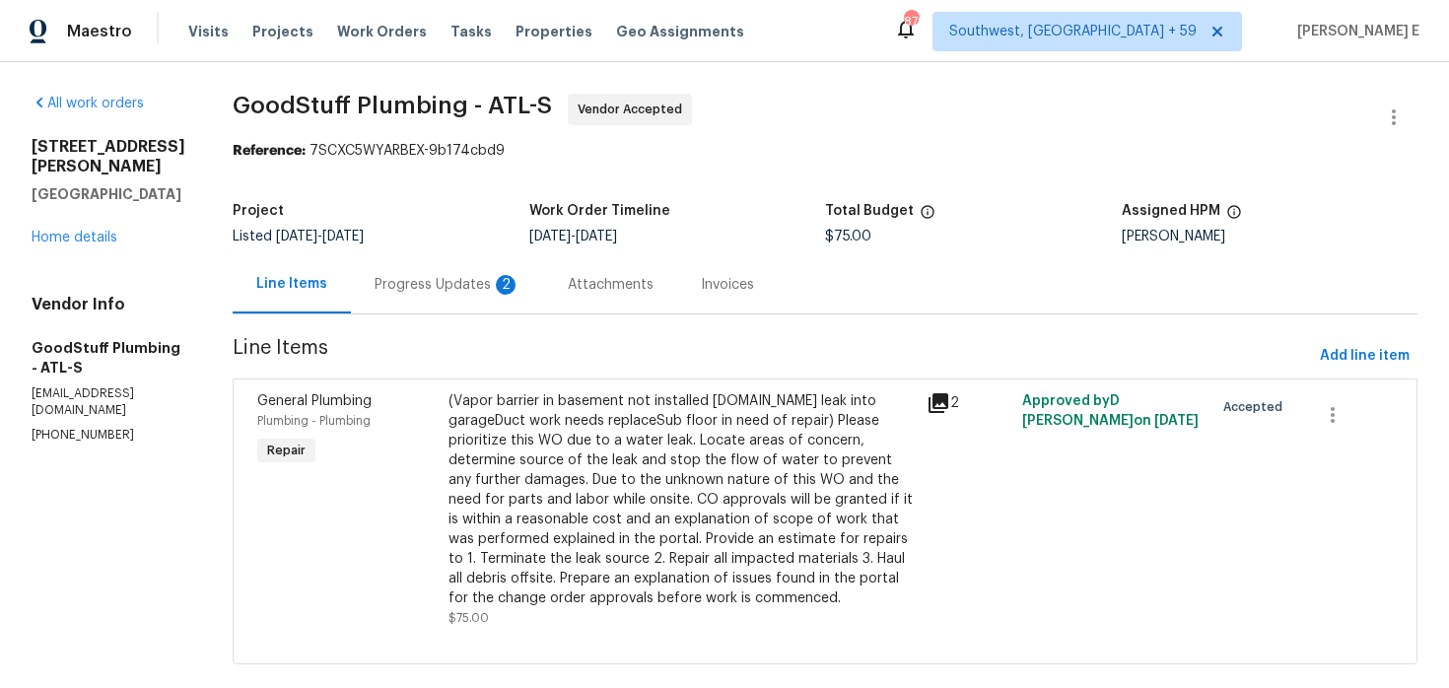
click at [495, 278] on div "Progress Updates 2" at bounding box center [448, 285] width 146 height 20
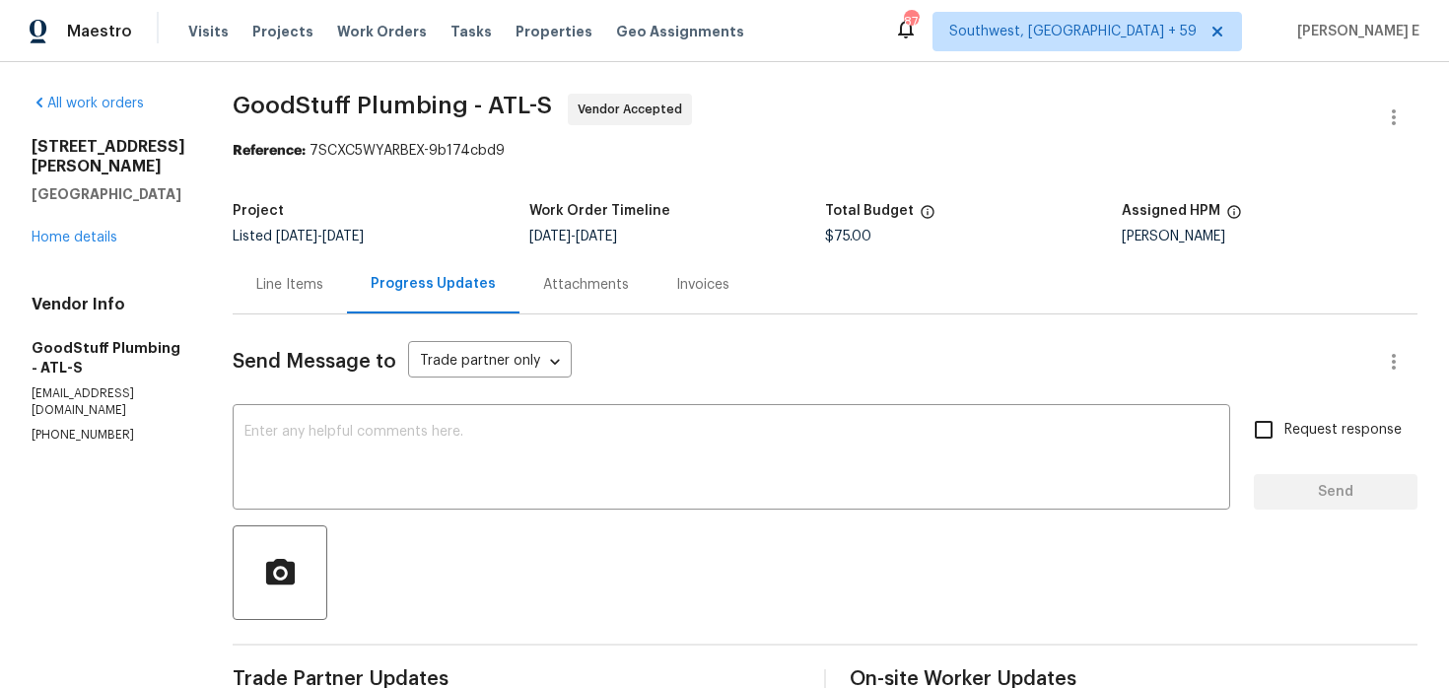
click at [293, 286] on div "Line Items" at bounding box center [290, 284] width 114 height 58
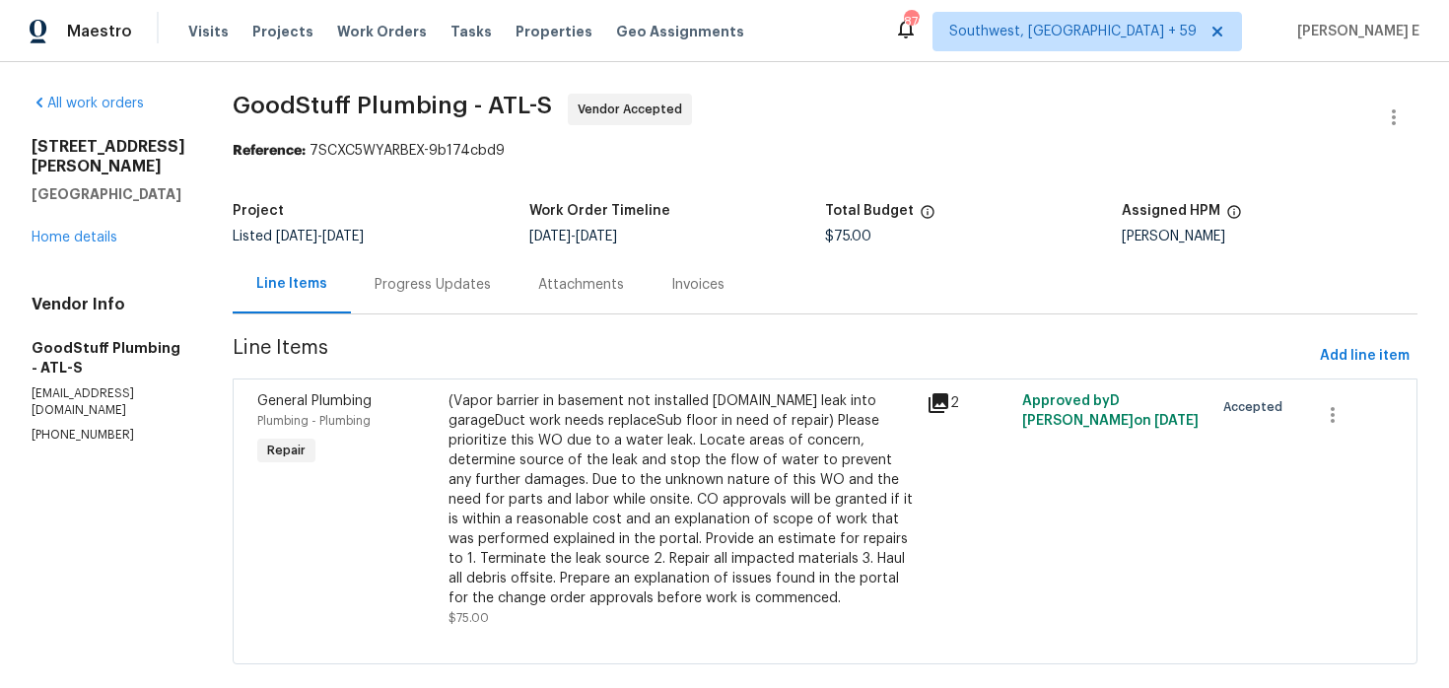
scroll to position [51, 0]
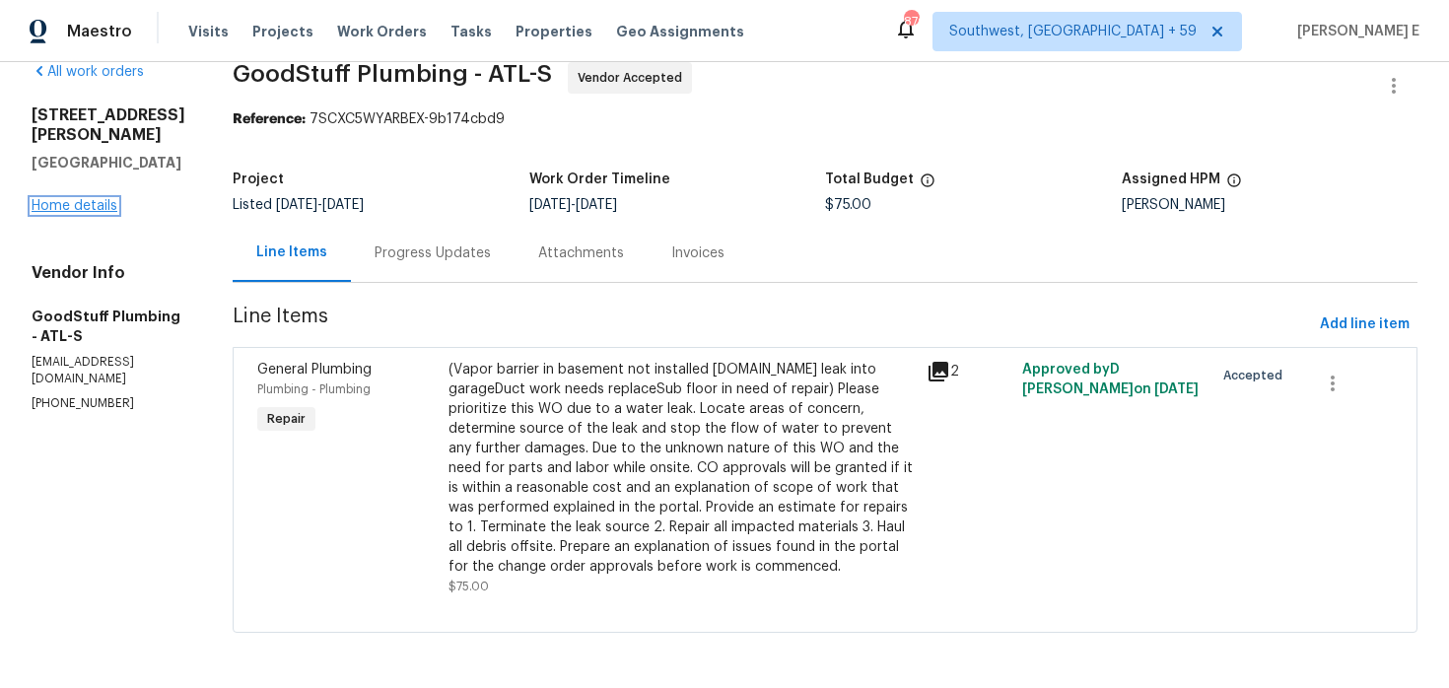
click at [96, 199] on link "Home details" at bounding box center [75, 206] width 86 height 14
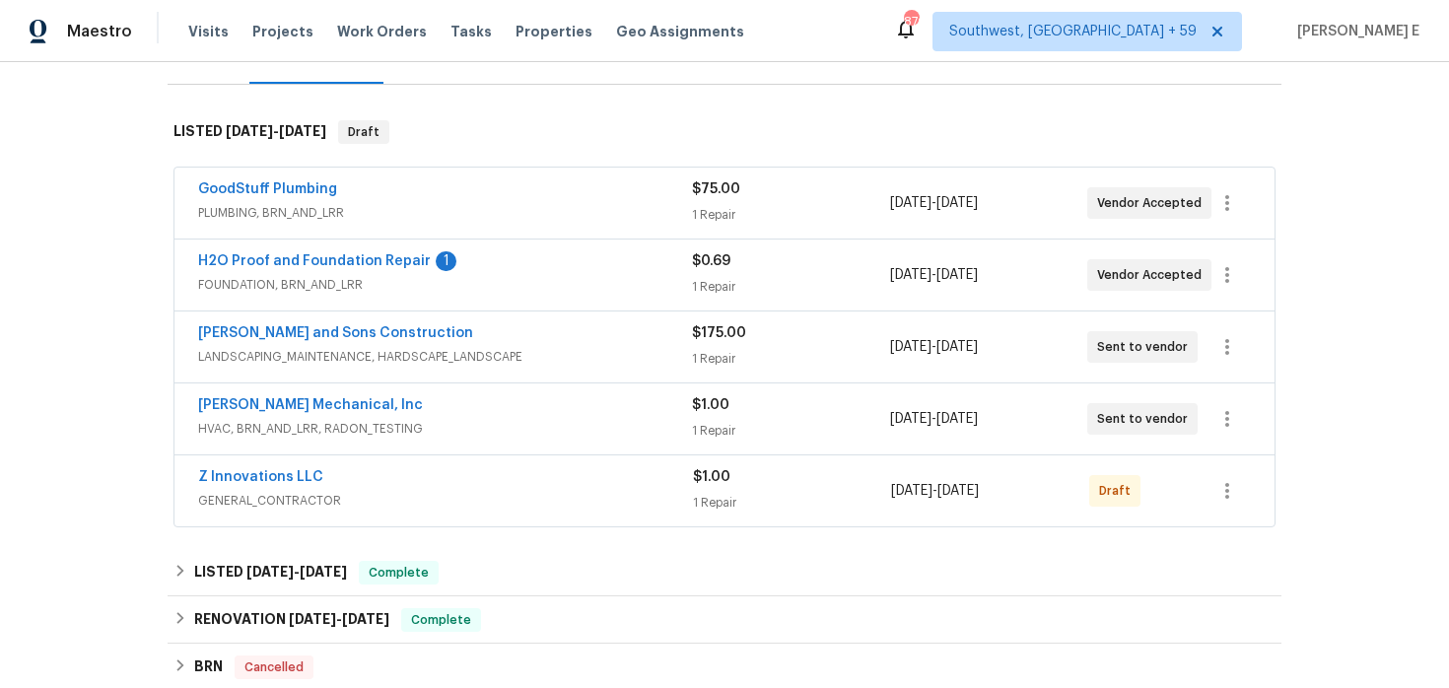
scroll to position [275, 0]
click at [360, 498] on span "GENERAL_CONTRACTOR" at bounding box center [445, 499] width 495 height 20
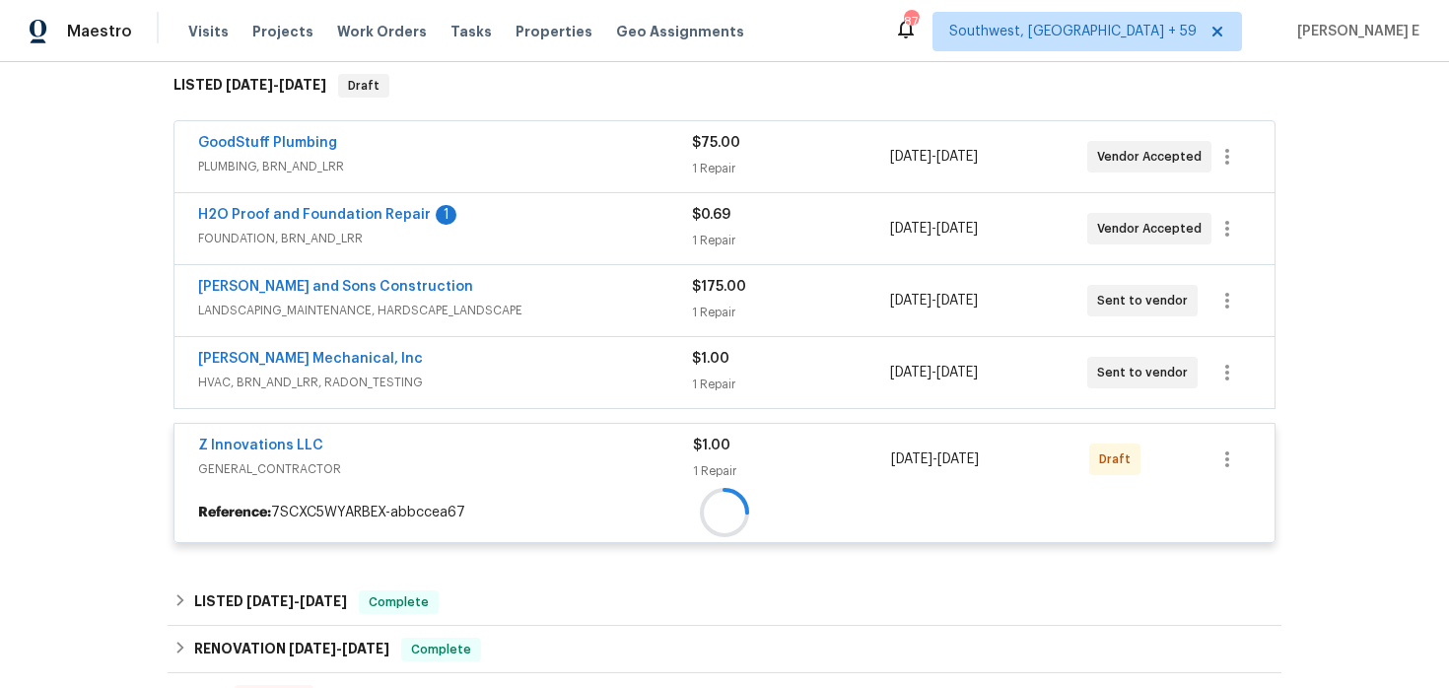
scroll to position [350, 0]
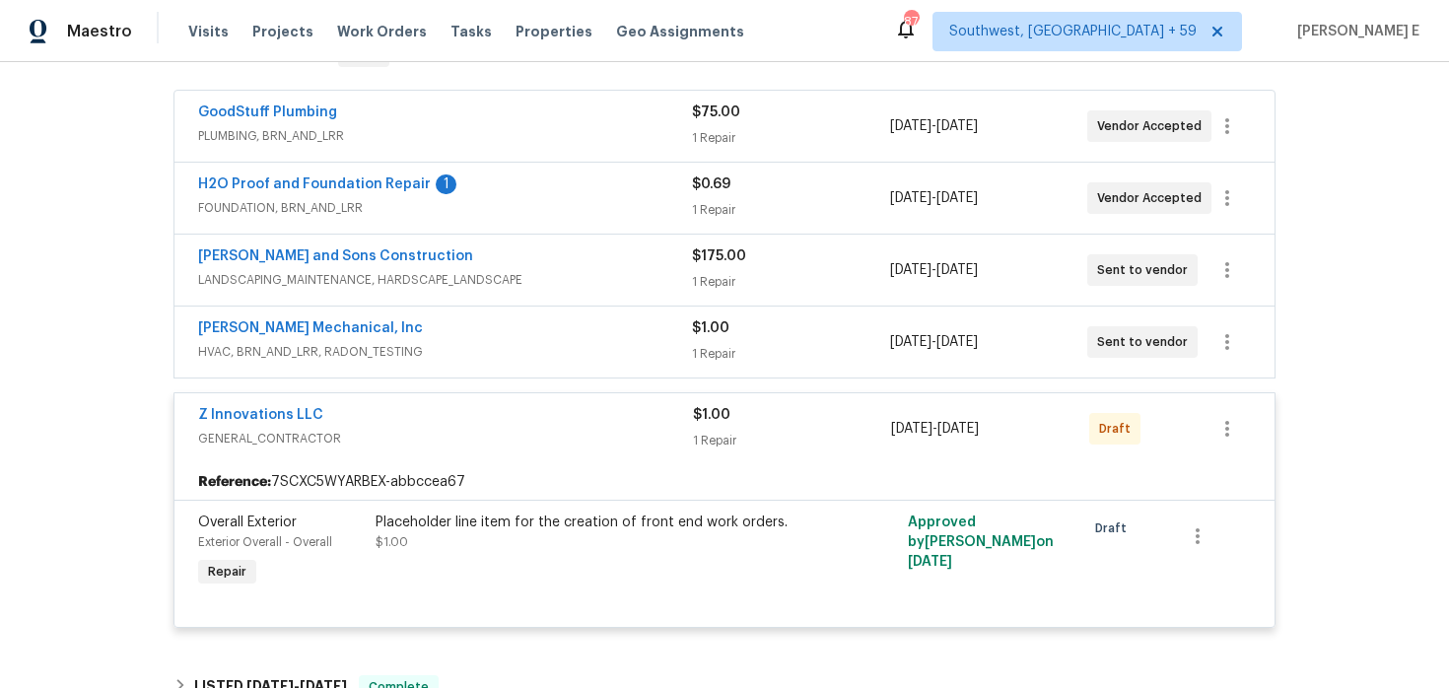
click at [485, 331] on div "JH Martin Mechanical, Inc" at bounding box center [445, 330] width 494 height 24
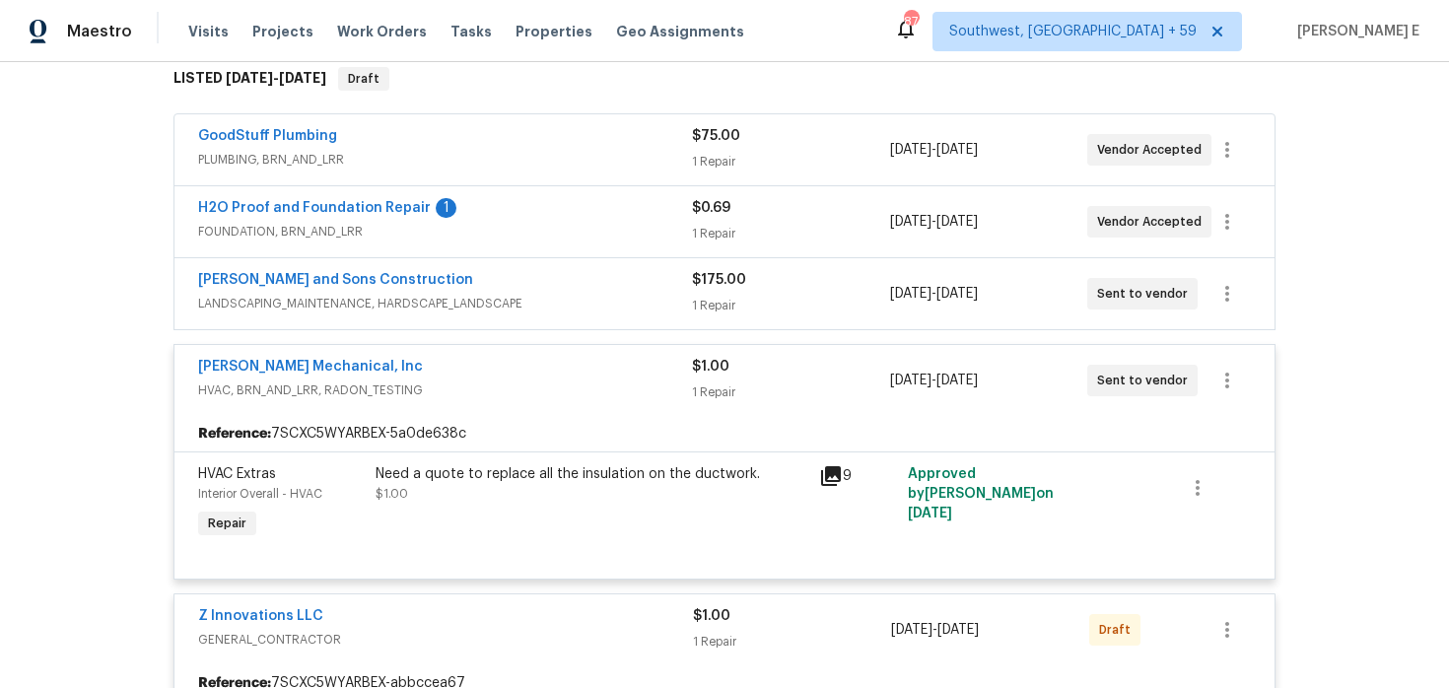
scroll to position [322, 0]
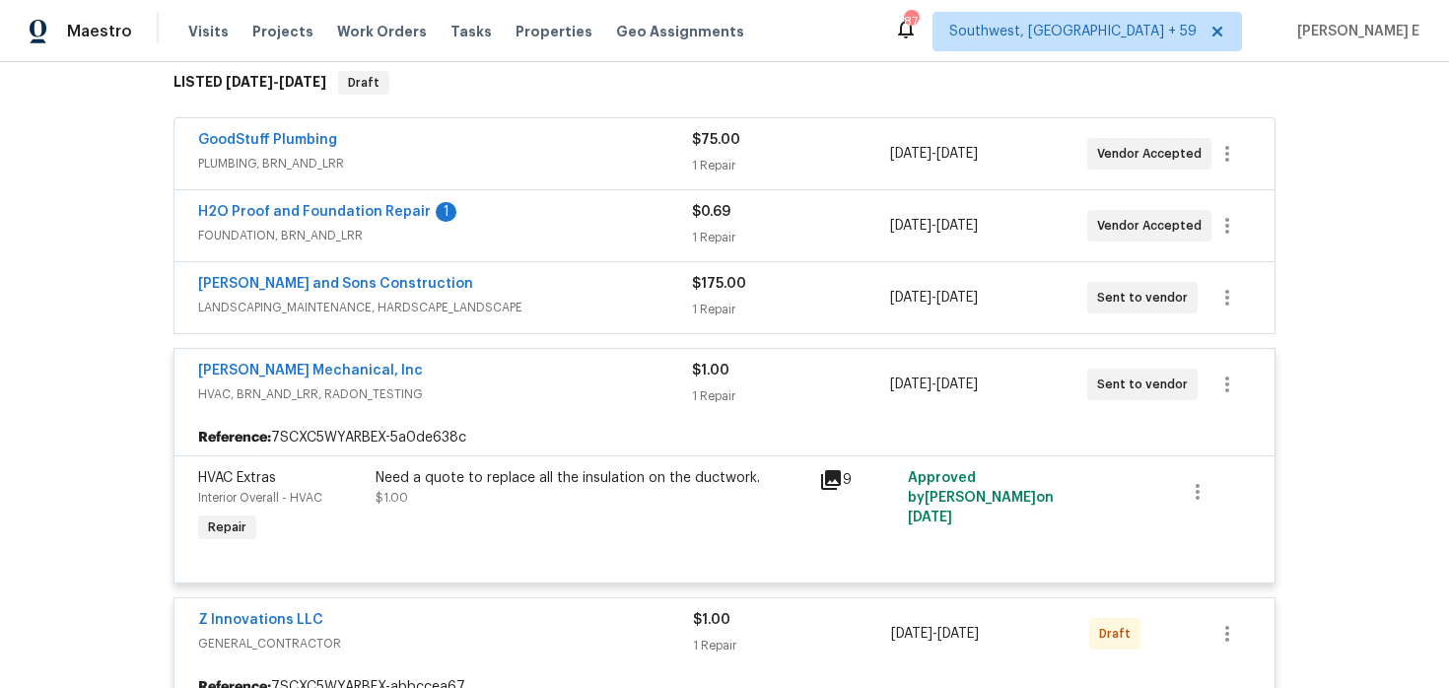
click at [516, 287] on div "Reyes and Sons Construction" at bounding box center [445, 286] width 494 height 24
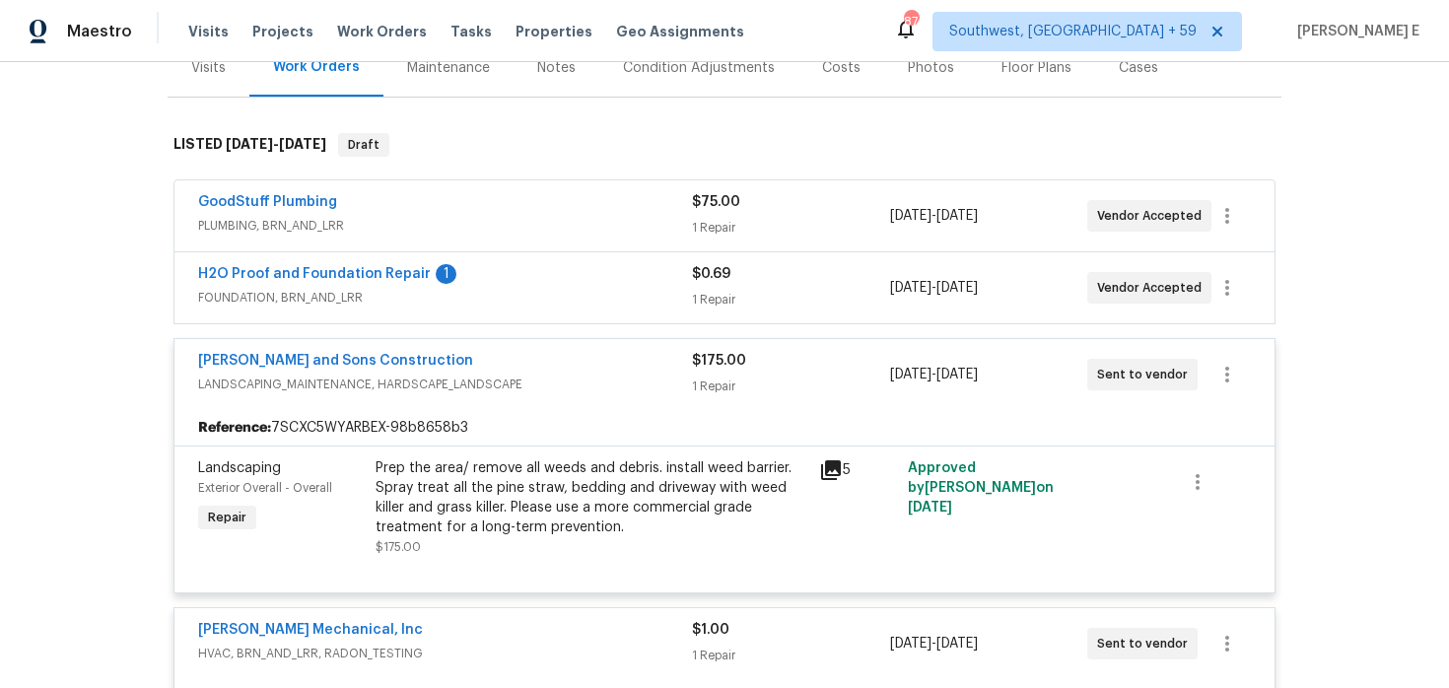
scroll to position [254, 0]
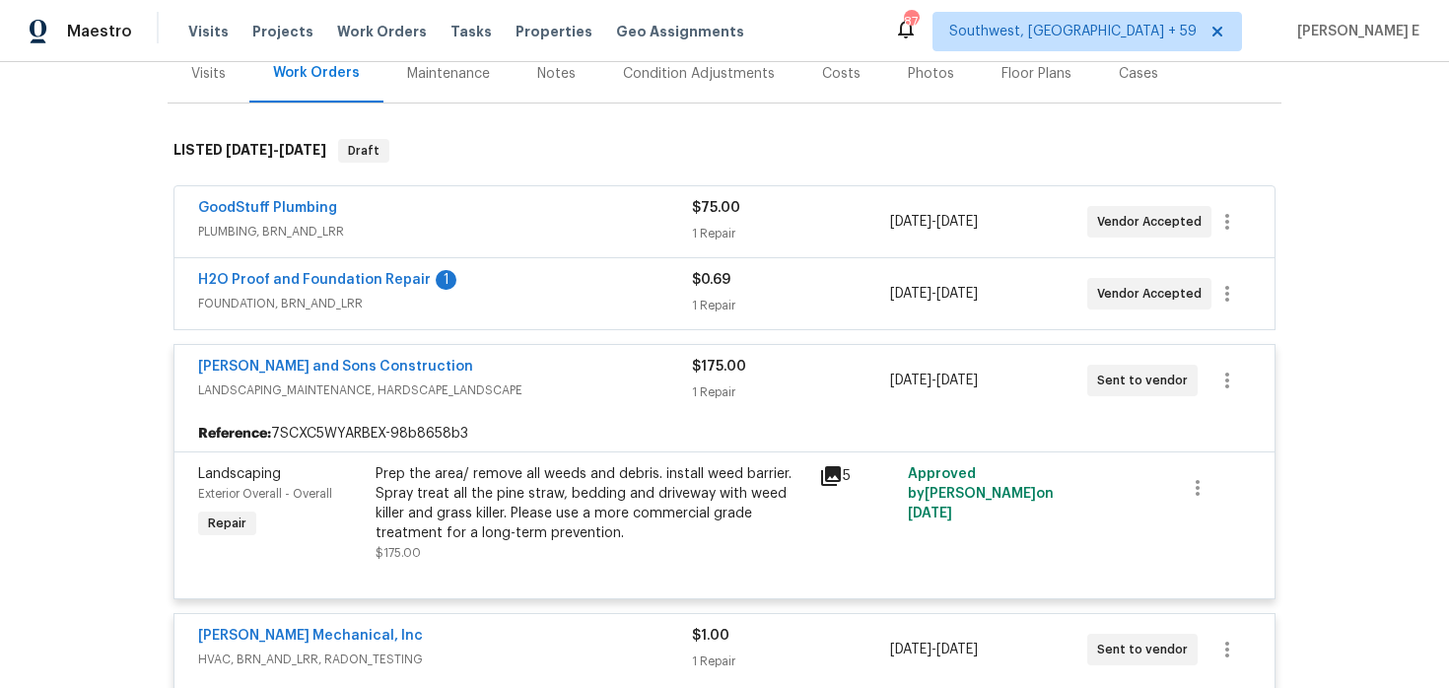
click at [505, 314] on div "H2O Proof and Foundation Repair 1 FOUNDATION, BRN_AND_LRR" at bounding box center [445, 293] width 494 height 47
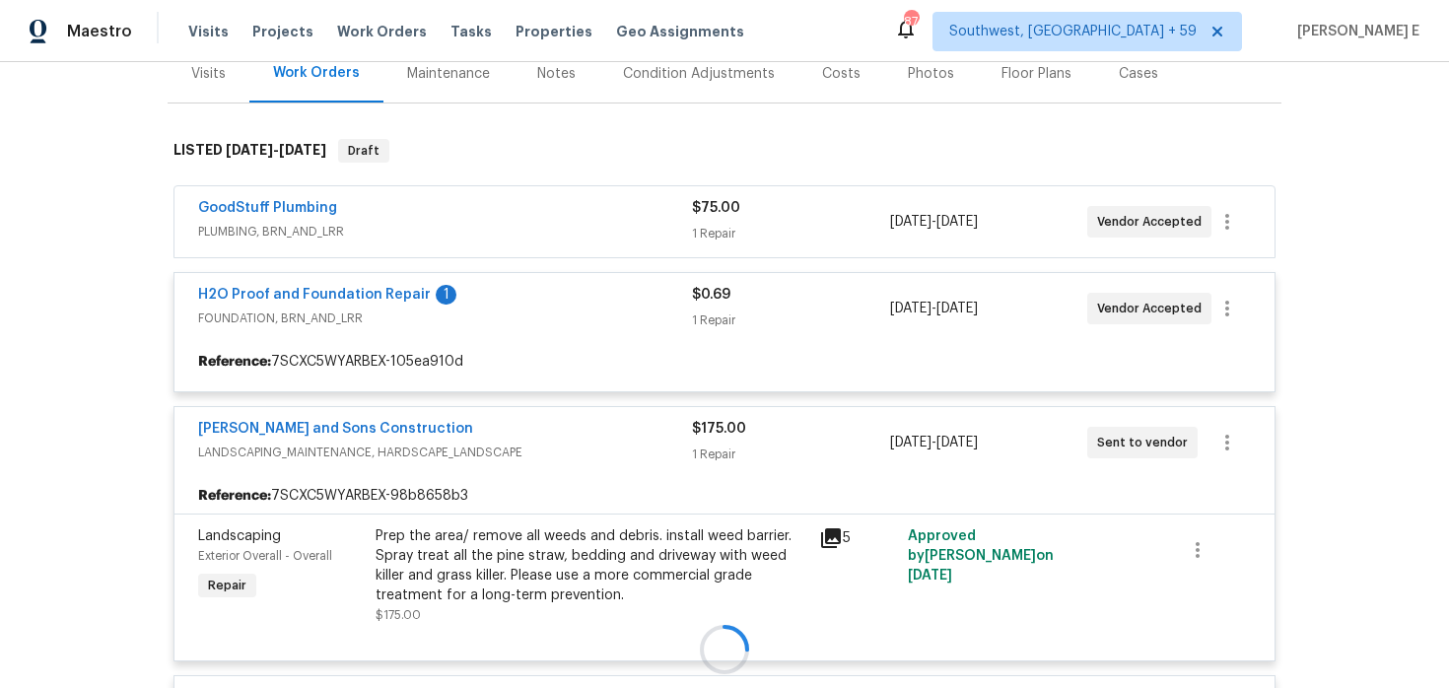
scroll to position [258, 0]
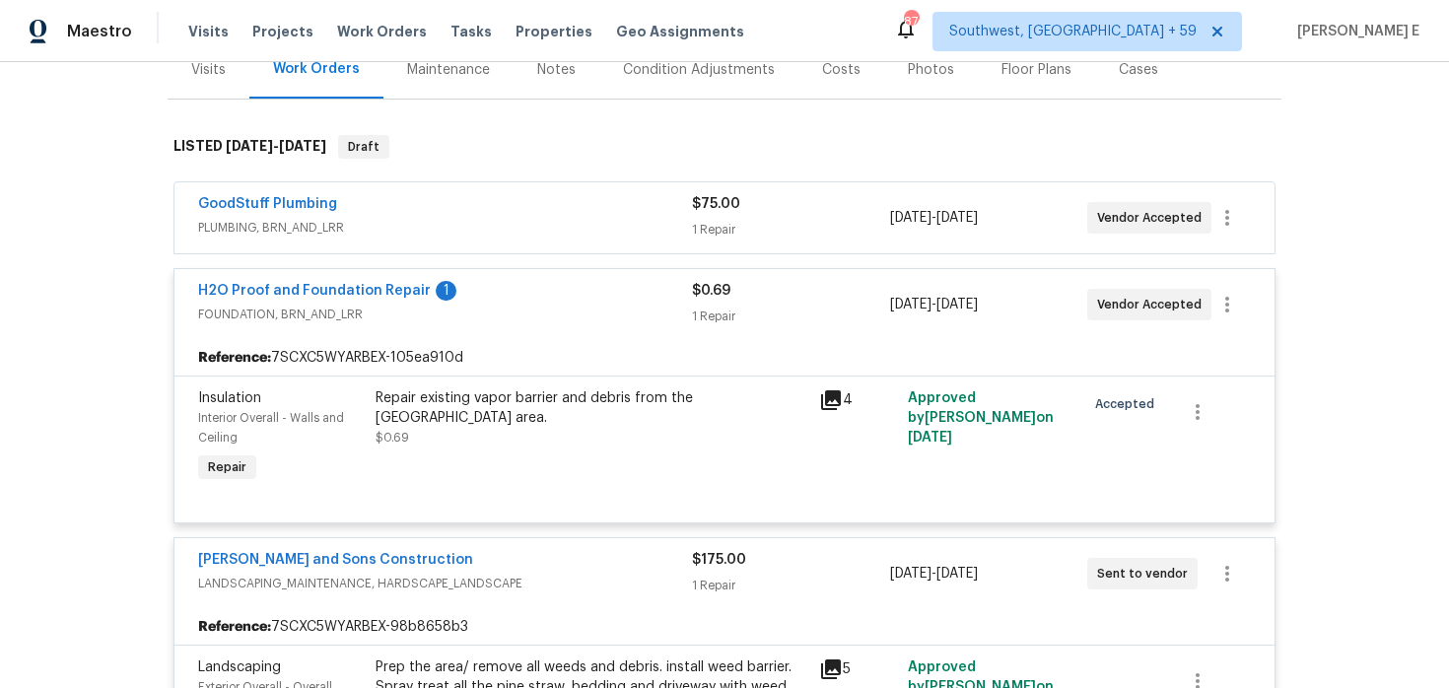
click at [498, 212] on div "GoodStuff Plumbing" at bounding box center [445, 206] width 494 height 24
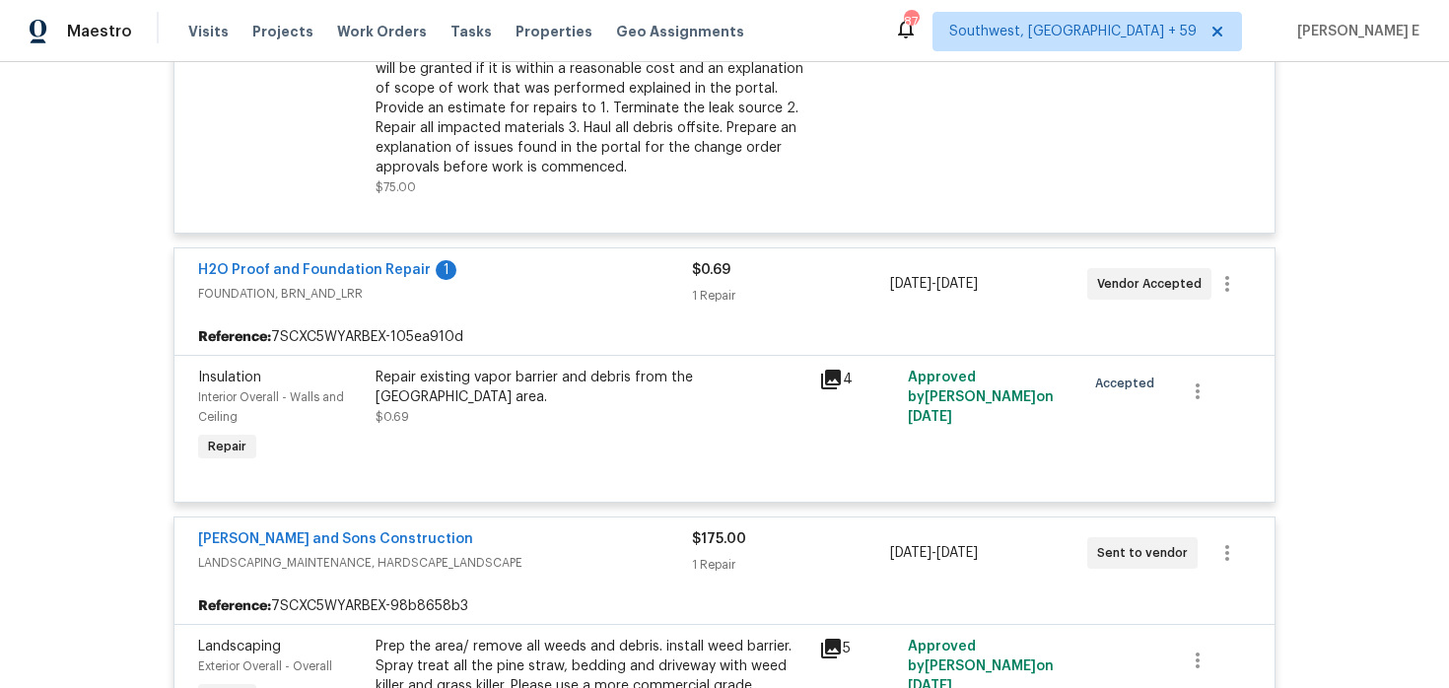
scroll to position [636, 0]
click at [835, 378] on icon at bounding box center [831, 378] width 20 height 20
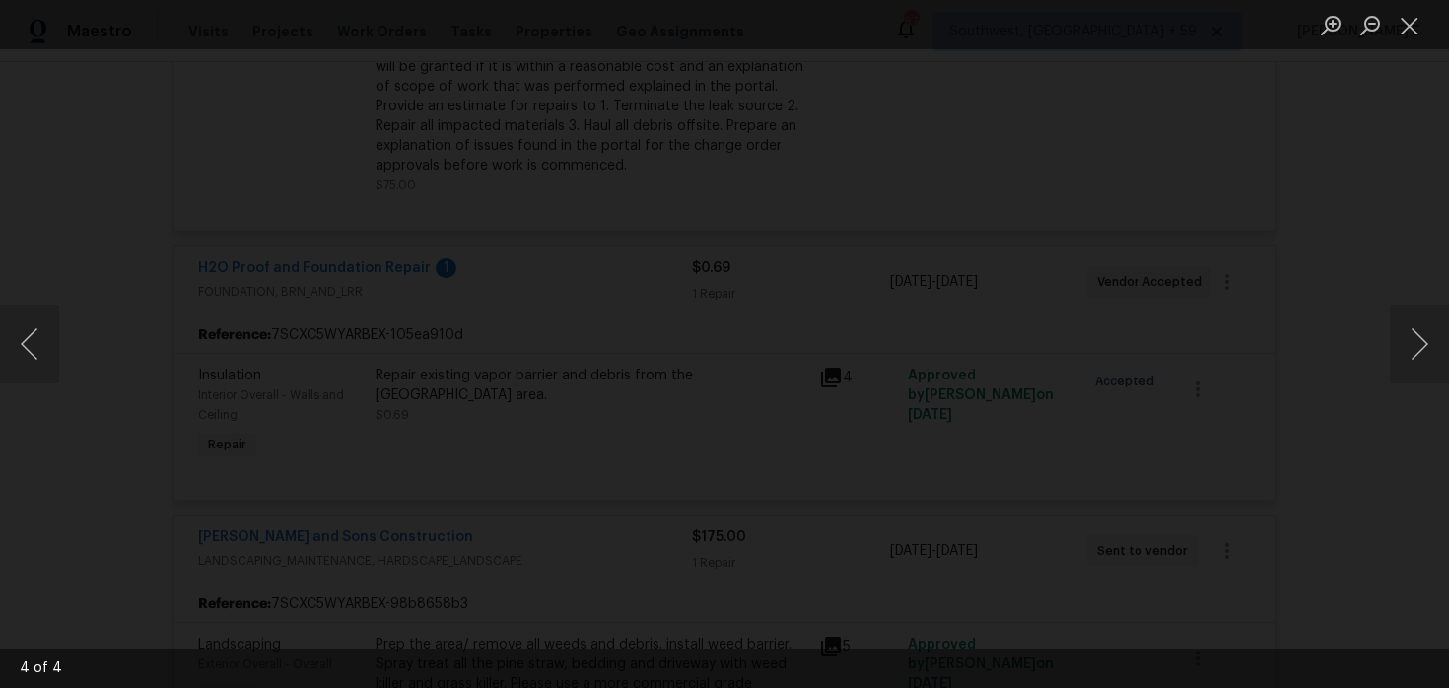
click at [1272, 370] on div "Lightbox" at bounding box center [724, 344] width 1449 height 688
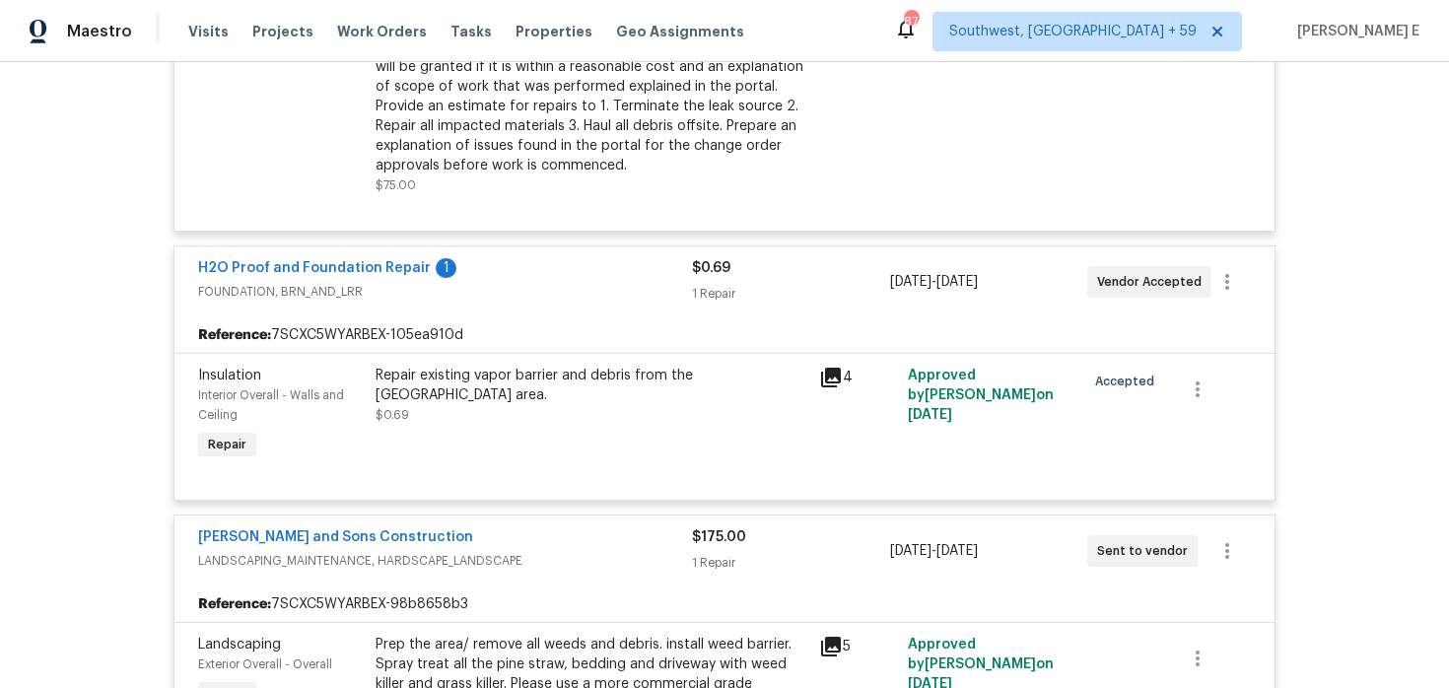
click at [1272, 370] on div "Insulation Interior Overall - Walls and Ceiling Repair Repair existing vapor ba…" at bounding box center [724, 426] width 1100 height 147
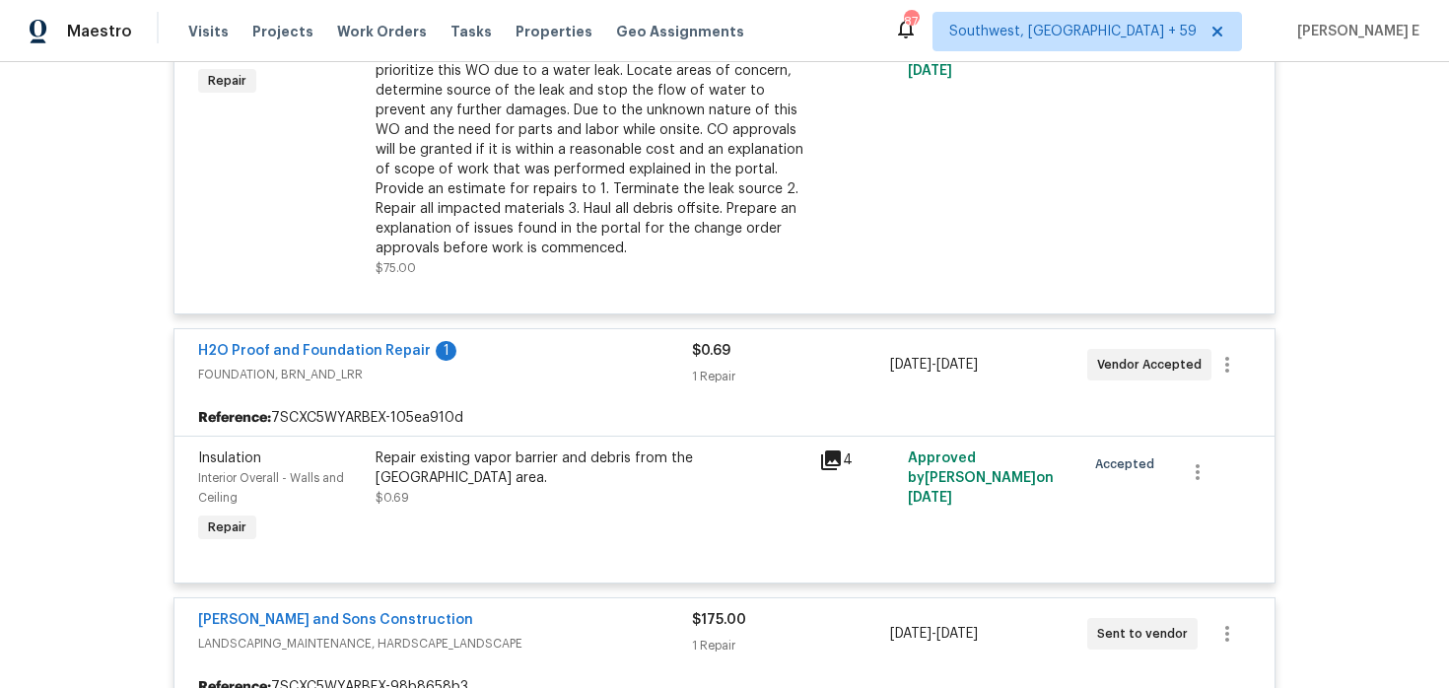
scroll to position [550, 0]
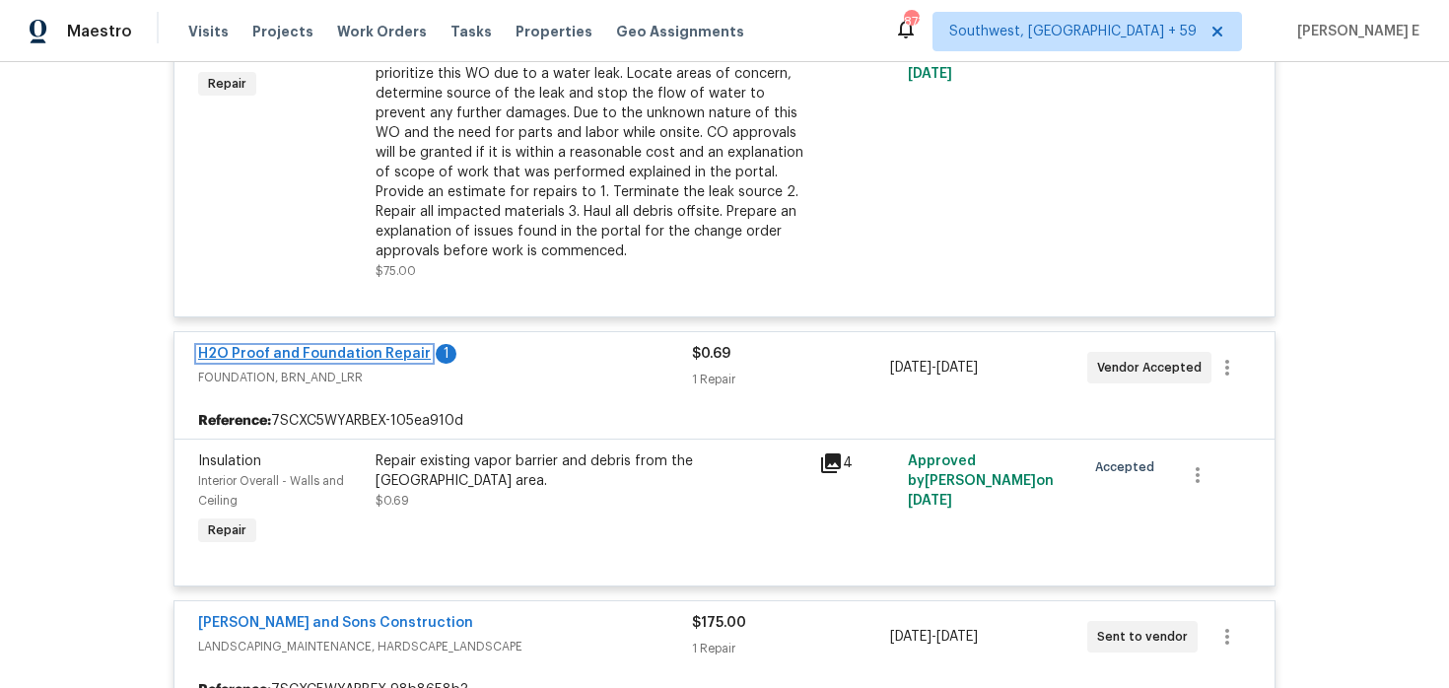
click at [374, 351] on link "H2O Proof and Foundation Repair" at bounding box center [314, 354] width 233 height 14
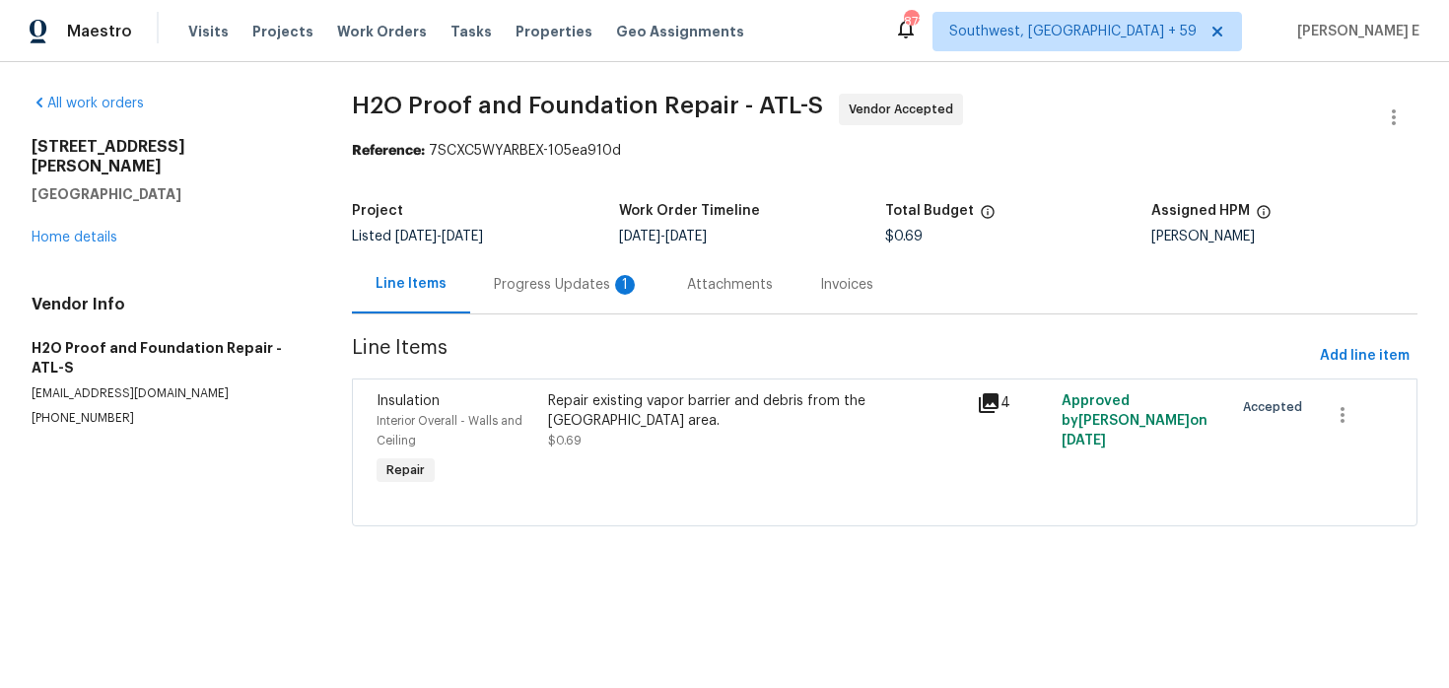
click at [559, 270] on div "Progress Updates 1" at bounding box center [566, 284] width 193 height 58
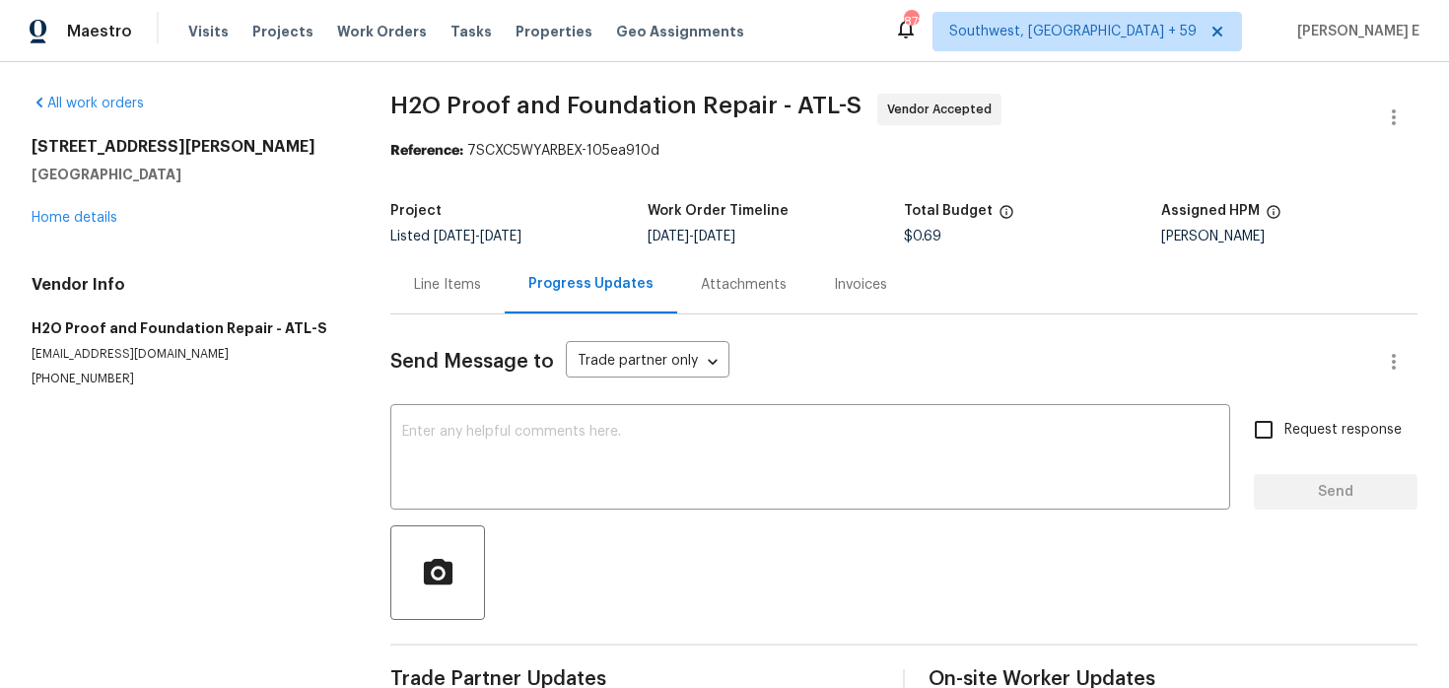
click at [73, 207] on div "294 Farm Ridge Dr NE Woodstock, GA 30188 Home details" at bounding box center [188, 182] width 312 height 91
click at [66, 217] on link "Home details" at bounding box center [75, 218] width 86 height 14
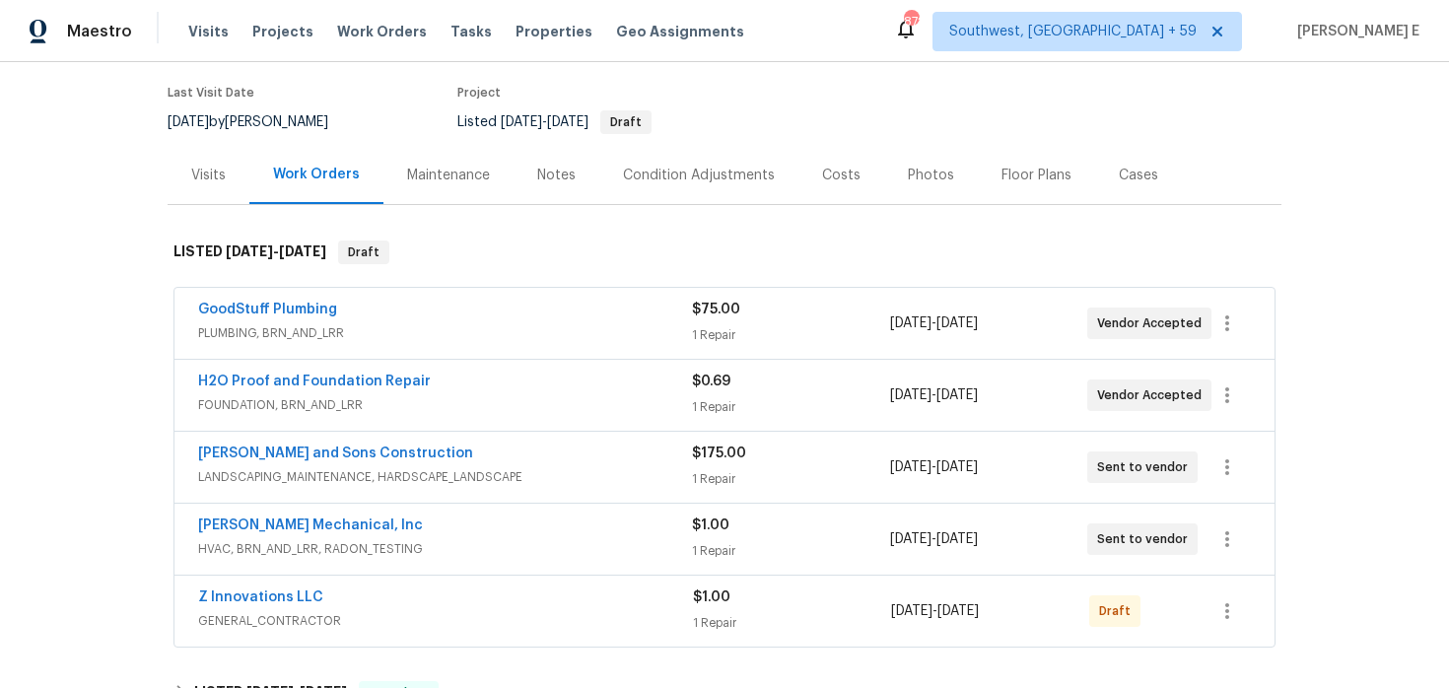
click at [371, 317] on div "GoodStuff Plumbing" at bounding box center [445, 312] width 494 height 24
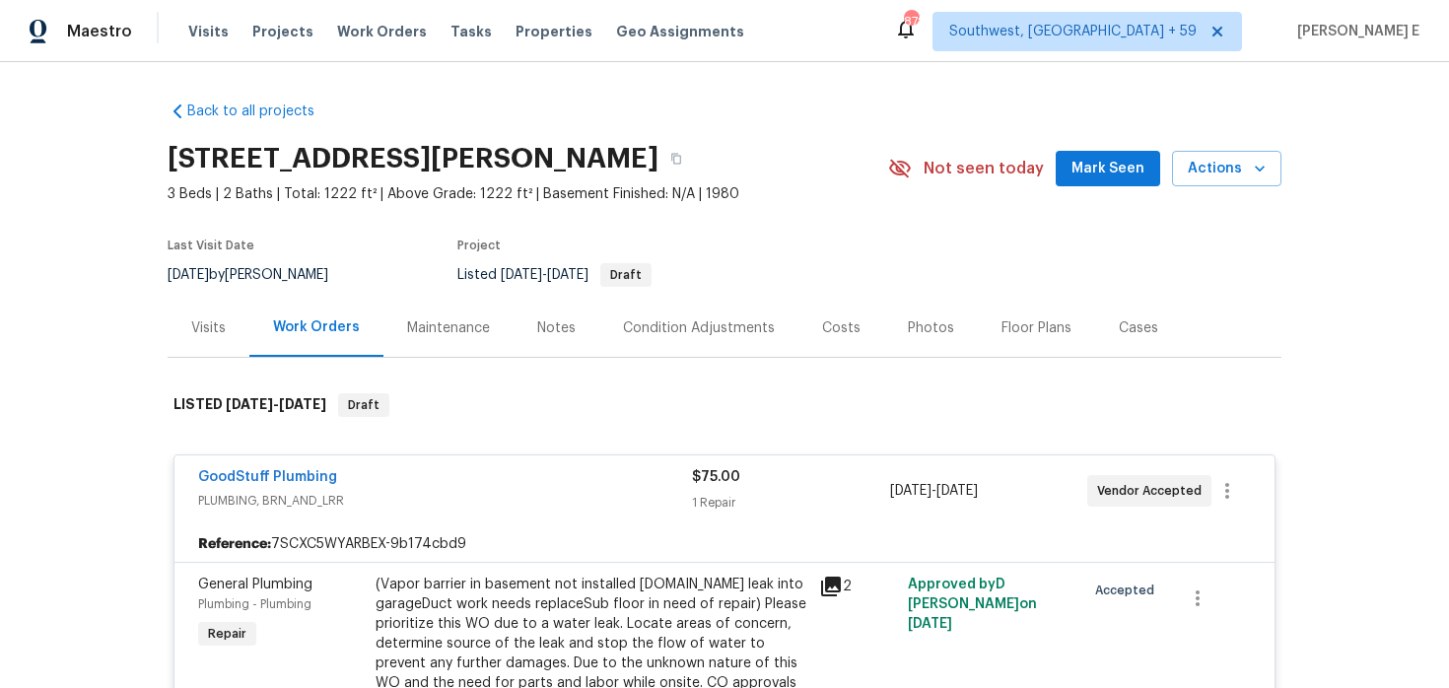
click at [182, 337] on div "Visits" at bounding box center [209, 328] width 82 height 58
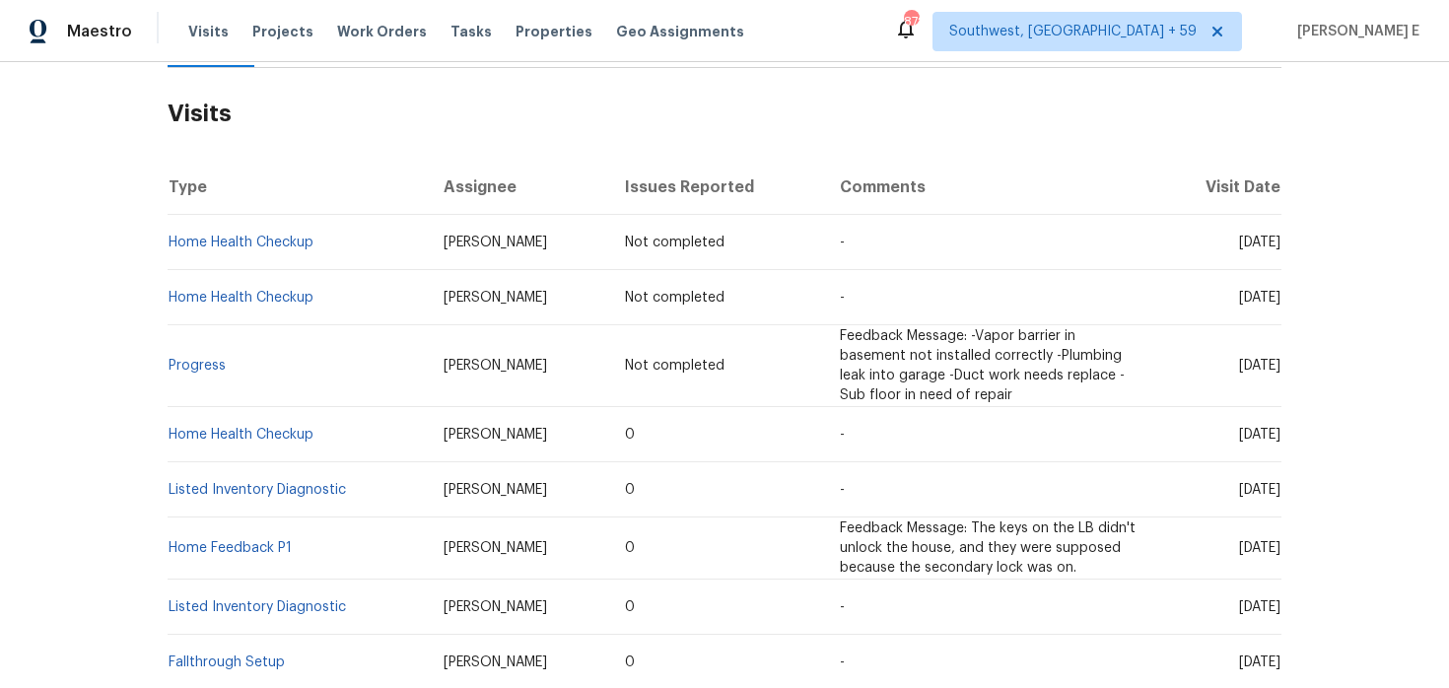
scroll to position [296, 0]
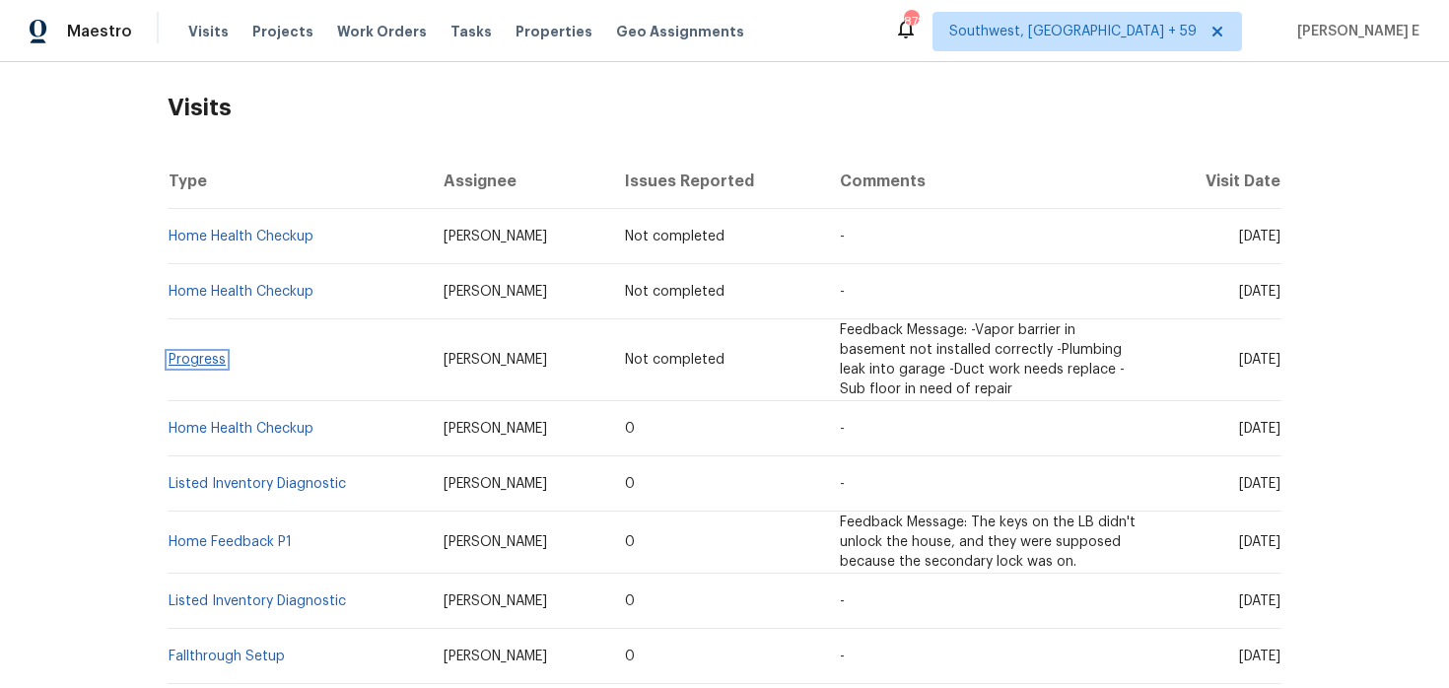
click at [198, 367] on link "Progress" at bounding box center [197, 360] width 57 height 14
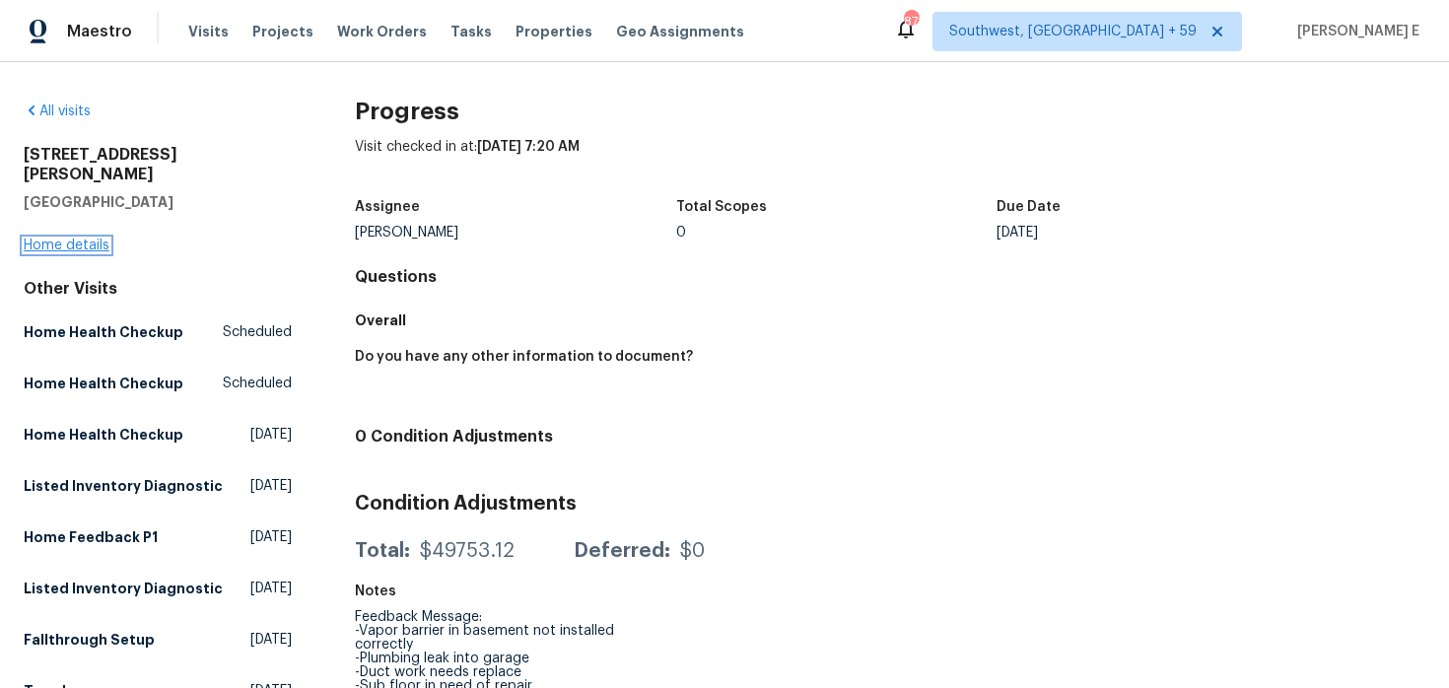
click at [73, 239] on link "Home details" at bounding box center [67, 246] width 86 height 14
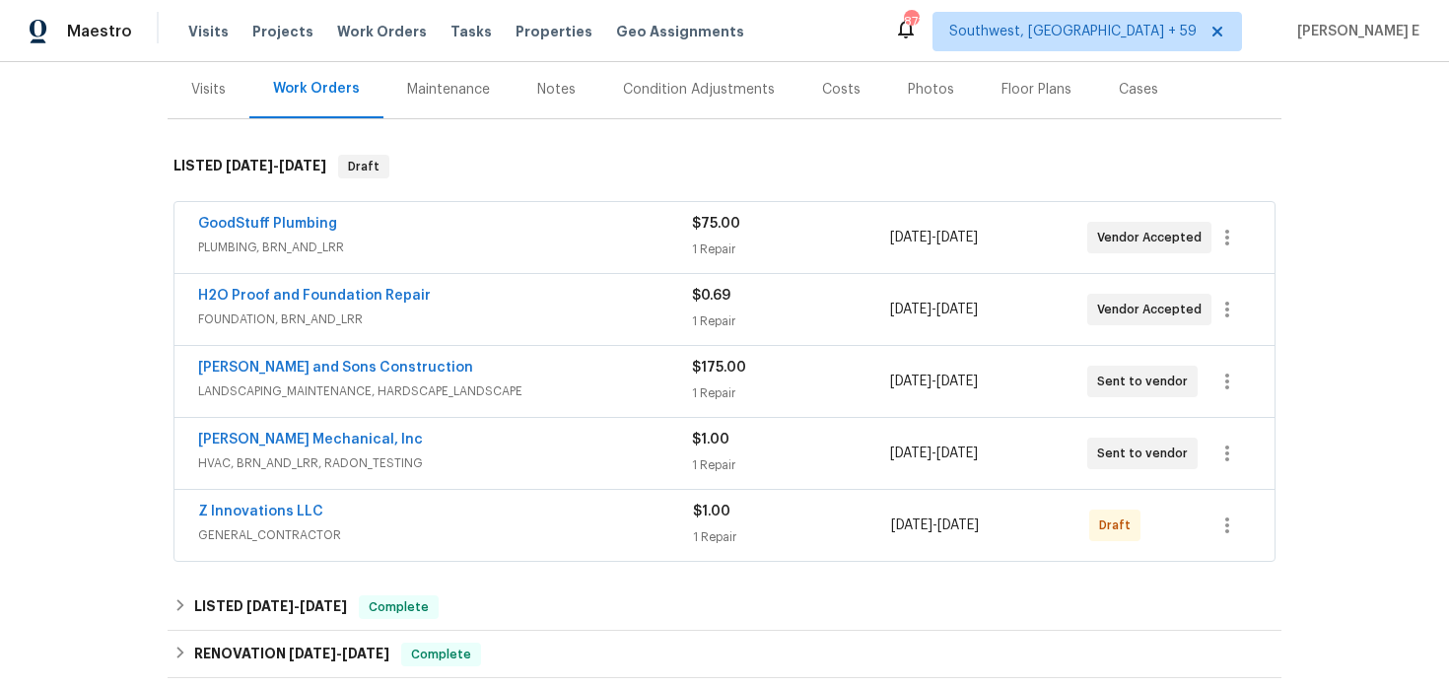
scroll to position [242, 0]
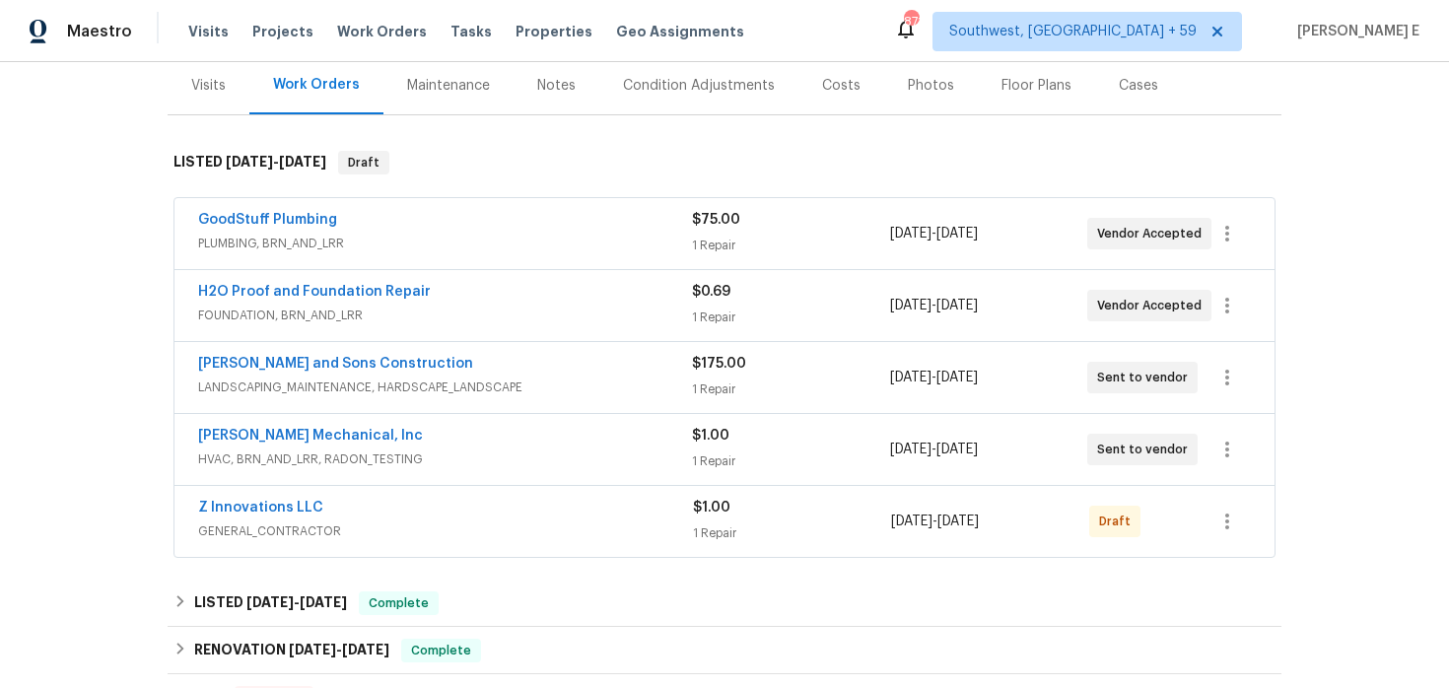
click at [557, 456] on span "HVAC, BRN_AND_LRR, RADON_TESTING" at bounding box center [445, 460] width 494 height 20
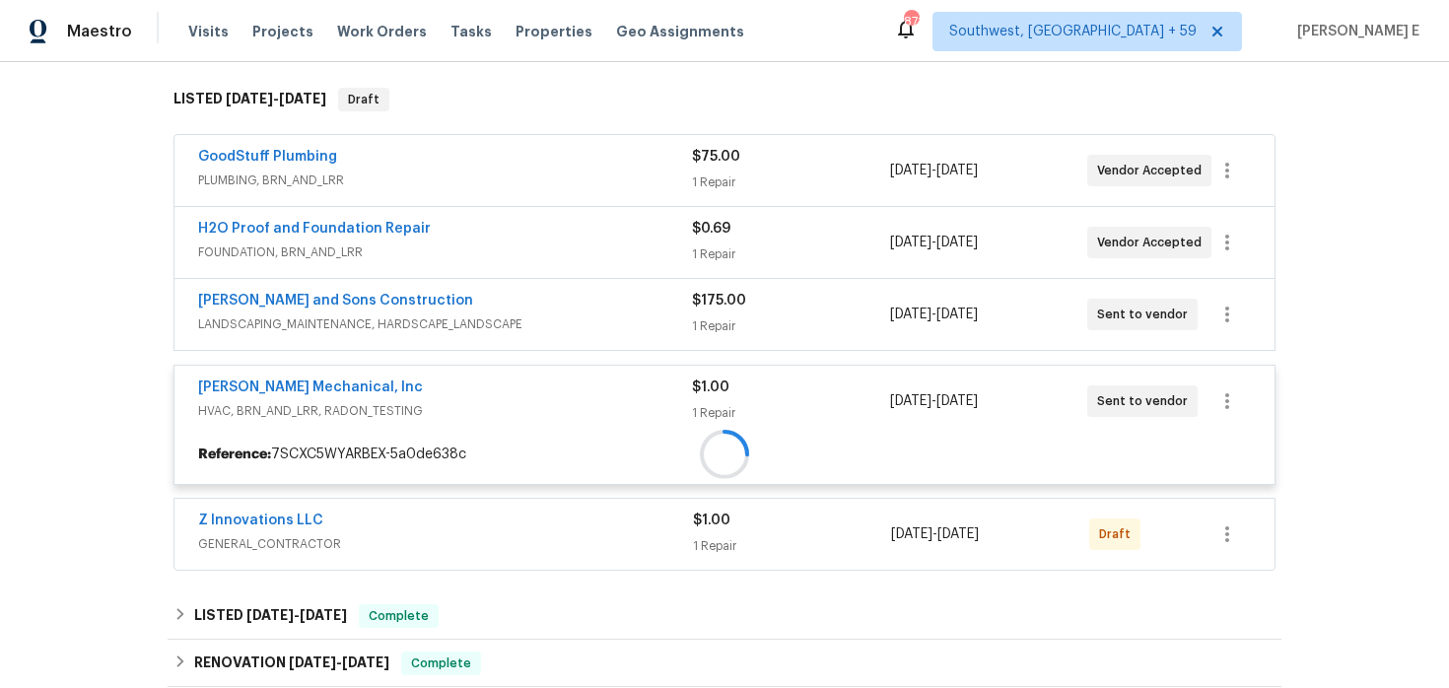
scroll to position [311, 0]
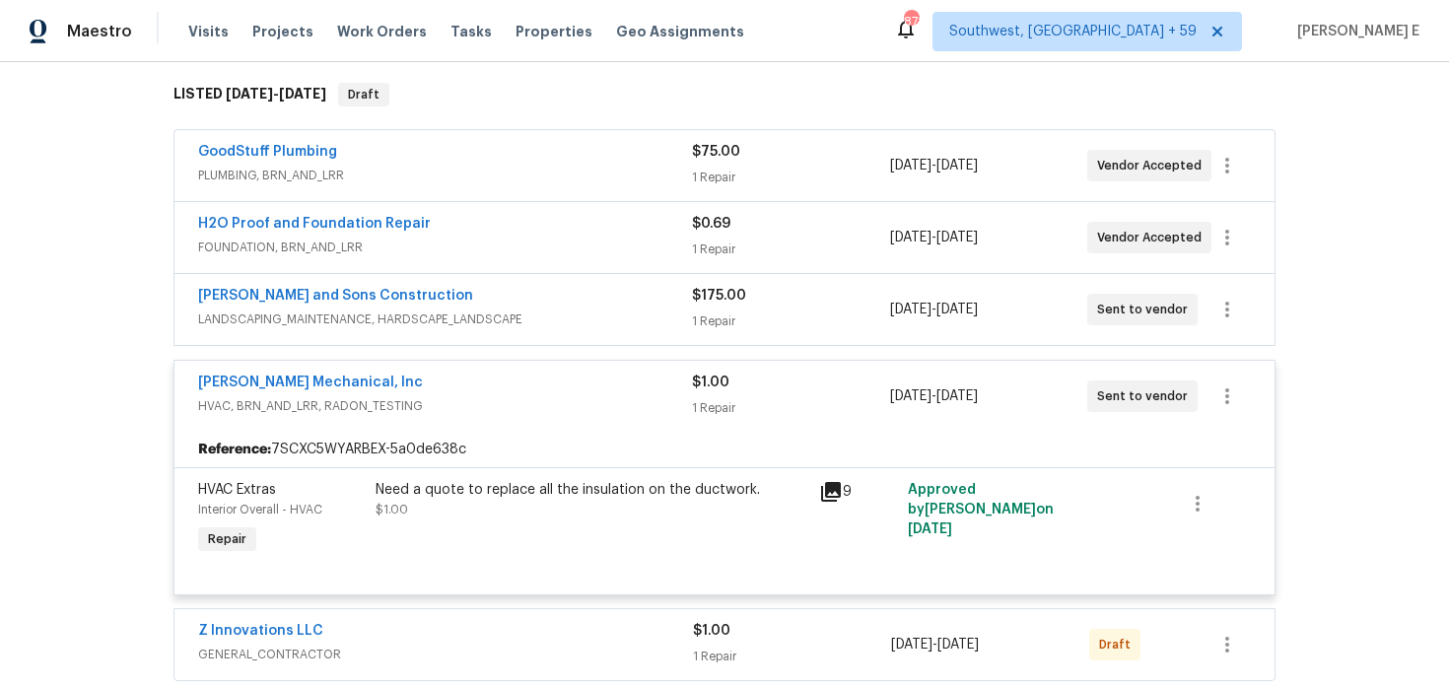
click at [638, 263] on div "H2O Proof and Foundation Repair FOUNDATION, BRN_AND_LRR $0.69 1 Repair 8/25/202…" at bounding box center [724, 237] width 1100 height 71
click at [637, 232] on div "H2O Proof and Foundation Repair" at bounding box center [445, 226] width 494 height 24
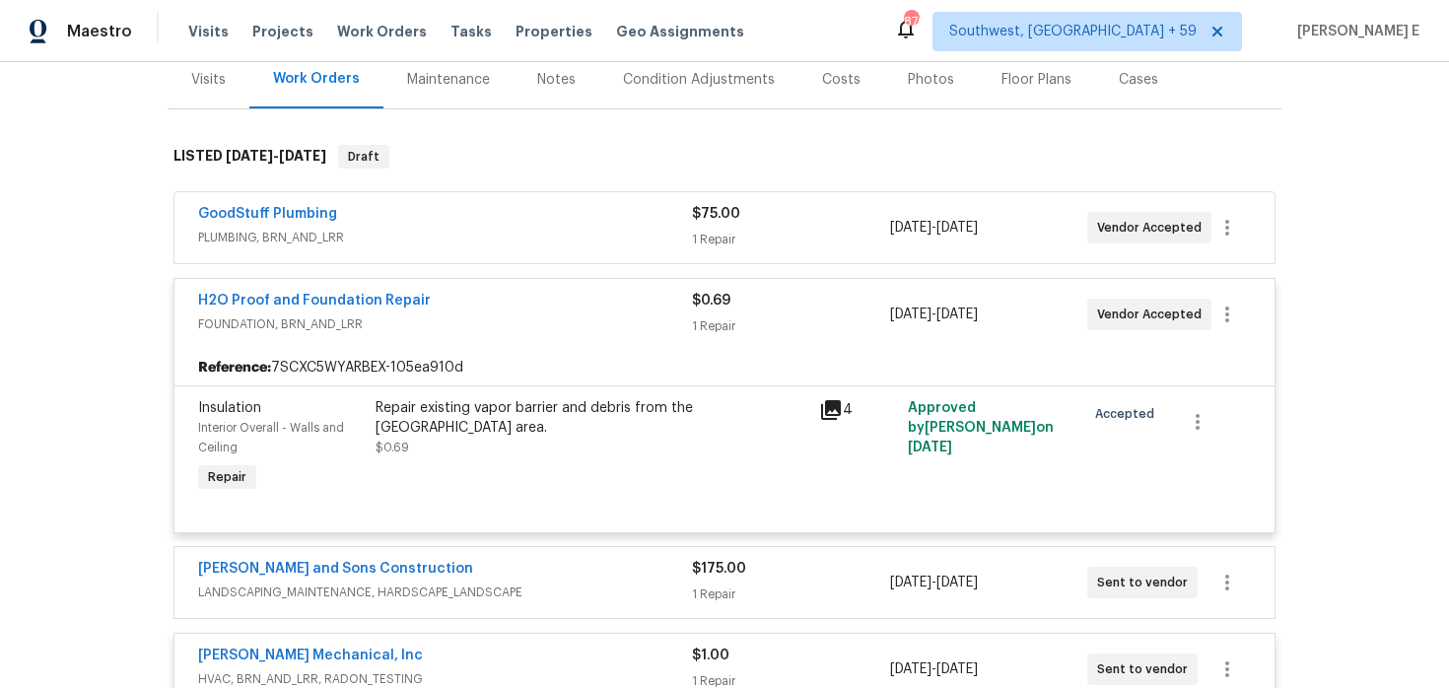
scroll to position [239, 0]
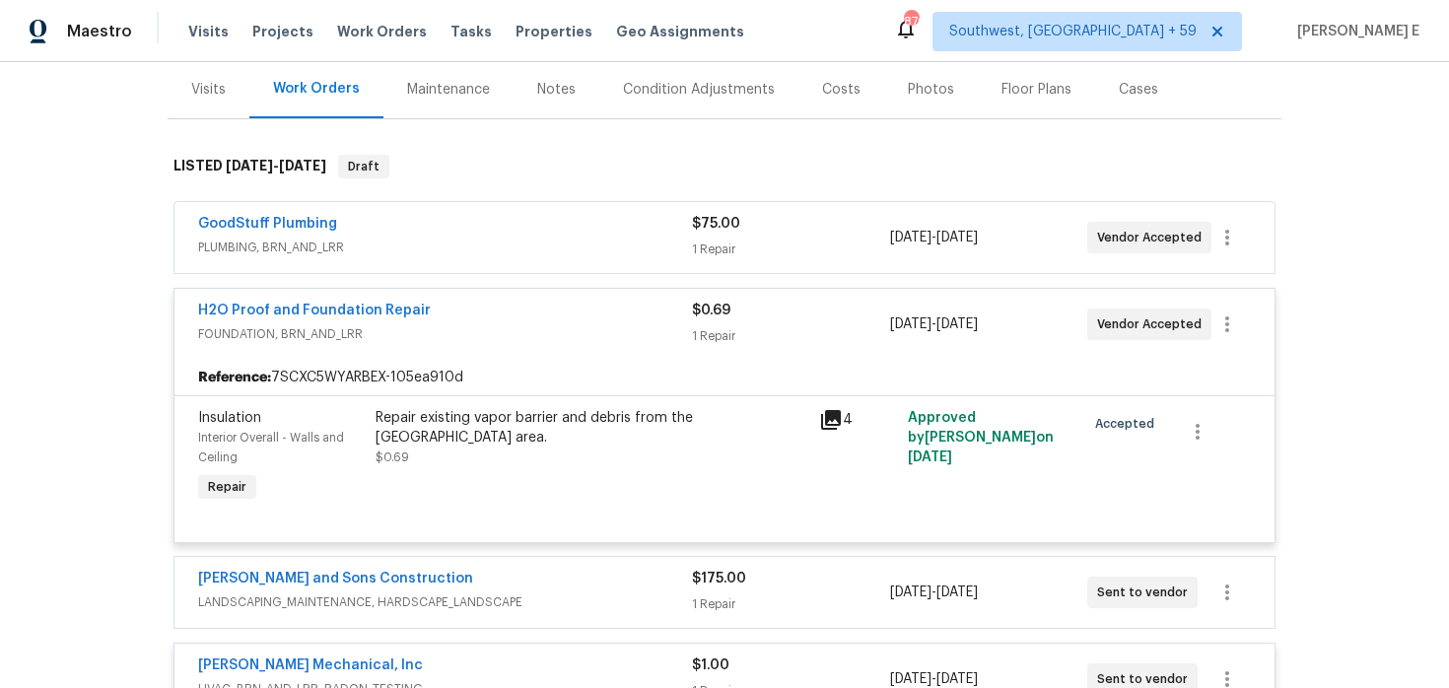
click at [530, 244] on span "PLUMBING, BRN_AND_LRR" at bounding box center [445, 248] width 494 height 20
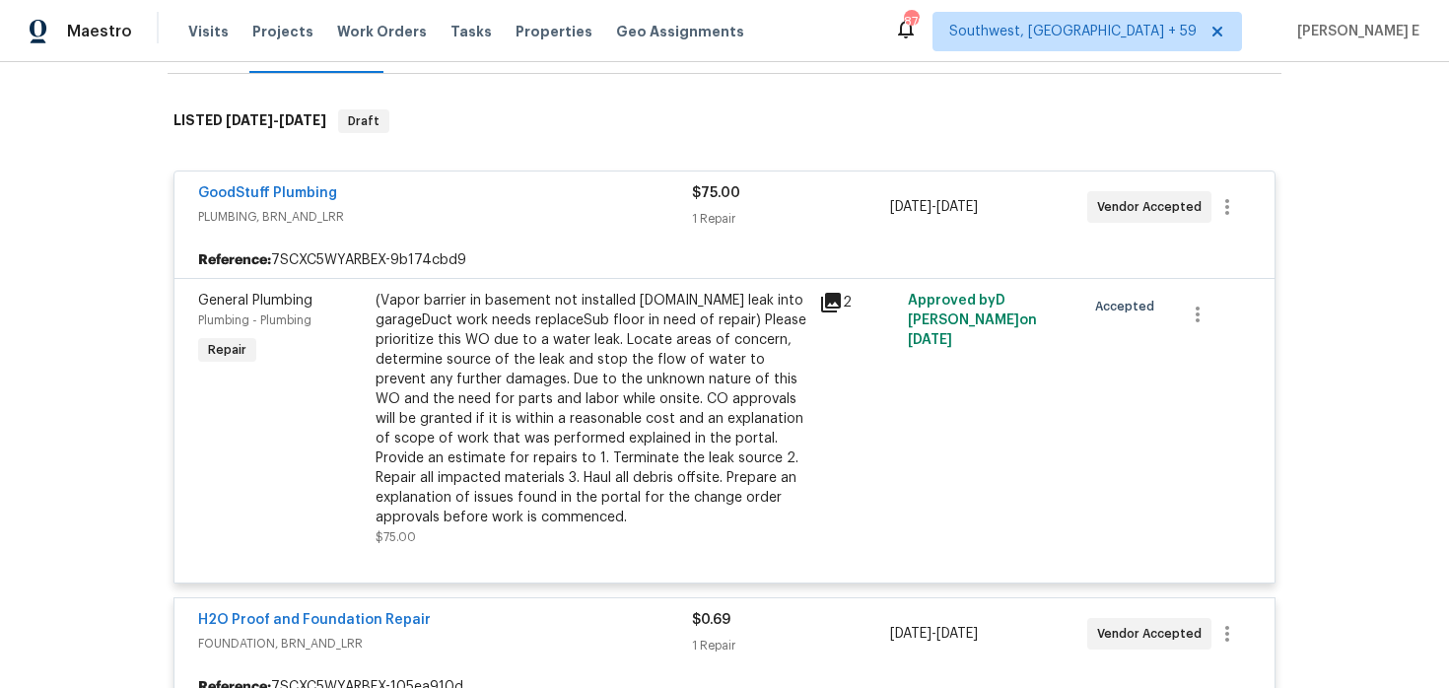
scroll to position [296, 0]
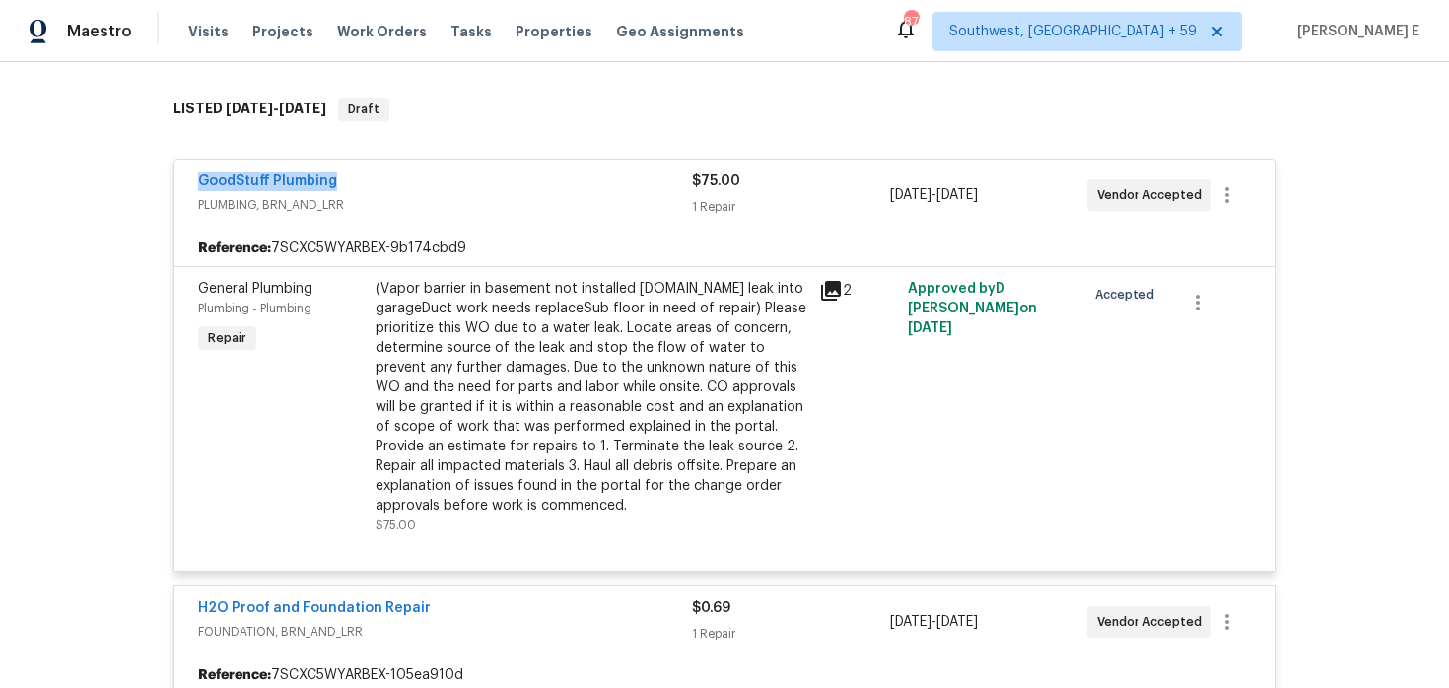
drag, startPoint x: 186, startPoint y: 177, endPoint x: 349, endPoint y: 173, distance: 162.7
click at [349, 173] on div "GoodStuff Plumbing PLUMBING, BRN_AND_LRR $75.00 1 Repair 8/24/2025 - 8/27/2025 …" at bounding box center [724, 195] width 1100 height 71
copy link "GoodStuff Plumbing"
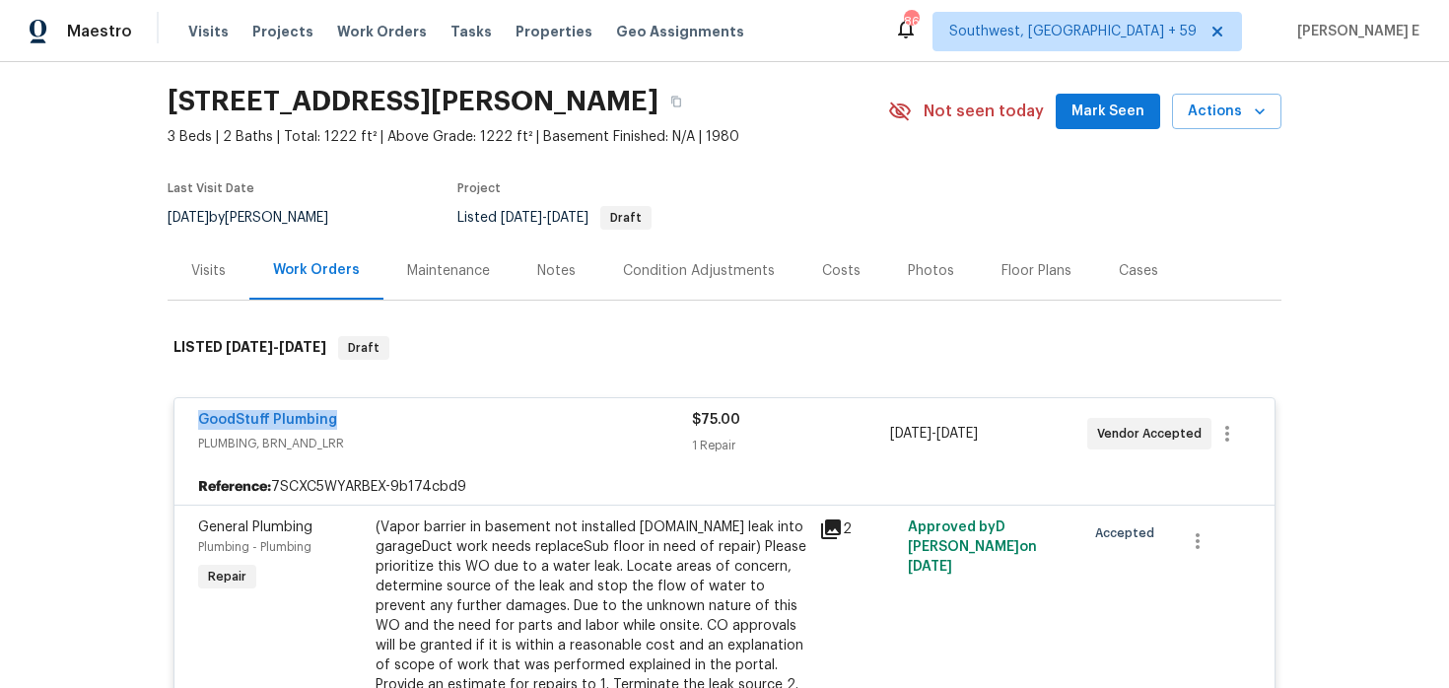
click at [204, 264] on div "Visits" at bounding box center [208, 271] width 35 height 20
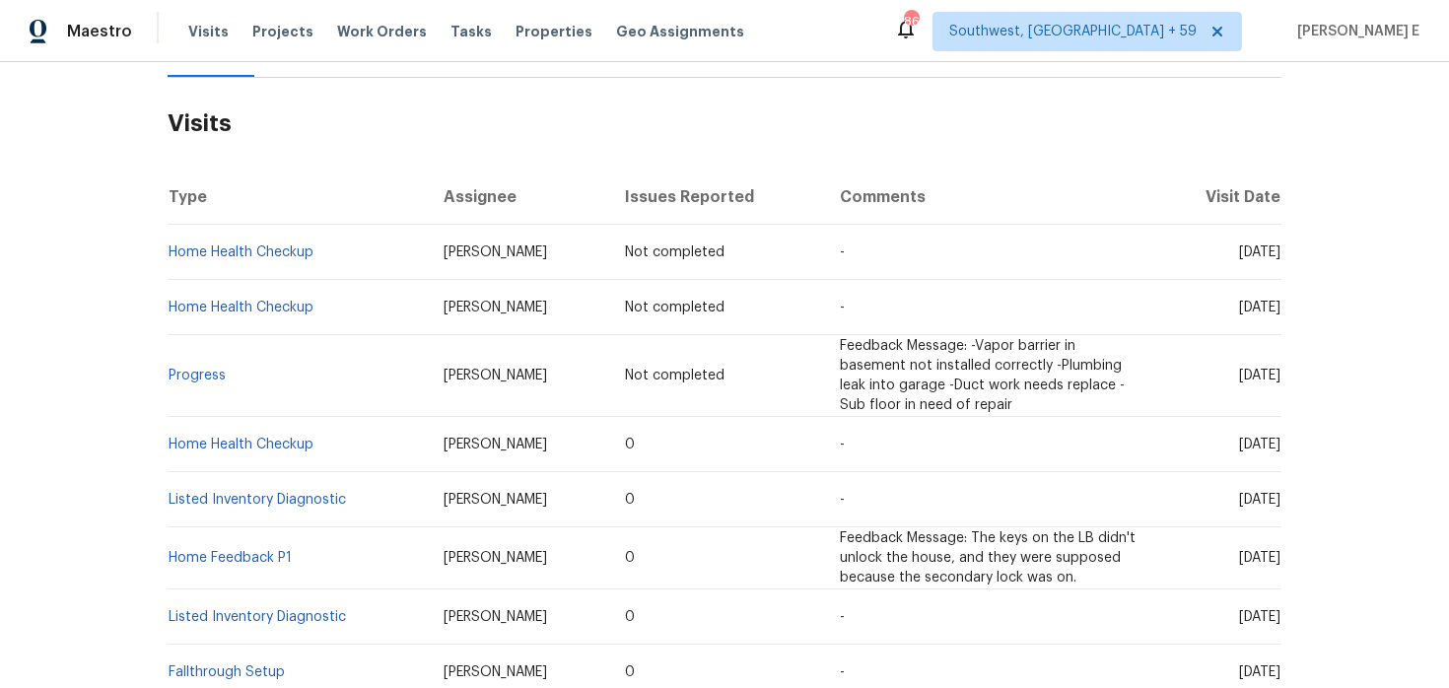
scroll to position [336, 0]
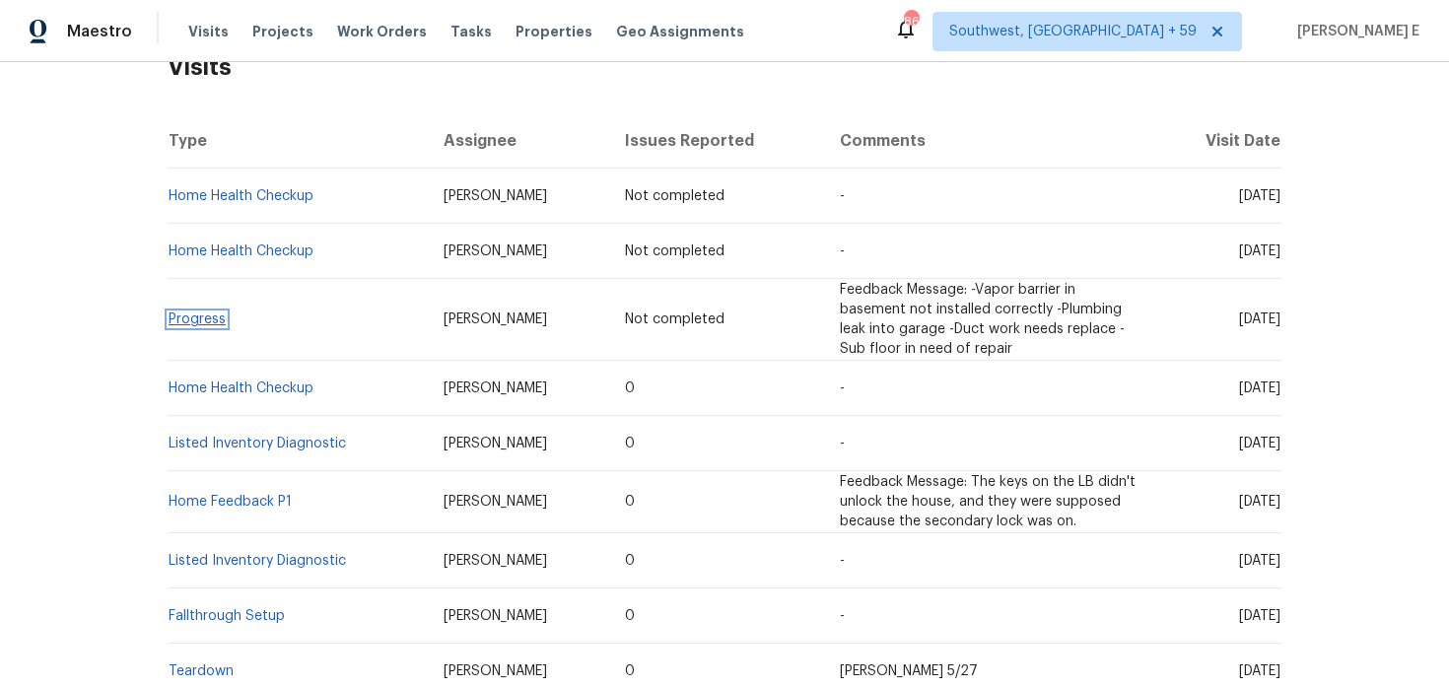
click at [204, 323] on link "Progress" at bounding box center [197, 319] width 57 height 14
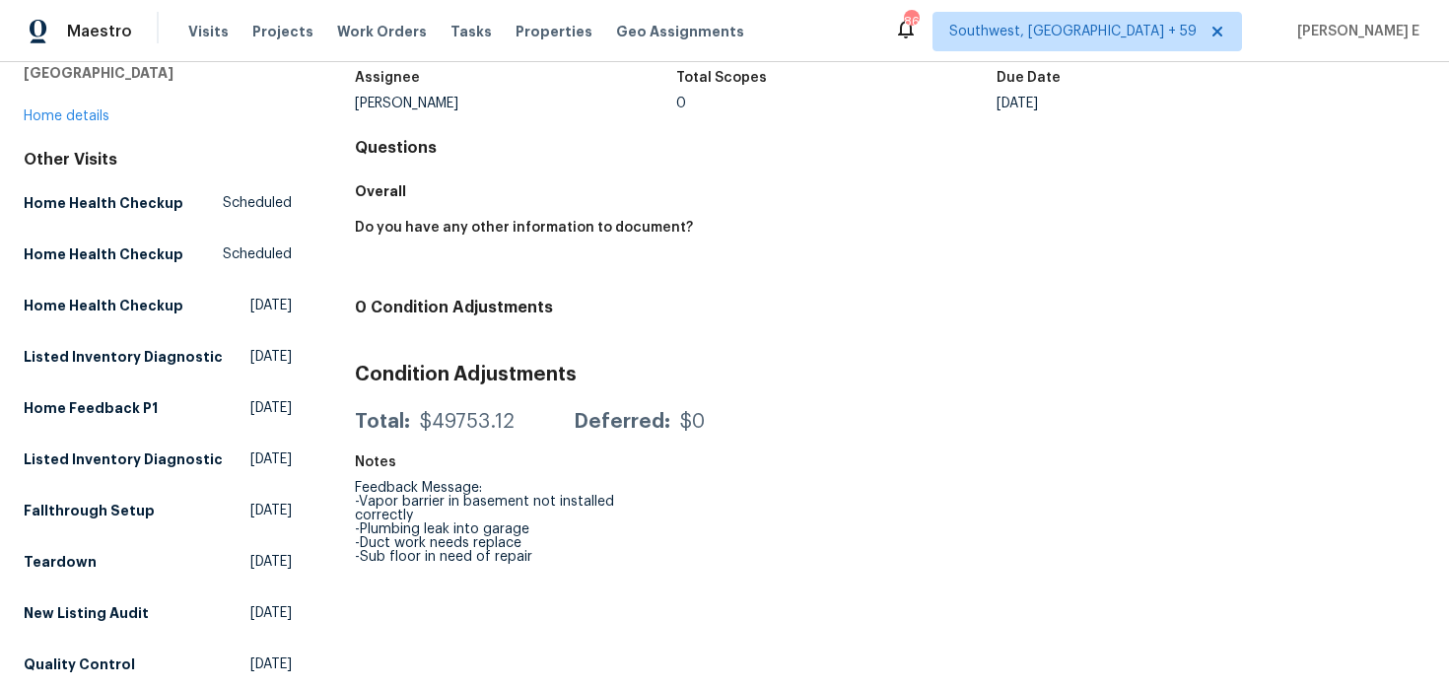
scroll to position [364, 0]
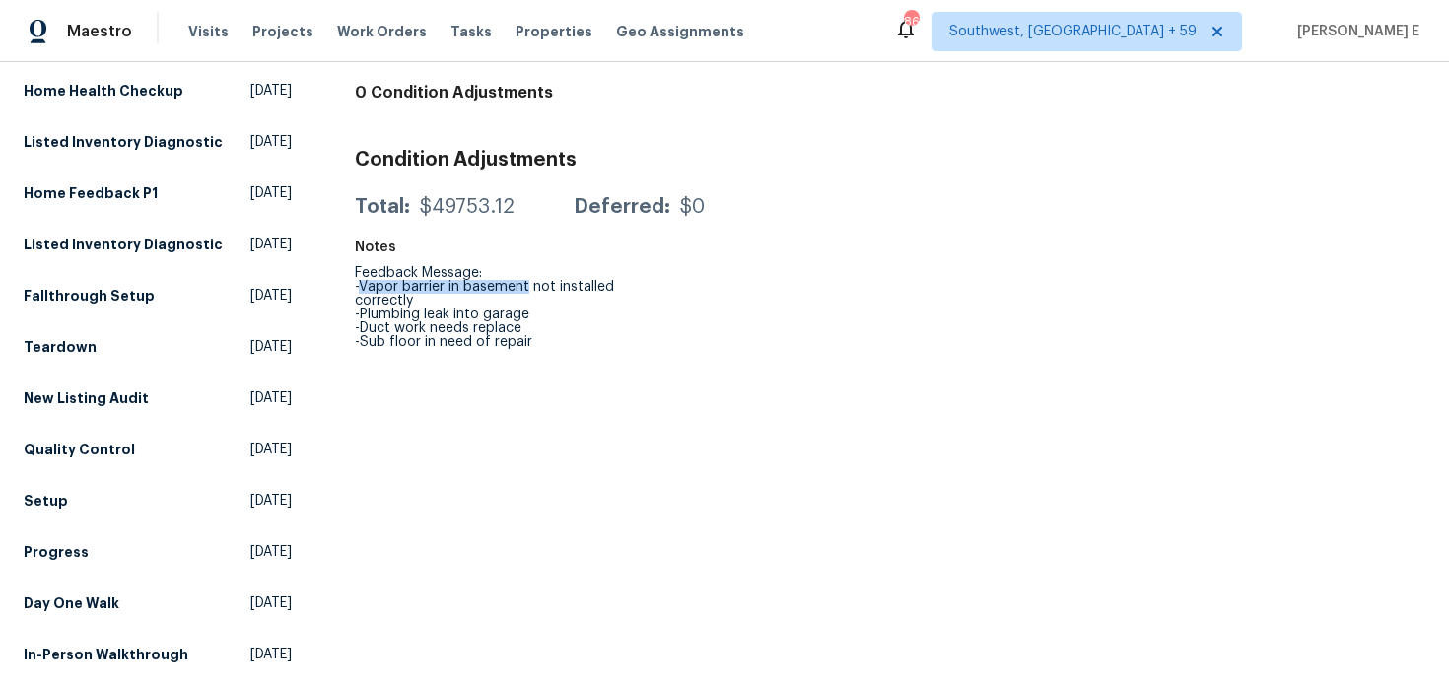
drag, startPoint x: 360, startPoint y: 265, endPoint x: 526, endPoint y: 268, distance: 166.6
click at [526, 268] on div "Feedback Message: -Vapor barrier in basement not installed correctly -Plumbing …" at bounding box center [515, 307] width 321 height 83
copy div "Vapor barrier in basement"
drag, startPoint x: 360, startPoint y: 282, endPoint x: 536, endPoint y: 299, distance: 177.2
click at [536, 299] on div "Feedback Message: -Vapor barrier in basement not installed correctly -Plumbing …" at bounding box center [515, 307] width 321 height 83
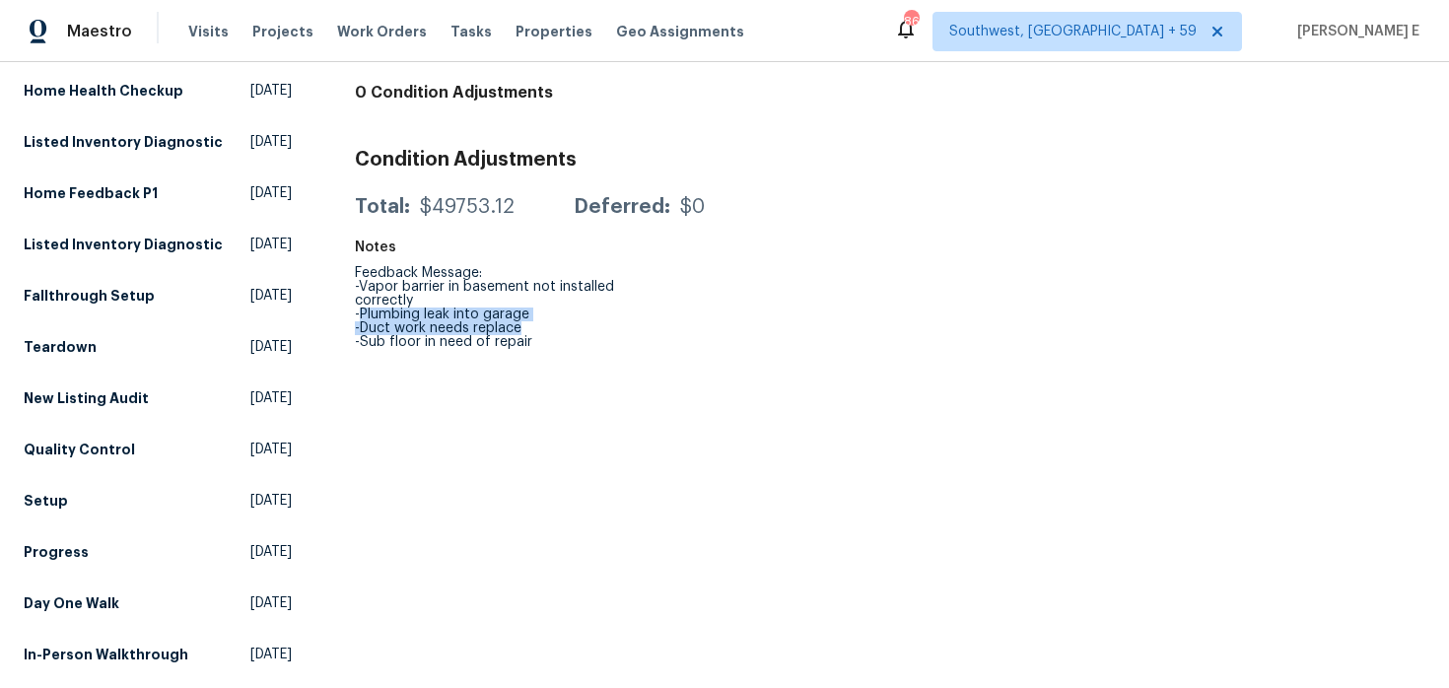
copy div "Plumbing leak into garage -Duct work needs replace"
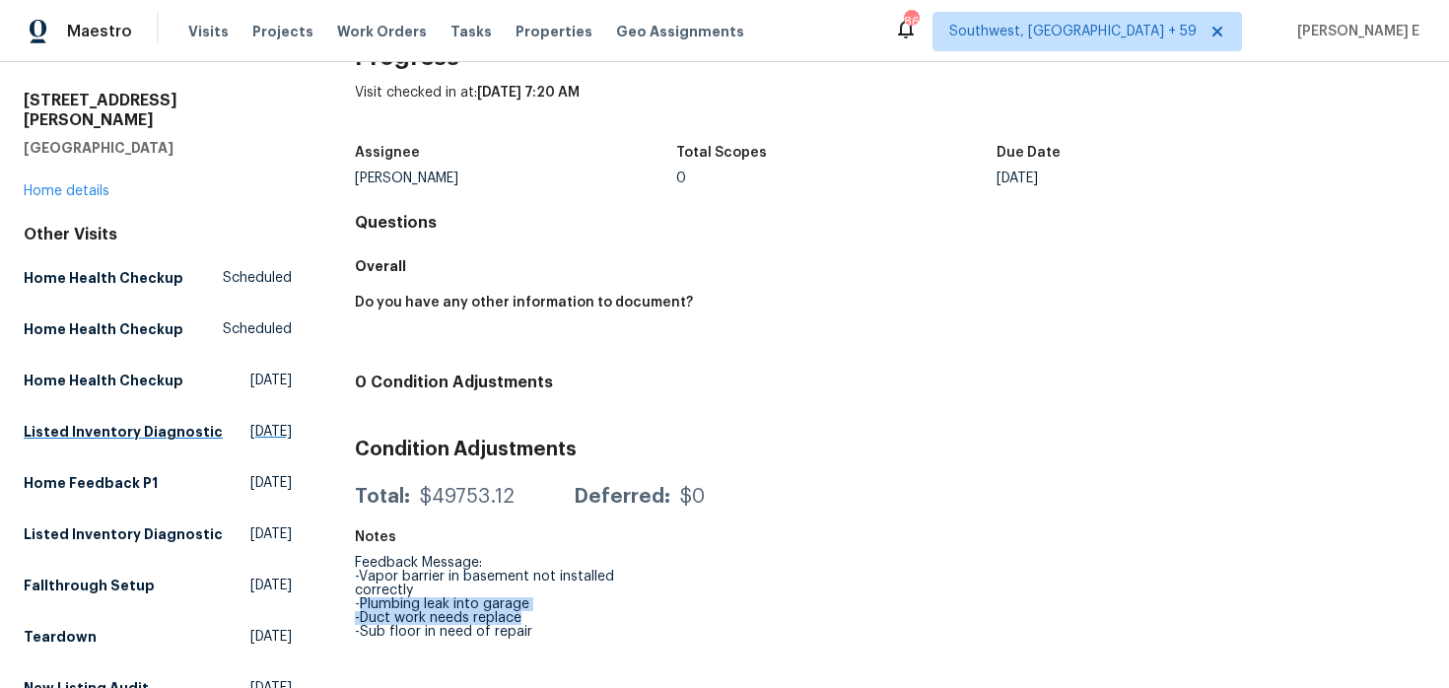
scroll to position [0, 0]
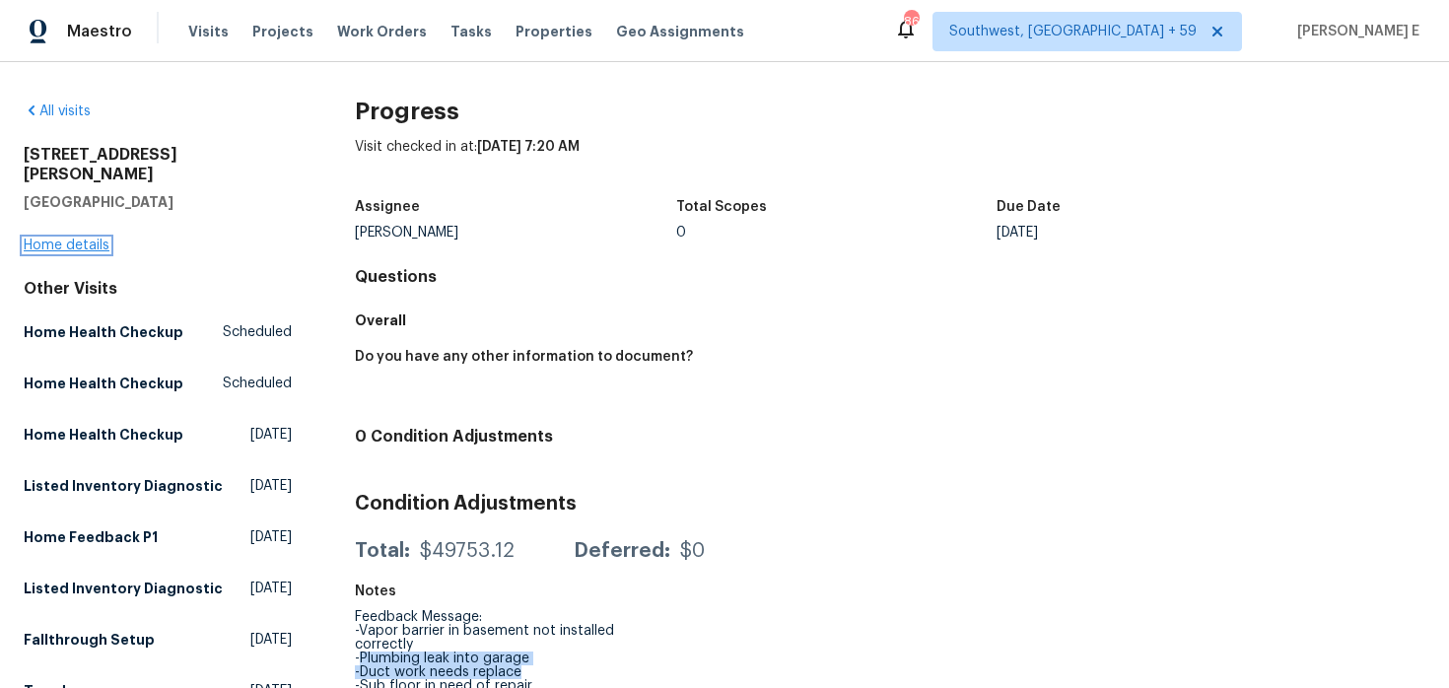
click at [87, 239] on link "Home details" at bounding box center [67, 246] width 86 height 14
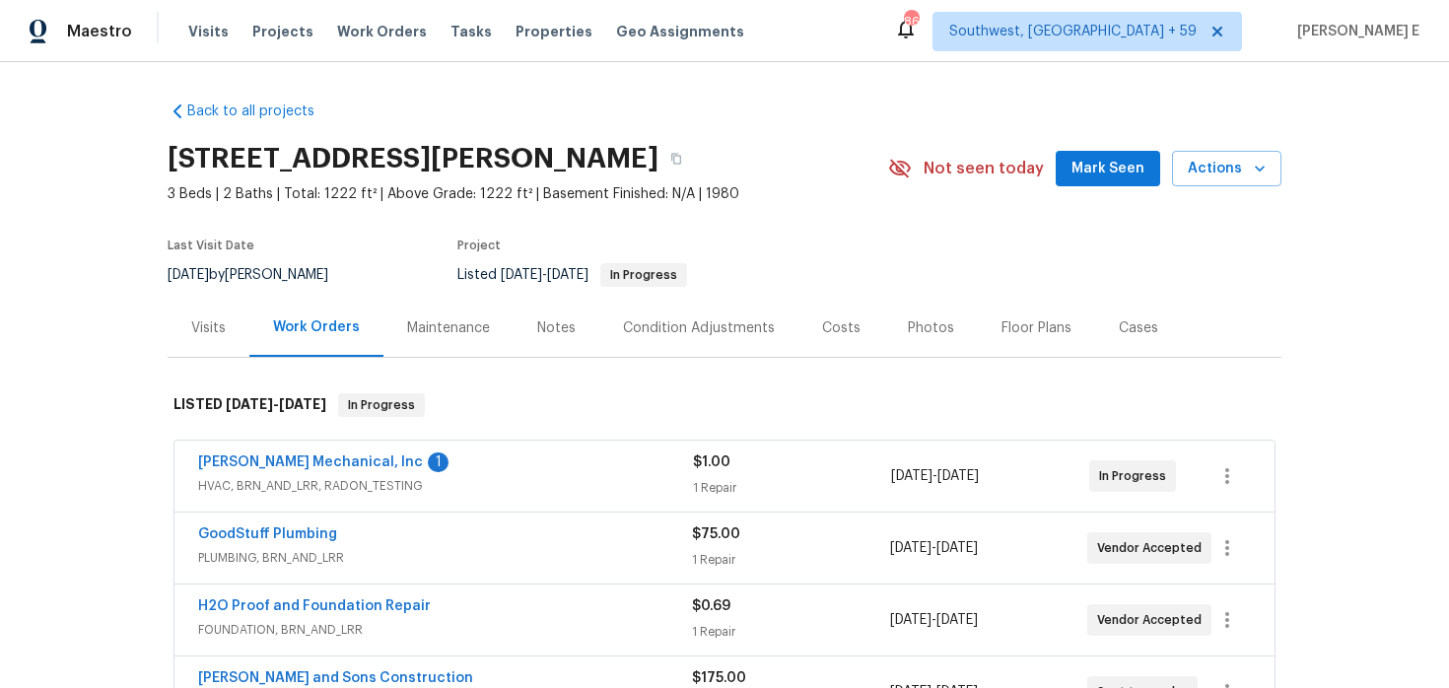
scroll to position [144, 0]
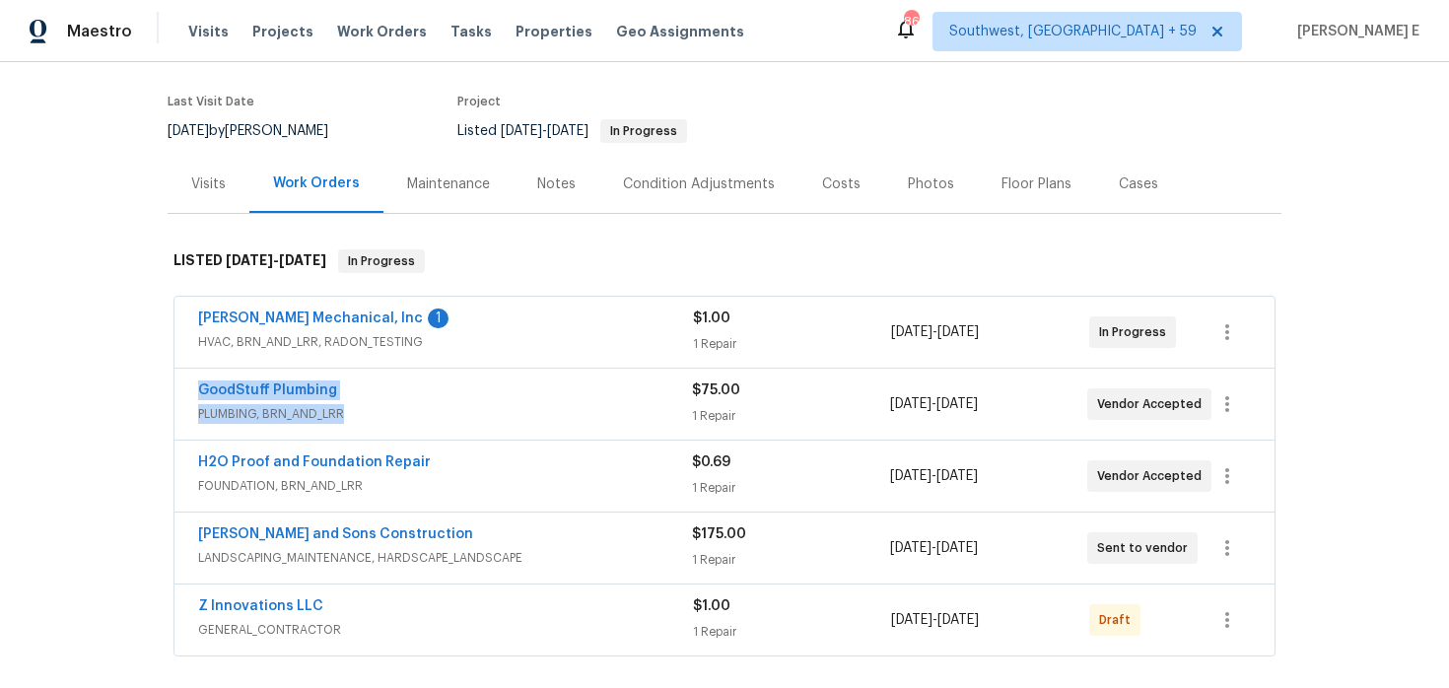
drag, startPoint x: 189, startPoint y: 390, endPoint x: 339, endPoint y: 405, distance: 150.6
click at [339, 405] on div "GoodStuff Plumbing PLUMBING, BRN_AND_LRR $75.00 1 Repair 8/24/2025 - 8/27/2025 …" at bounding box center [724, 404] width 1100 height 71
click at [94, 459] on div "Back to all projects 294 Farm Ridge Dr NE, Woodstock, GA 30188 3 Beds | 2 Baths…" at bounding box center [724, 375] width 1449 height 626
drag, startPoint x: 183, startPoint y: 391, endPoint x: 356, endPoint y: 393, distance: 172.5
click at [356, 392] on div "GoodStuff Plumbing PLUMBING, BRN_AND_LRR $75.00 1 Repair 8/24/2025 - 8/27/2025 …" at bounding box center [724, 404] width 1100 height 71
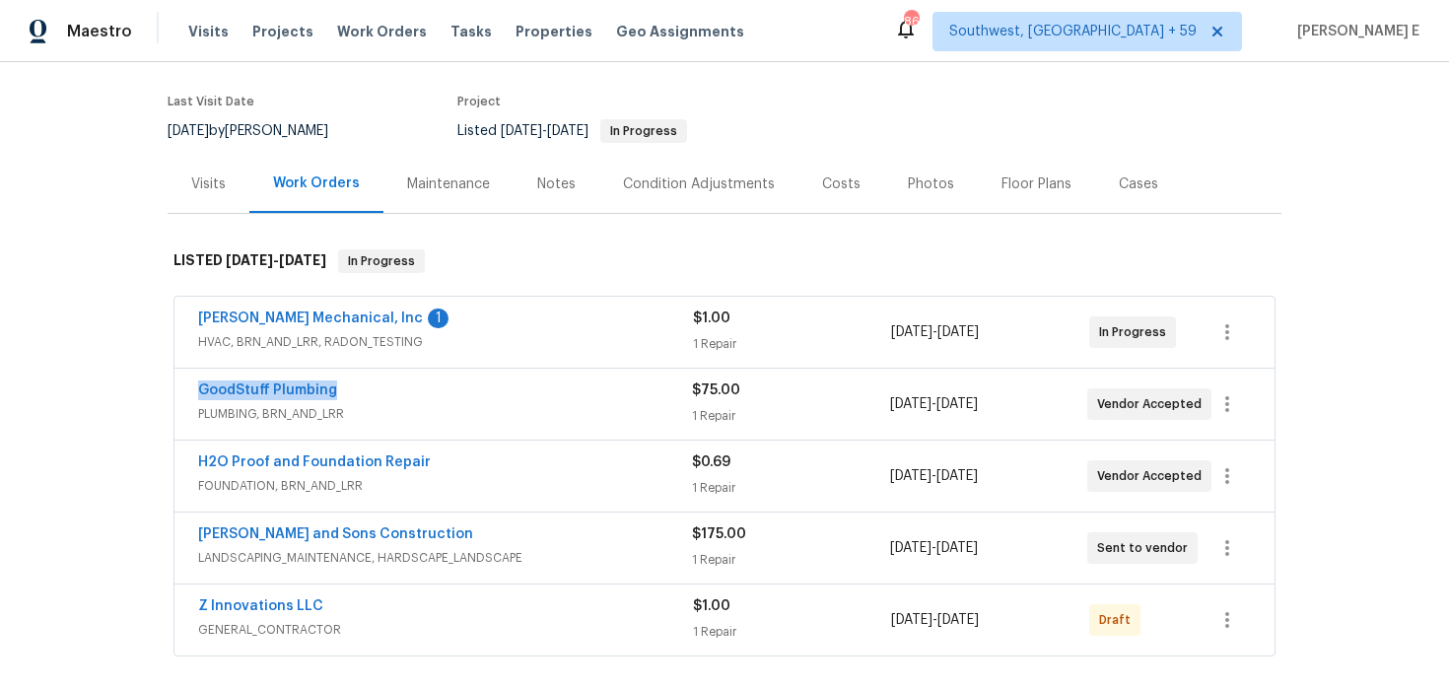
copy link "GoodStuff Plumbing"
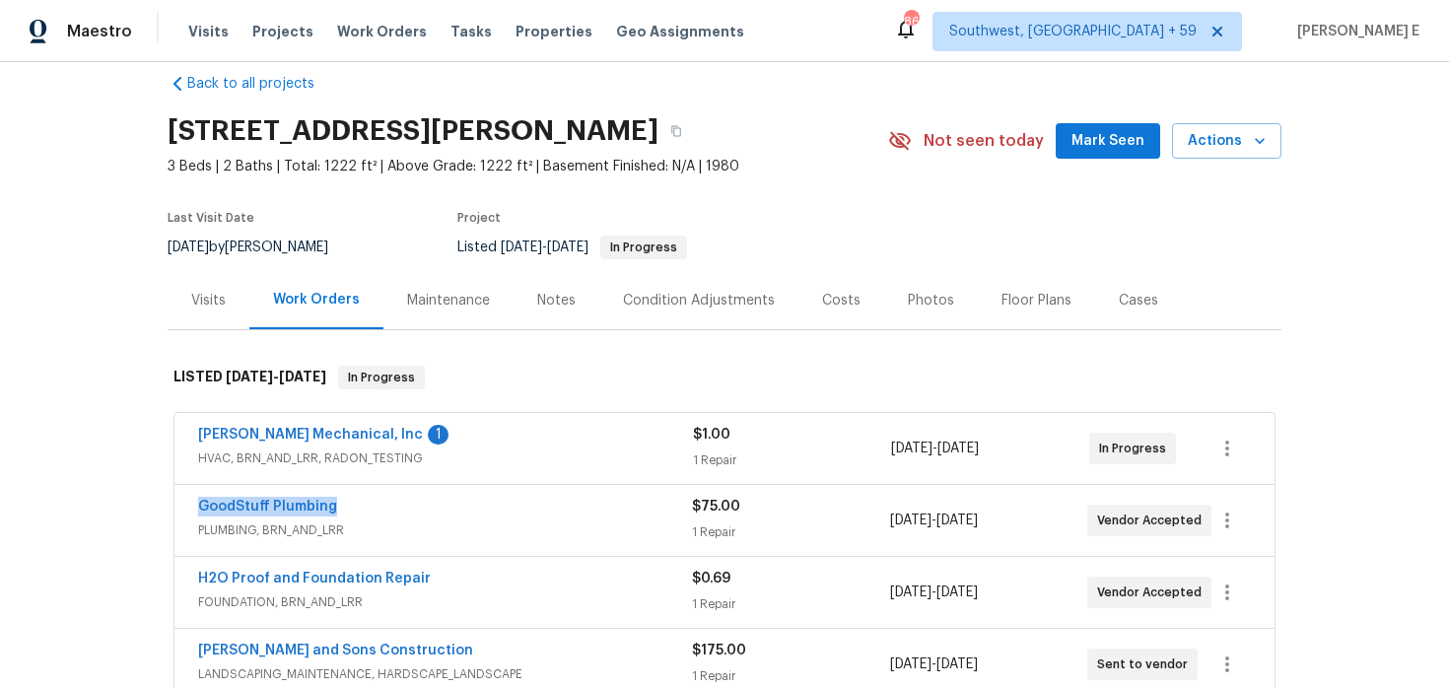
scroll to position [0, 0]
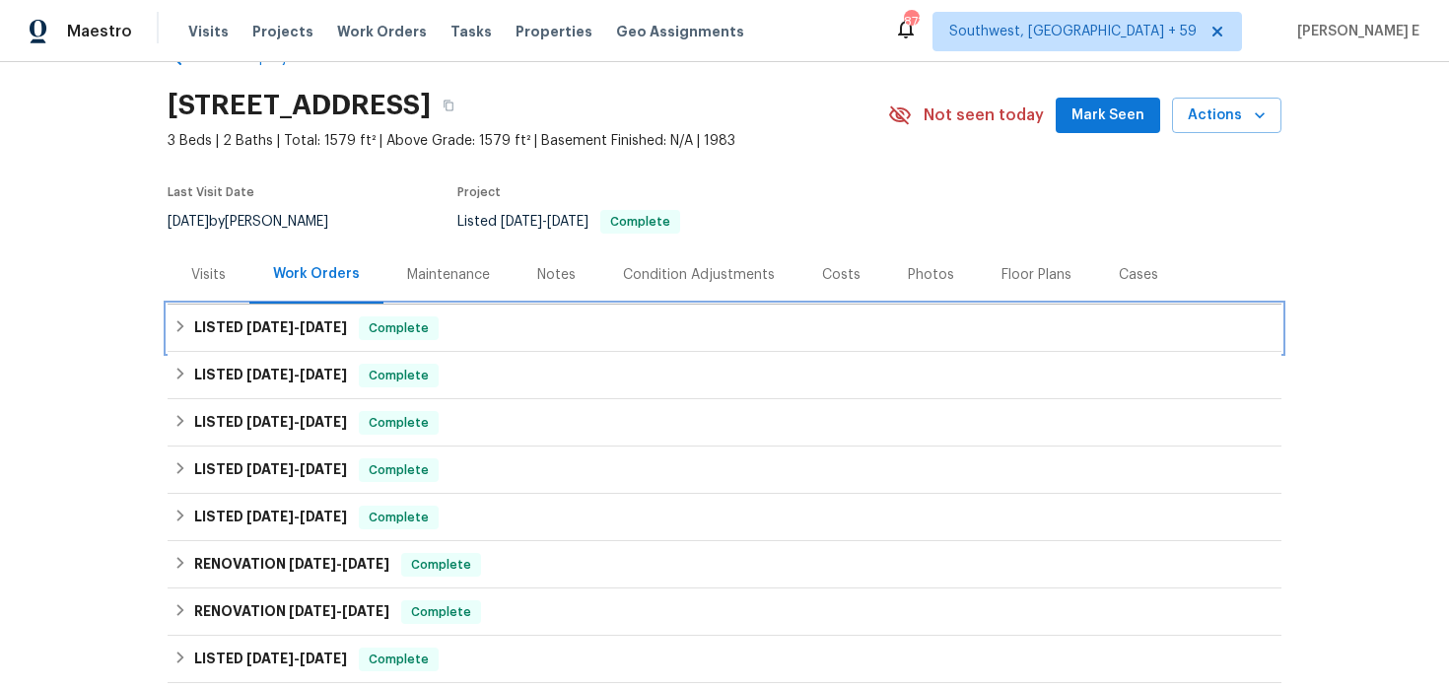
click at [313, 330] on span "[DATE]" at bounding box center [323, 327] width 47 height 14
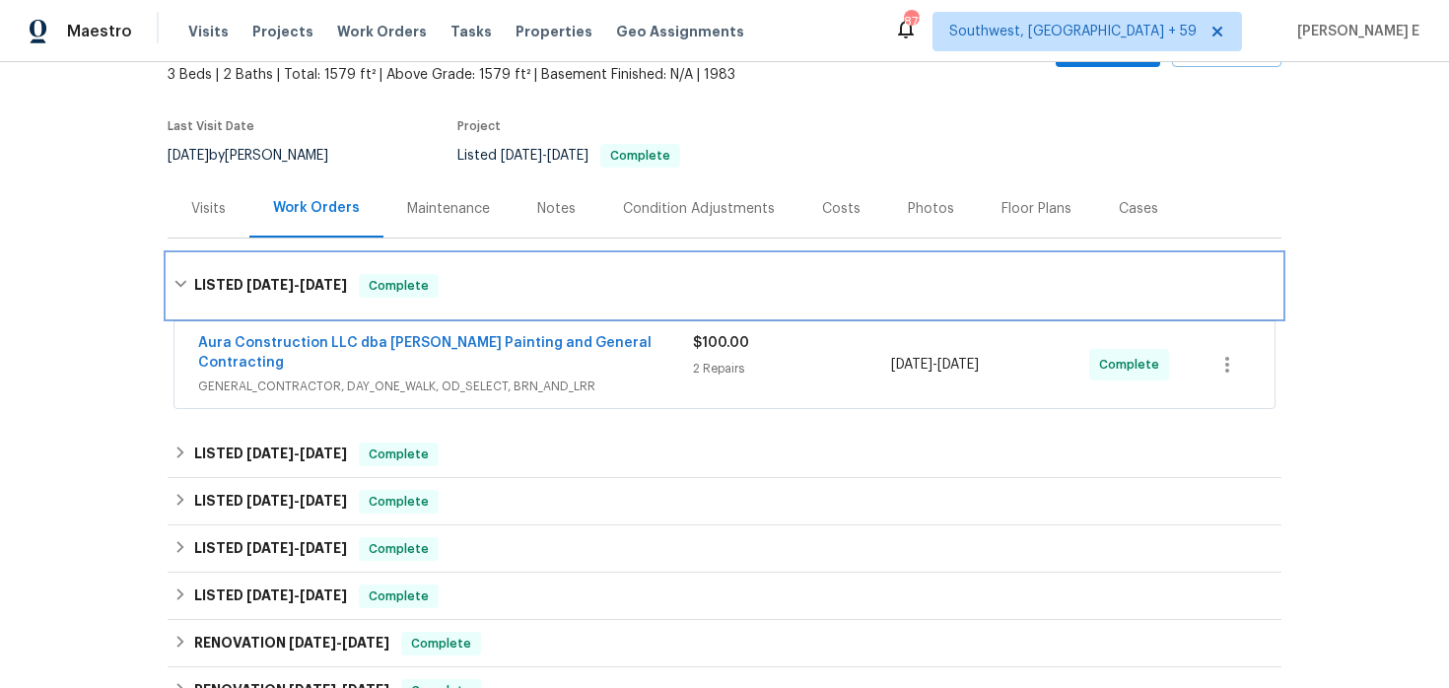
scroll to position [131, 0]
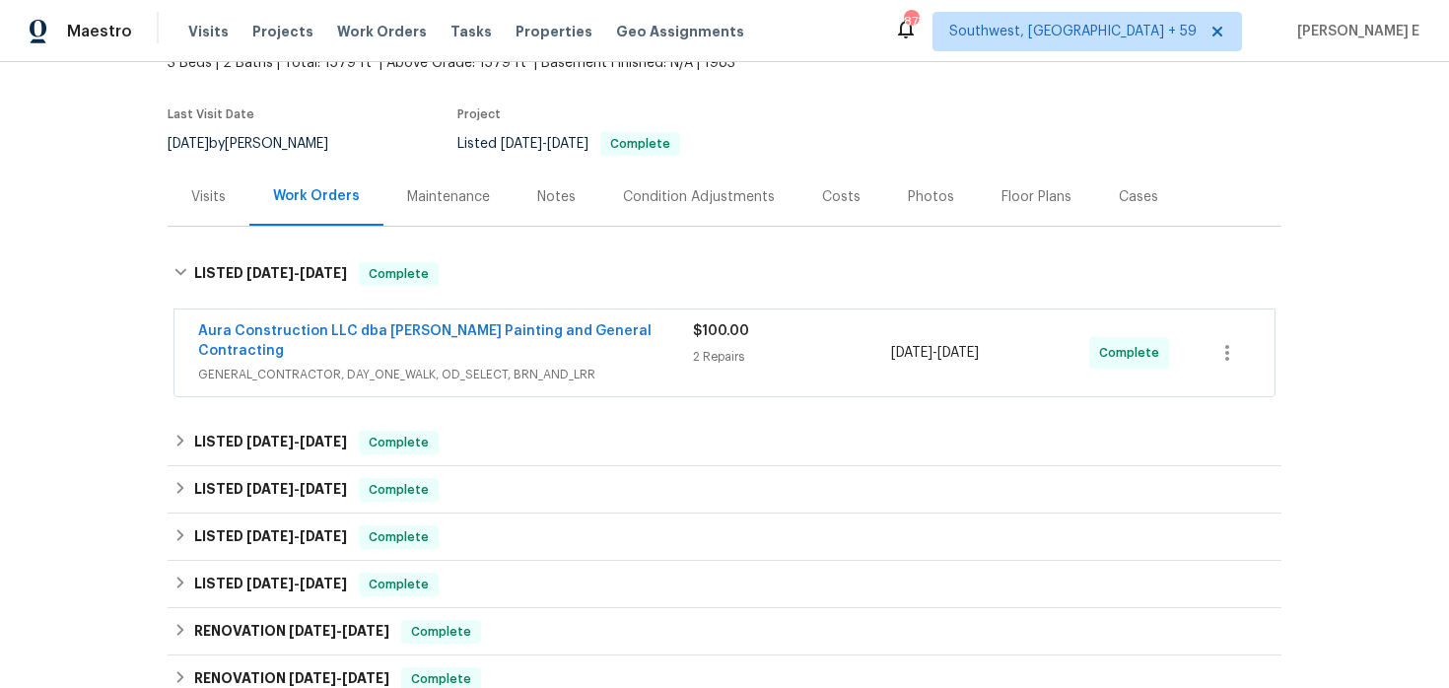
click at [691, 365] on span "GENERAL_CONTRACTOR, DAY_ONE_WALK, OD_SELECT, BRN_AND_LRR" at bounding box center [445, 375] width 495 height 20
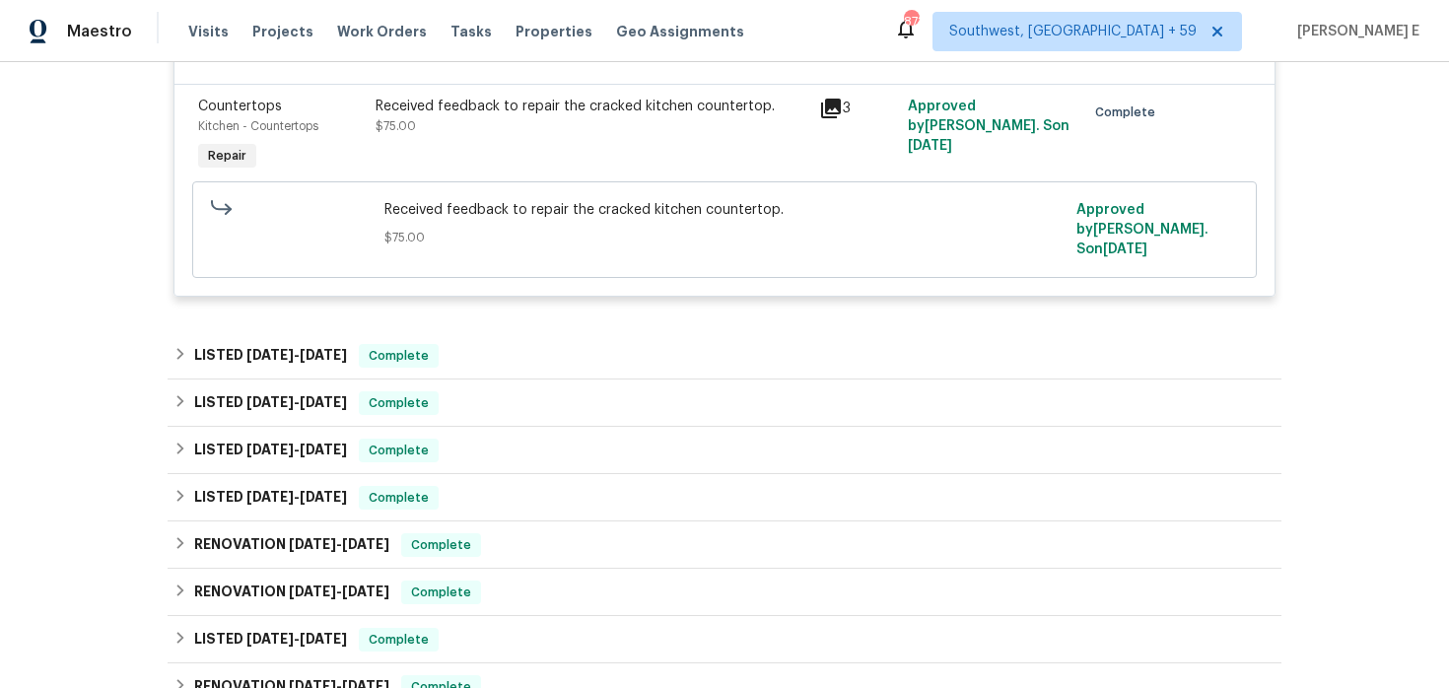
scroll to position [636, 0]
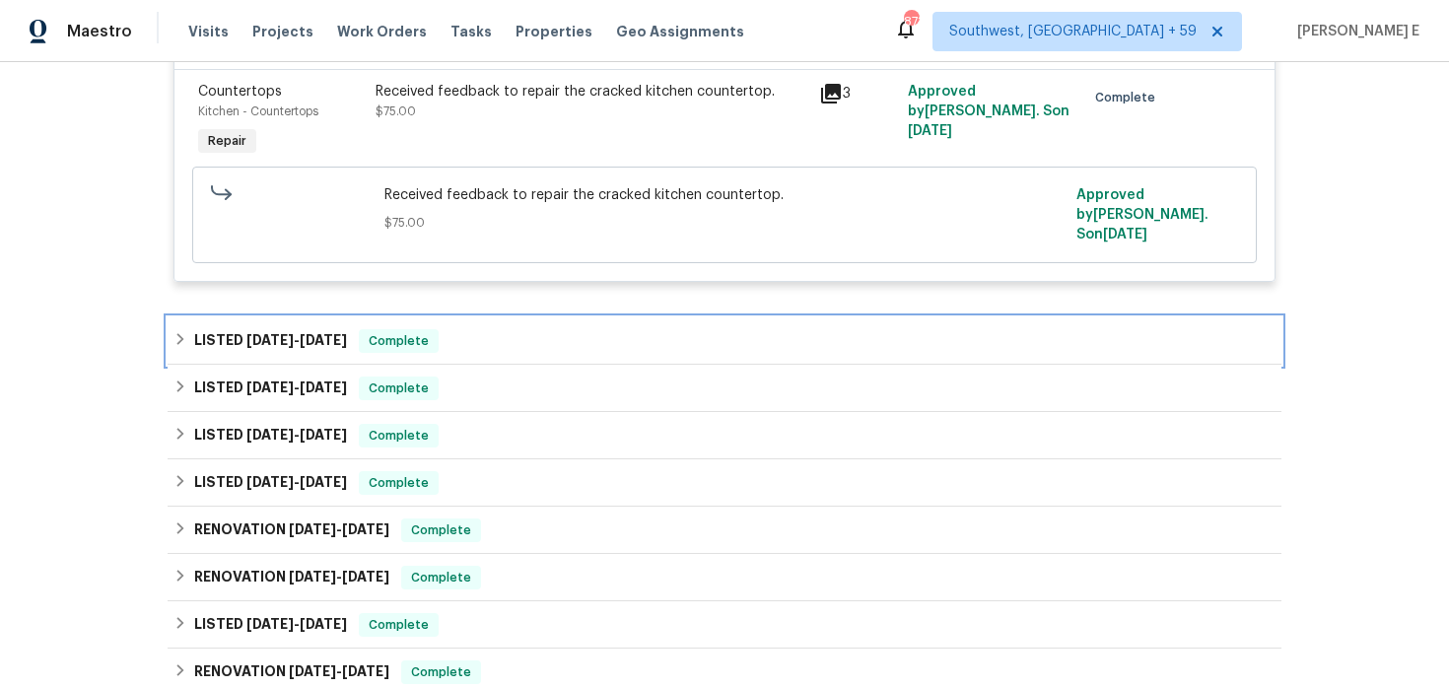
click at [304, 317] on div "LISTED [DATE] - [DATE] Complete" at bounding box center [725, 340] width 1114 height 47
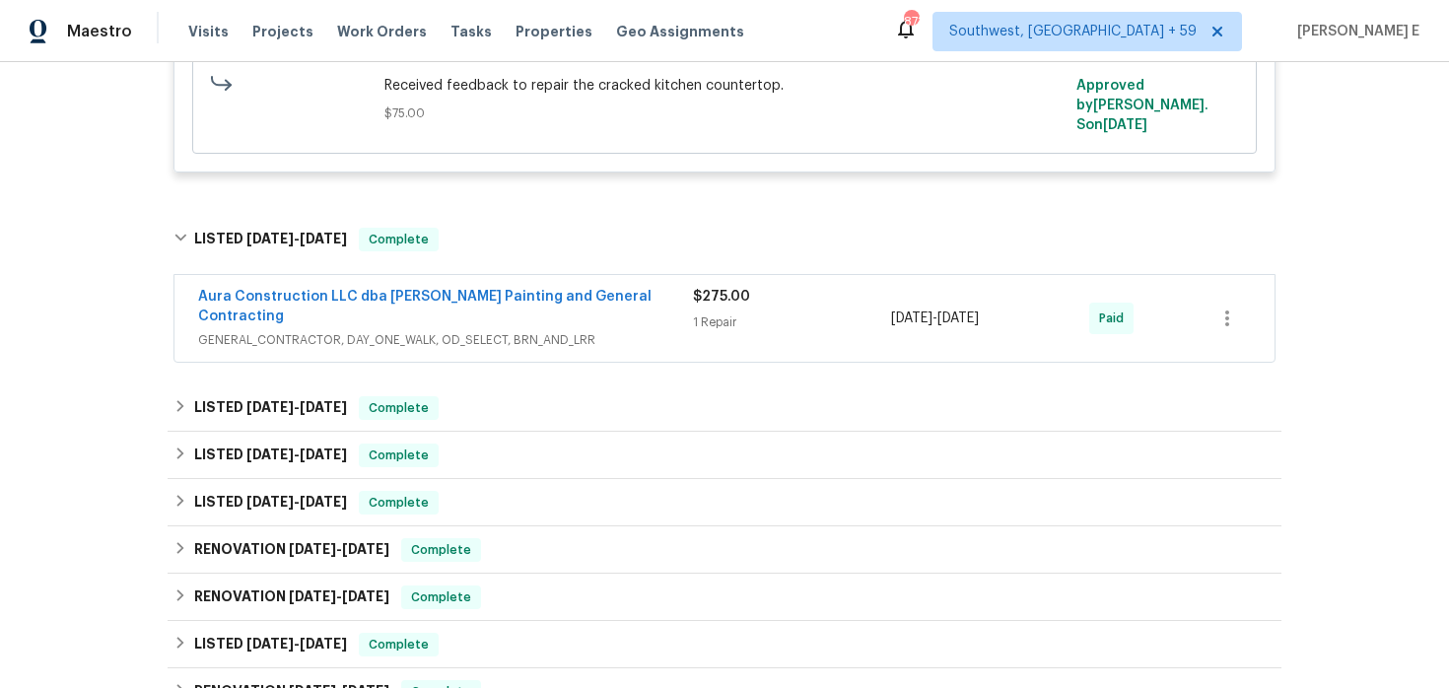
click at [577, 330] on span "GENERAL_CONTRACTOR, DAY_ONE_WALK, OD_SELECT, BRN_AND_LRR" at bounding box center [445, 340] width 495 height 20
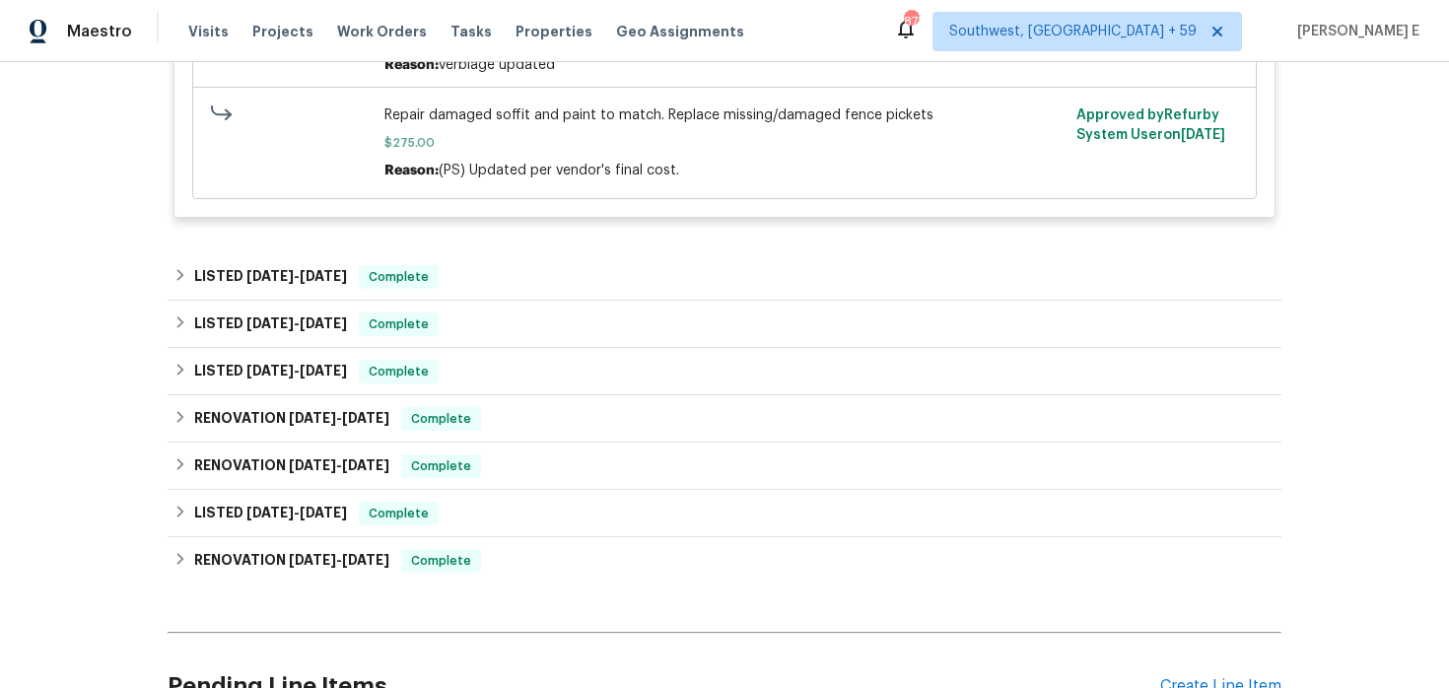
scroll to position [1451, 0]
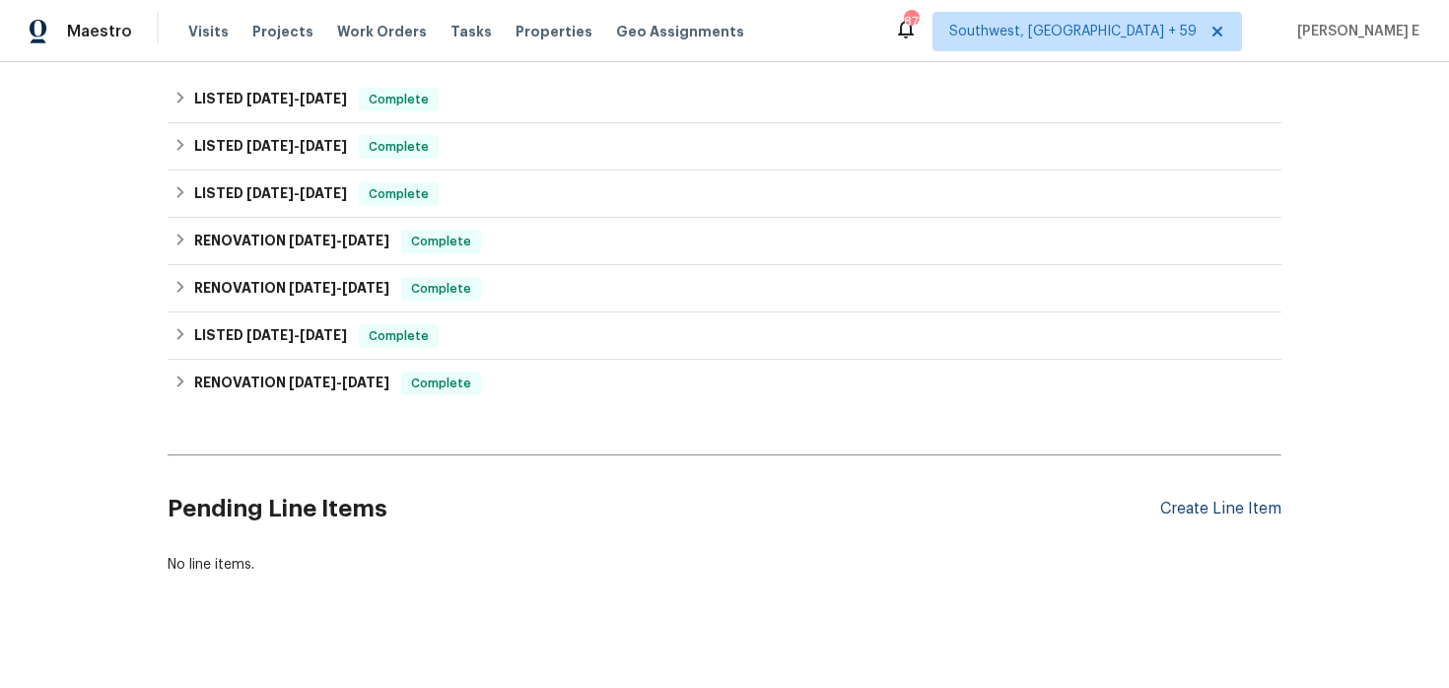
click at [1258, 500] on div "Create Line Item" at bounding box center [1220, 509] width 121 height 19
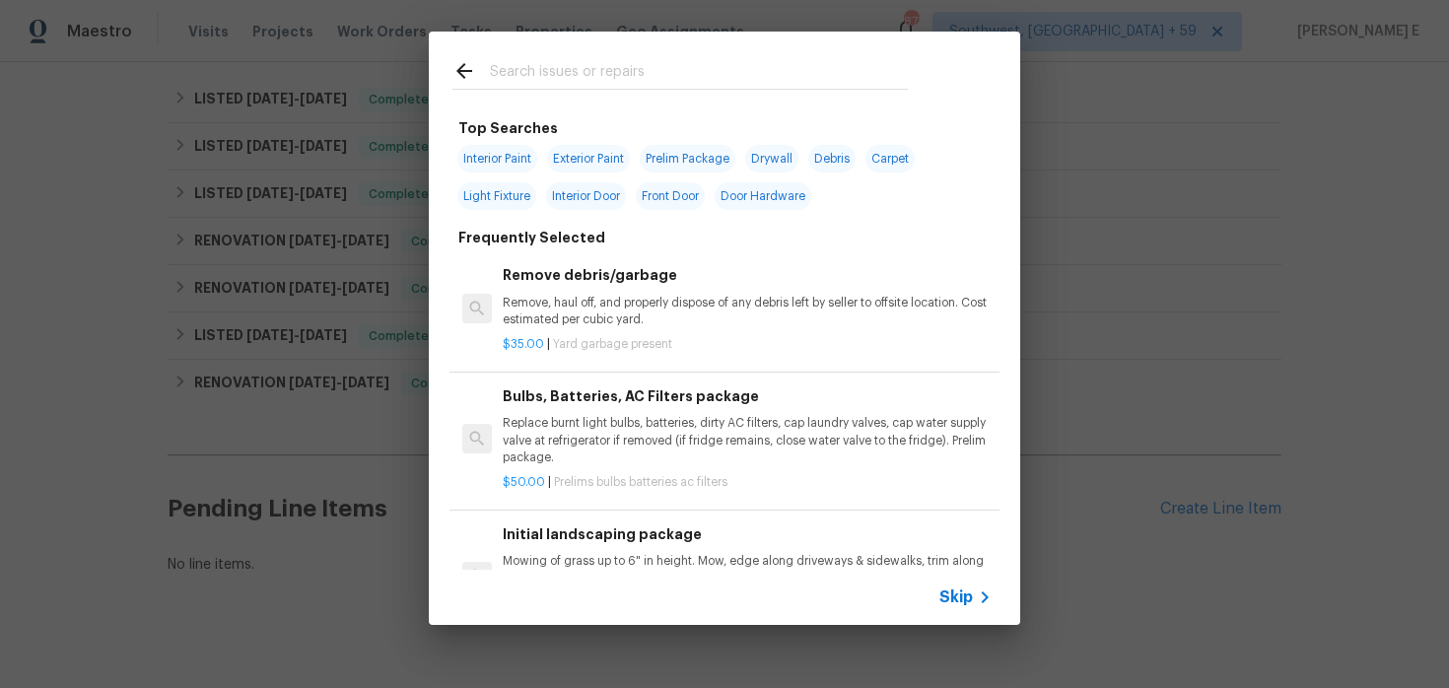
click at [973, 595] on icon at bounding box center [985, 598] width 24 height 24
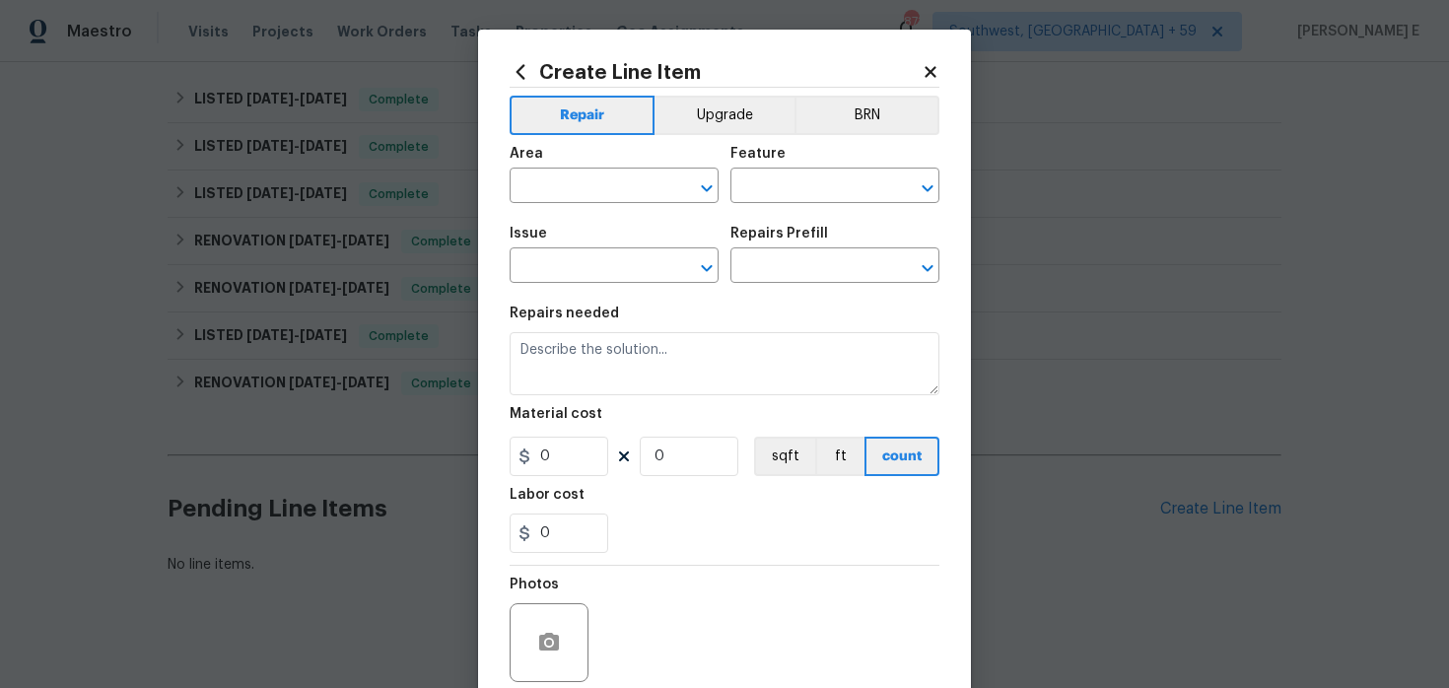
scroll to position [162, 0]
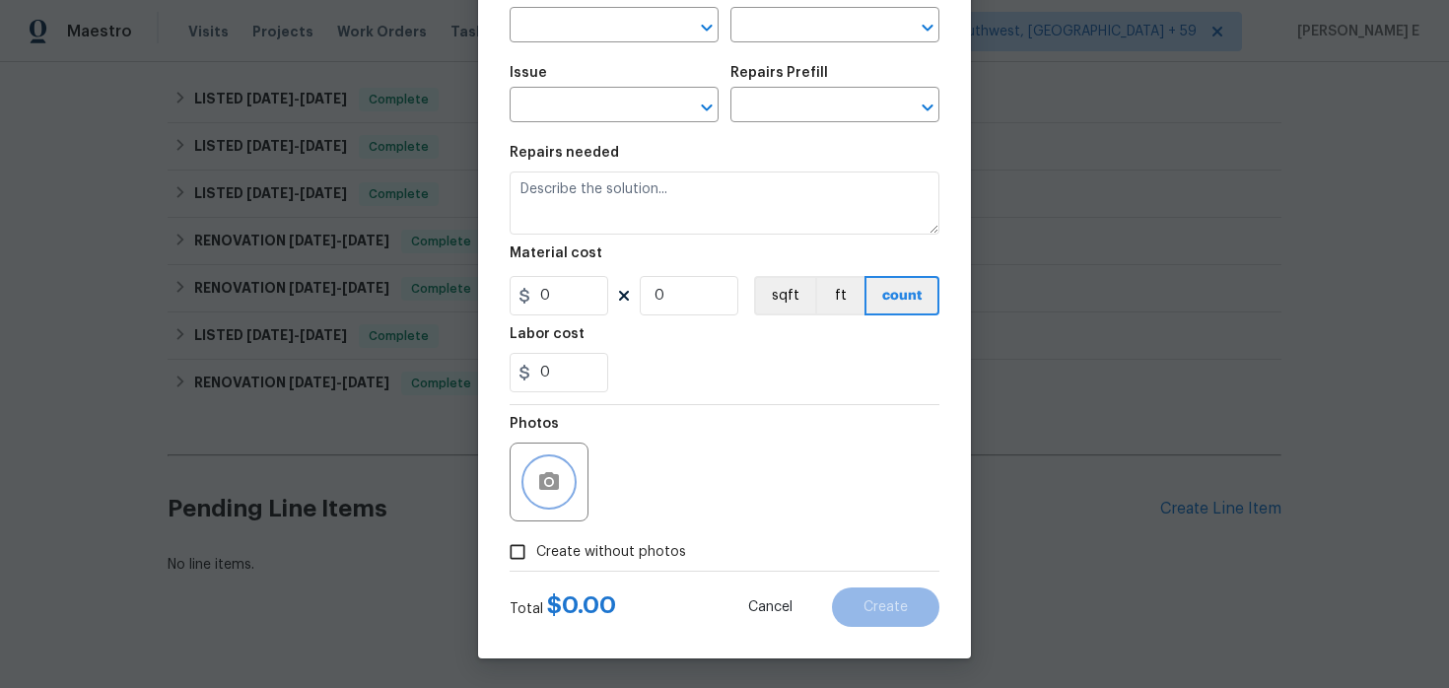
click at [546, 488] on icon "button" at bounding box center [549, 481] width 20 height 18
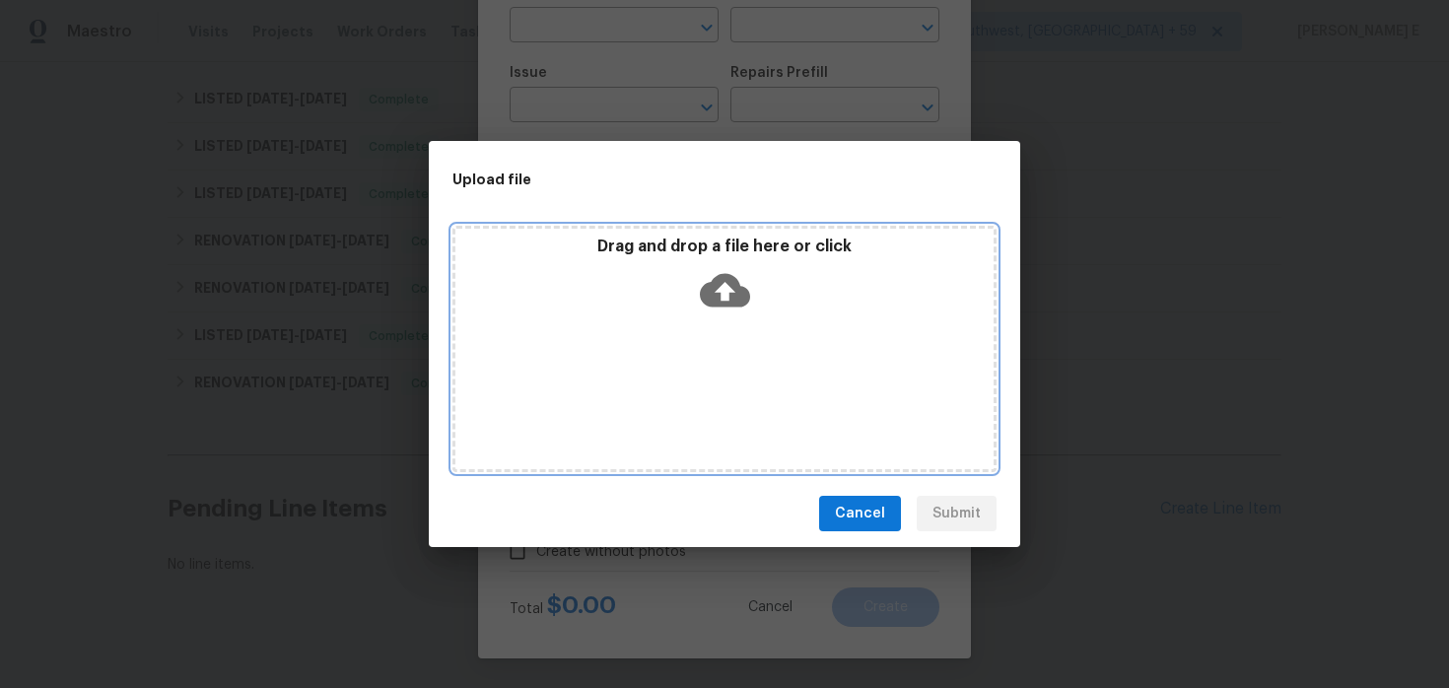
click at [721, 310] on icon at bounding box center [725, 290] width 50 height 50
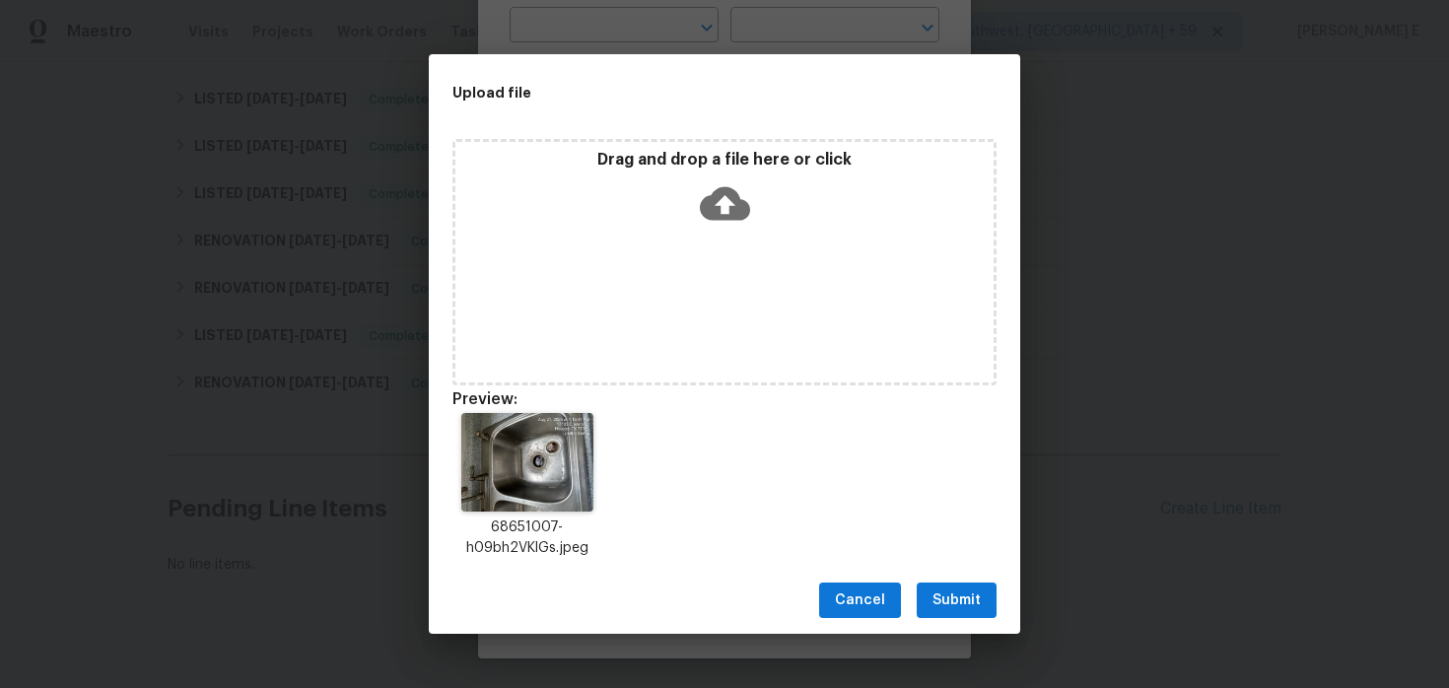
click at [941, 609] on span "Submit" at bounding box center [957, 601] width 48 height 25
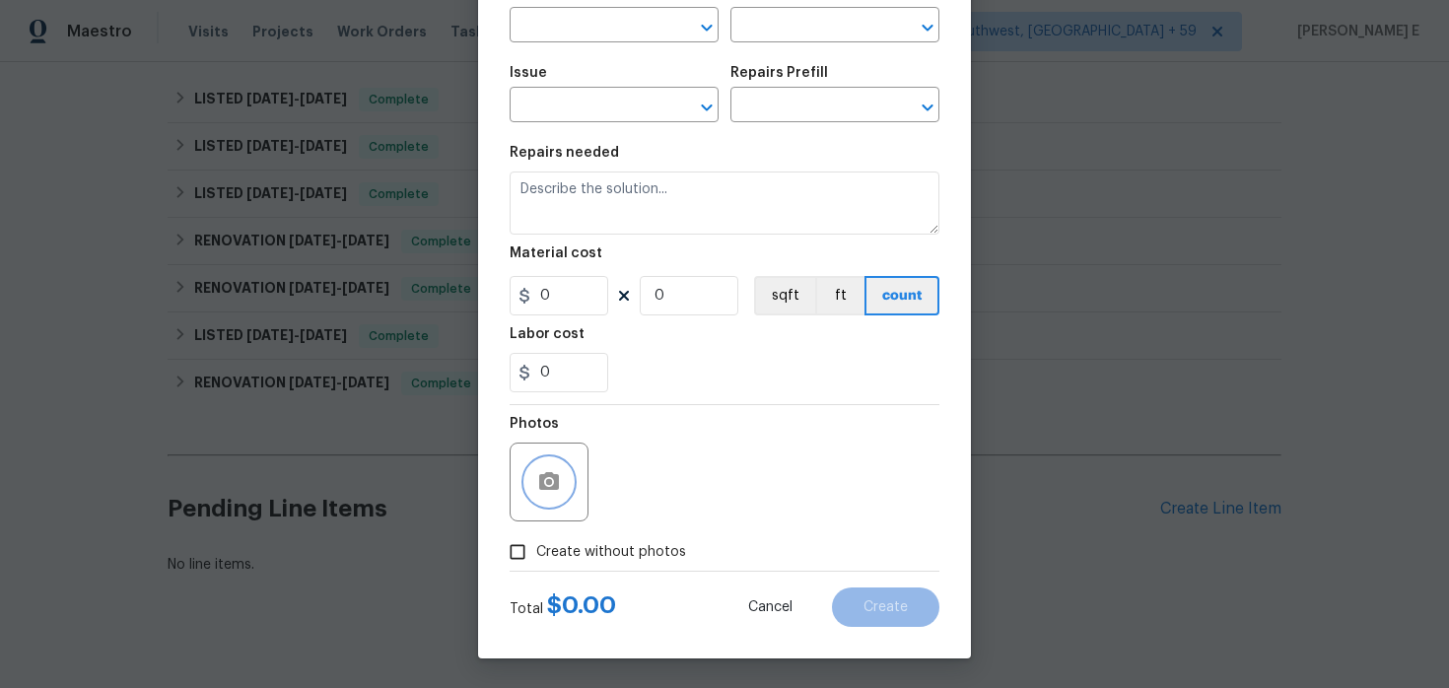
scroll to position [0, 0]
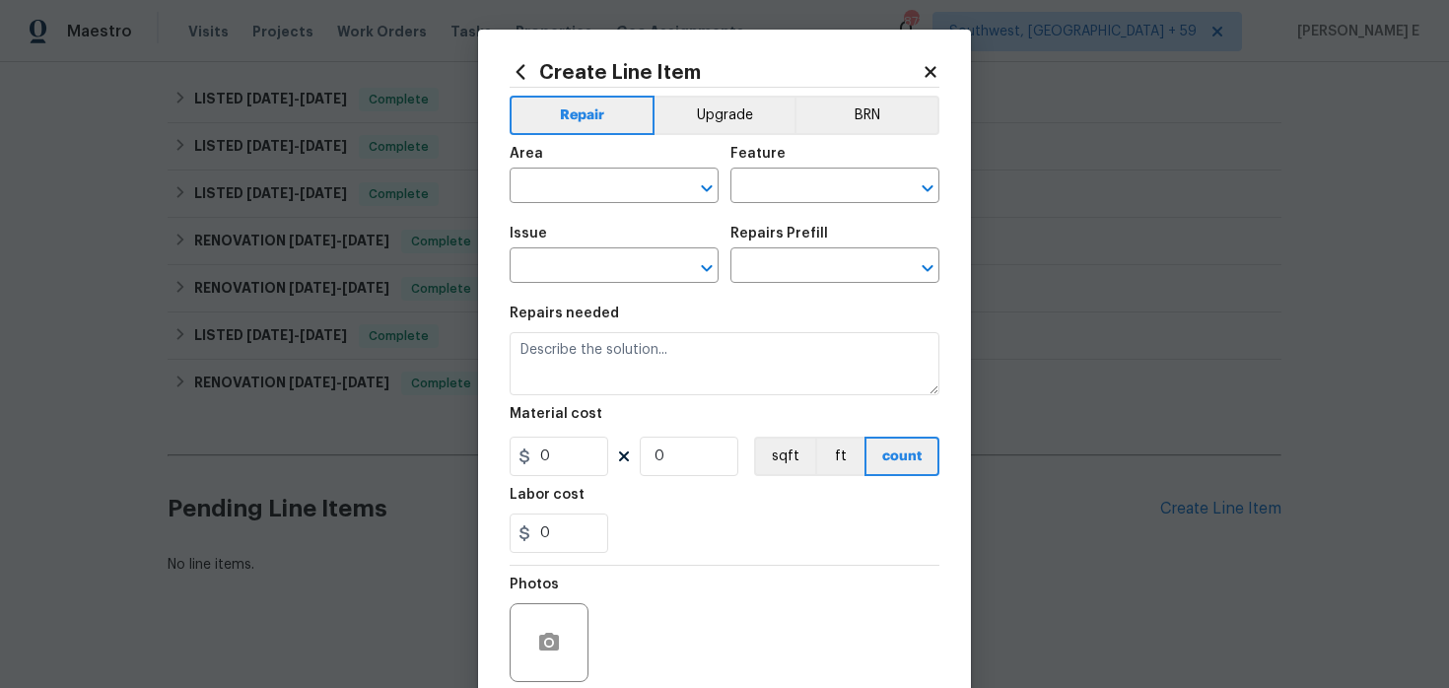
click at [595, 172] on div "Area" at bounding box center [614, 160] width 209 height 26
click at [576, 195] on input "text" at bounding box center [587, 188] width 154 height 31
type input "Interior Overall"
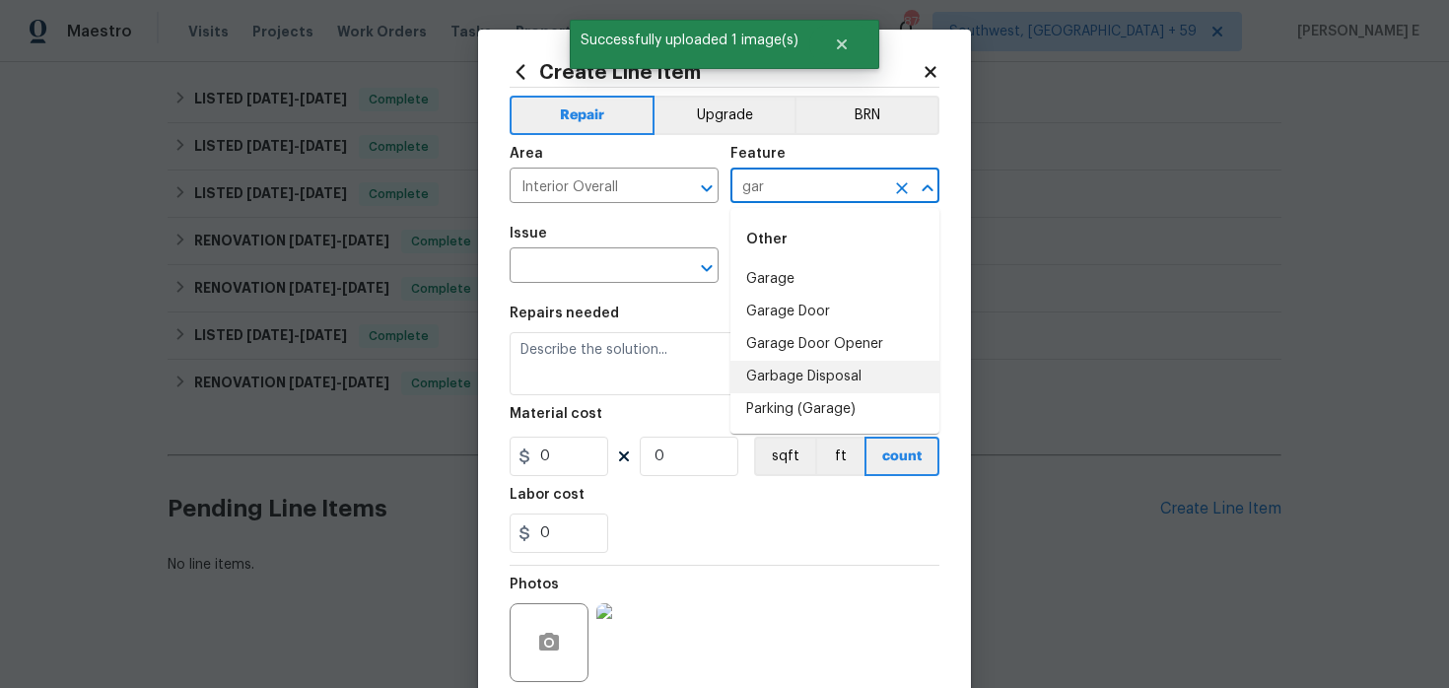
click at [784, 381] on li "Garbage Disposal" at bounding box center [834, 377] width 209 height 33
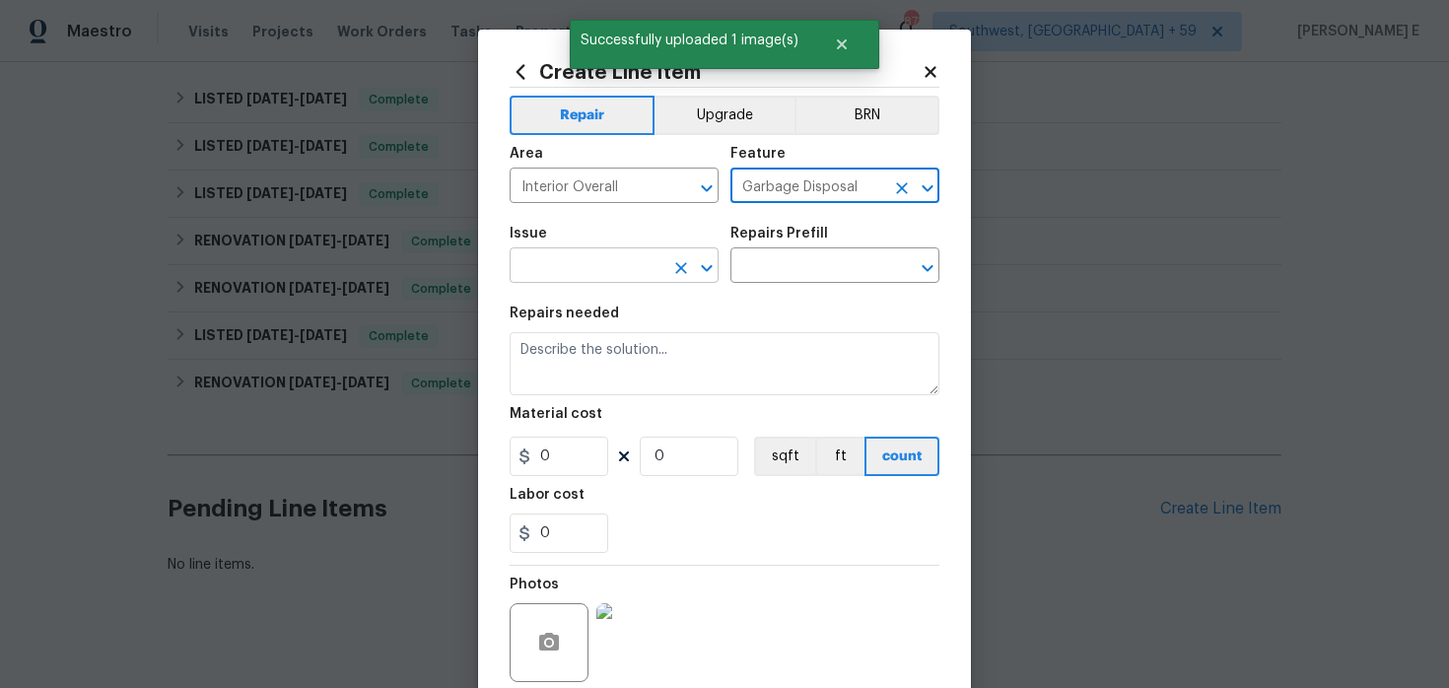
type input "Garbage Disposal"
click at [552, 255] on input "text" at bounding box center [587, 267] width 154 height 31
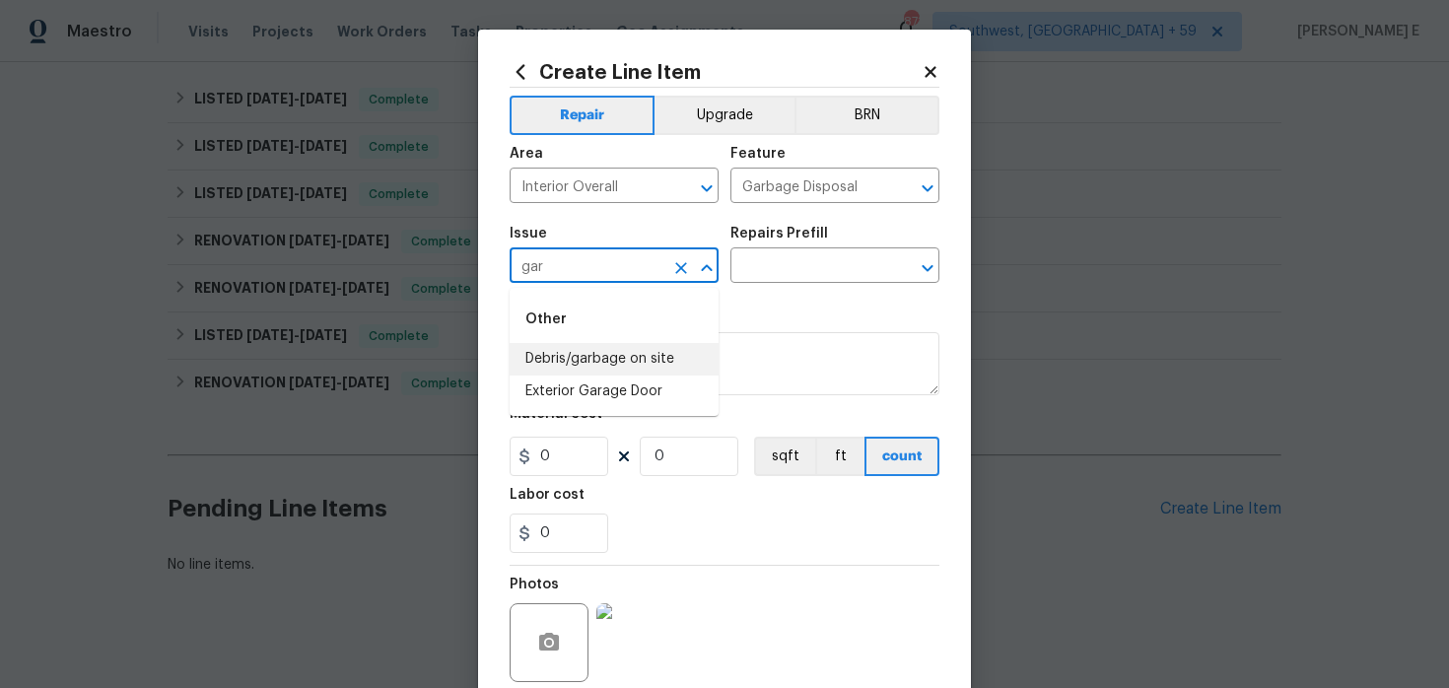
click at [600, 360] on li "Debris/garbage on site" at bounding box center [614, 359] width 209 height 33
type input "Debris/garbage on site"
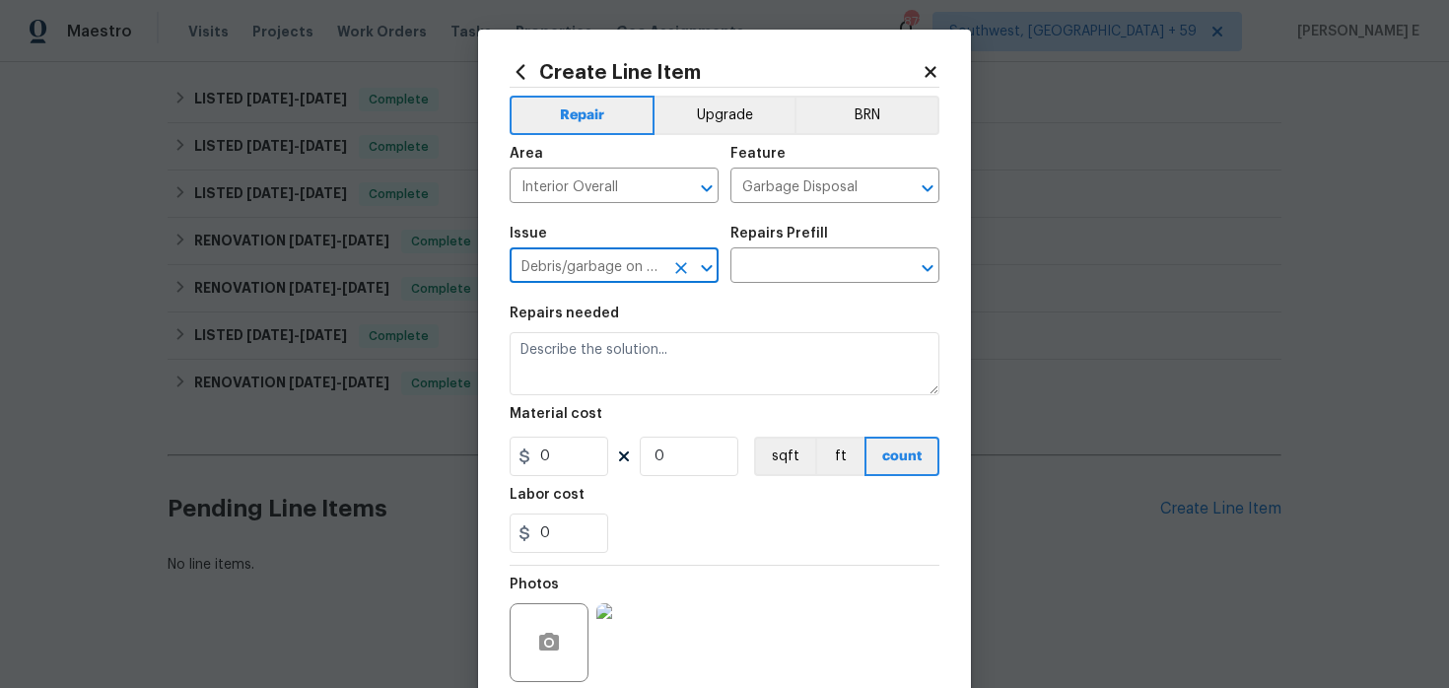
click at [682, 259] on icon "Clear" at bounding box center [681, 268] width 20 height 20
click at [576, 275] on input "text" at bounding box center [587, 267] width 154 height 31
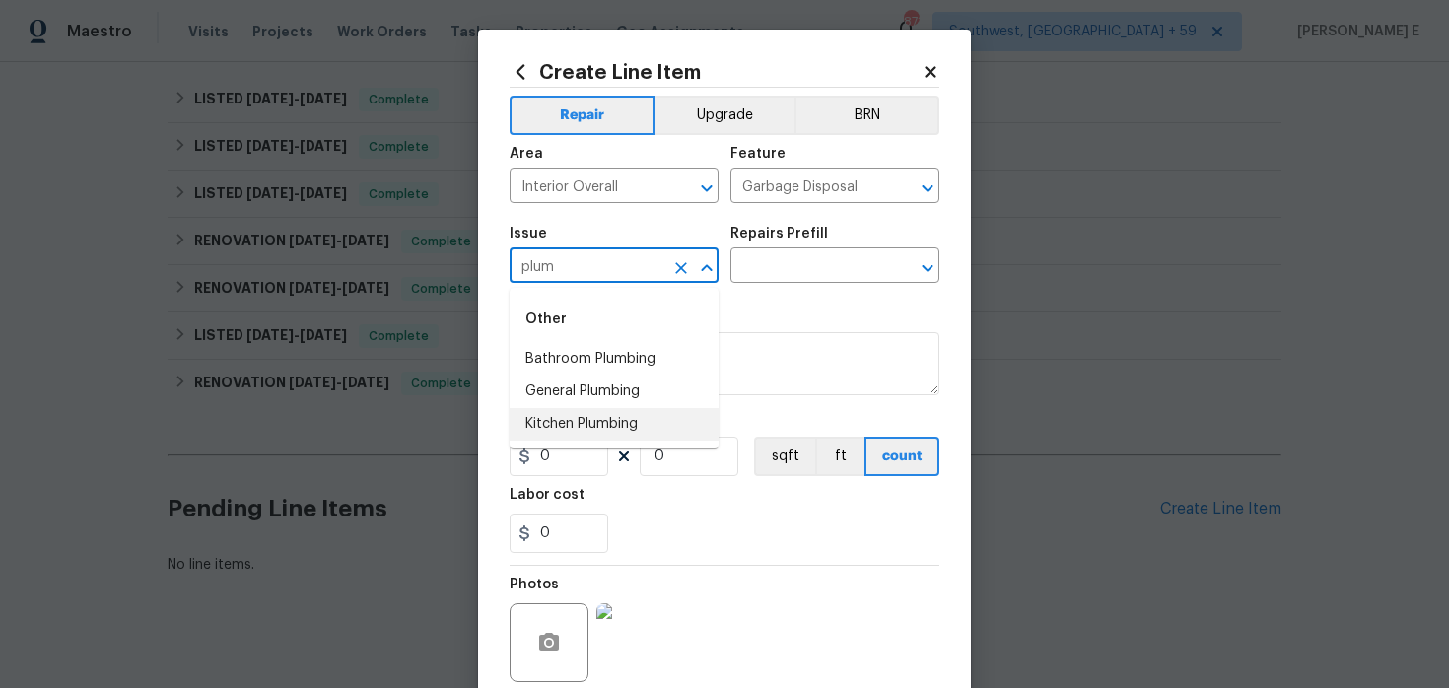
click at [559, 421] on li "Kitchen Plumbing" at bounding box center [614, 424] width 209 height 33
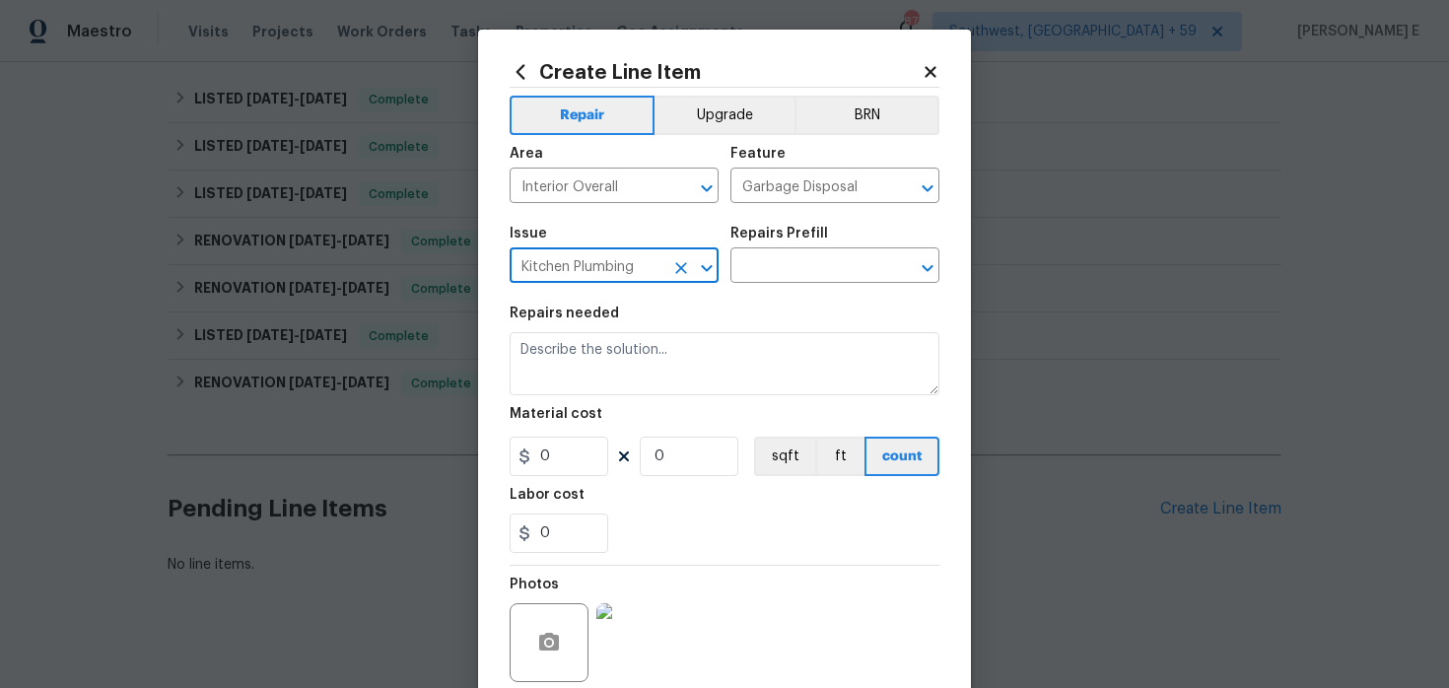
type input "Kitchen Plumbing"
click at [808, 246] on div "Repairs Prefill" at bounding box center [834, 240] width 209 height 26
click at [780, 269] on input "text" at bounding box center [807, 267] width 154 height 31
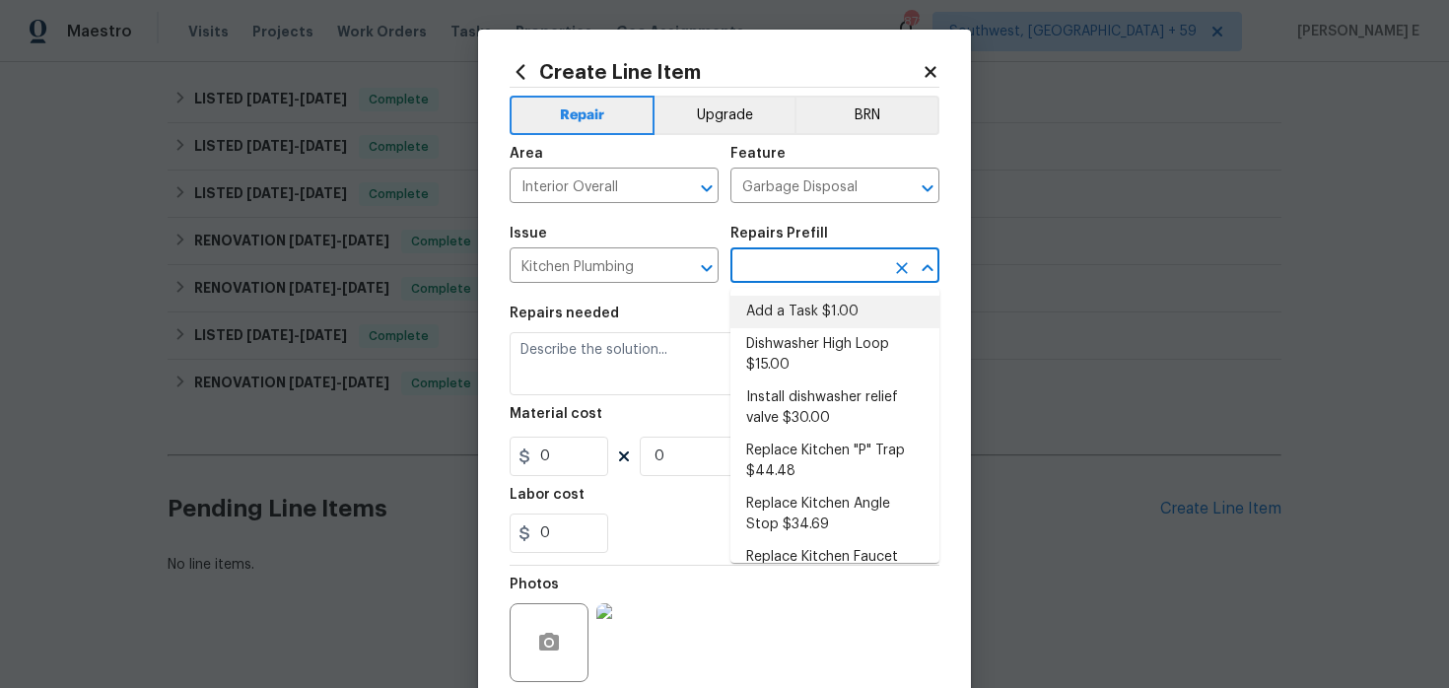
click at [769, 297] on li "Add a Task $1.00" at bounding box center [834, 312] width 209 height 33
type input "Plumbing"
type input "Add a Task $1.00"
type textarea "HPM to detail"
type input "1"
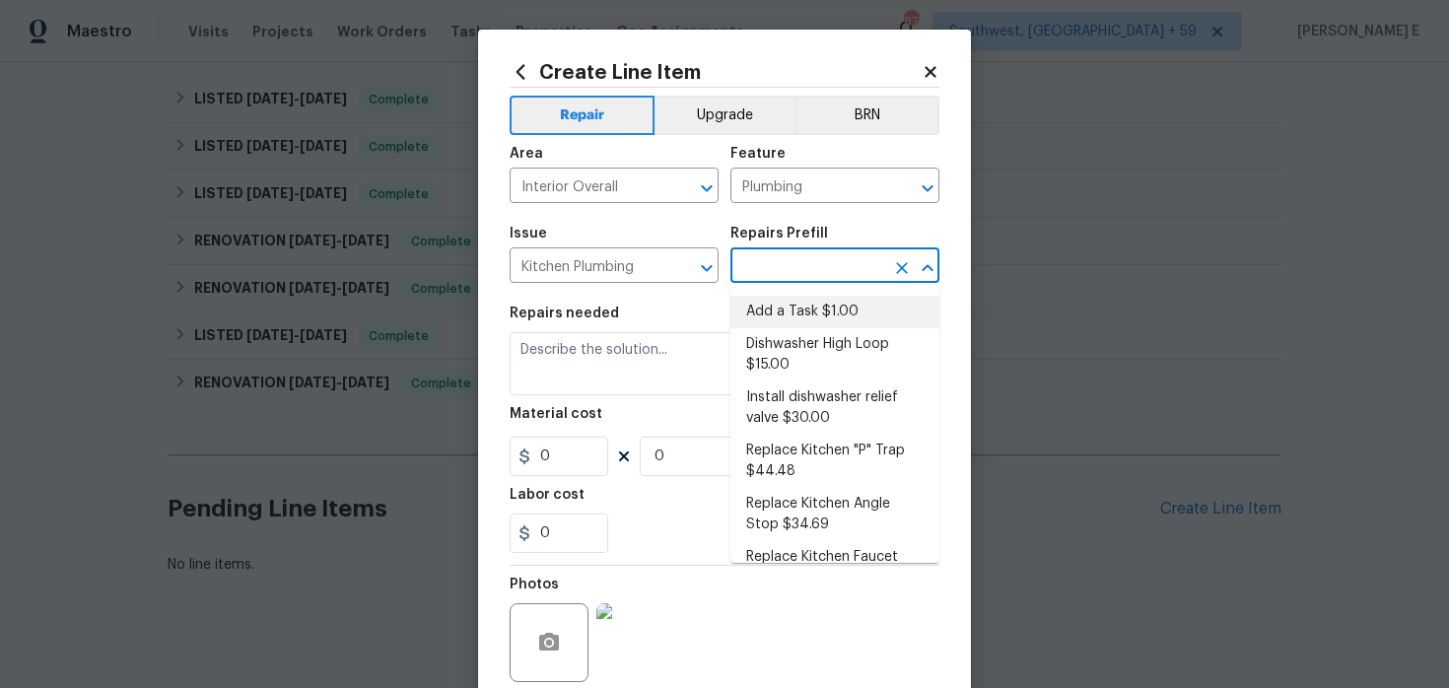
type input "1"
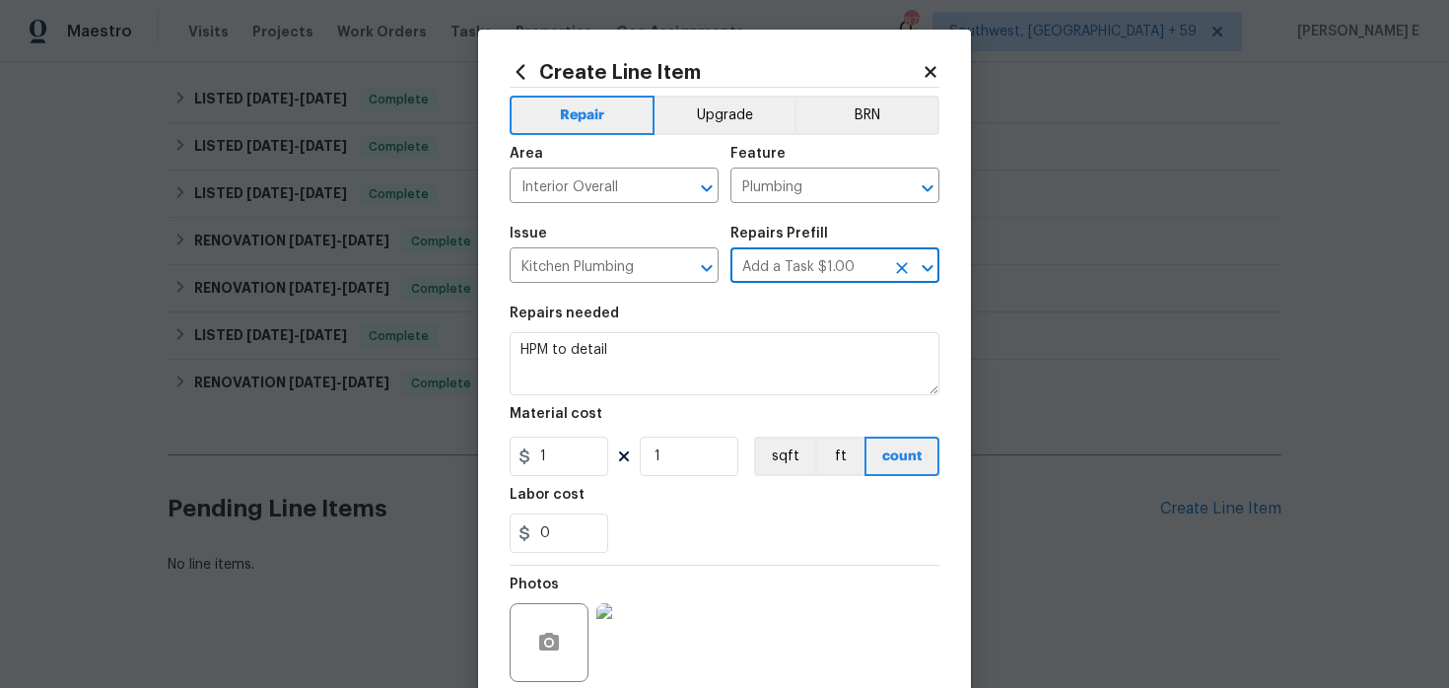
click at [668, 331] on div "Repairs needed" at bounding box center [725, 320] width 430 height 26
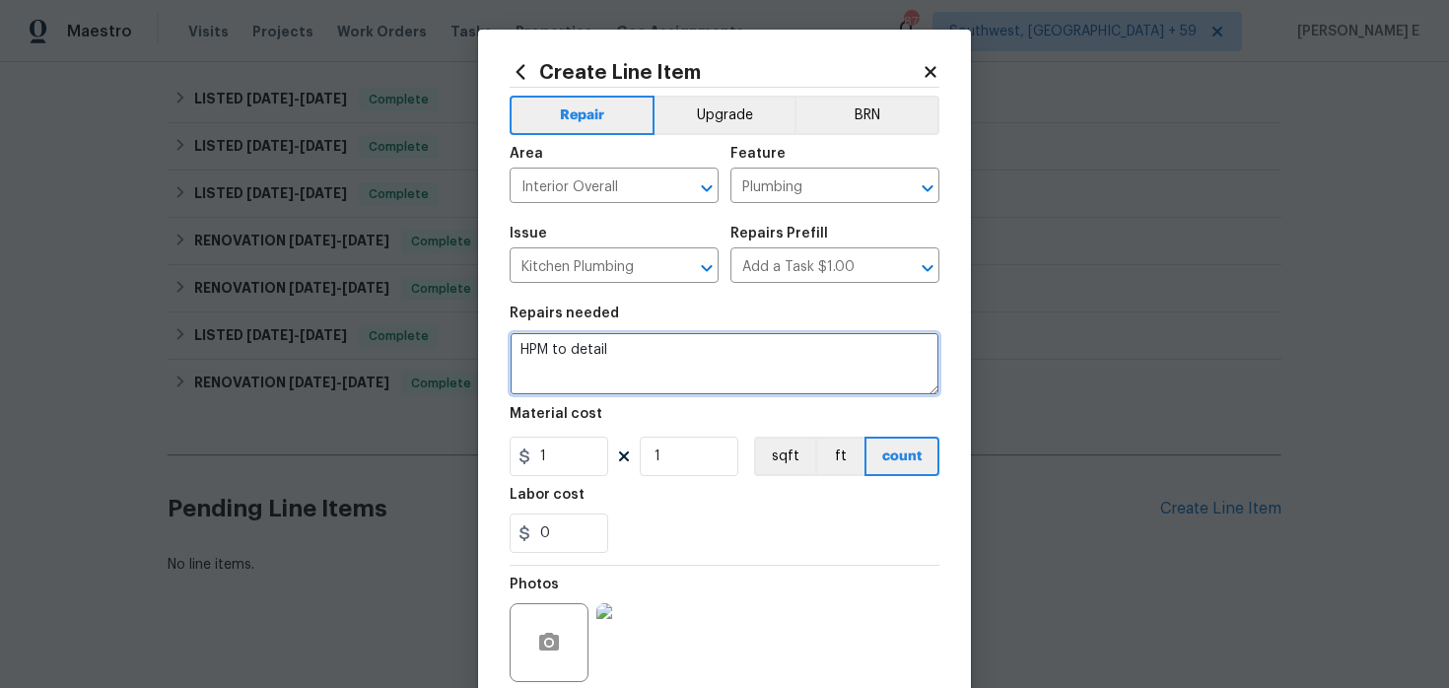
click at [578, 378] on textarea "HPM to detail" at bounding box center [725, 363] width 430 height 63
paste textarea "The garbage disposal in the kitchen sink is clogged. Please inspect, clear the …"
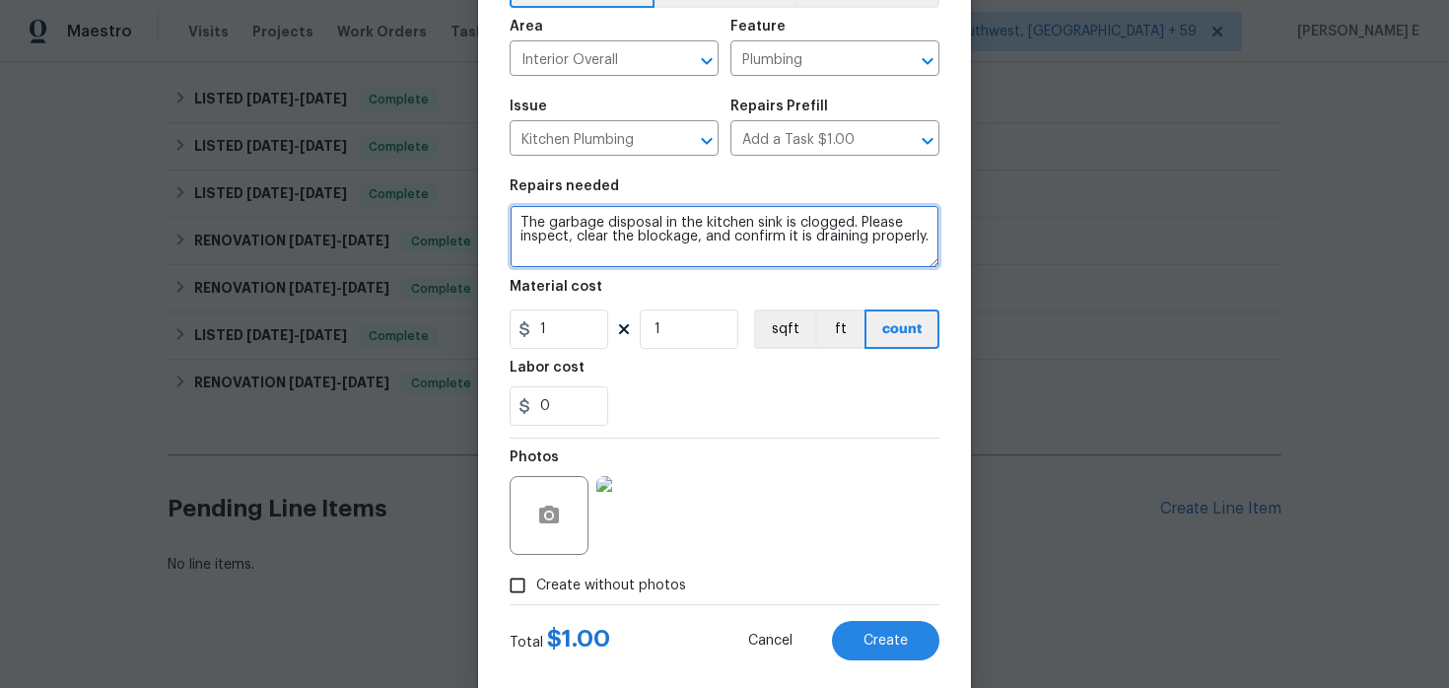
scroll to position [162, 0]
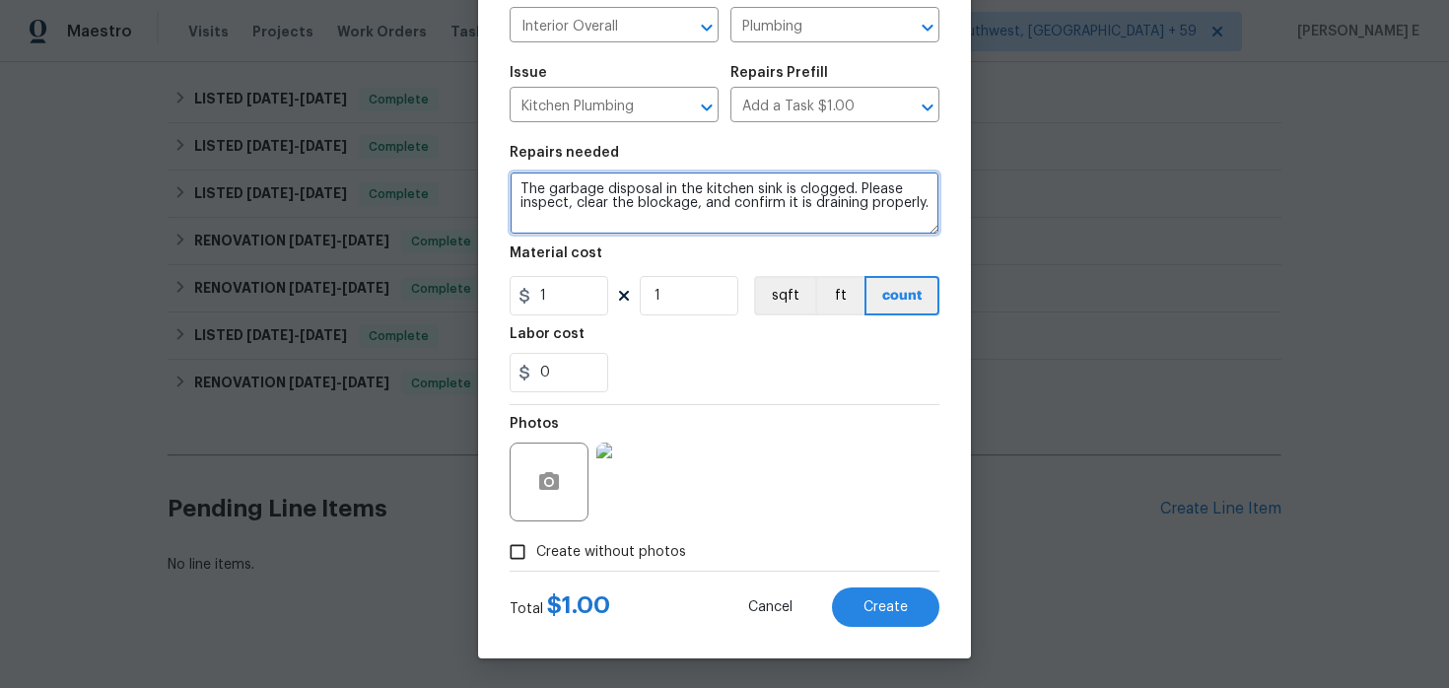
type textarea "The garbage disposal in the kitchen sink is clogged. Please inspect, clear the …"
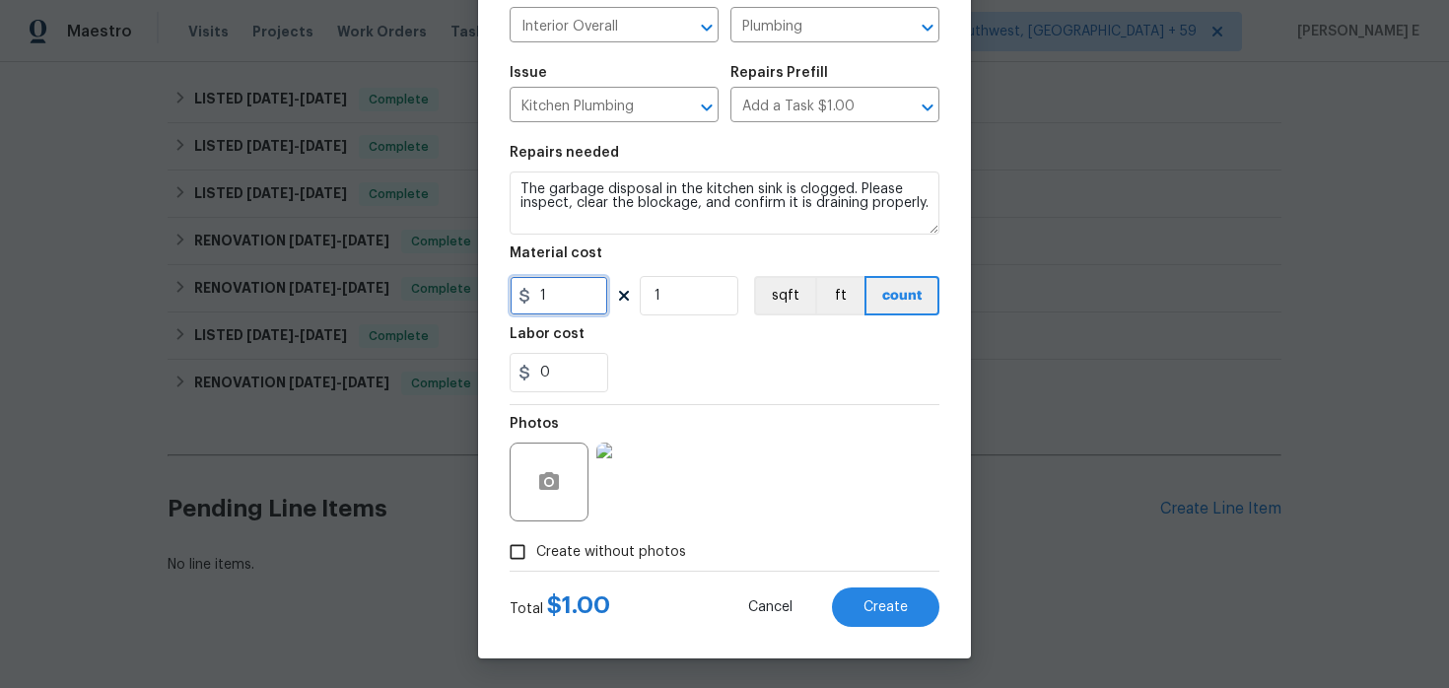
drag, startPoint x: 559, startPoint y: 287, endPoint x: 497, endPoint y: 306, distance: 64.9
click at [497, 306] on div "Create Line Item Repair Upgrade BRN Area Interior Overall ​ Feature Plumbing ​ …" at bounding box center [724, 264] width 493 height 790
type input "75"
click at [883, 620] on button "Create" at bounding box center [885, 607] width 107 height 39
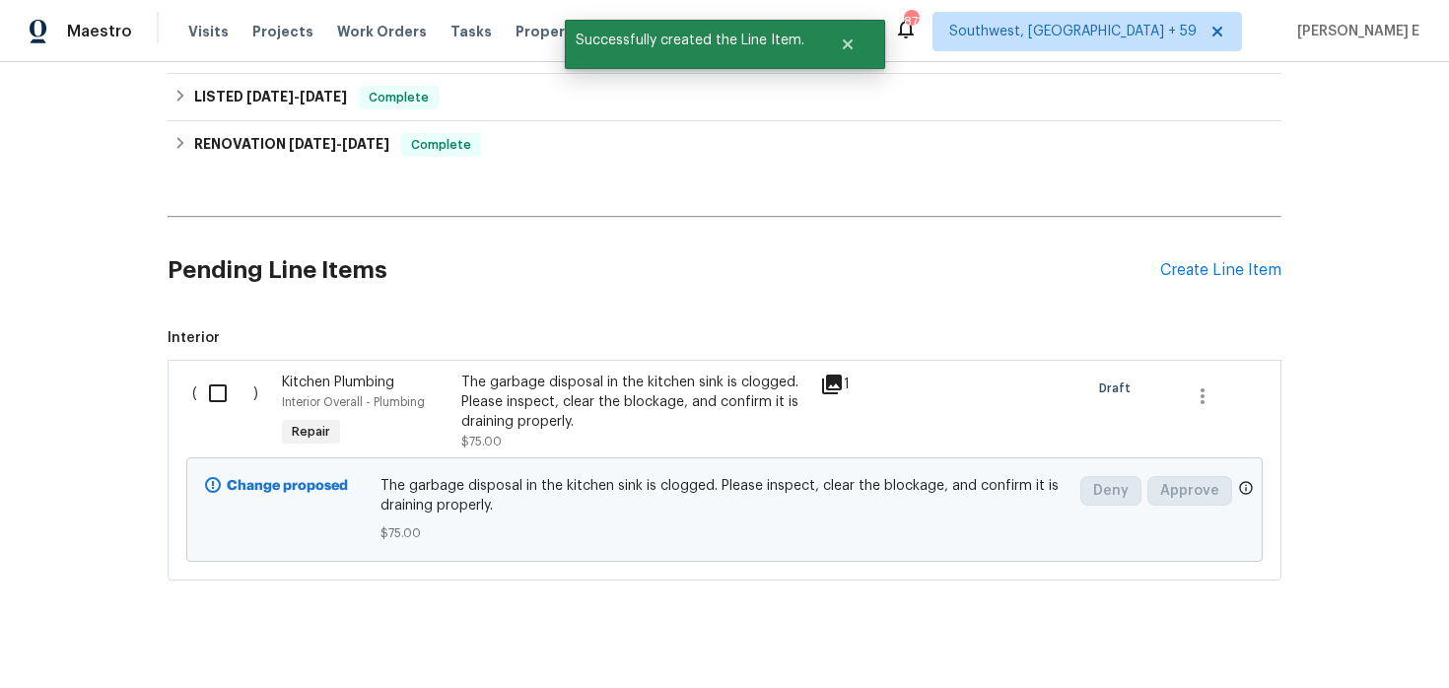
scroll to position [1696, 0]
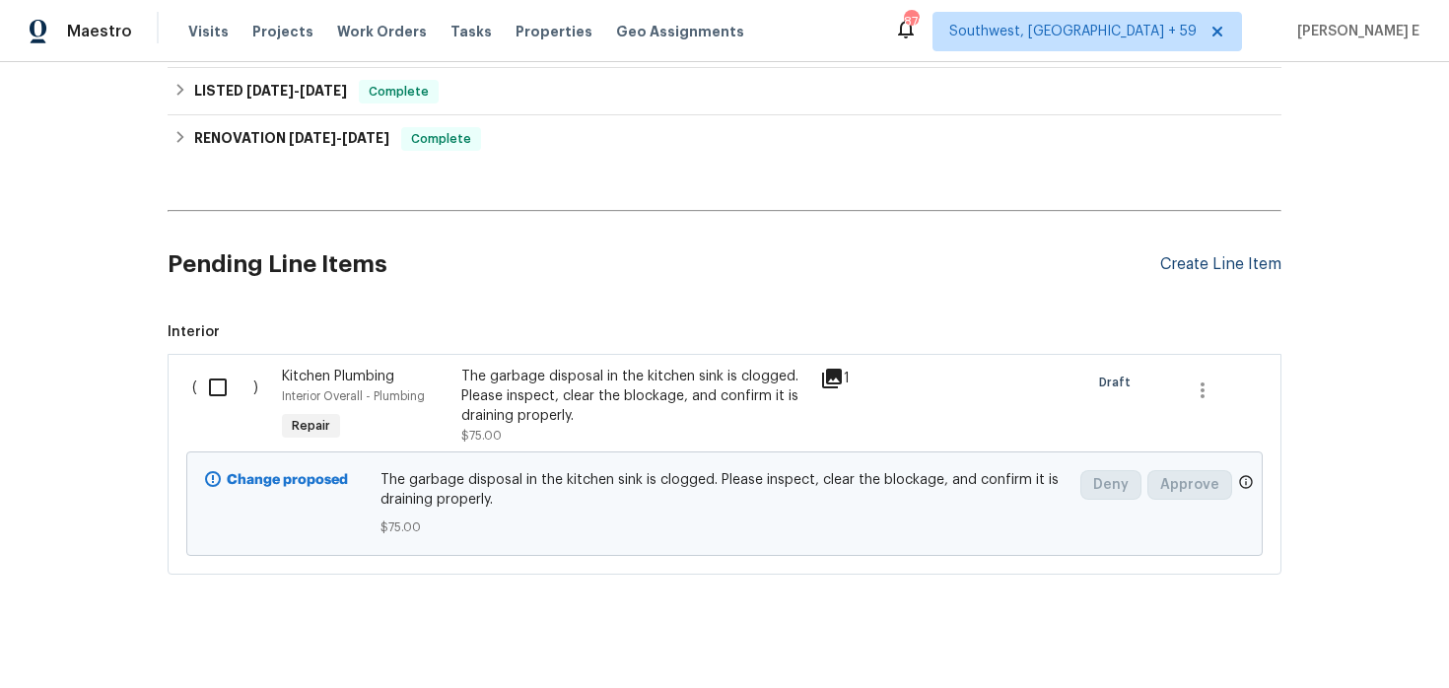
click at [1238, 255] on div "Create Line Item" at bounding box center [1220, 264] width 121 height 19
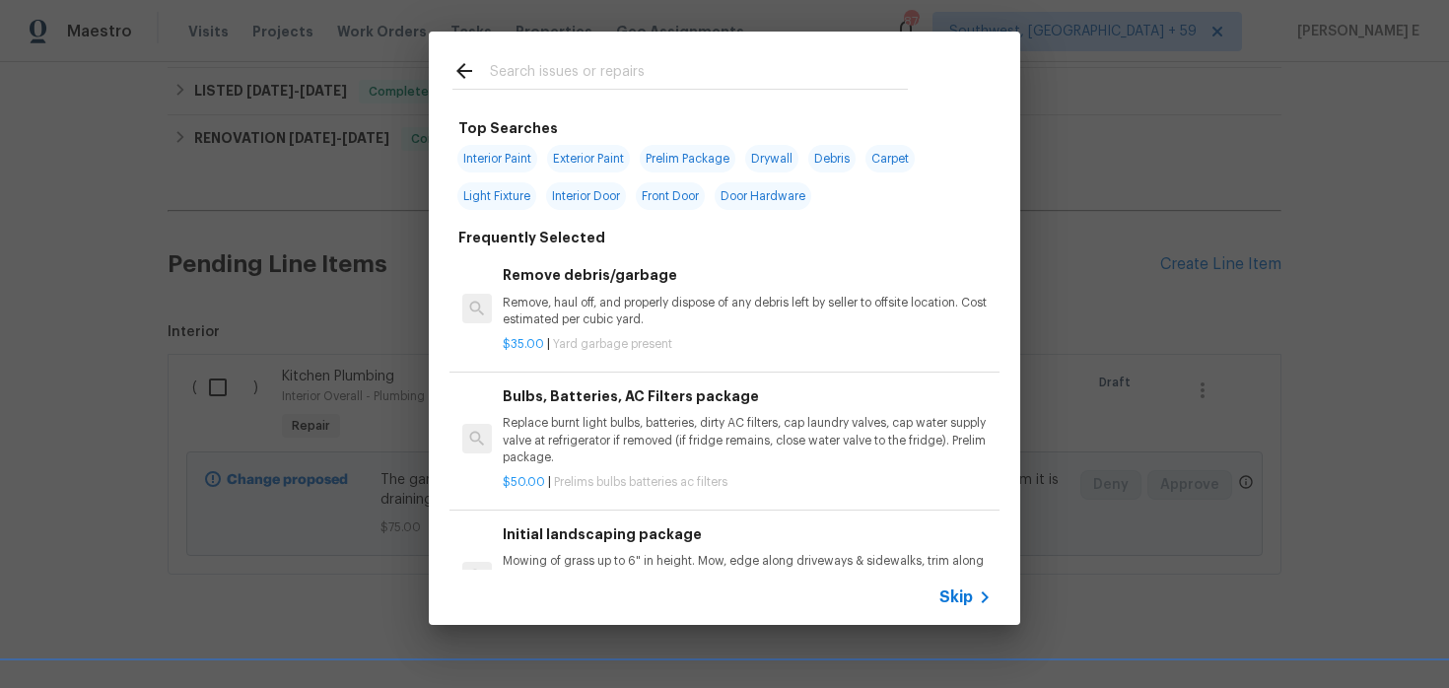
click at [958, 602] on span "Skip" at bounding box center [956, 598] width 34 height 20
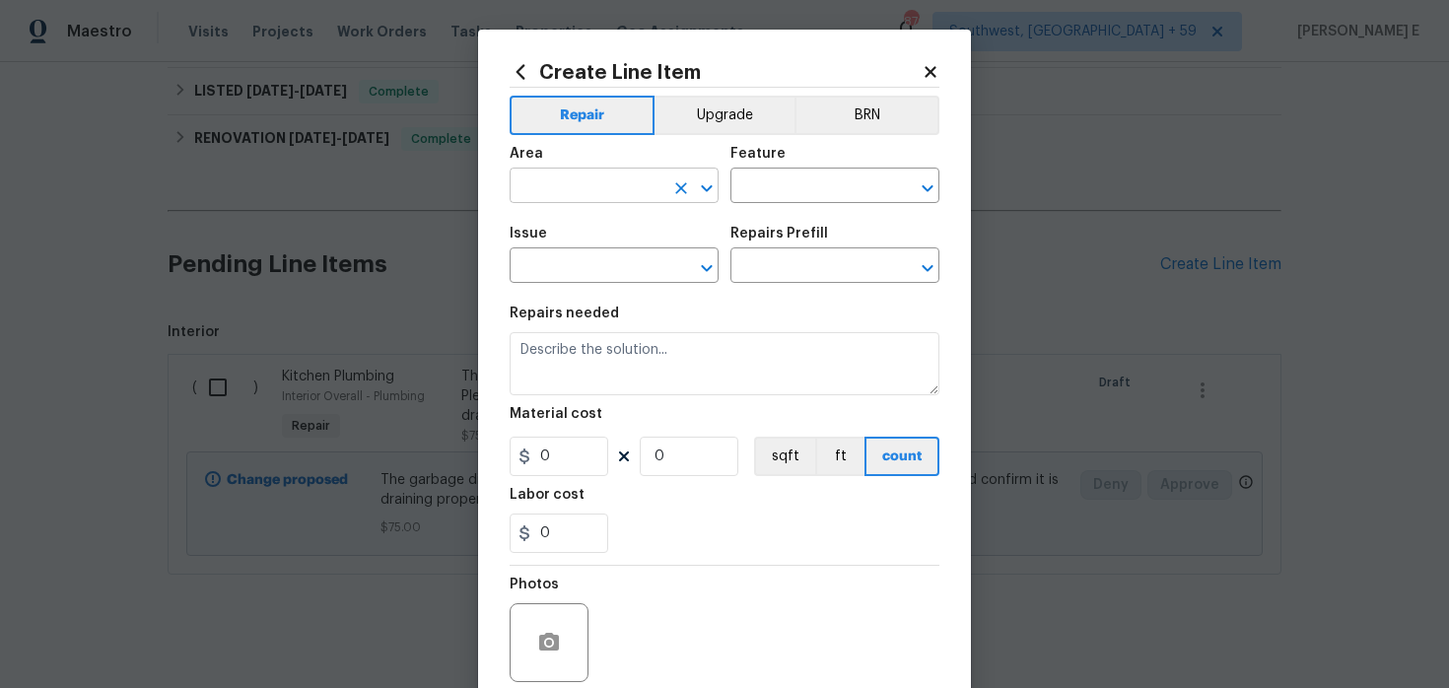
click at [621, 193] on input "text" at bounding box center [587, 188] width 154 height 31
type input "Interior Addition"
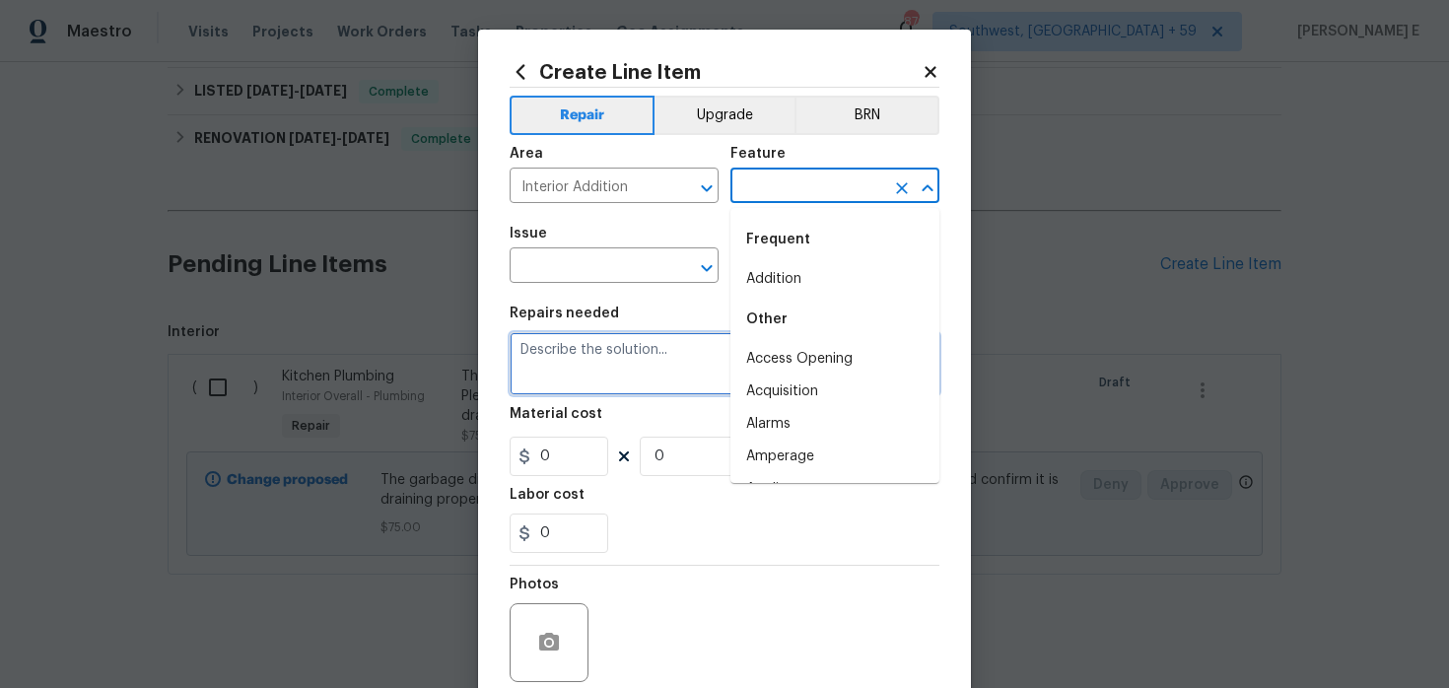
click at [638, 352] on textarea at bounding box center [725, 363] width 430 height 63
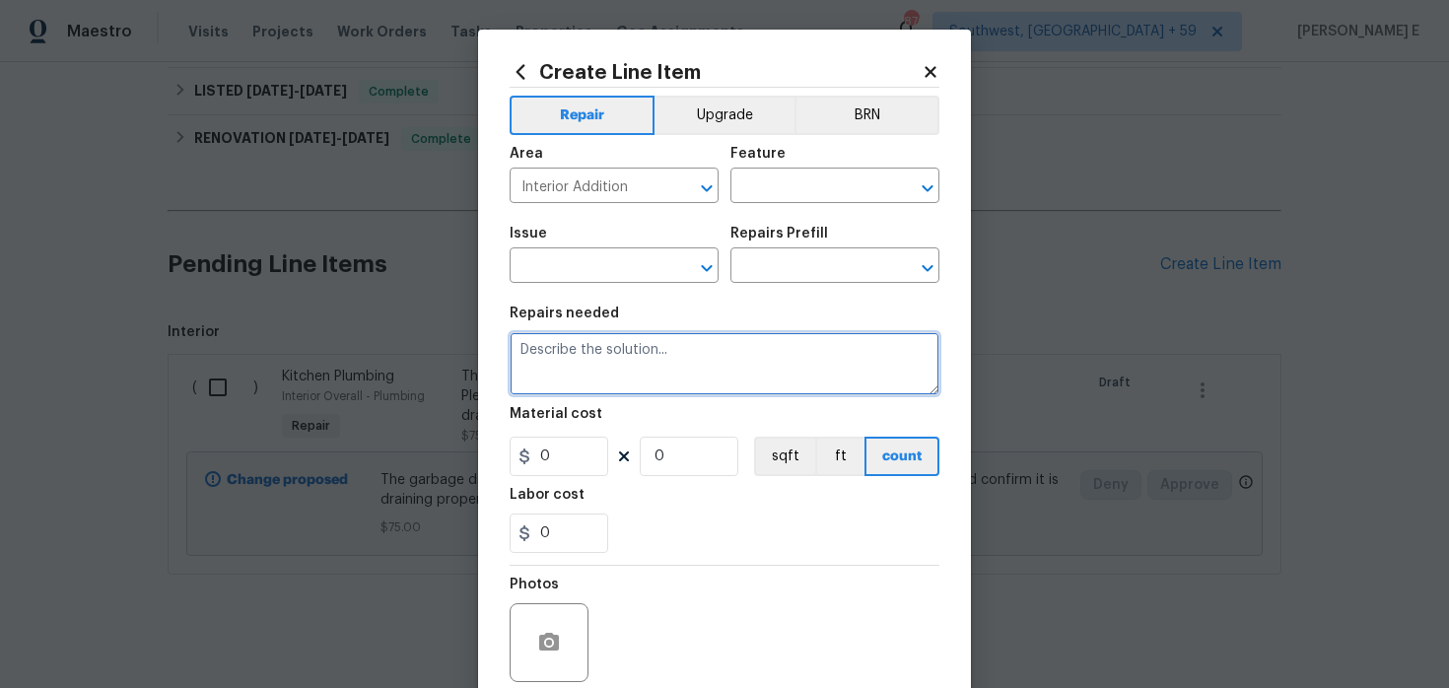
paste textarea "The toilet water is yellow even after flushing. Please assess the toilet tank, …"
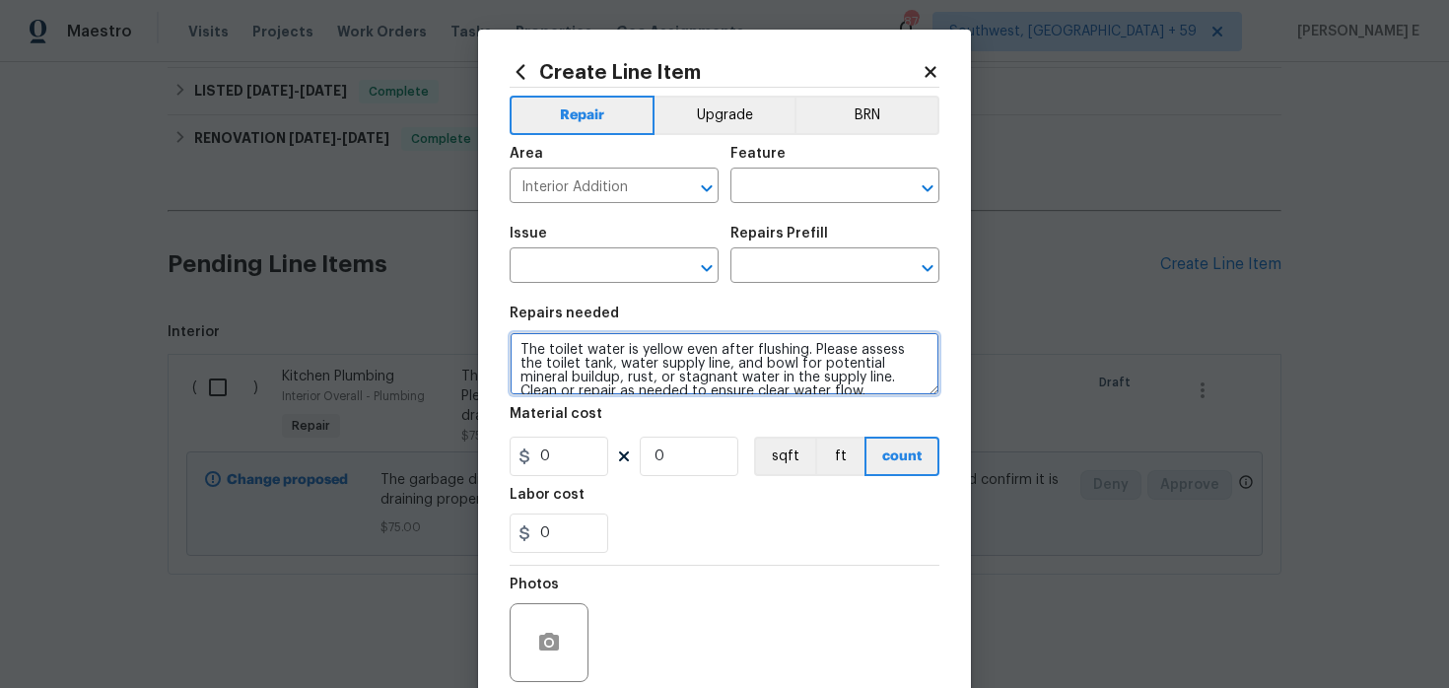
scroll to position [4, 0]
type textarea "The toilet water is yellow even after flushing. Please assess the toilet tank, …"
click at [756, 199] on input "text" at bounding box center [807, 188] width 154 height 31
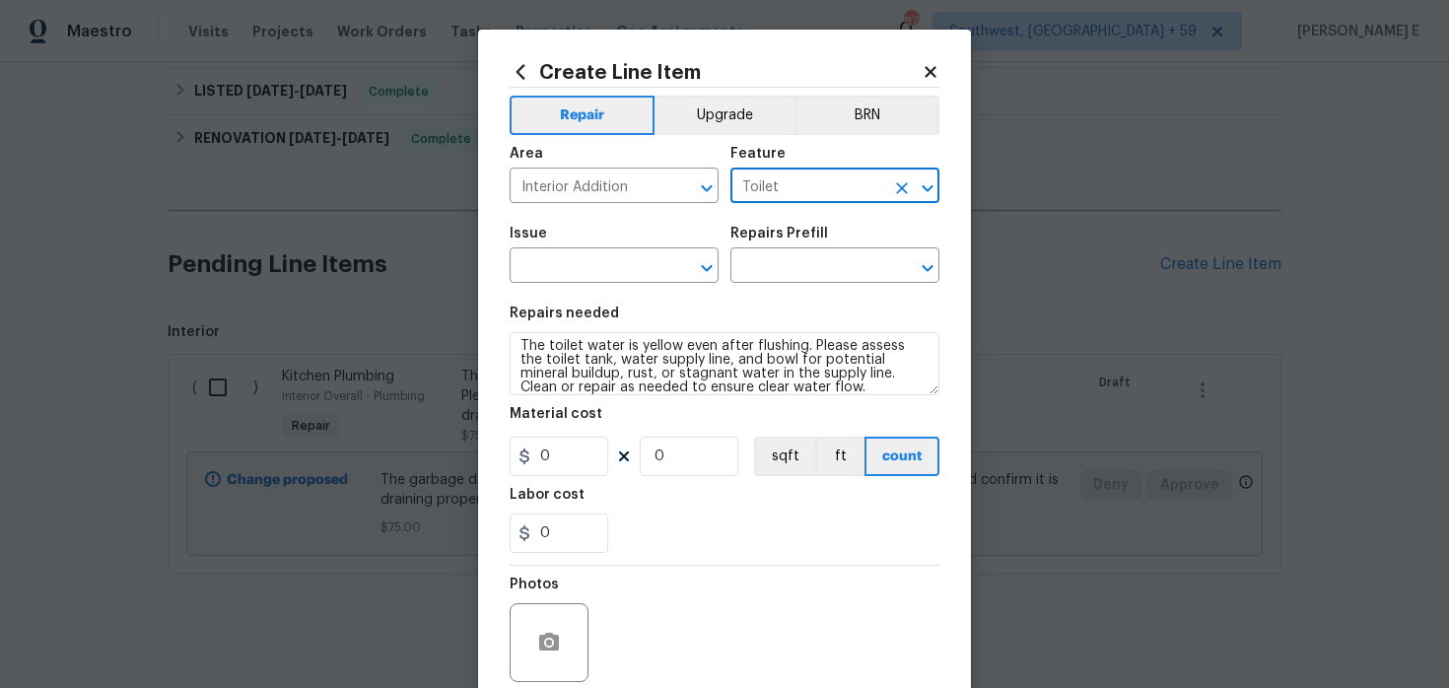
type input "Toilet"
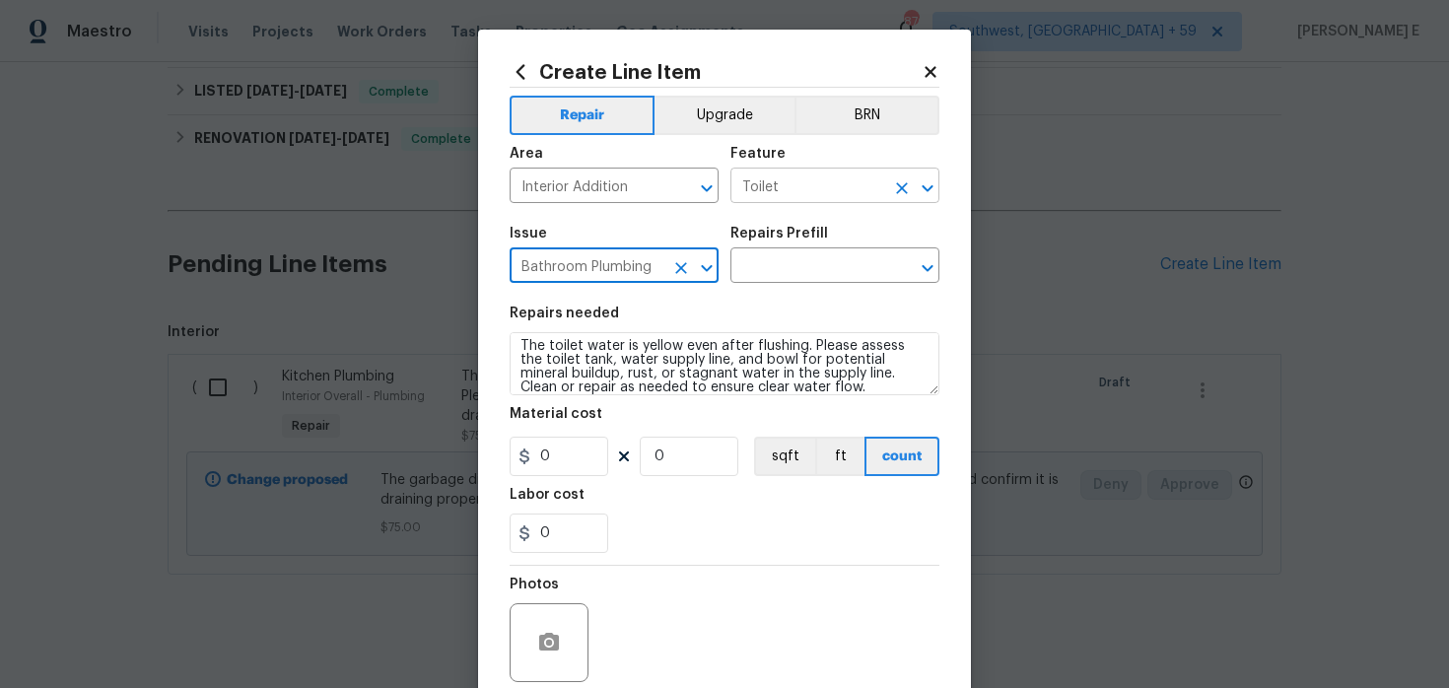
type input "Bathroom Plumbing"
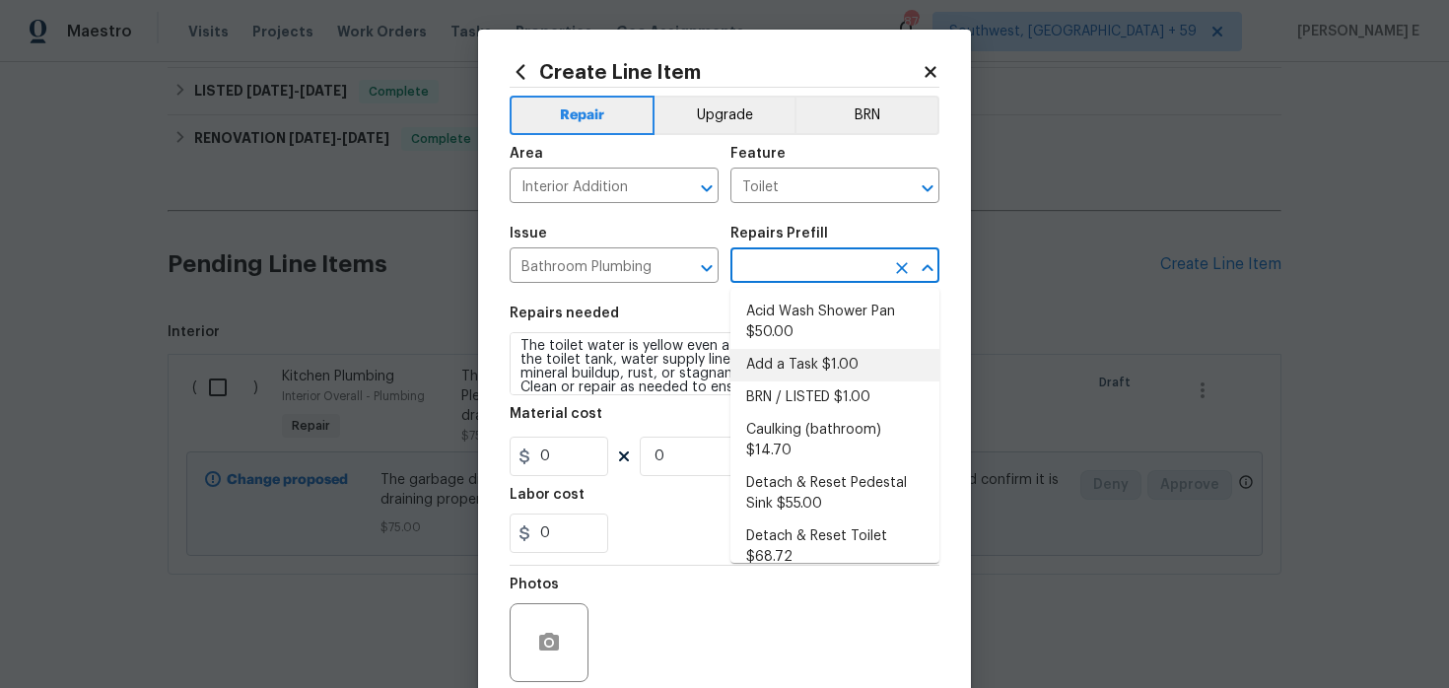
click at [788, 366] on li "Add a Task $1.00" at bounding box center [834, 365] width 209 height 33
type input "Plumbing"
type input "Add a Task $1.00"
type textarea "HPM to detail"
type input "1"
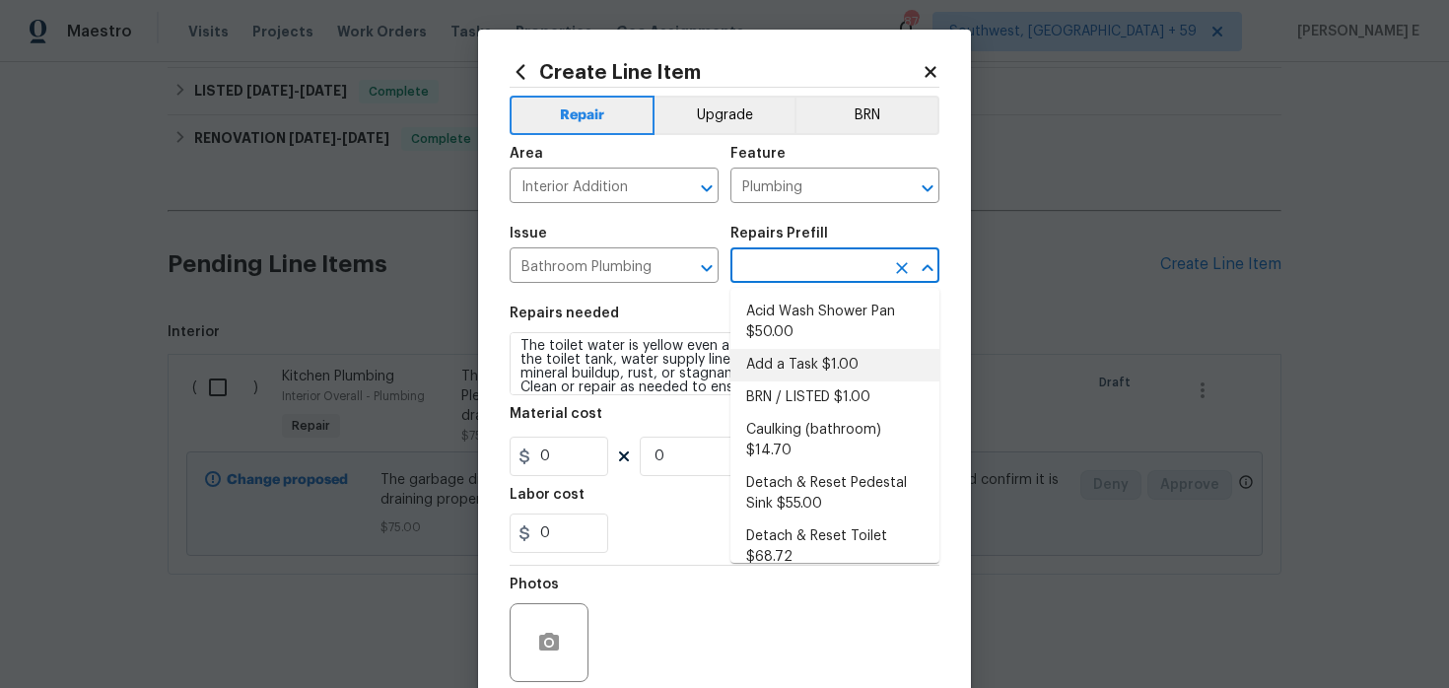
type input "1"
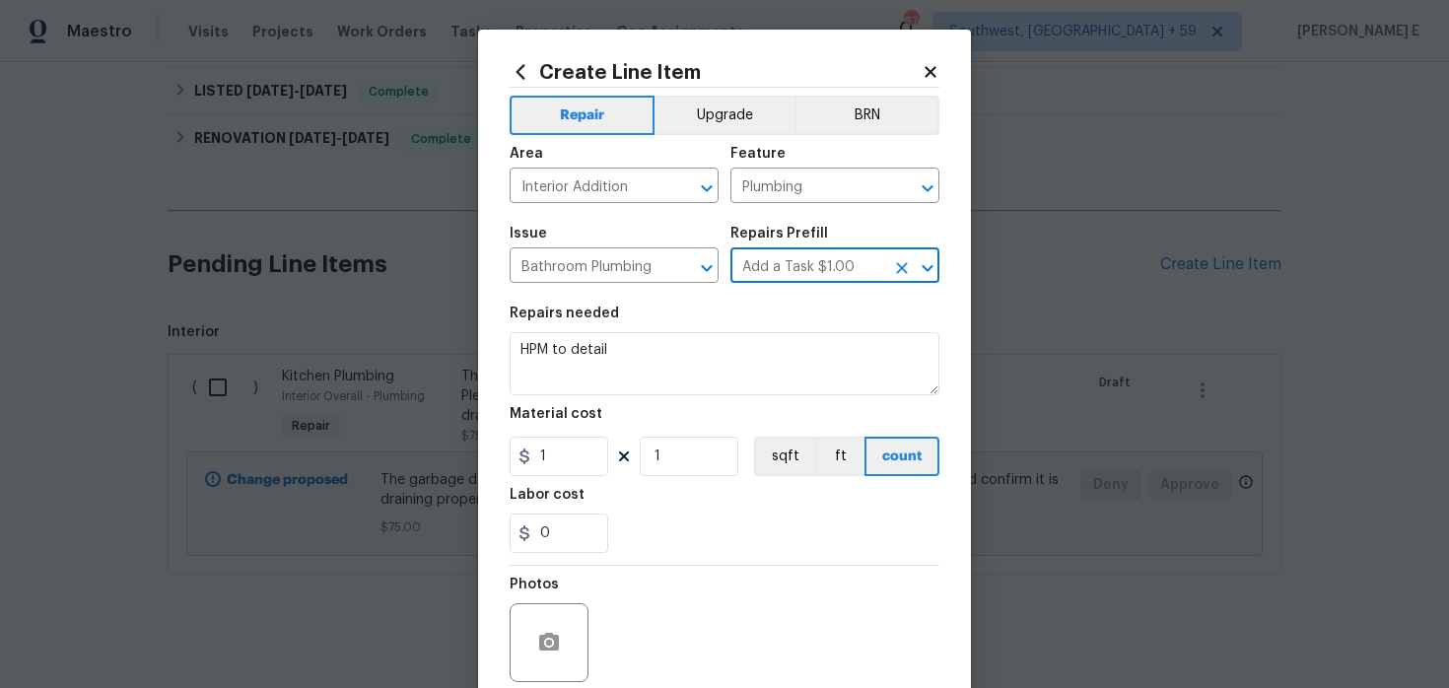
scroll to position [0, 0]
click at [673, 385] on textarea "HPM to detail" at bounding box center [725, 363] width 430 height 63
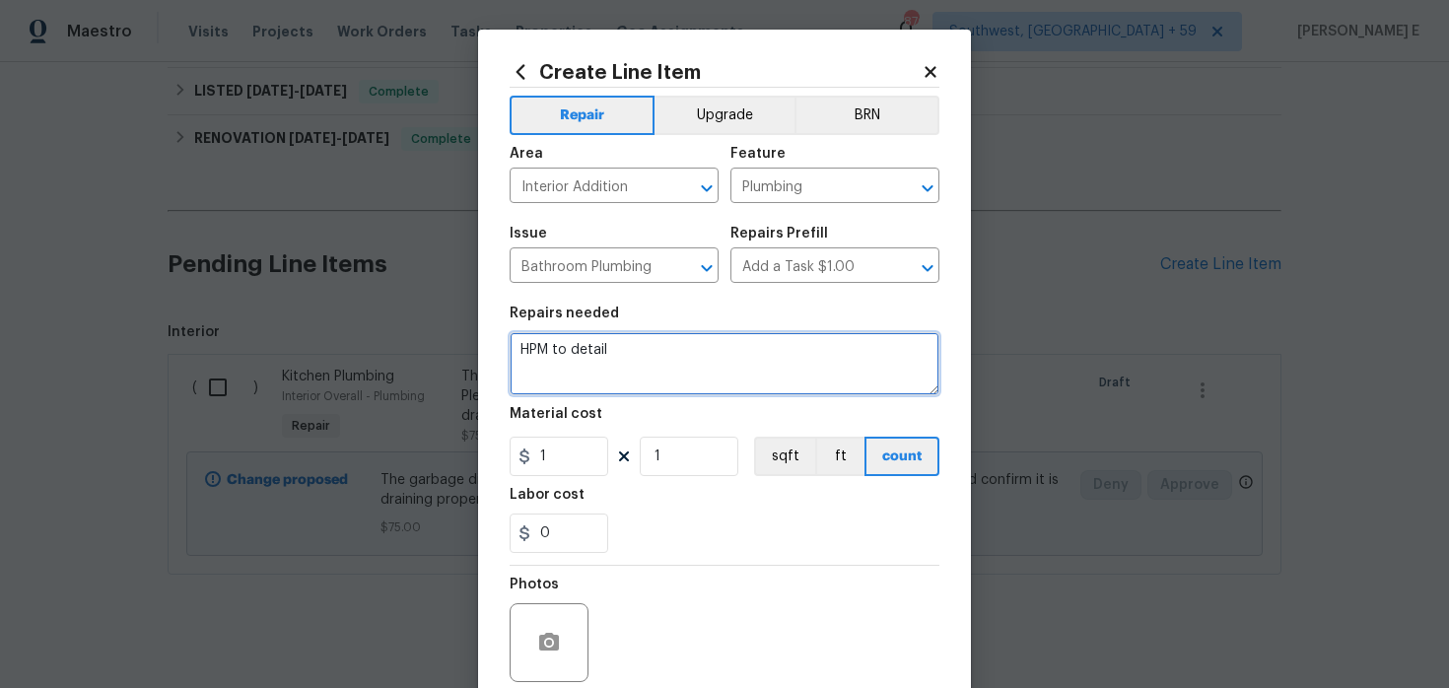
click at [673, 385] on textarea "HPM to detail" at bounding box center [725, 363] width 430 height 63
paste textarea "The toilet water is yellow even after flushing. Please assess the toilet tank, …"
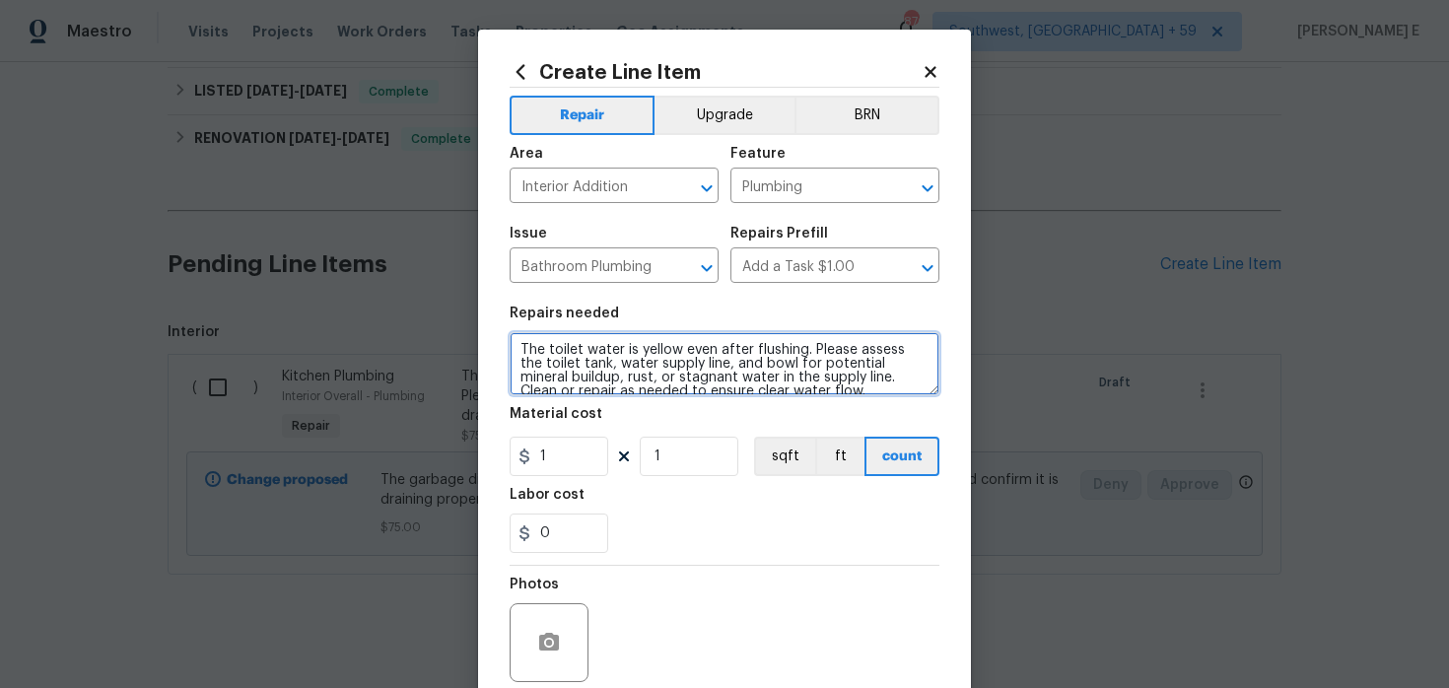
scroll to position [4, 0]
type textarea "The toilet water is yellow even after flushing. Please assess the toilet tank, …"
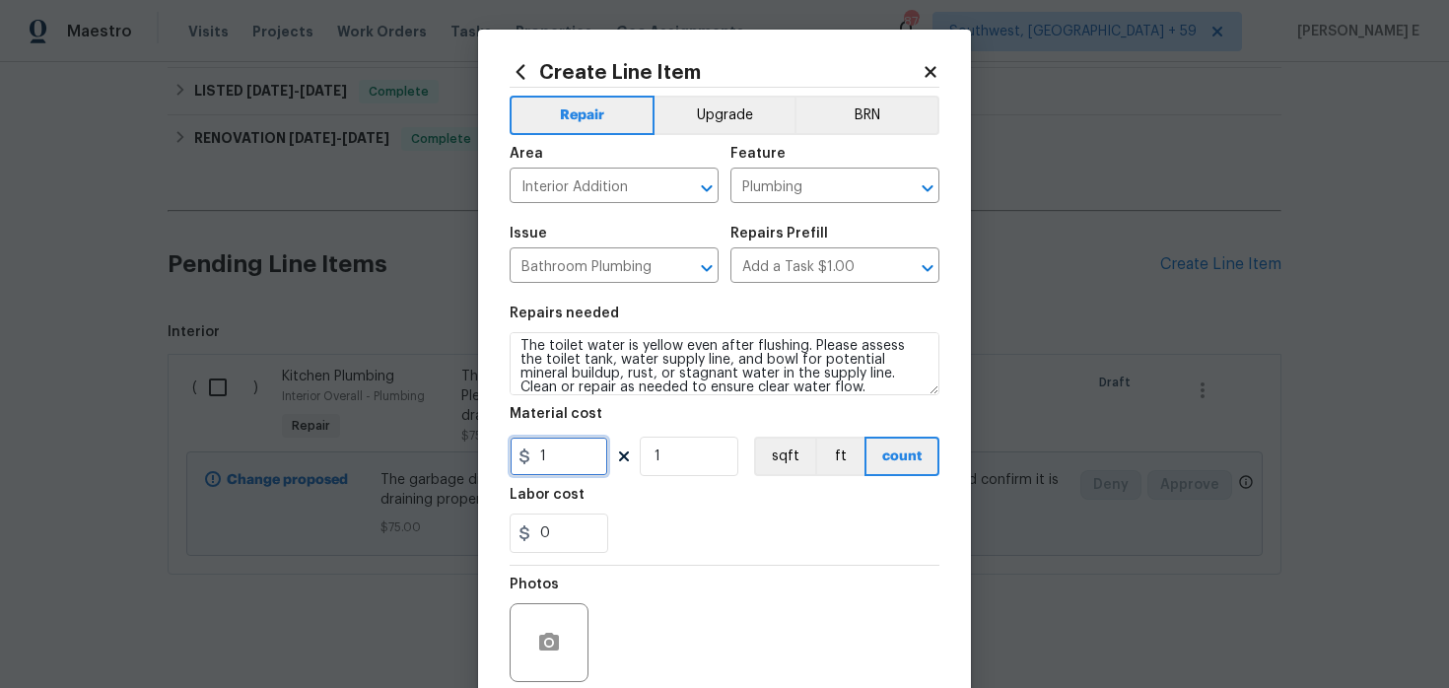
drag, startPoint x: 553, startPoint y: 459, endPoint x: 507, endPoint y: 454, distance: 46.6
click at [507, 459] on div "Create Line Item Repair Upgrade BRN Area Interior Addition ​ Feature Plumbing ​…" at bounding box center [724, 425] width 493 height 790
type input "50"
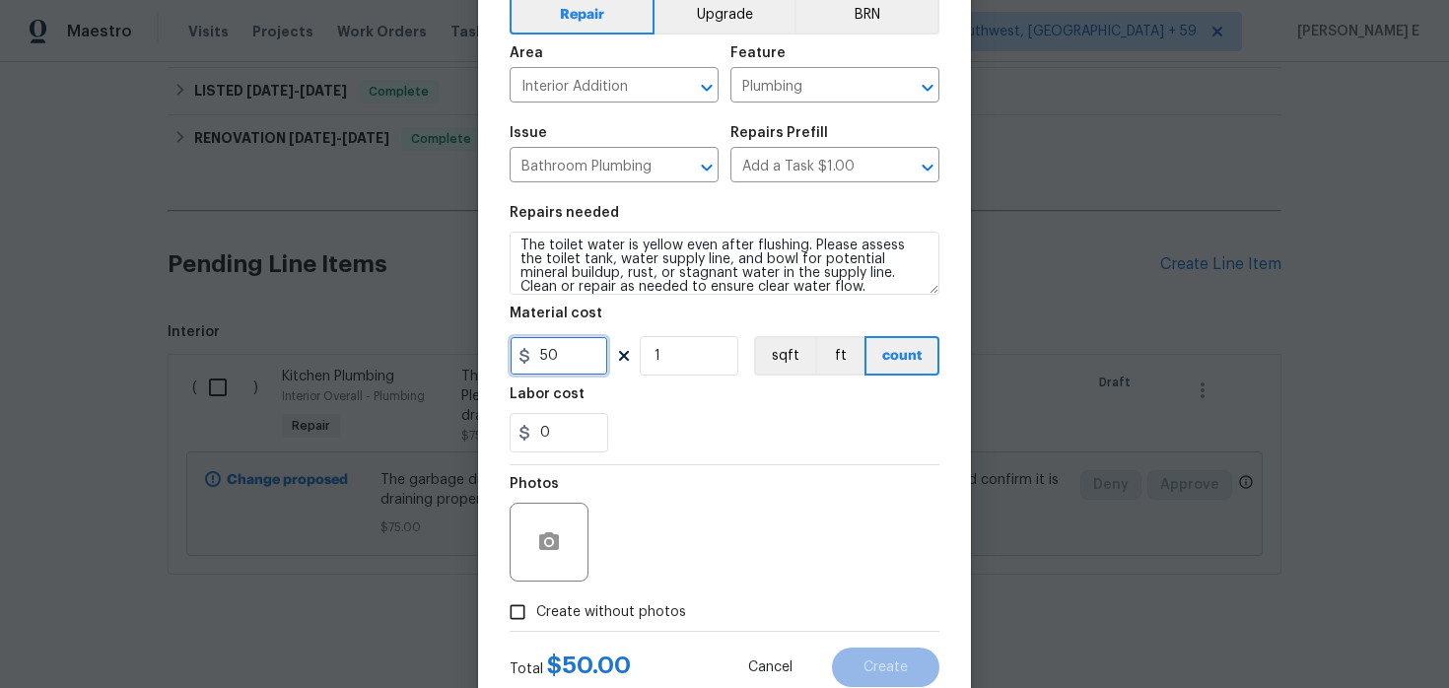
scroll to position [162, 0]
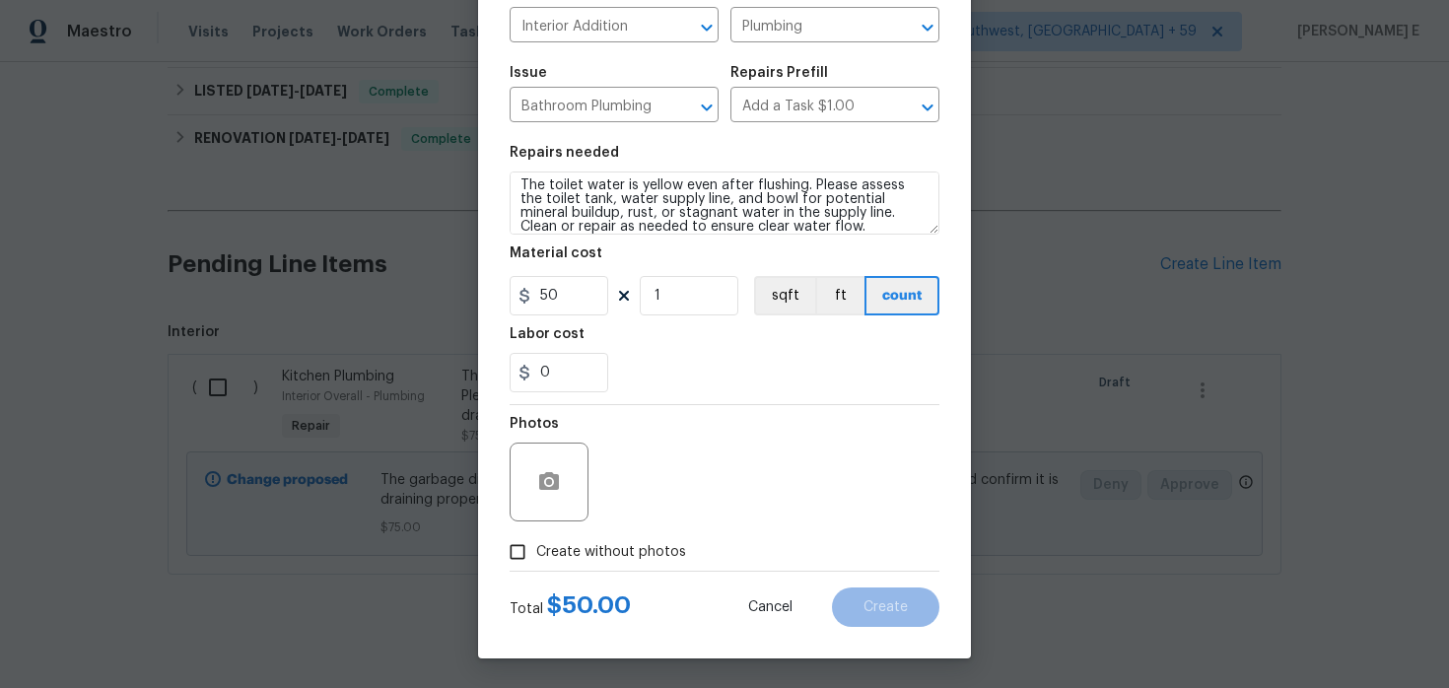
click at [597, 547] on span "Create without photos" at bounding box center [611, 552] width 150 height 21
click at [536, 547] on input "Create without photos" at bounding box center [517, 551] width 37 height 37
checkbox input "true"
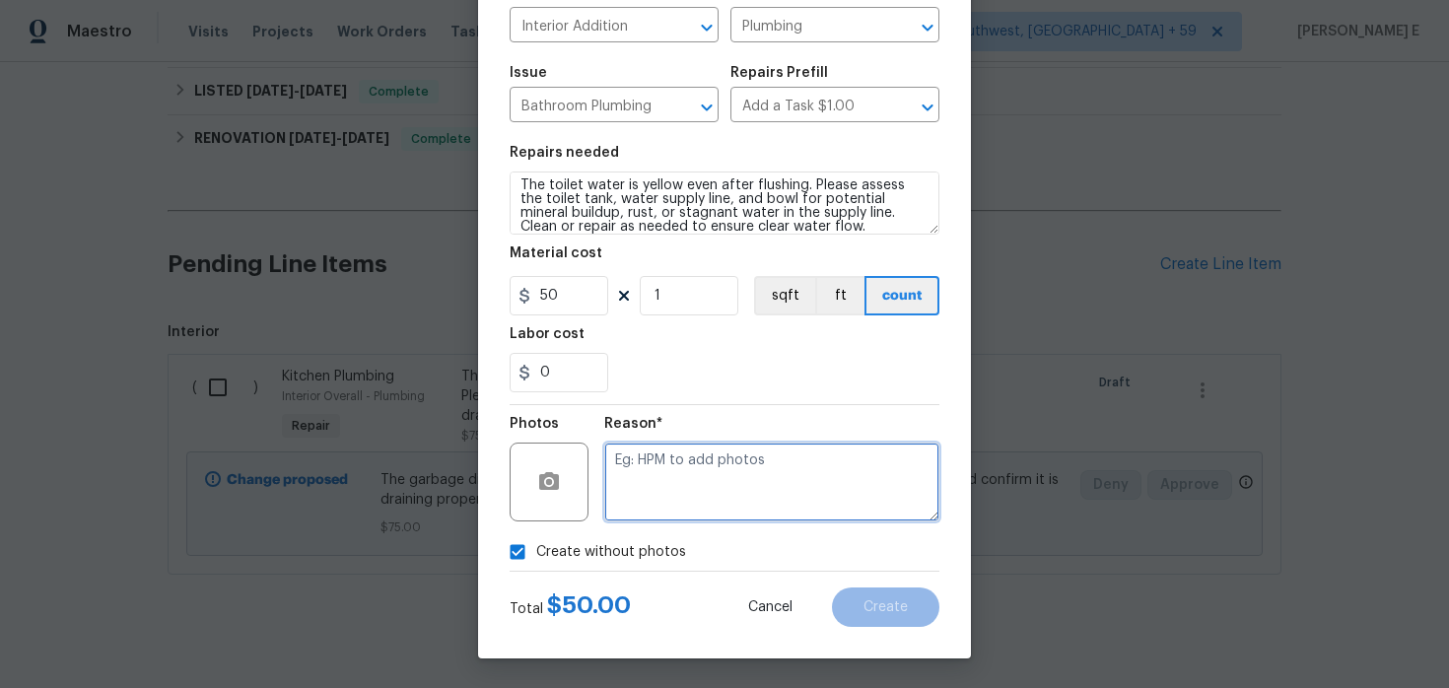
click at [669, 487] on textarea at bounding box center [771, 482] width 335 height 79
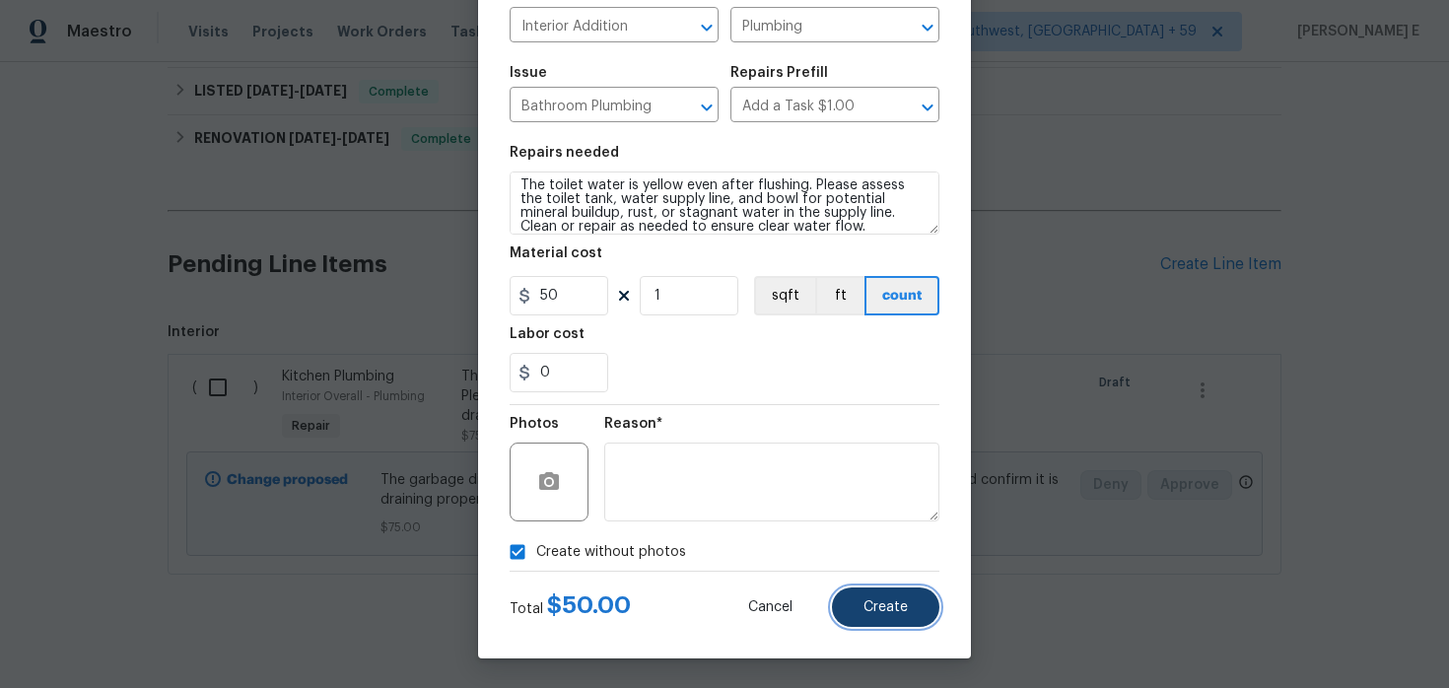
click at [850, 601] on button "Create" at bounding box center [885, 607] width 107 height 39
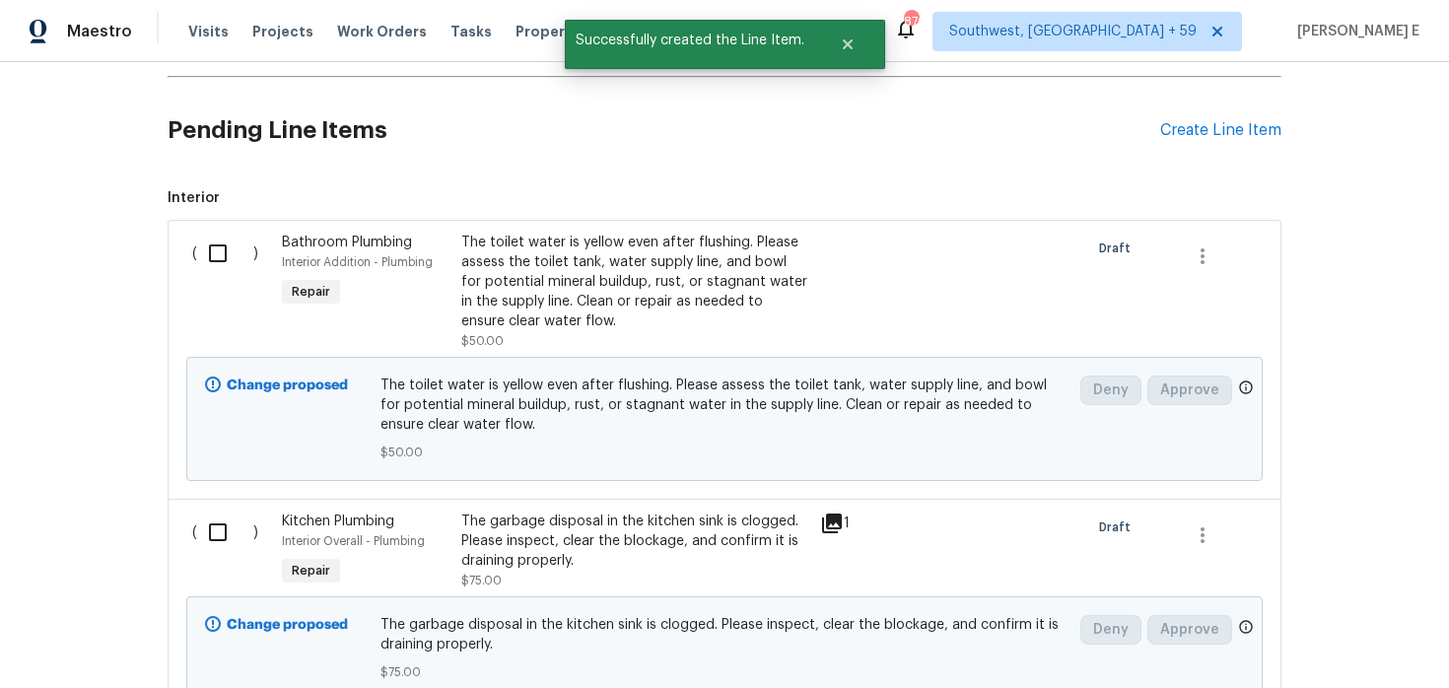
scroll to position [1887, 0]
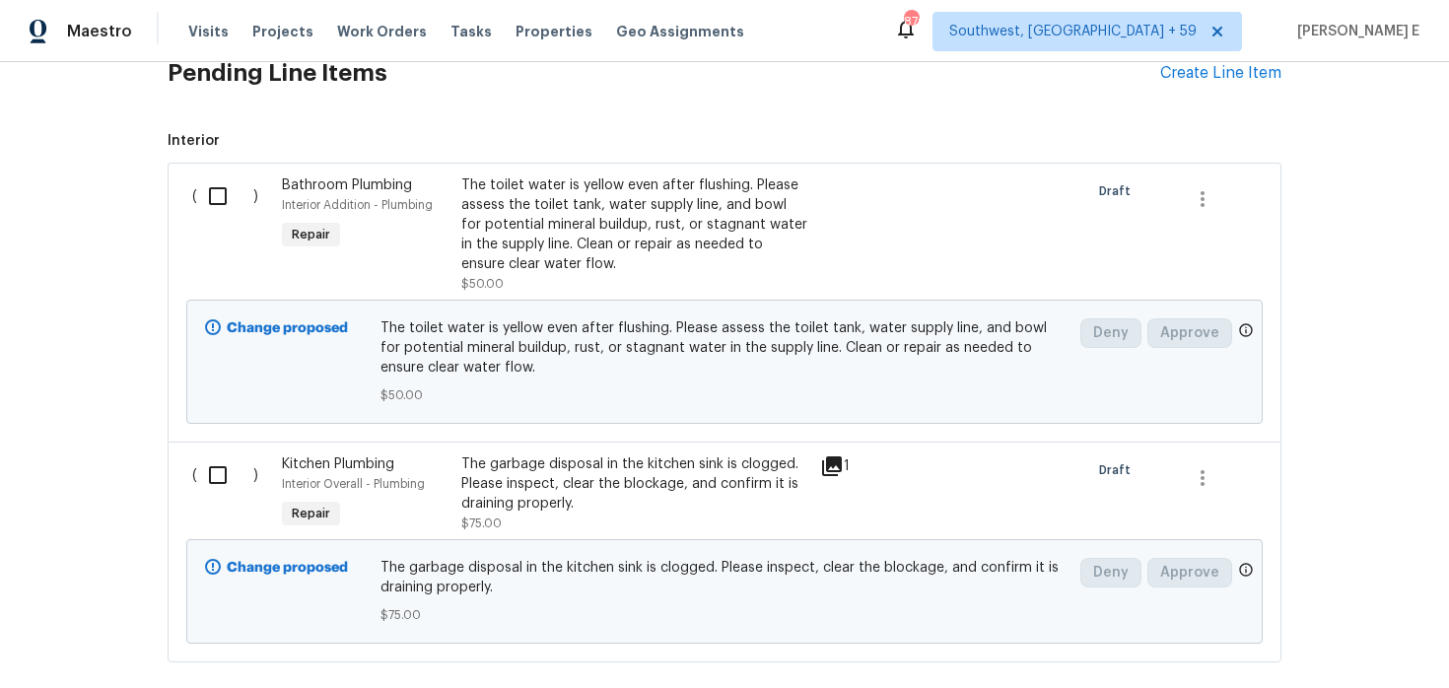
click at [224, 188] on input "checkbox" at bounding box center [225, 195] width 56 height 41
checkbox input "true"
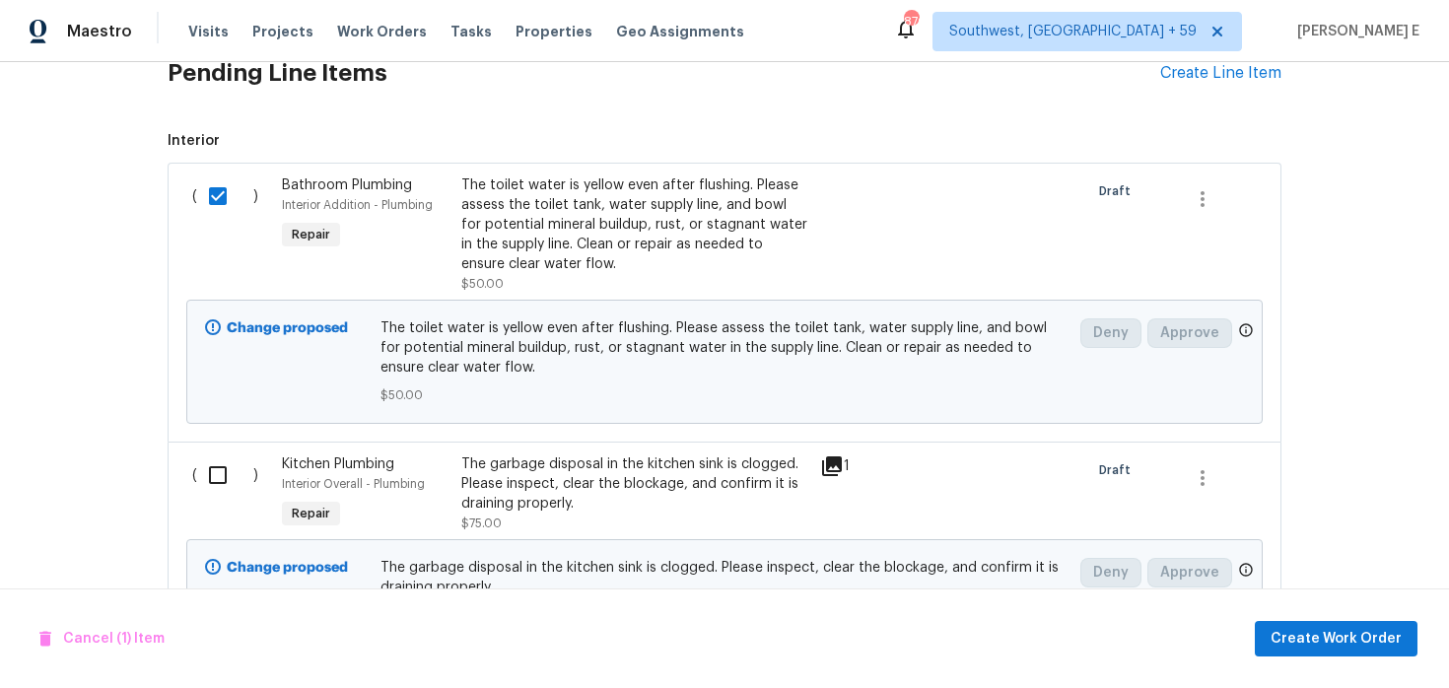
click at [223, 454] on input "checkbox" at bounding box center [225, 474] width 56 height 41
checkbox input "true"
click at [1305, 651] on button "Create Work Order" at bounding box center [1336, 639] width 163 height 36
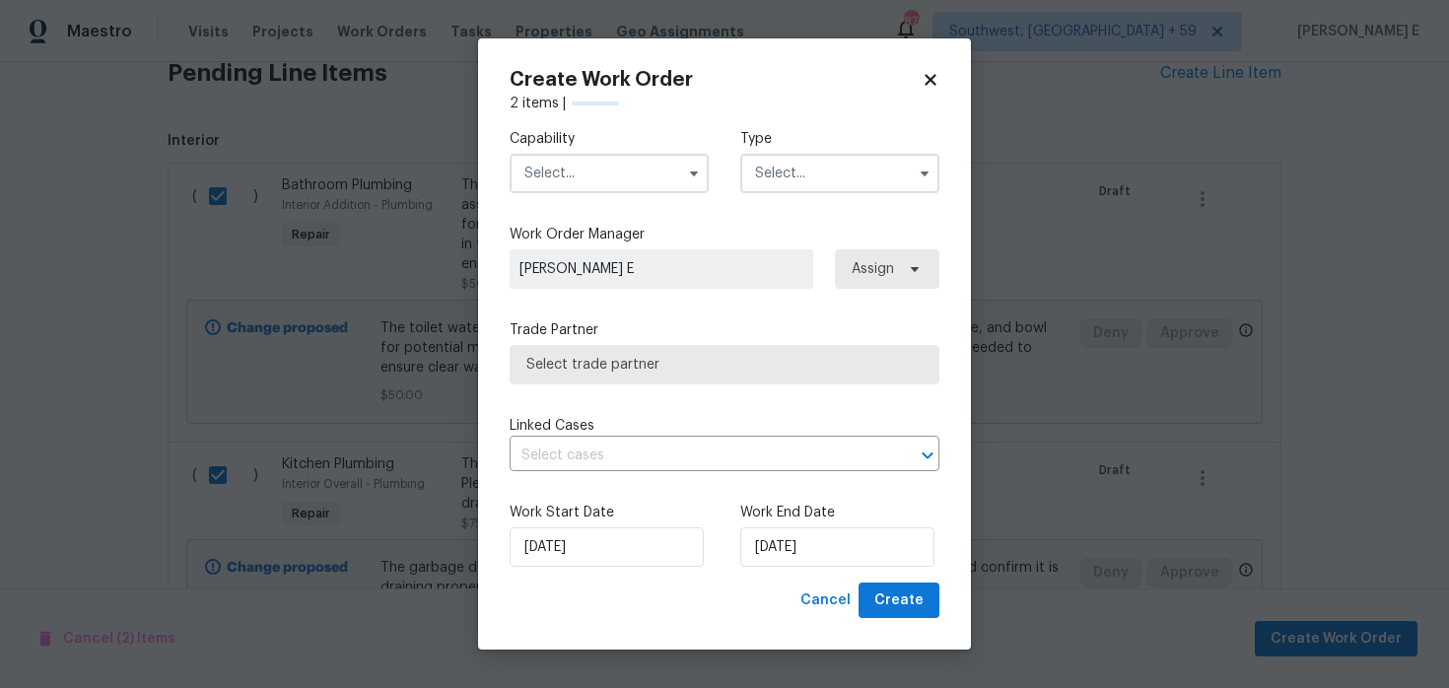
checkbox input "false"
click at [632, 181] on input "text" at bounding box center [609, 173] width 199 height 39
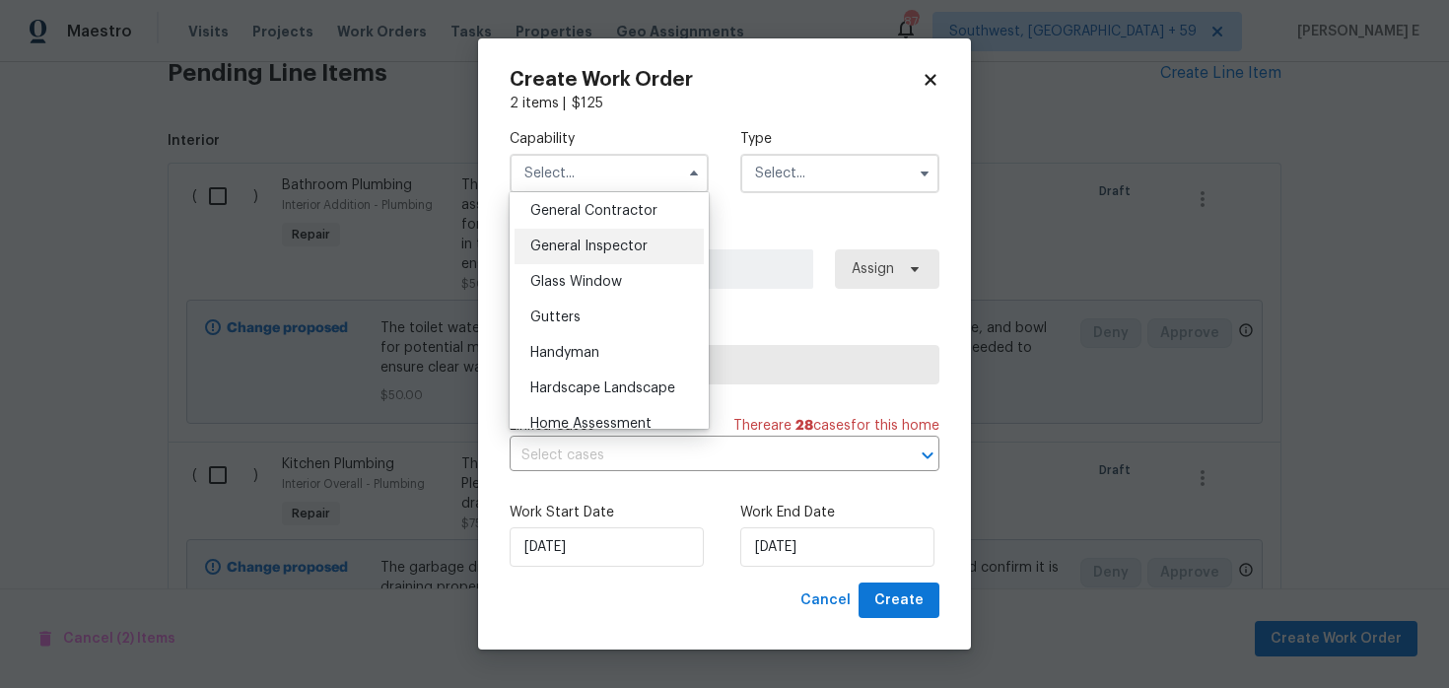
scroll to position [967, 0]
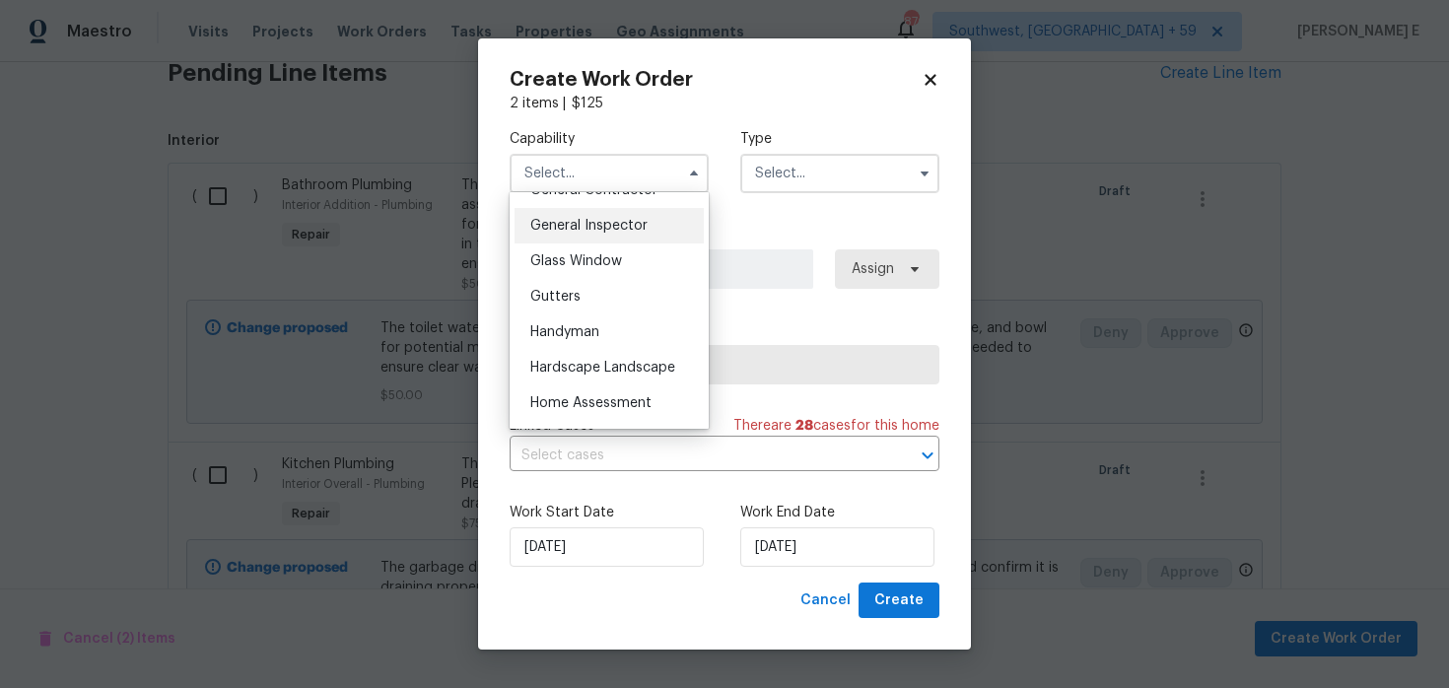
click at [609, 327] on div "Handyman" at bounding box center [609, 331] width 189 height 35
type input "Handyman"
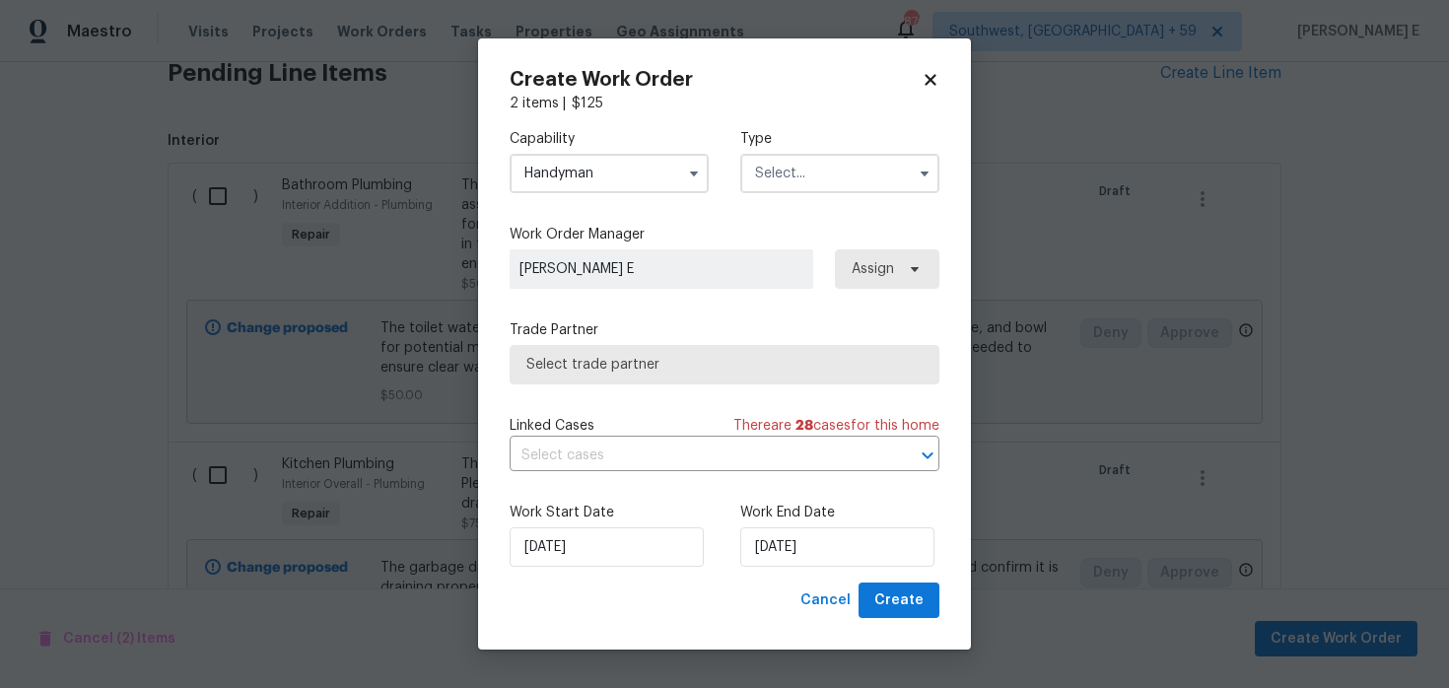
click at [867, 165] on input "text" at bounding box center [839, 173] width 199 height 39
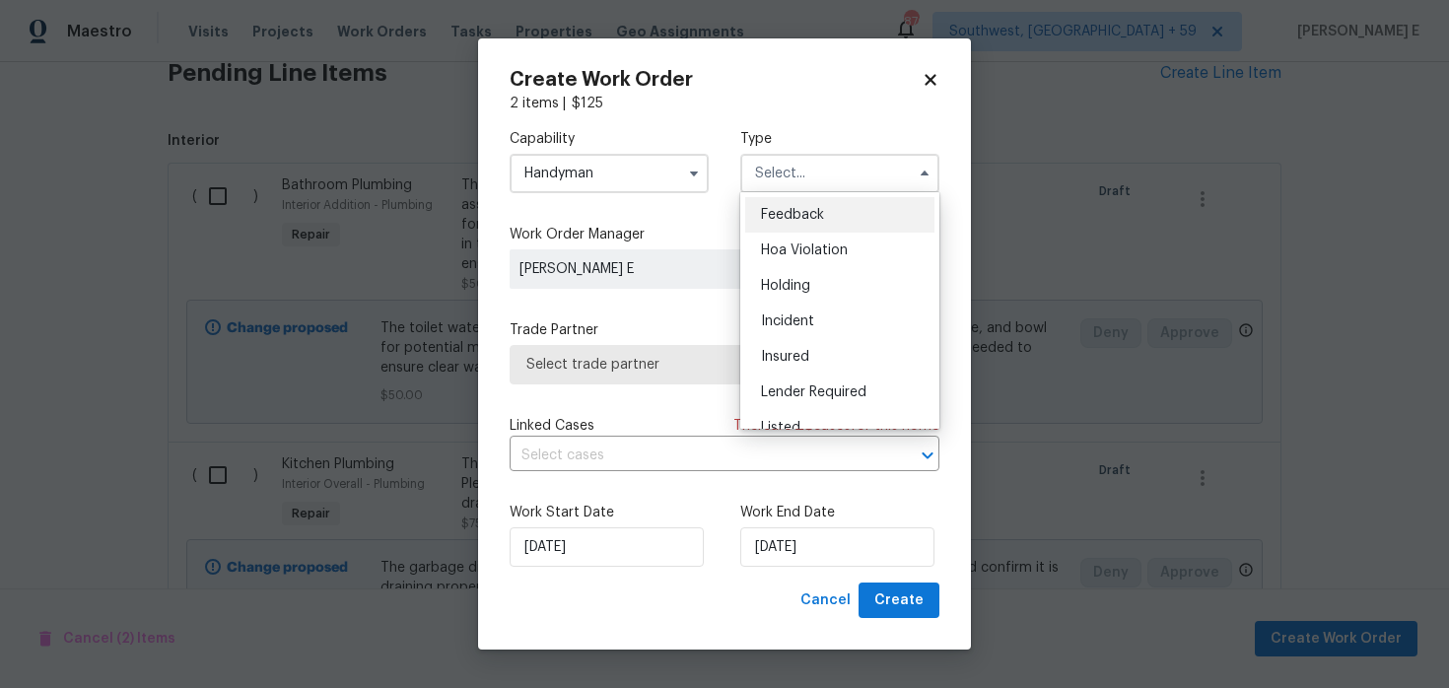
click at [807, 219] on span "Feedback" at bounding box center [792, 215] width 63 height 14
type input "Feedback"
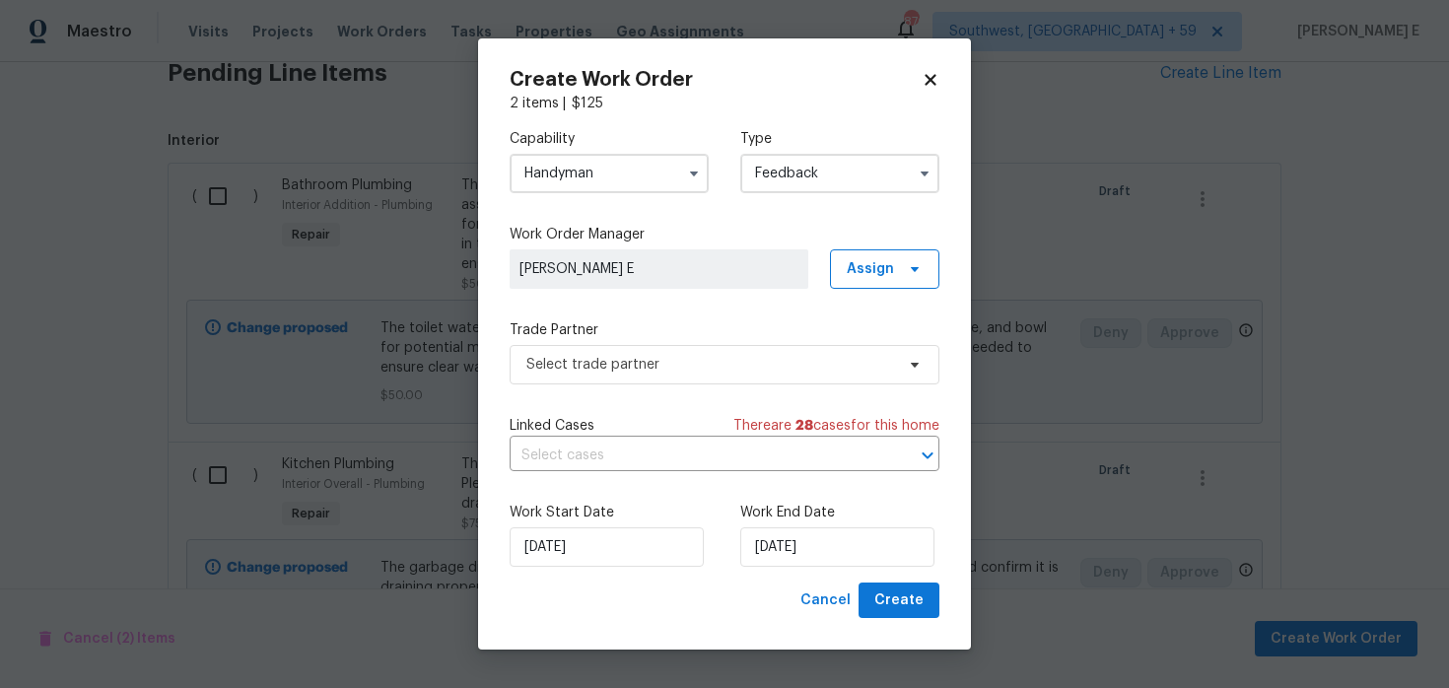
click at [615, 405] on div "Capability Handyman Type Feedback Work Order Manager Keerthana E Assign Trade P…" at bounding box center [725, 347] width 430 height 469
click at [646, 371] on span "Select trade partner" at bounding box center [710, 365] width 368 height 20
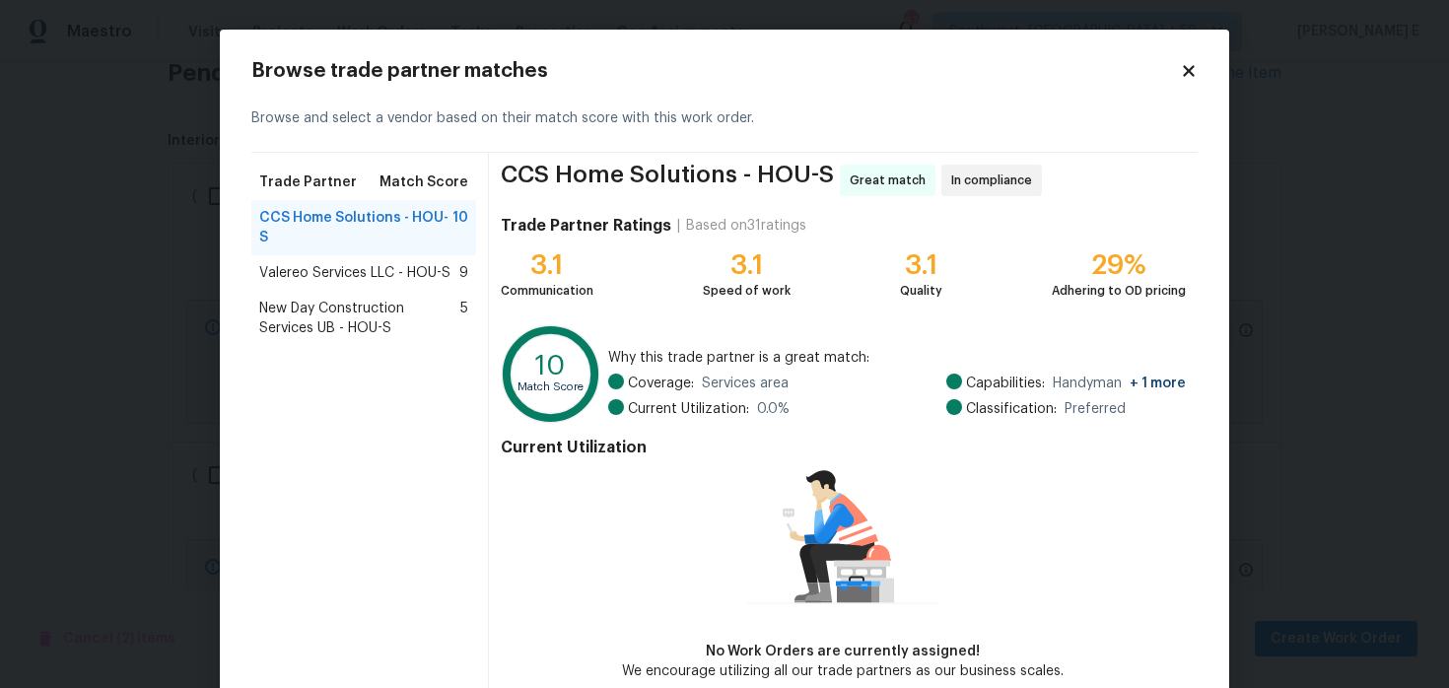
click at [327, 281] on span "Valereo Services LLC - HOU-S" at bounding box center [354, 273] width 191 height 20
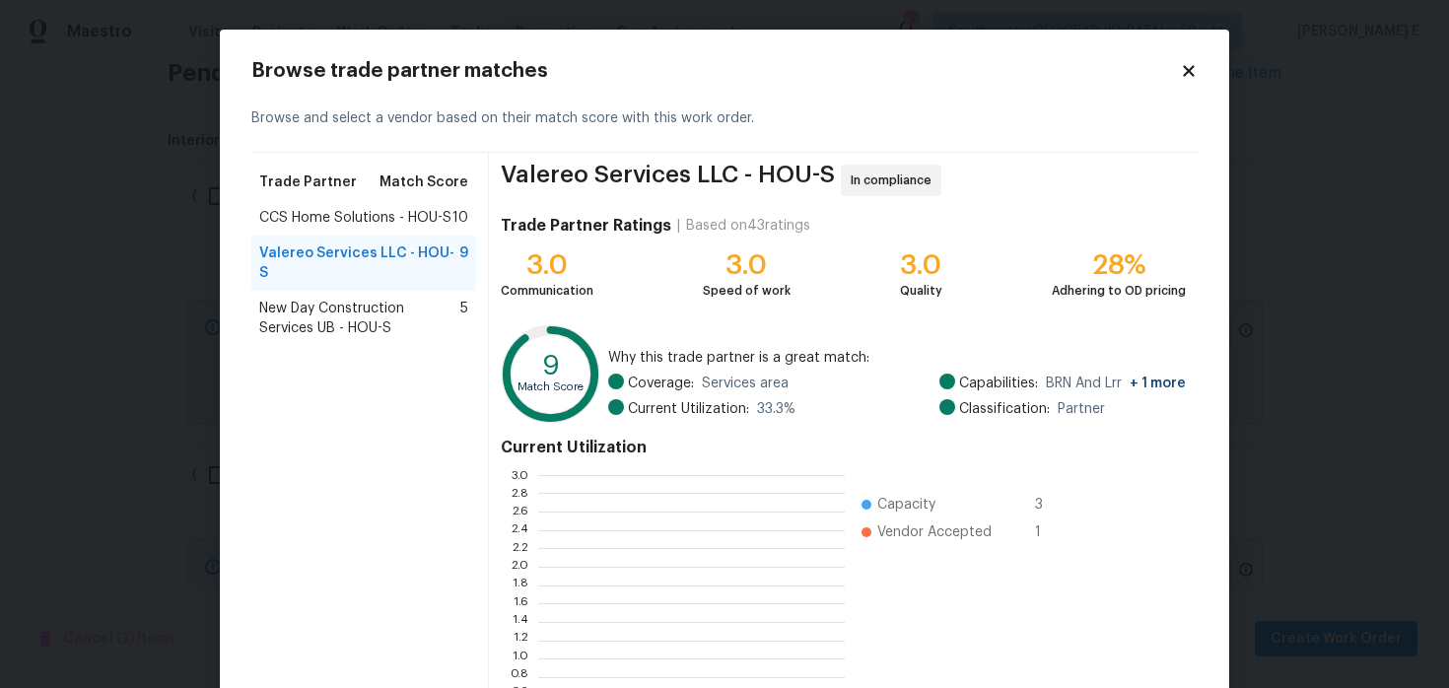
scroll to position [276, 307]
click at [382, 267] on div "Valereo Services LLC - HOU-S 9" at bounding box center [363, 263] width 225 height 55
click at [350, 305] on span "New Day Construction Services UB - HOU-S" at bounding box center [359, 318] width 201 height 39
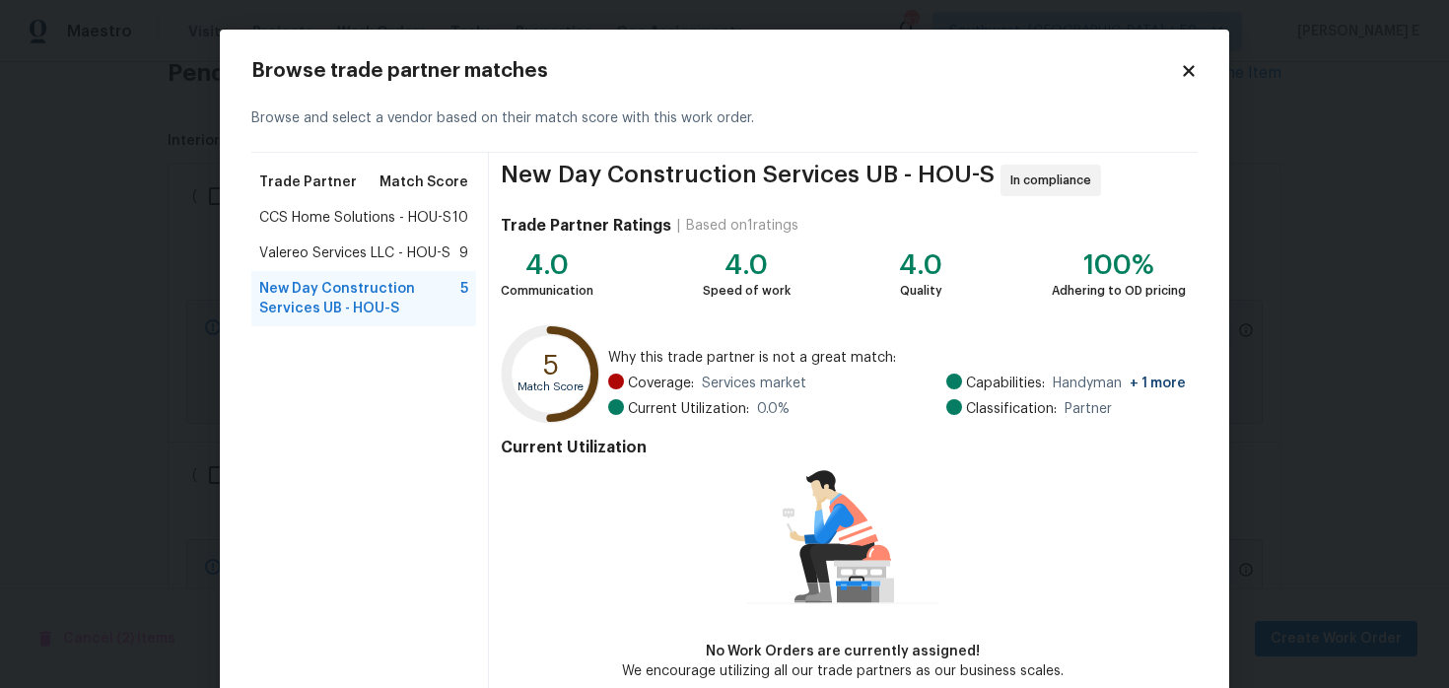
click at [346, 262] on span "Valereo Services LLC - HOU-S" at bounding box center [354, 253] width 191 height 20
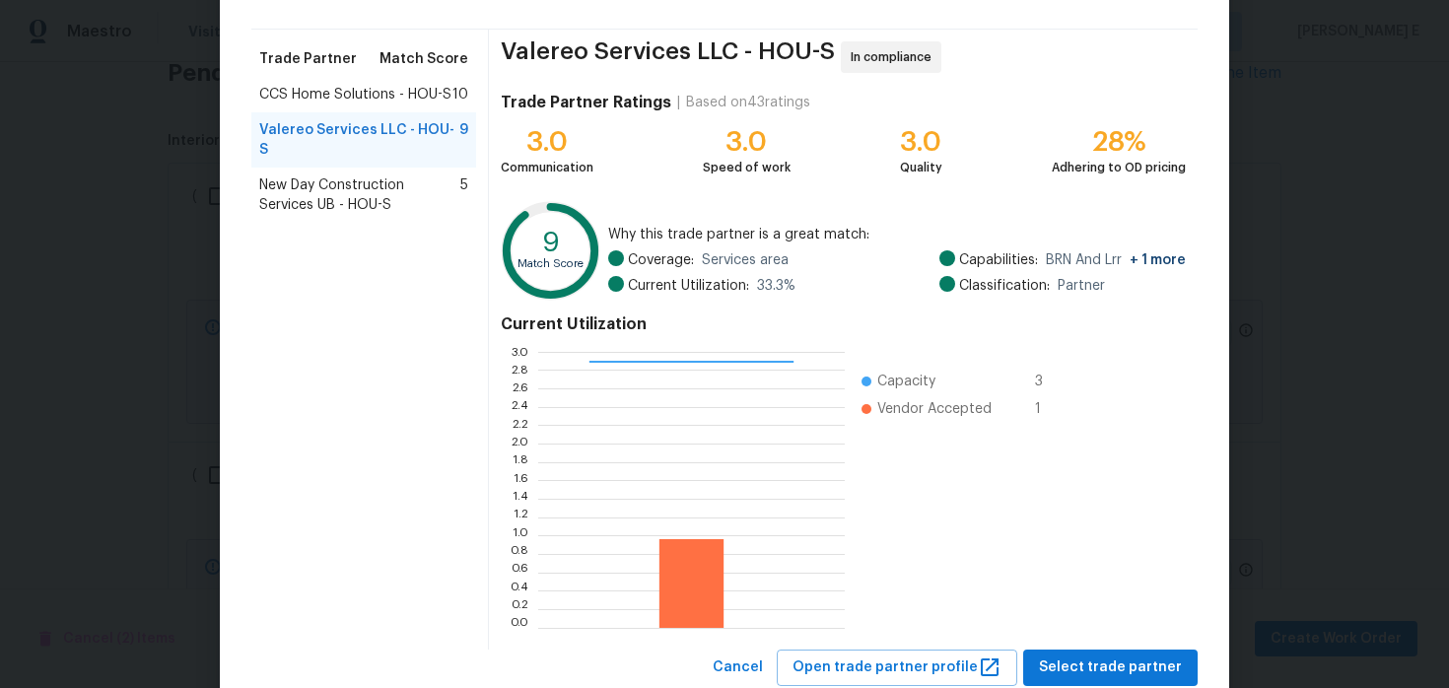
scroll to position [181, 0]
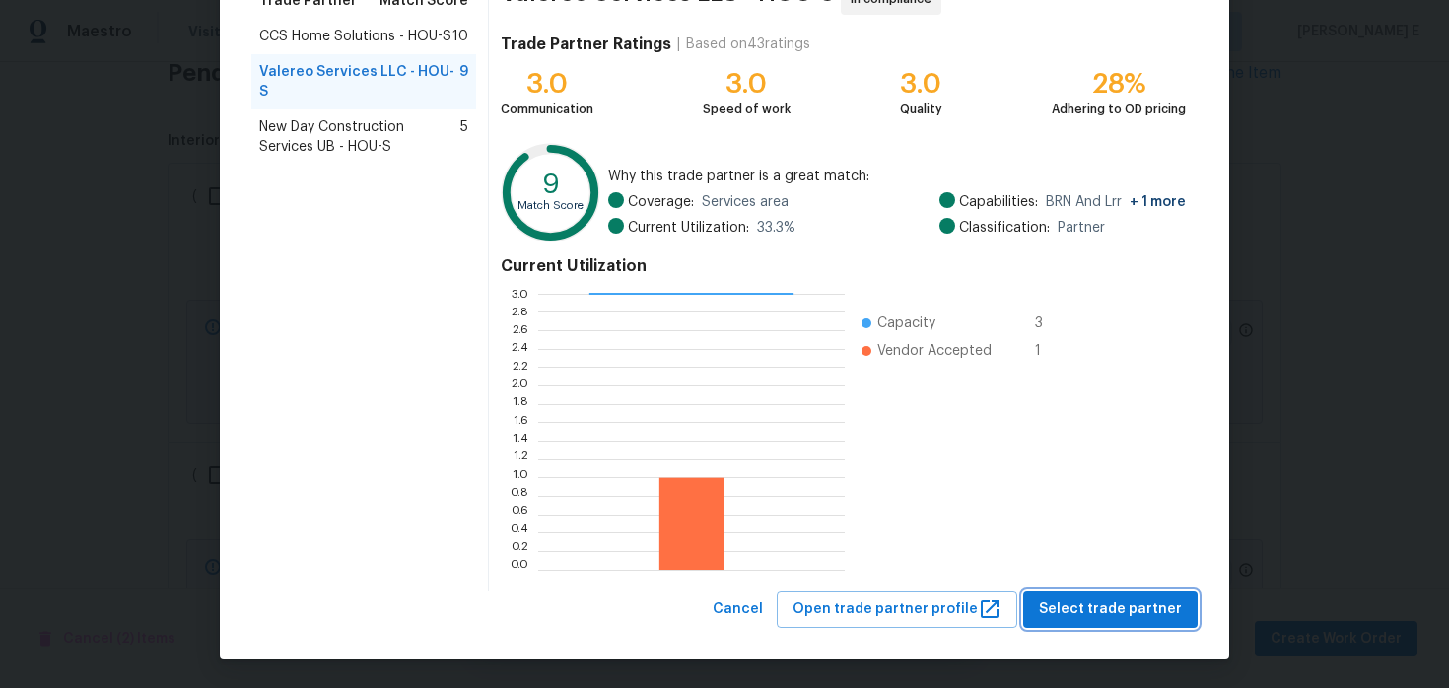
click at [1124, 612] on span "Select trade partner" at bounding box center [1110, 609] width 143 height 25
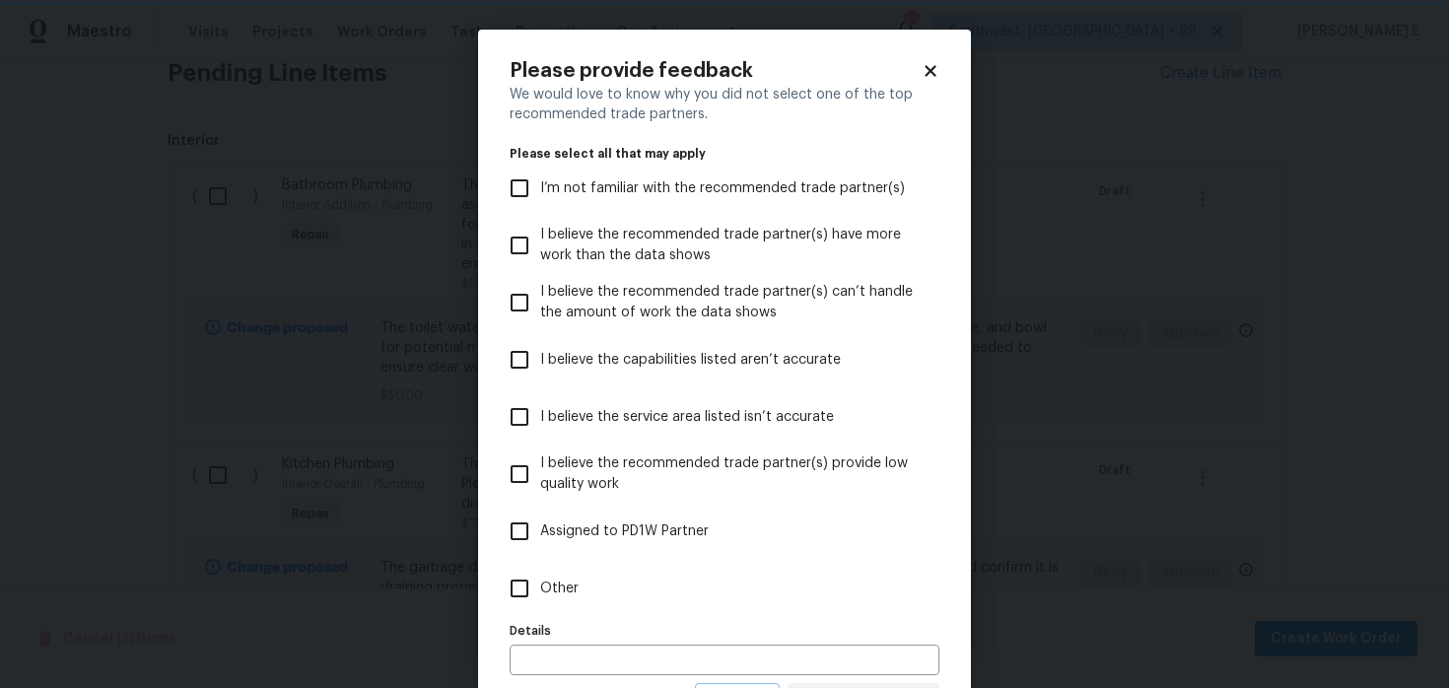
scroll to position [0, 0]
click at [570, 623] on div "Details Details" at bounding box center [725, 646] width 430 height 58
click at [591, 583] on label "Other" at bounding box center [711, 588] width 425 height 57
click at [540, 583] on input "Other" at bounding box center [519, 588] width 41 height 41
checkbox input "true"
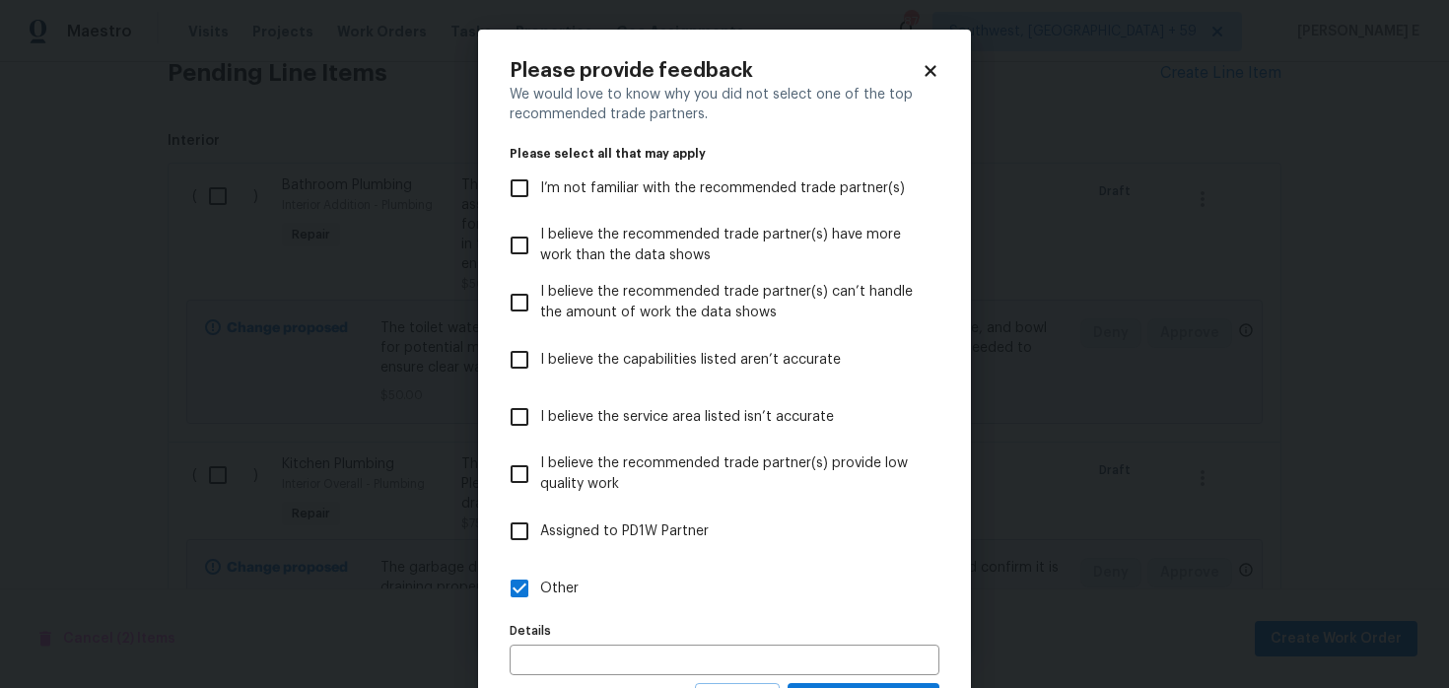
scroll to position [93, 0]
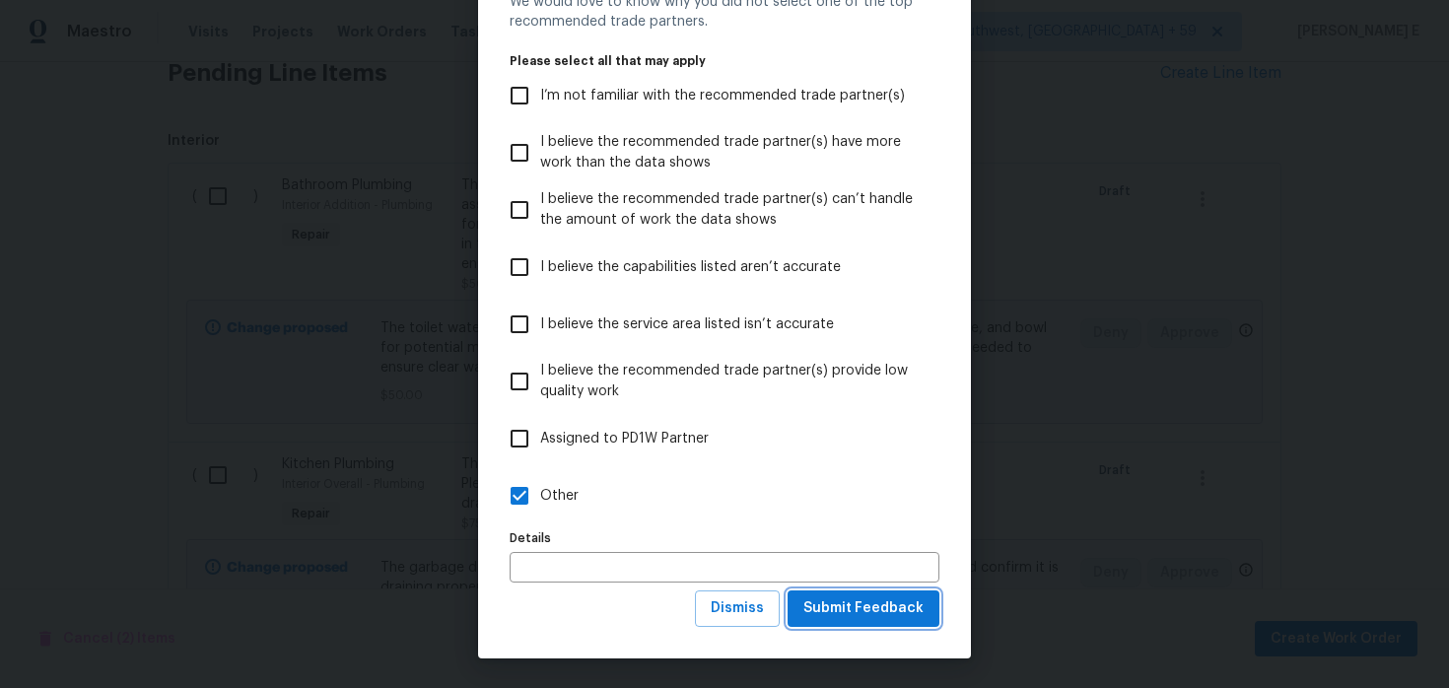
click at [878, 625] on button "Submit Feedback" at bounding box center [864, 608] width 152 height 36
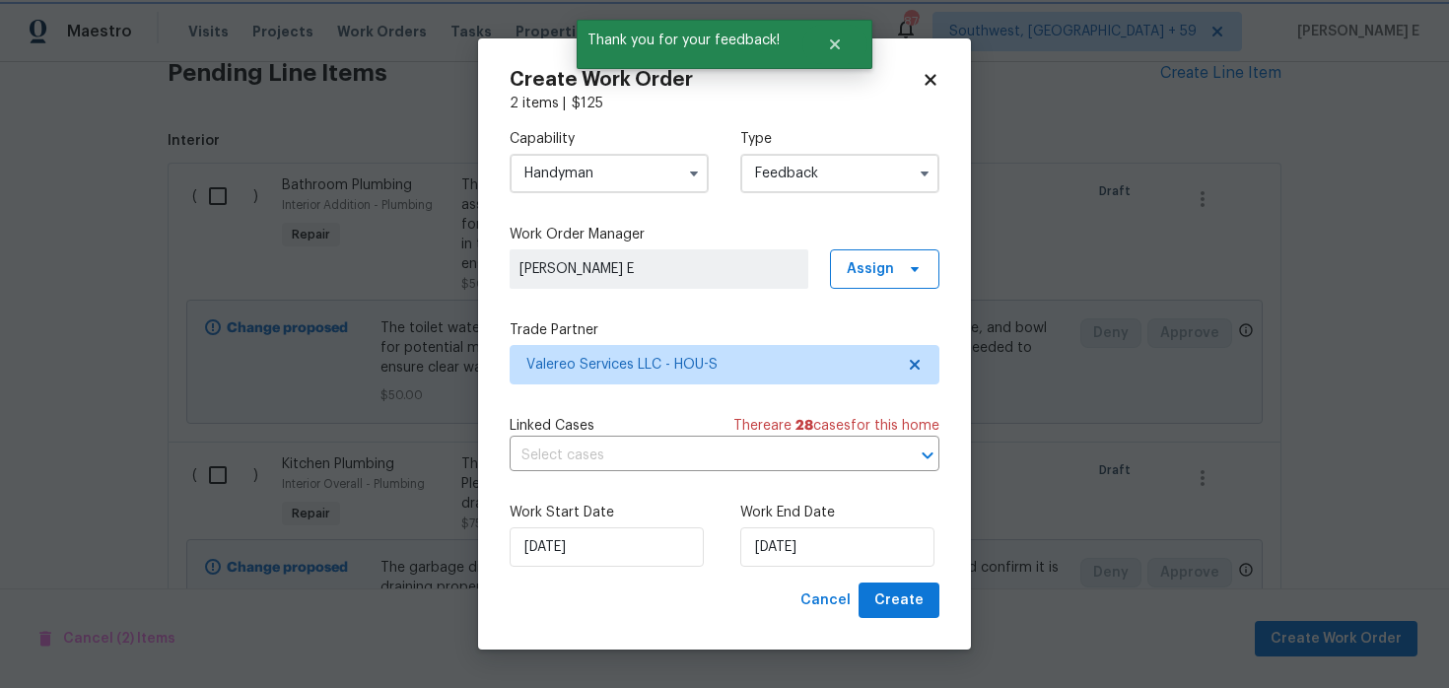
scroll to position [0, 0]
click at [778, 557] on input "[DATE]" at bounding box center [837, 546] width 194 height 39
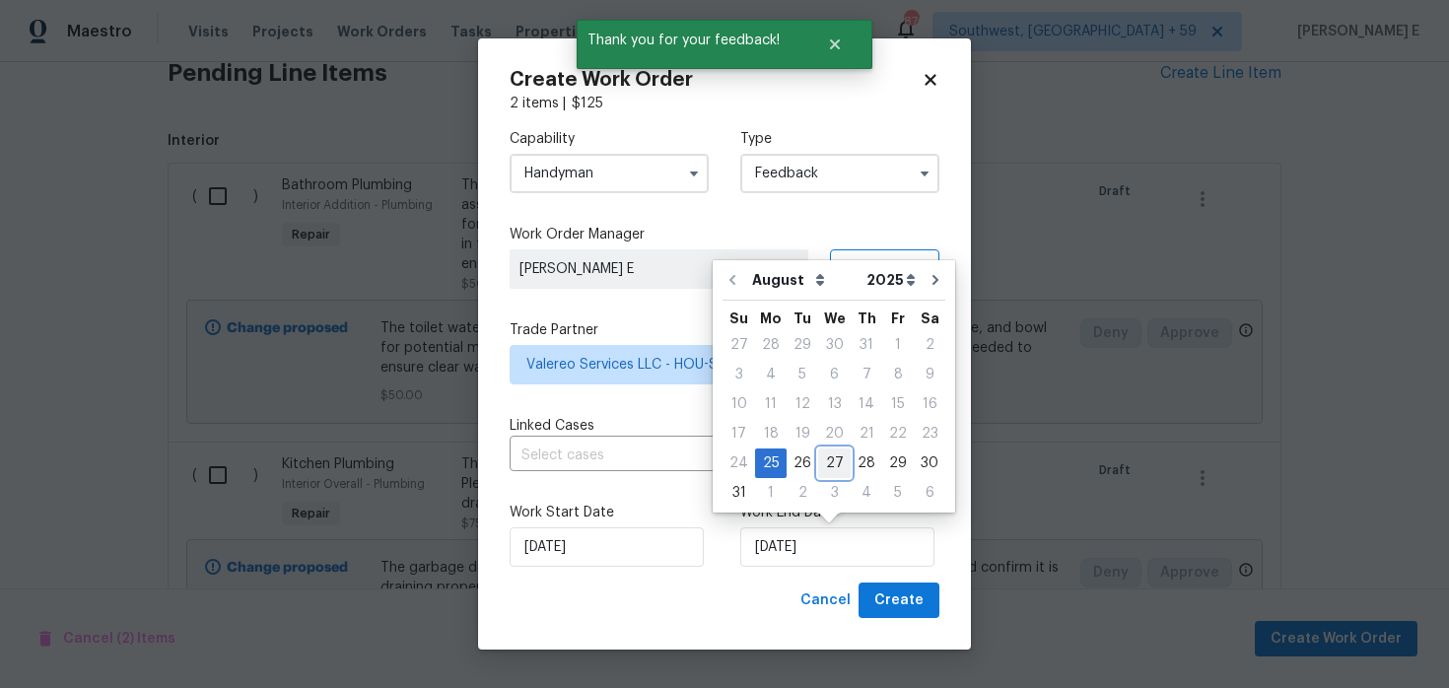
click at [837, 477] on div "27" at bounding box center [834, 464] width 33 height 30
type input "[DATE]"
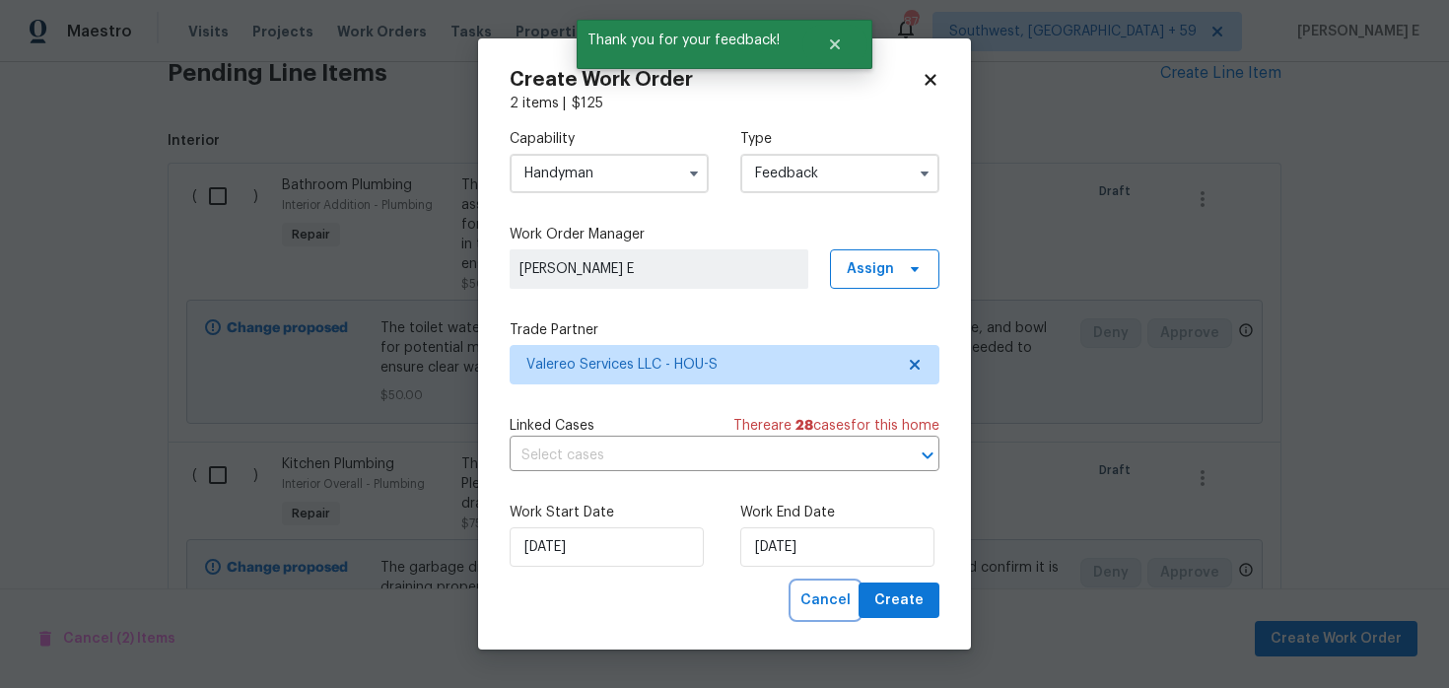
click at [851, 606] on span "Cancel" at bounding box center [825, 601] width 50 height 25
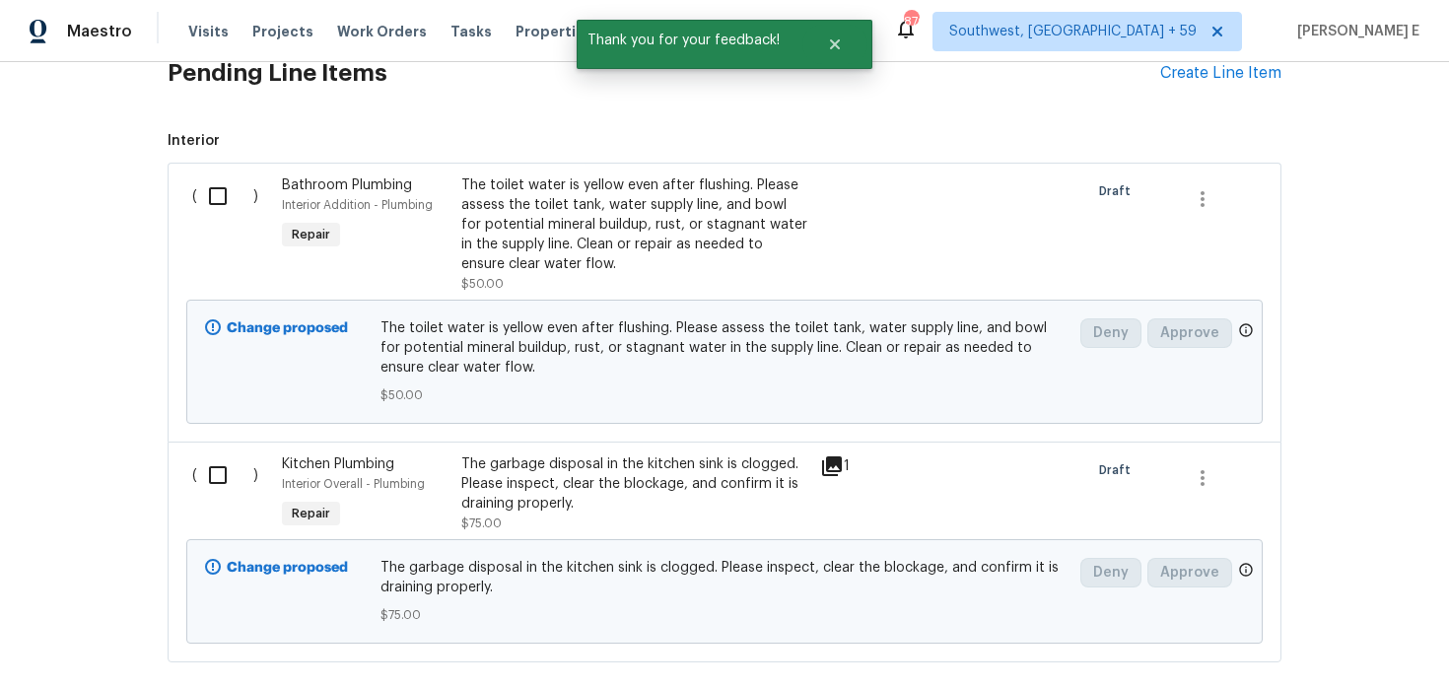
click at [192, 191] on div "( )" at bounding box center [231, 235] width 90 height 130
click at [212, 184] on input "checkbox" at bounding box center [225, 195] width 56 height 41
checkbox input "true"
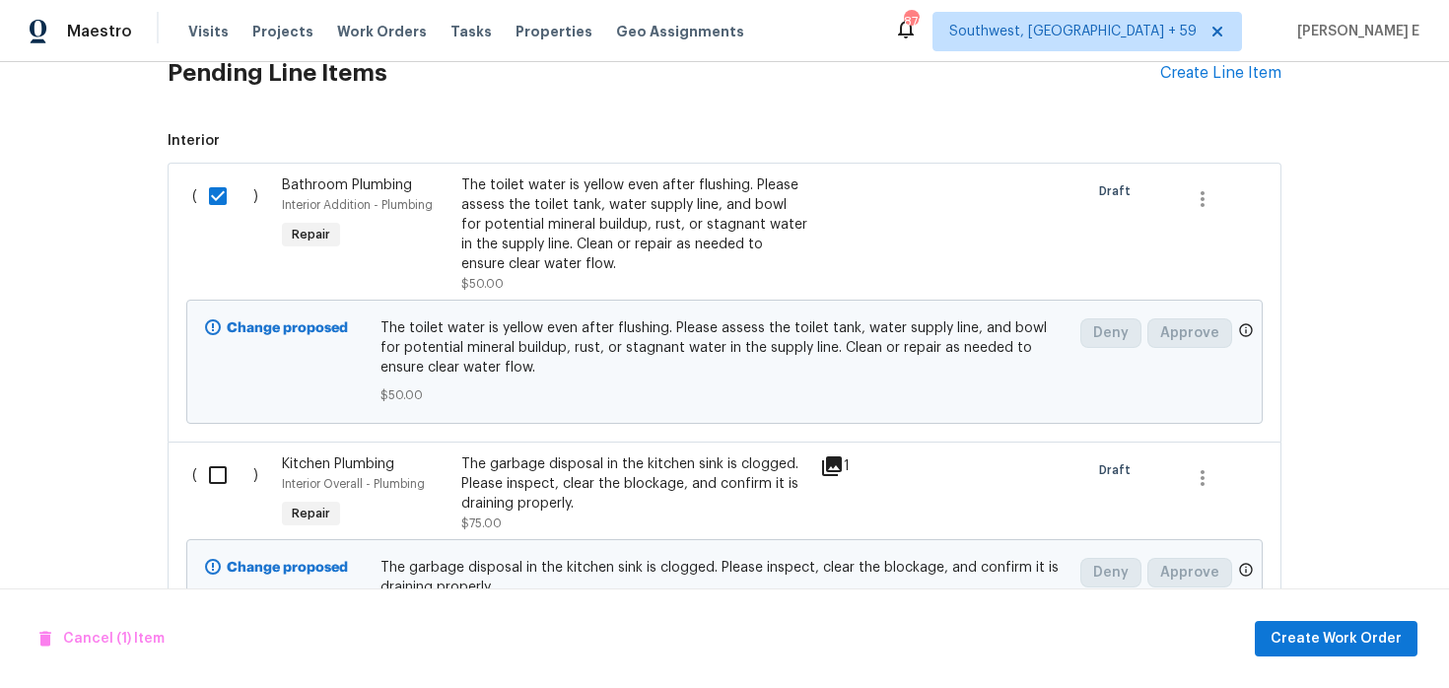
click at [224, 454] on input "checkbox" at bounding box center [225, 474] width 56 height 41
checkbox input "true"
click at [1321, 635] on span "Create Work Order" at bounding box center [1336, 639] width 131 height 25
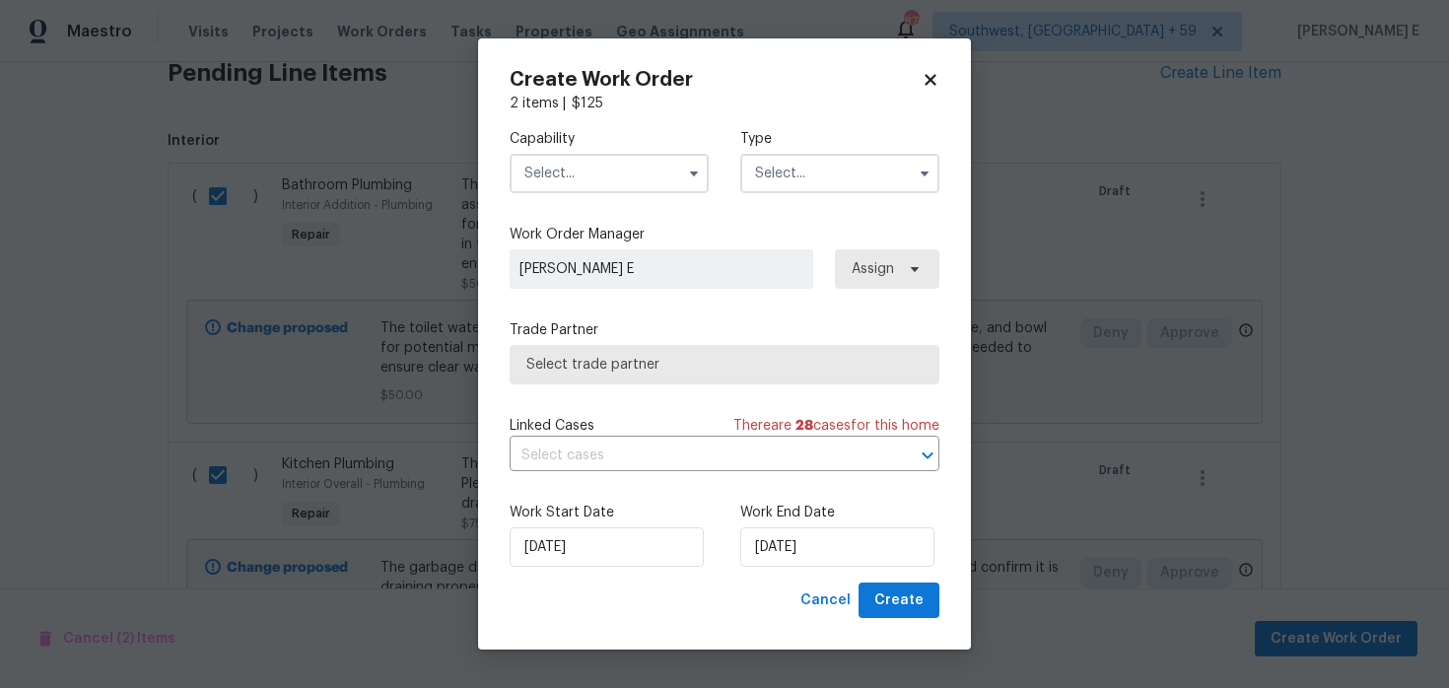
click at [641, 189] on input "text" at bounding box center [609, 173] width 199 height 39
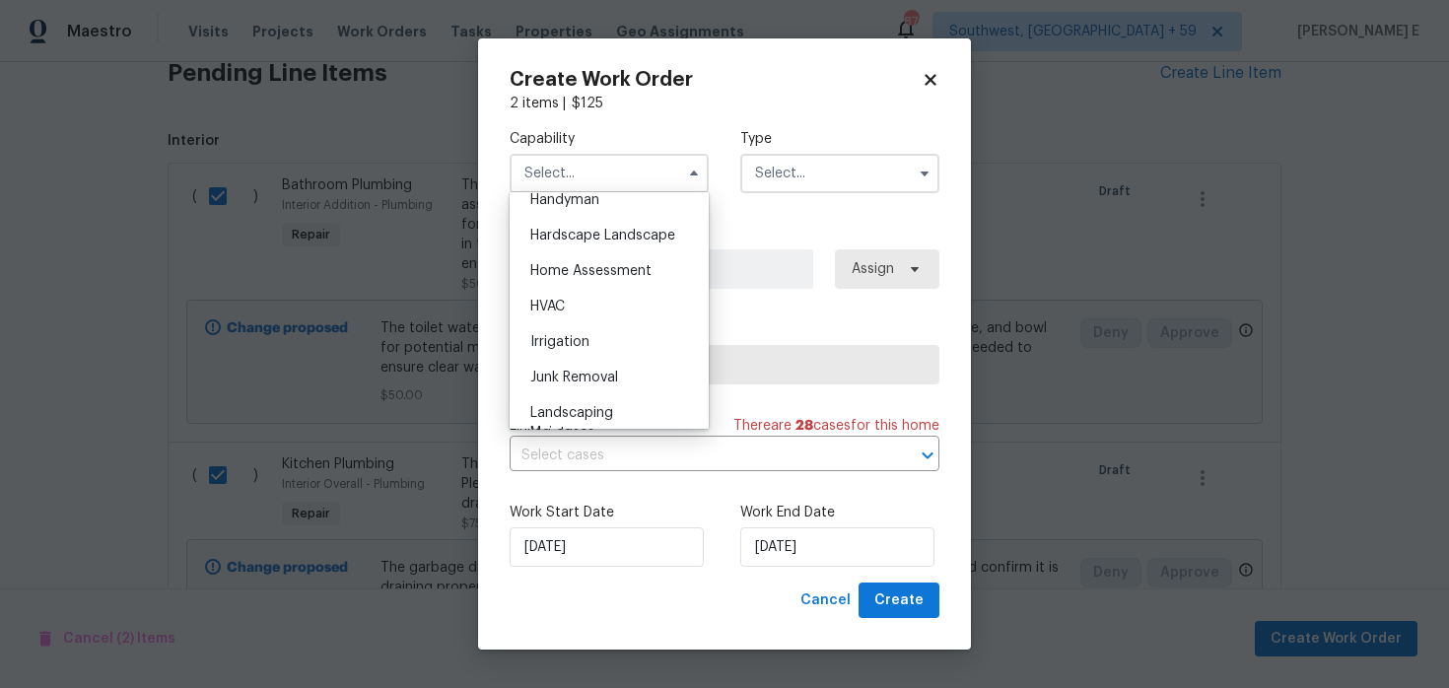
scroll to position [1013, 0]
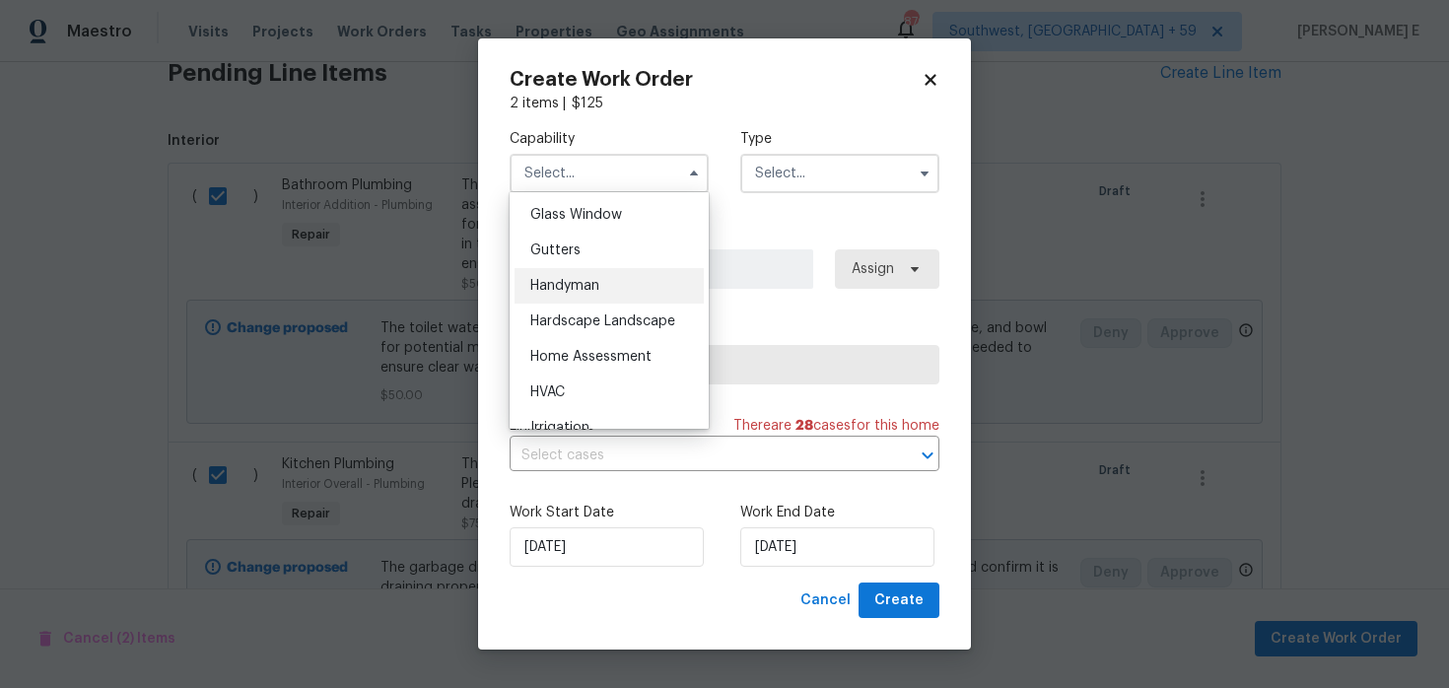
click at [634, 287] on div "Handyman" at bounding box center [609, 285] width 189 height 35
type input "Handyman"
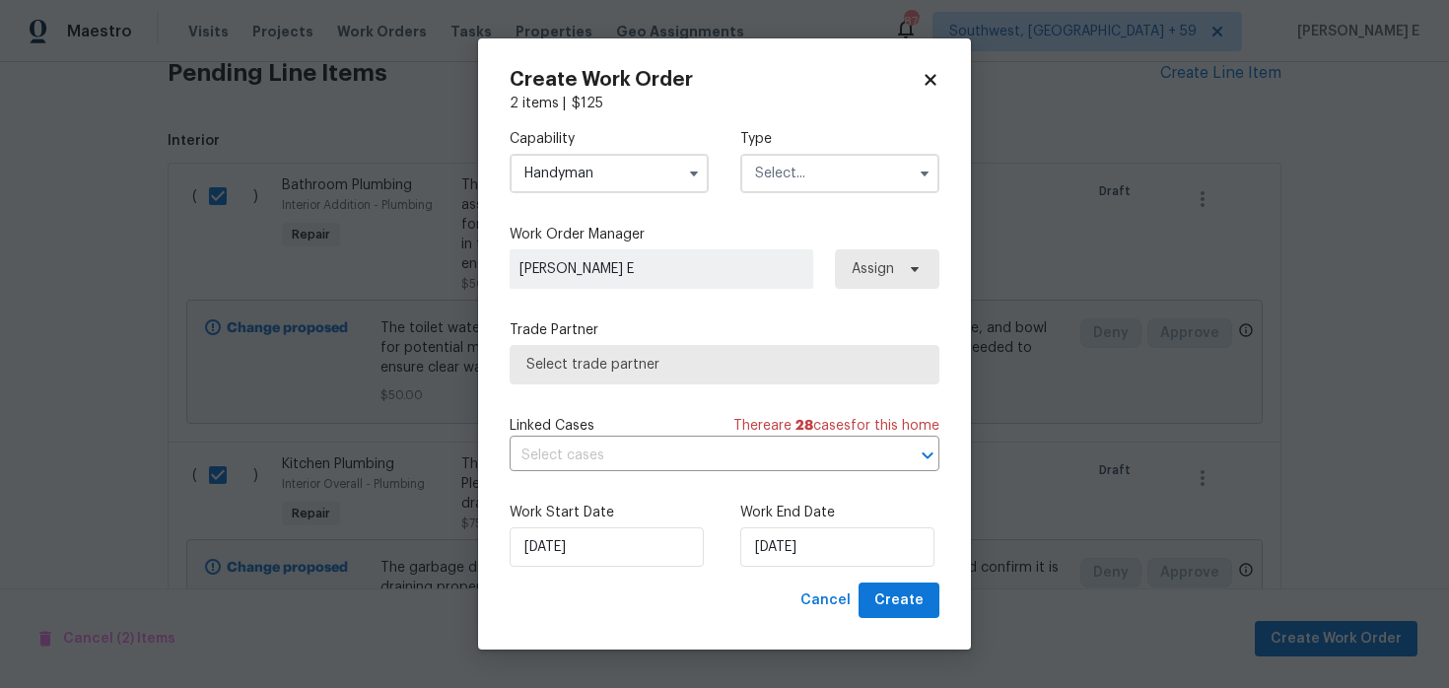
click at [767, 188] on input "text" at bounding box center [839, 173] width 199 height 39
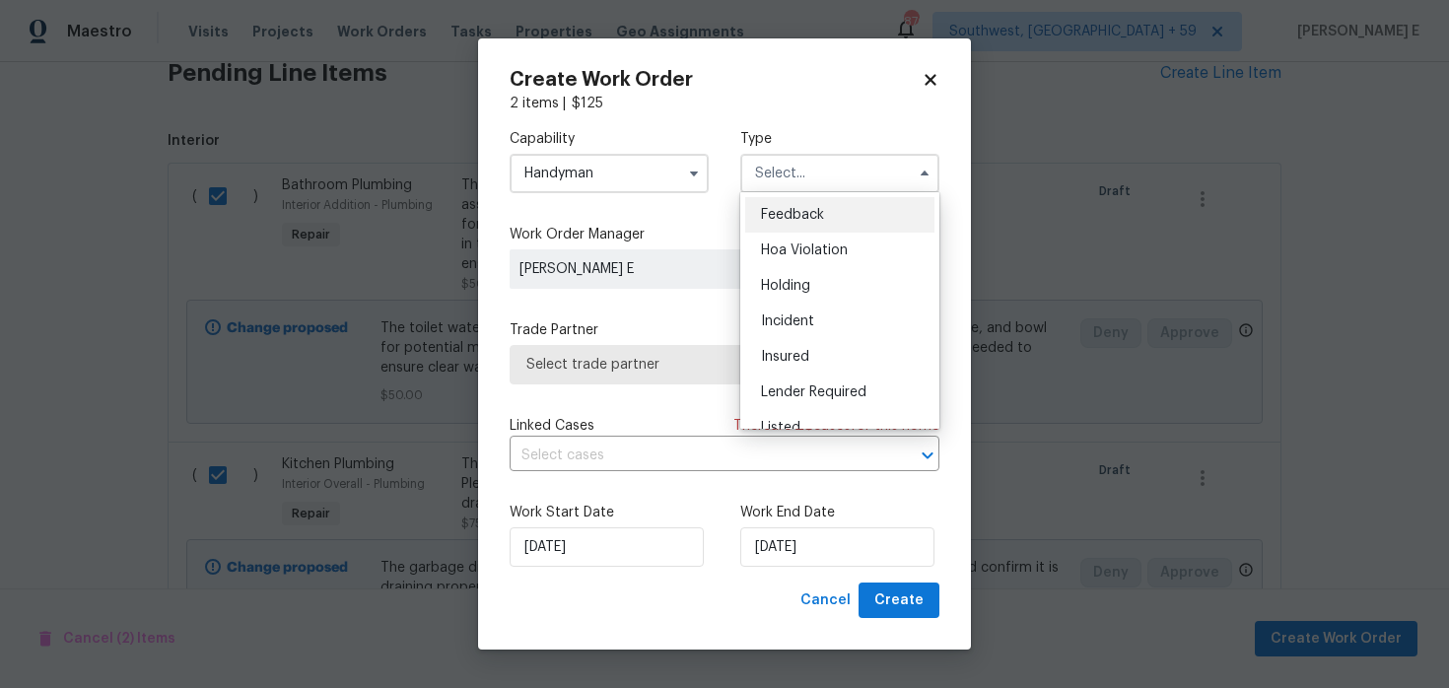
click at [771, 225] on div "Feedback" at bounding box center [839, 214] width 189 height 35
type input "Feedback"
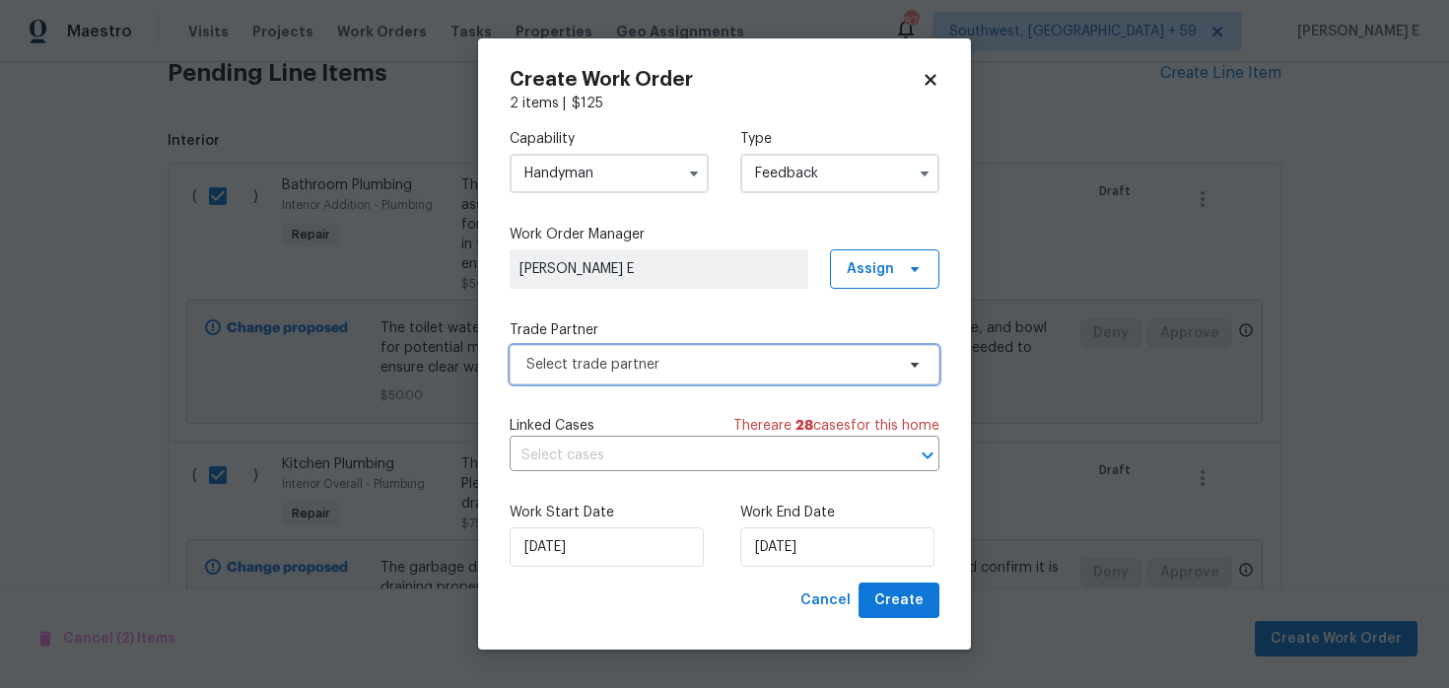
click at [609, 378] on span "Select trade partner" at bounding box center [725, 364] width 430 height 39
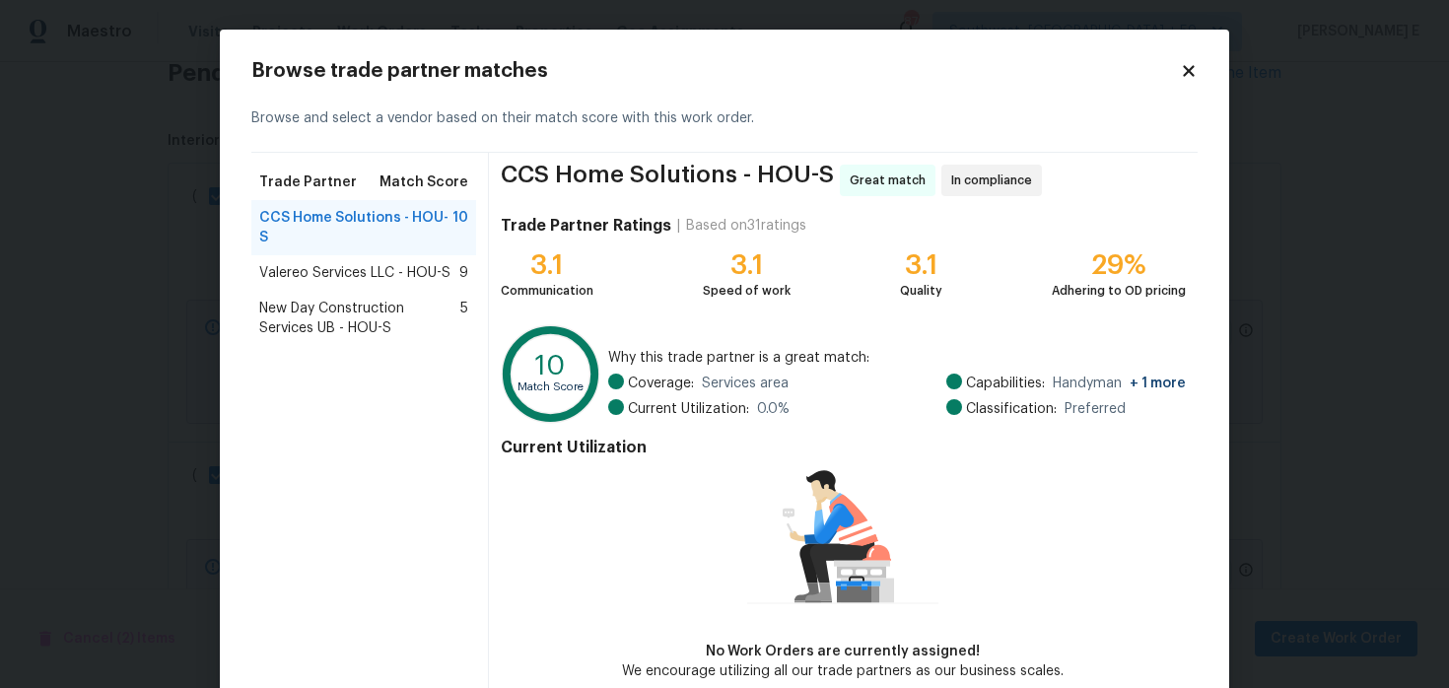
click at [380, 272] on span "Valereo Services LLC - HOU-S" at bounding box center [354, 273] width 191 height 20
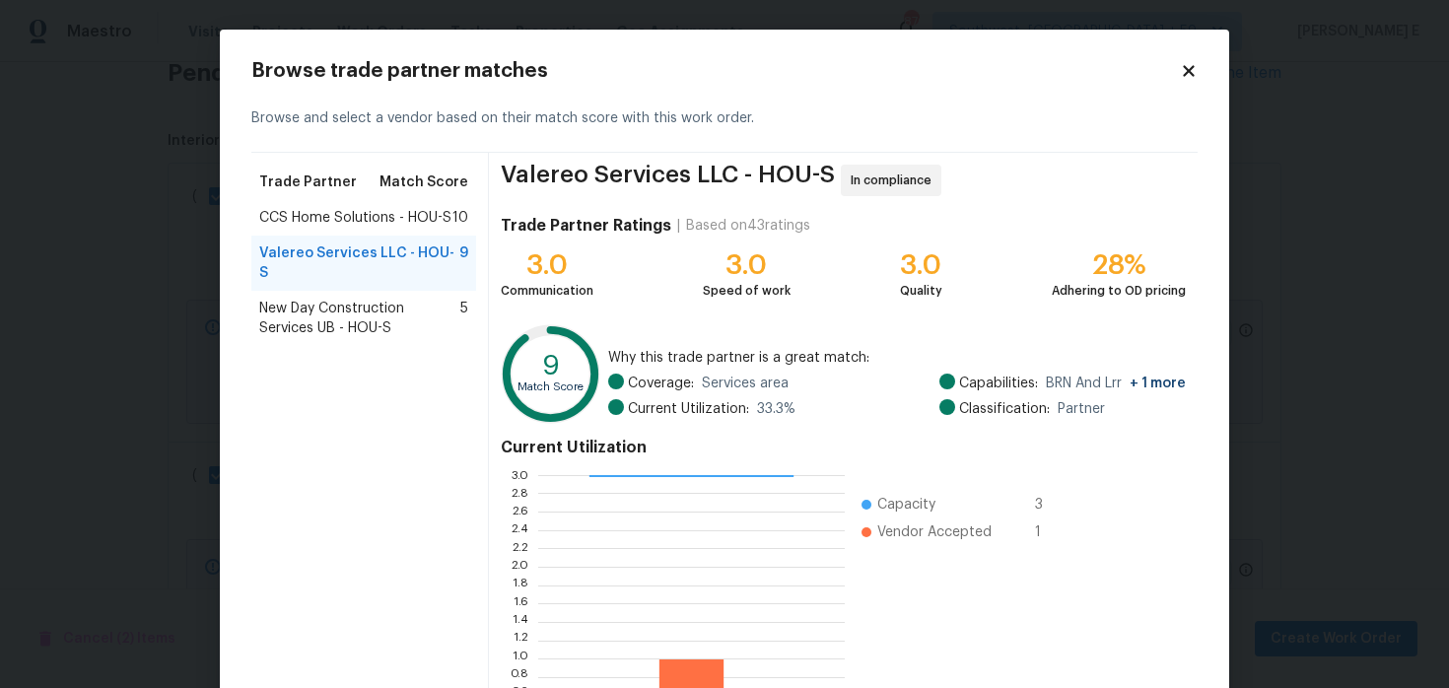
scroll to position [181, 0]
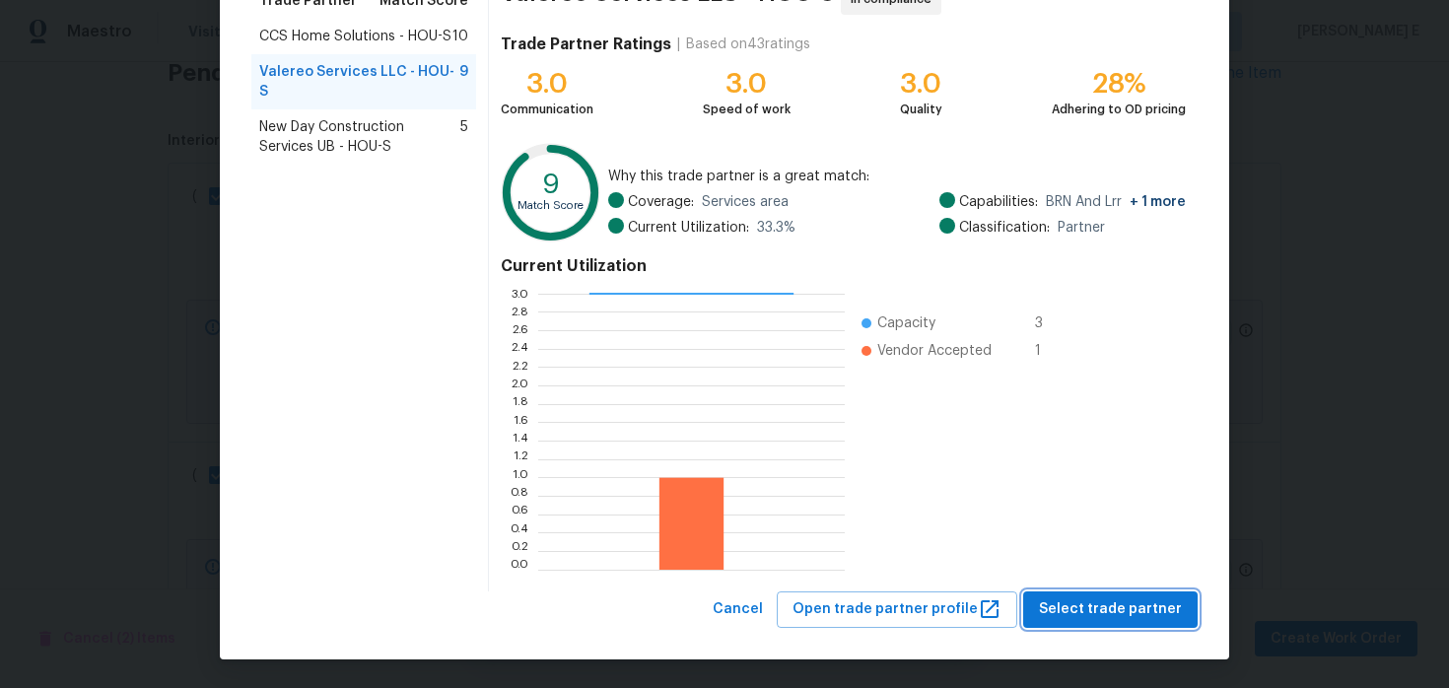
click at [1077, 603] on span "Select trade partner" at bounding box center [1110, 609] width 143 height 25
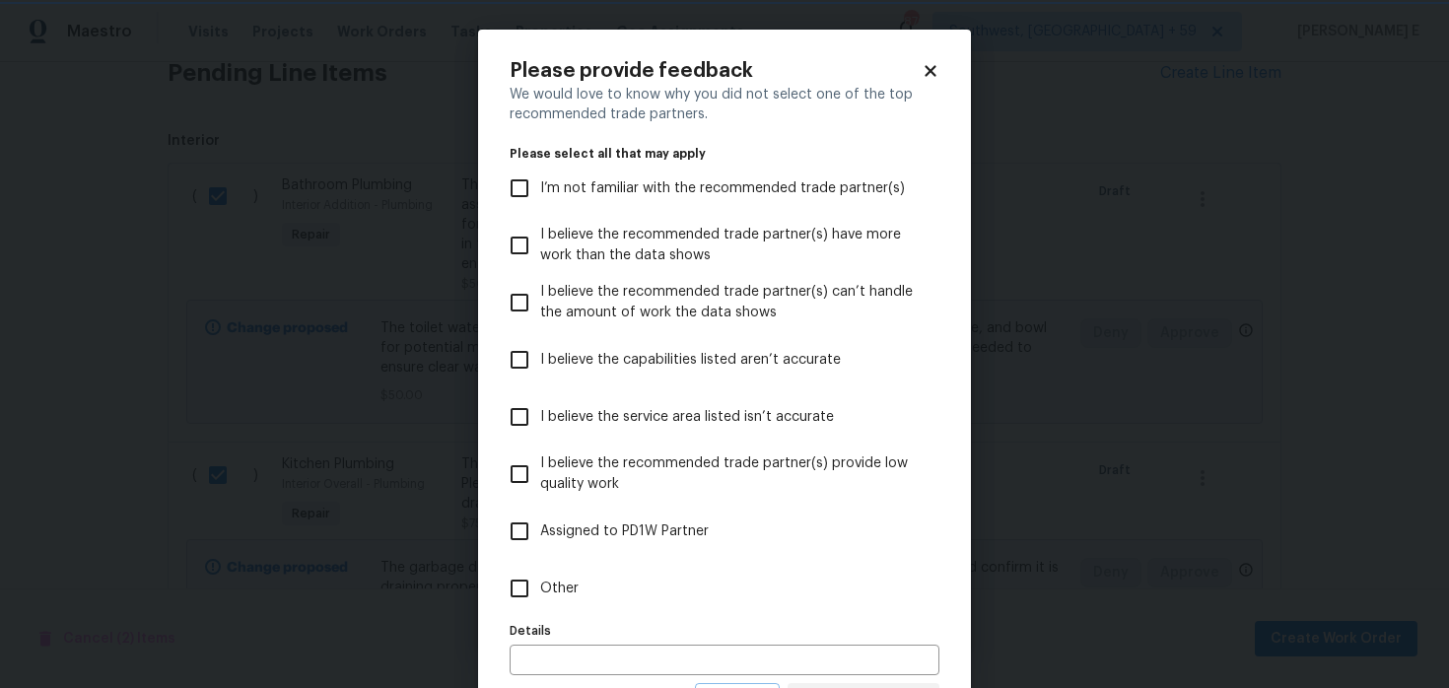
scroll to position [0, 0]
click at [693, 562] on label "Other" at bounding box center [711, 588] width 425 height 57
click at [540, 568] on input "Other" at bounding box center [519, 588] width 41 height 41
checkbox input "true"
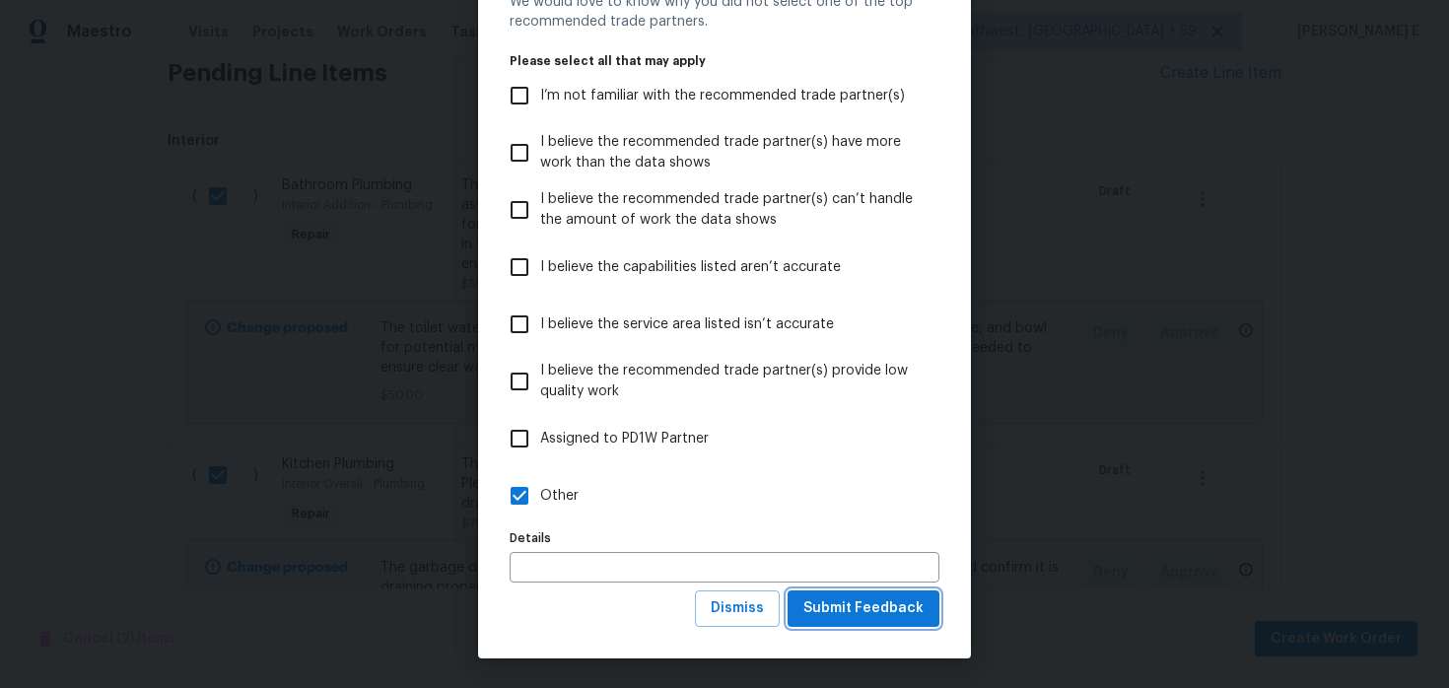
click at [936, 620] on button "Submit Feedback" at bounding box center [864, 608] width 152 height 36
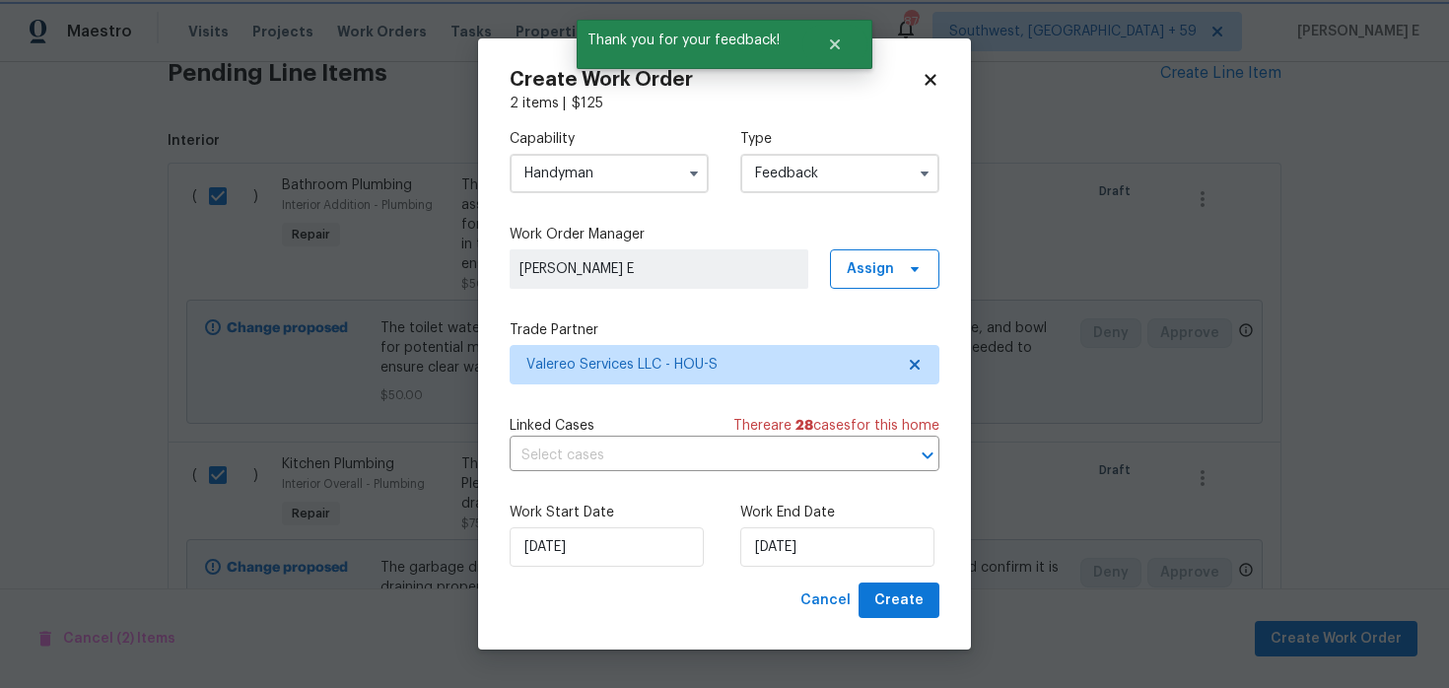
scroll to position [0, 0]
click at [777, 559] on input "[DATE]" at bounding box center [837, 546] width 194 height 39
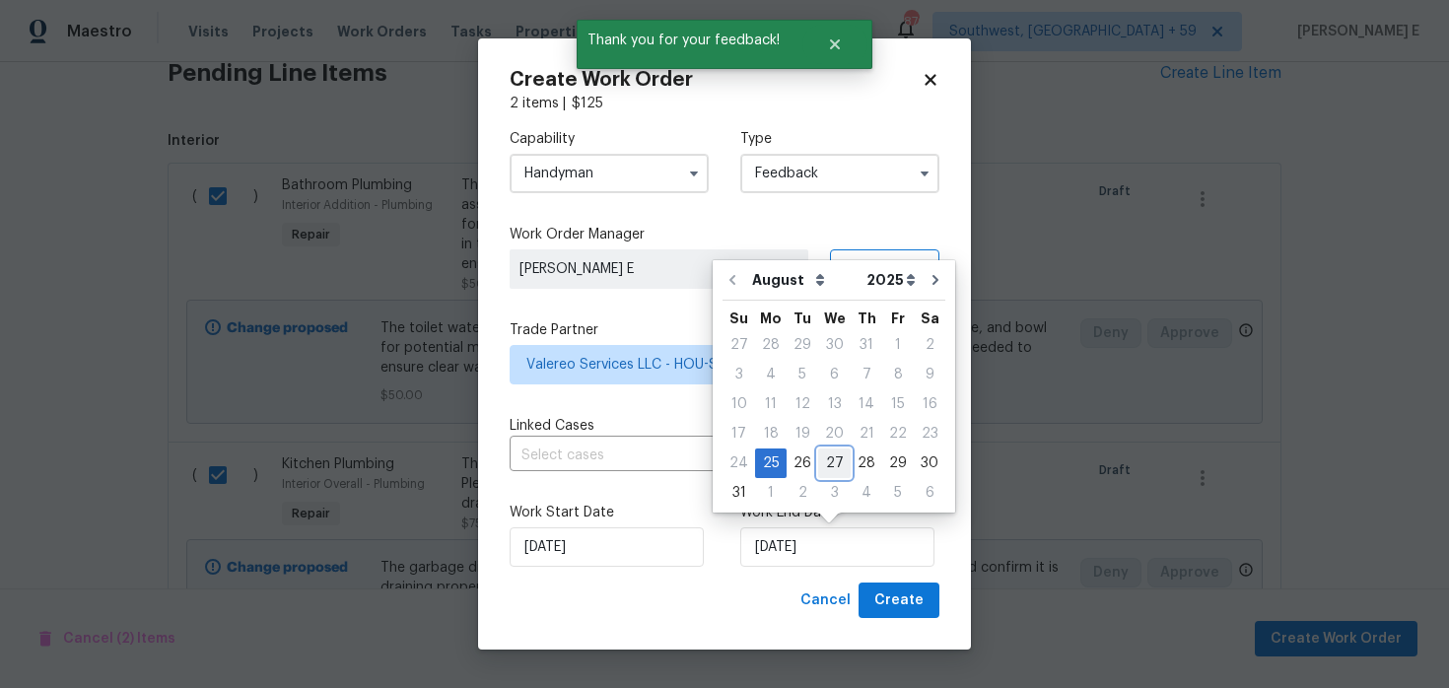
click at [842, 462] on div "27" at bounding box center [834, 464] width 33 height 28
type input "[DATE]"
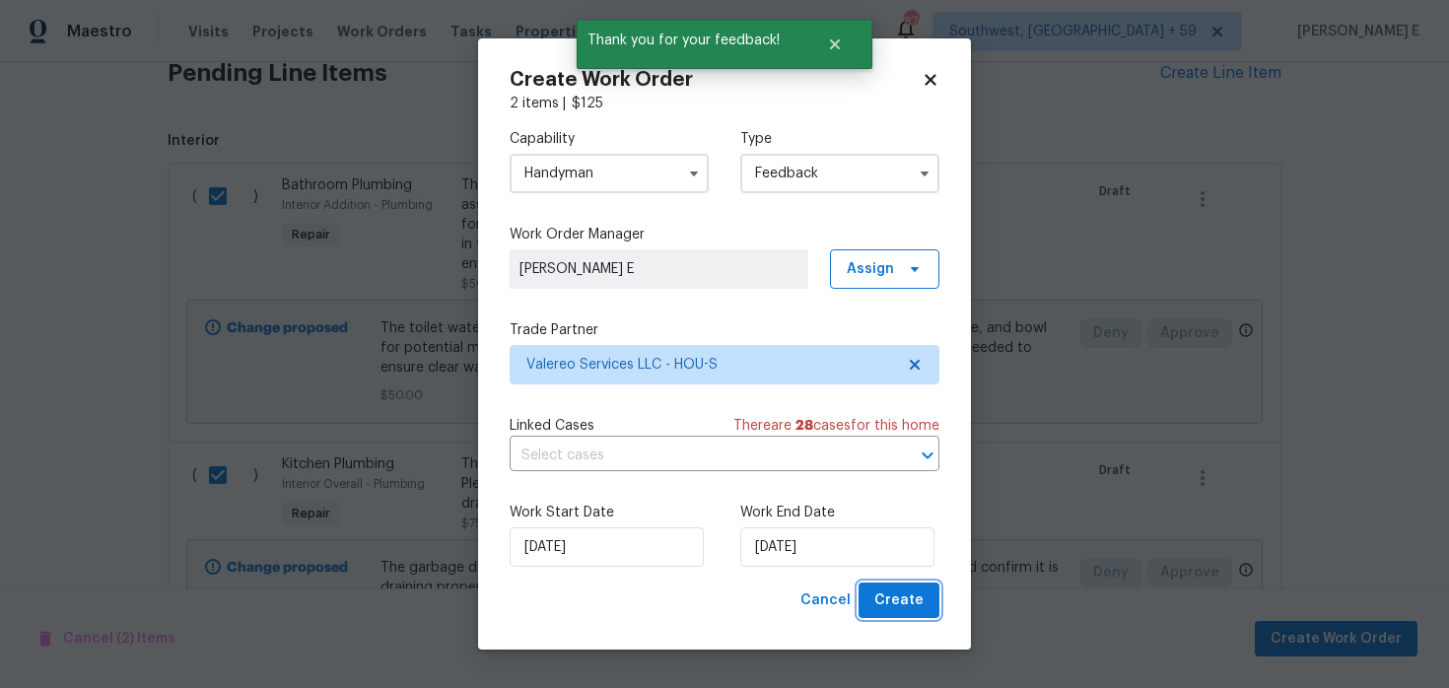
click at [894, 601] on span "Create" at bounding box center [898, 601] width 49 height 25
checkbox input "false"
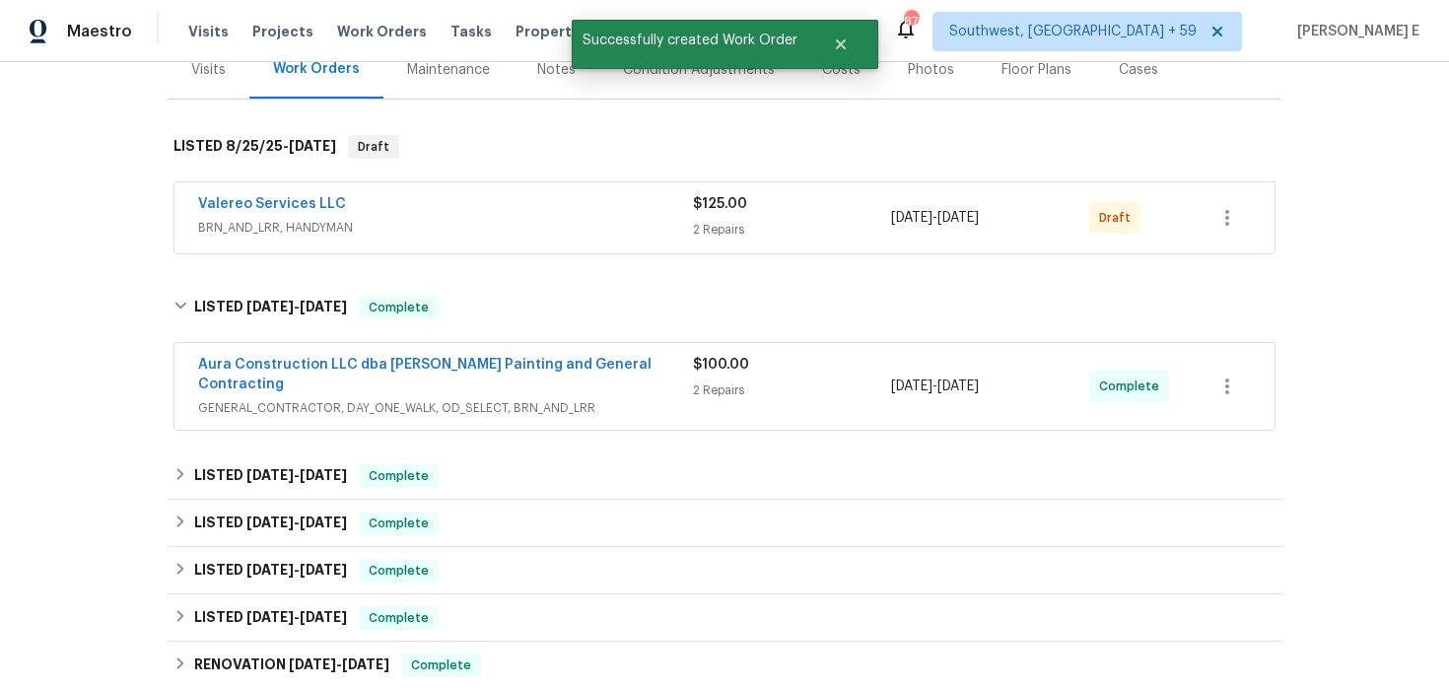
scroll to position [206, 0]
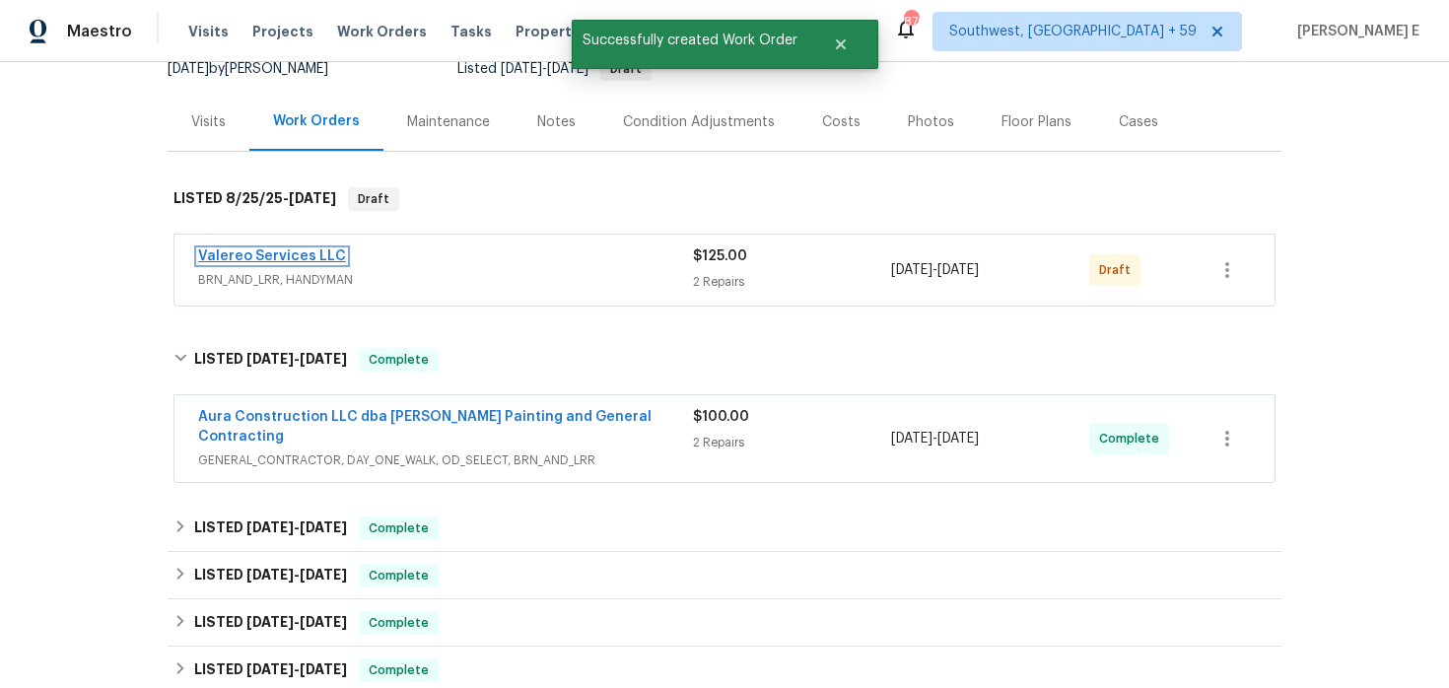
click at [280, 257] on link "Valereo Services LLC" at bounding box center [272, 256] width 148 height 14
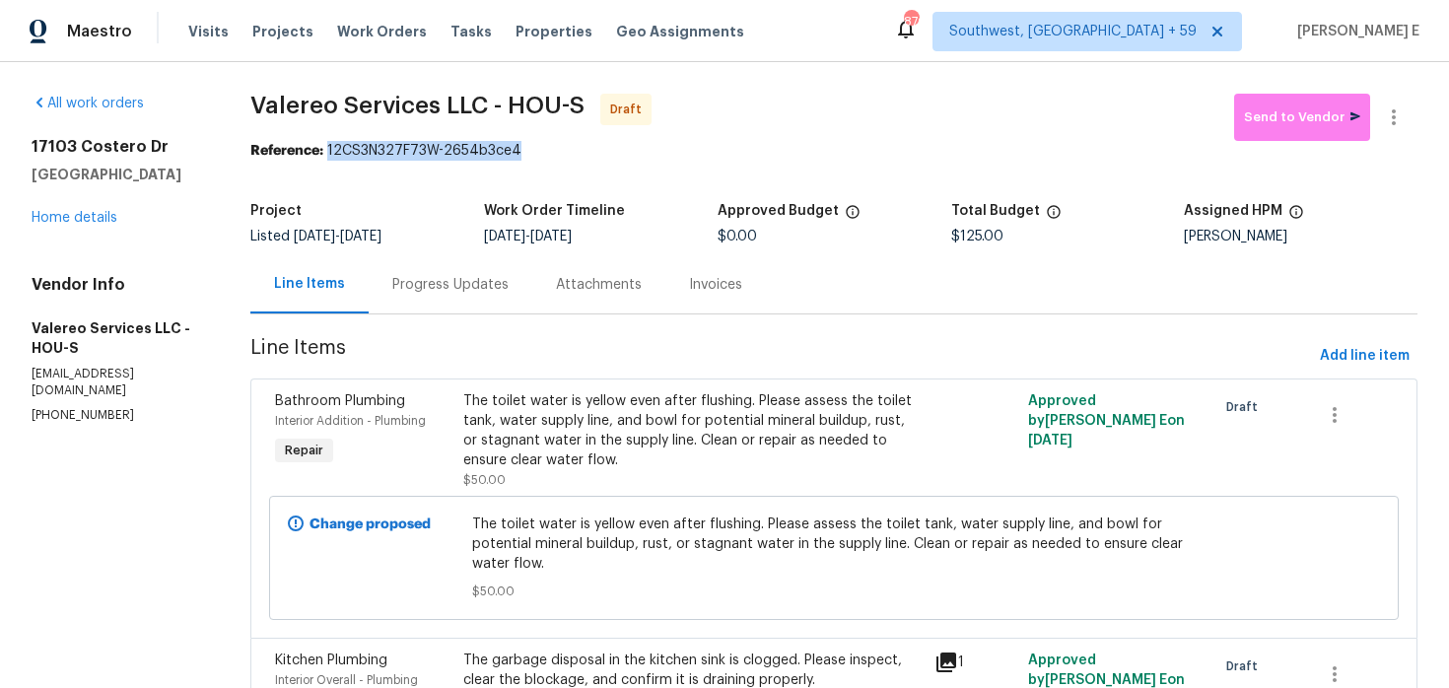
drag, startPoint x: 330, startPoint y: 145, endPoint x: 515, endPoint y: 147, distance: 184.3
click at [515, 147] on div "Reference: 12CS3N327F73W-2654b3ce4" at bounding box center [833, 151] width 1167 height 20
copy div "12CS3N327F73W-2654b3ce4"
click at [402, 303] on div "Progress Updates" at bounding box center [451, 284] width 164 height 58
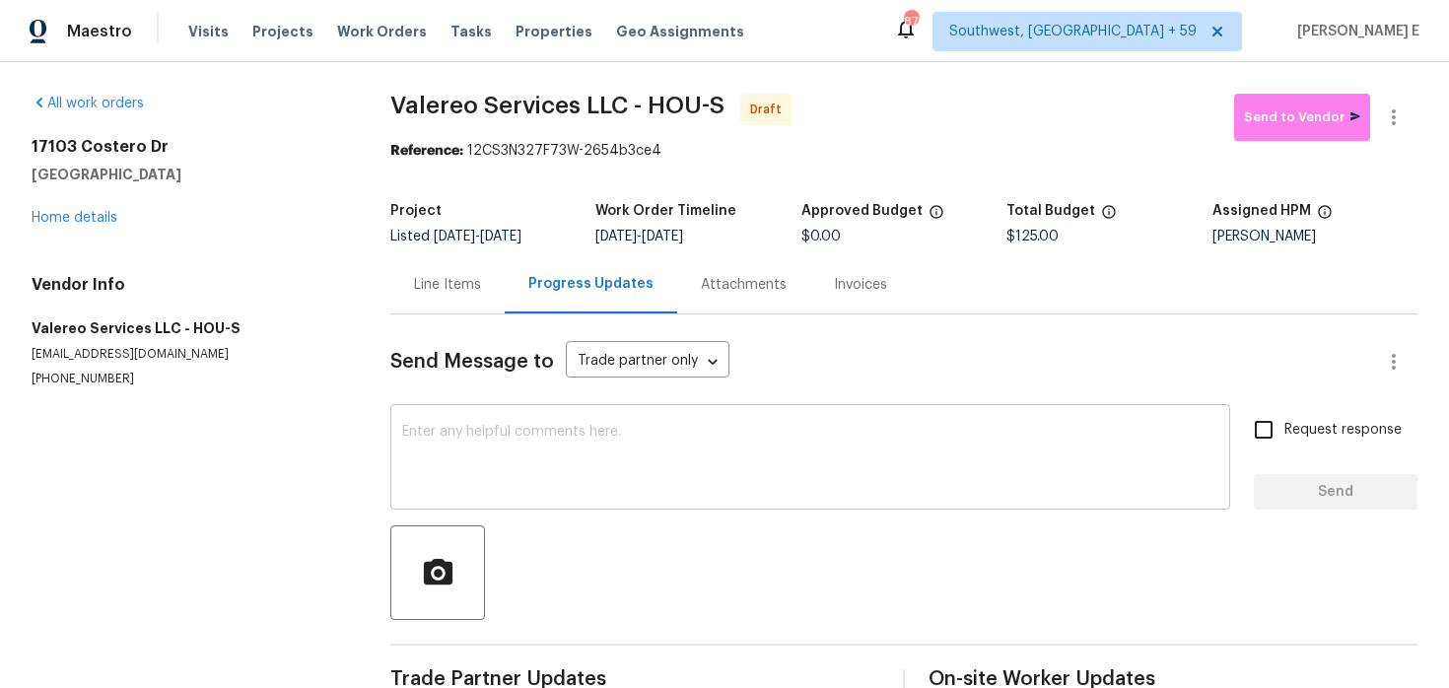
click at [563, 425] on textarea at bounding box center [810, 459] width 816 height 69
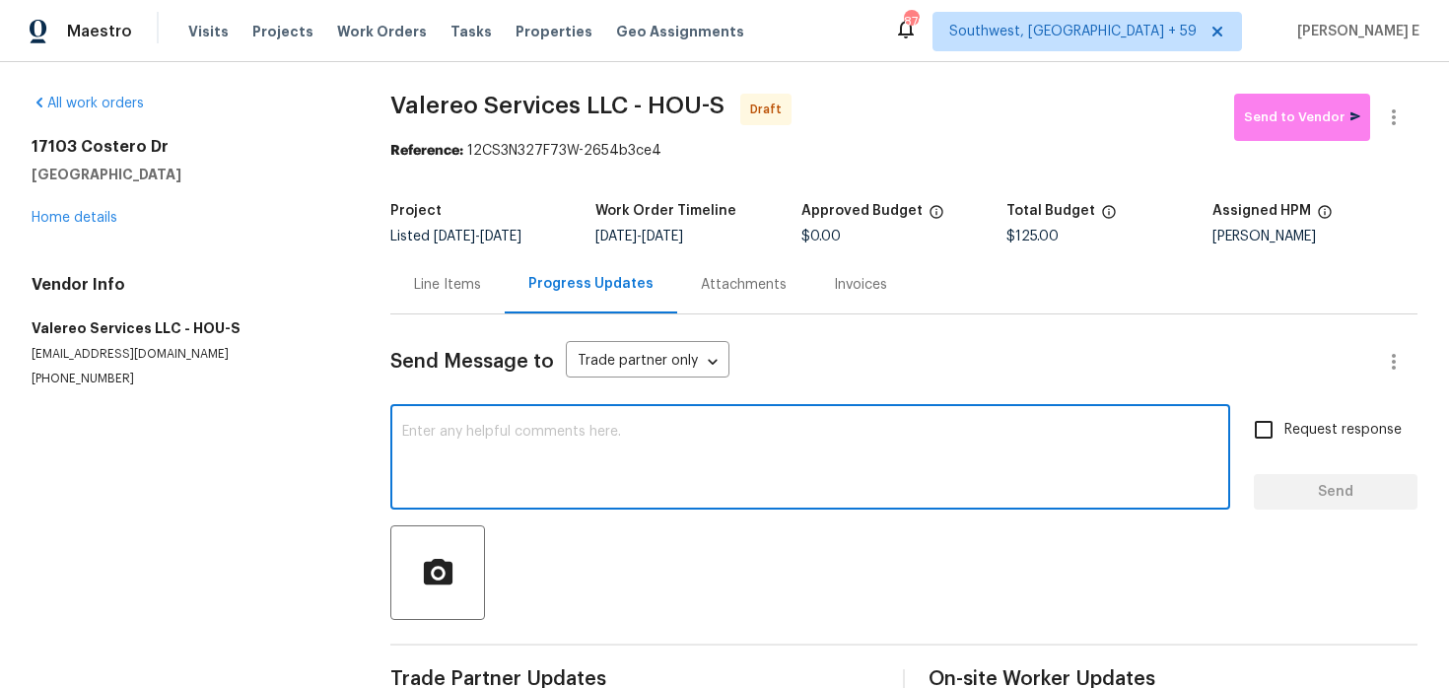
paste textarea "Hi this is Keerthana with Opendoor. I’m confirming you received the WO for the …"
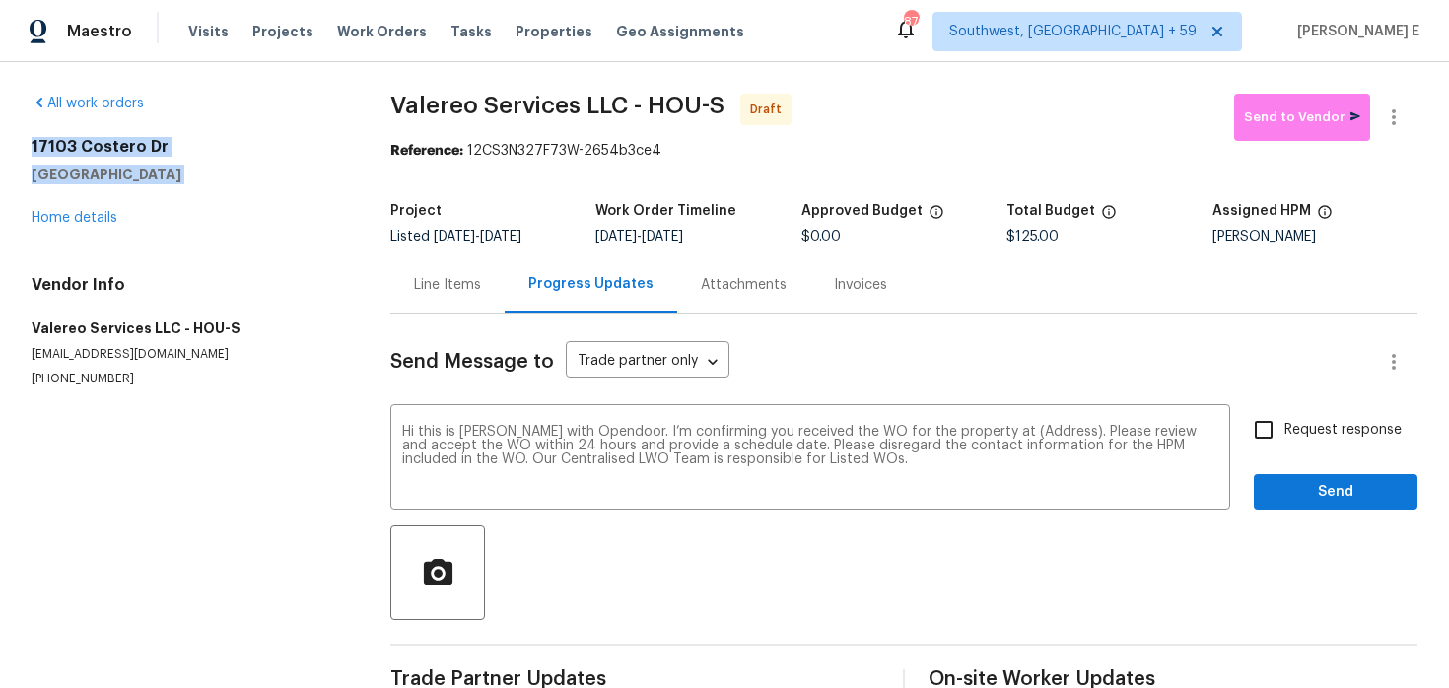
drag, startPoint x: 26, startPoint y: 149, endPoint x: 191, endPoint y: 196, distance: 172.2
click at [191, 196] on div "All work orders 17103 Costero Dr Houston, TX 77083 Home details Vendor Info Val…" at bounding box center [724, 397] width 1449 height 670
copy div "17103 Costero Dr Houston, TX 77083"
click at [1015, 440] on textarea "Hi this is Keerthana with Opendoor. I’m confirming you received the WO for the …" at bounding box center [810, 459] width 816 height 69
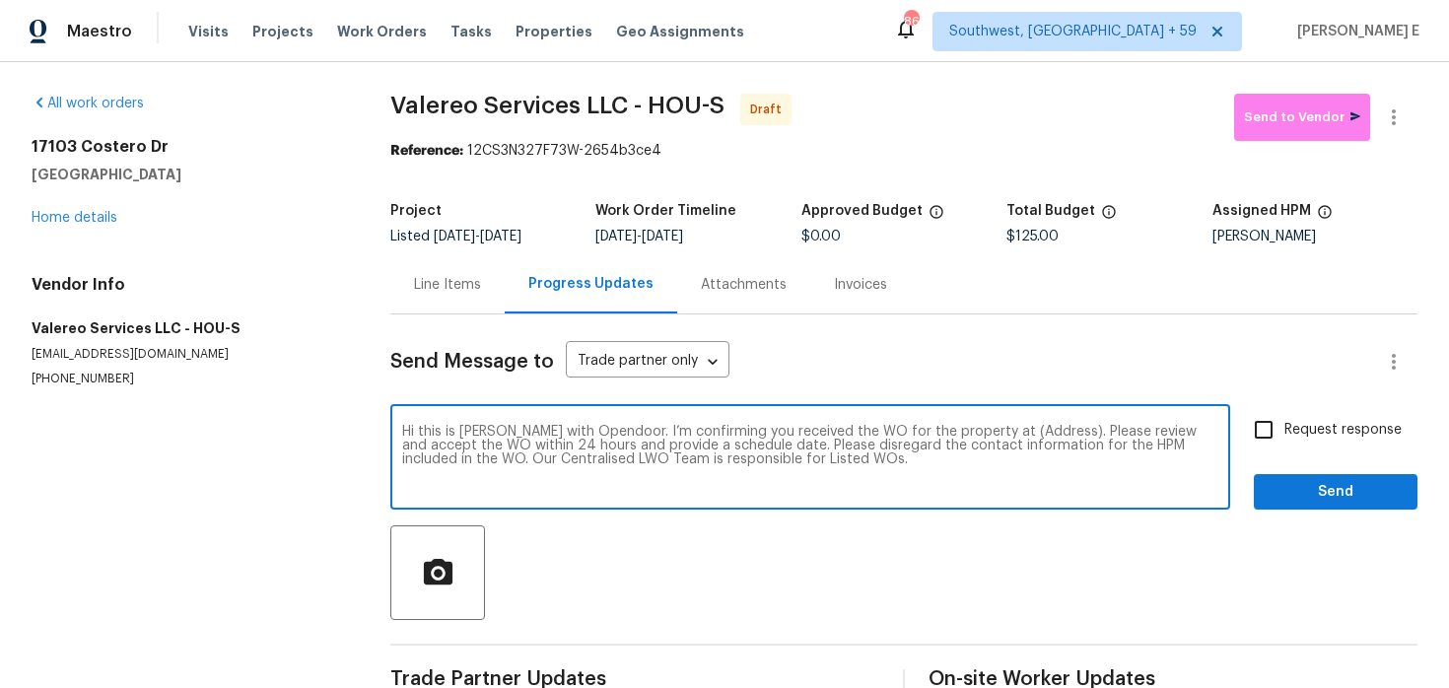
click at [1015, 440] on textarea "Hi this is Keerthana with Opendoor. I’m confirming you received the WO for the …" at bounding box center [810, 459] width 816 height 69
click at [1028, 424] on div "Hi this is Keerthana with Opendoor. I’m confirming you received the WO for the …" at bounding box center [810, 459] width 840 height 101
click at [1013, 433] on textarea "Hi this is Keerthana with Opendoor. I’m confirming you received the WO for the …" at bounding box center [810, 459] width 816 height 69
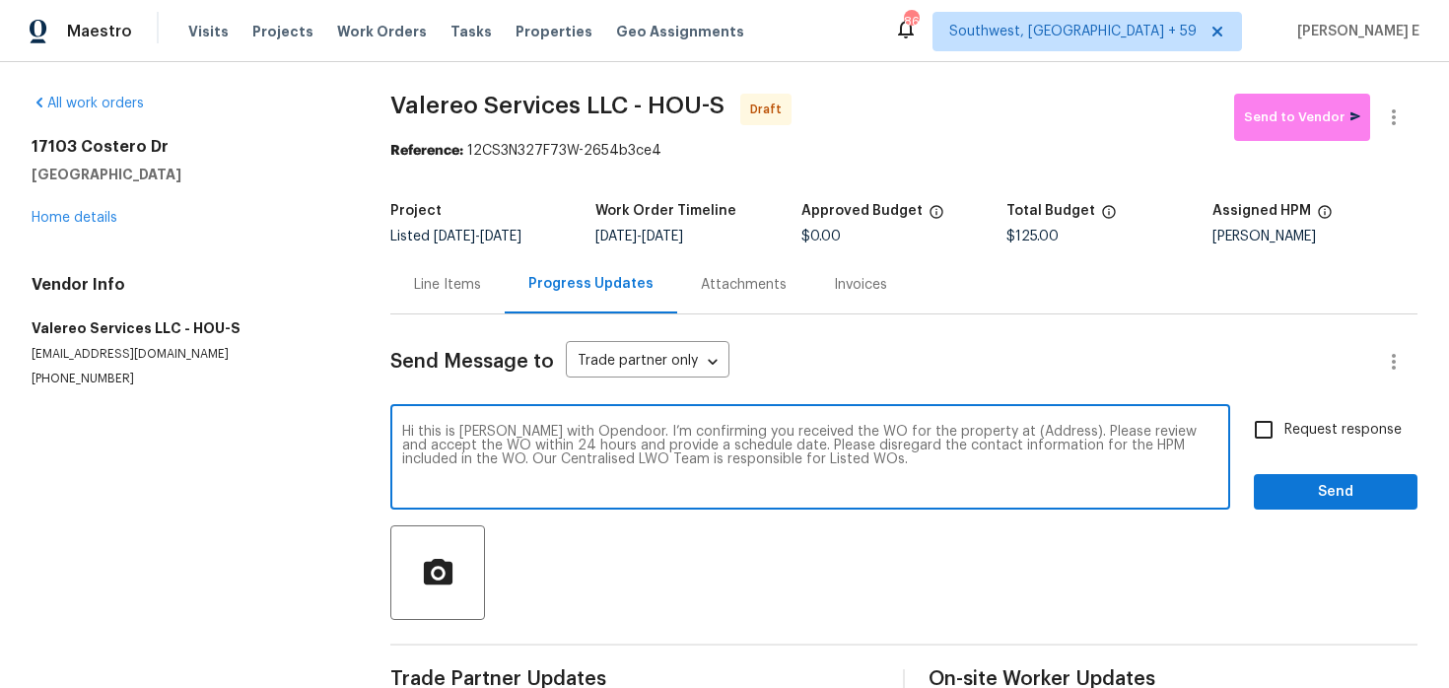
paste textarea "17103 Costero Dr Houston, TX 77083"
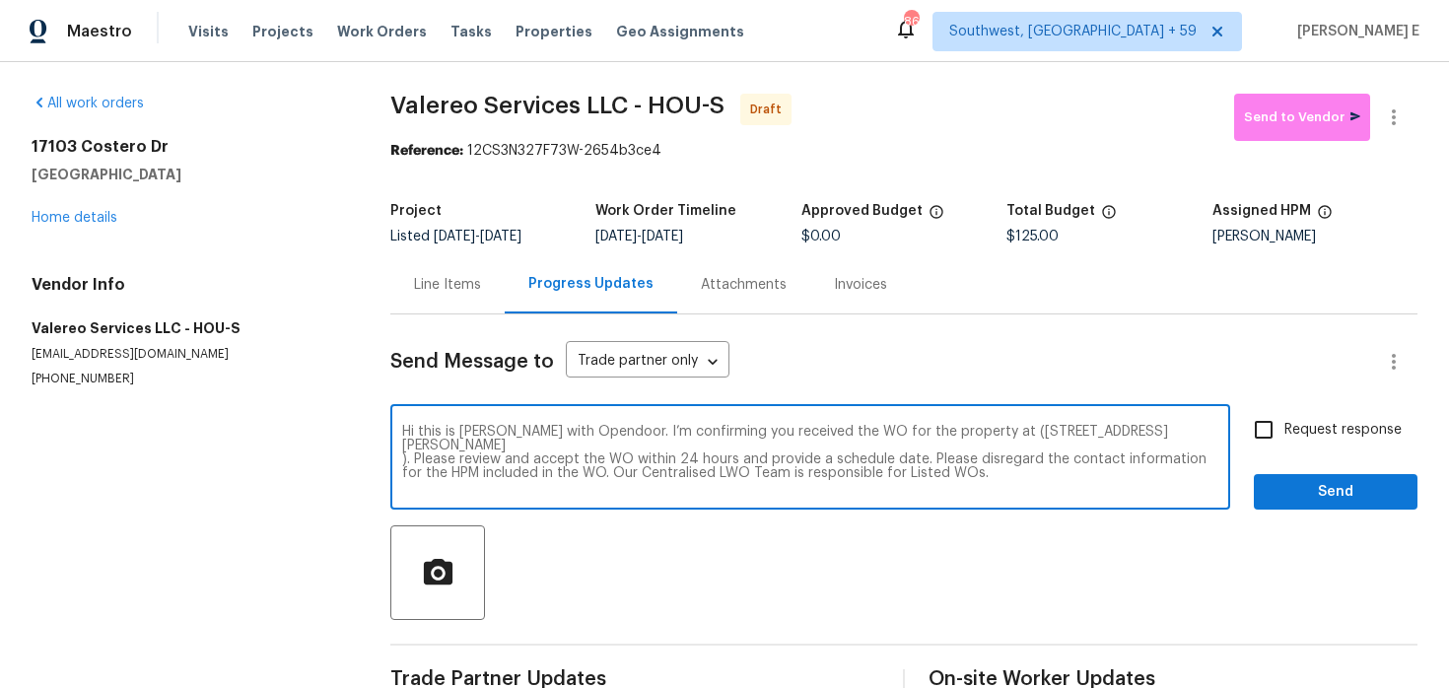
type textarea "Hi this is Keerthana with Opendoor. I’m confirming you received the WO for the …"
click at [1315, 418] on label "Request response" at bounding box center [1322, 429] width 159 height 41
click at [1284, 418] on input "Request response" at bounding box center [1263, 429] width 41 height 41
checkbox input "true"
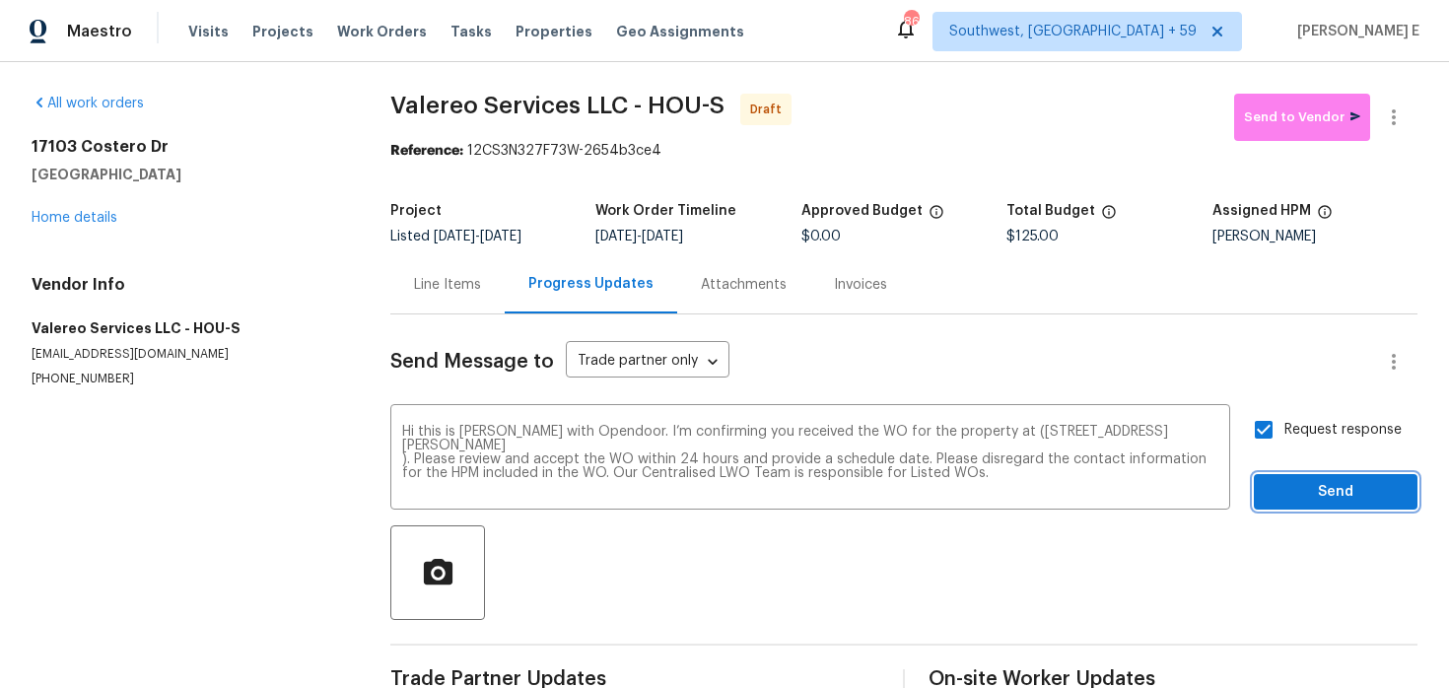
click at [1310, 504] on span "Send" at bounding box center [1336, 492] width 132 height 25
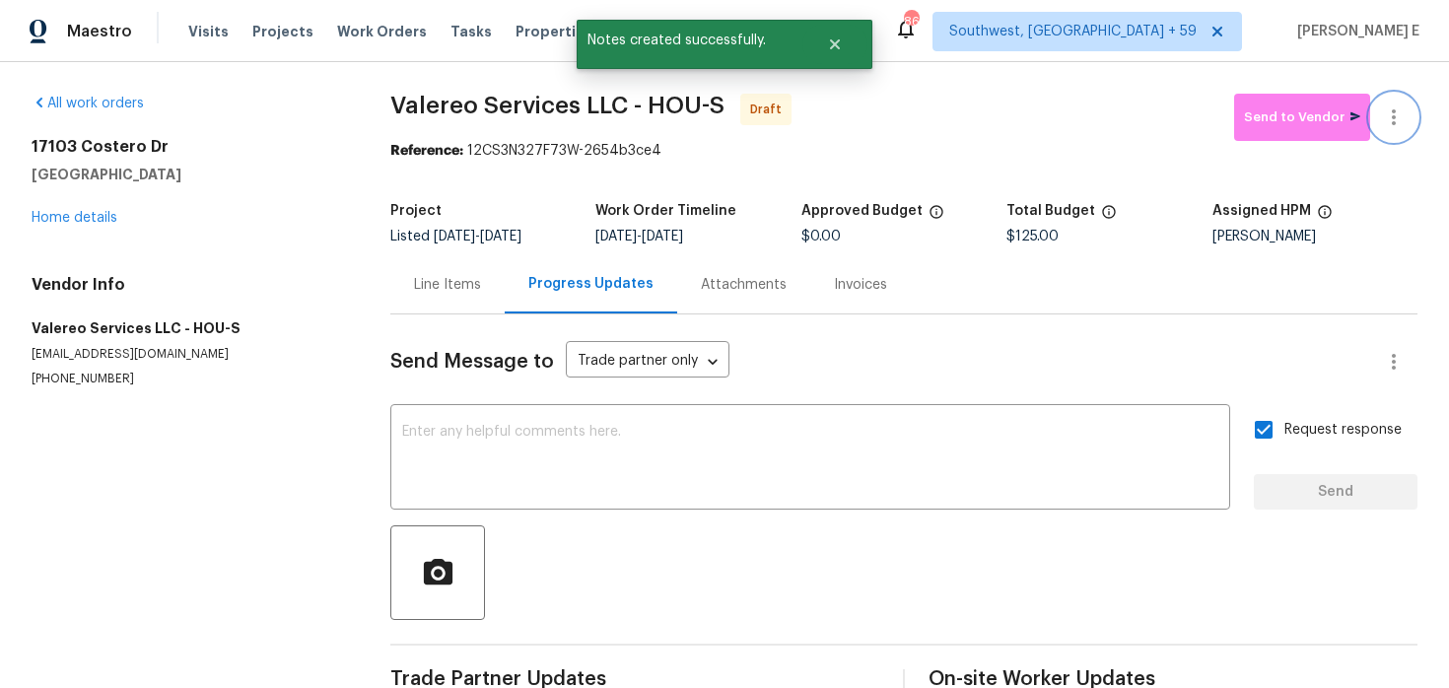
click at [1398, 118] on icon "button" at bounding box center [1394, 117] width 24 height 24
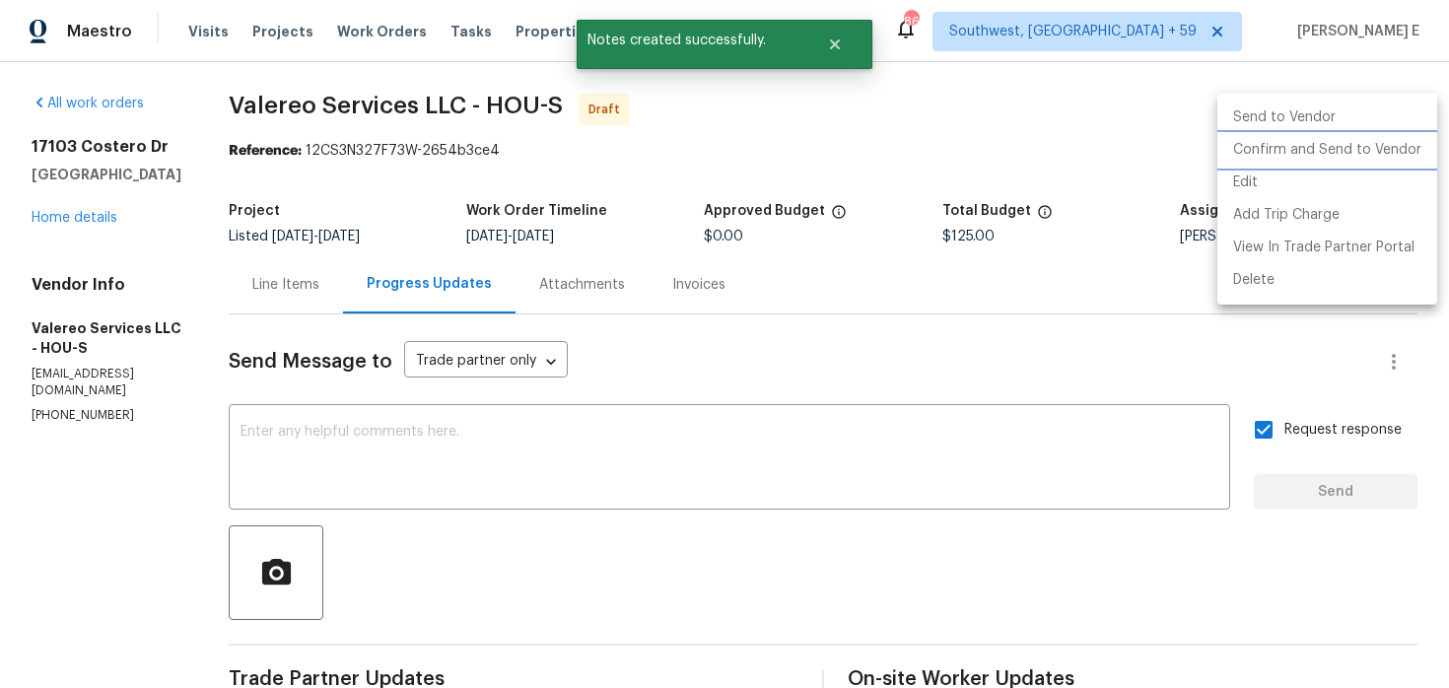
click at [1317, 157] on li "Confirm and Send to Vendor" at bounding box center [1327, 150] width 220 height 33
click at [979, 214] on div at bounding box center [724, 344] width 1449 height 688
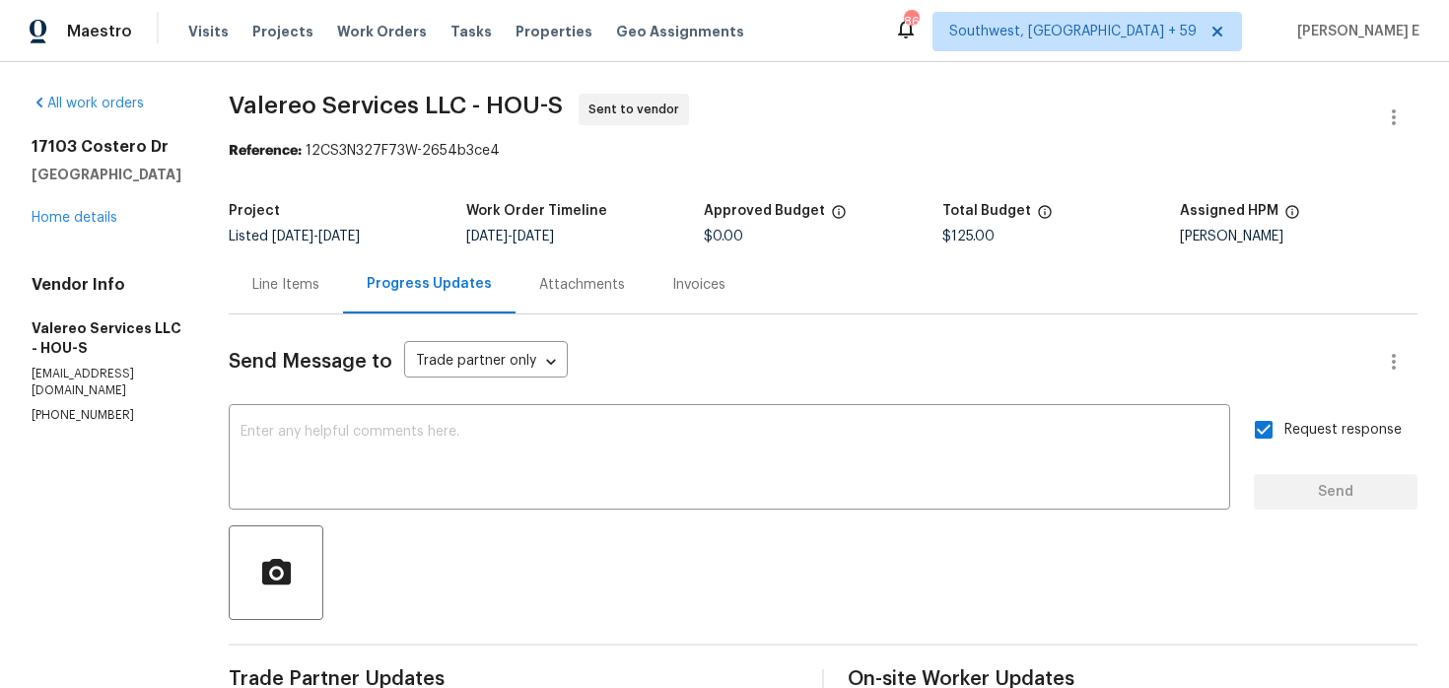
click at [370, 208] on div "Project" at bounding box center [348, 217] width 238 height 26
drag, startPoint x: 230, startPoint y: 106, endPoint x: 462, endPoint y: 104, distance: 232.7
click at [462, 104] on span "Valereo Services LLC - HOU-S" at bounding box center [396, 106] width 334 height 24
copy span "Valereo Services LLC"
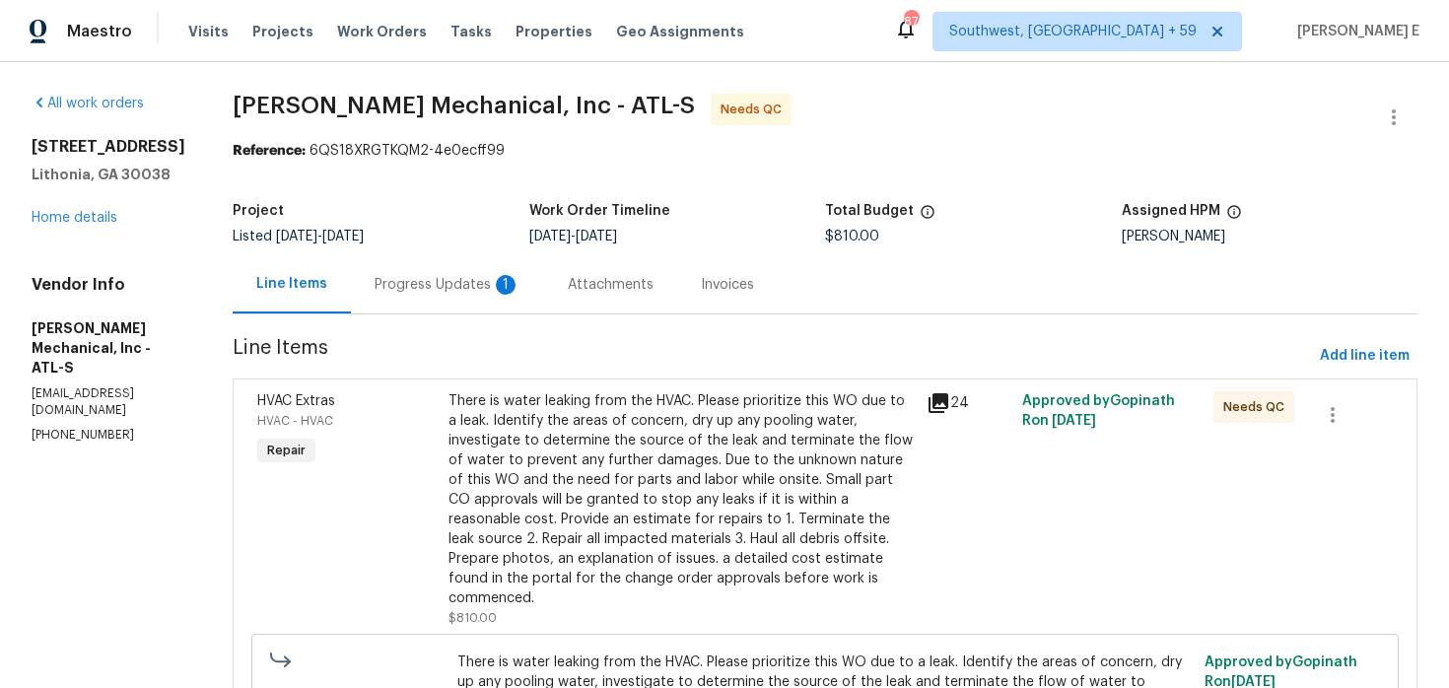
click at [543, 269] on div "Progress Updates 1" at bounding box center [447, 284] width 193 height 58
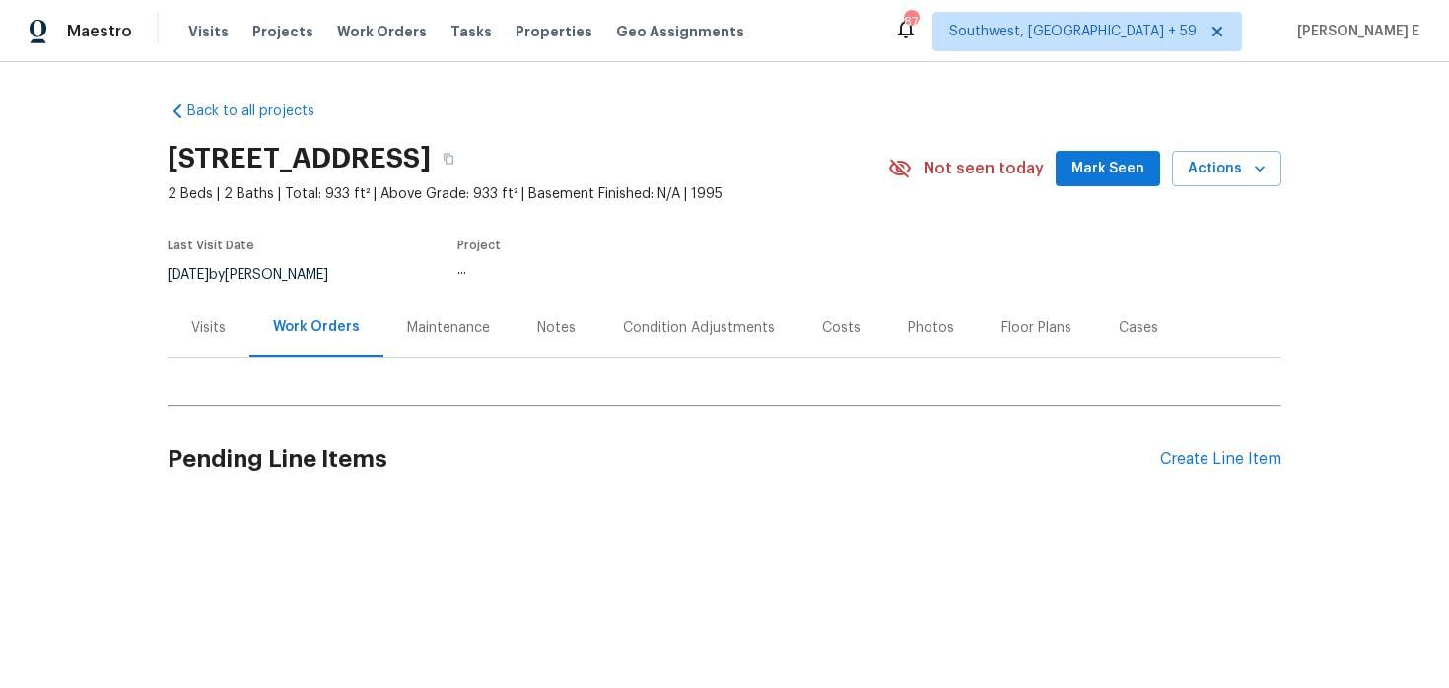
click at [210, 323] on div "Visits" at bounding box center [208, 328] width 35 height 20
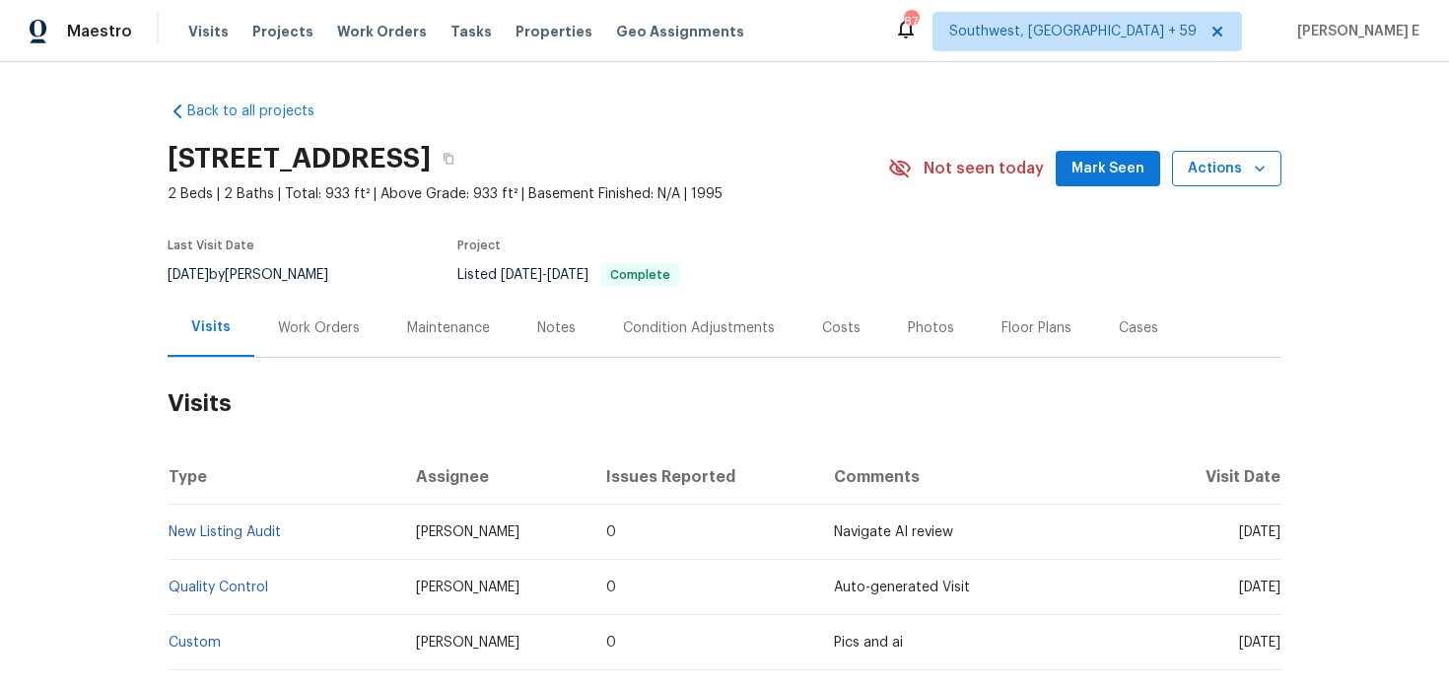
click at [1208, 170] on span "Actions" at bounding box center [1227, 169] width 78 height 25
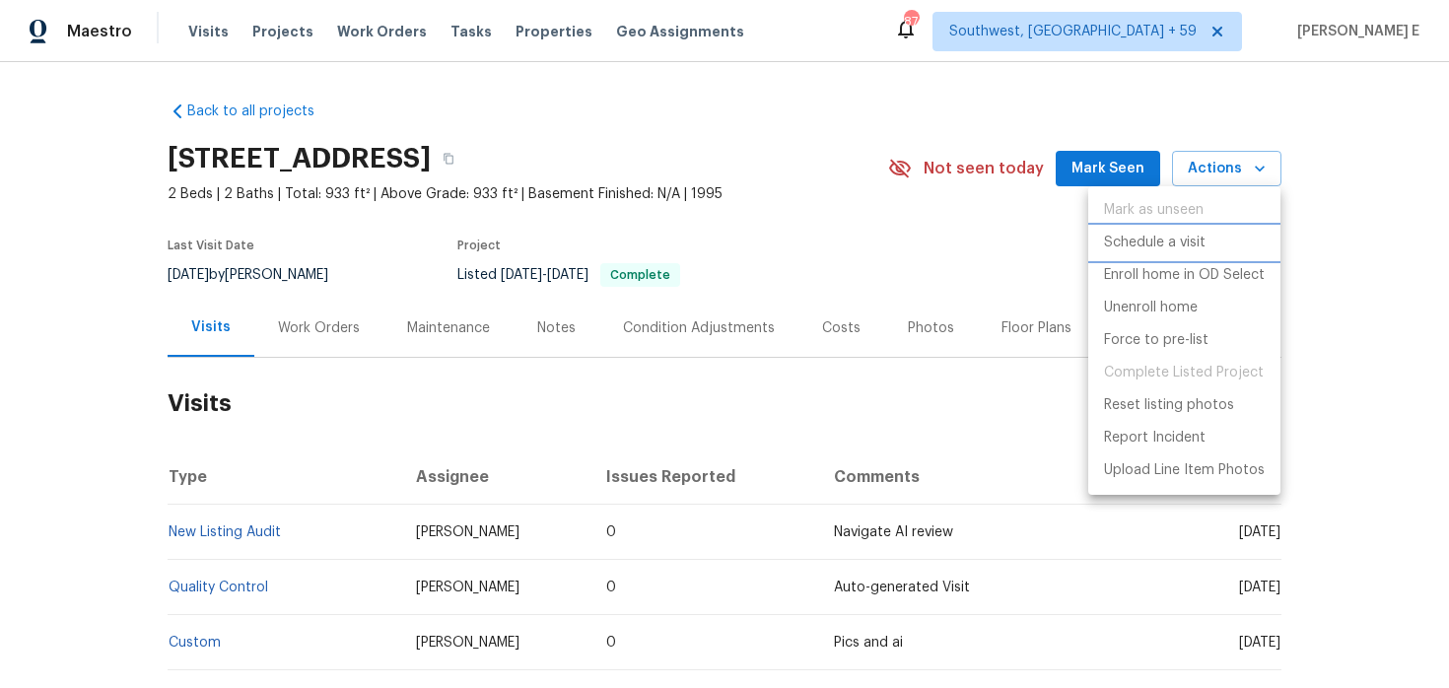
click at [1156, 242] on p "Schedule a visit" at bounding box center [1155, 243] width 102 height 21
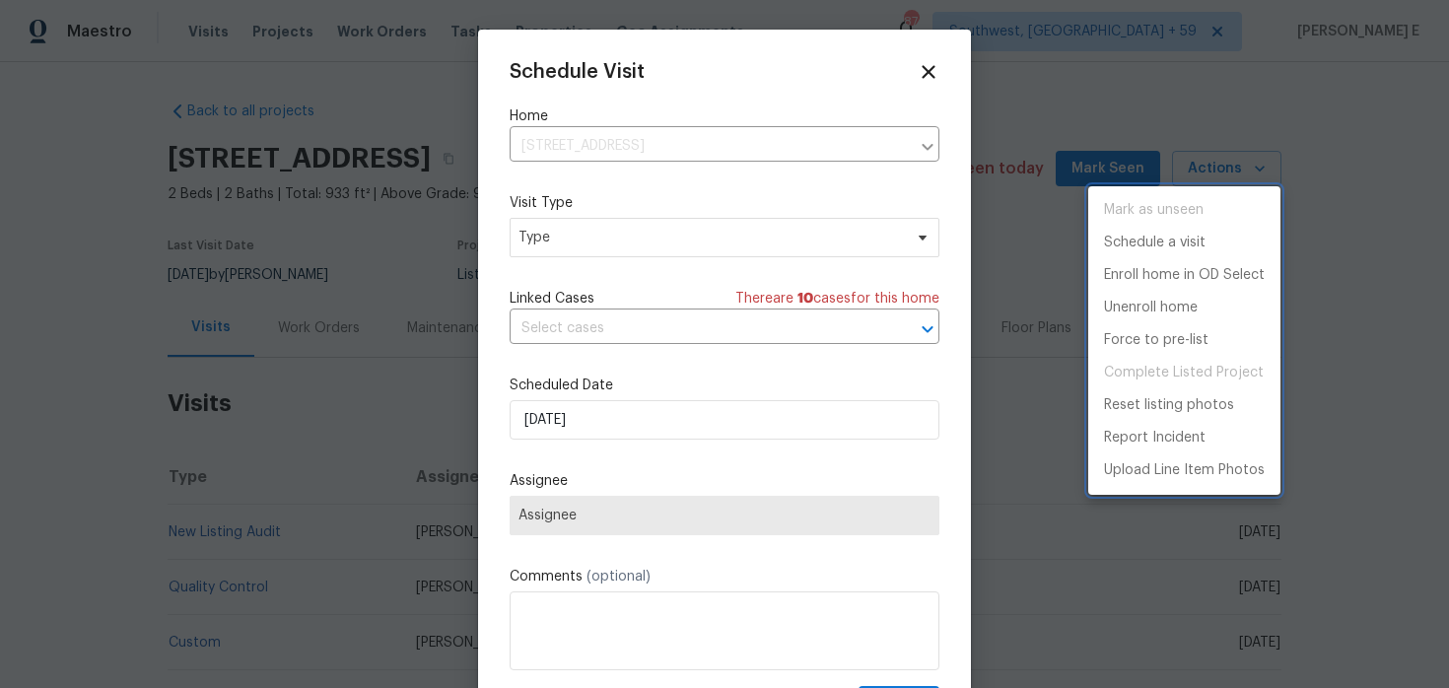
click at [554, 231] on div at bounding box center [724, 344] width 1449 height 688
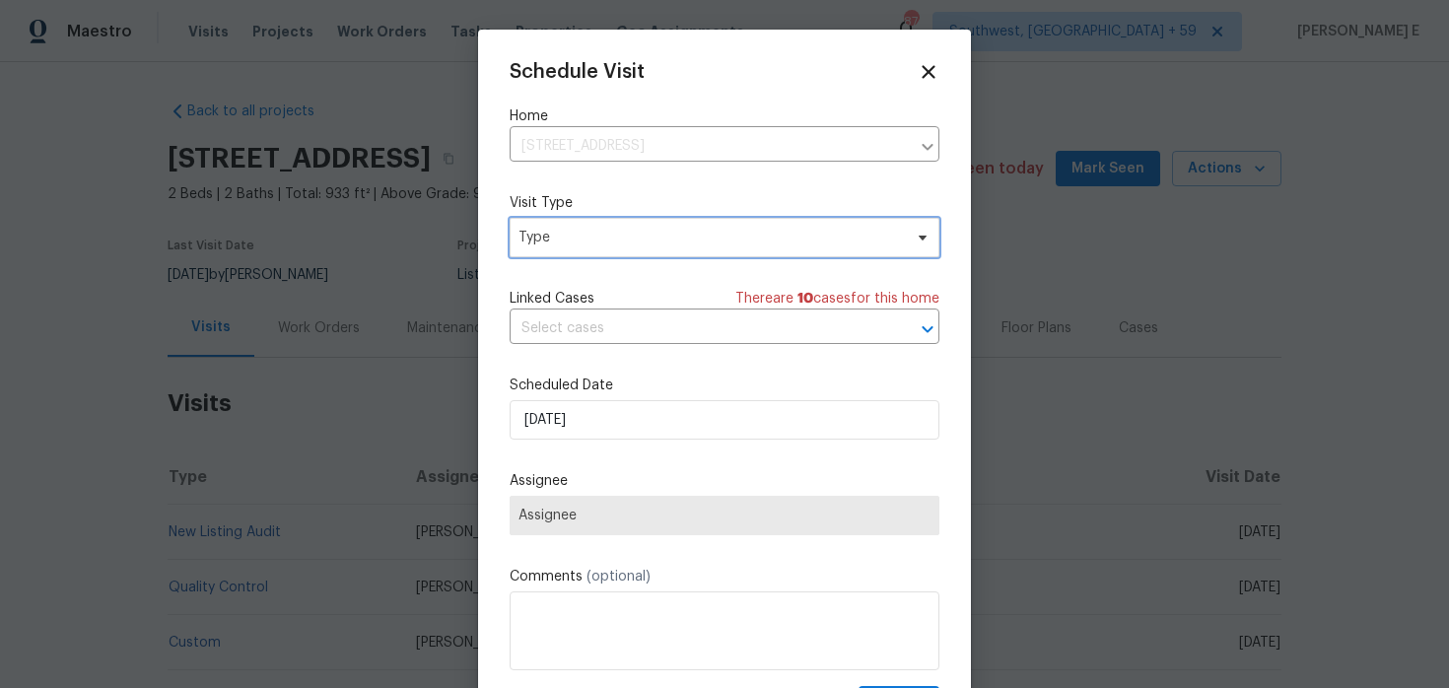
click at [554, 231] on span "Type" at bounding box center [710, 238] width 383 height 20
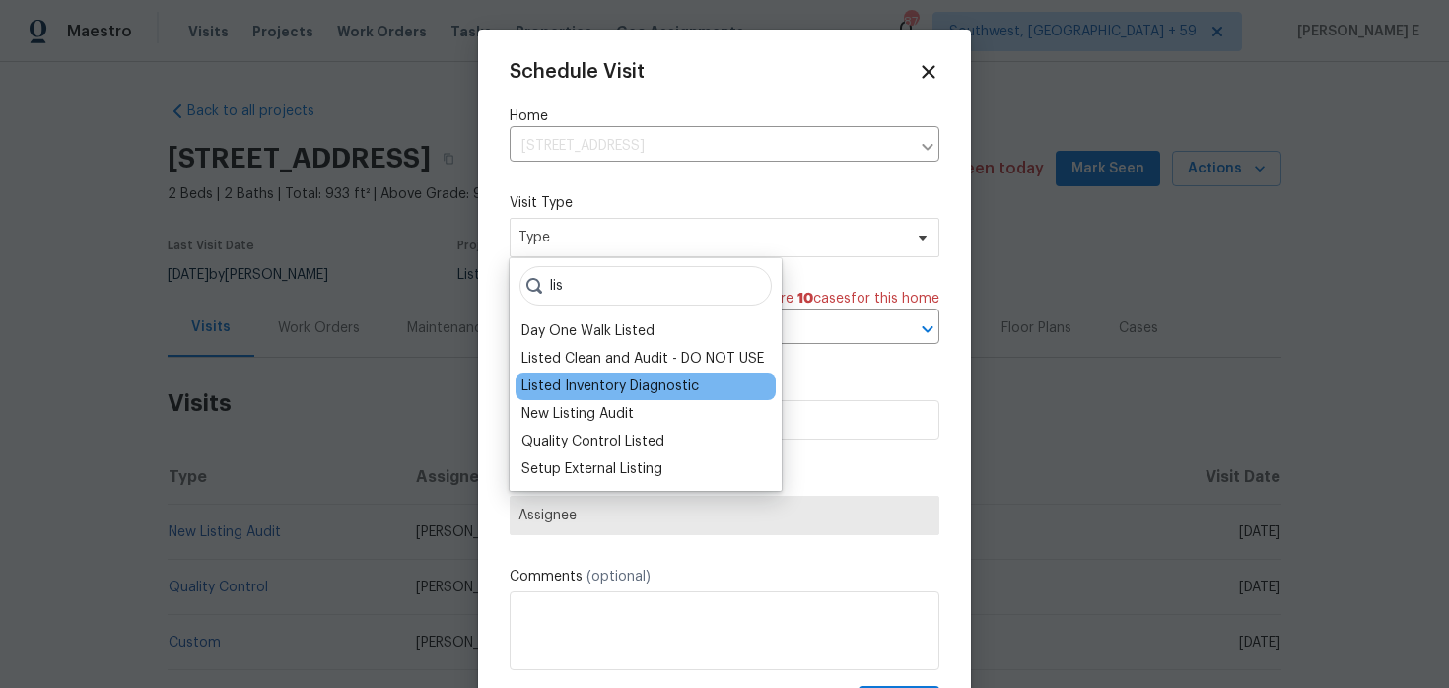
type input "lis"
click at [598, 377] on div "Listed Inventory Diagnostic" at bounding box center [609, 387] width 177 height 20
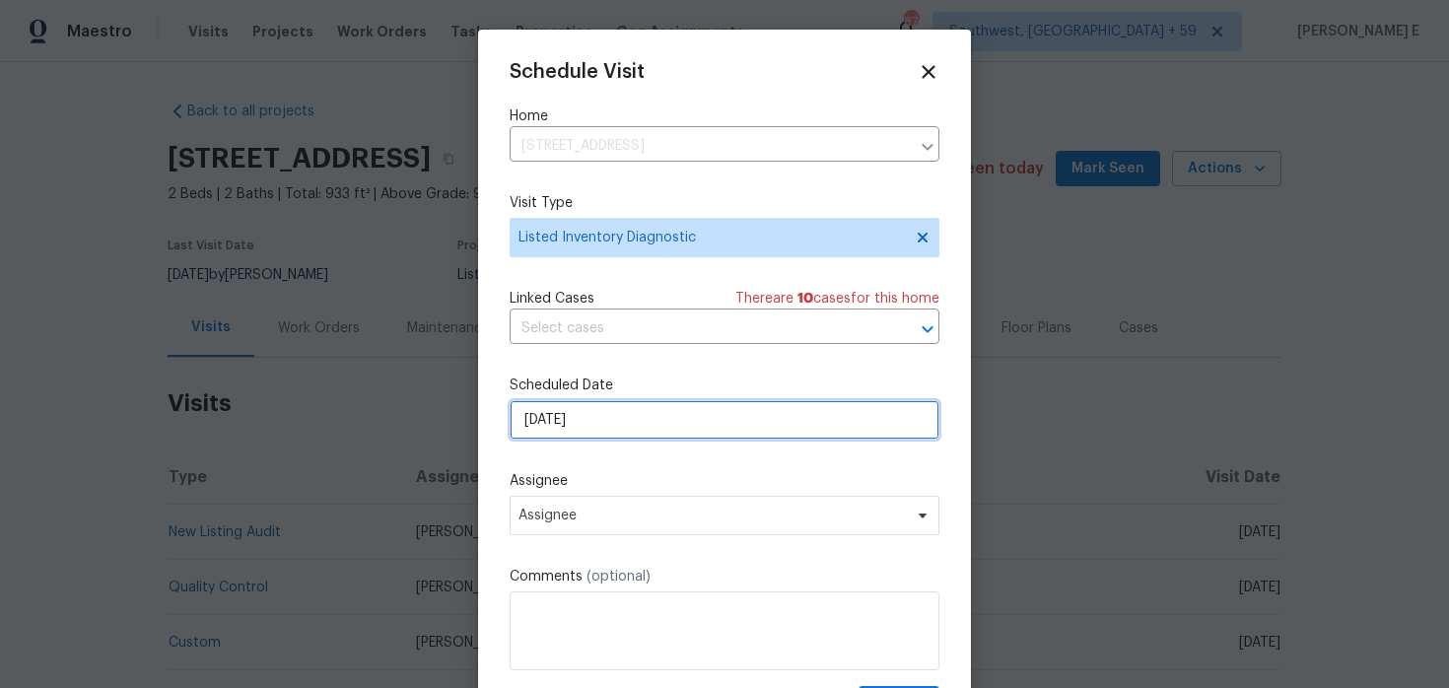
click at [583, 420] on input "[DATE]" at bounding box center [725, 419] width 430 height 39
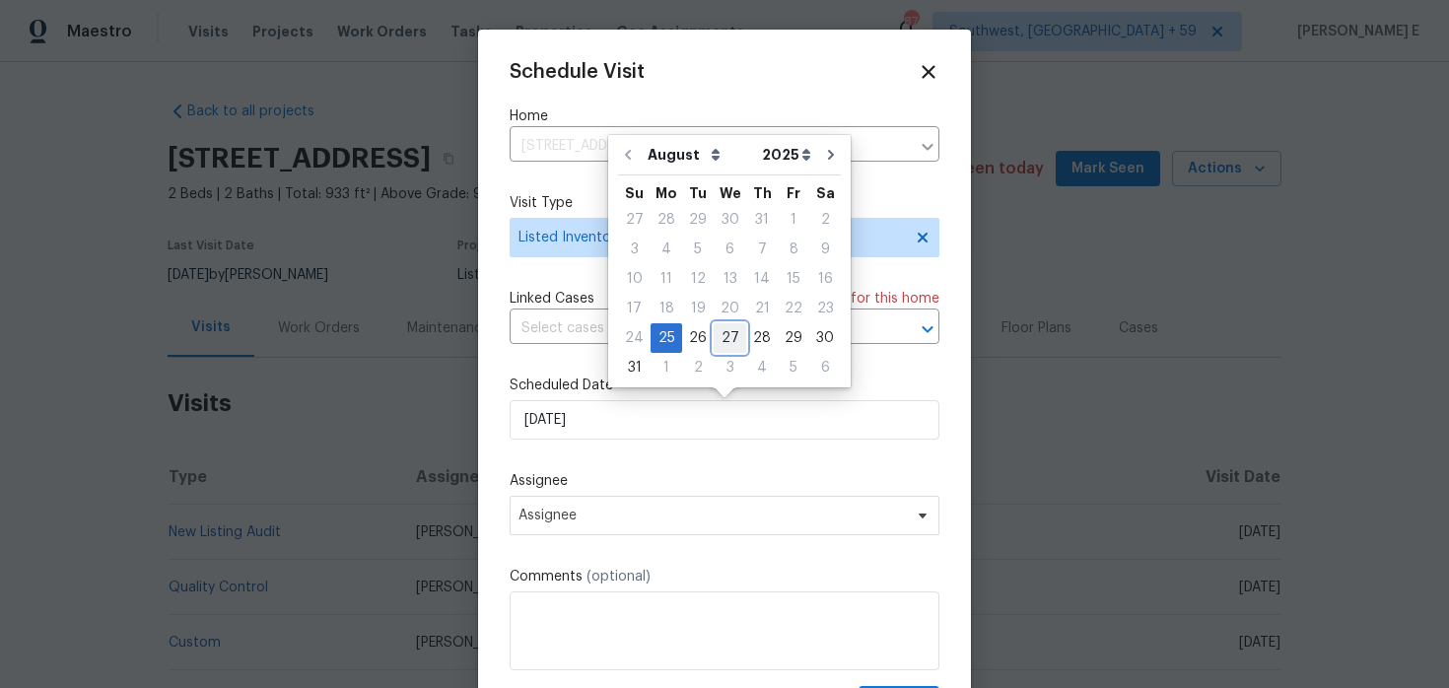
click at [723, 339] on div "27" at bounding box center [730, 338] width 33 height 28
type input "[DATE]"
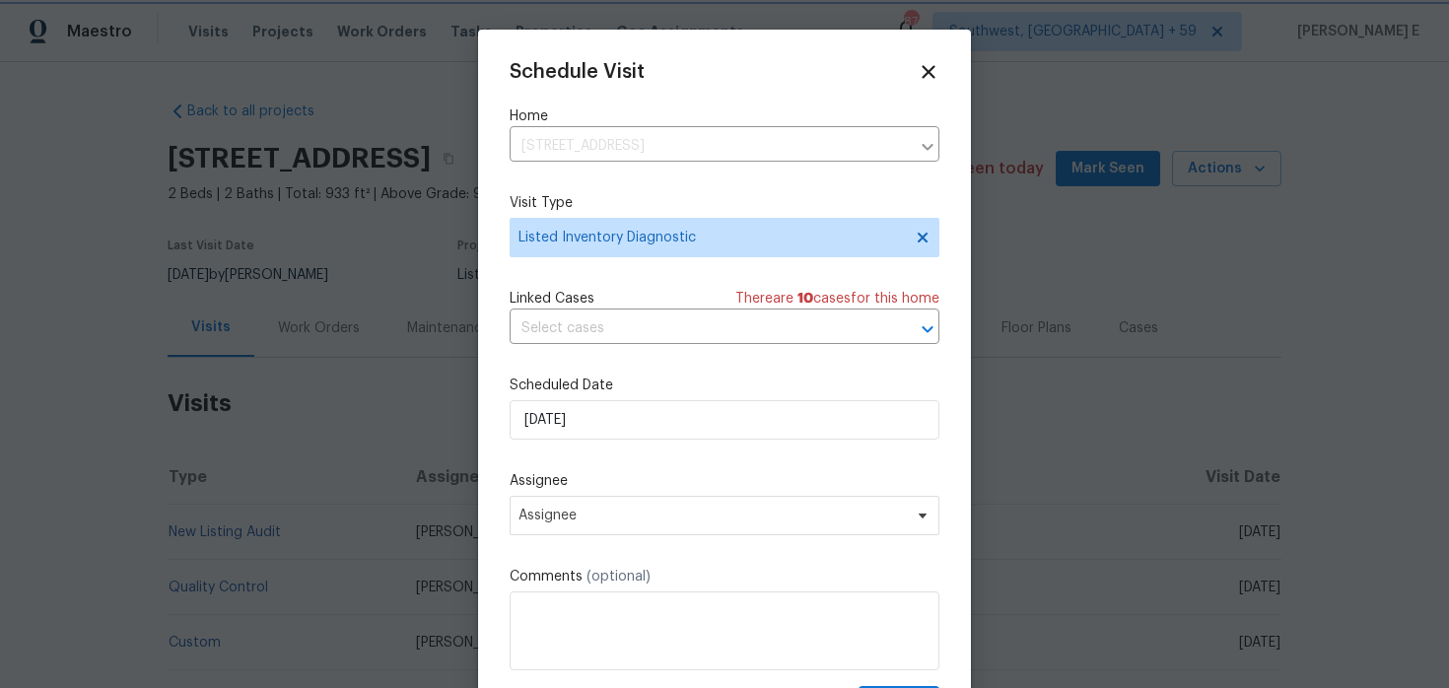
scroll to position [35, 0]
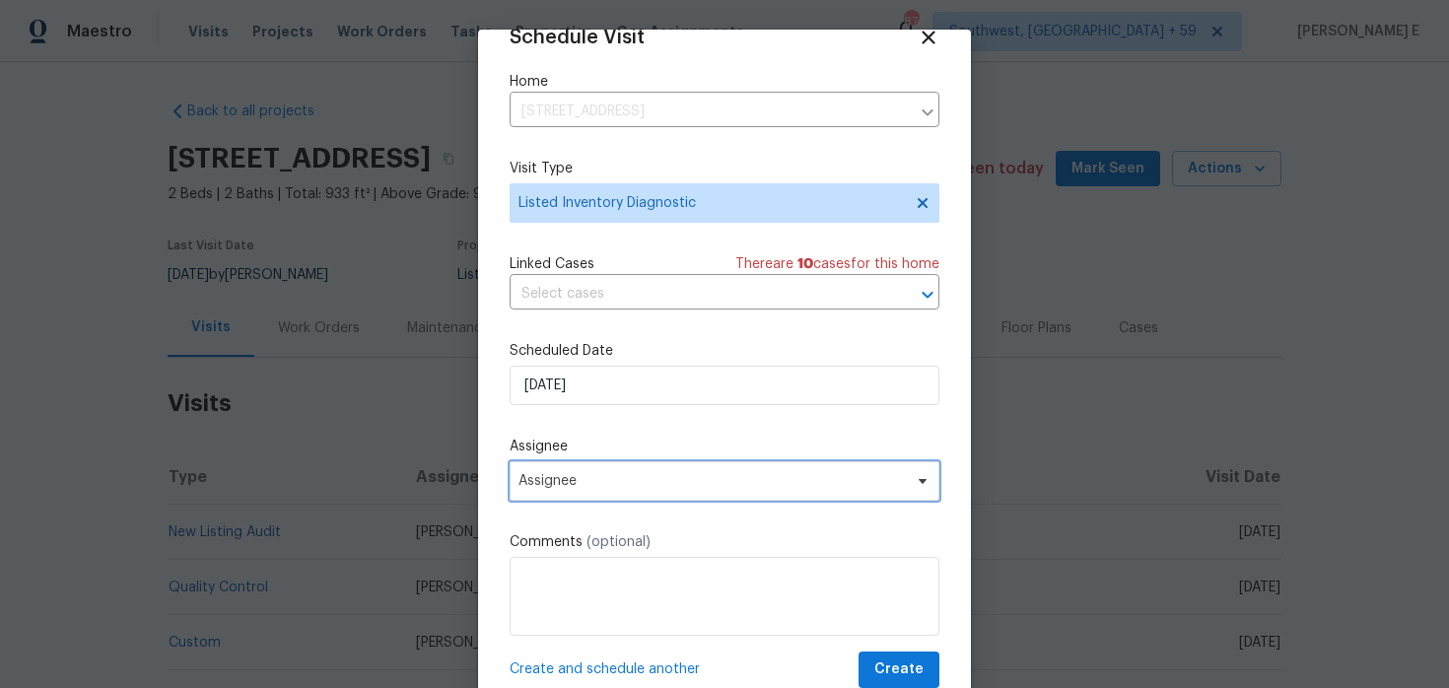
click at [696, 499] on span "Assignee" at bounding box center [725, 480] width 430 height 39
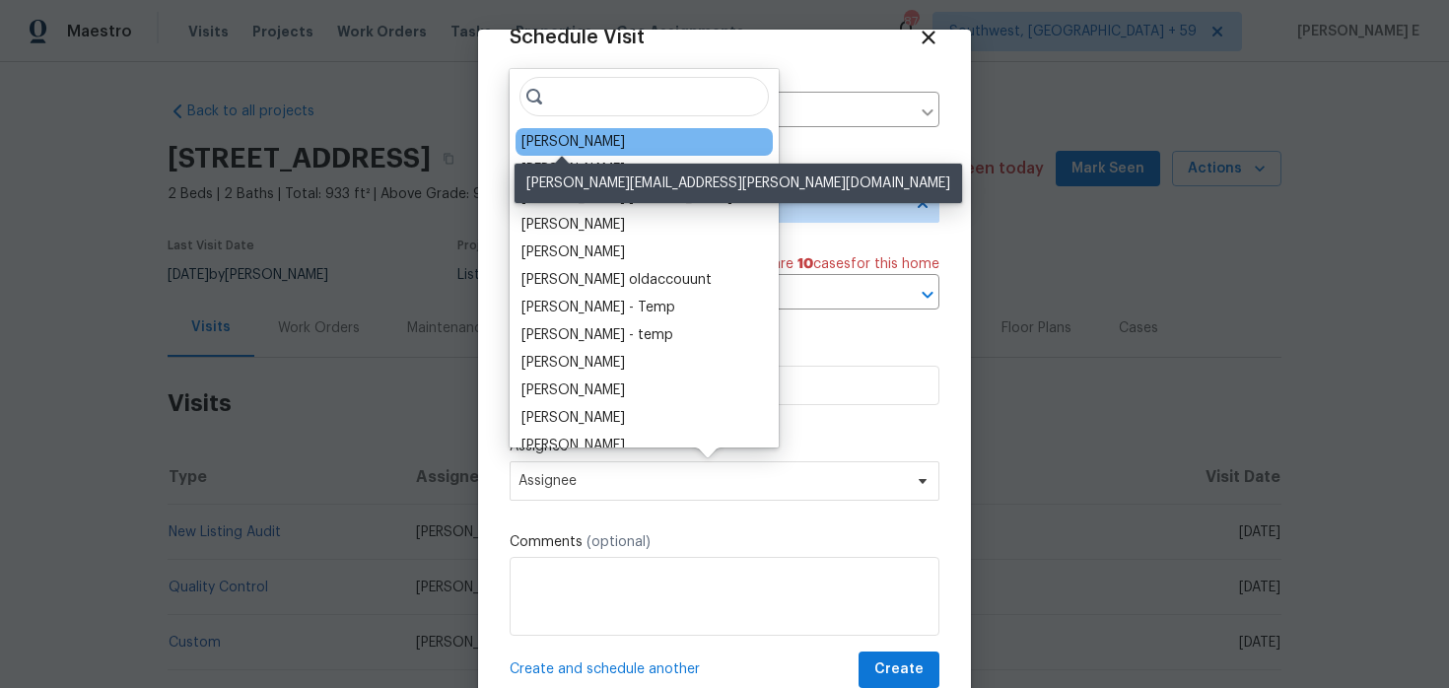
click at [573, 139] on div "[PERSON_NAME]" at bounding box center [573, 142] width 104 height 20
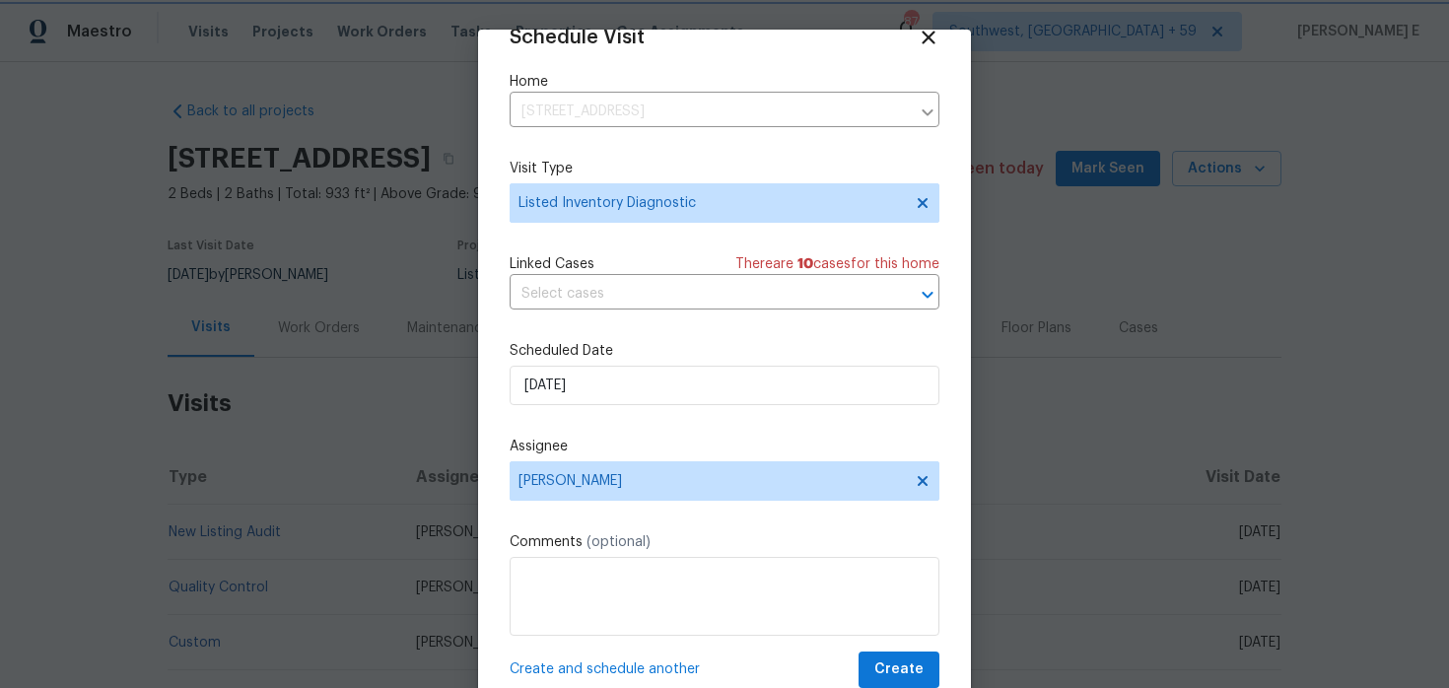
scroll to position [61, 0]
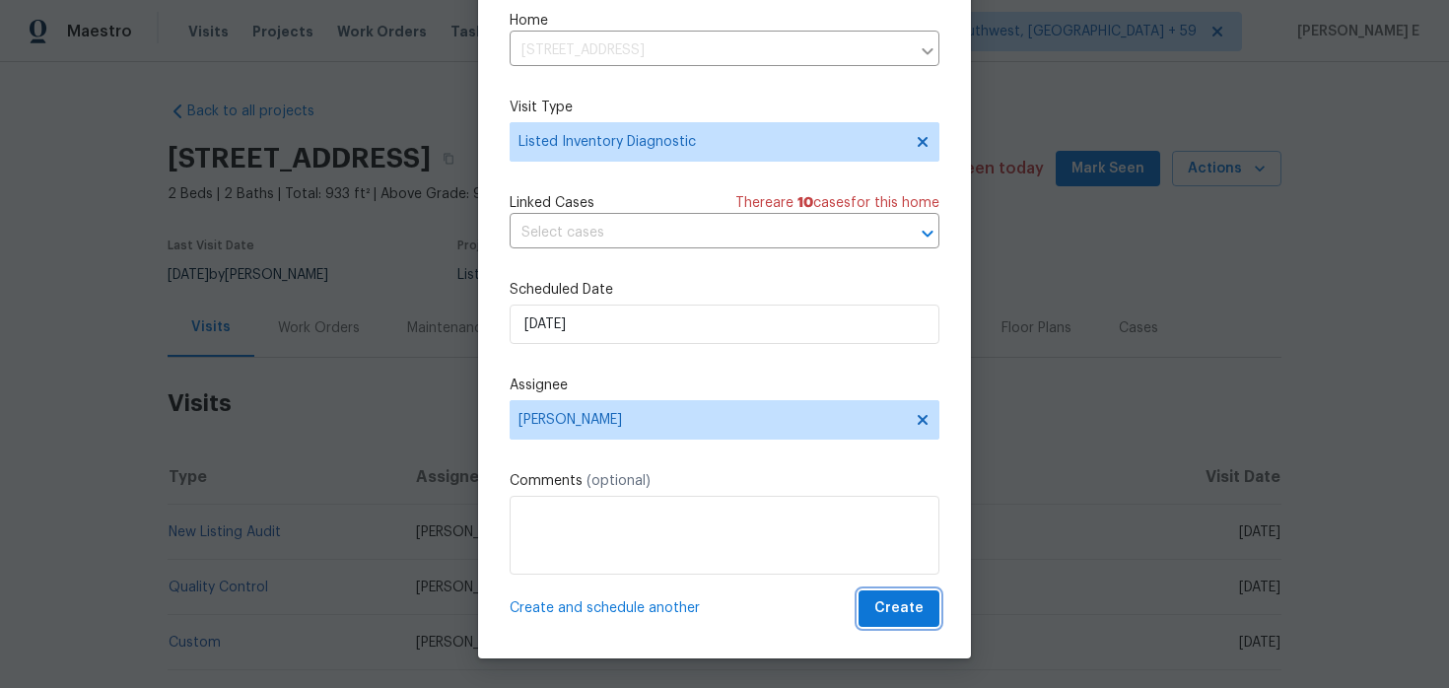
click at [868, 617] on button "Create" at bounding box center [899, 608] width 81 height 36
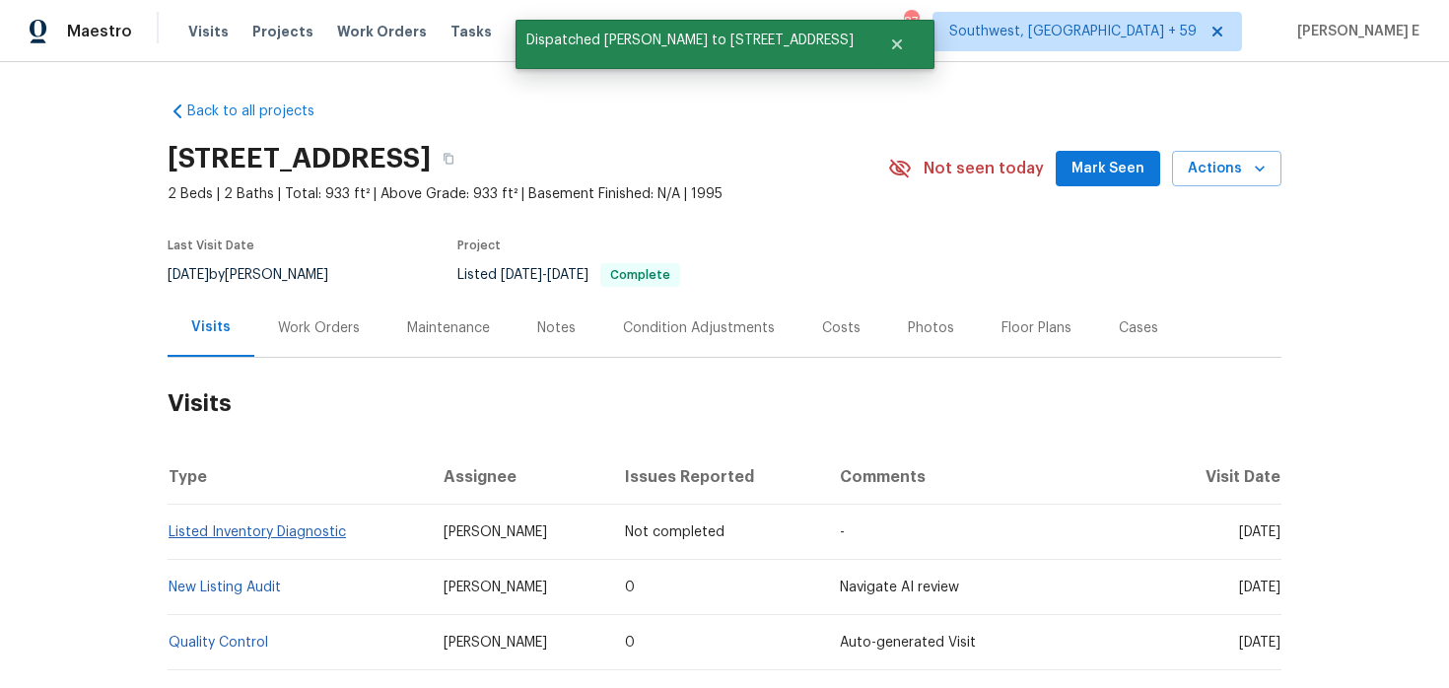
scroll to position [0, 0]
copy link "Listed Inventory Diagnostic"
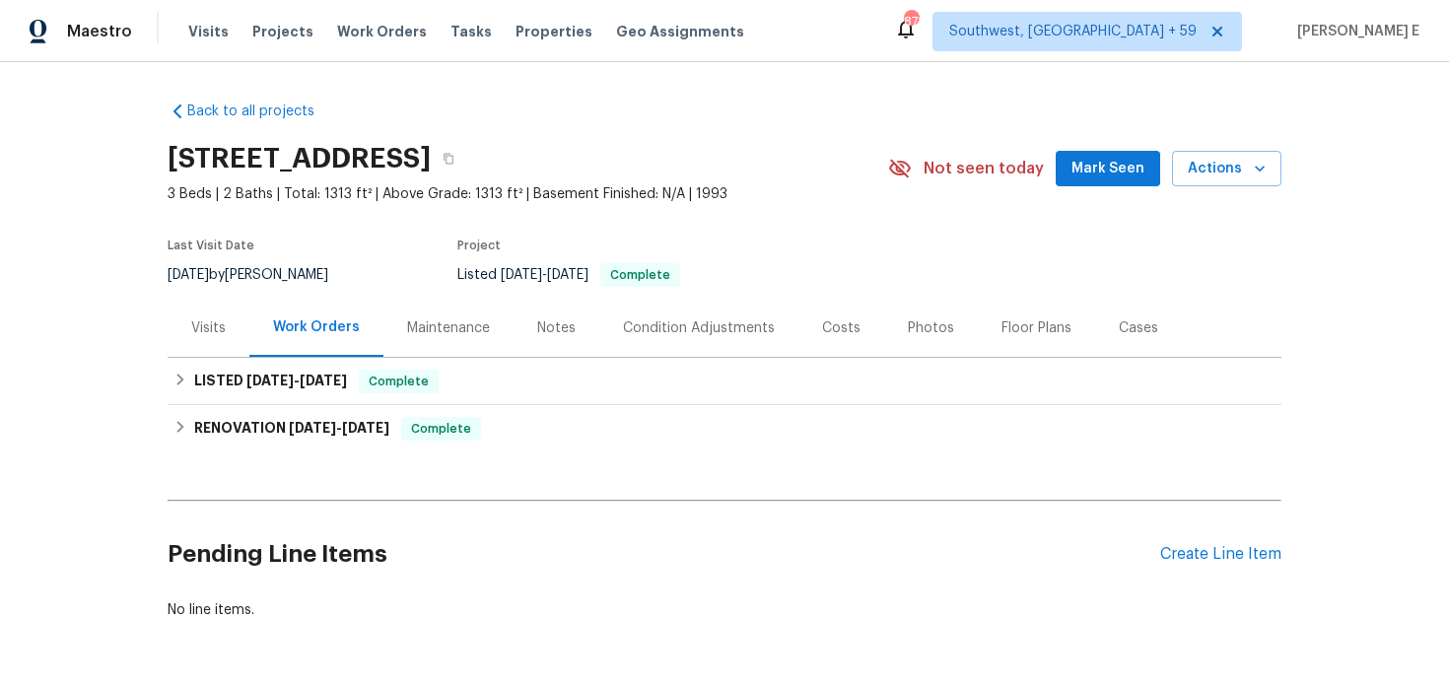
click at [217, 344] on div "Visits" at bounding box center [209, 328] width 82 height 58
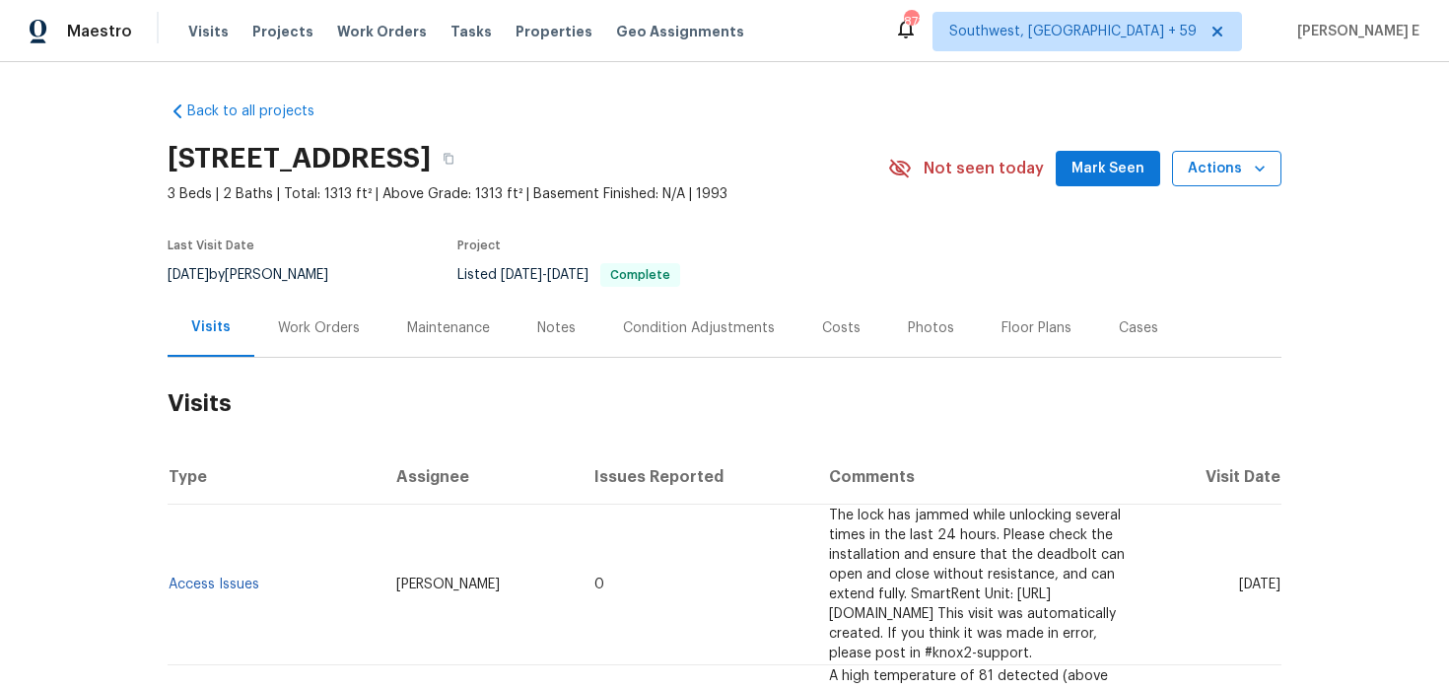
click at [1234, 173] on span "Actions" at bounding box center [1227, 169] width 78 height 25
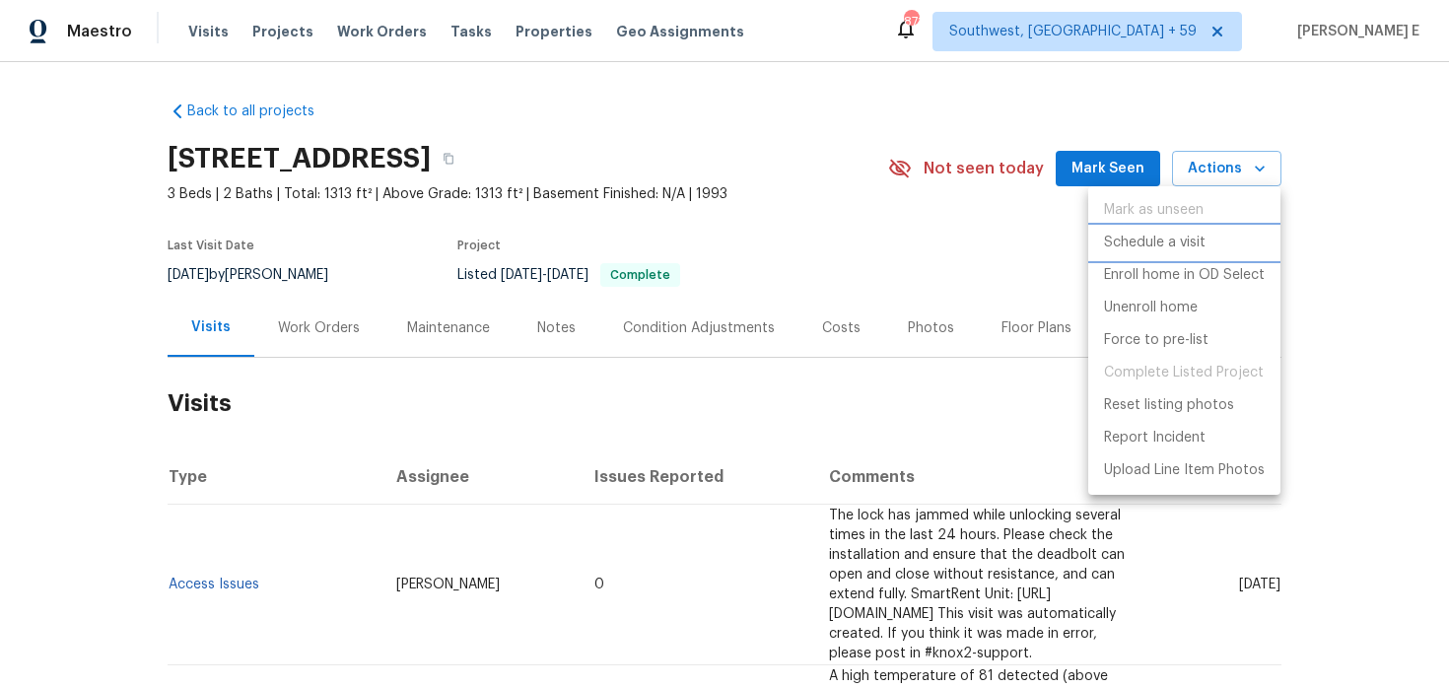
click at [1135, 244] on p "Schedule a visit" at bounding box center [1155, 243] width 102 height 21
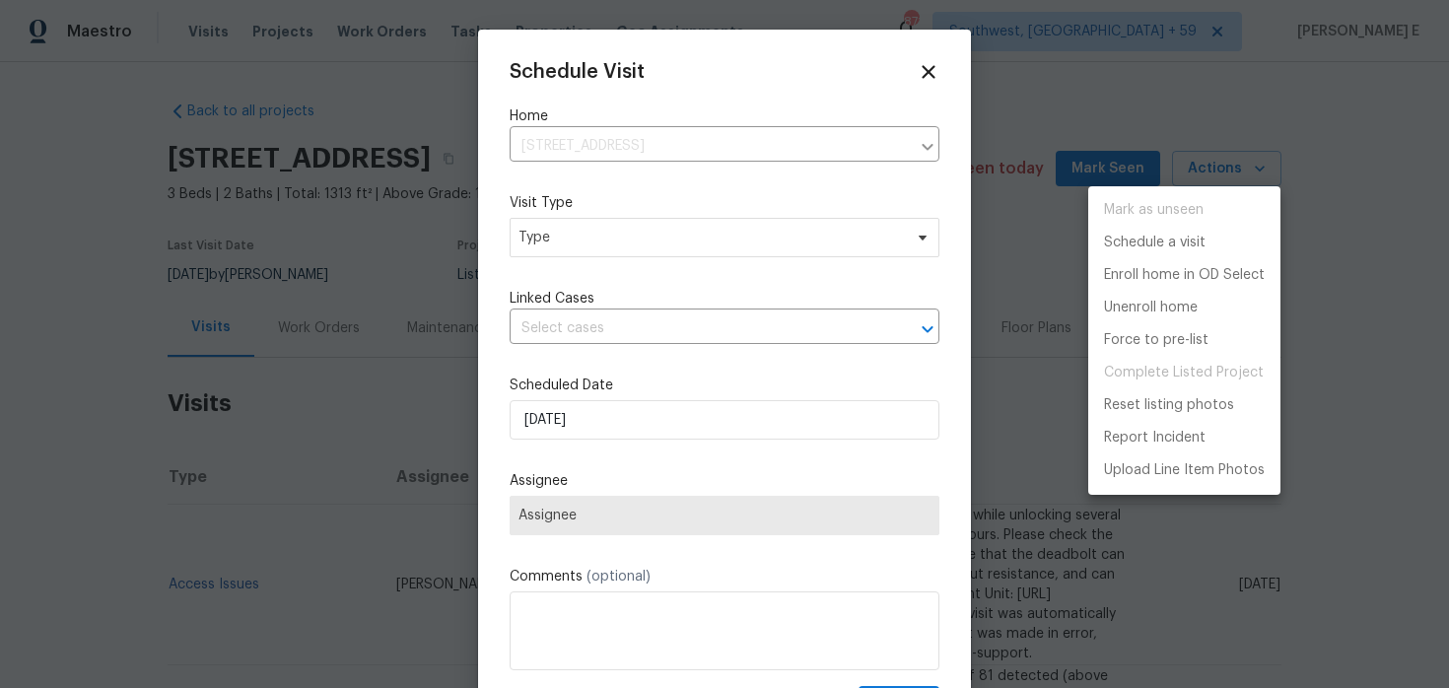
click at [548, 240] on div at bounding box center [724, 344] width 1449 height 688
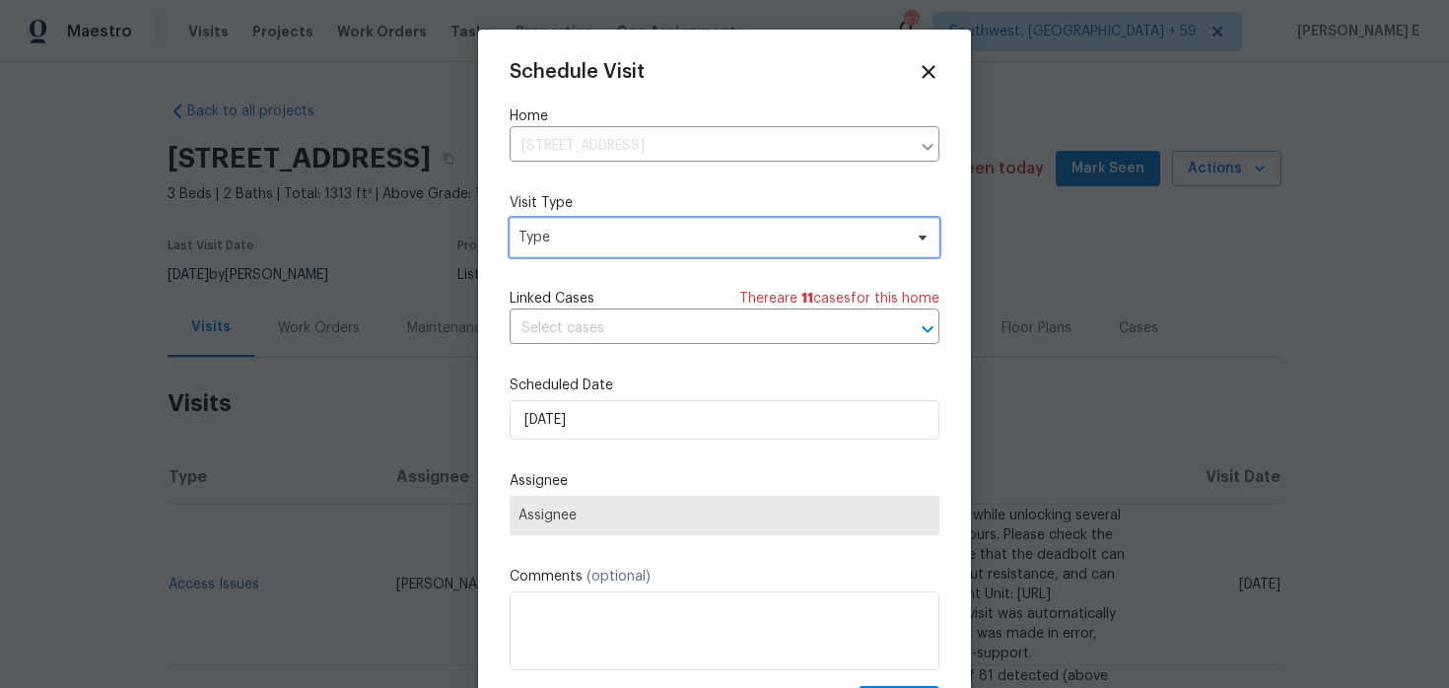
click at [548, 240] on span "Type" at bounding box center [710, 238] width 383 height 20
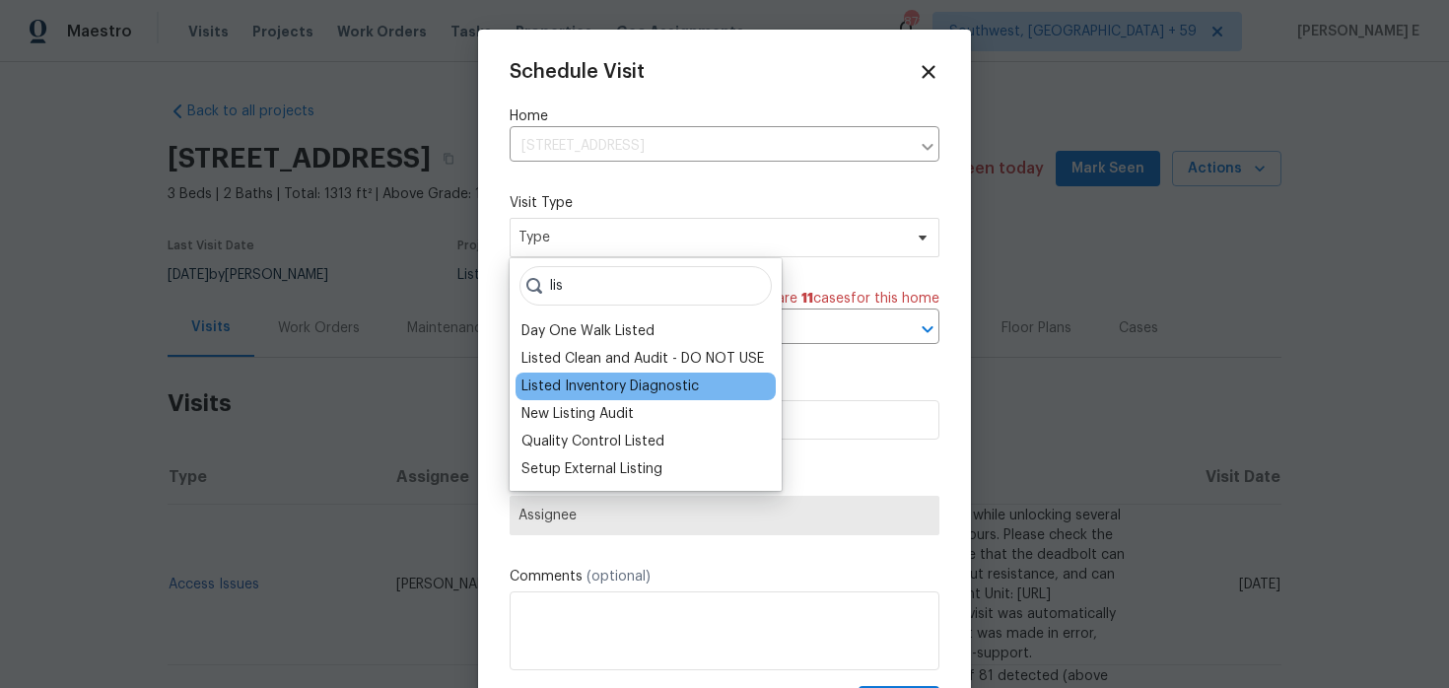
type input "lis"
click at [589, 386] on div "Listed Inventory Diagnostic" at bounding box center [609, 387] width 177 height 20
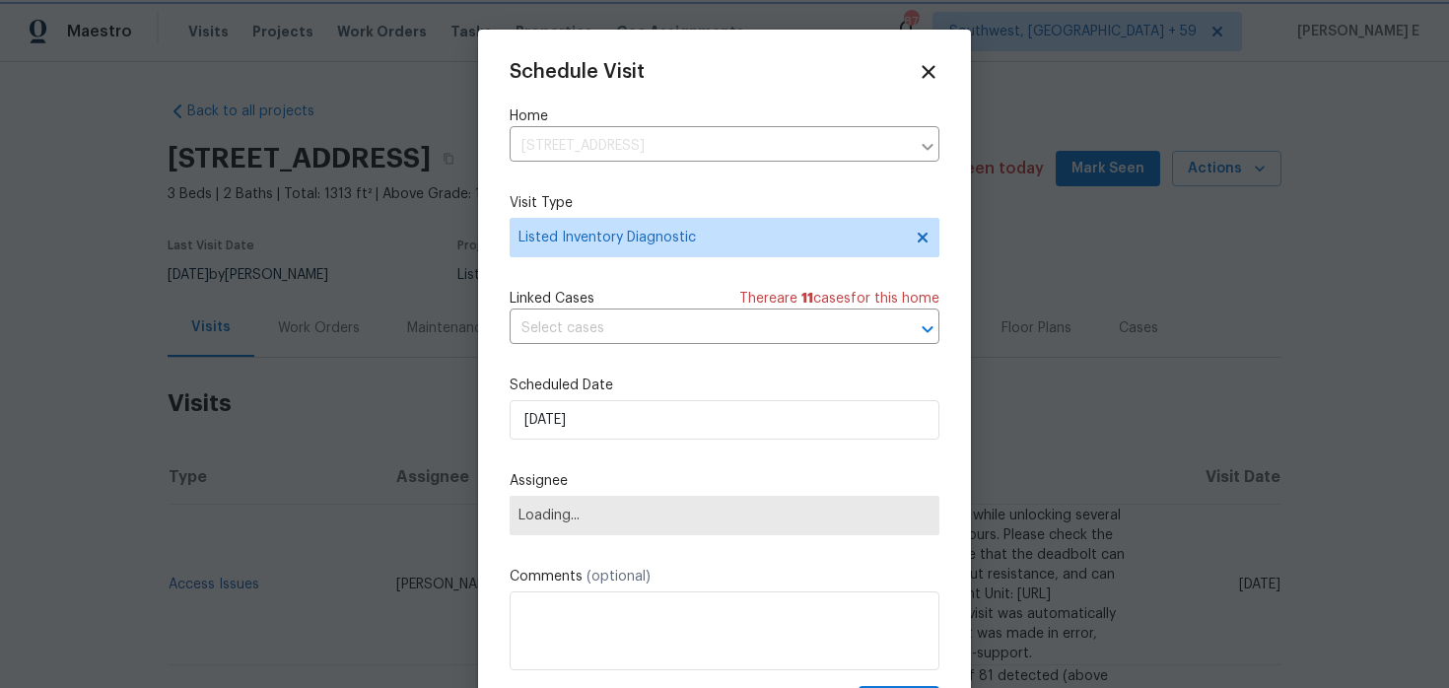
scroll to position [35, 0]
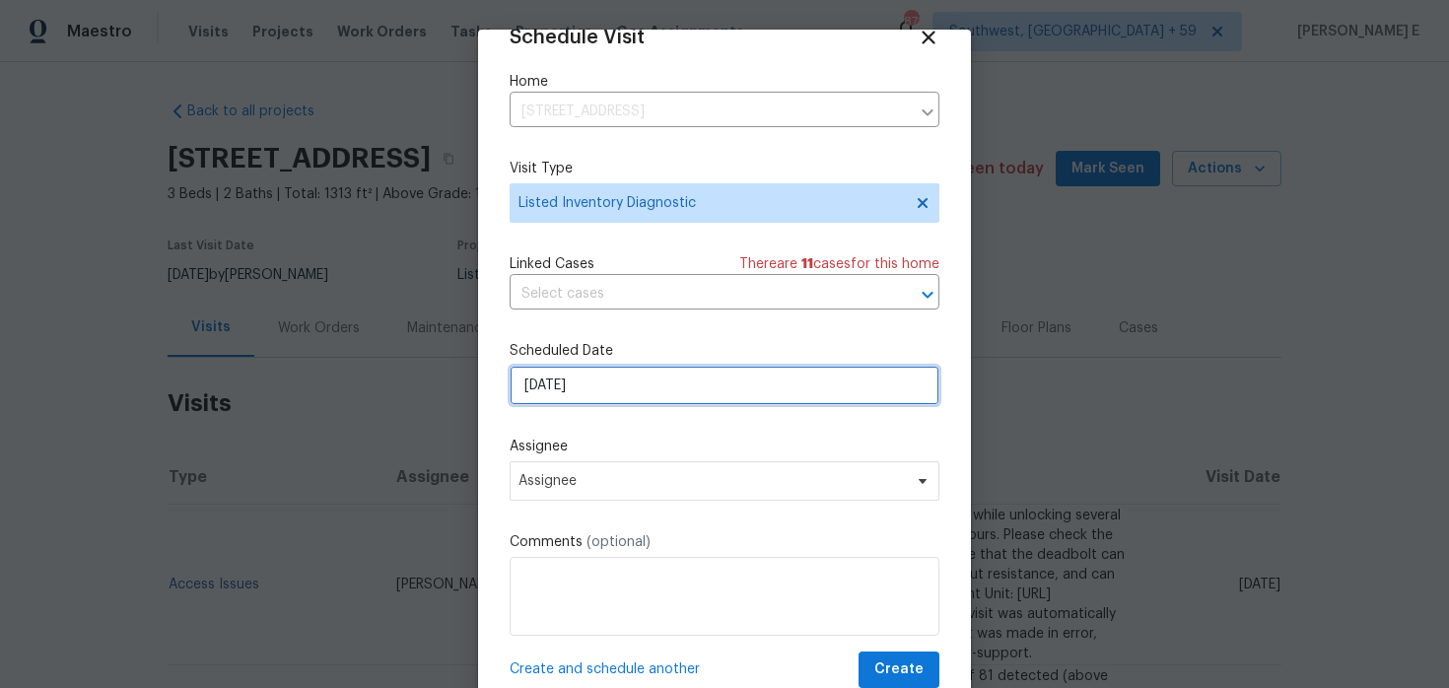
click at [666, 387] on input "[DATE]" at bounding box center [725, 385] width 430 height 39
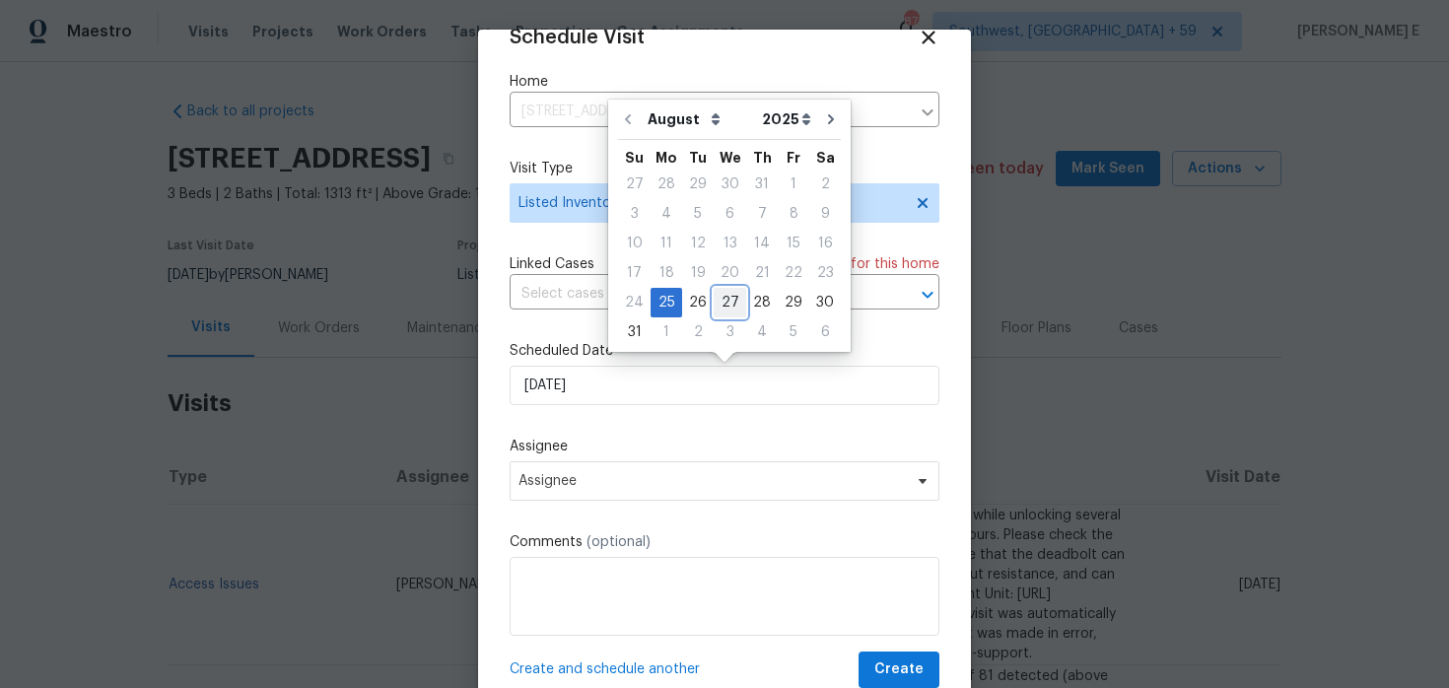
click at [727, 297] on div "27" at bounding box center [730, 303] width 33 height 28
type input "[DATE]"
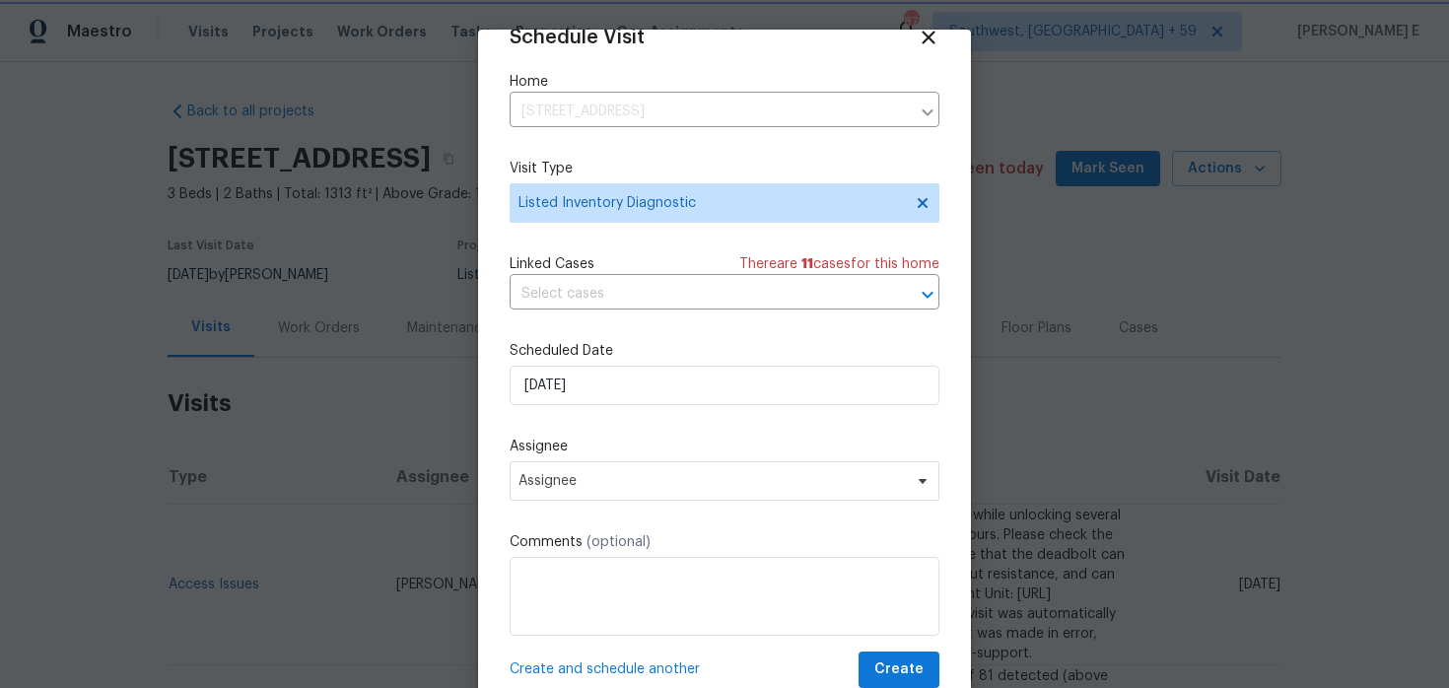
scroll to position [61, 0]
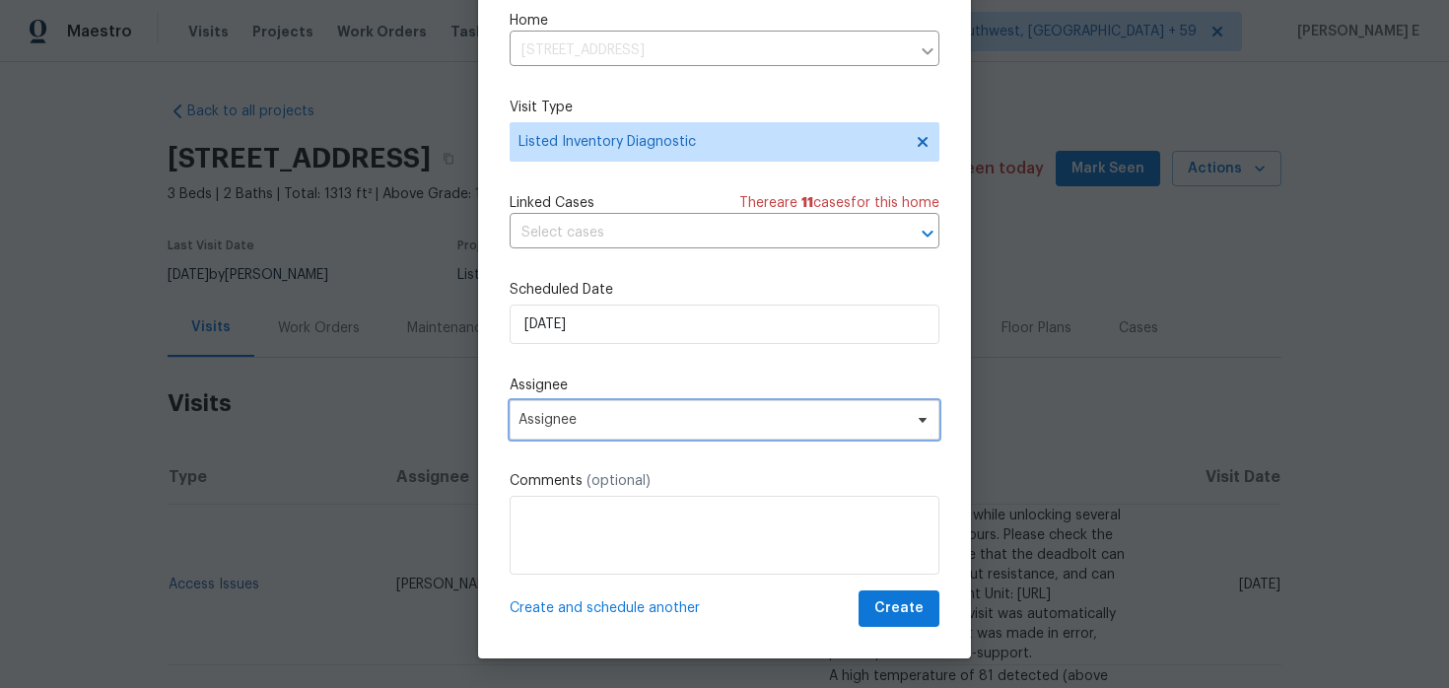
click at [757, 433] on span "Assignee" at bounding box center [725, 419] width 430 height 39
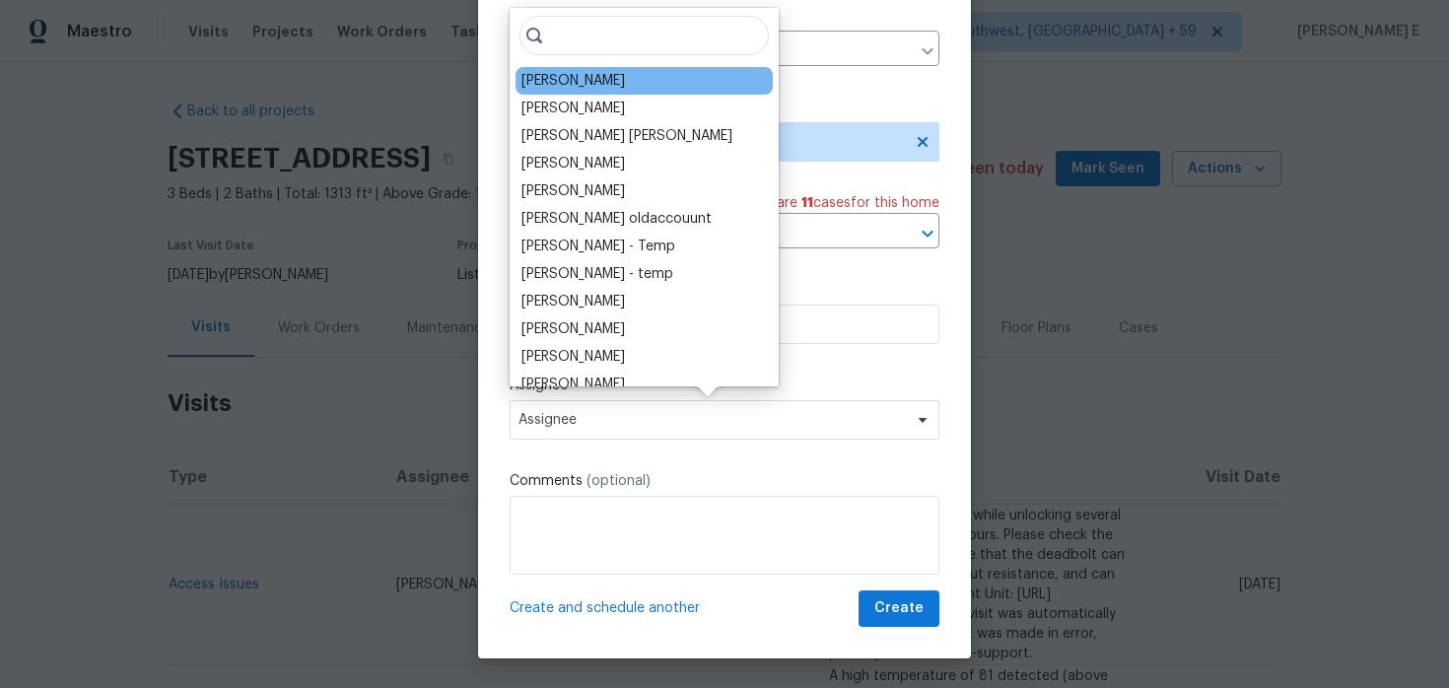
click at [621, 93] on div "[PERSON_NAME]" at bounding box center [644, 81] width 257 height 28
click at [578, 83] on div "[PERSON_NAME]" at bounding box center [573, 81] width 104 height 20
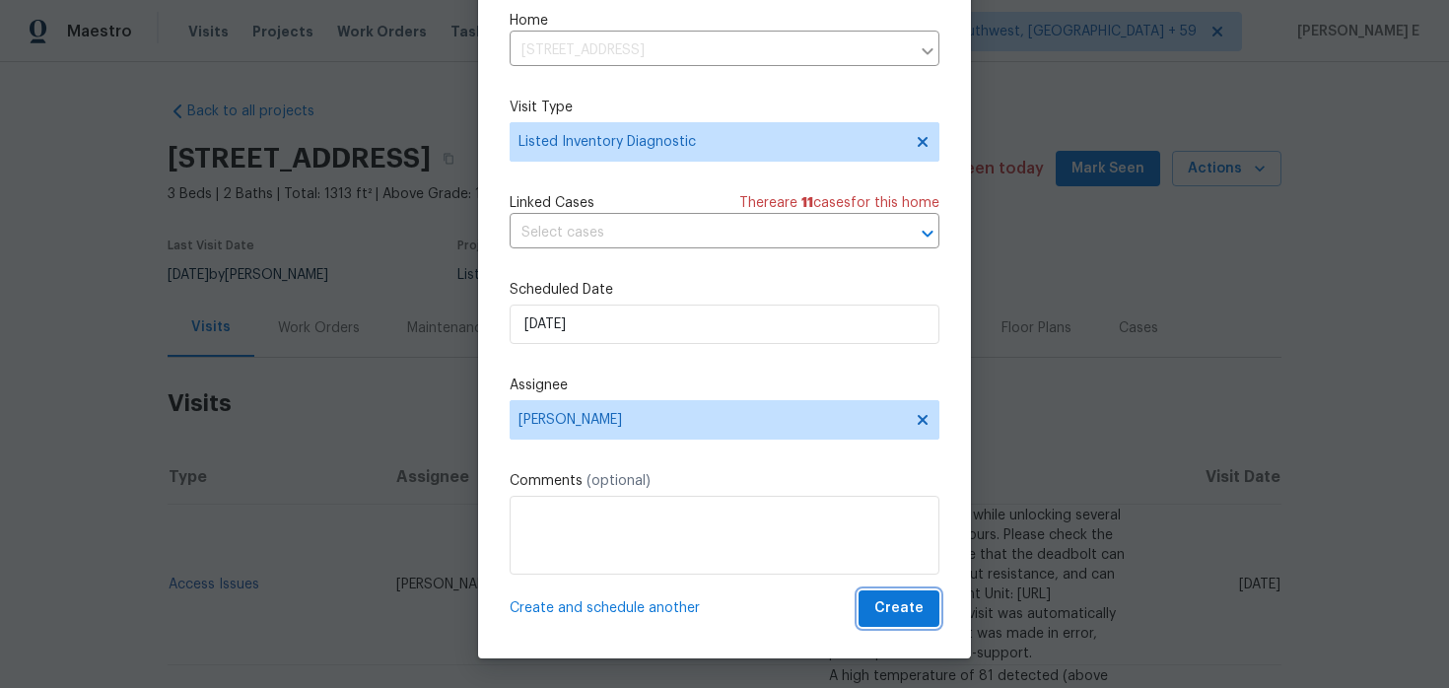
click at [904, 598] on span "Create" at bounding box center [898, 608] width 49 height 25
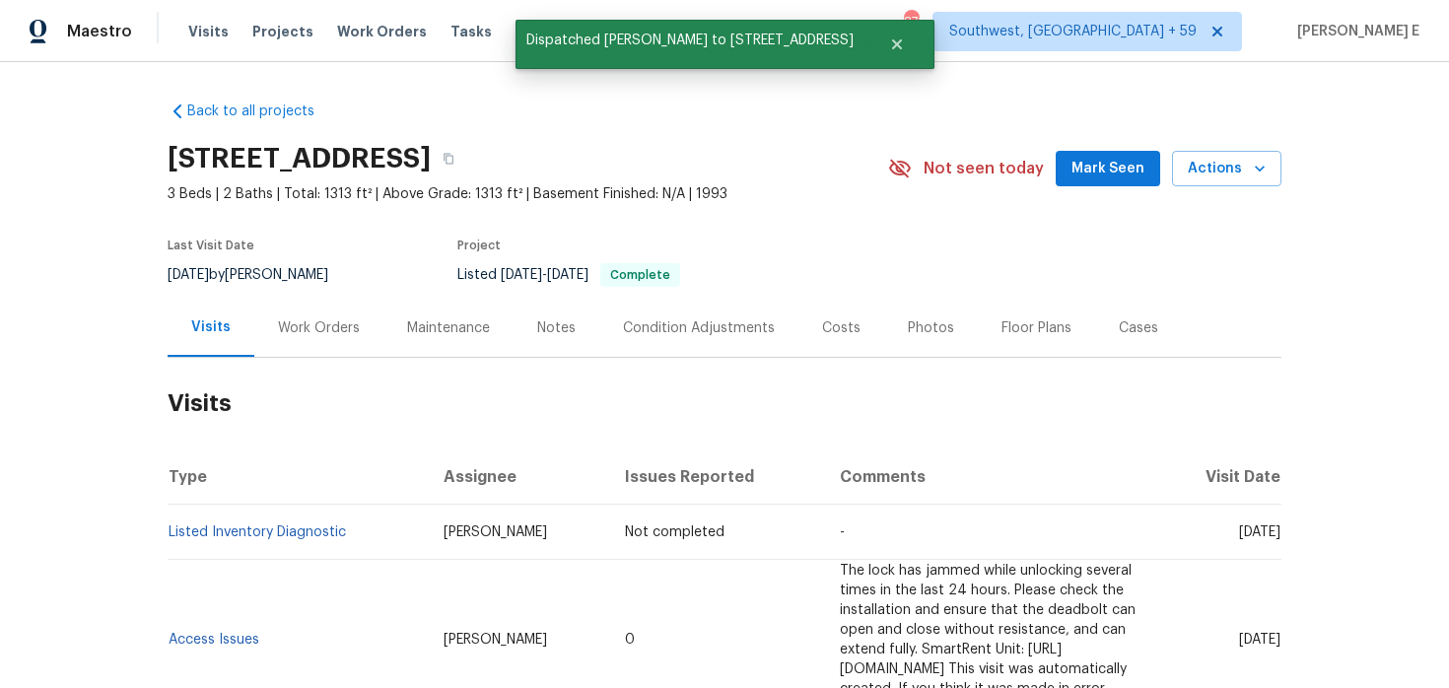
scroll to position [0, 0]
copy link "Listed Inventory Diagnostic"
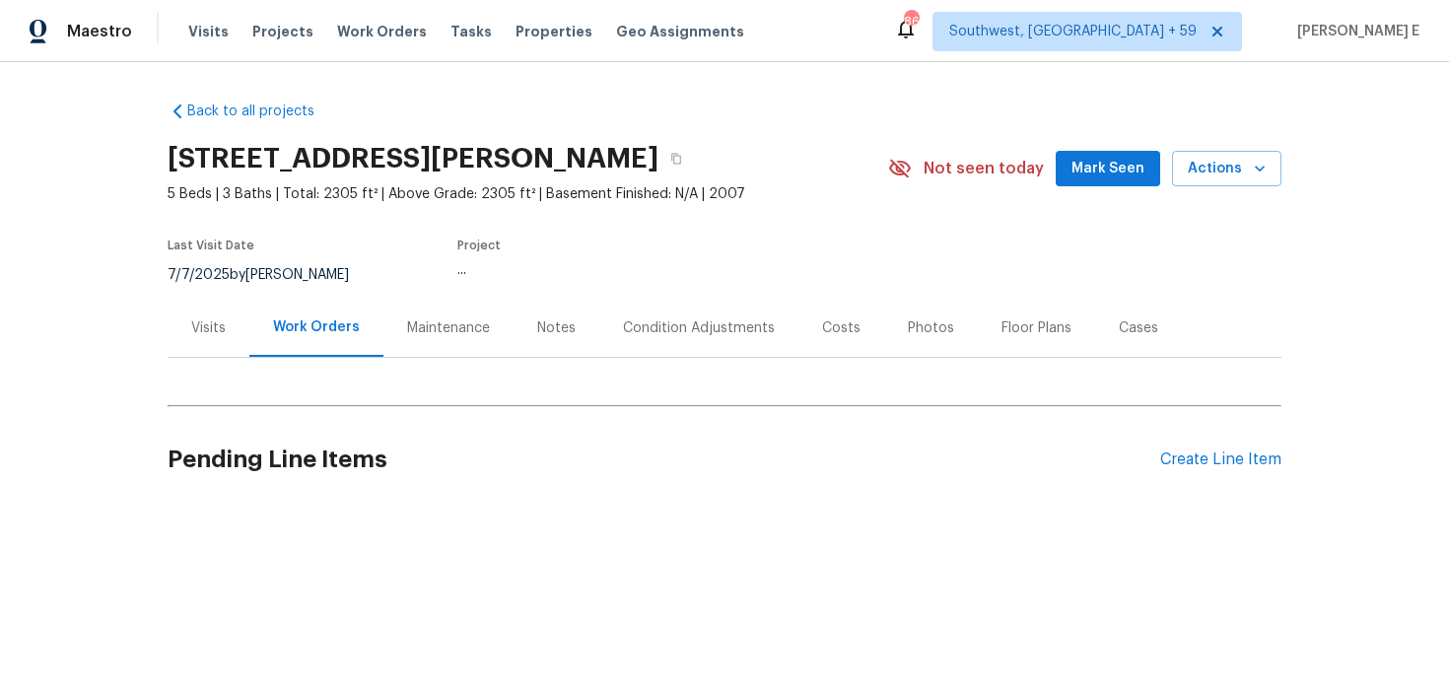
click at [208, 330] on div "Visits" at bounding box center [208, 328] width 35 height 20
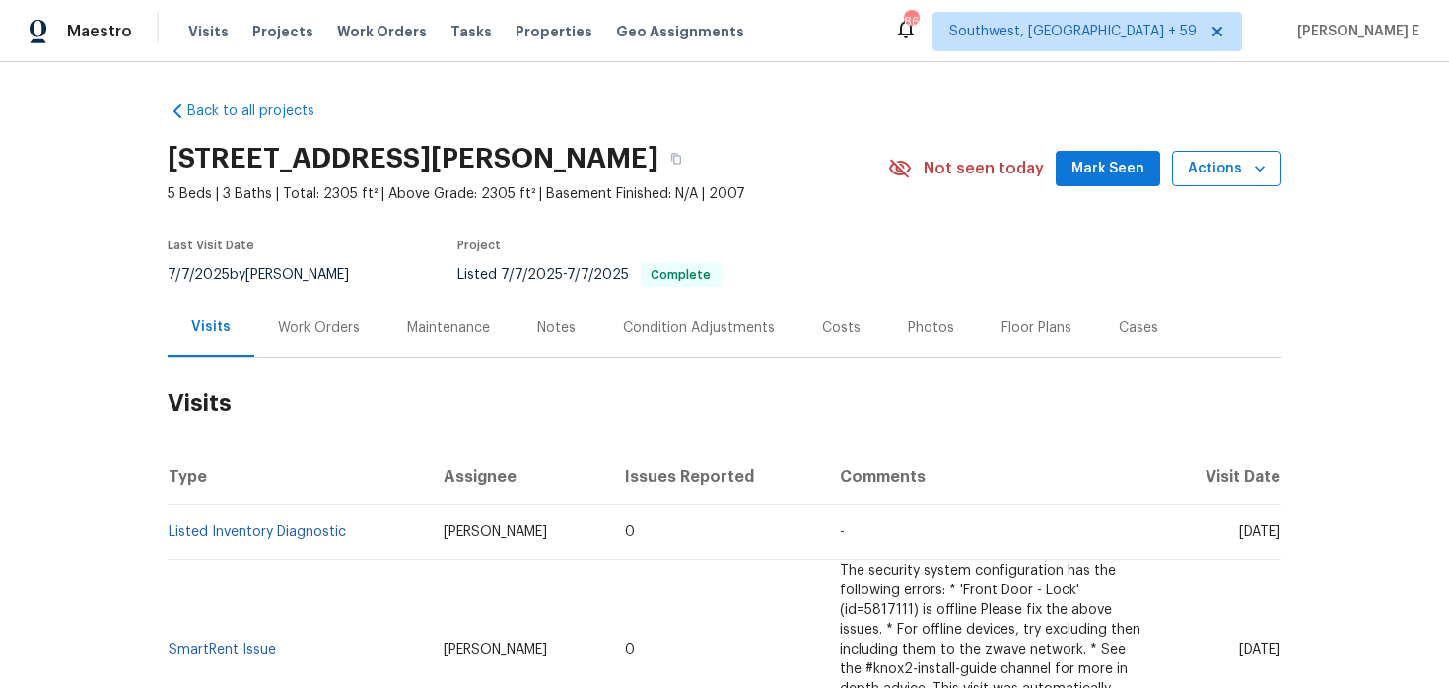
click at [1212, 182] on button "Actions" at bounding box center [1226, 169] width 109 height 36
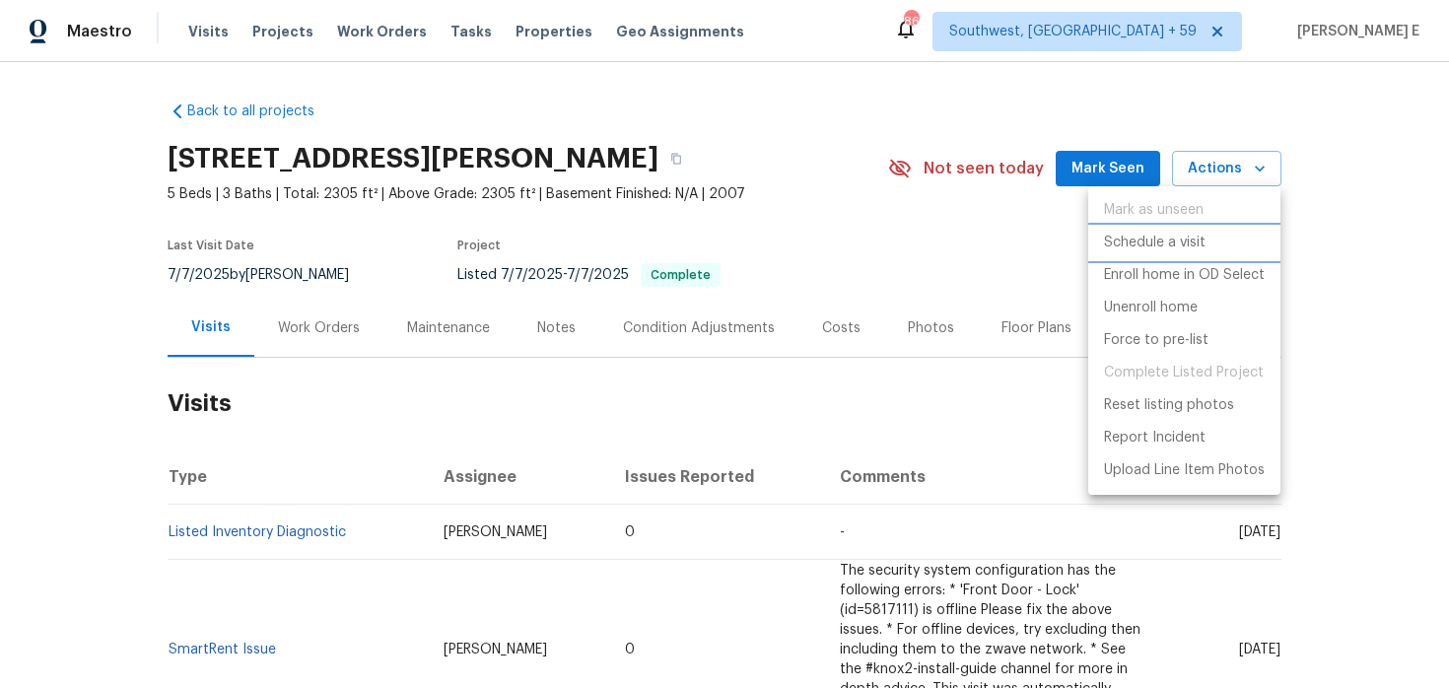
click at [1154, 245] on p "Schedule a visit" at bounding box center [1155, 243] width 102 height 21
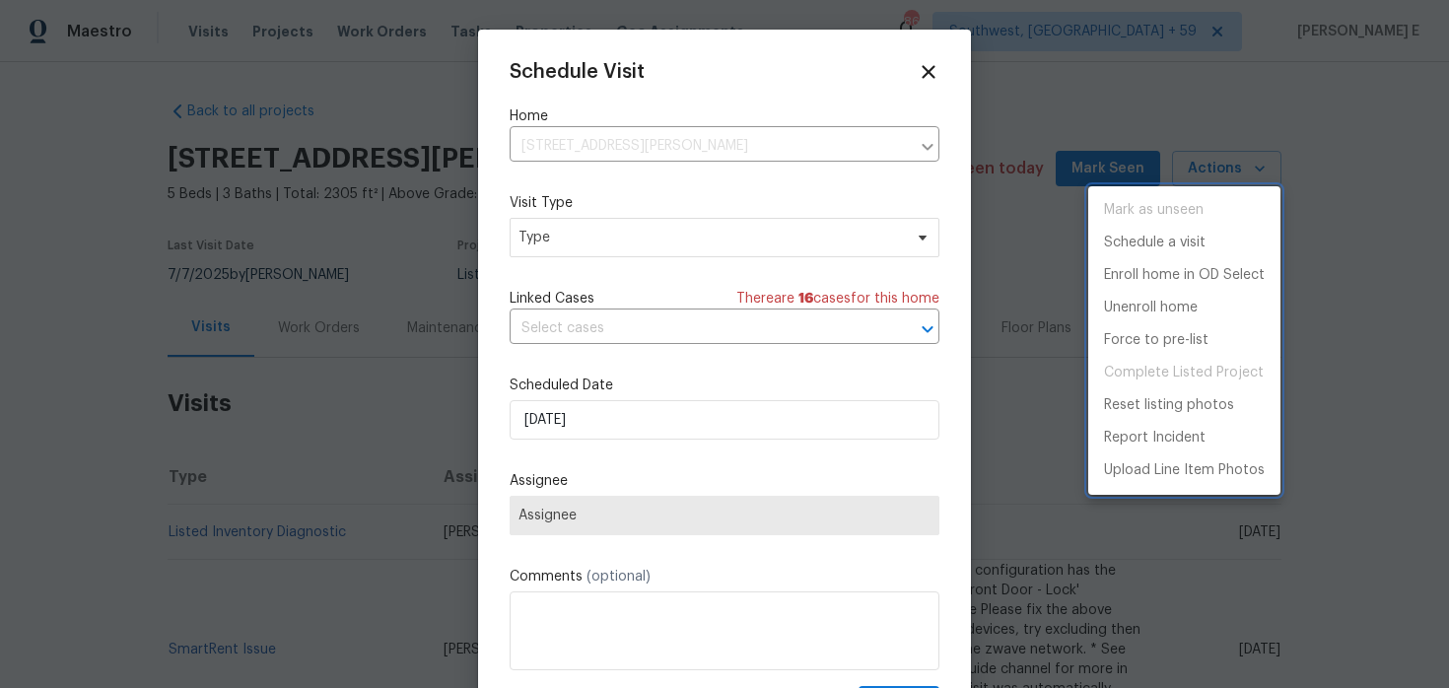
click at [559, 242] on div at bounding box center [724, 344] width 1449 height 688
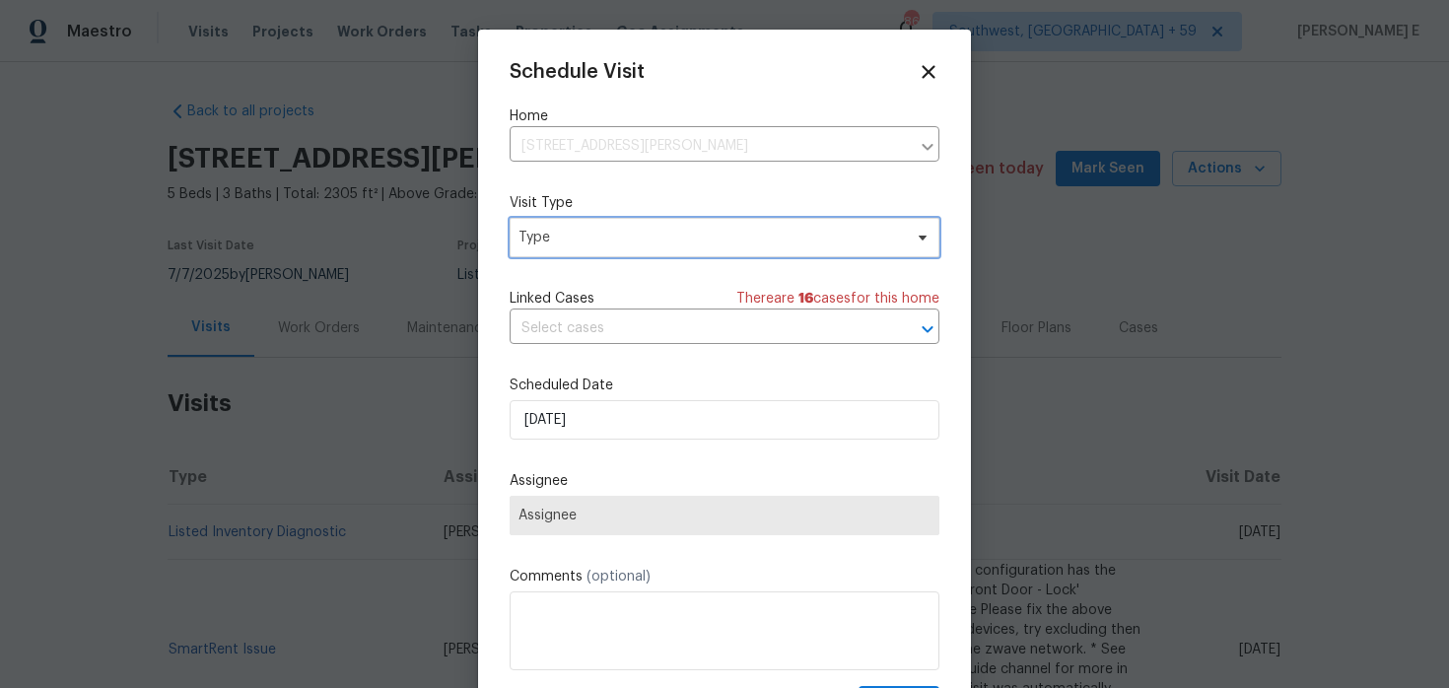
click at [559, 242] on span "Type" at bounding box center [710, 238] width 383 height 20
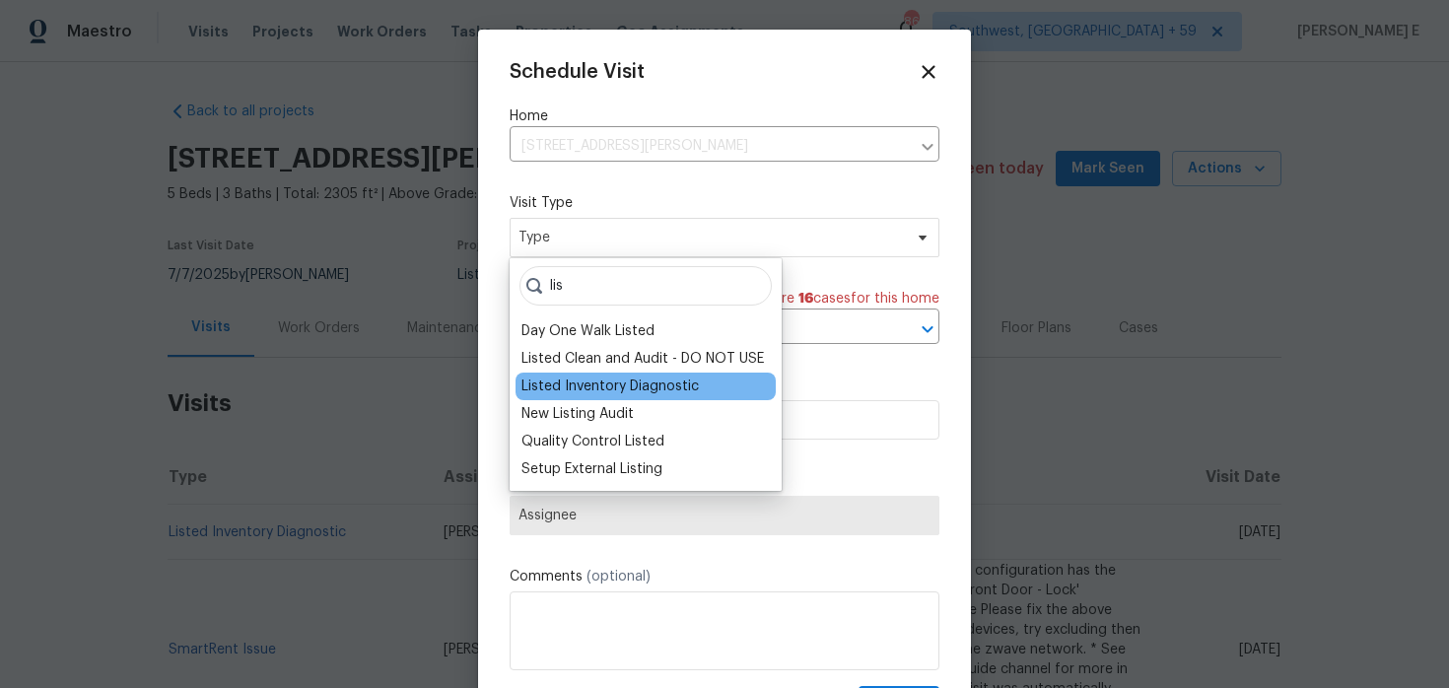
type input "lis"
click at [569, 381] on div "Listed Inventory Diagnostic" at bounding box center [609, 387] width 177 height 20
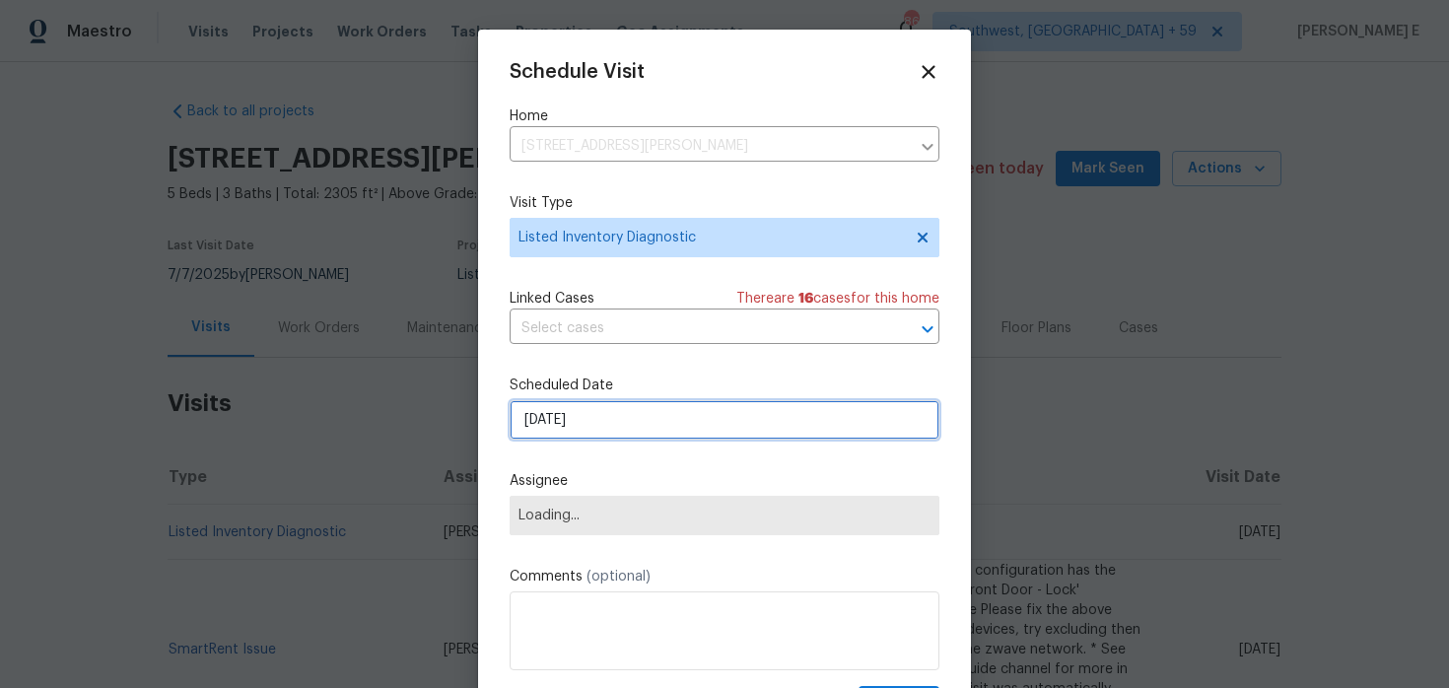
click at [581, 429] on input "[DATE]" at bounding box center [725, 419] width 430 height 39
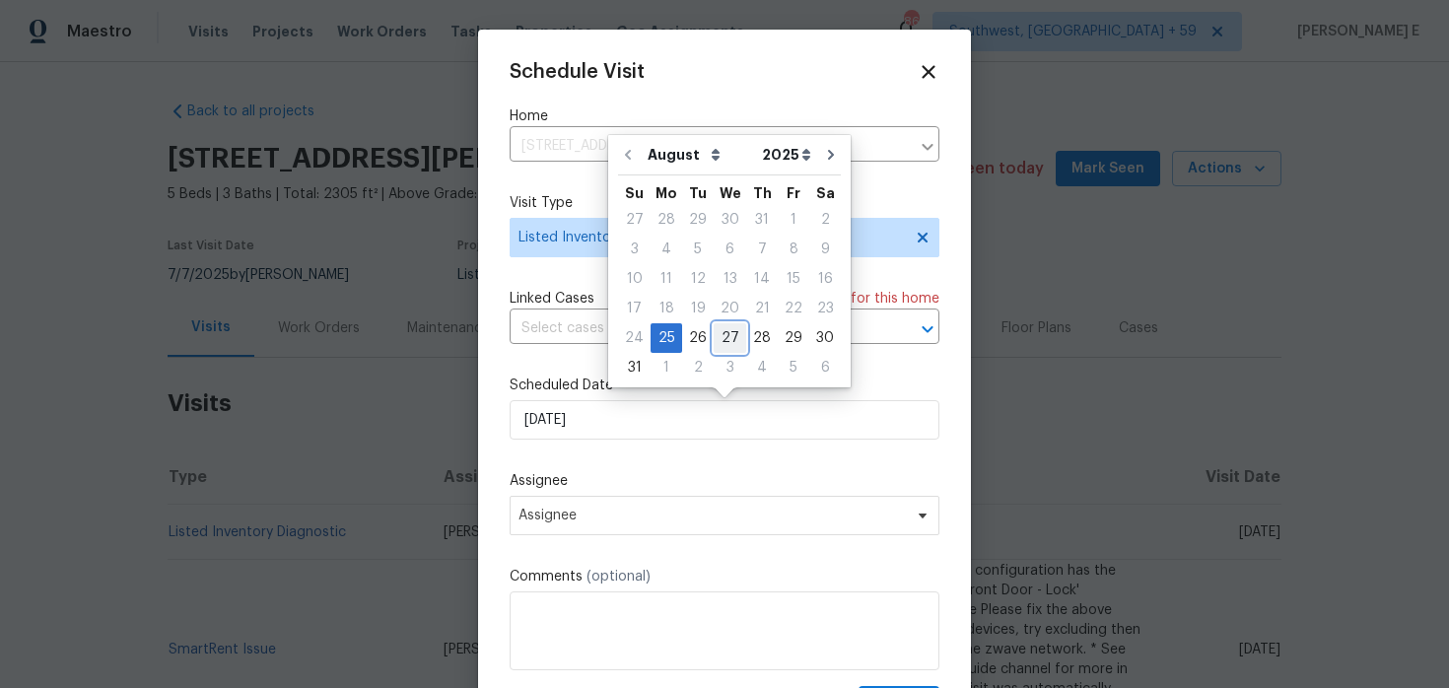
click at [717, 332] on div "27" at bounding box center [730, 338] width 33 height 28
type input "[DATE]"
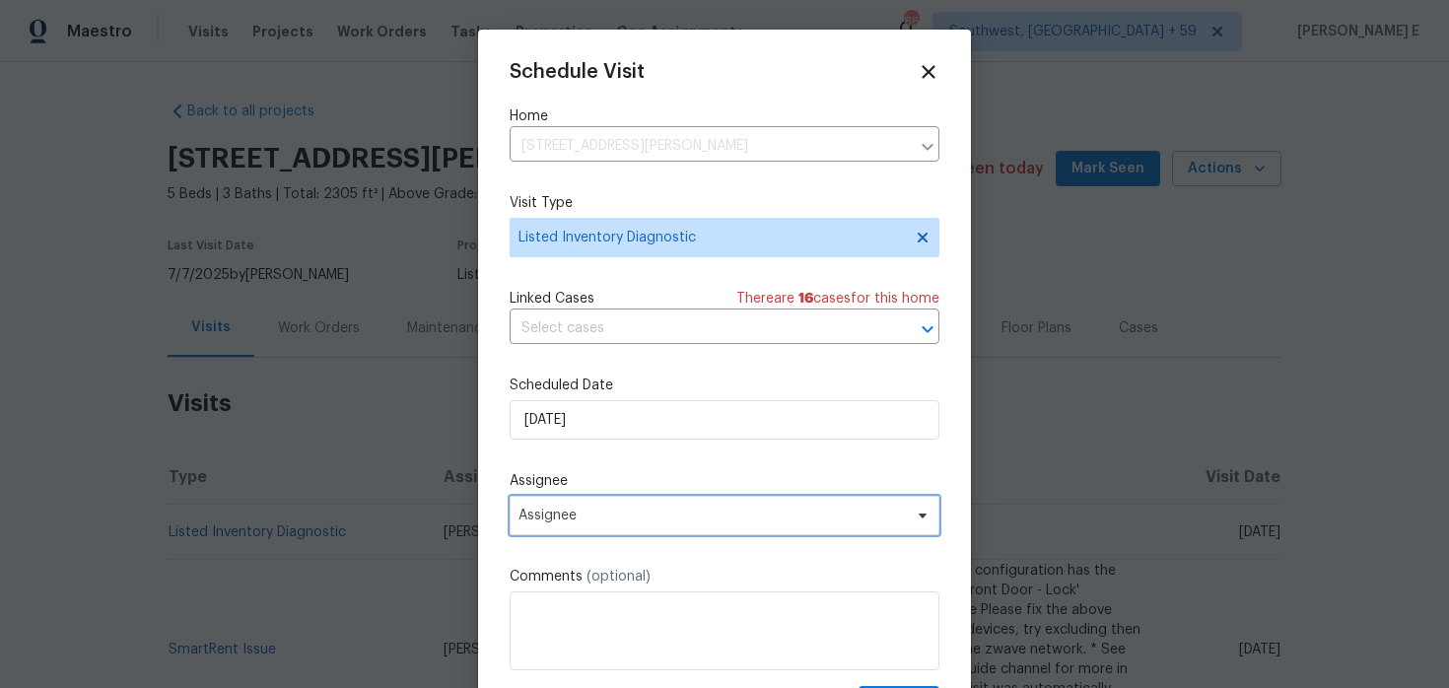
click at [670, 512] on span "Assignee" at bounding box center [712, 516] width 386 height 16
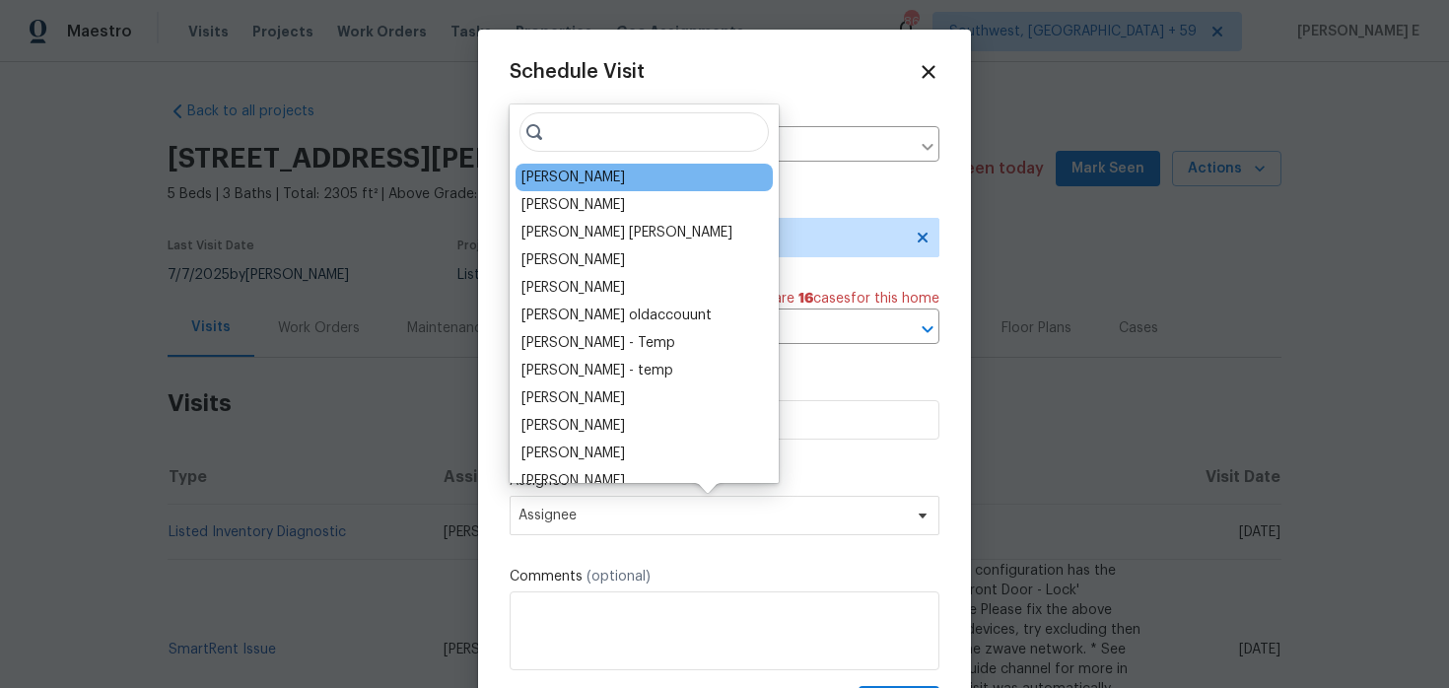
click at [540, 173] on div "[PERSON_NAME]" at bounding box center [573, 178] width 104 height 20
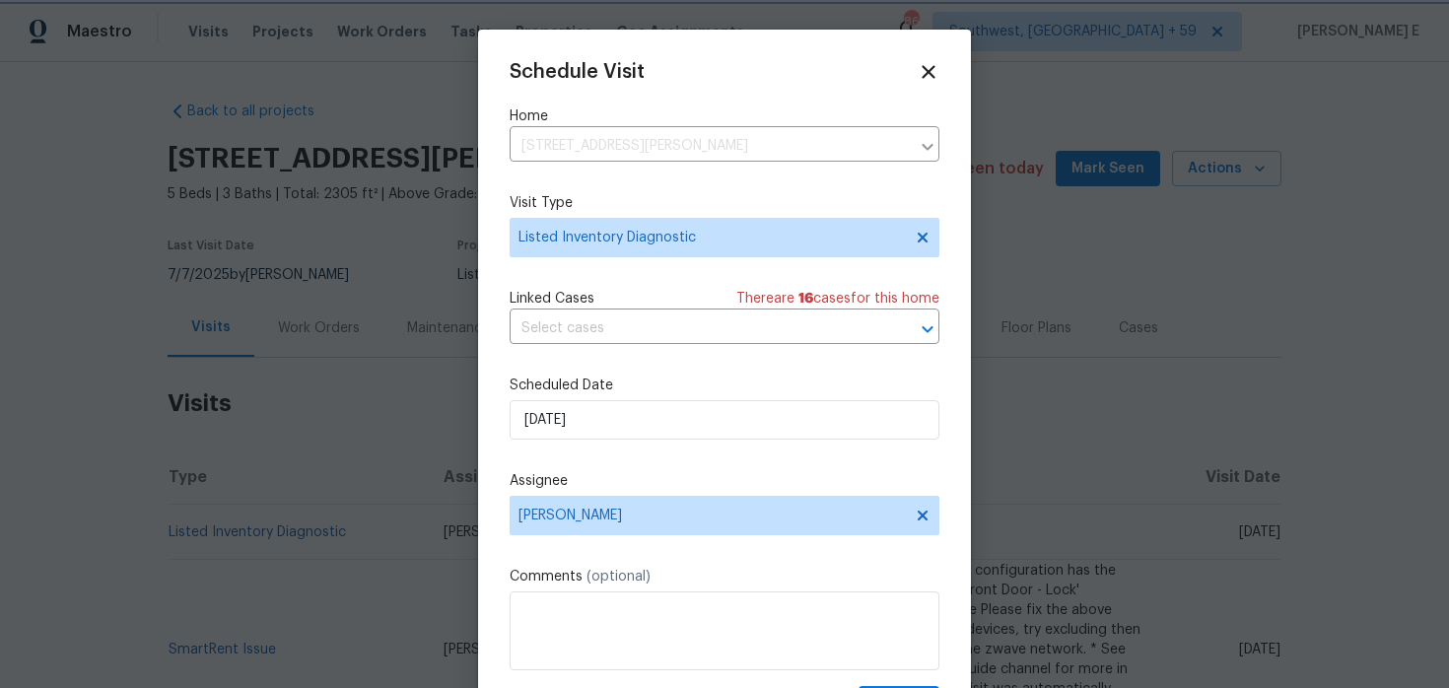
scroll to position [35, 0]
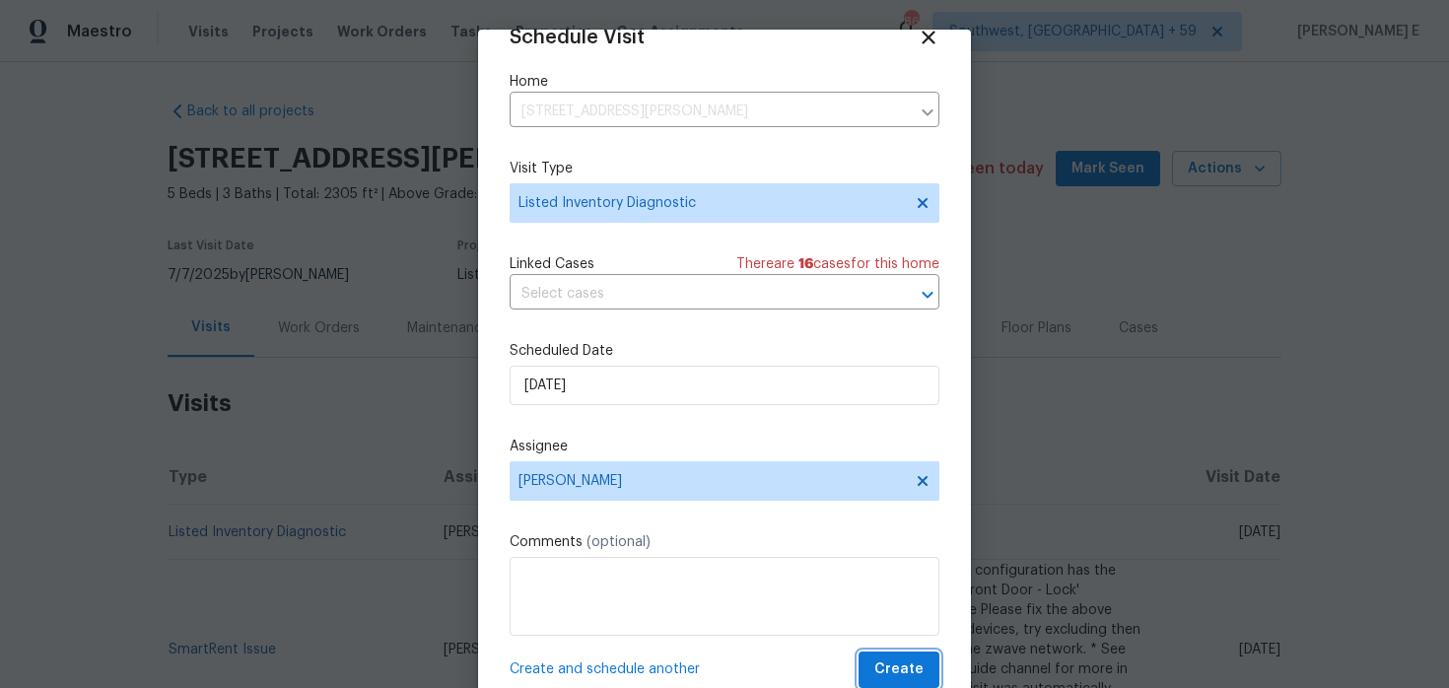
click at [866, 670] on button "Create" at bounding box center [899, 670] width 81 height 36
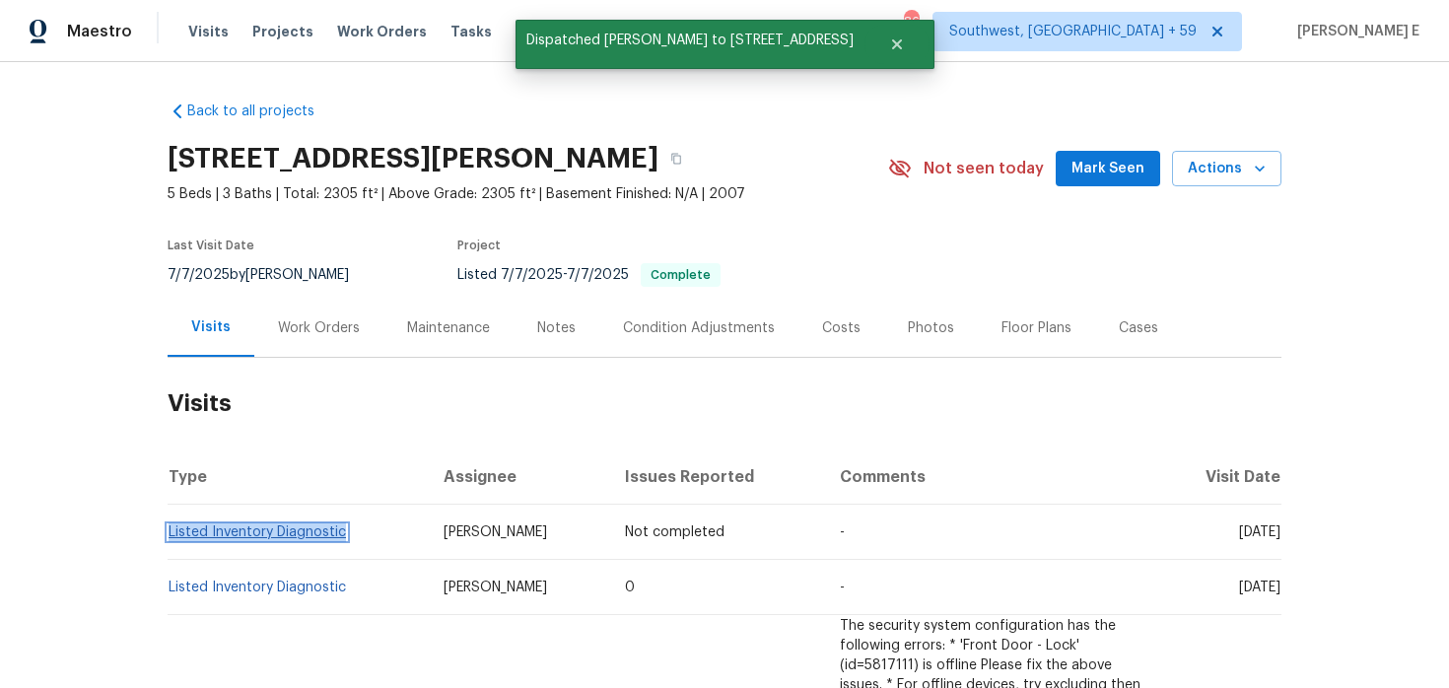
copy link "Listed Inventory Diagnostic"
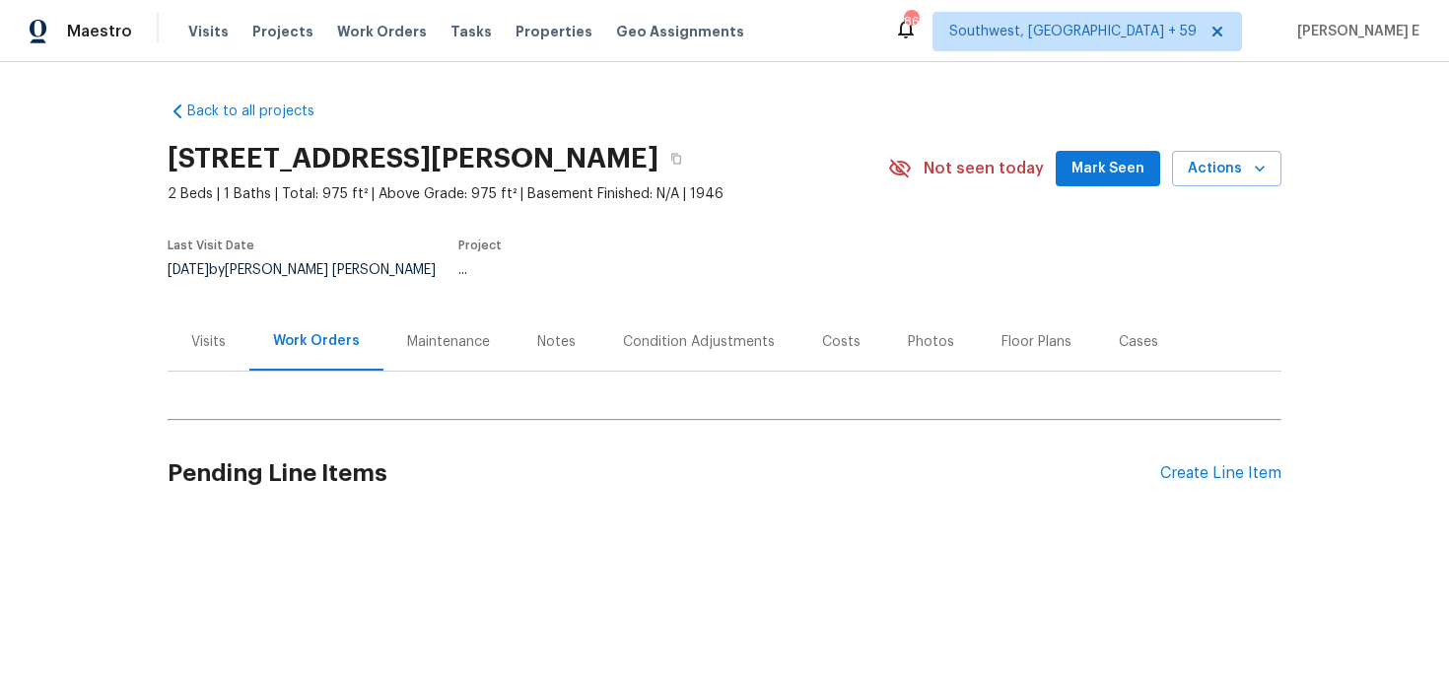
click at [195, 337] on div "Visits" at bounding box center [209, 341] width 82 height 58
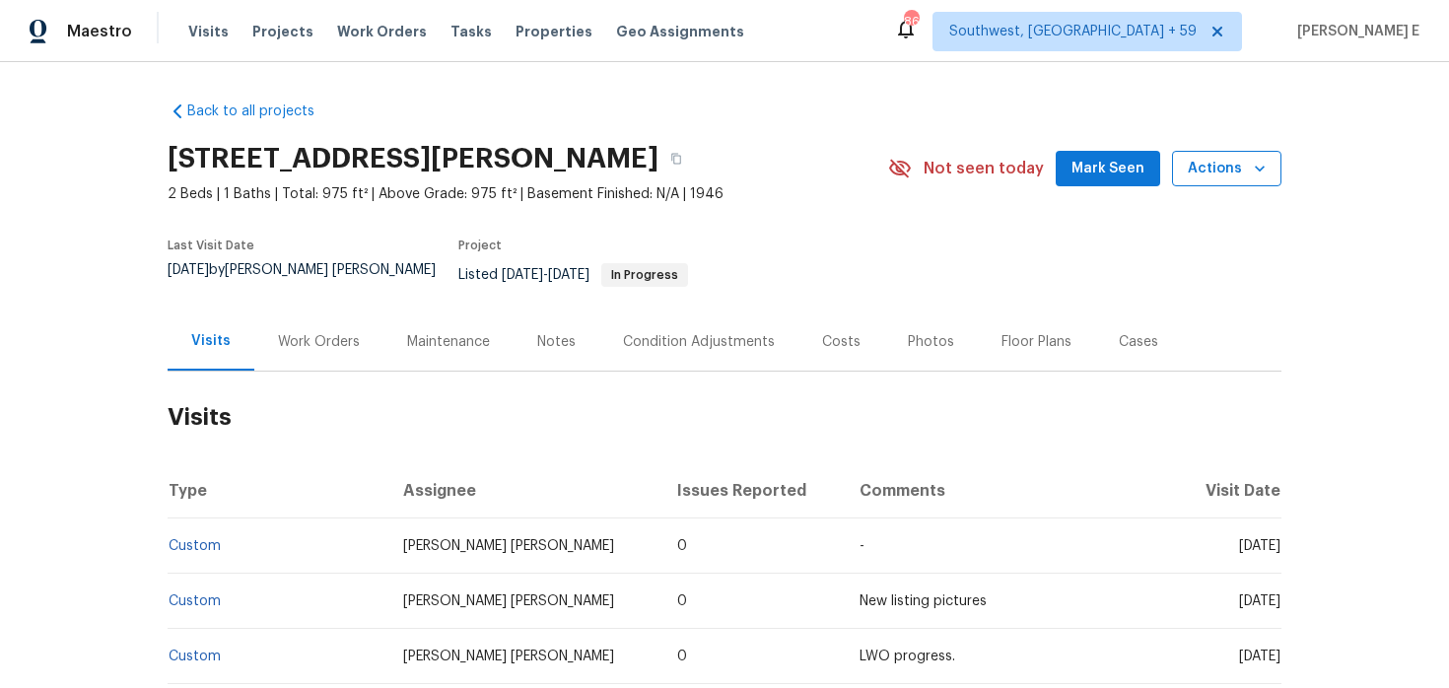
click at [1192, 159] on span "Actions" at bounding box center [1227, 169] width 78 height 25
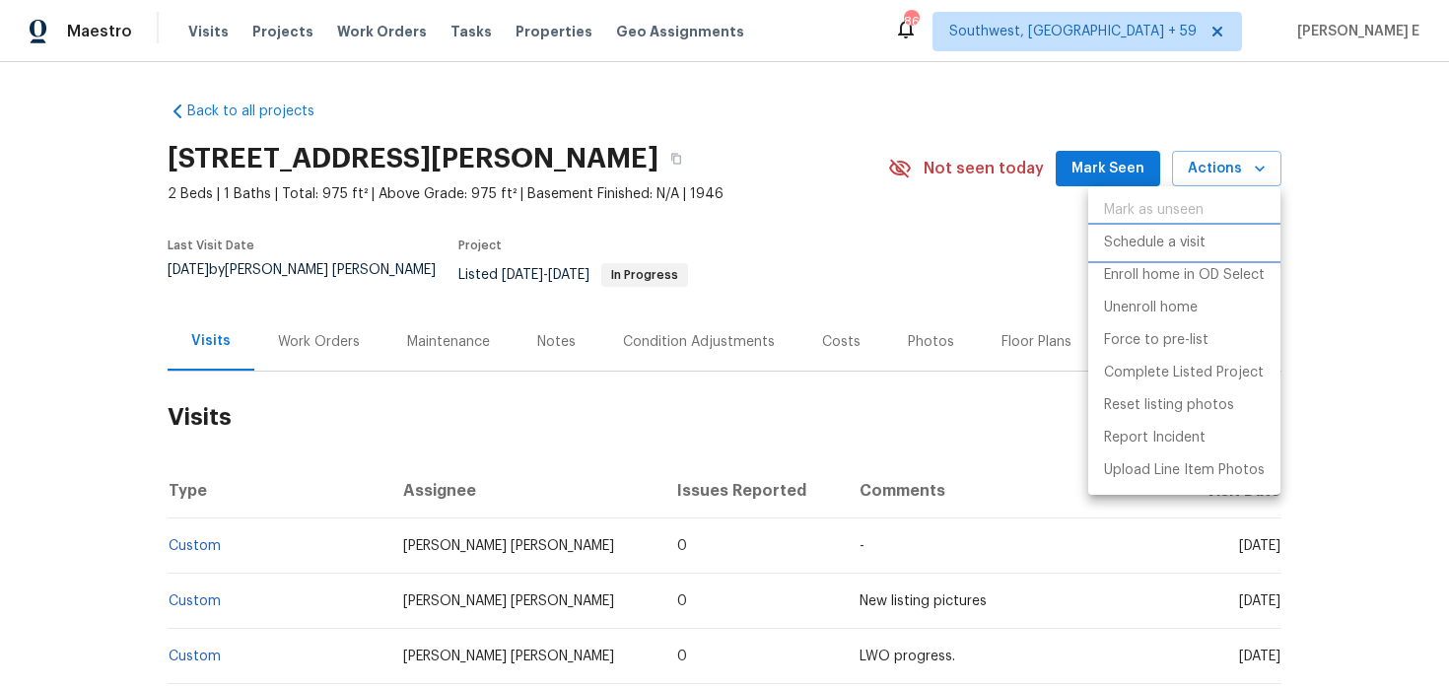
click at [1179, 243] on p "Schedule a visit" at bounding box center [1155, 243] width 102 height 21
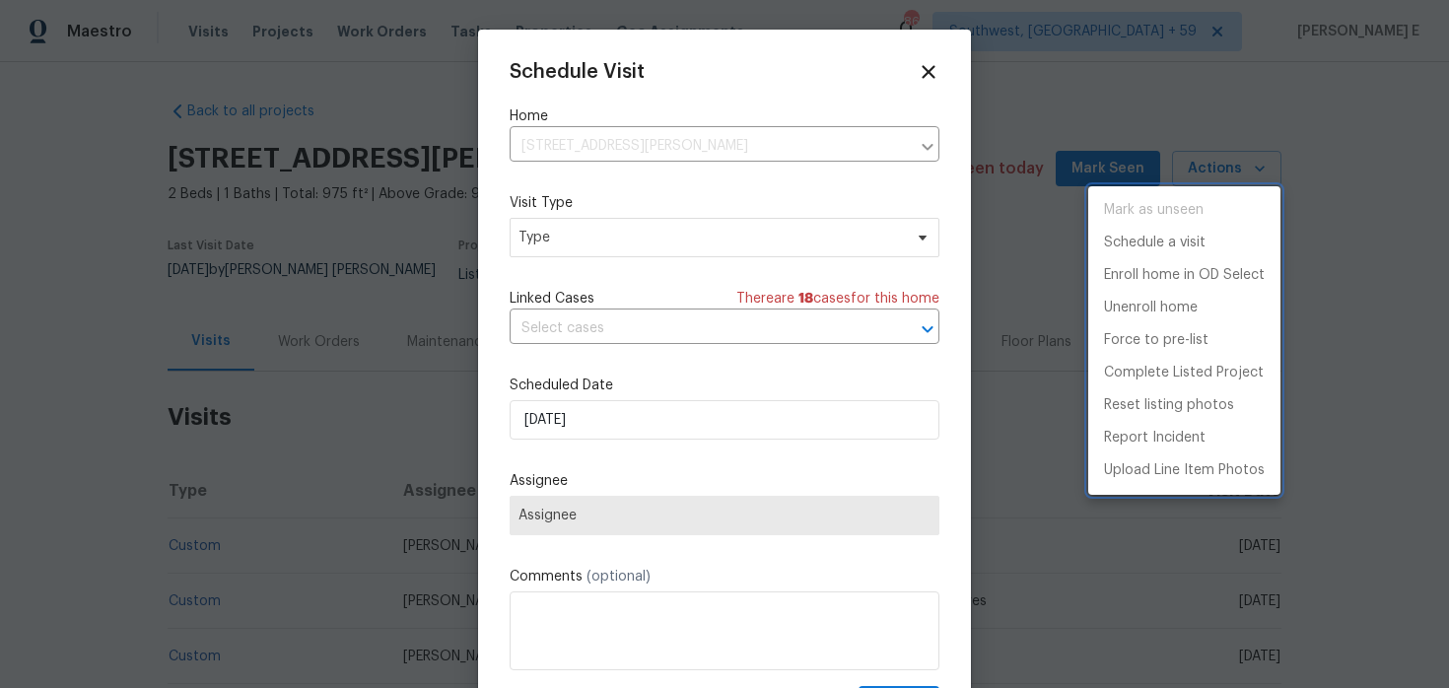
click at [551, 253] on div at bounding box center [724, 344] width 1449 height 688
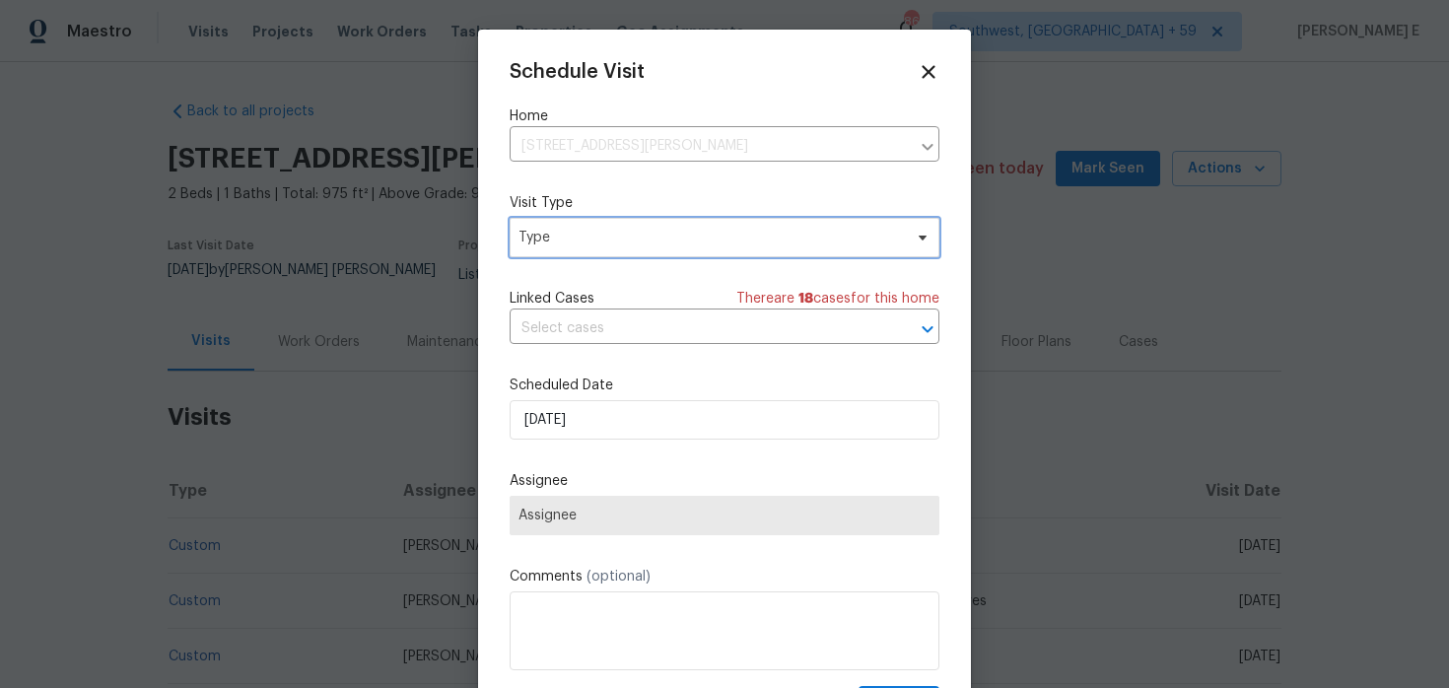
click at [551, 253] on span "Type" at bounding box center [725, 237] width 430 height 39
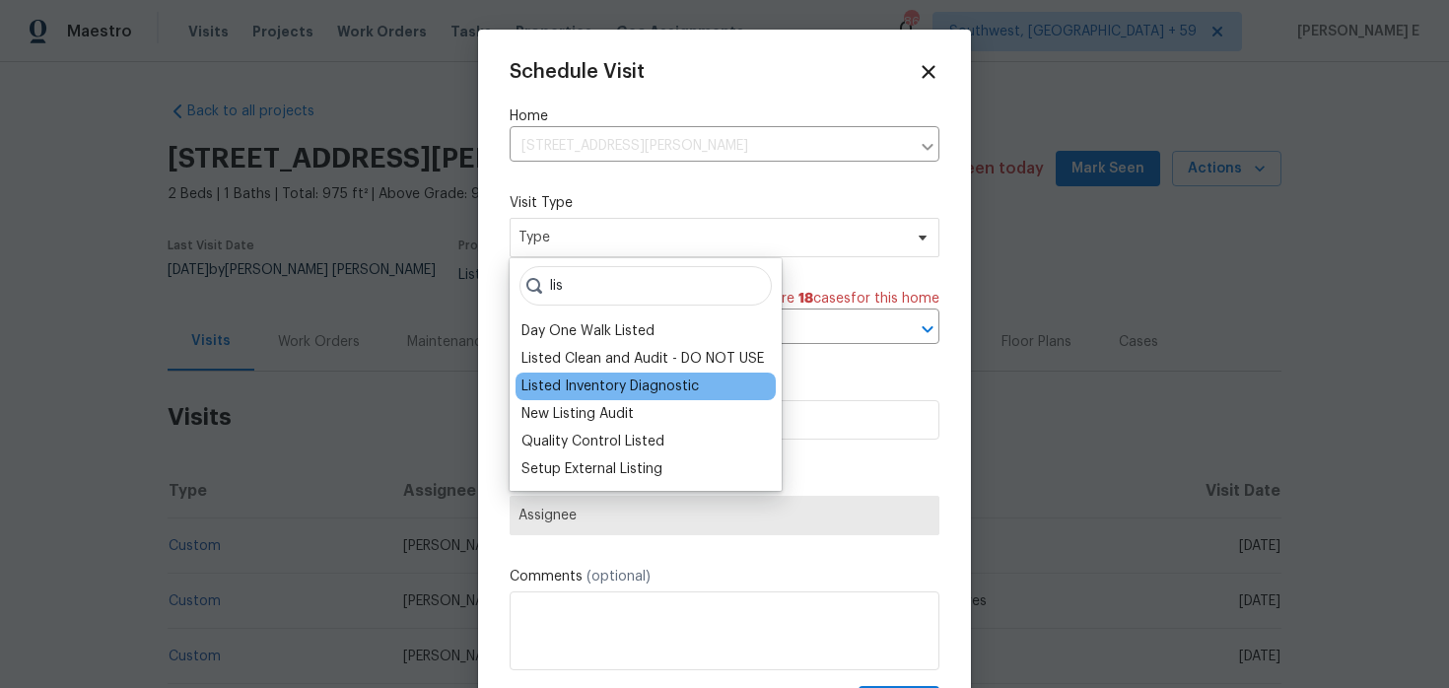
type input "lis"
click at [600, 388] on div "Listed Inventory Diagnostic" at bounding box center [609, 387] width 177 height 20
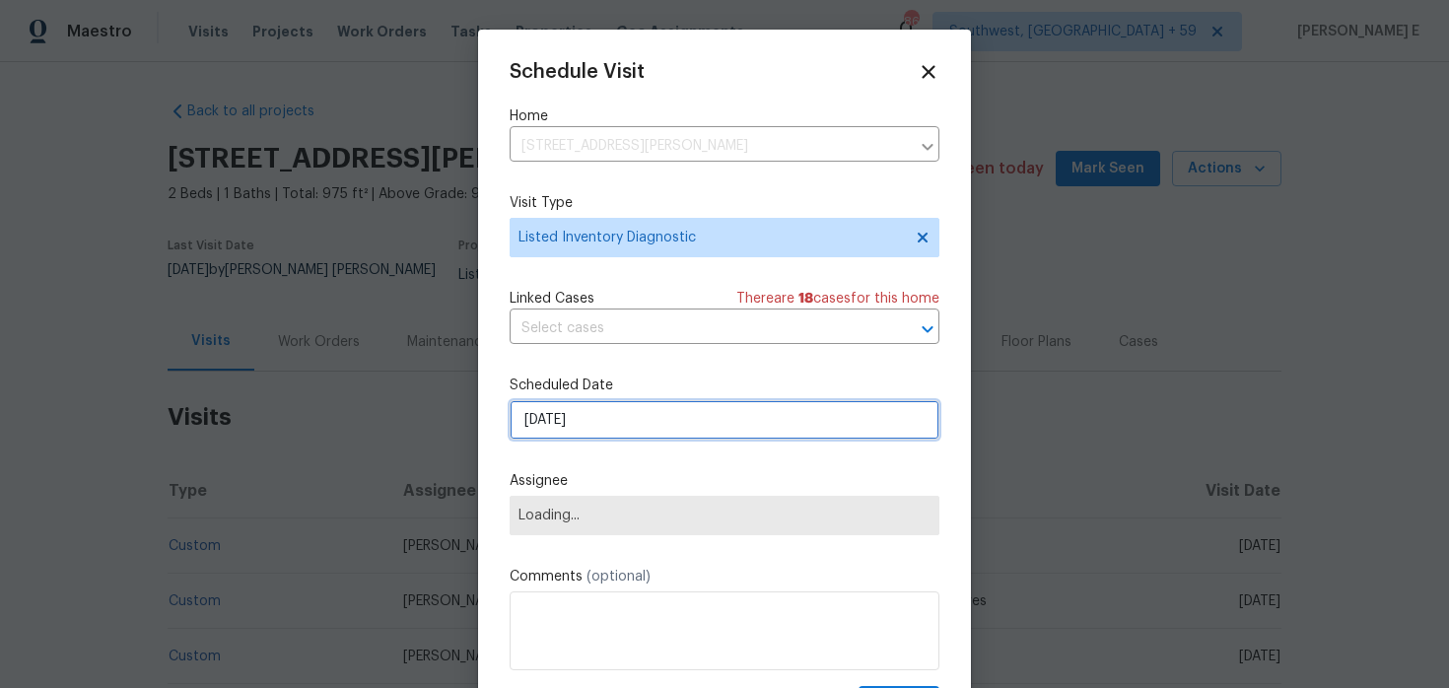
click at [585, 412] on input "[DATE]" at bounding box center [725, 419] width 430 height 39
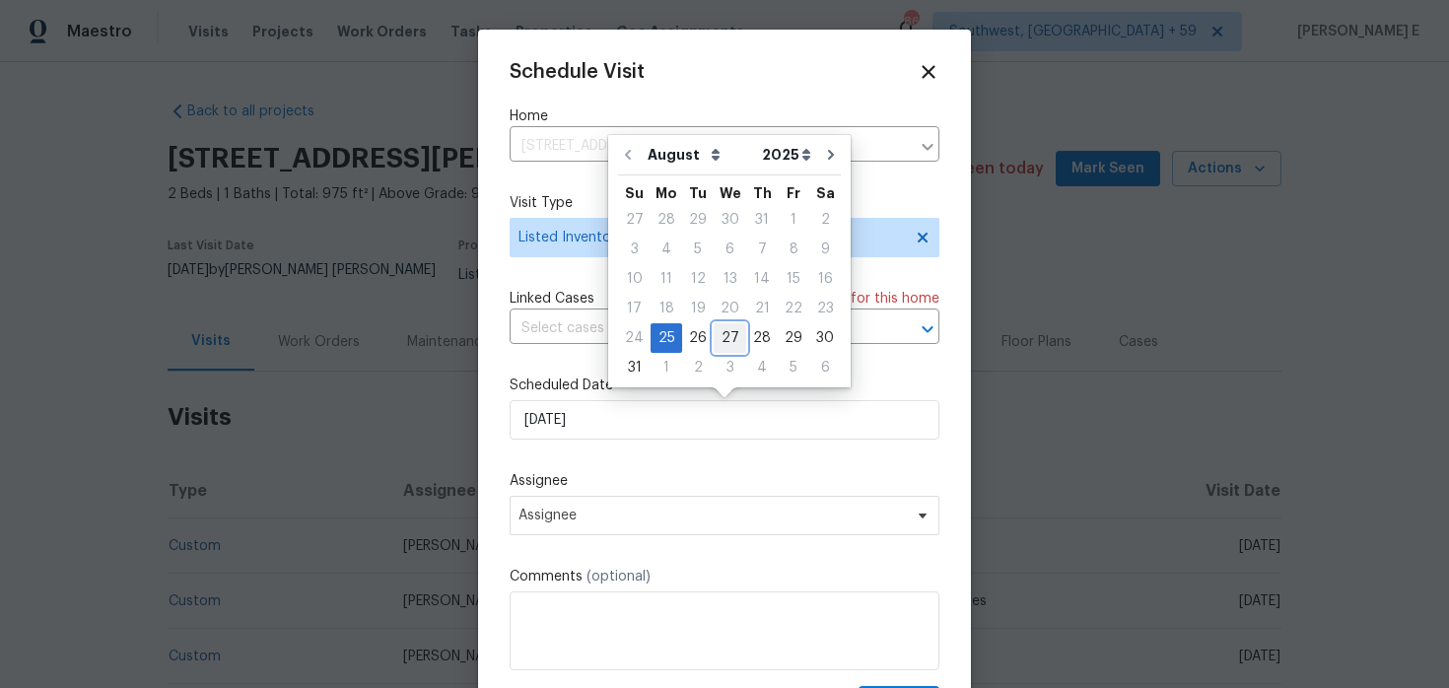
click at [723, 335] on div "27" at bounding box center [730, 338] width 33 height 28
type input "[DATE]"
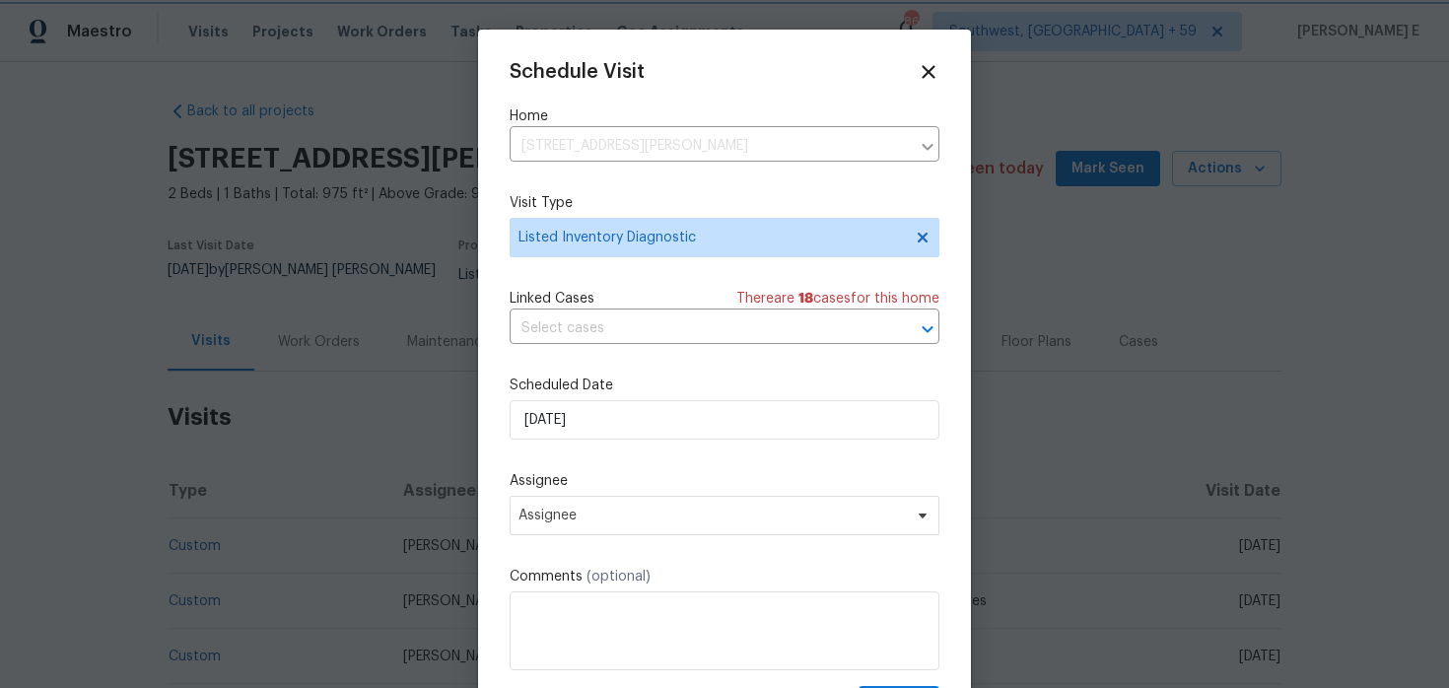
scroll to position [35, 0]
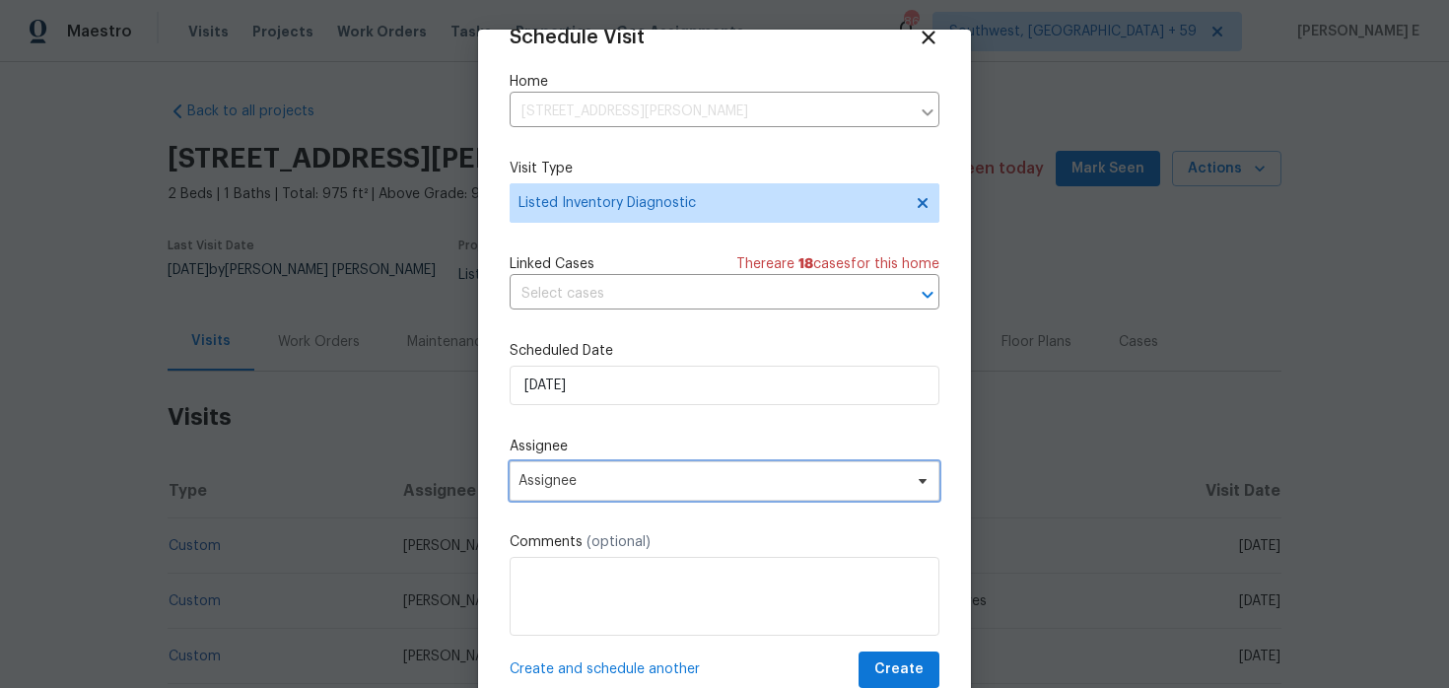
click at [680, 480] on span "Assignee" at bounding box center [712, 481] width 386 height 16
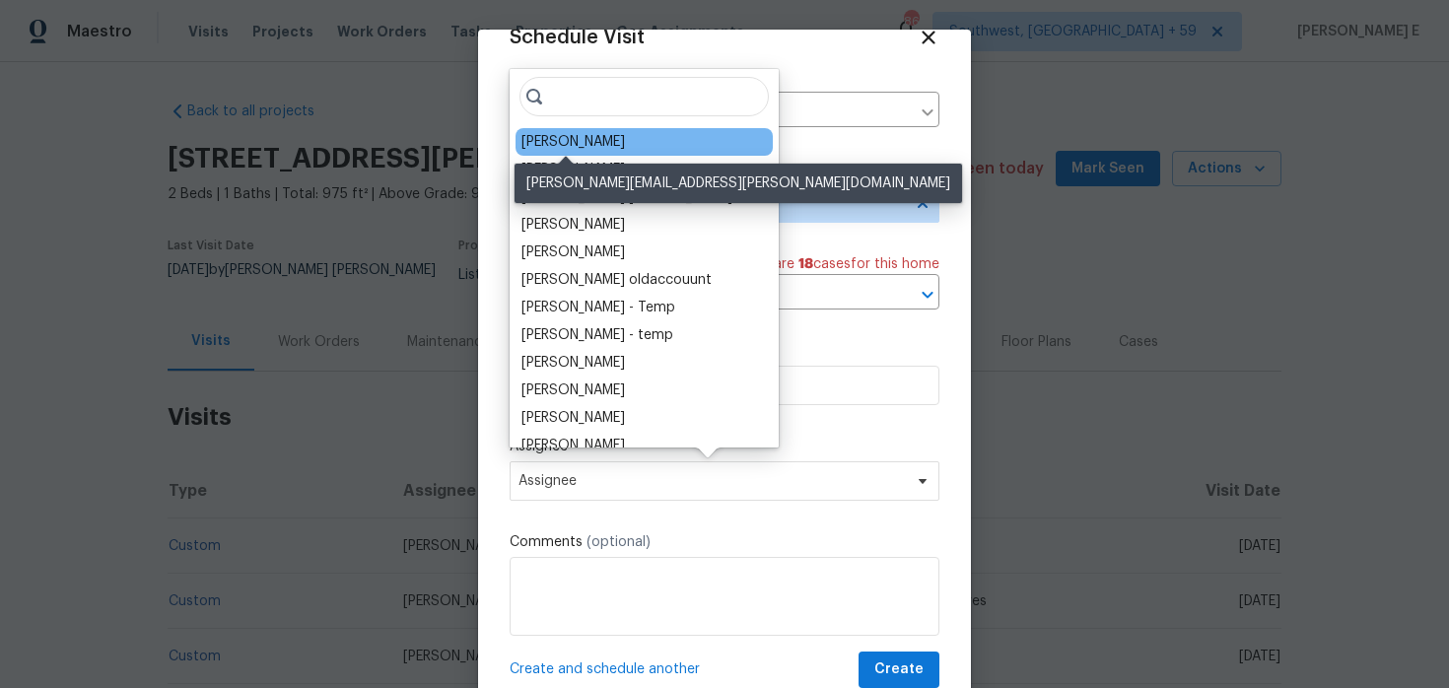
click at [573, 144] on div "[PERSON_NAME]" at bounding box center [573, 142] width 104 height 20
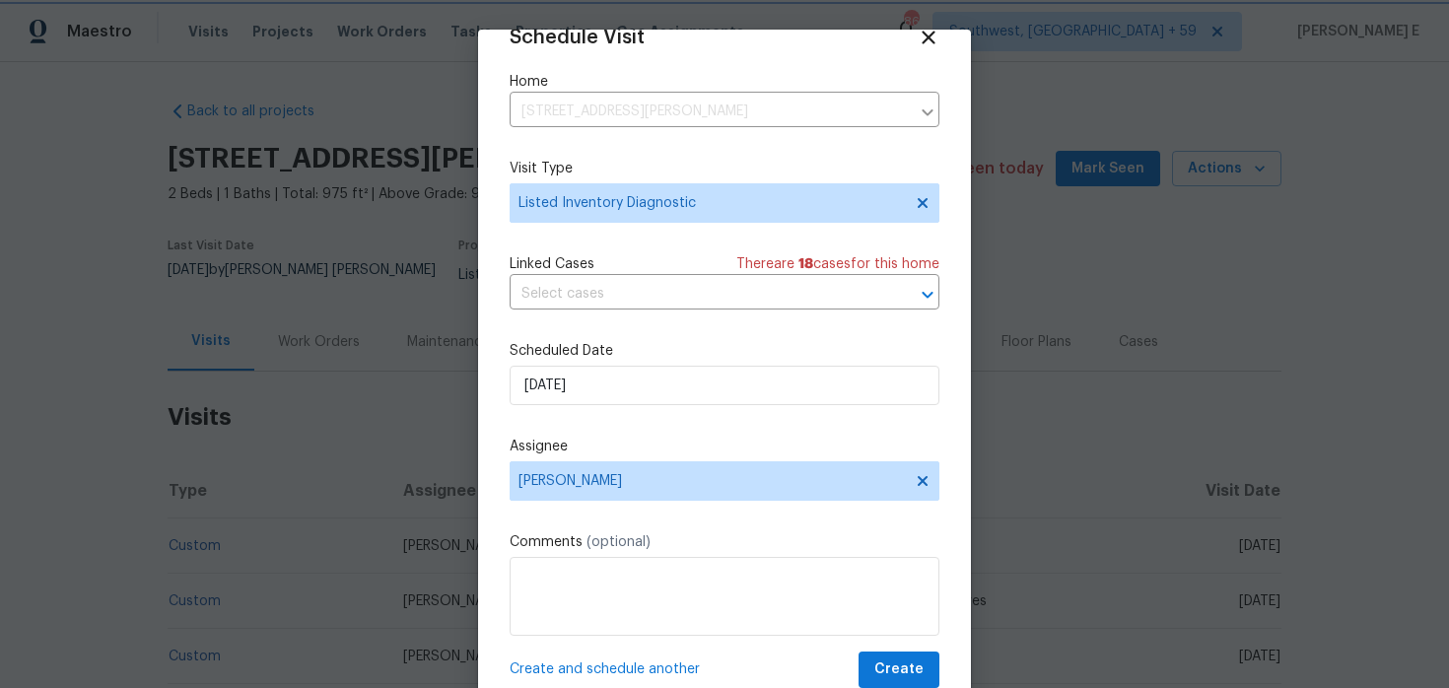
scroll to position [61, 0]
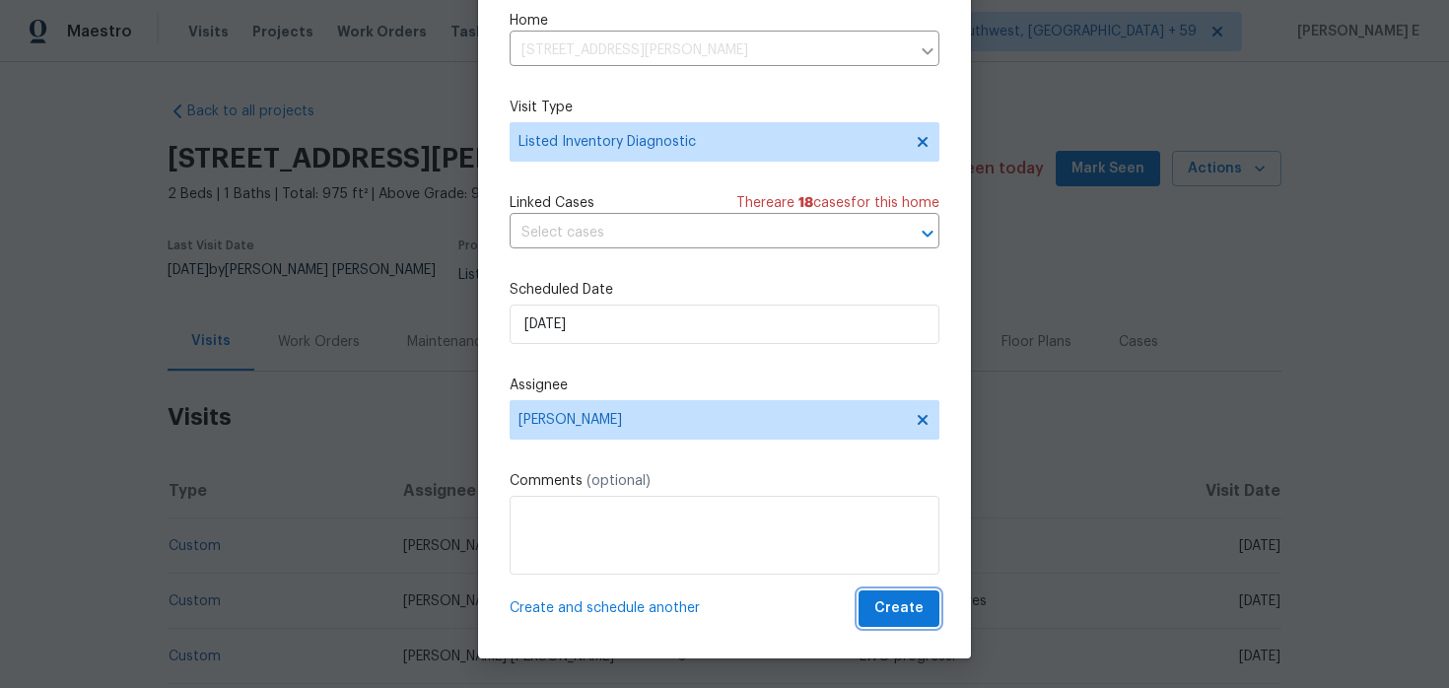
click at [880, 611] on span "Create" at bounding box center [898, 608] width 49 height 25
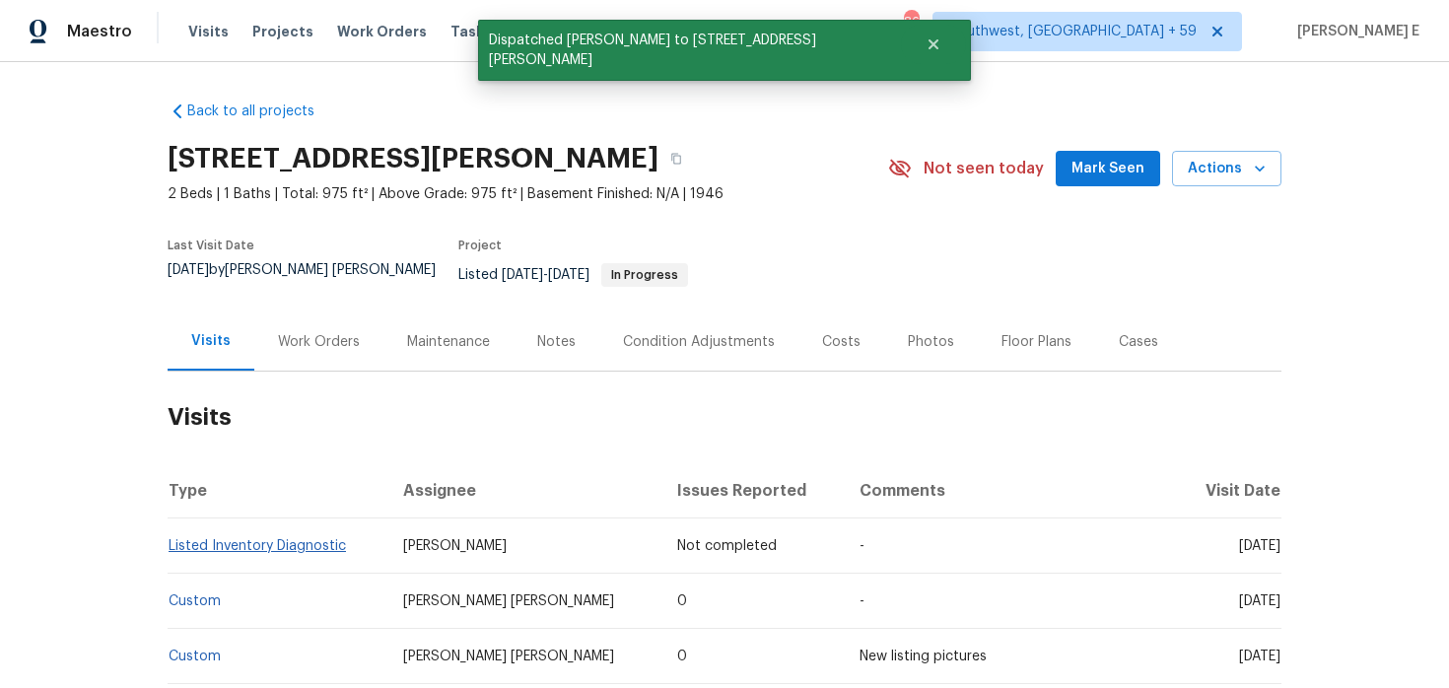
scroll to position [0, 0]
copy link "Listed Inventory Diagnostic"
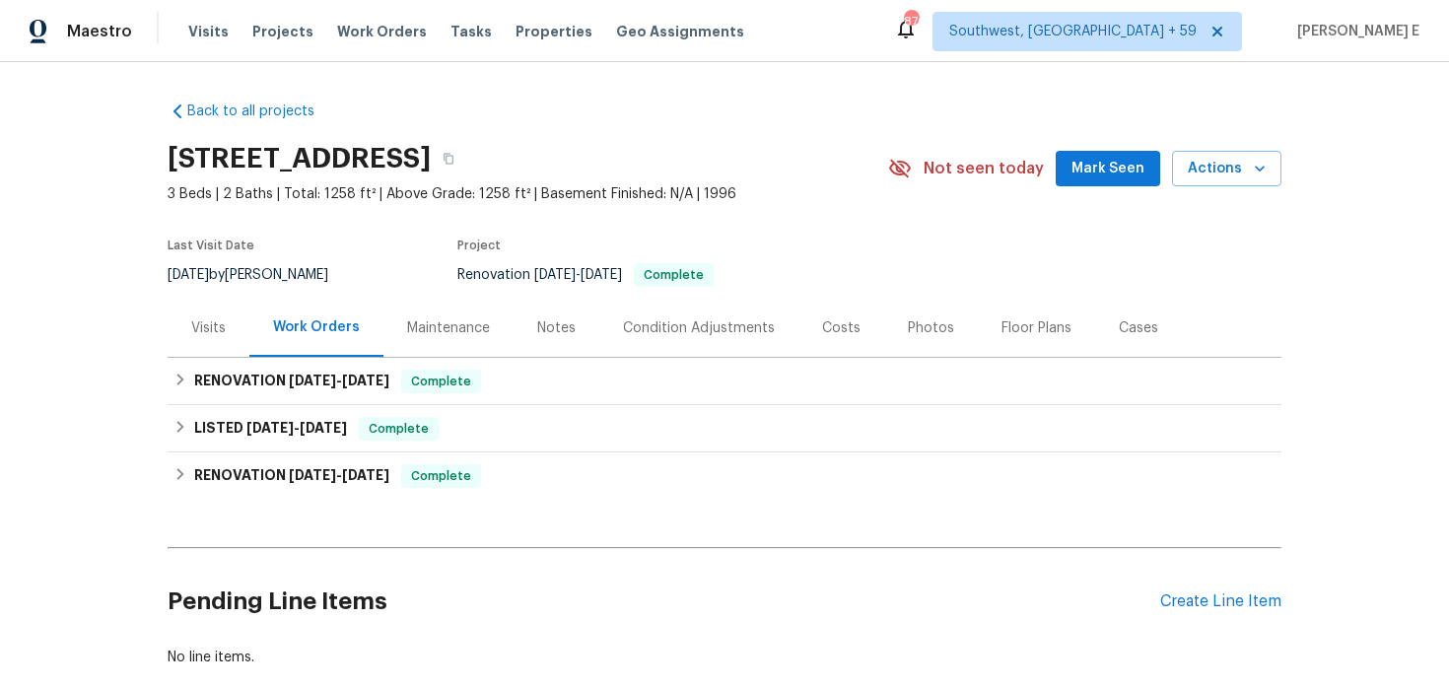
click at [214, 357] on div "Visits" at bounding box center [209, 328] width 82 height 58
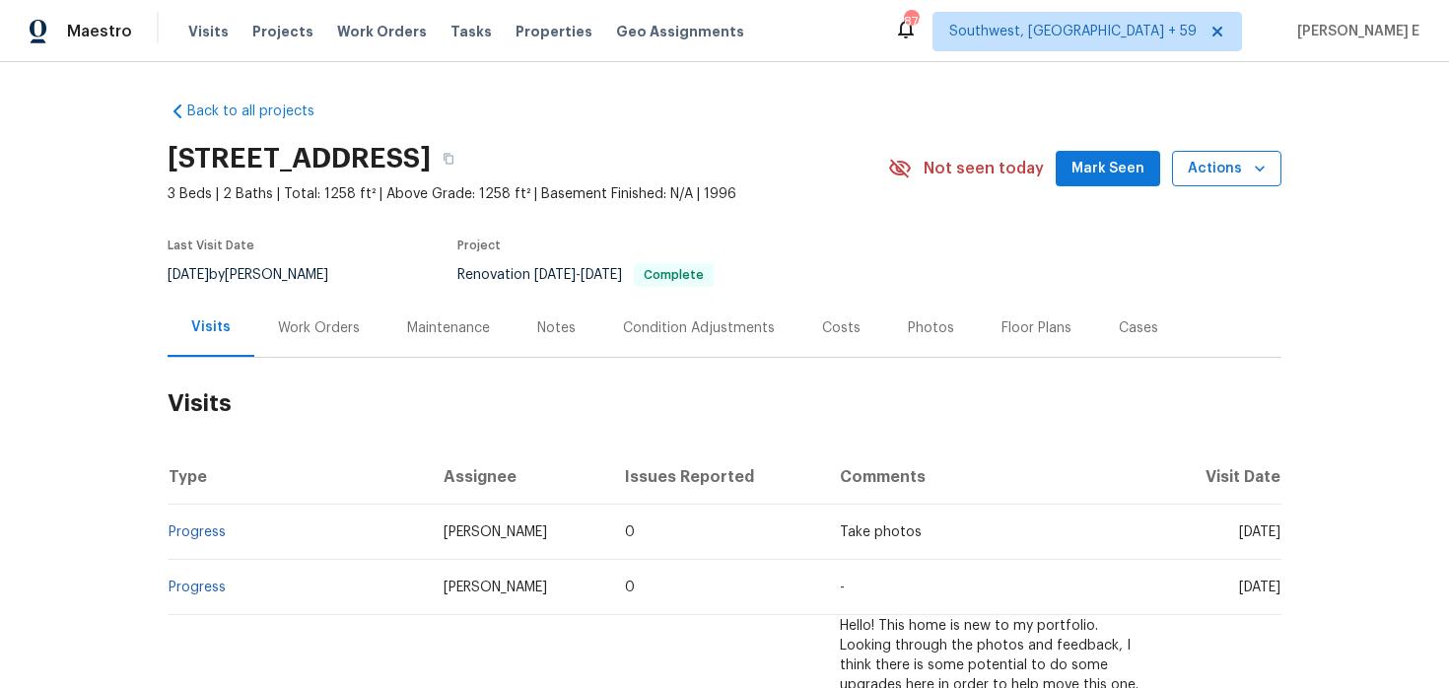
click at [1210, 181] on span "Actions" at bounding box center [1227, 169] width 78 height 25
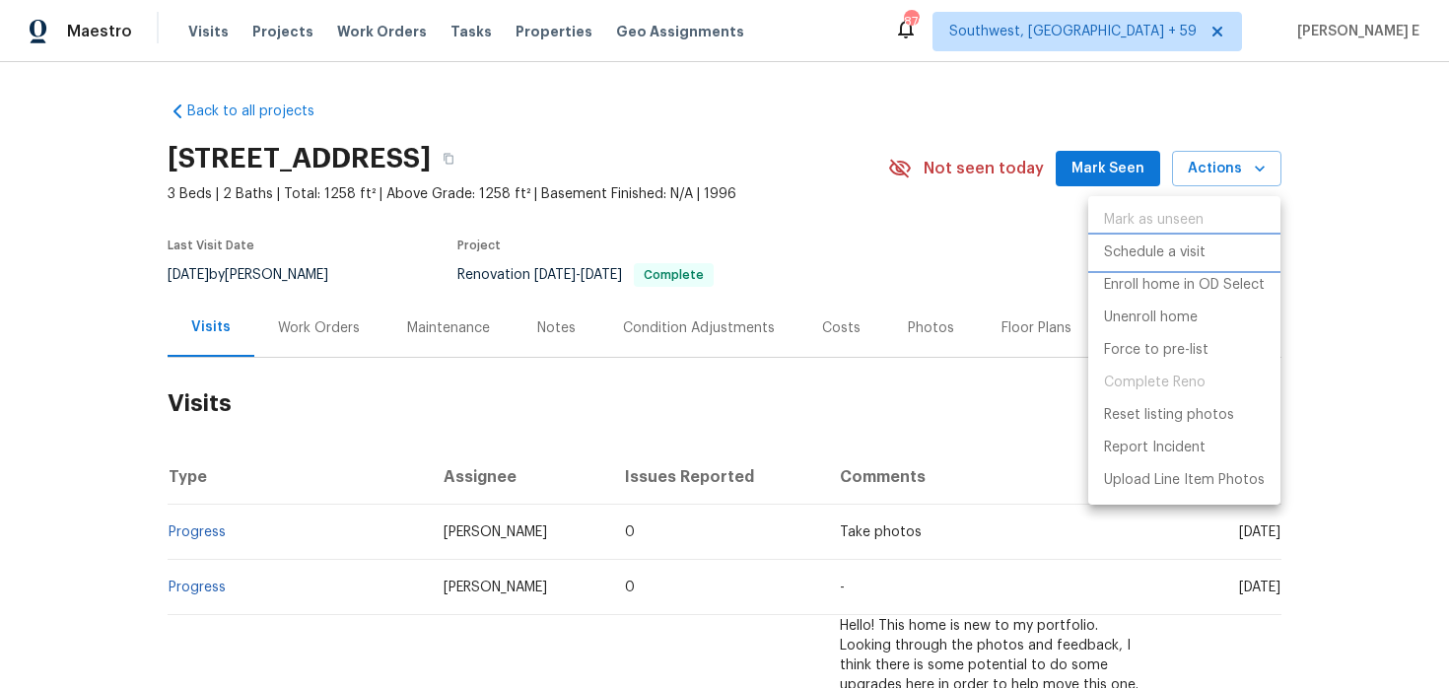
click at [1118, 253] on p "Schedule a visit" at bounding box center [1155, 252] width 102 height 21
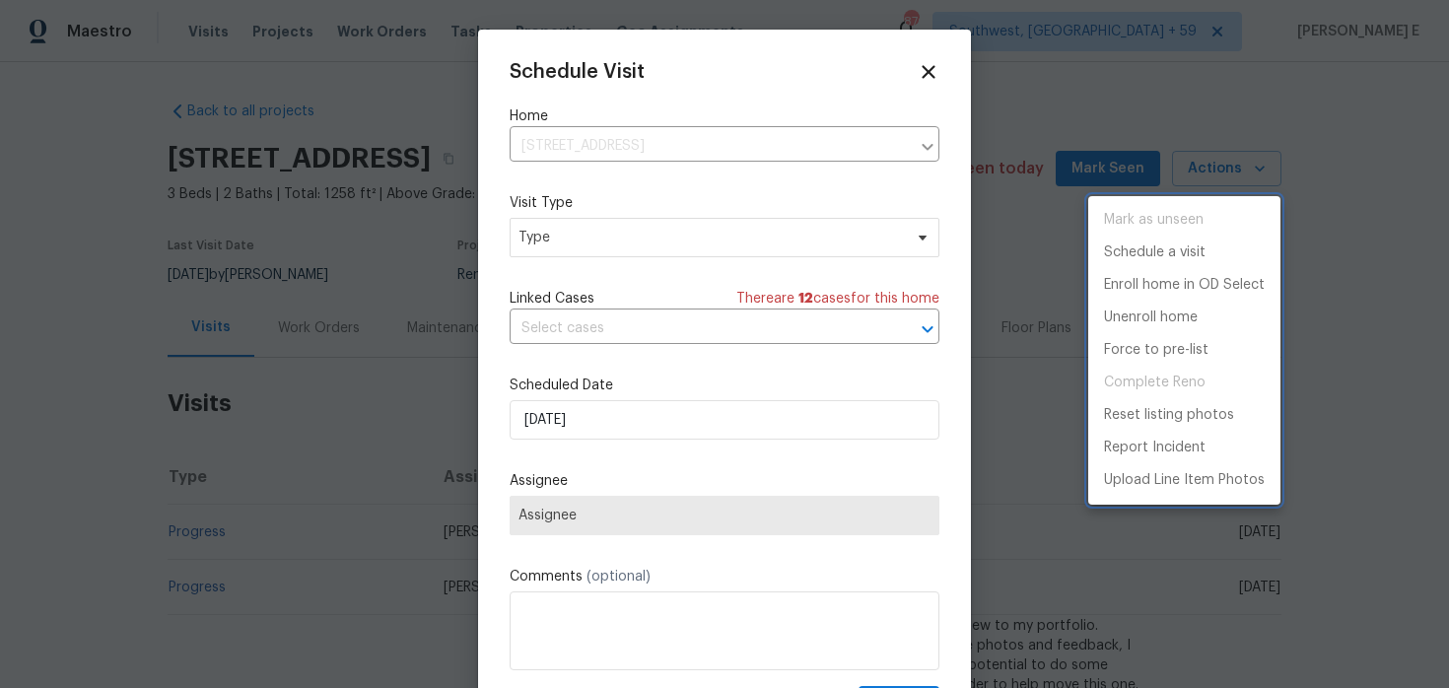
click at [574, 235] on div at bounding box center [724, 344] width 1449 height 688
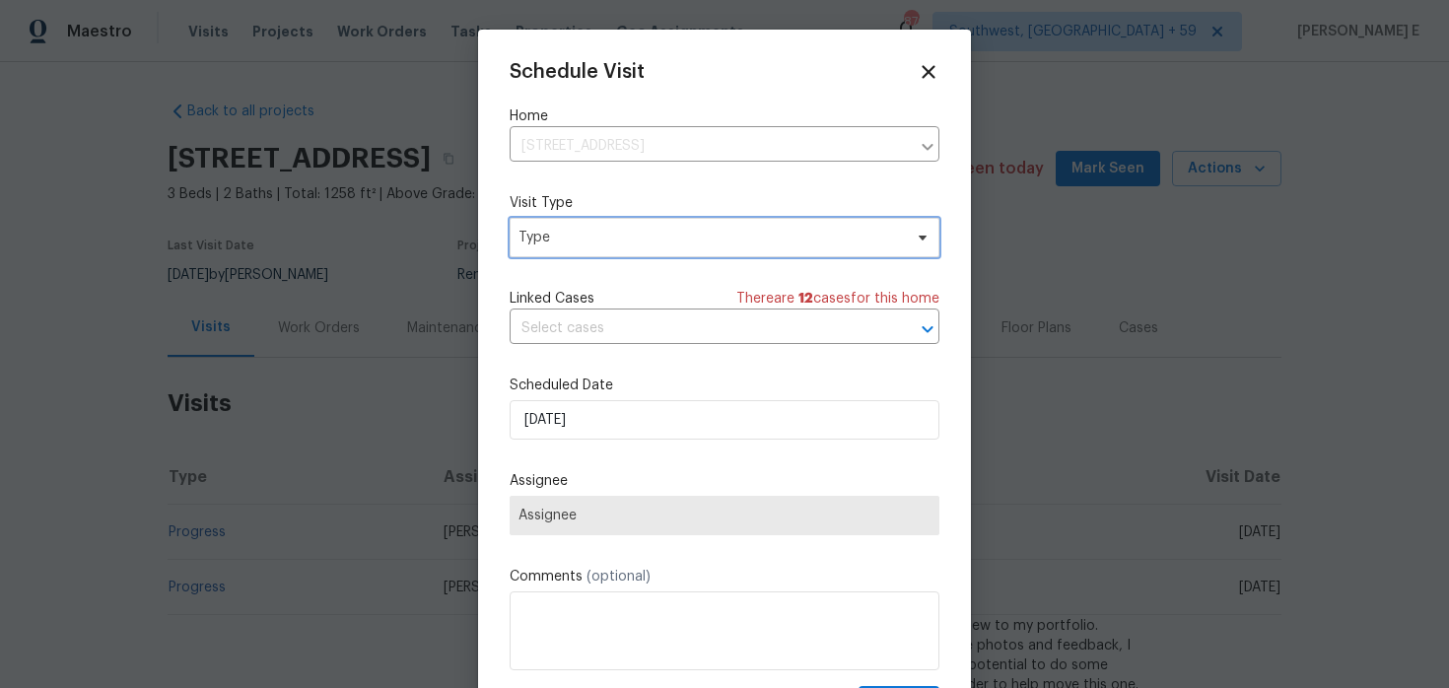
click at [574, 235] on span "Type" at bounding box center [710, 238] width 383 height 20
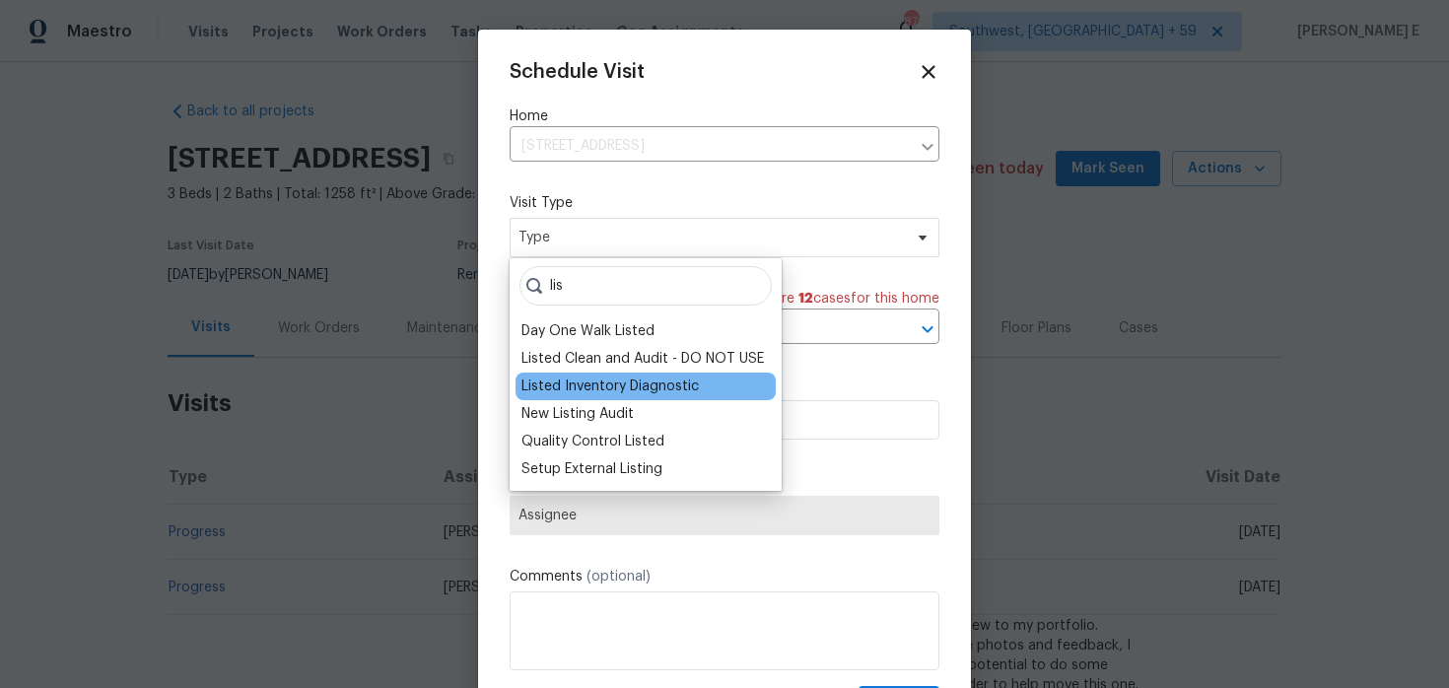
type input "lis"
click at [584, 385] on div "Listed Inventory Diagnostic" at bounding box center [609, 387] width 177 height 20
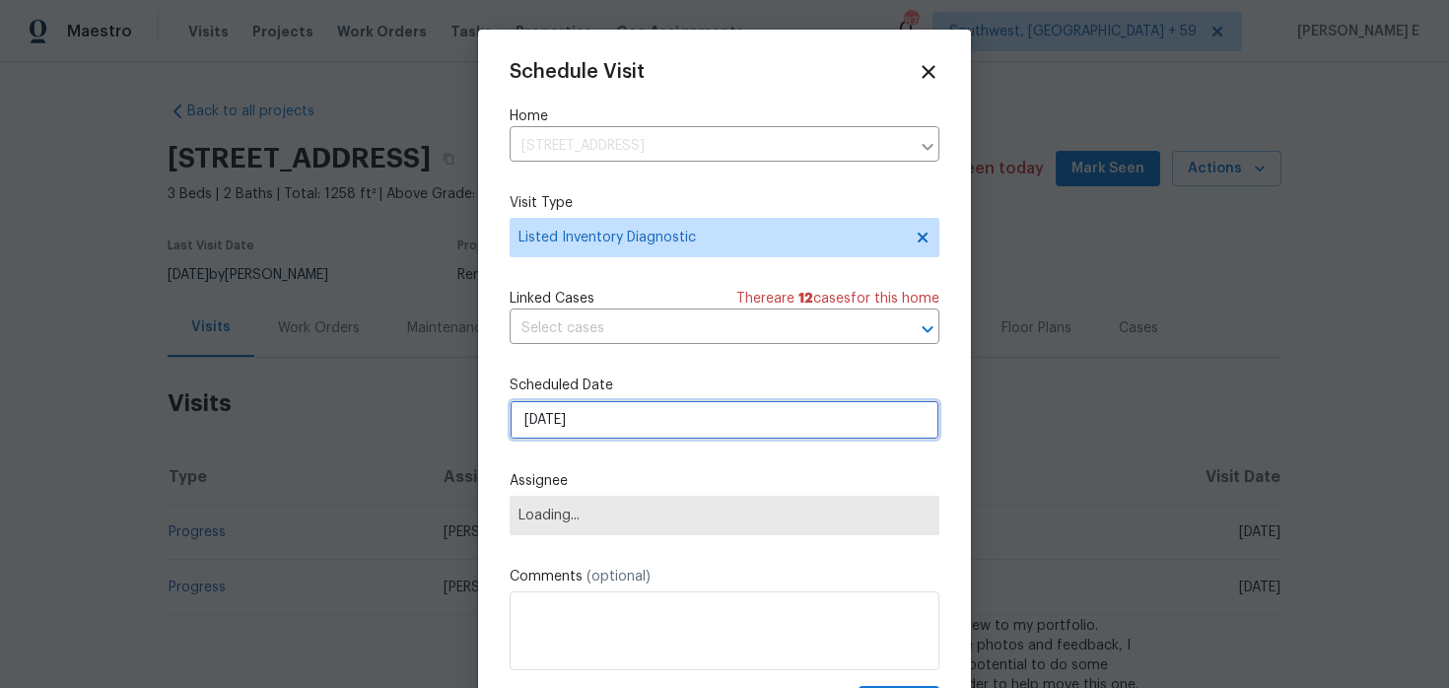
click at [592, 406] on input "25/08/2025" at bounding box center [725, 419] width 430 height 39
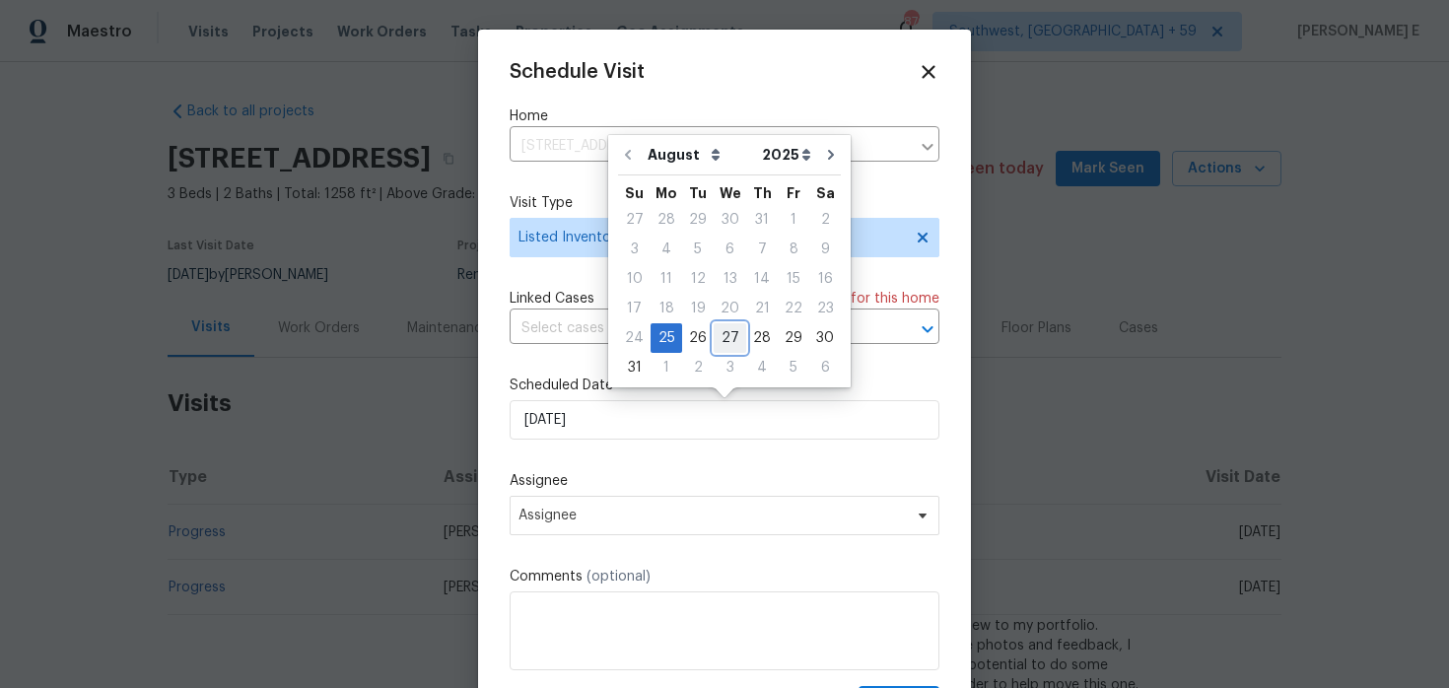
click at [725, 333] on div "27" at bounding box center [730, 338] width 33 height 28
type input "27/08/2025"
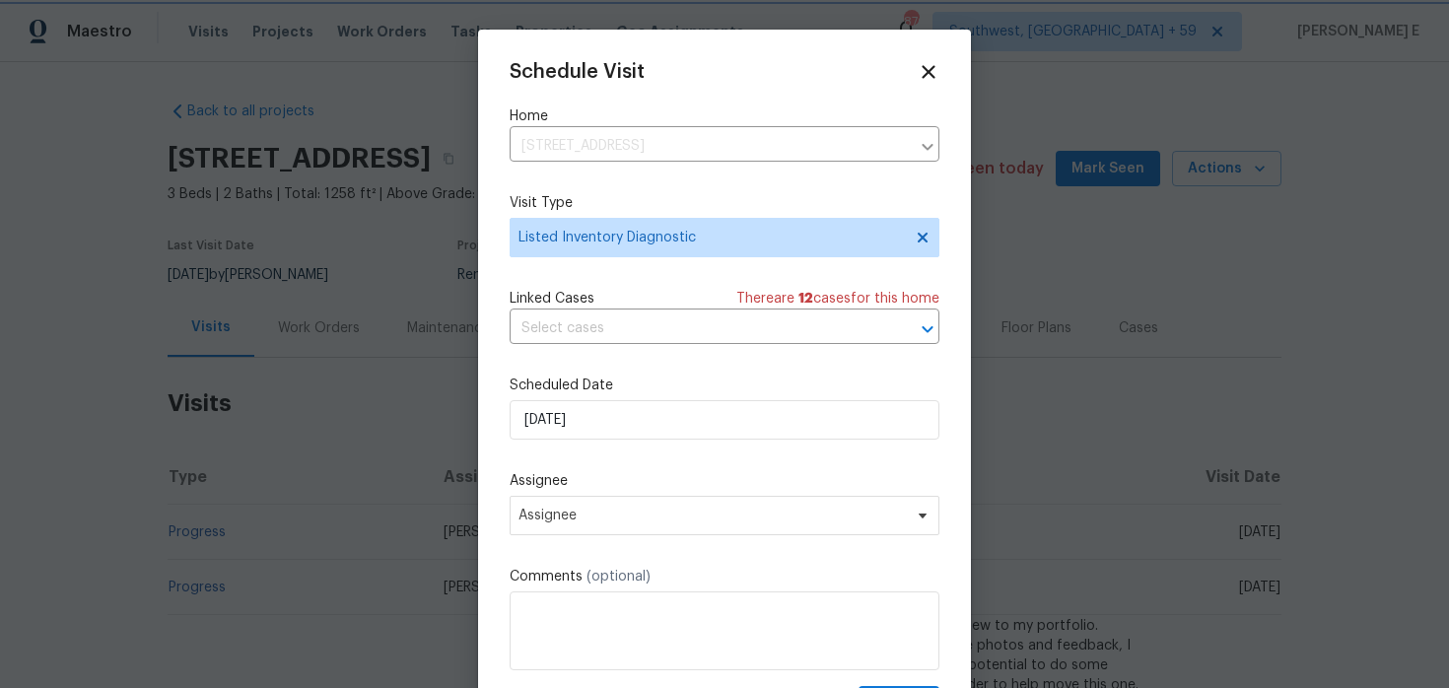
scroll to position [35, 0]
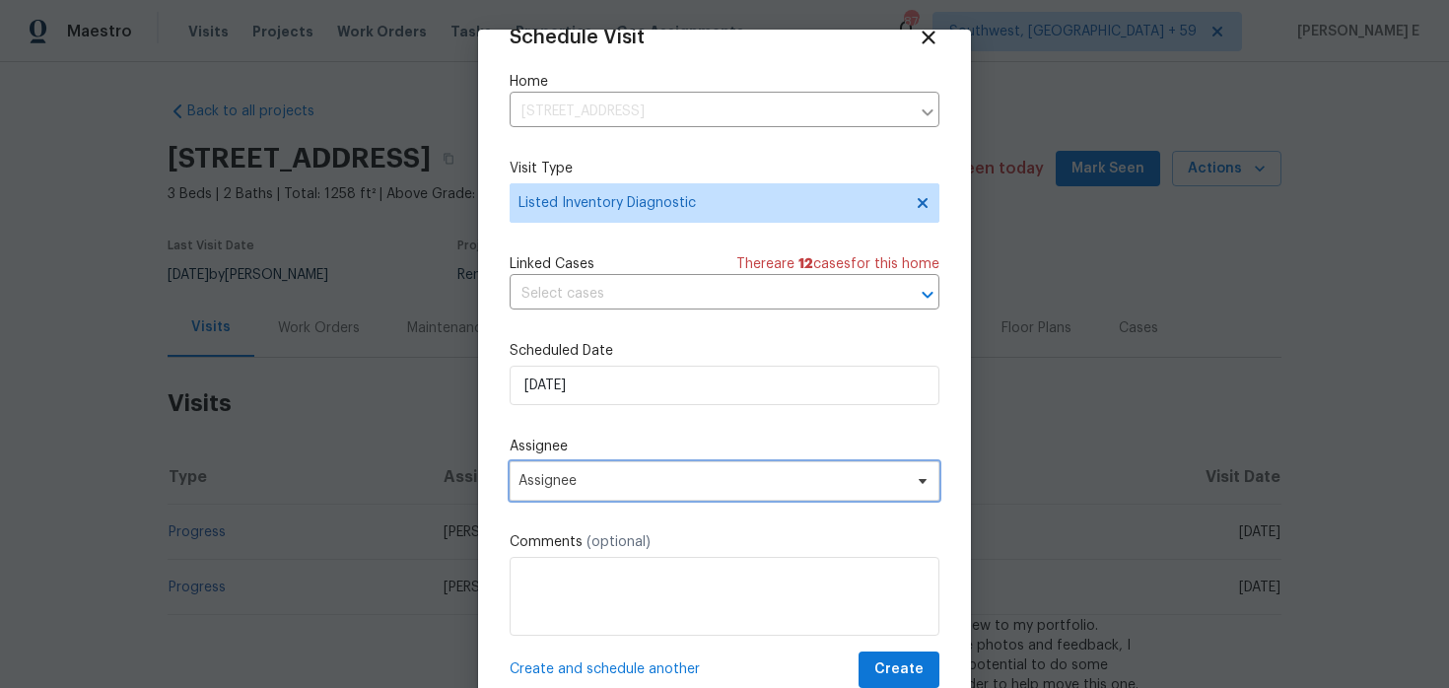
click at [659, 468] on span "Assignee" at bounding box center [725, 480] width 430 height 39
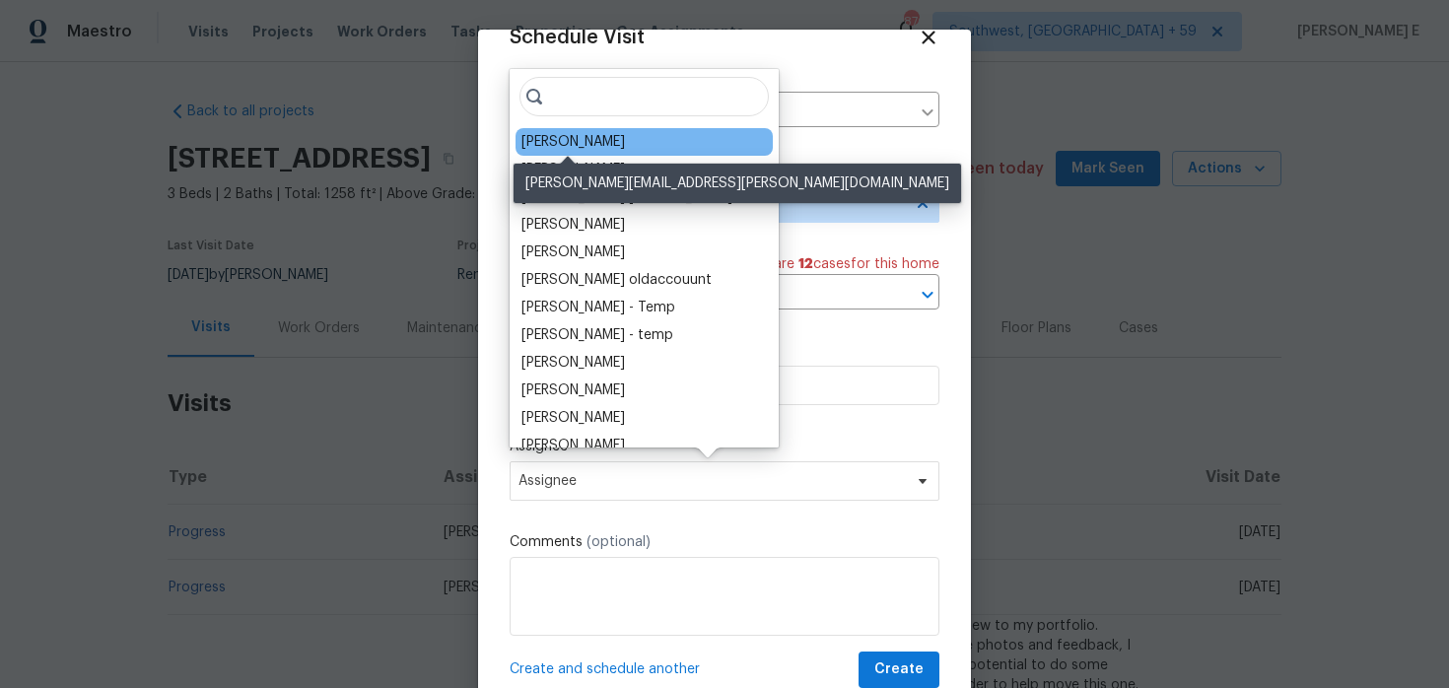
click at [564, 141] on div "William Sparks" at bounding box center [573, 142] width 104 height 20
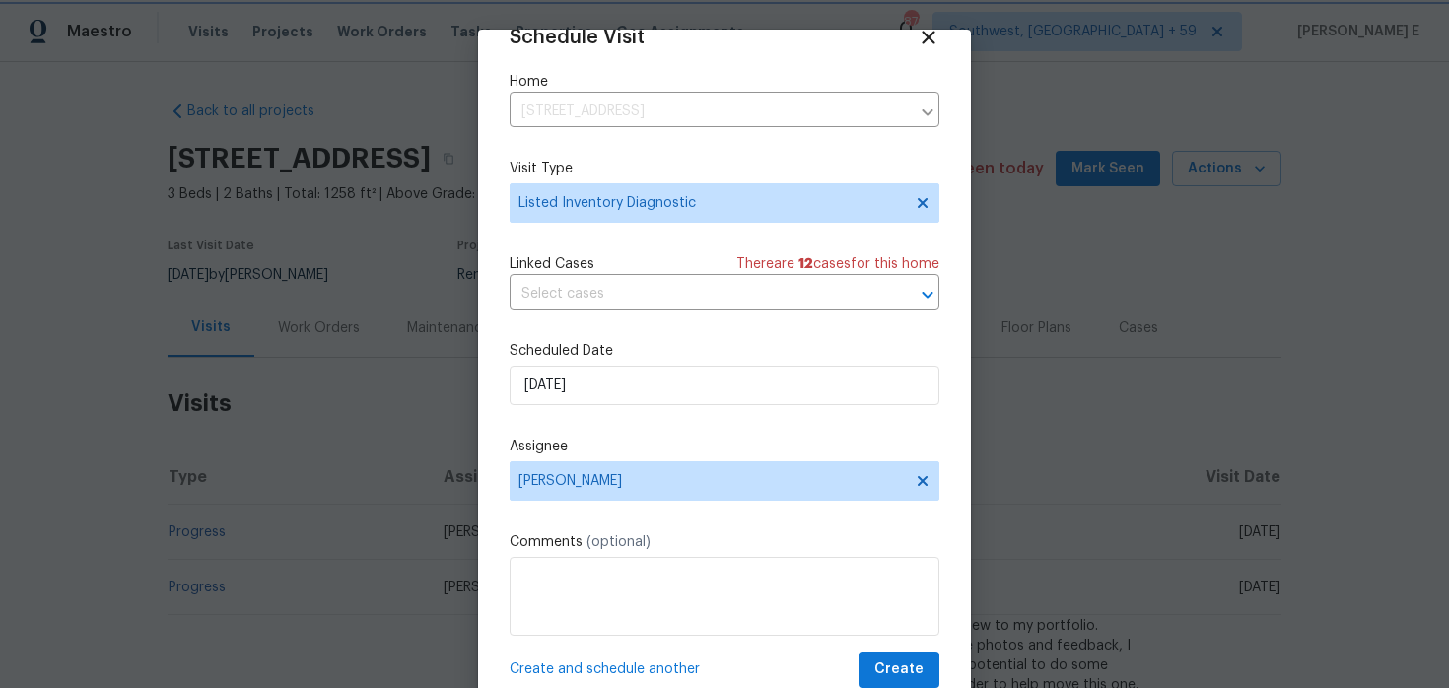
scroll to position [61, 0]
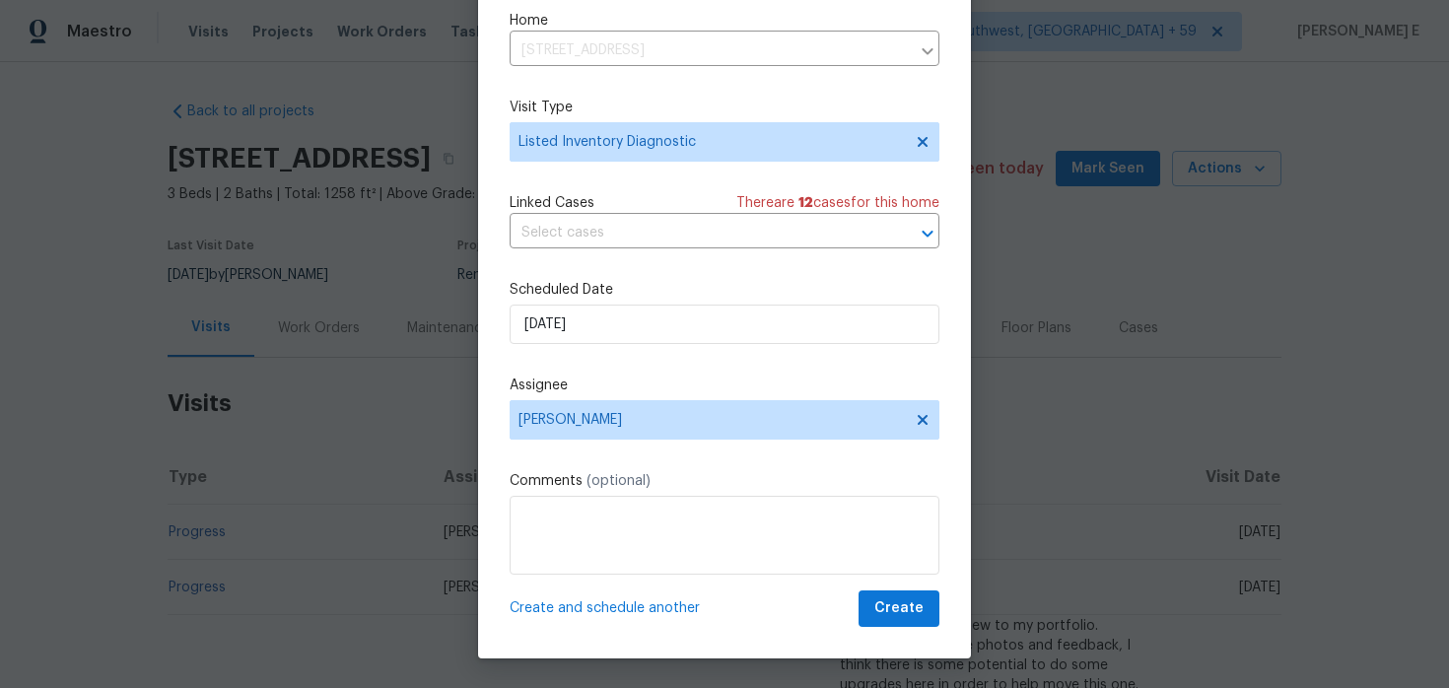
click at [894, 586] on div "Schedule Visit Home 1800 The Greens Way Apt 511, Jacksonville Beach, FL 32250 ​…" at bounding box center [725, 295] width 430 height 661
click at [882, 599] on span "Create" at bounding box center [898, 608] width 49 height 25
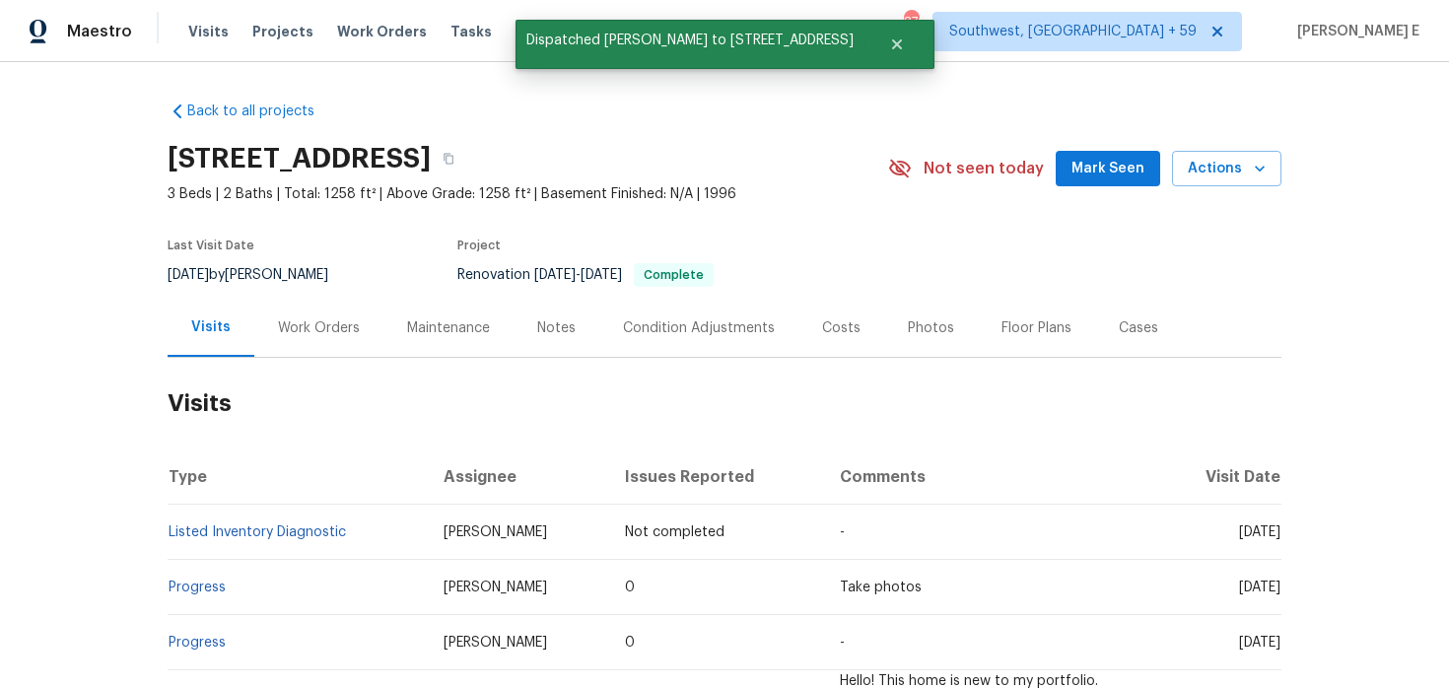
scroll to position [0, 0]
copy link "Listed Inventory Diagnostic"
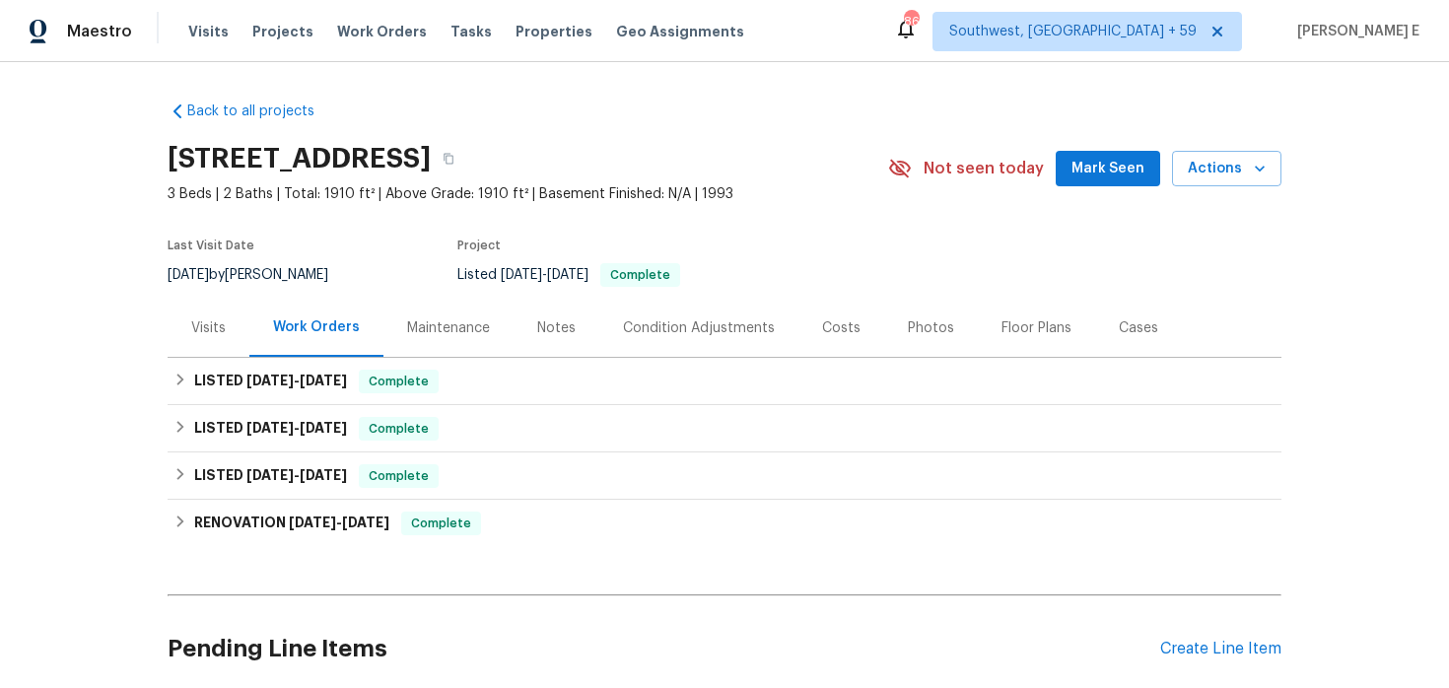
click at [199, 330] on div "Visits" at bounding box center [208, 328] width 35 height 20
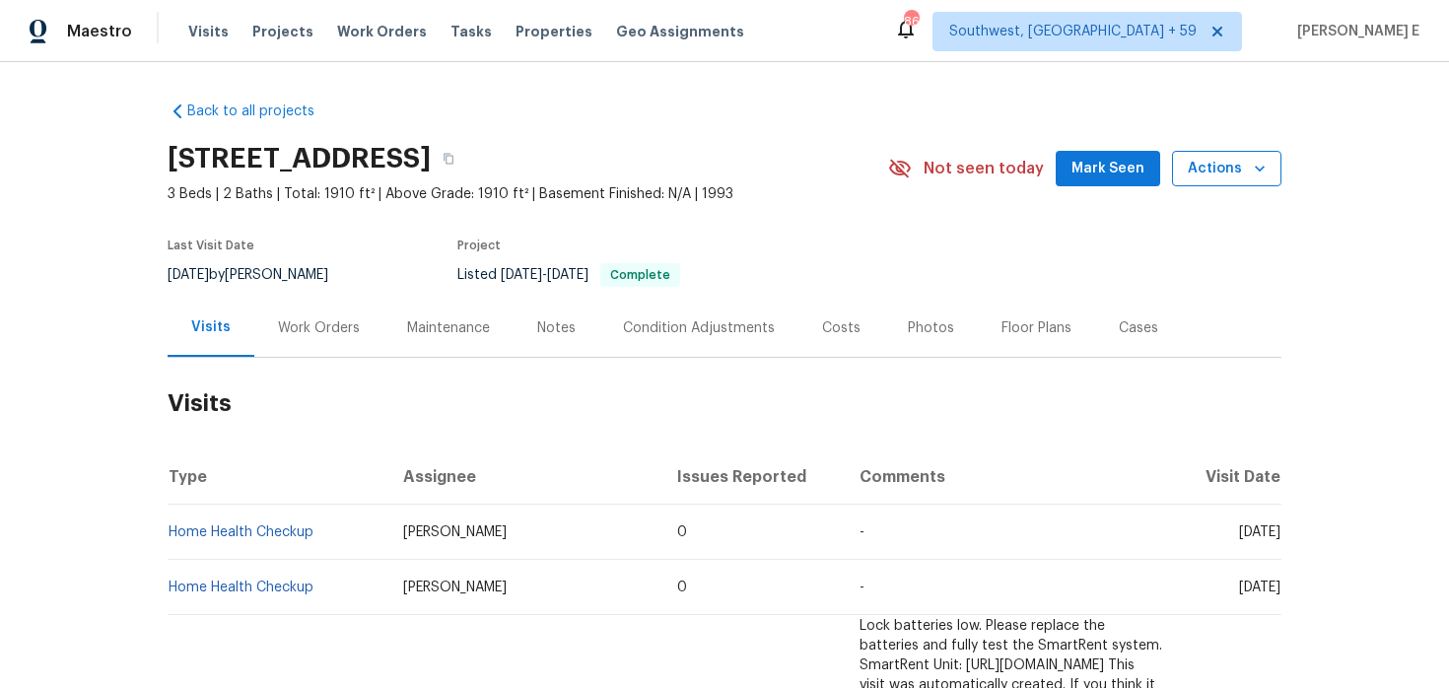
click at [1223, 167] on span "Actions" at bounding box center [1227, 169] width 78 height 25
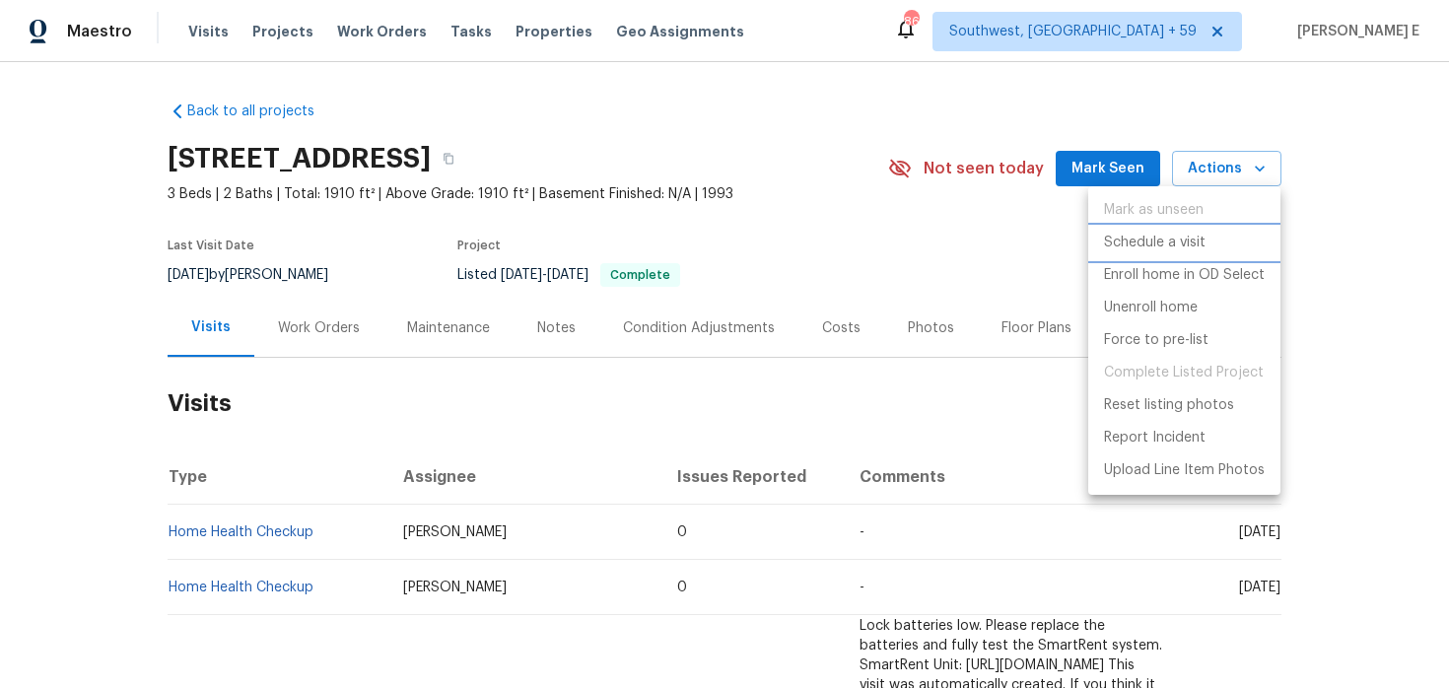
click at [1145, 247] on p "Schedule a visit" at bounding box center [1155, 243] width 102 height 21
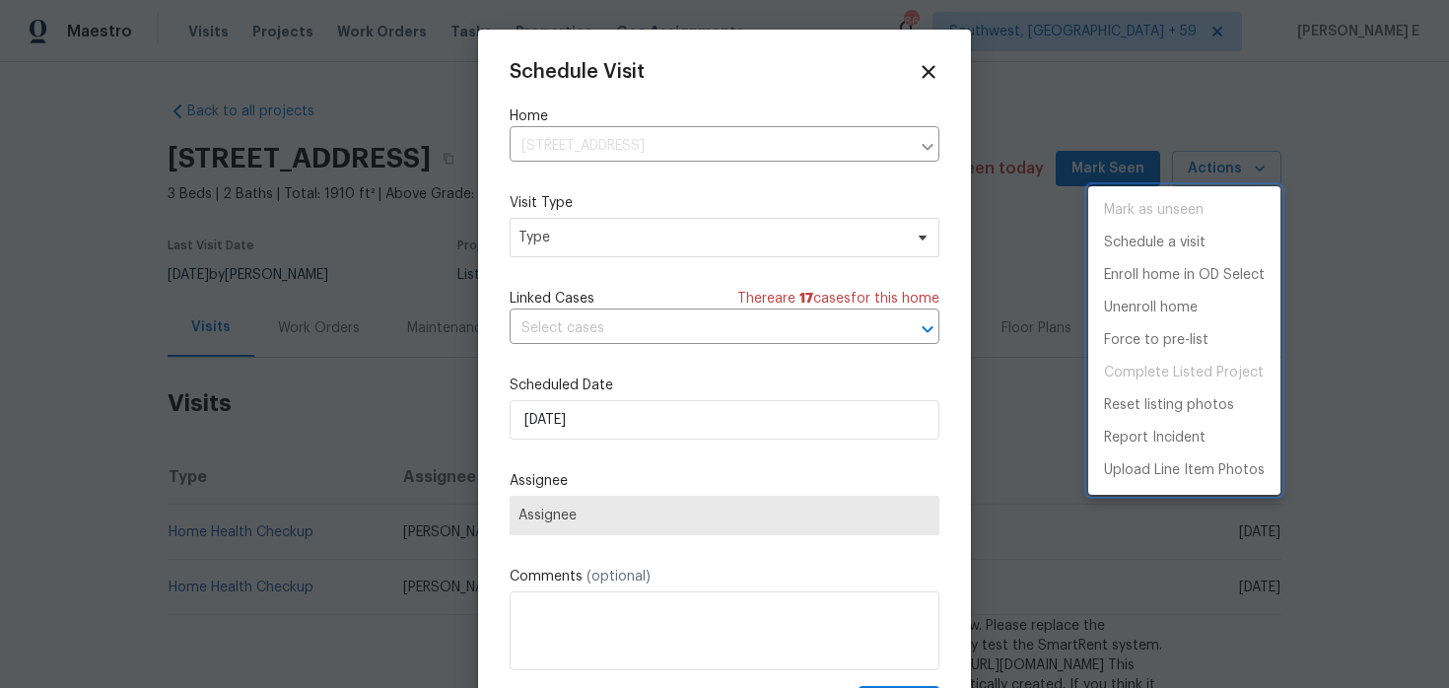
click at [564, 252] on div at bounding box center [724, 344] width 1449 height 688
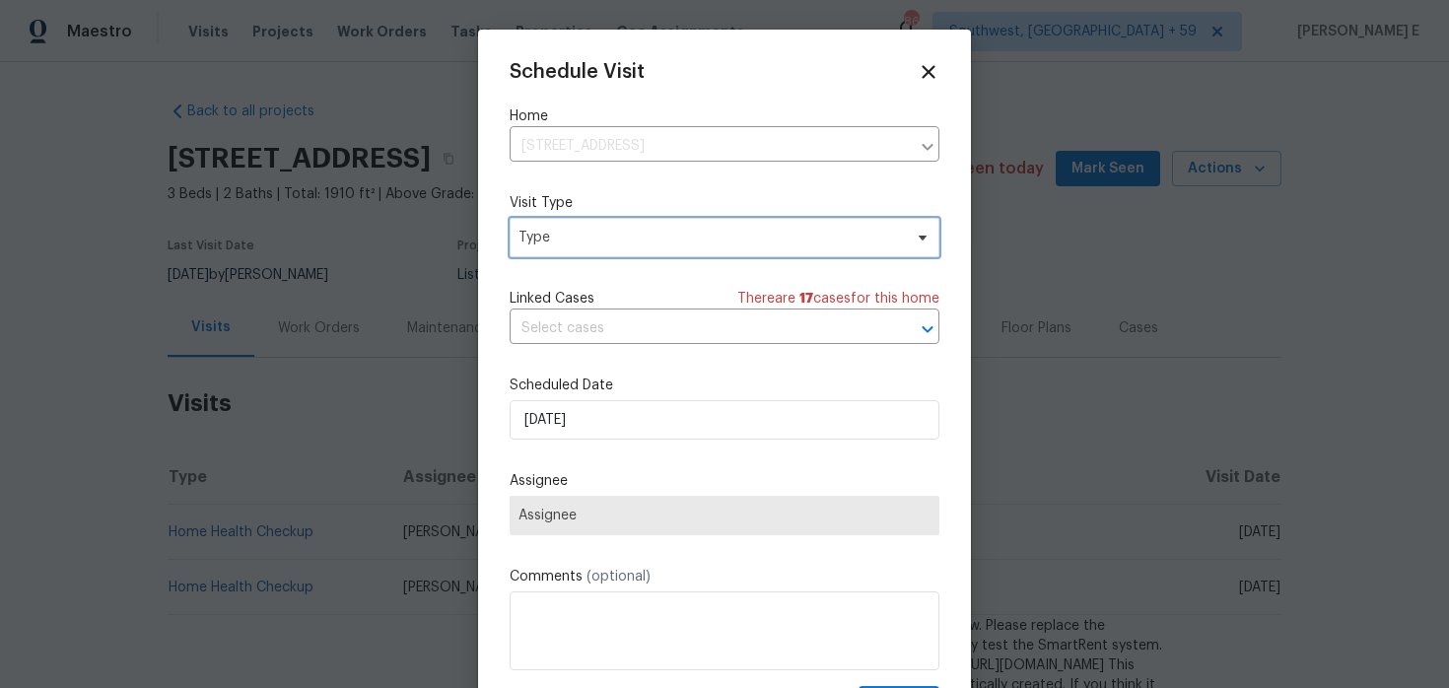
click at [564, 252] on span "Type" at bounding box center [725, 237] width 430 height 39
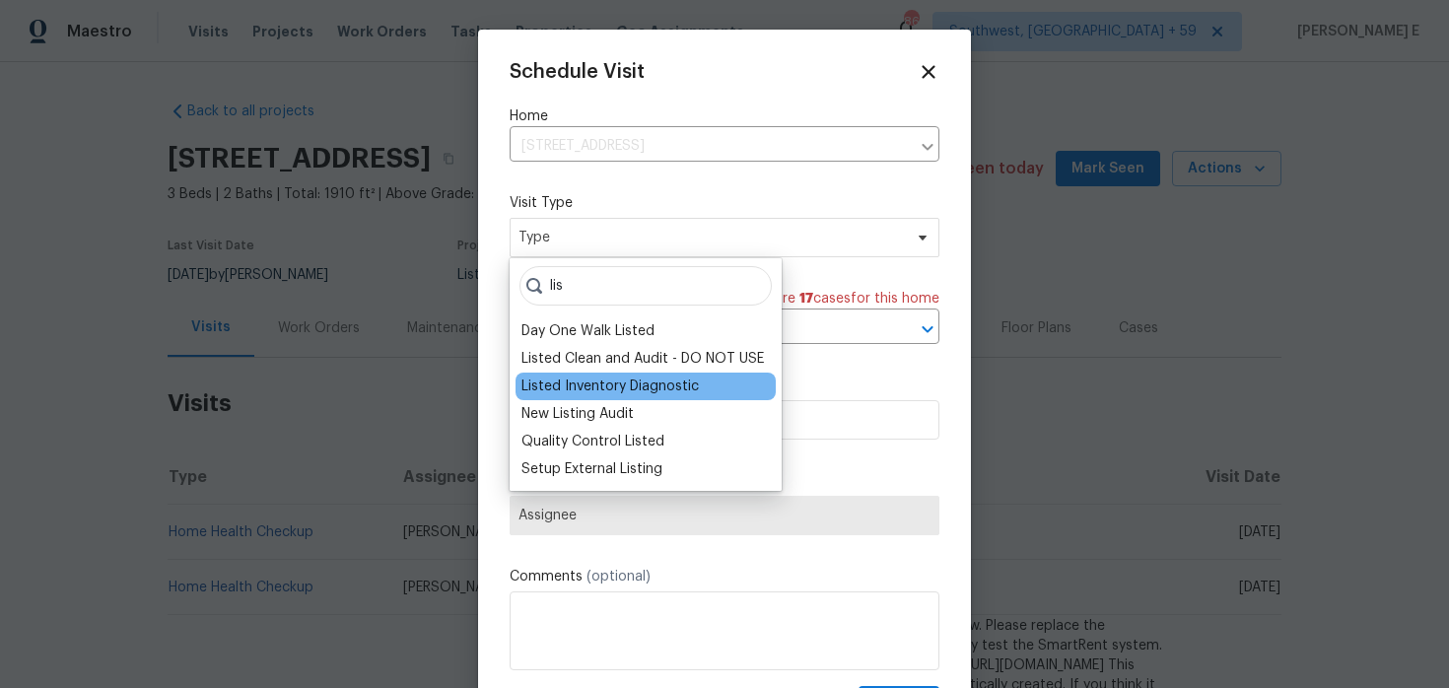
type input "lis"
click at [569, 398] on div "Listed Inventory Diagnostic" at bounding box center [646, 387] width 260 height 28
click at [601, 381] on div "Listed Inventory Diagnostic" at bounding box center [609, 387] width 177 height 20
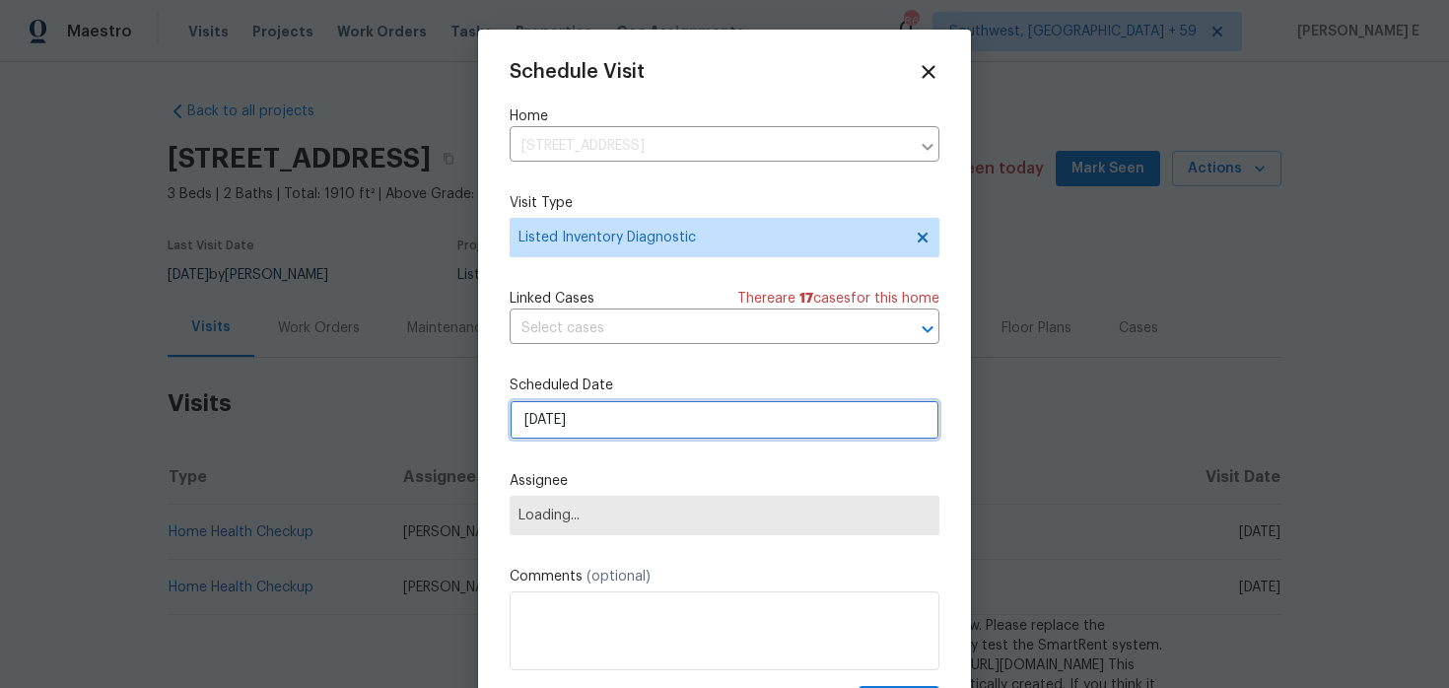
click at [589, 422] on input "[DATE]" at bounding box center [725, 419] width 430 height 39
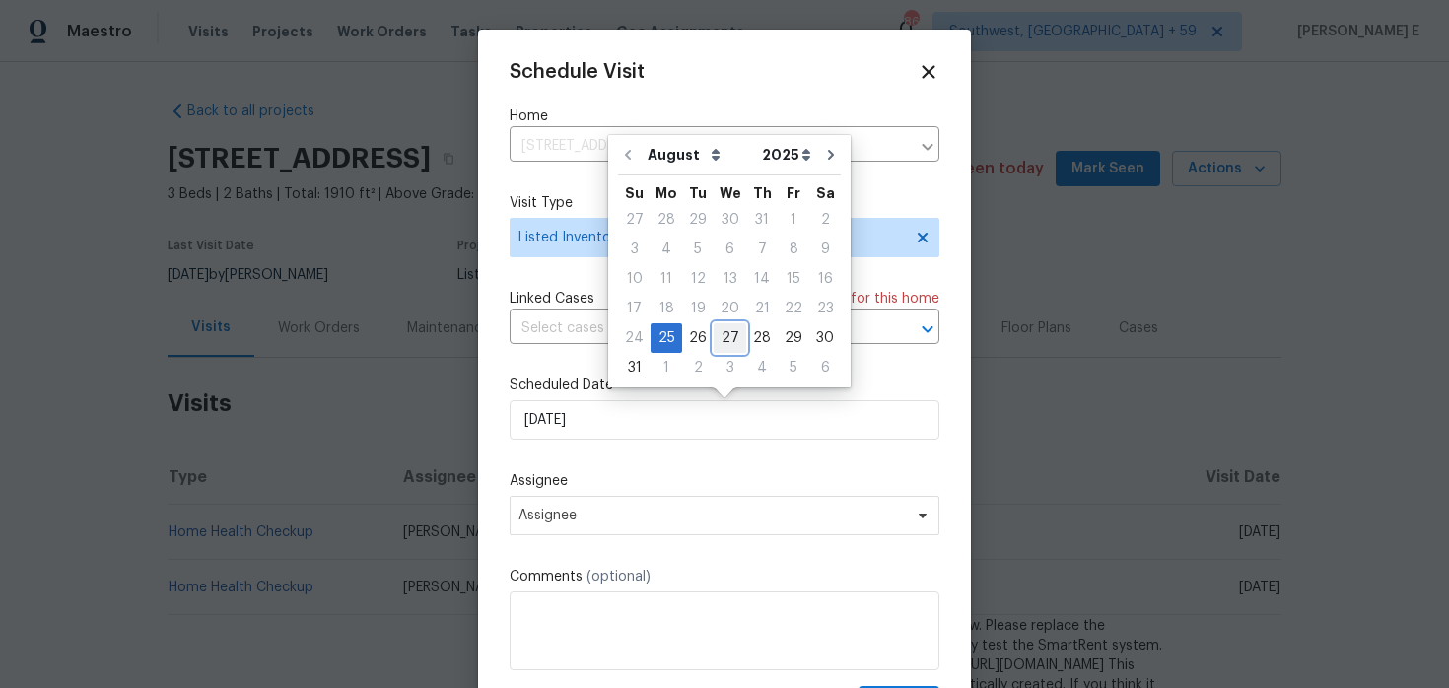
click at [719, 330] on div "27" at bounding box center [730, 338] width 33 height 28
type input "[DATE]"
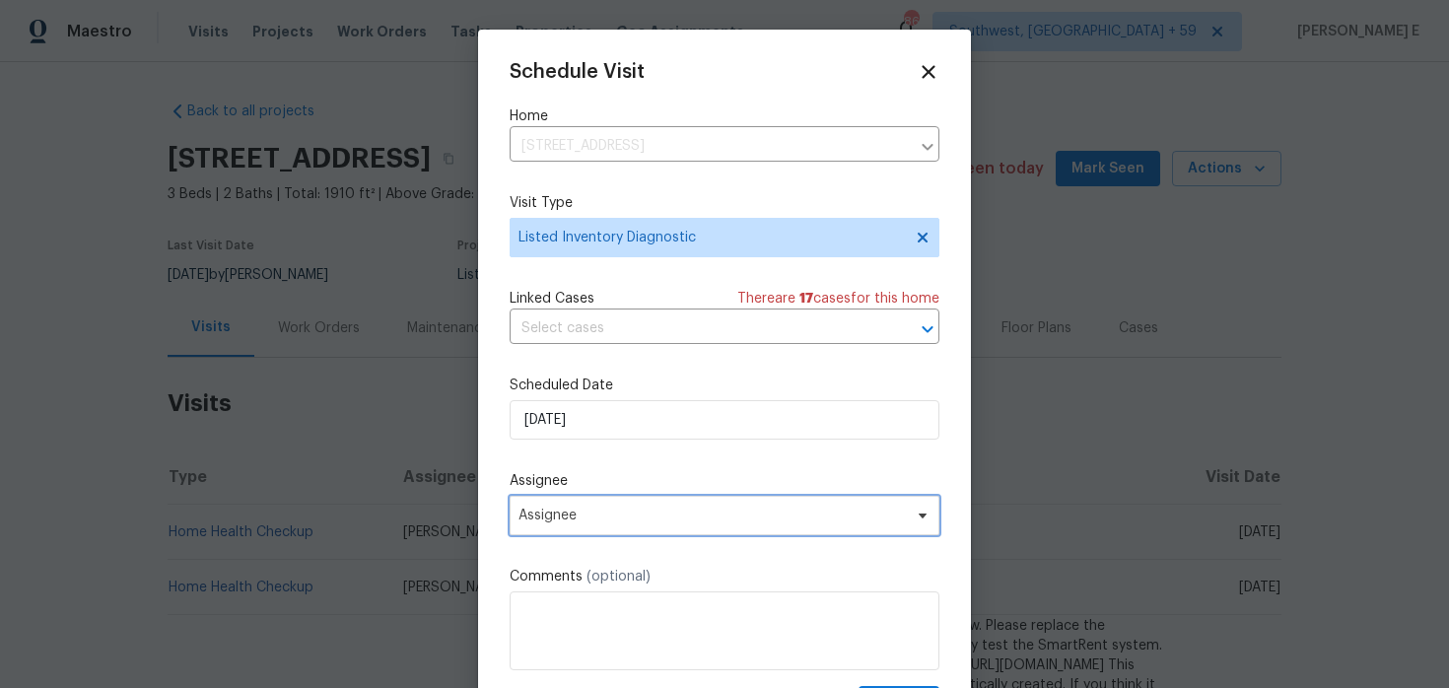
click at [637, 526] on span "Assignee" at bounding box center [725, 515] width 430 height 39
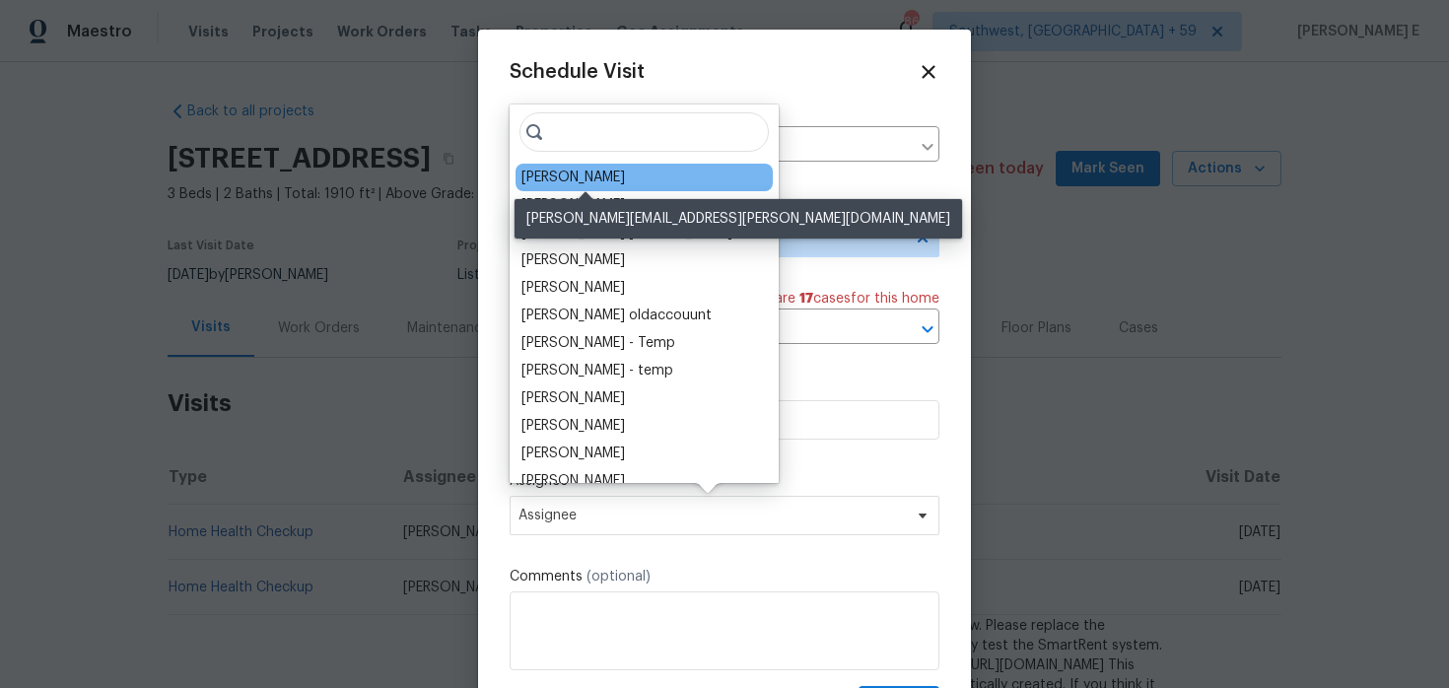
click at [612, 183] on div "Melissa Mossbrooks" at bounding box center [573, 178] width 104 height 20
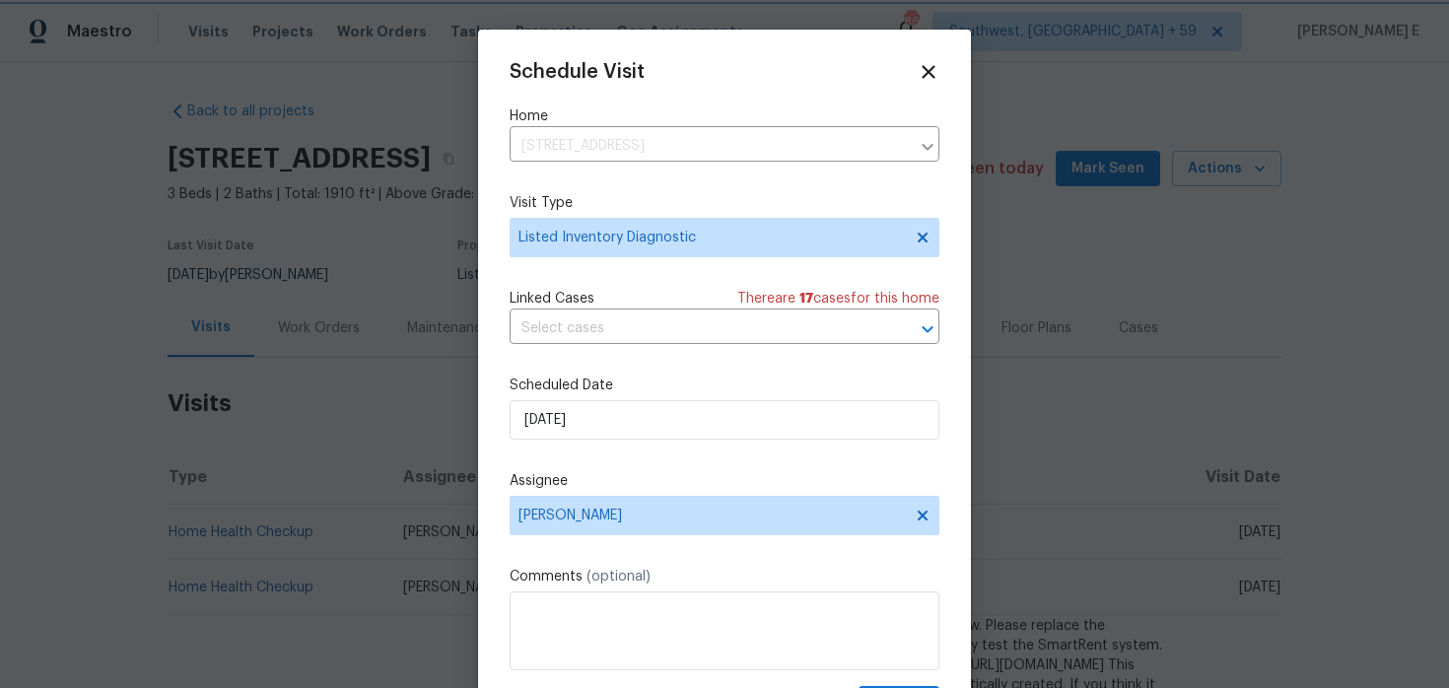
scroll to position [35, 0]
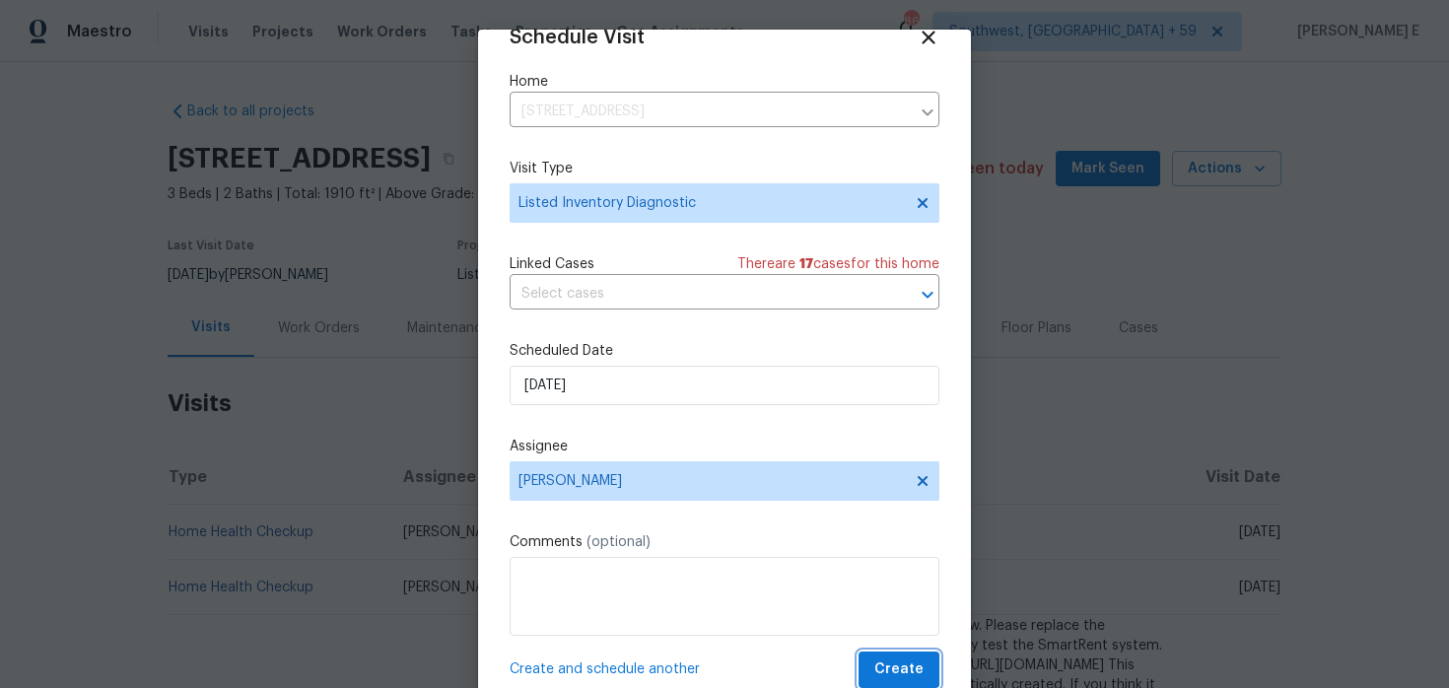
click at [879, 675] on span "Create" at bounding box center [898, 670] width 49 height 25
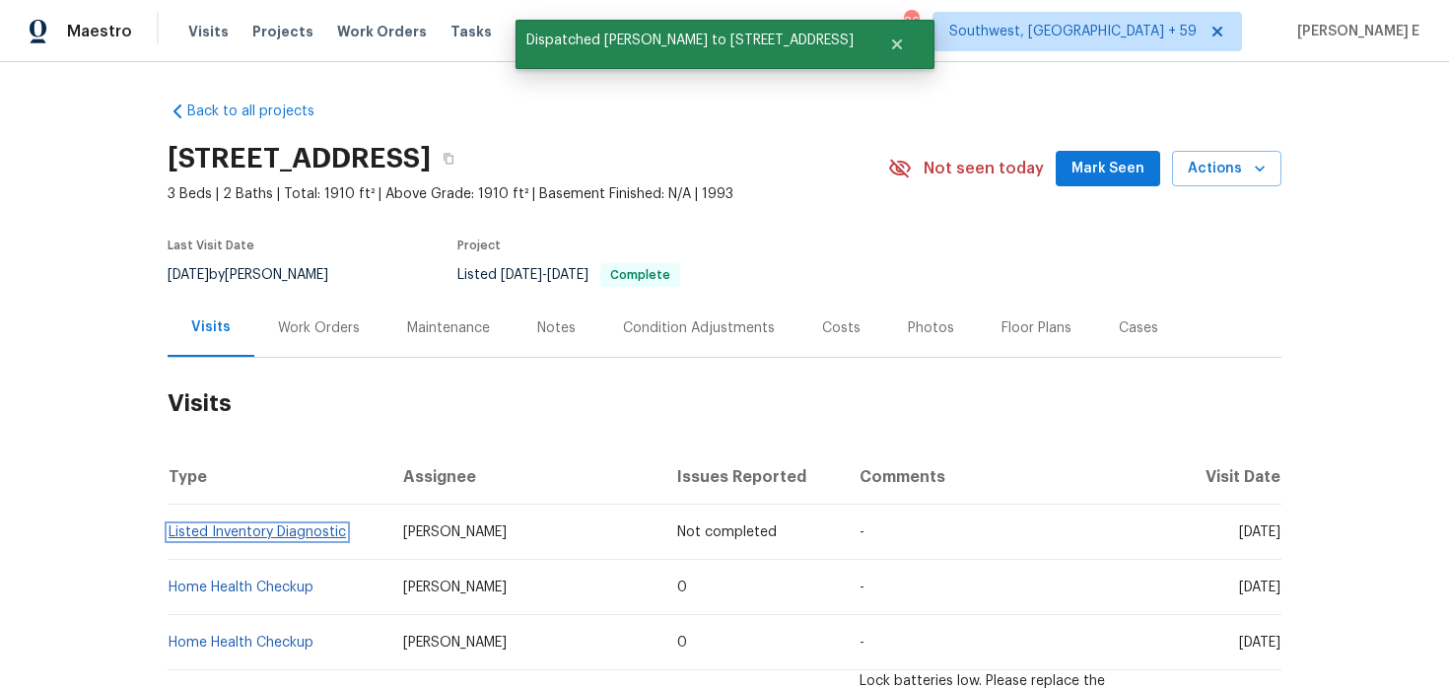
click at [198, 534] on link "Listed Inventory Diagnostic" at bounding box center [257, 532] width 177 height 14
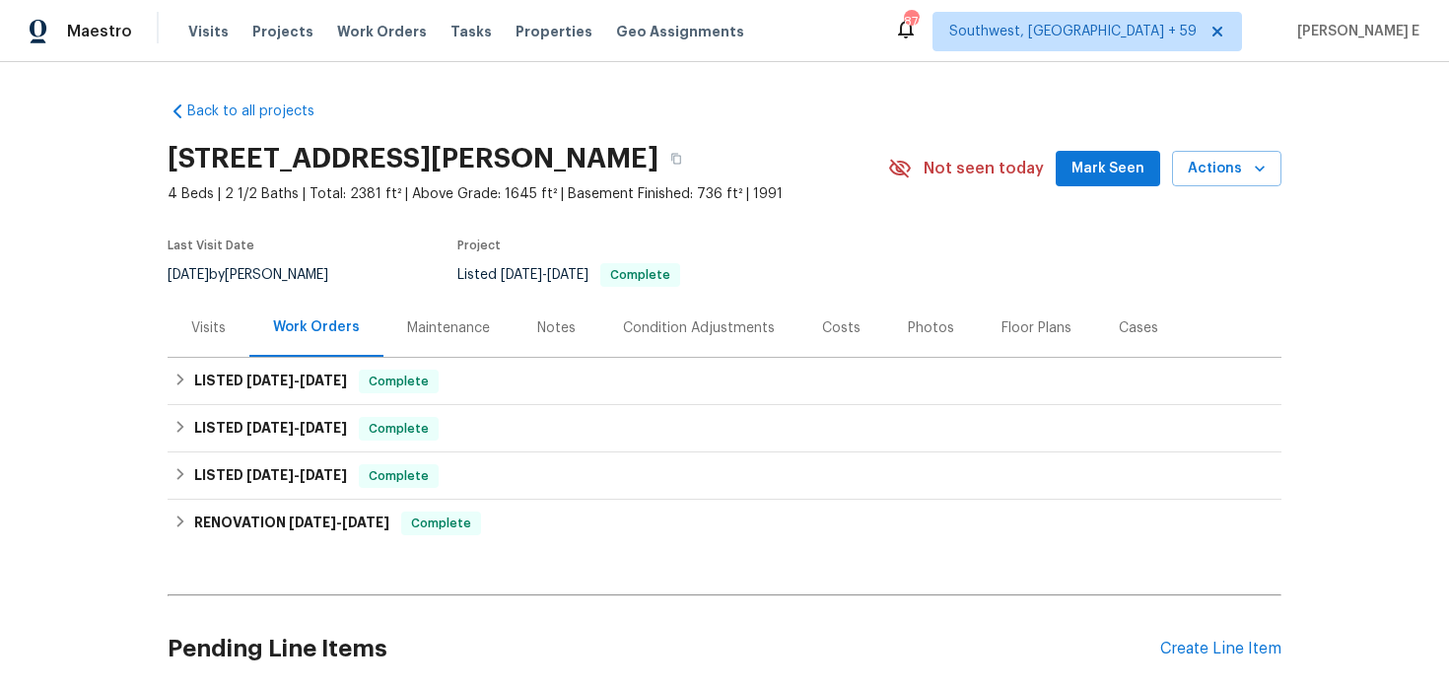
click at [195, 333] on div "Visits" at bounding box center [208, 328] width 35 height 20
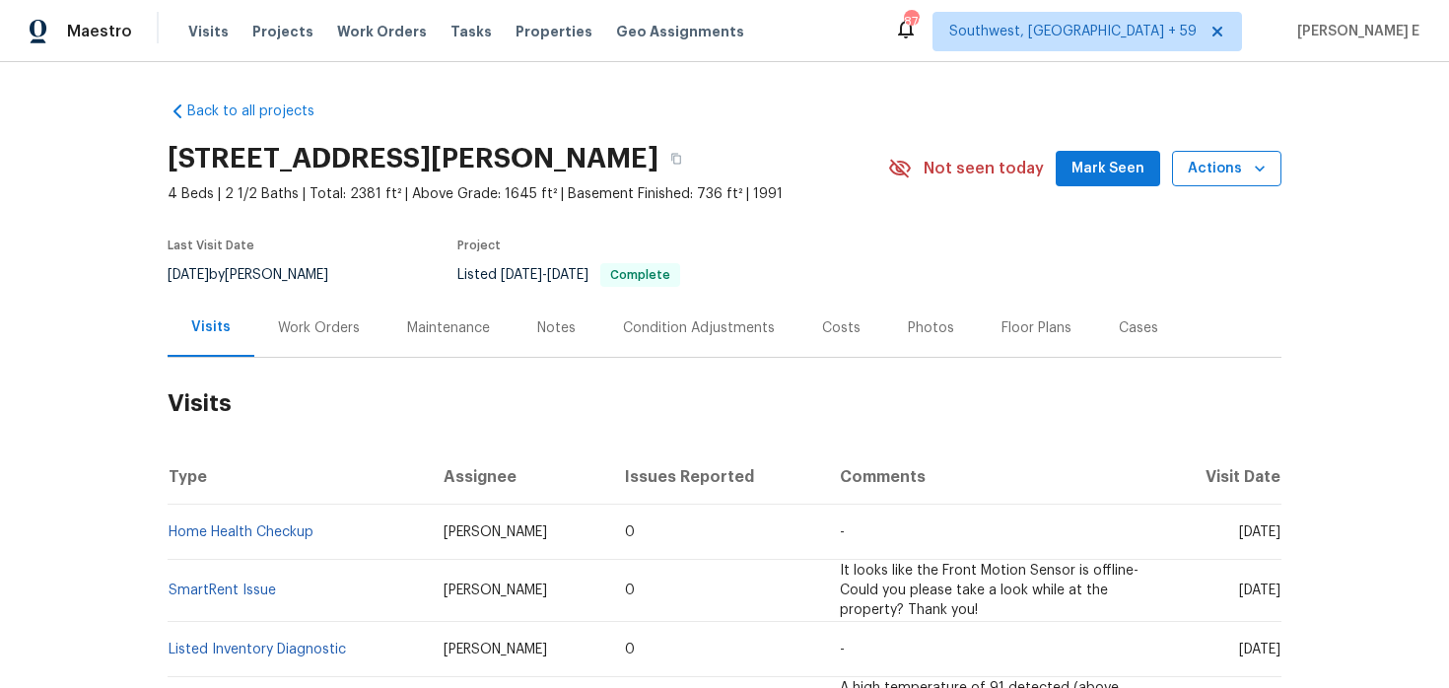
click at [1206, 159] on span "Actions" at bounding box center [1227, 169] width 78 height 25
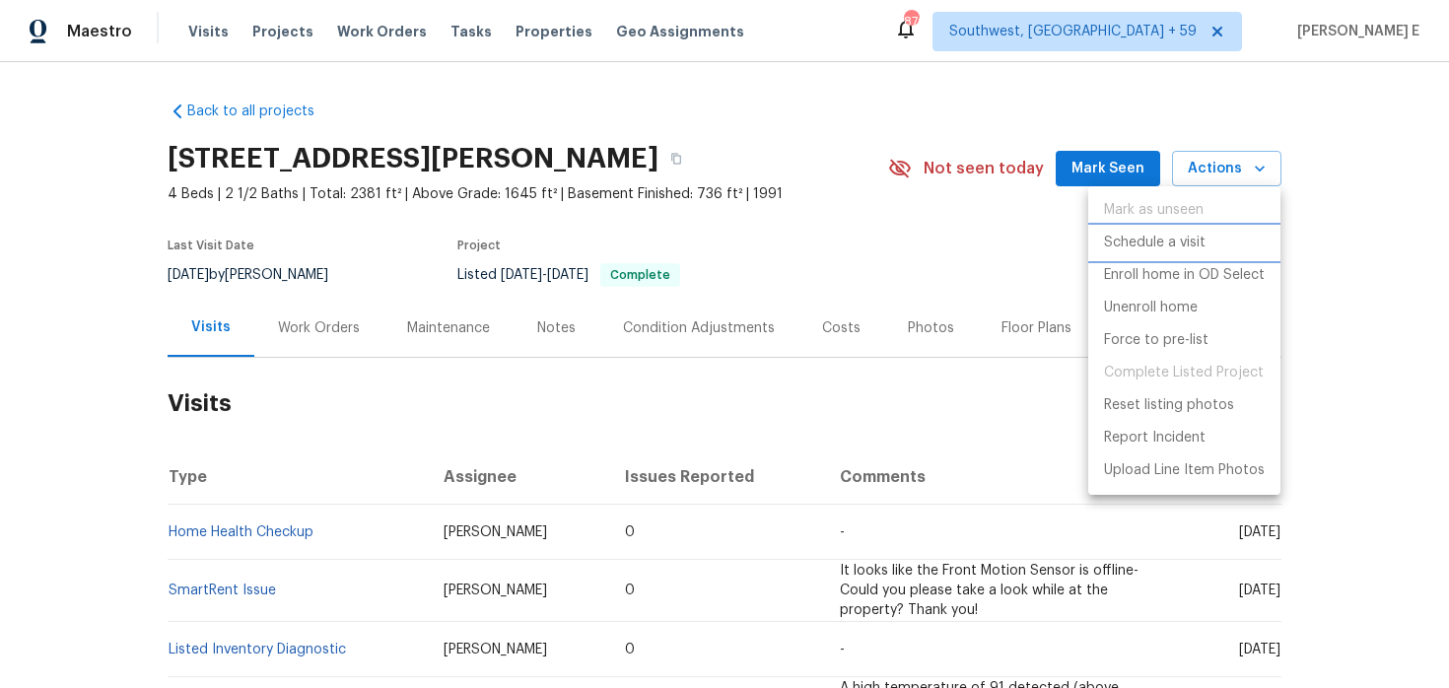
click at [1138, 252] on p "Schedule a visit" at bounding box center [1155, 243] width 102 height 21
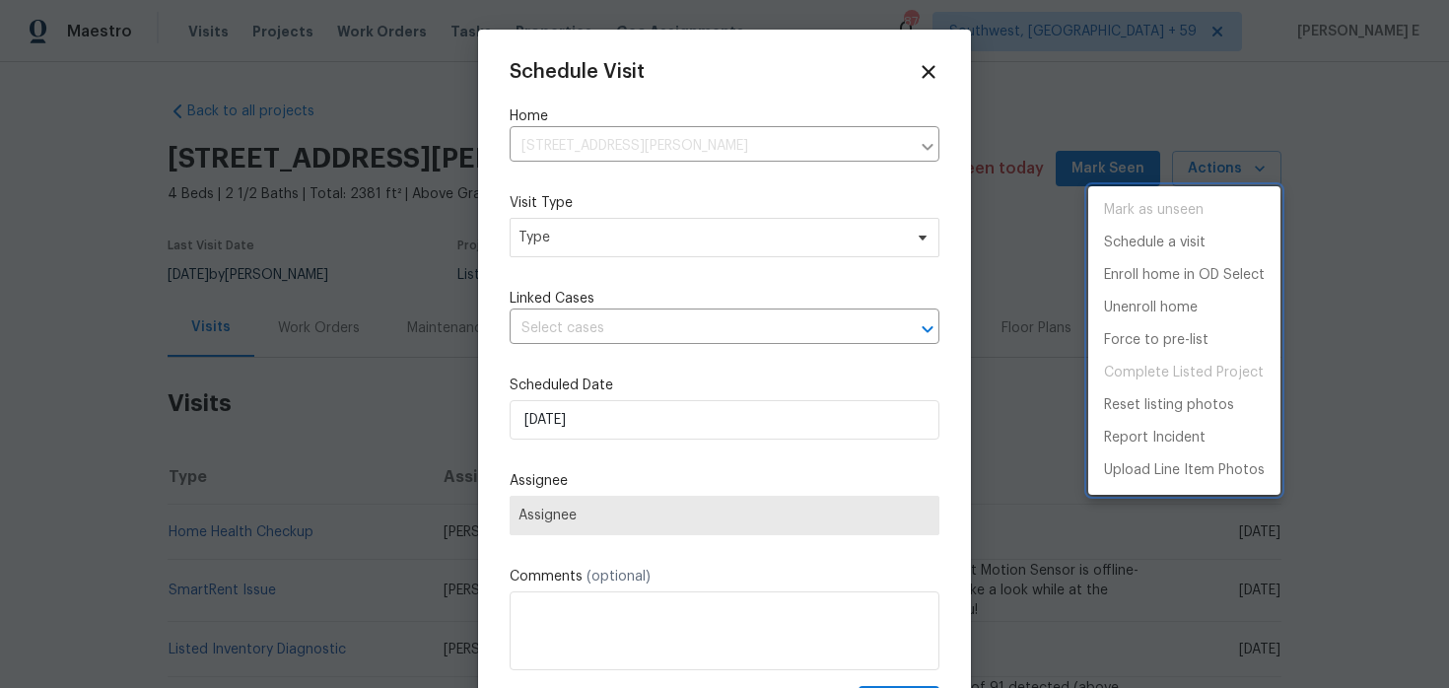
click at [642, 242] on div at bounding box center [724, 344] width 1449 height 688
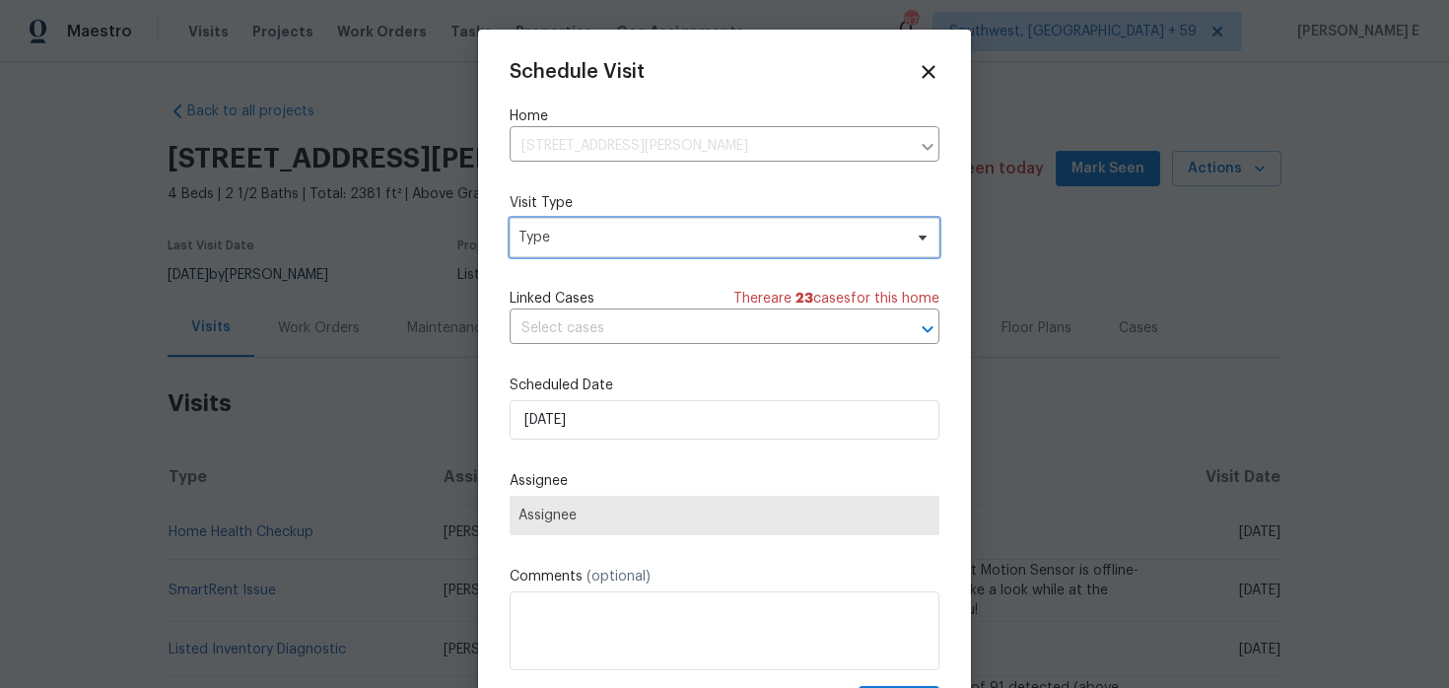
click at [642, 242] on span "Type" at bounding box center [710, 238] width 383 height 20
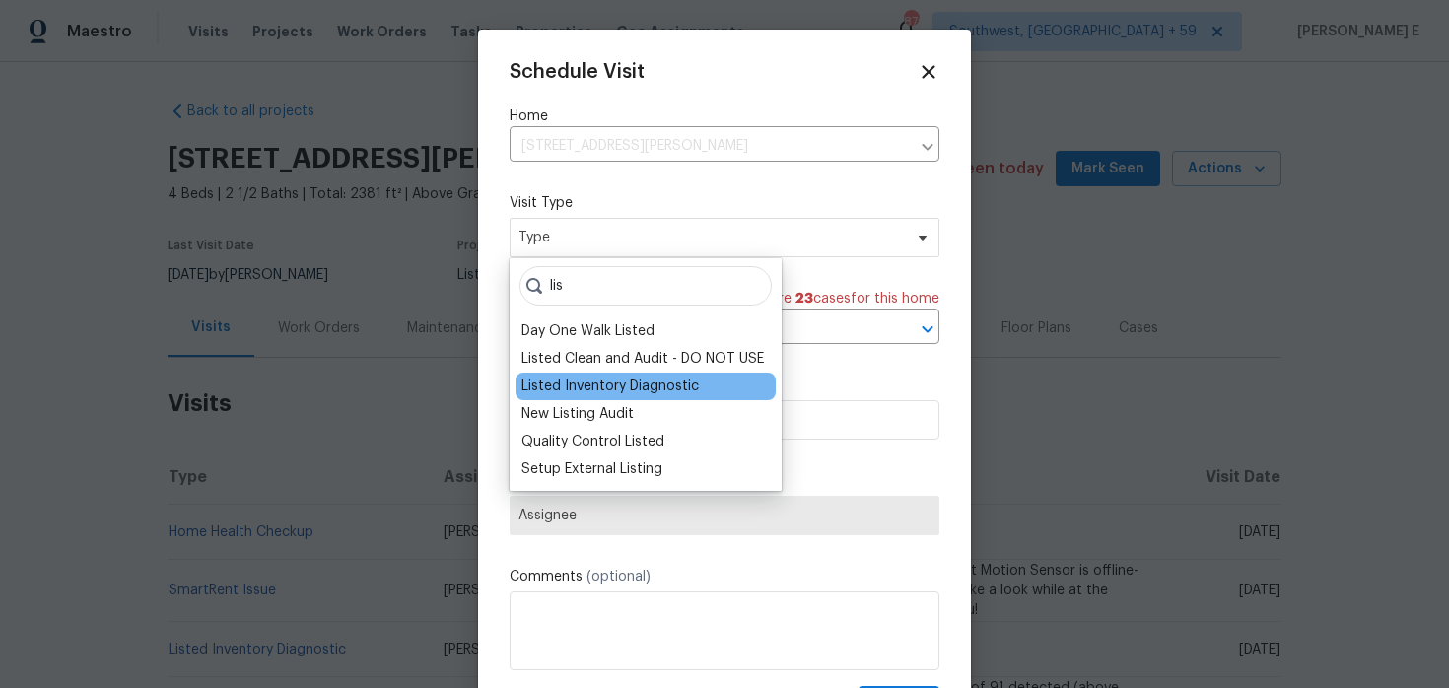
type input "lis"
click at [608, 381] on div "Listed Inventory Diagnostic" at bounding box center [609, 387] width 177 height 20
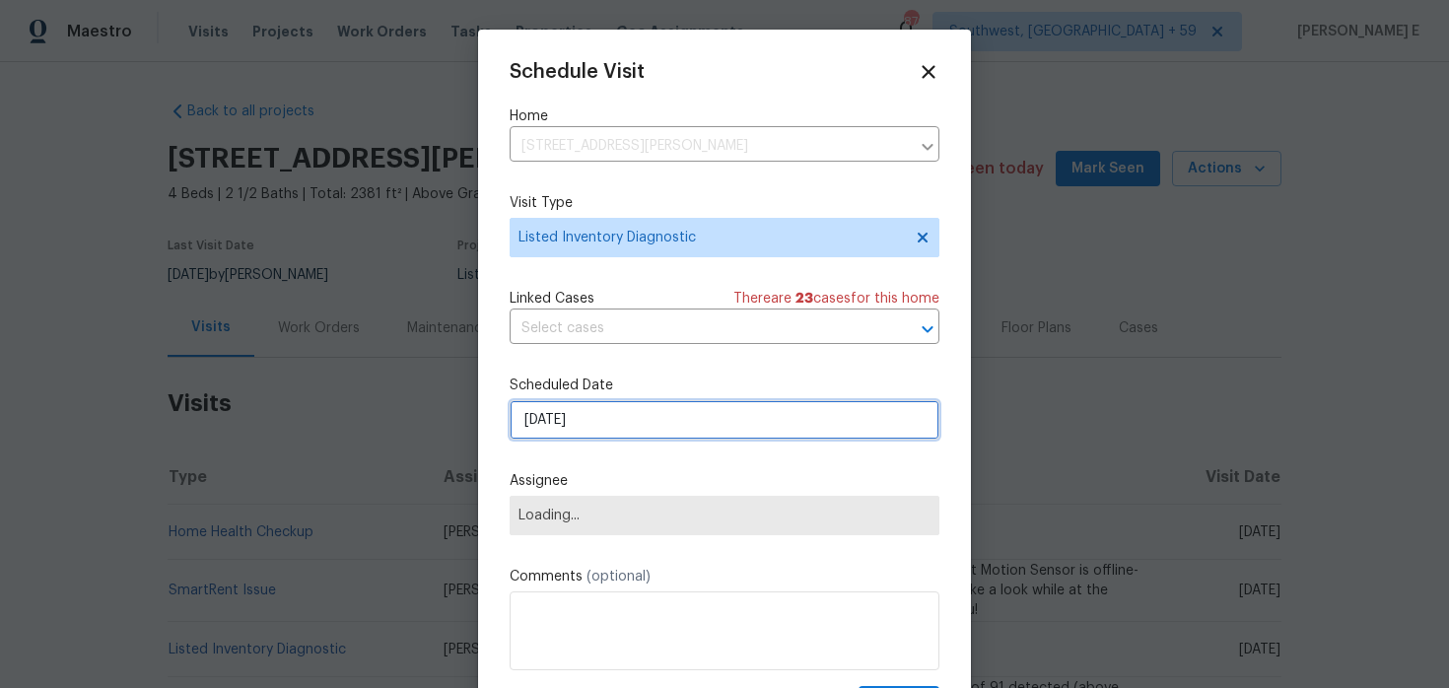
click at [589, 423] on input "[DATE]" at bounding box center [725, 419] width 430 height 39
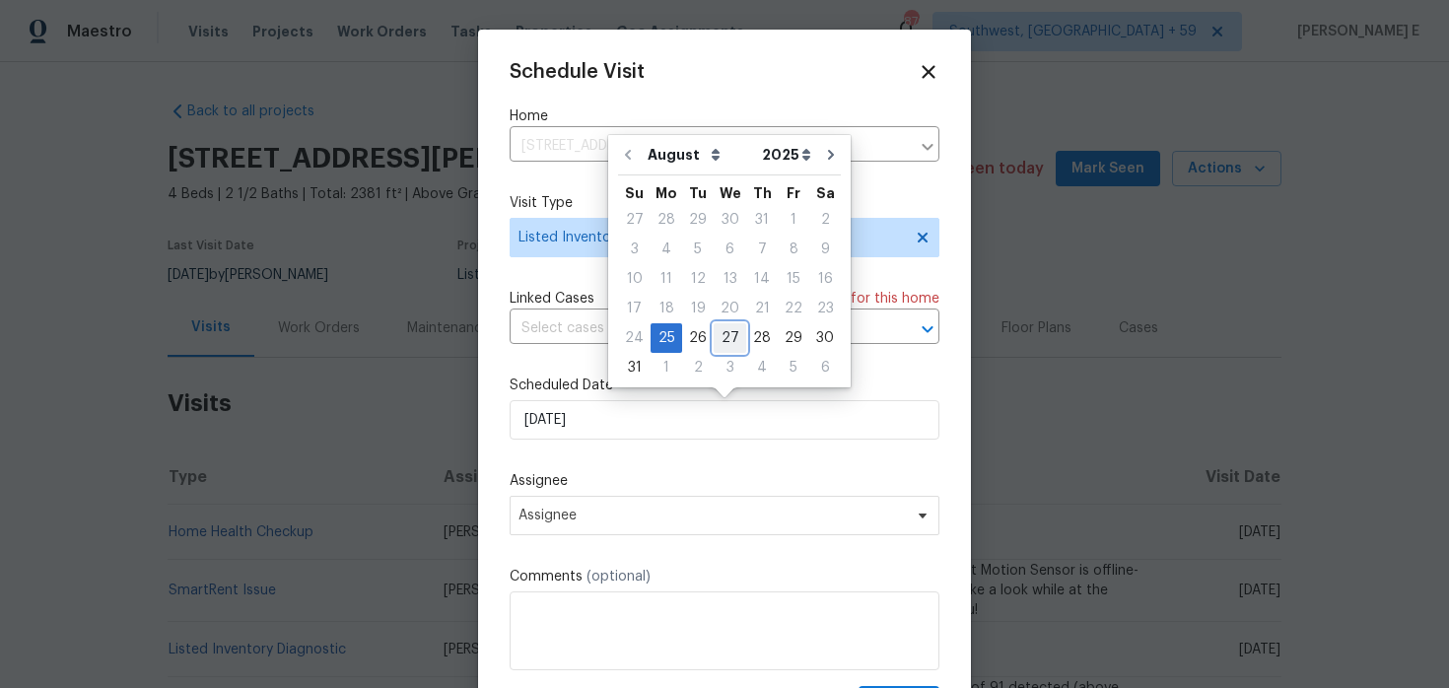
click at [719, 343] on div "27" at bounding box center [730, 338] width 33 height 28
type input "[DATE]"
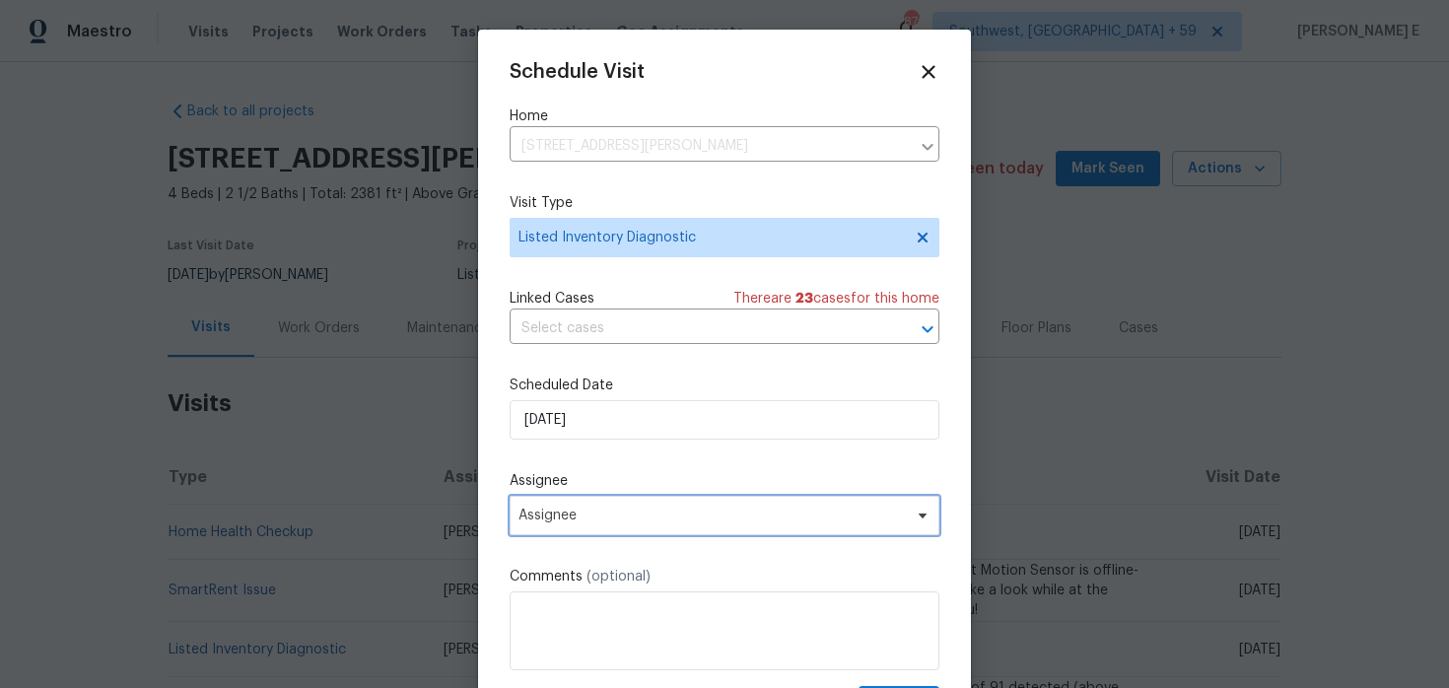
click at [637, 535] on span "Assignee" at bounding box center [725, 515] width 430 height 39
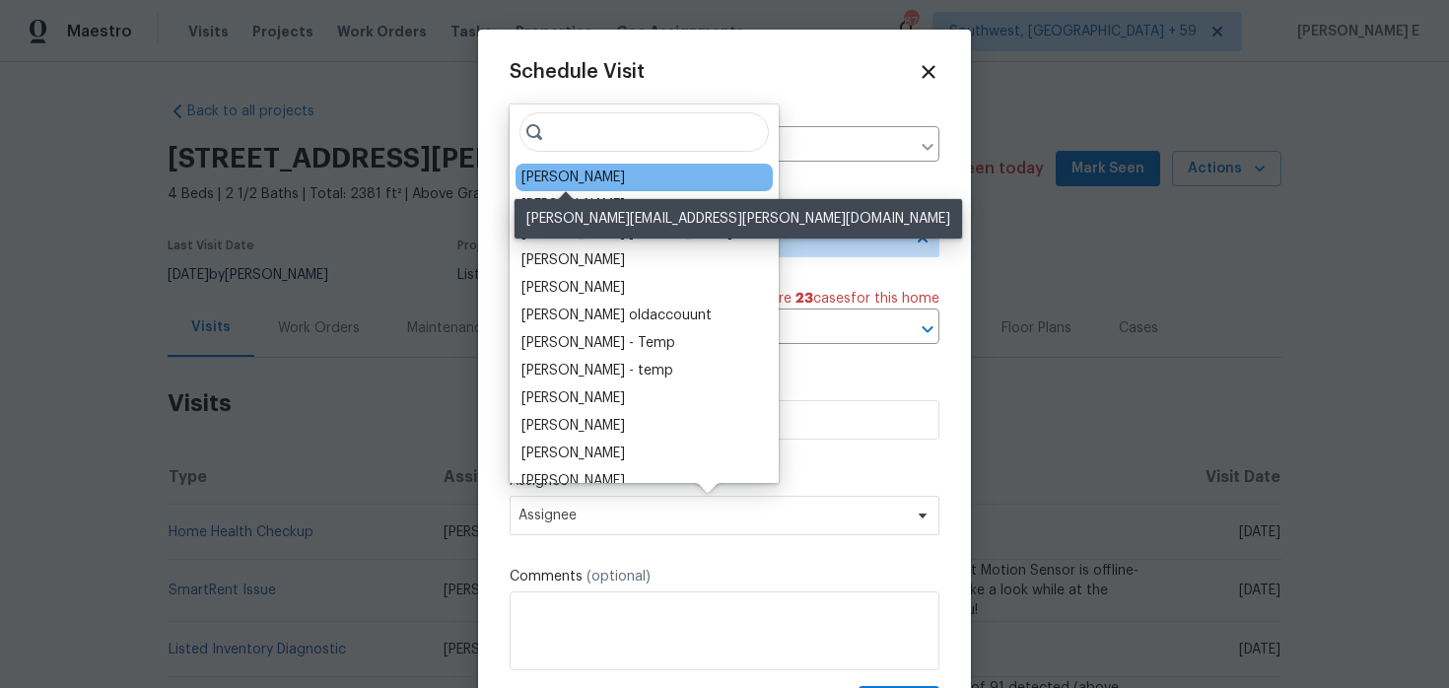
click at [590, 182] on div "[PERSON_NAME]" at bounding box center [573, 178] width 104 height 20
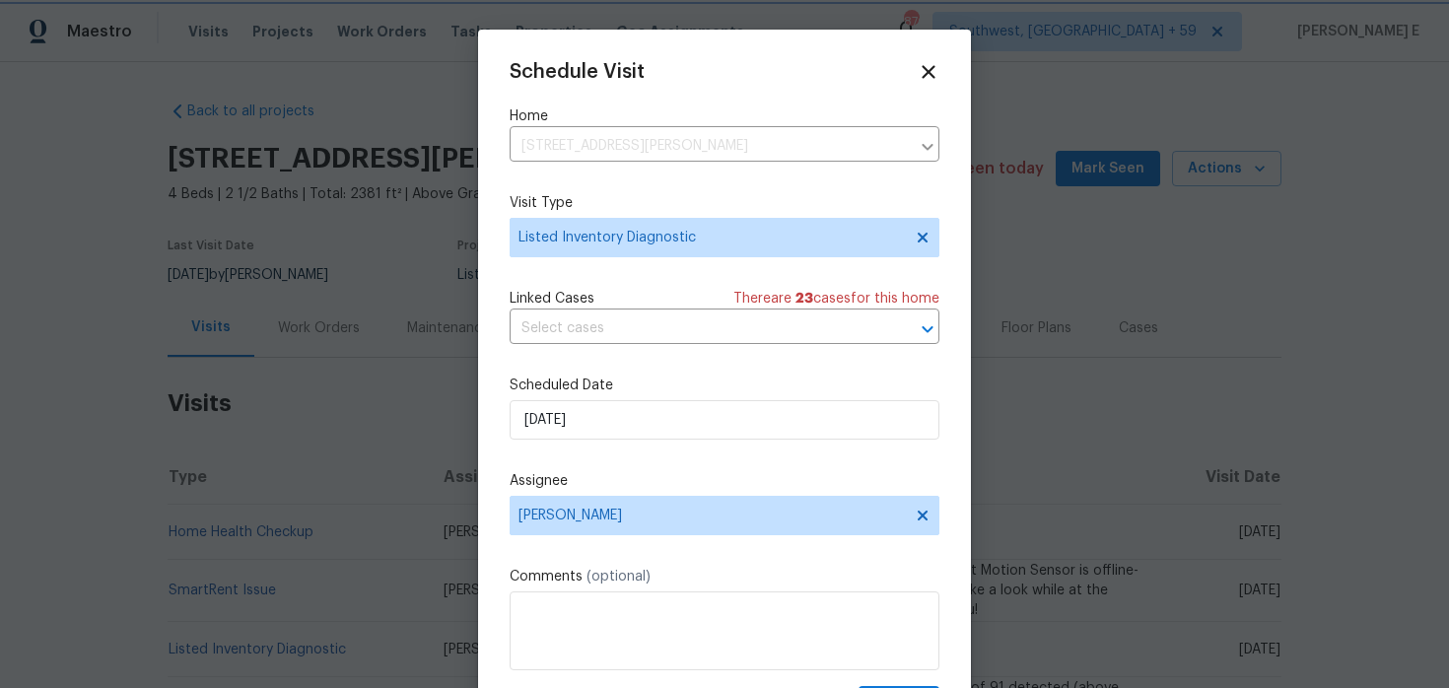
scroll to position [35, 0]
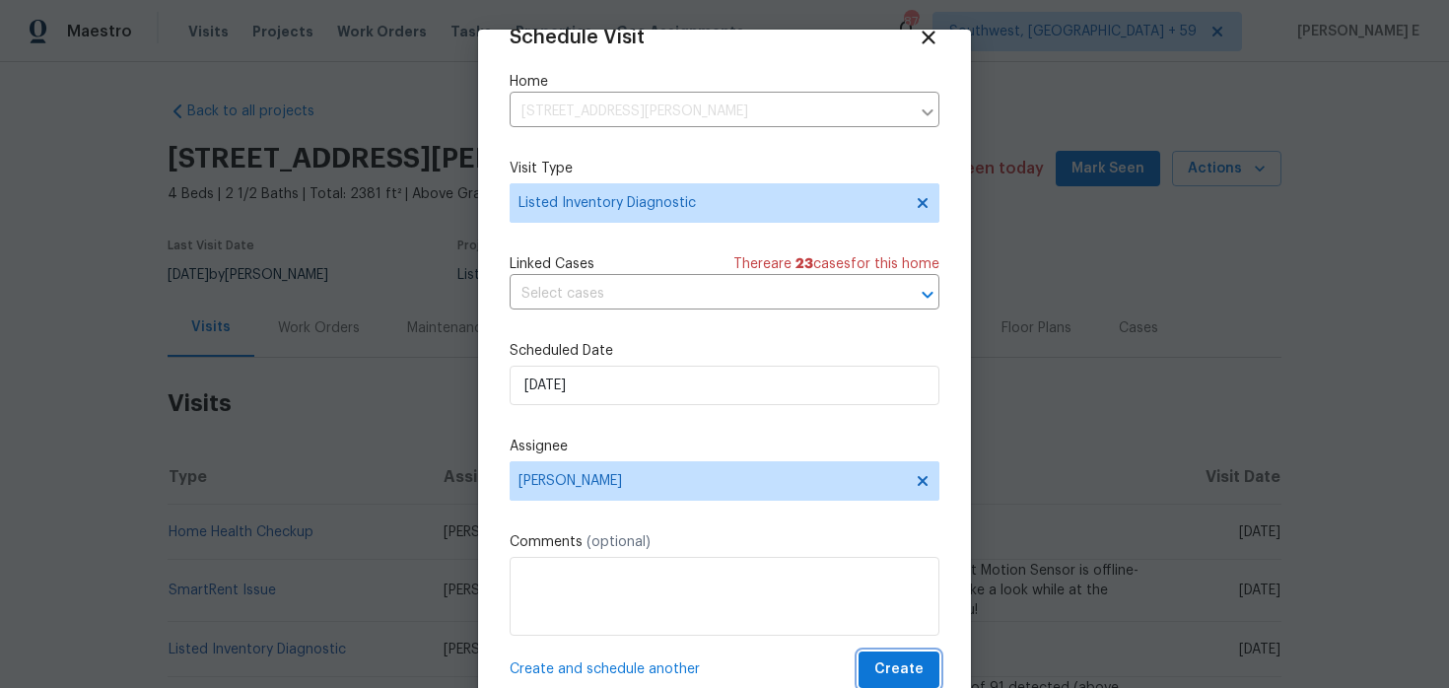
click at [881, 659] on span "Create" at bounding box center [898, 670] width 49 height 25
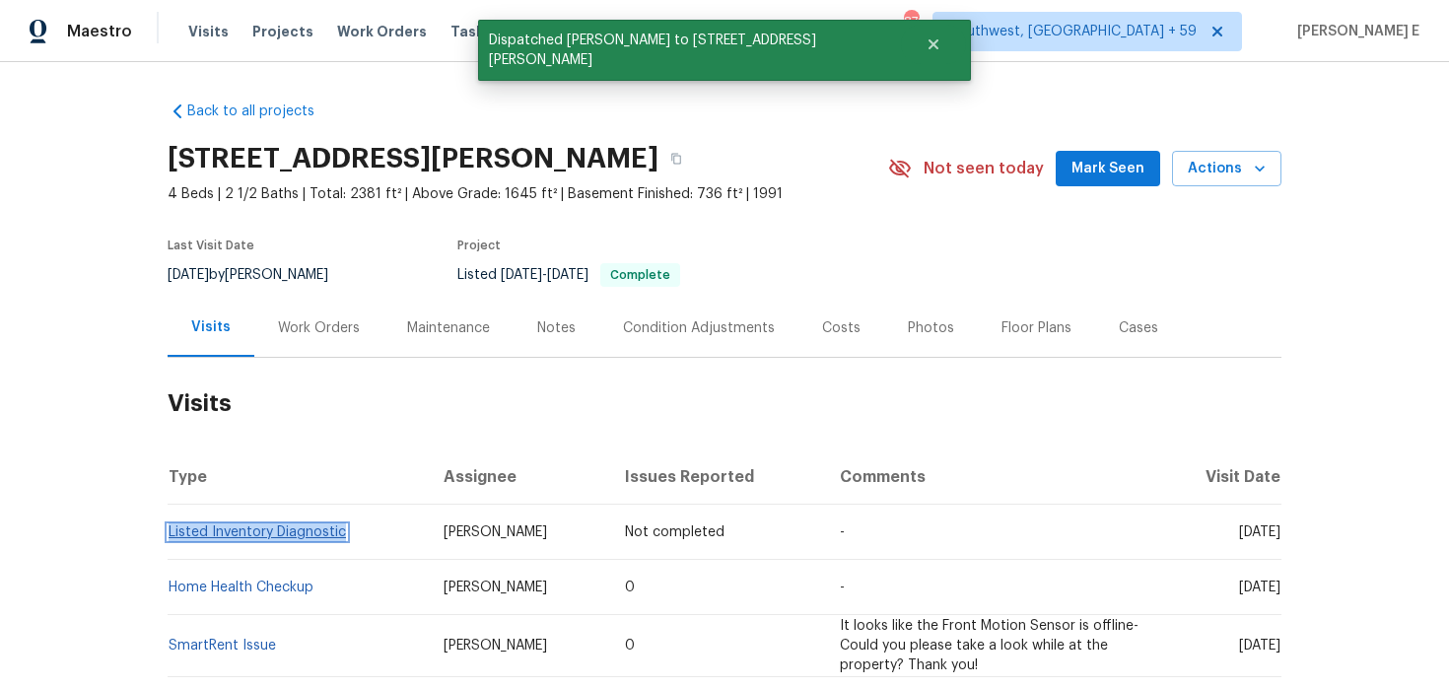
copy link "Listed Inventory Diagnostic"
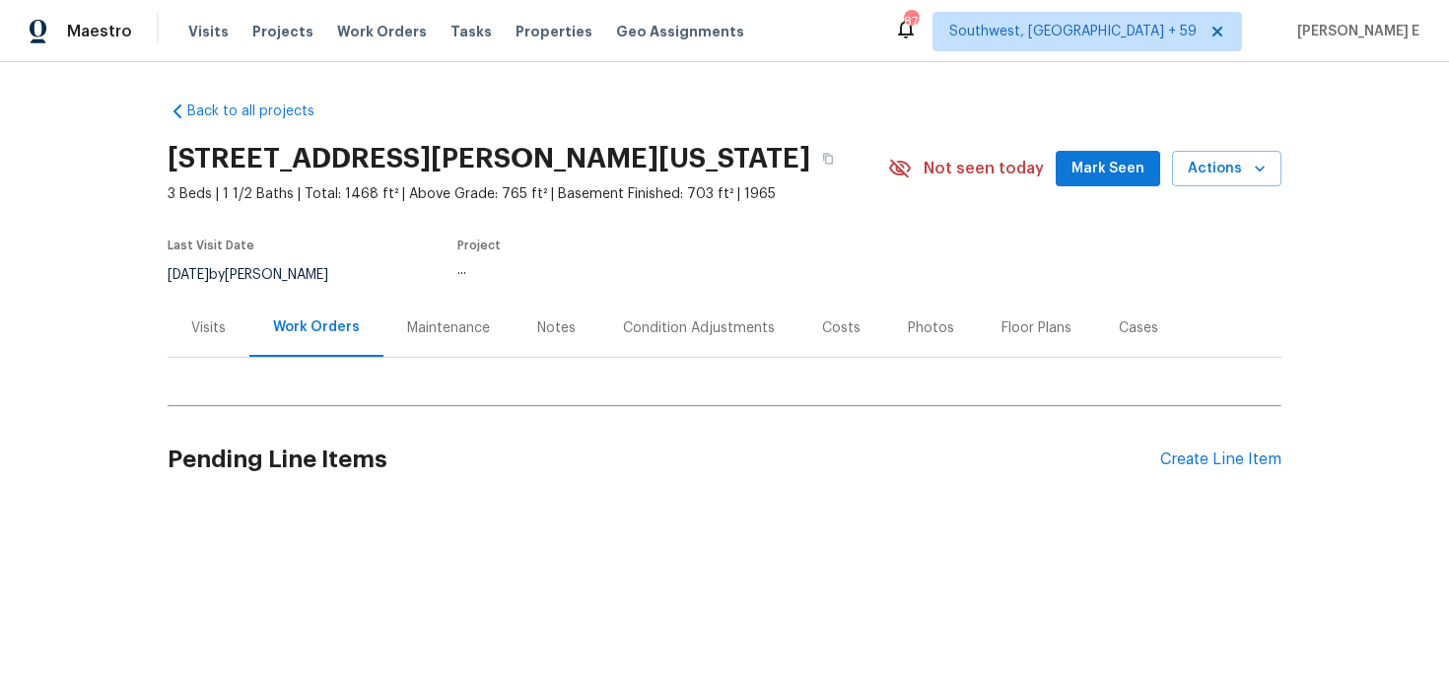
click at [204, 338] on div "Visits" at bounding box center [209, 328] width 82 height 58
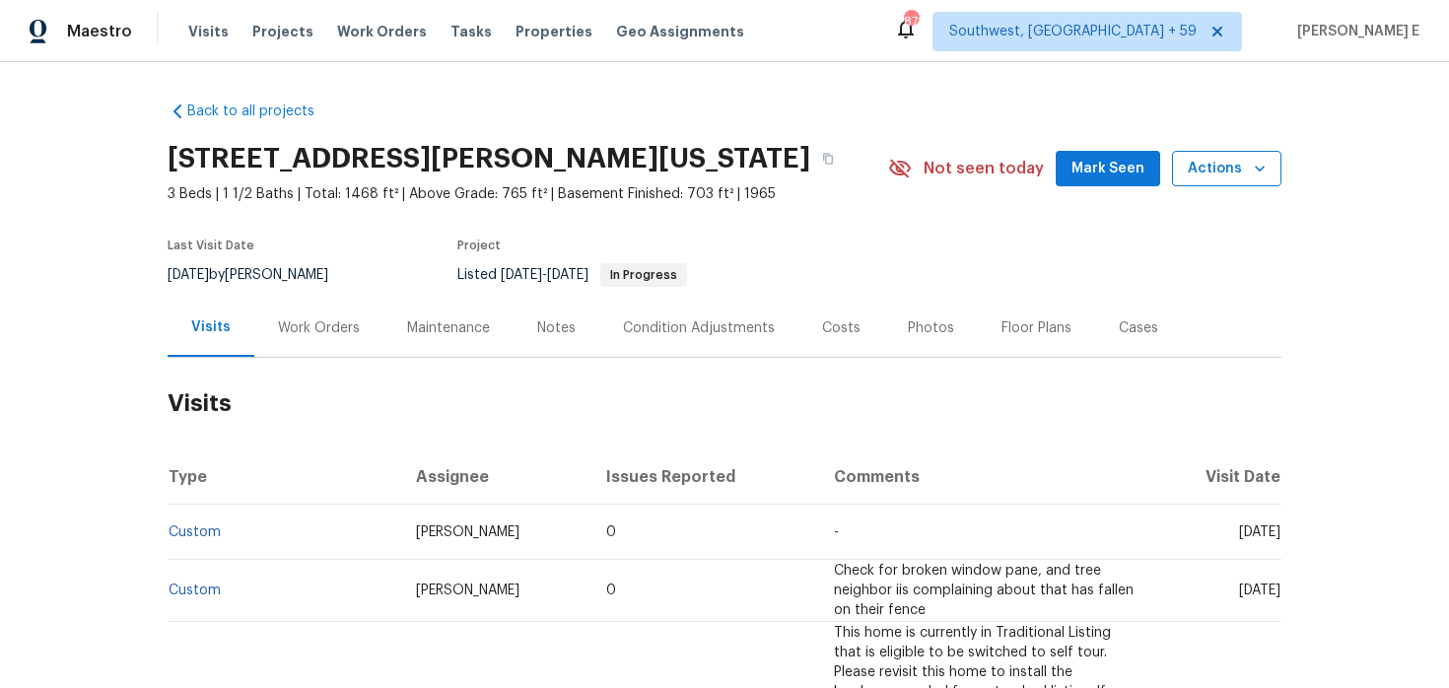
click at [1209, 180] on button "Actions" at bounding box center [1226, 169] width 109 height 36
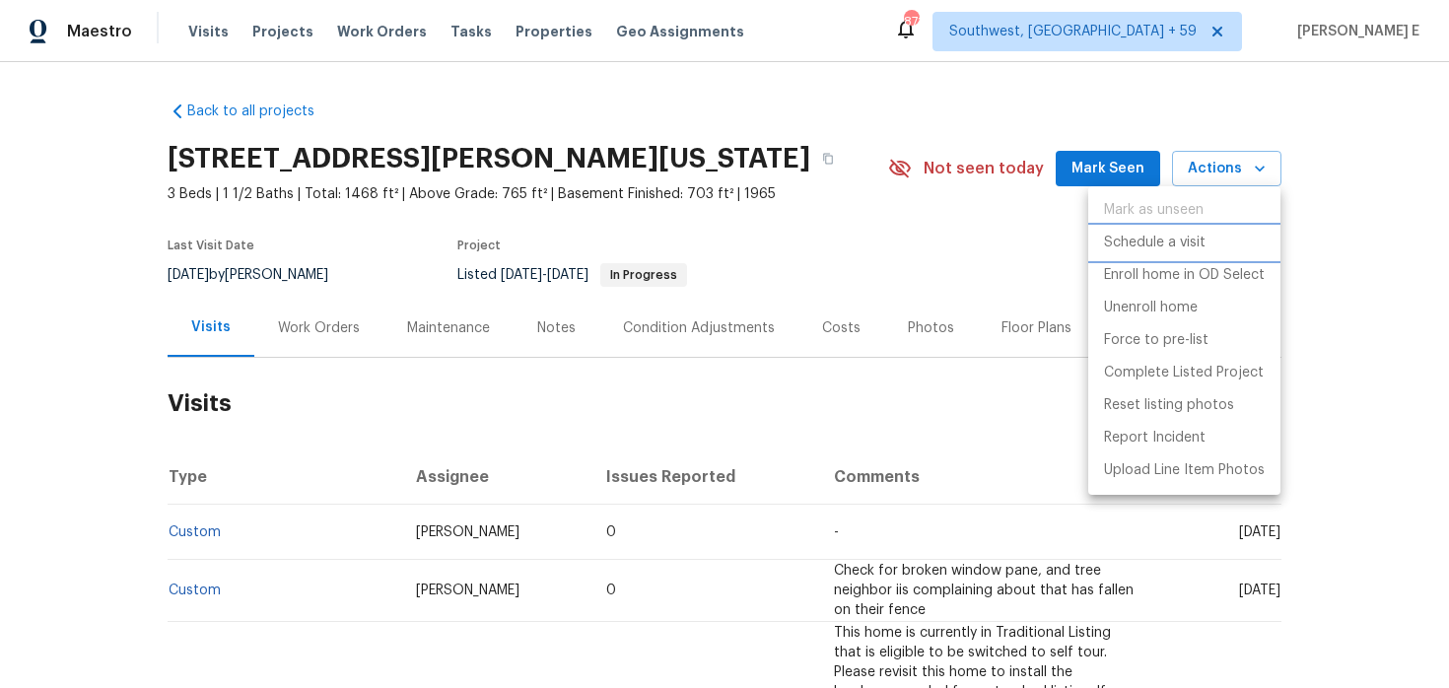
click at [1132, 242] on p "Schedule a visit" at bounding box center [1155, 243] width 102 height 21
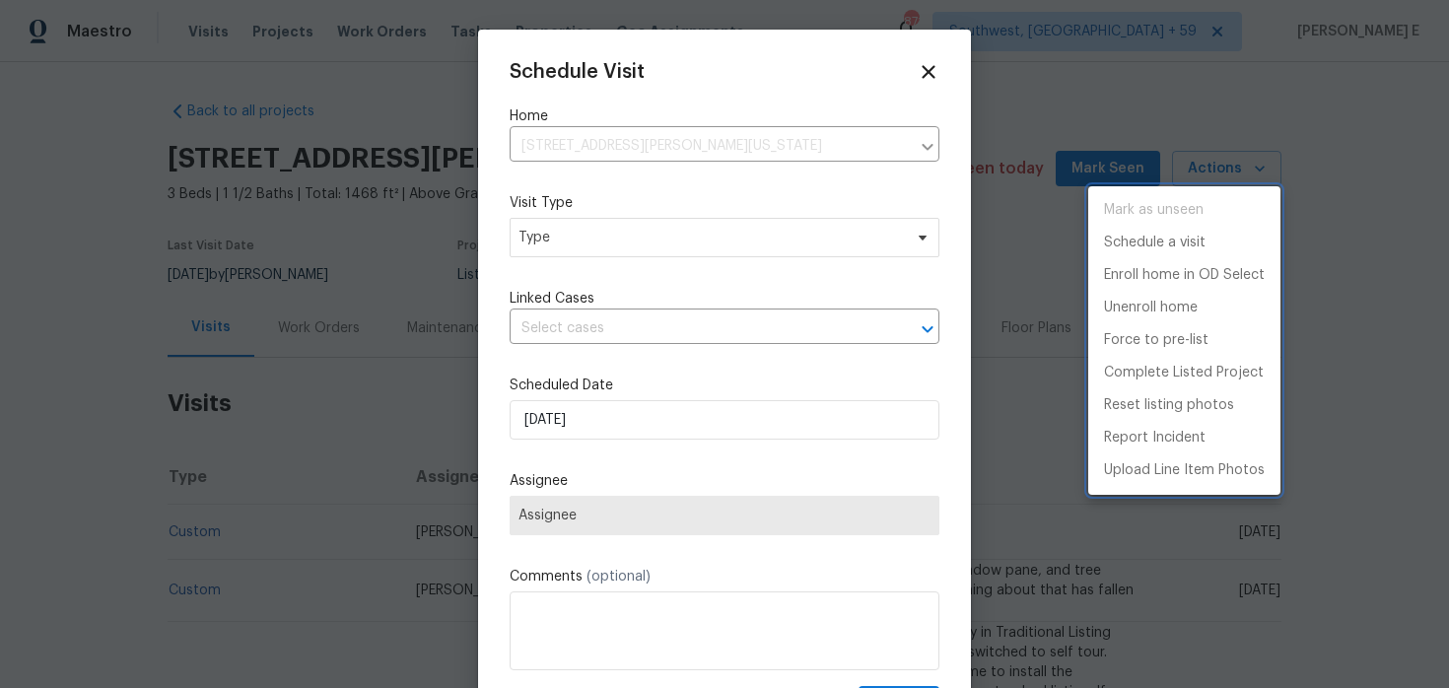
click at [535, 258] on div at bounding box center [724, 344] width 1449 height 688
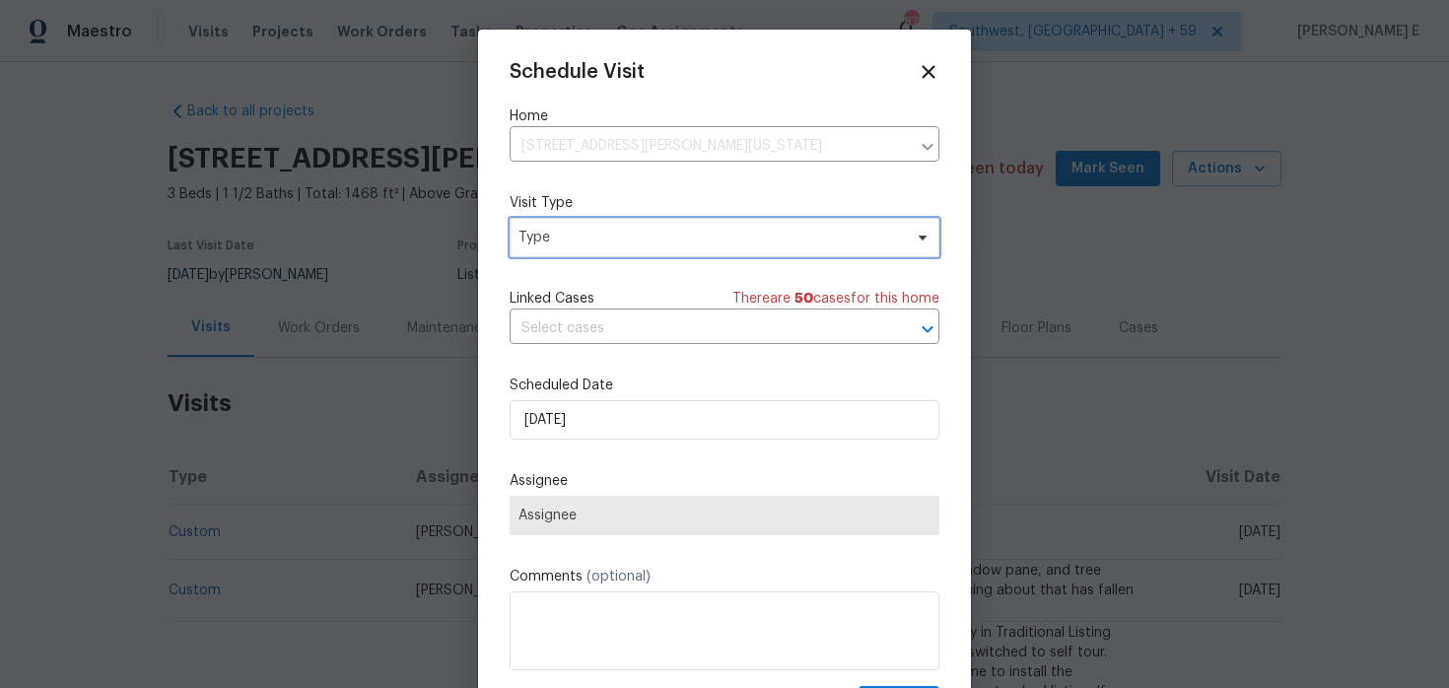
click at [550, 246] on span "Type" at bounding box center [710, 238] width 383 height 20
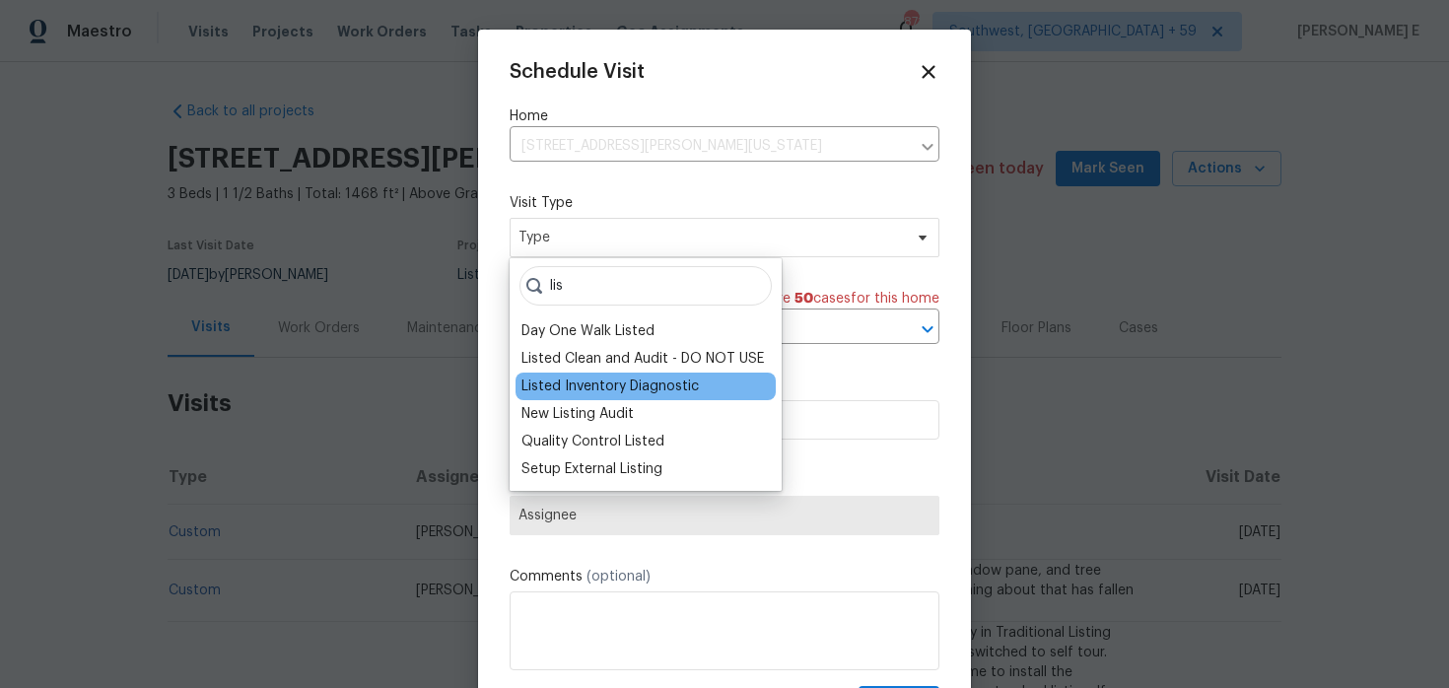
type input "lis"
click at [565, 383] on div "Listed Inventory Diagnostic" at bounding box center [609, 387] width 177 height 20
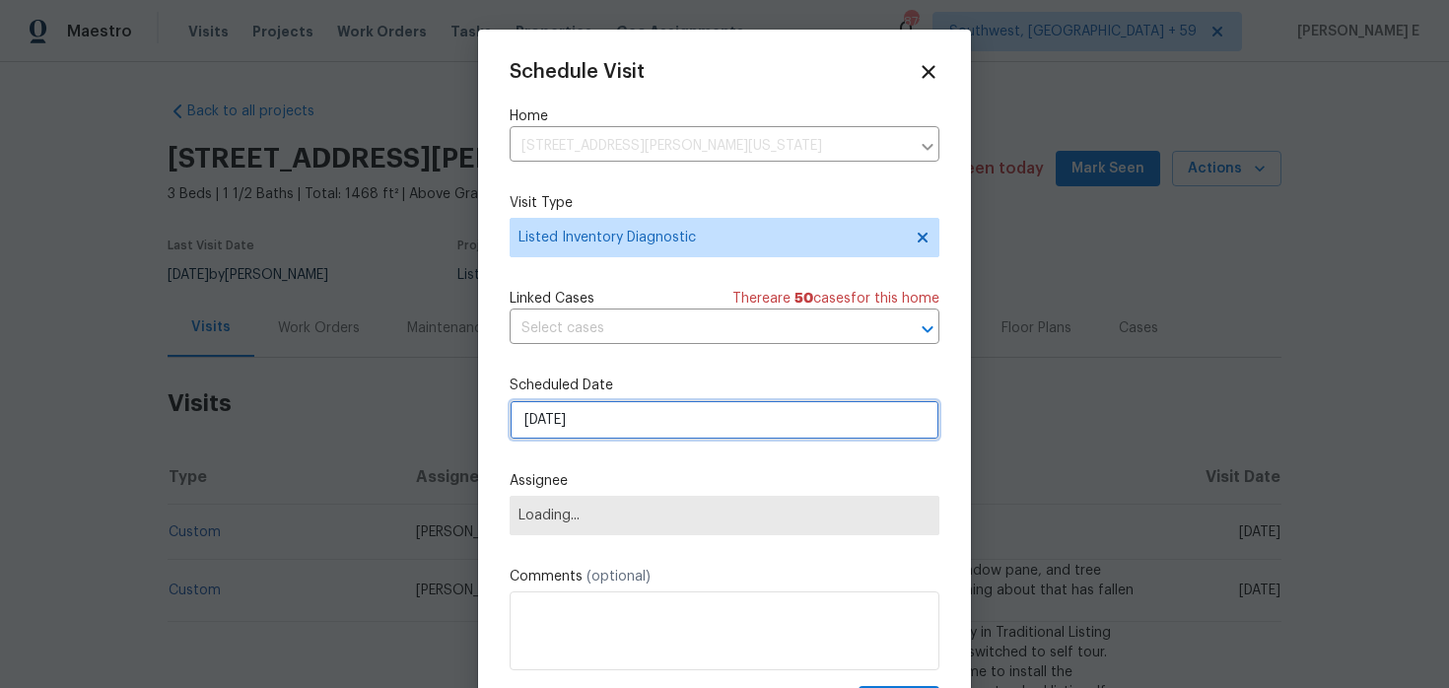
click at [595, 426] on input "[DATE]" at bounding box center [725, 419] width 430 height 39
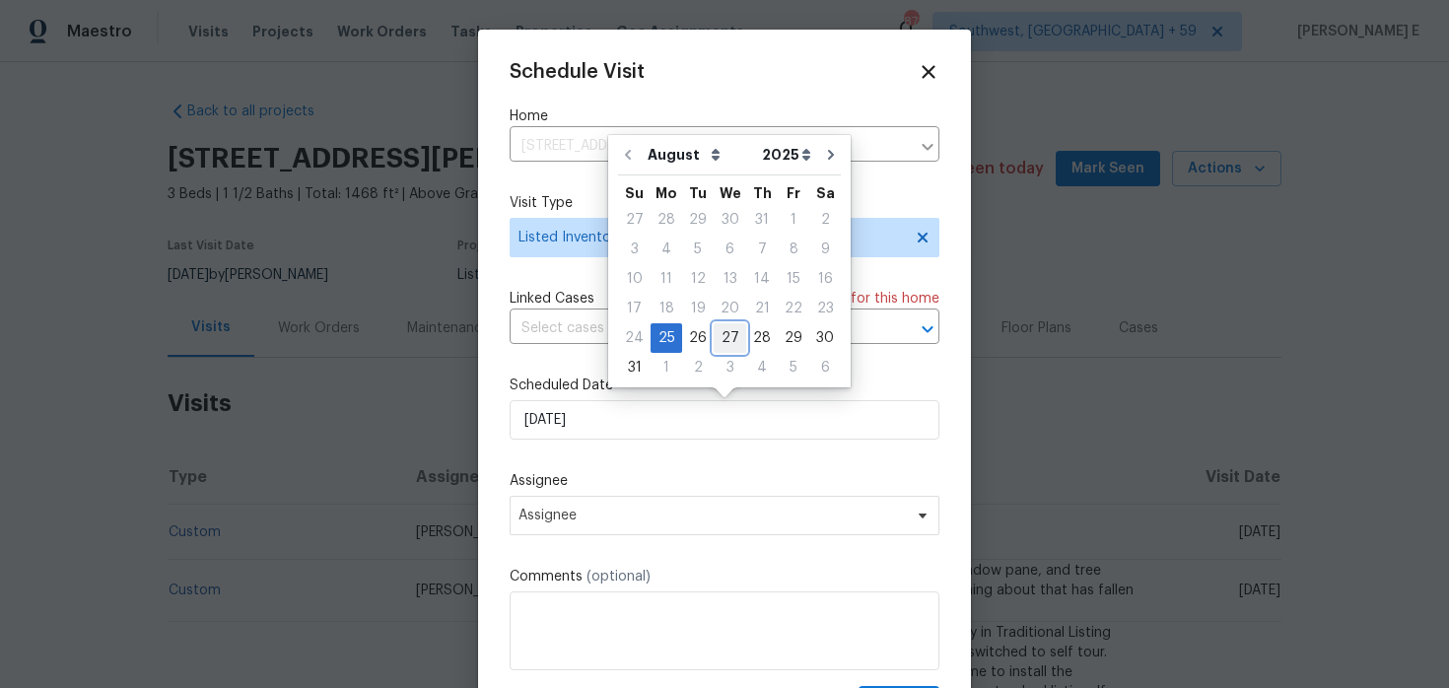
click at [726, 327] on div "27" at bounding box center [730, 338] width 33 height 28
type input "[DATE]"
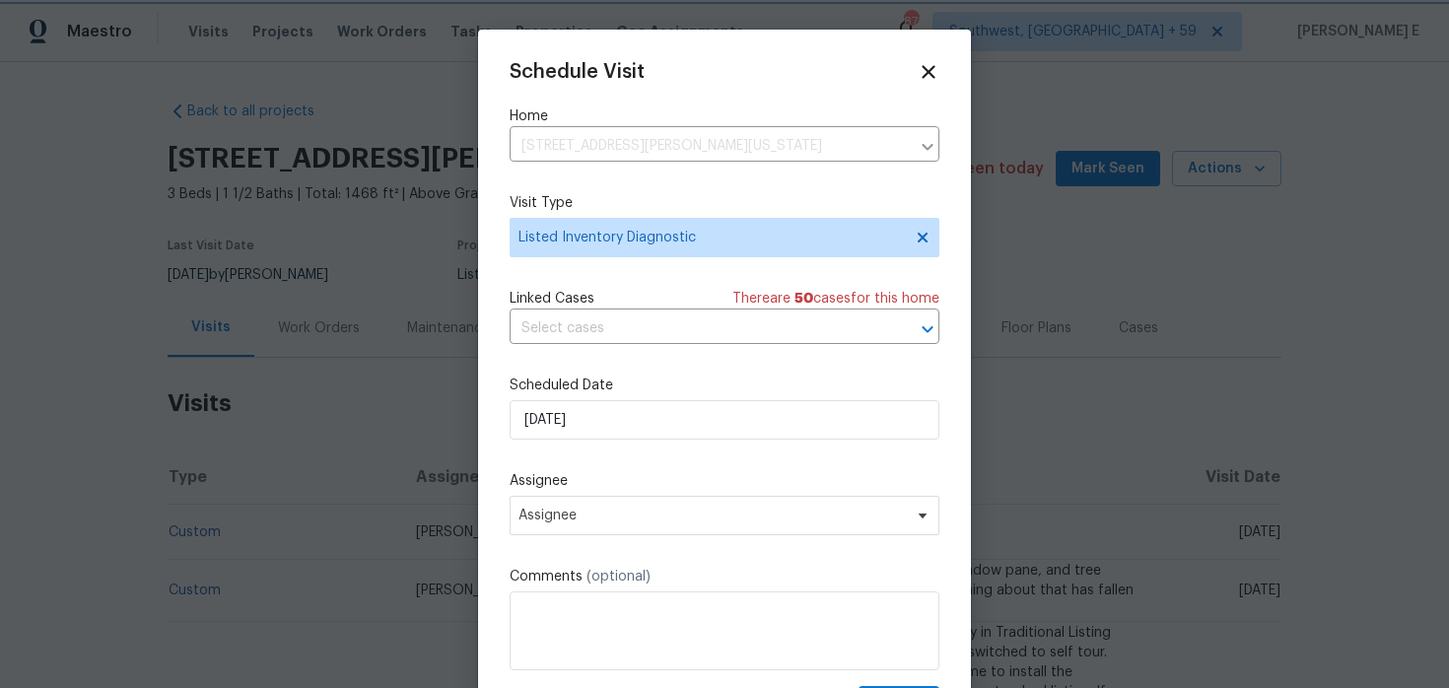
scroll to position [35, 0]
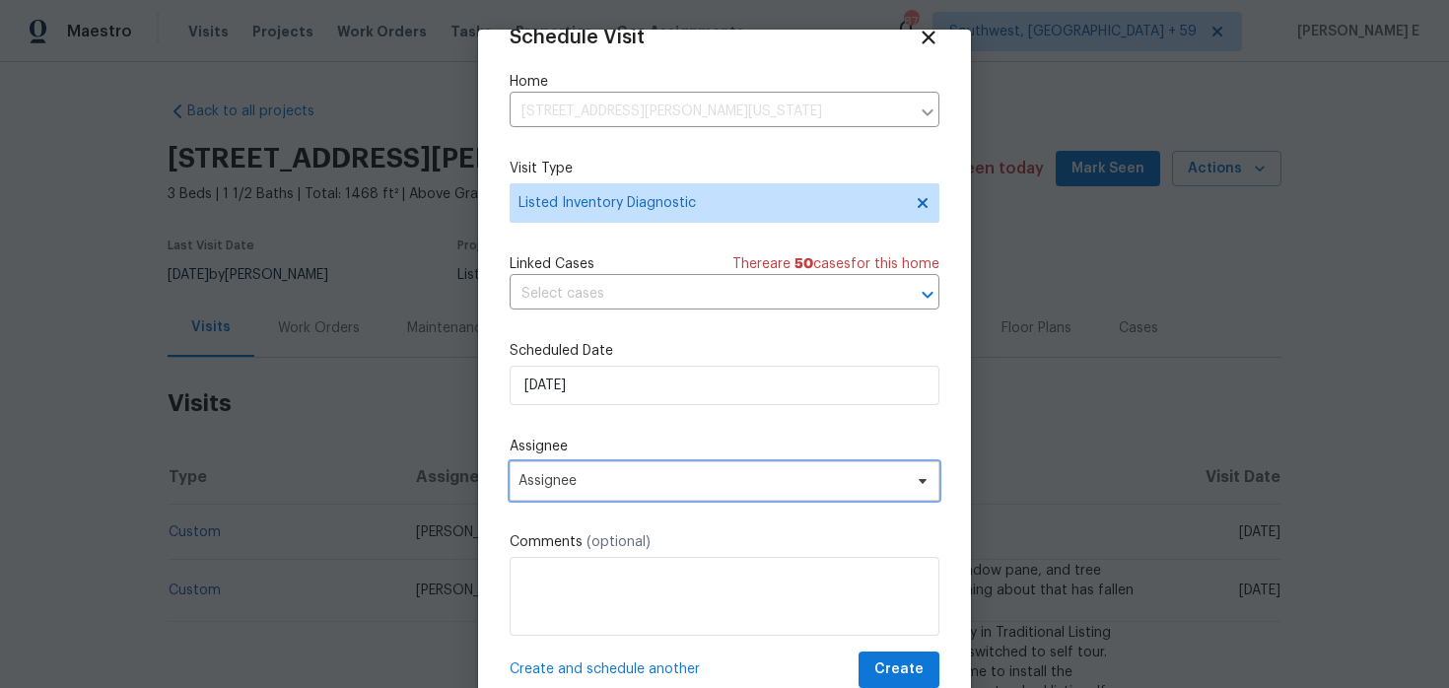
click at [633, 486] on span "Assignee" at bounding box center [712, 481] width 386 height 16
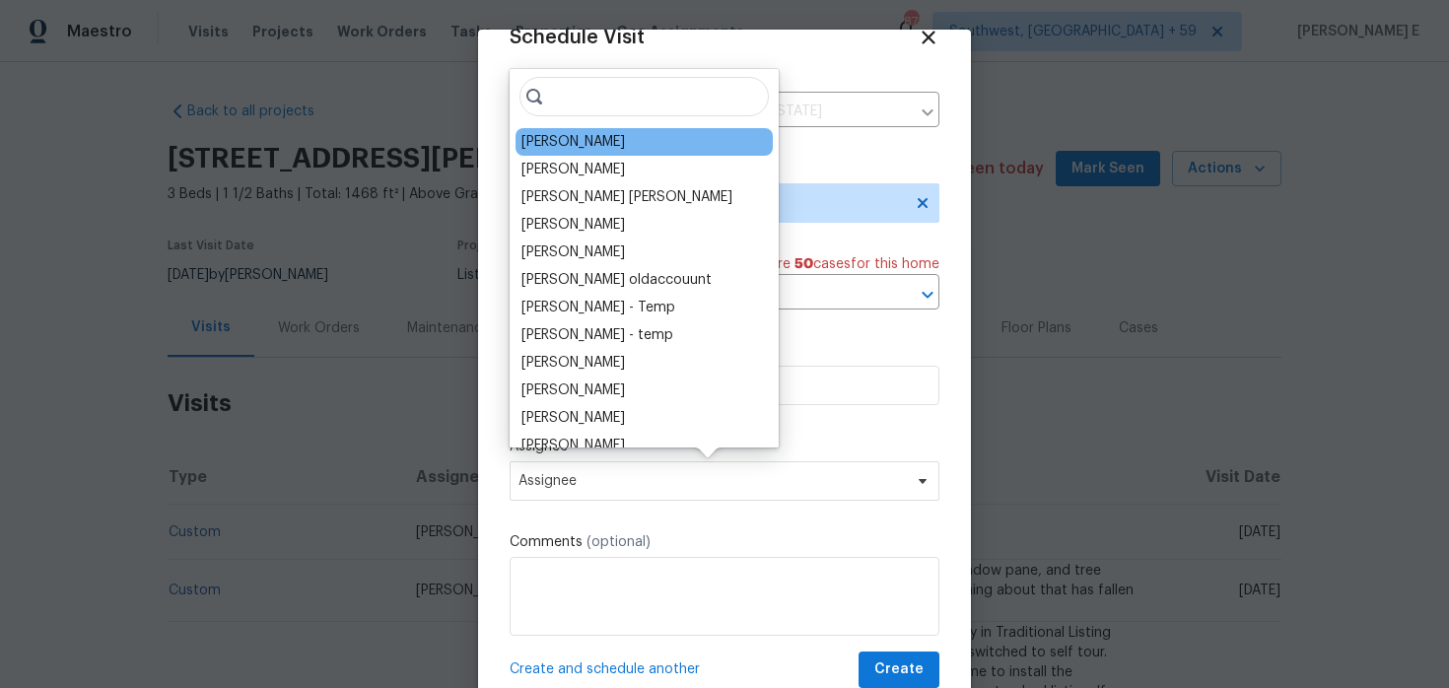
click at [611, 147] on div "Joshua Beatty" at bounding box center [644, 142] width 257 height 28
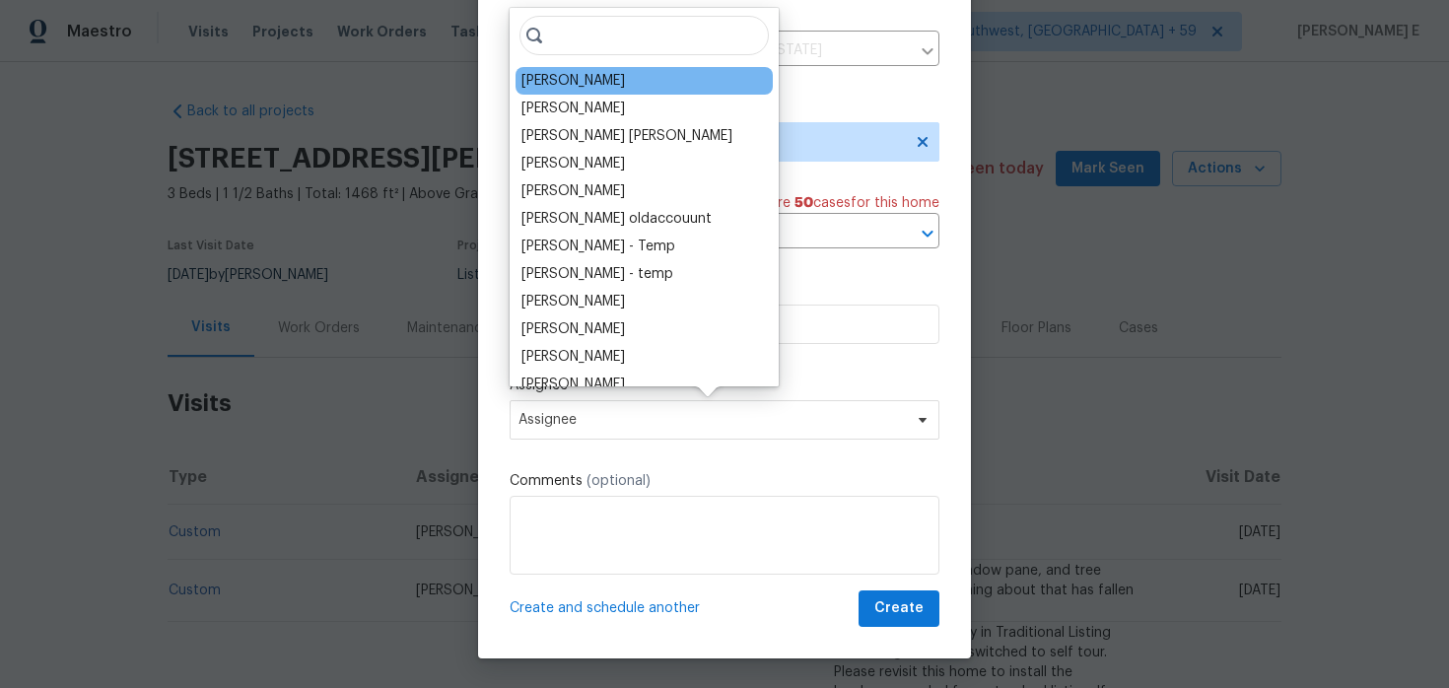
click at [614, 87] on div "Joshua Beatty" at bounding box center [644, 81] width 257 height 28
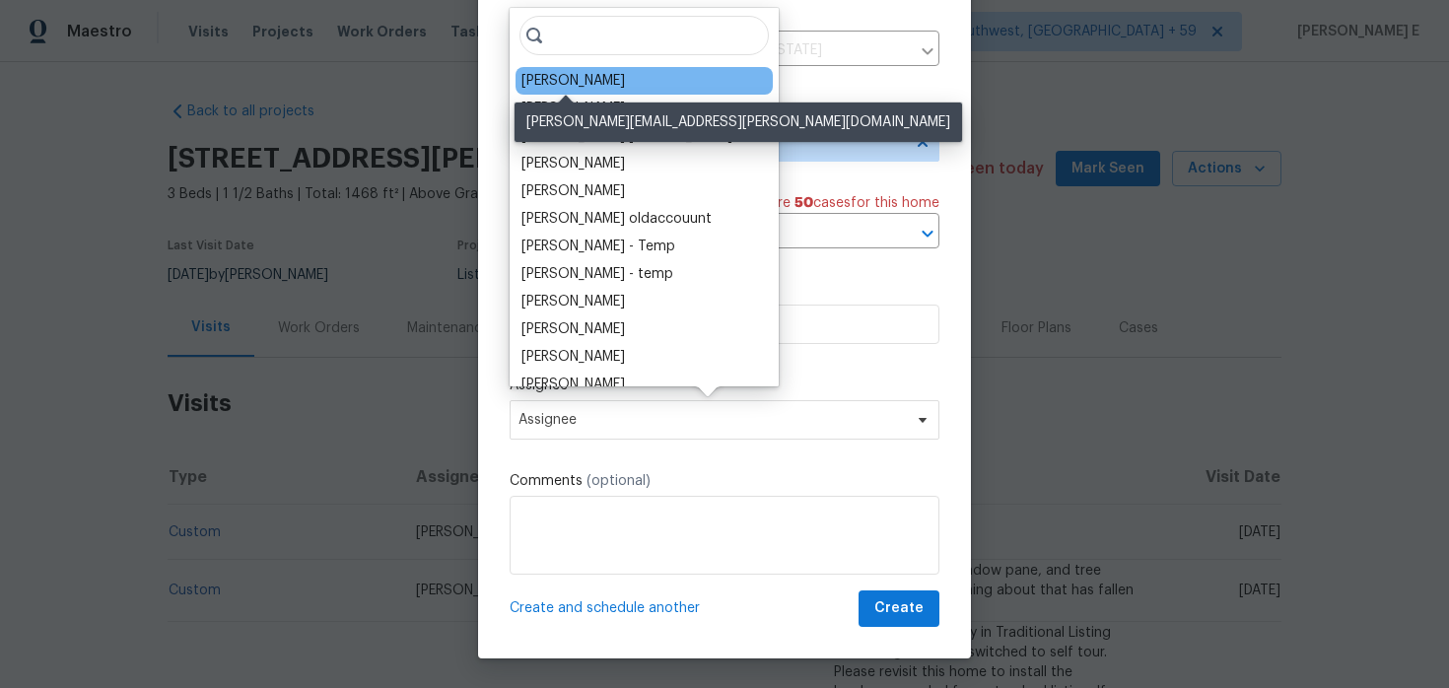
click at [551, 83] on div "Joshua Beatty" at bounding box center [573, 81] width 104 height 20
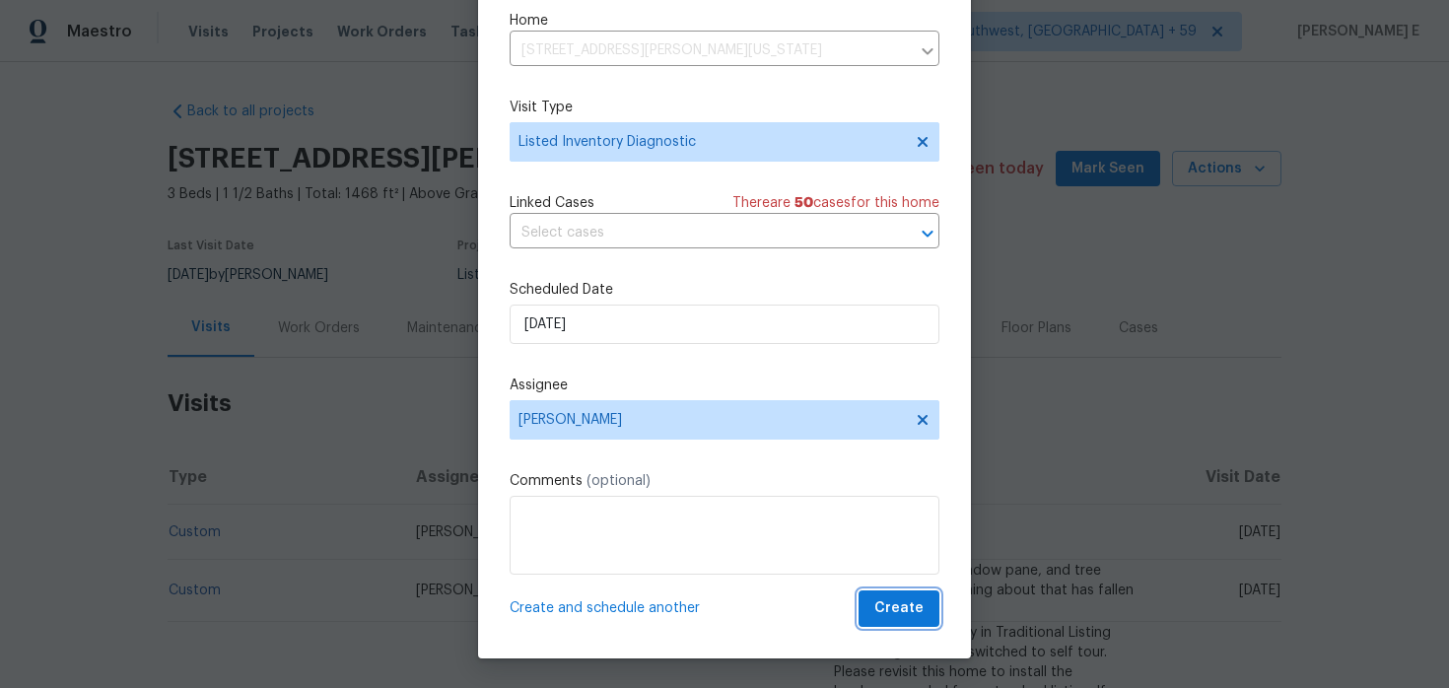
click at [904, 592] on button "Create" at bounding box center [899, 608] width 81 height 36
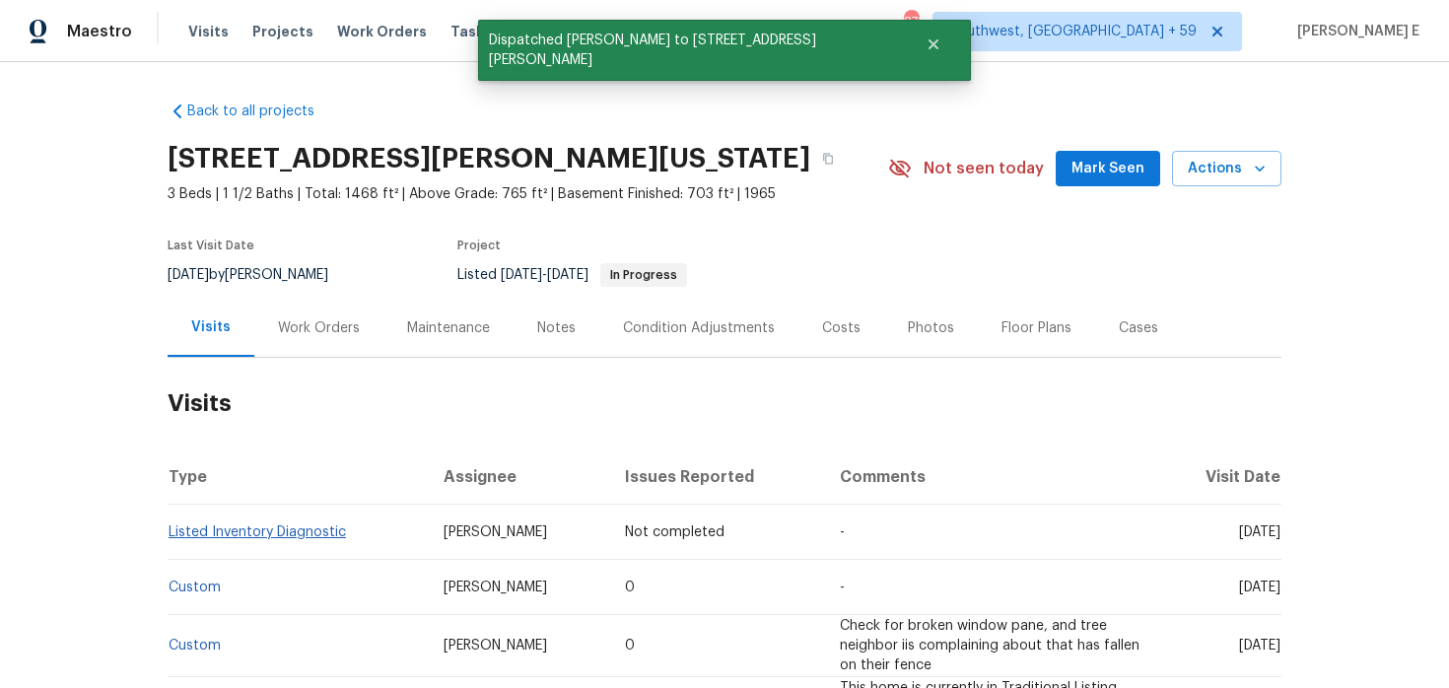
scroll to position [0, 0]
copy link "Listed Inventory Diagnostic"
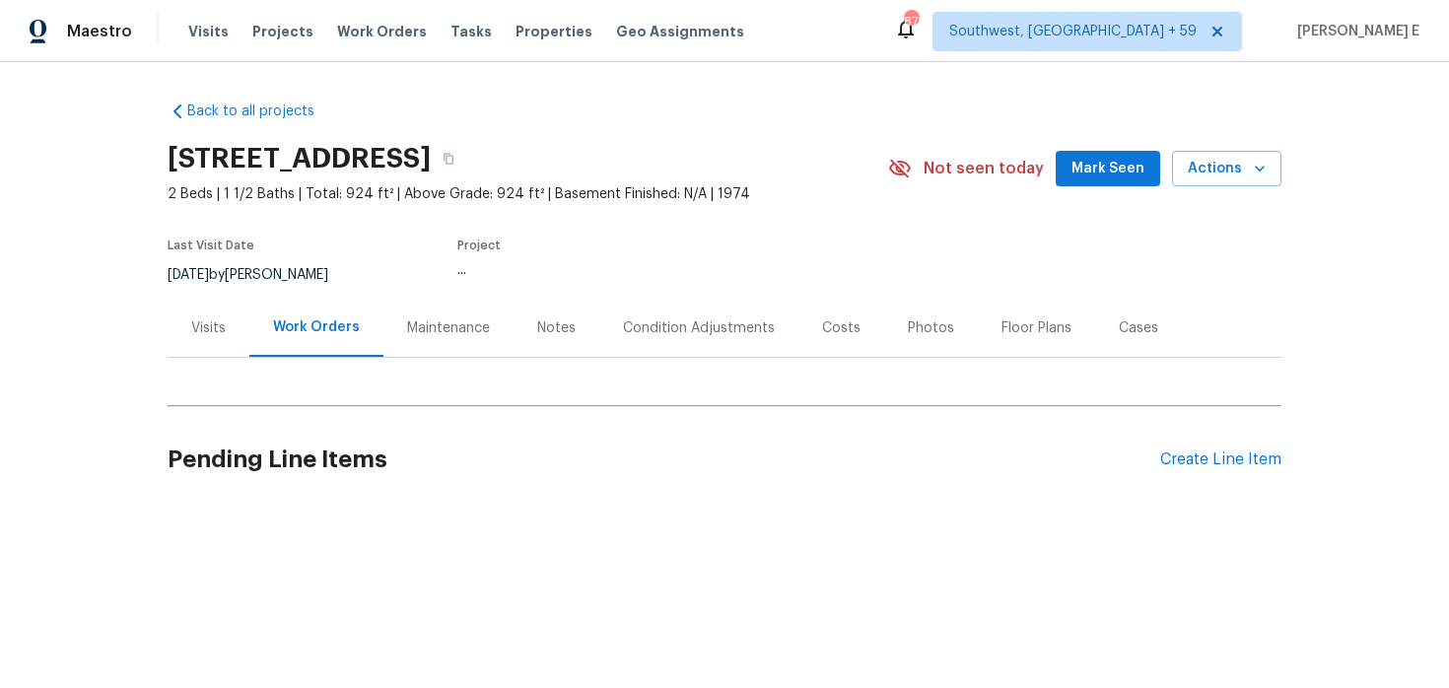
click at [211, 333] on div "Visits" at bounding box center [208, 328] width 35 height 20
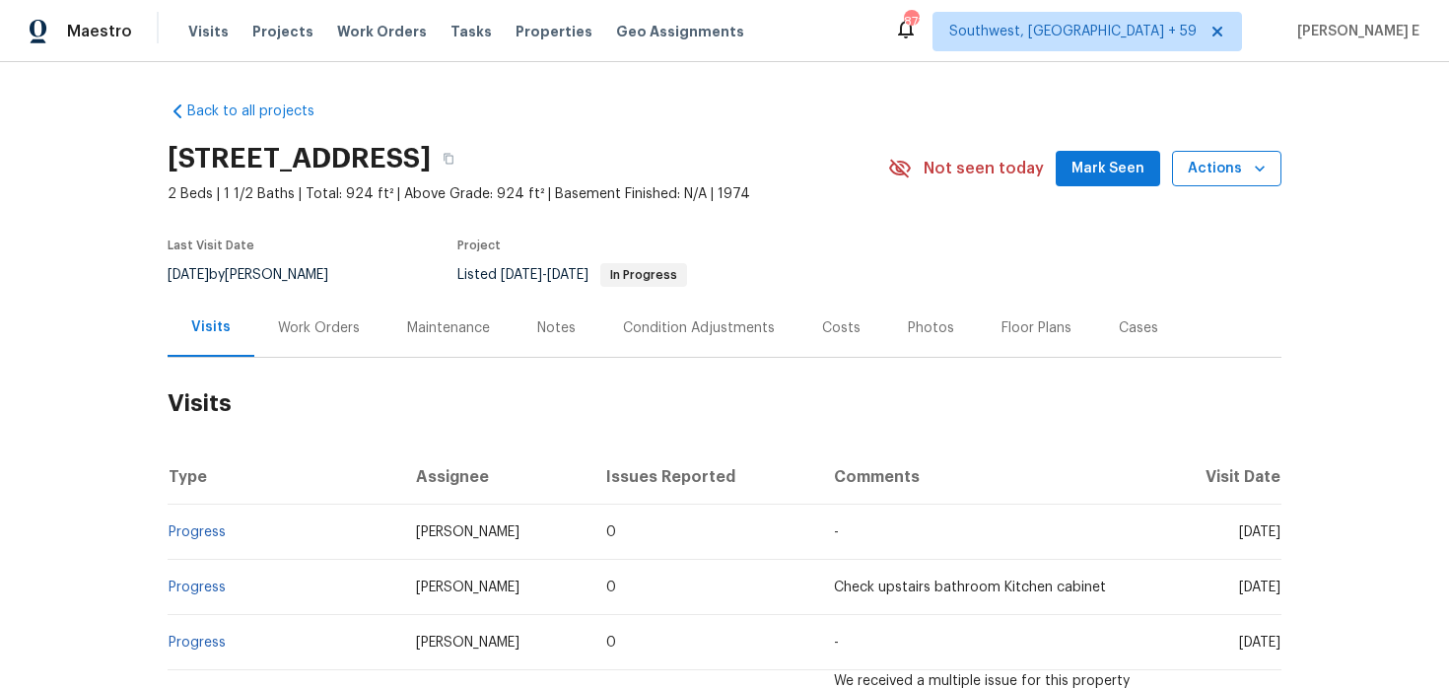
click at [1228, 170] on span "Actions" at bounding box center [1227, 169] width 78 height 25
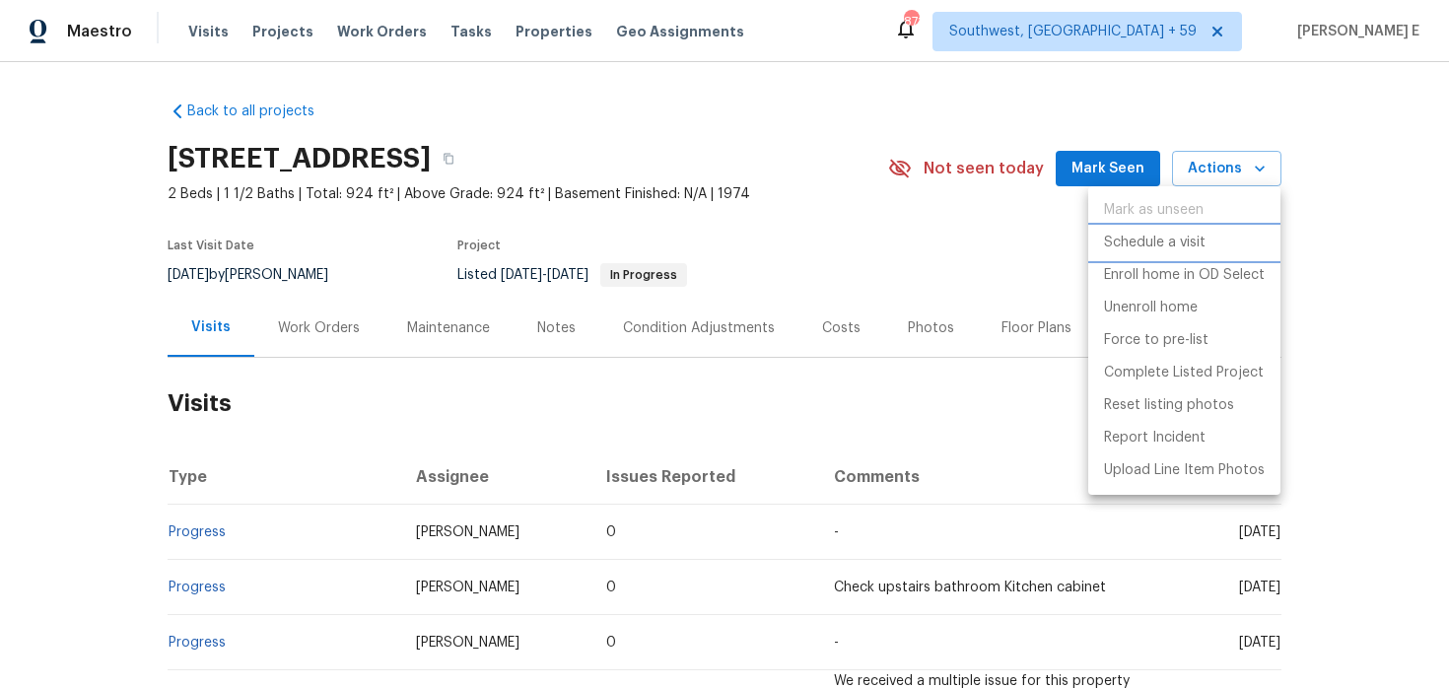
click at [1132, 245] on p "Schedule a visit" at bounding box center [1155, 243] width 102 height 21
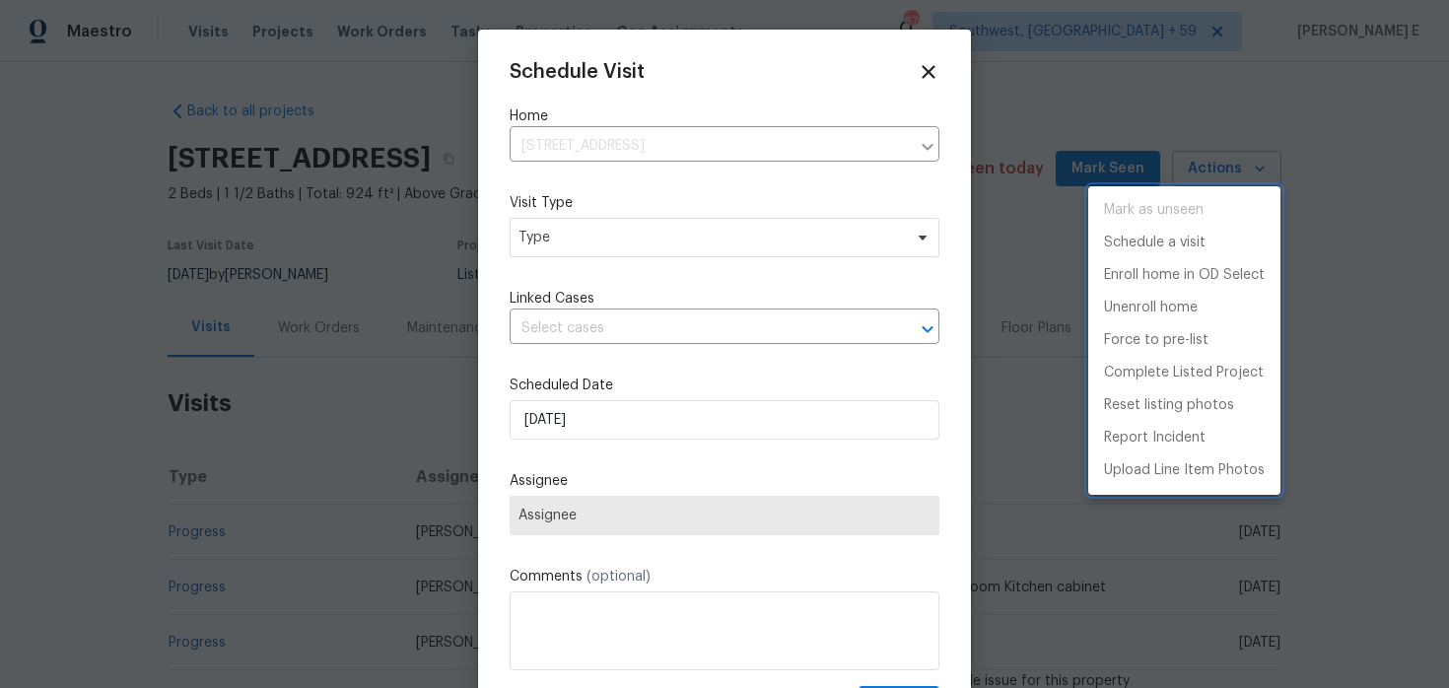
click at [524, 239] on div at bounding box center [724, 344] width 1449 height 688
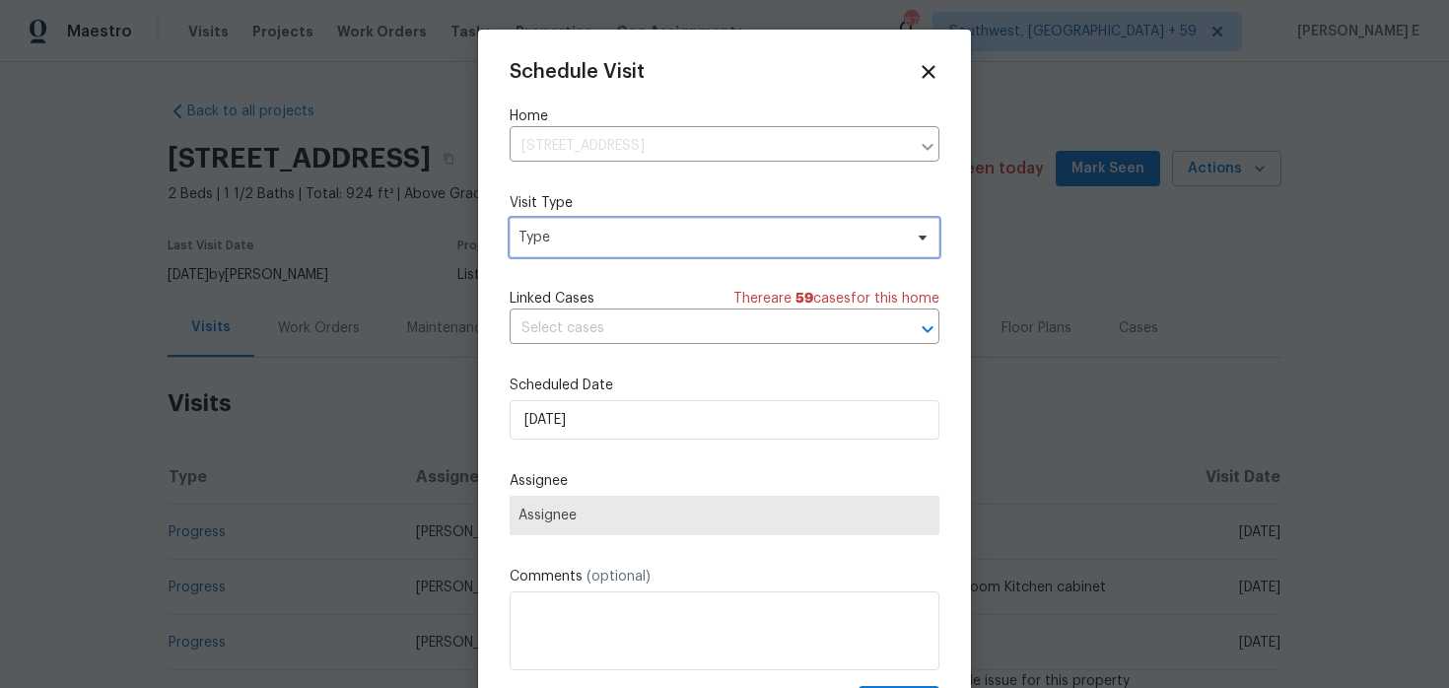
click at [524, 239] on span "Type" at bounding box center [710, 238] width 383 height 20
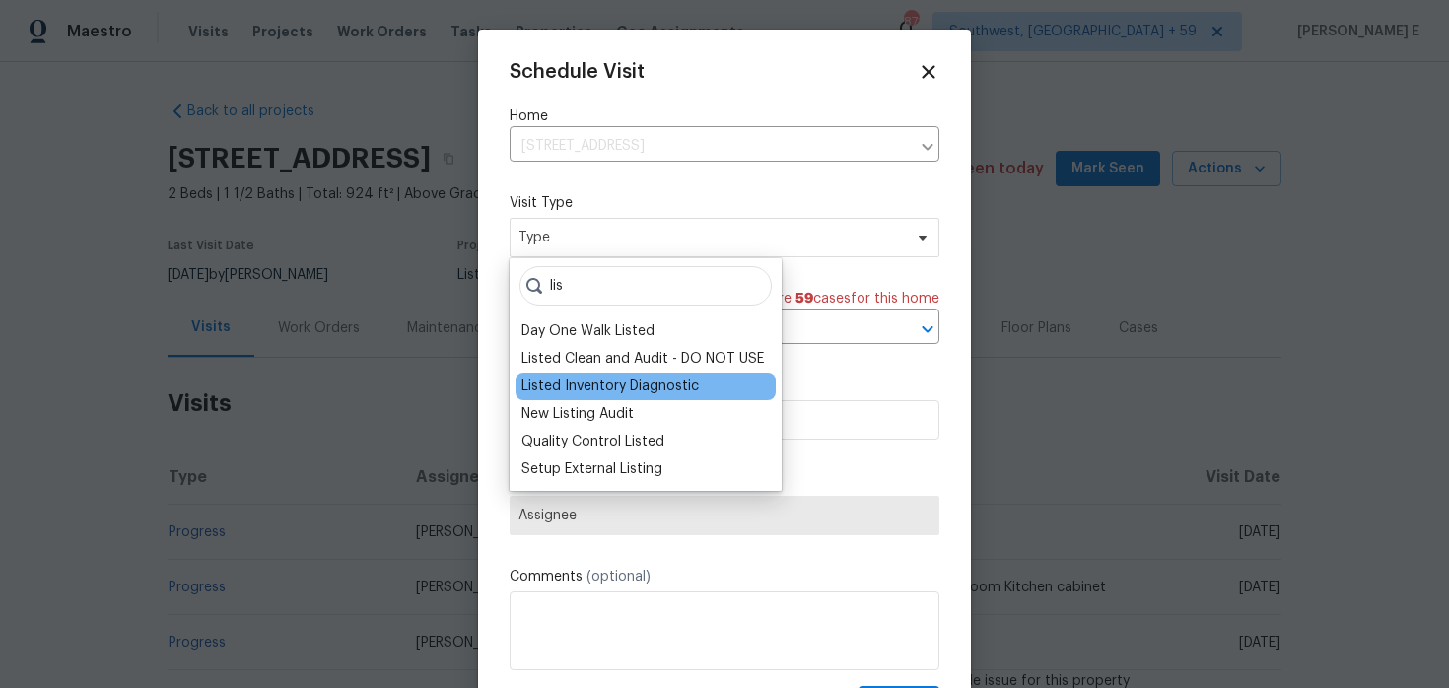
type input "lis"
click at [548, 388] on div "Listed Inventory Diagnostic" at bounding box center [609, 387] width 177 height 20
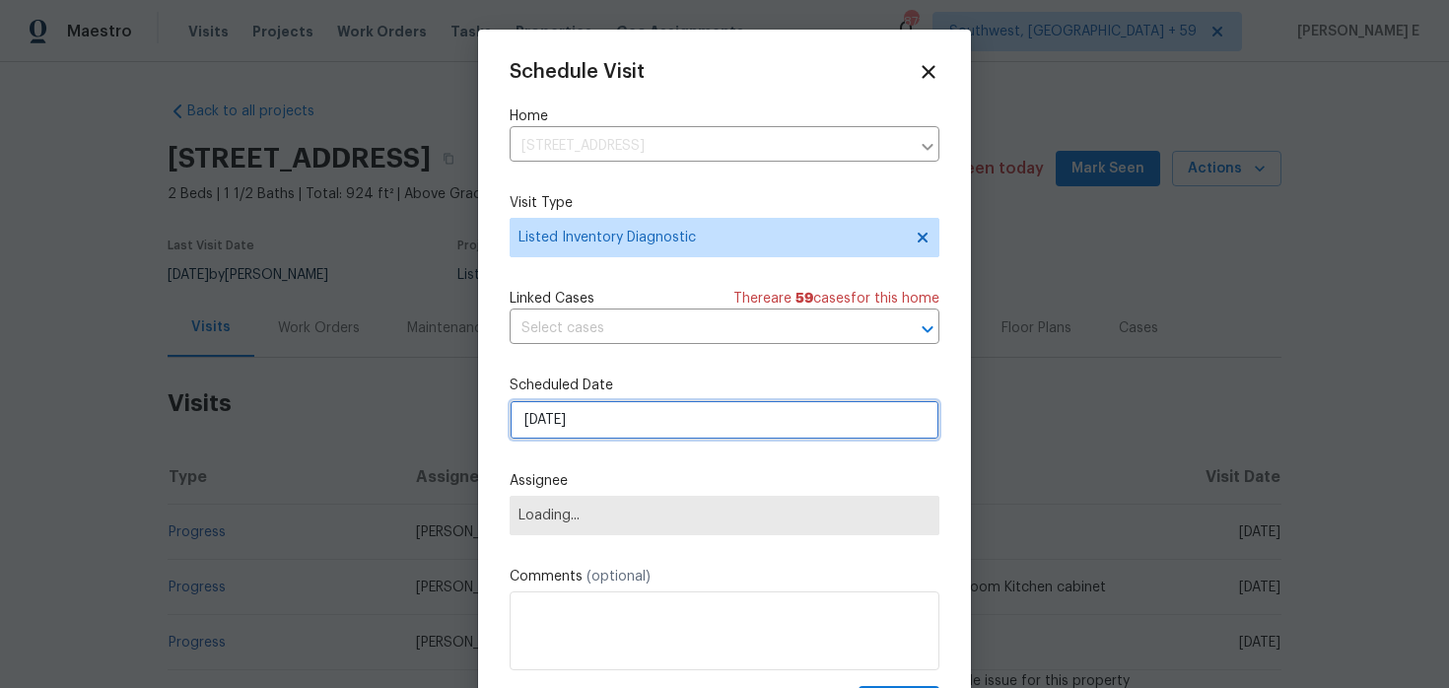
click at [565, 425] on input "[DATE]" at bounding box center [725, 419] width 430 height 39
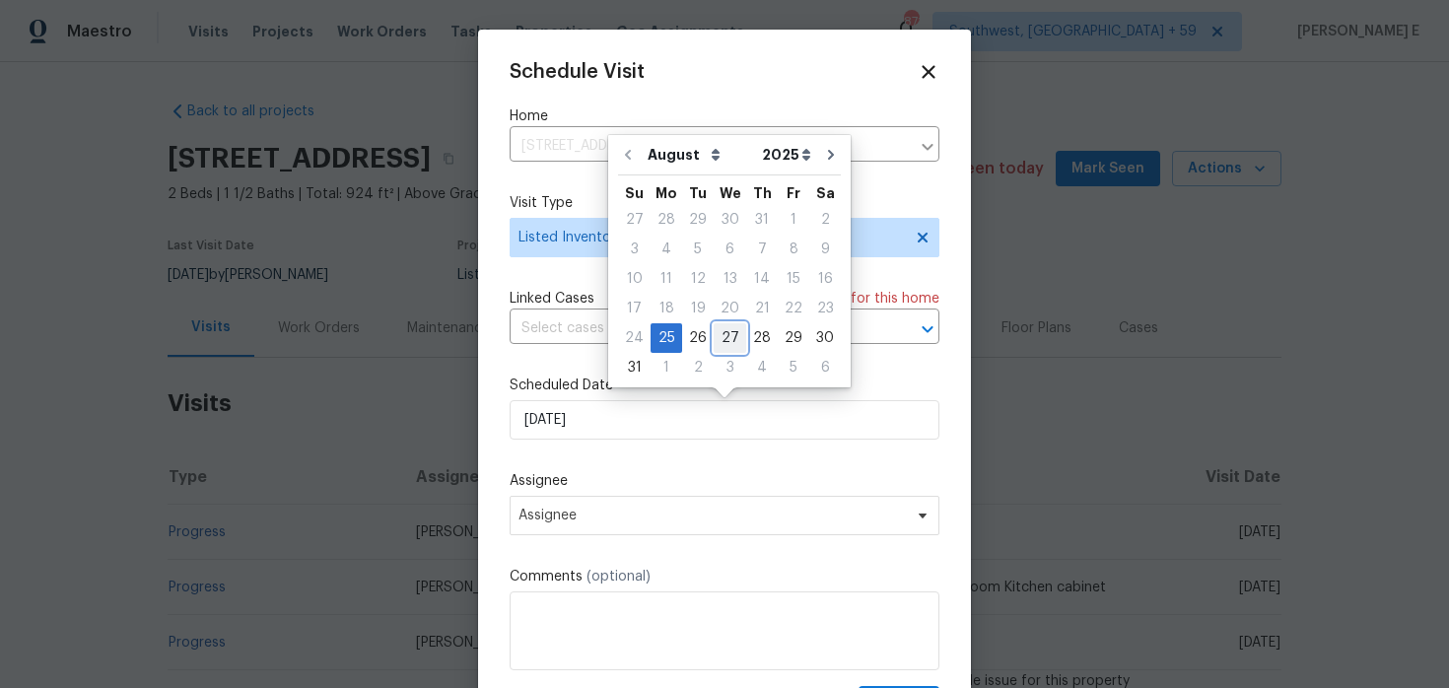
click at [720, 336] on div "27" at bounding box center [730, 338] width 33 height 28
type input "[DATE]"
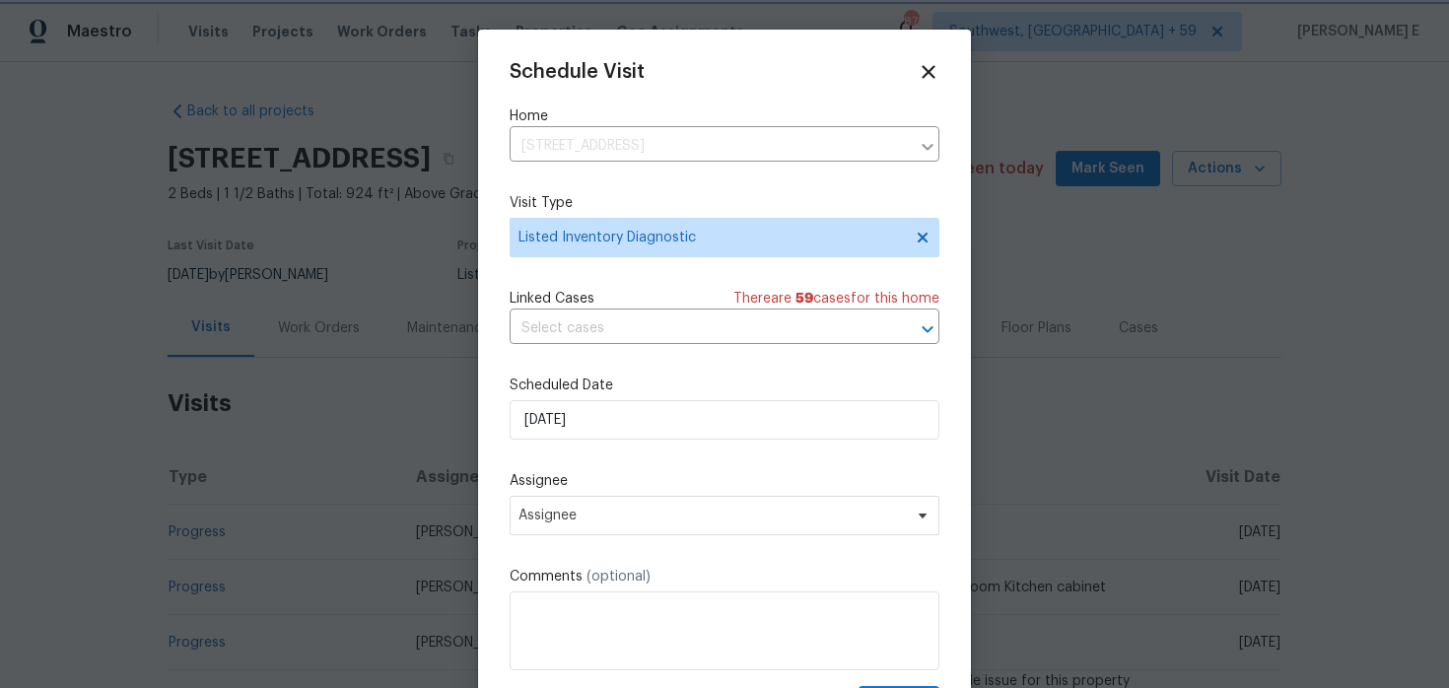
scroll to position [35, 0]
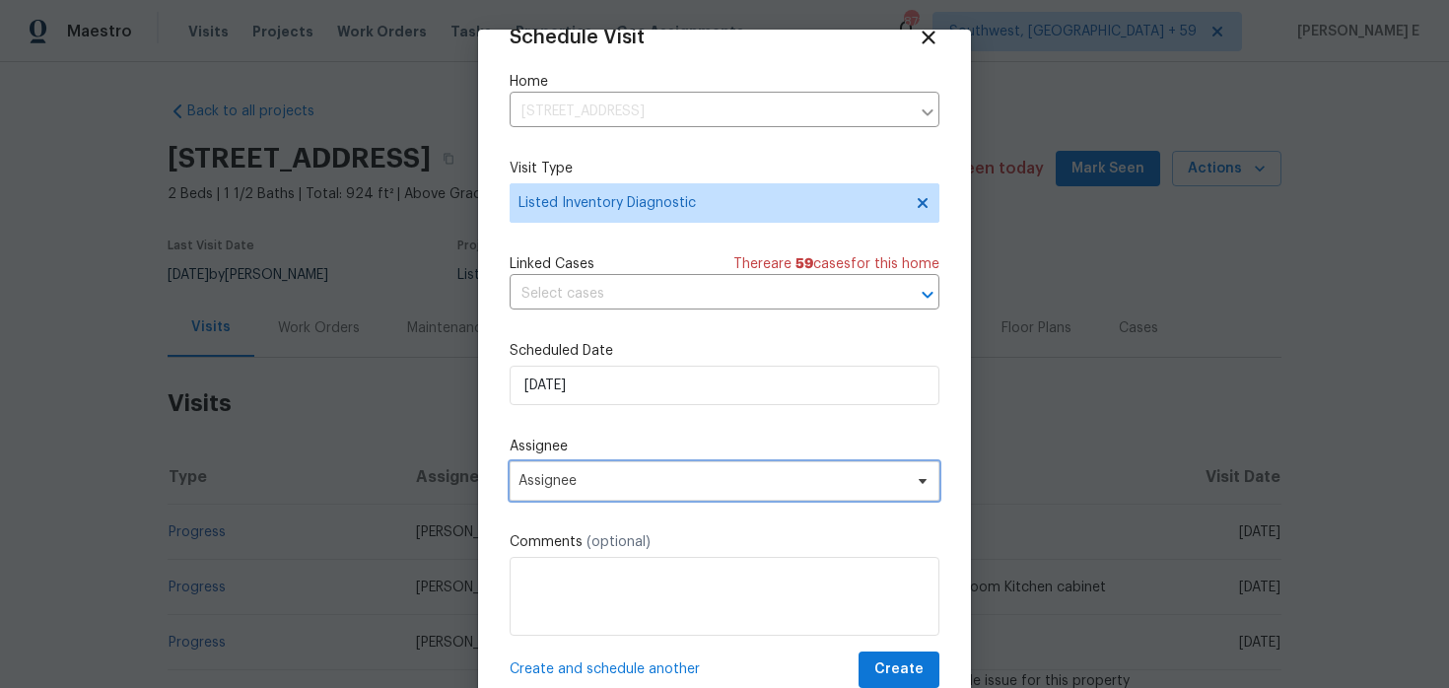
click at [586, 476] on span "Assignee" at bounding box center [712, 481] width 386 height 16
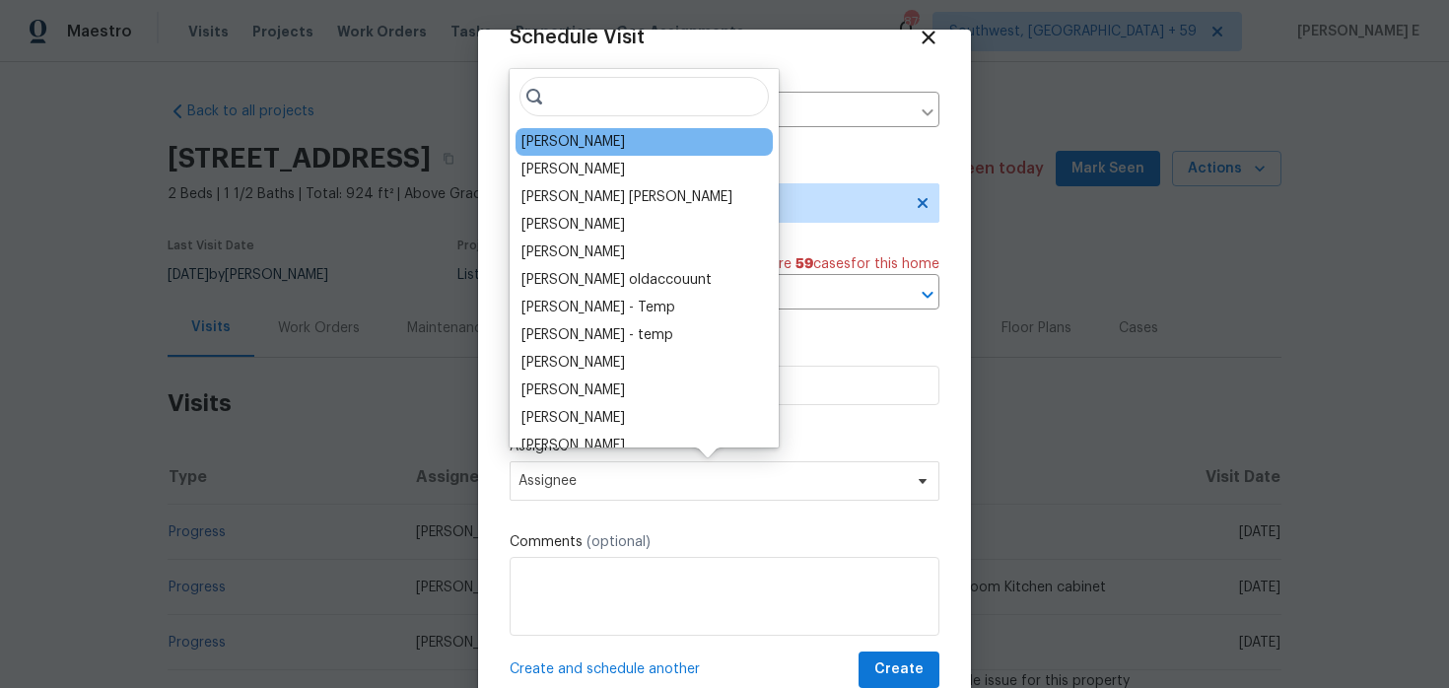
click at [582, 146] on div "[PERSON_NAME]" at bounding box center [644, 142] width 257 height 28
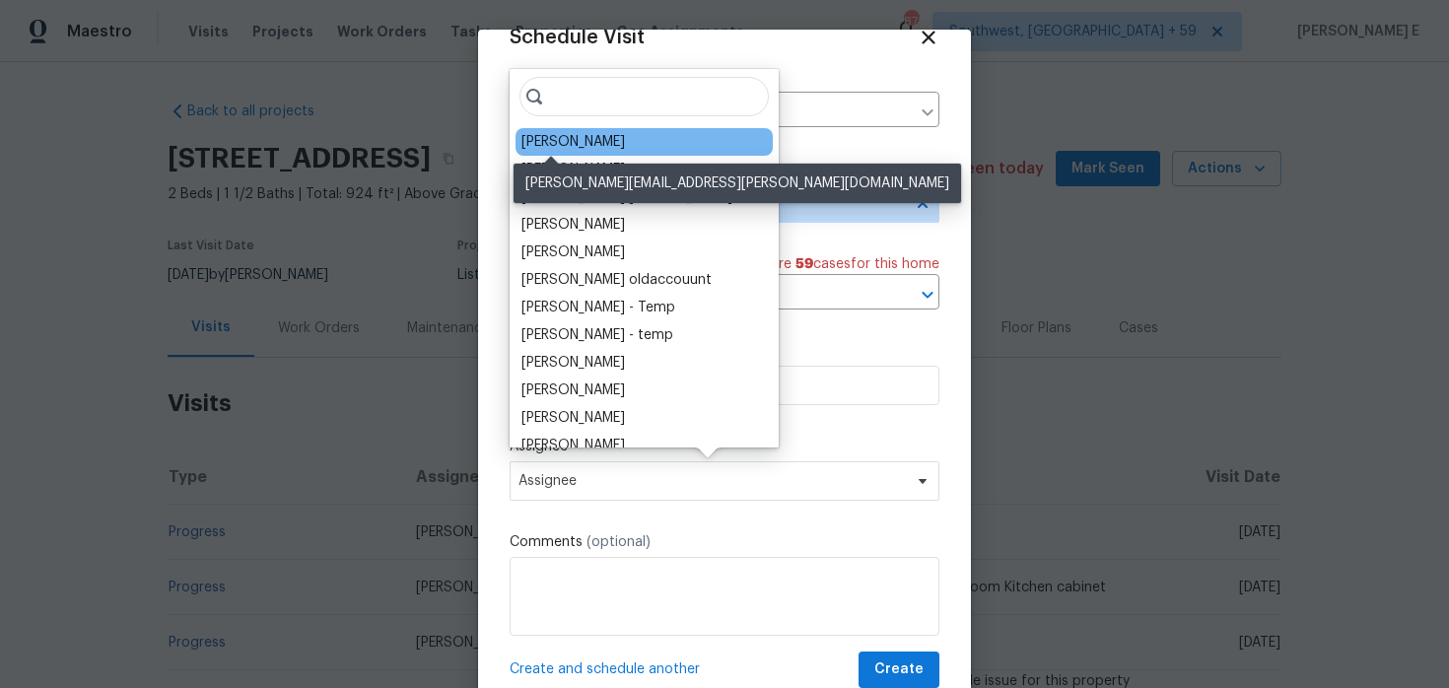
click at [540, 149] on div "[PERSON_NAME]" at bounding box center [573, 142] width 104 height 20
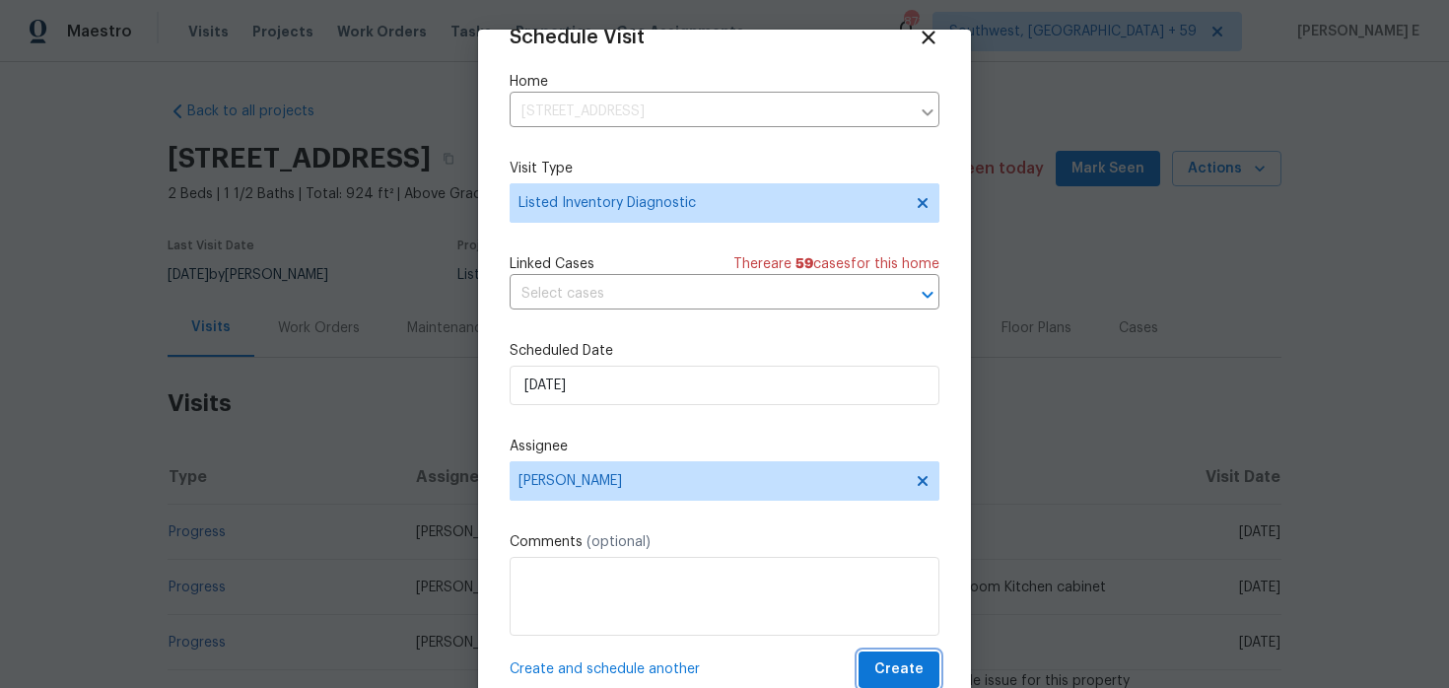
click at [908, 665] on span "Create" at bounding box center [898, 670] width 49 height 25
click at [208, 552] on div at bounding box center [724, 344] width 1449 height 688
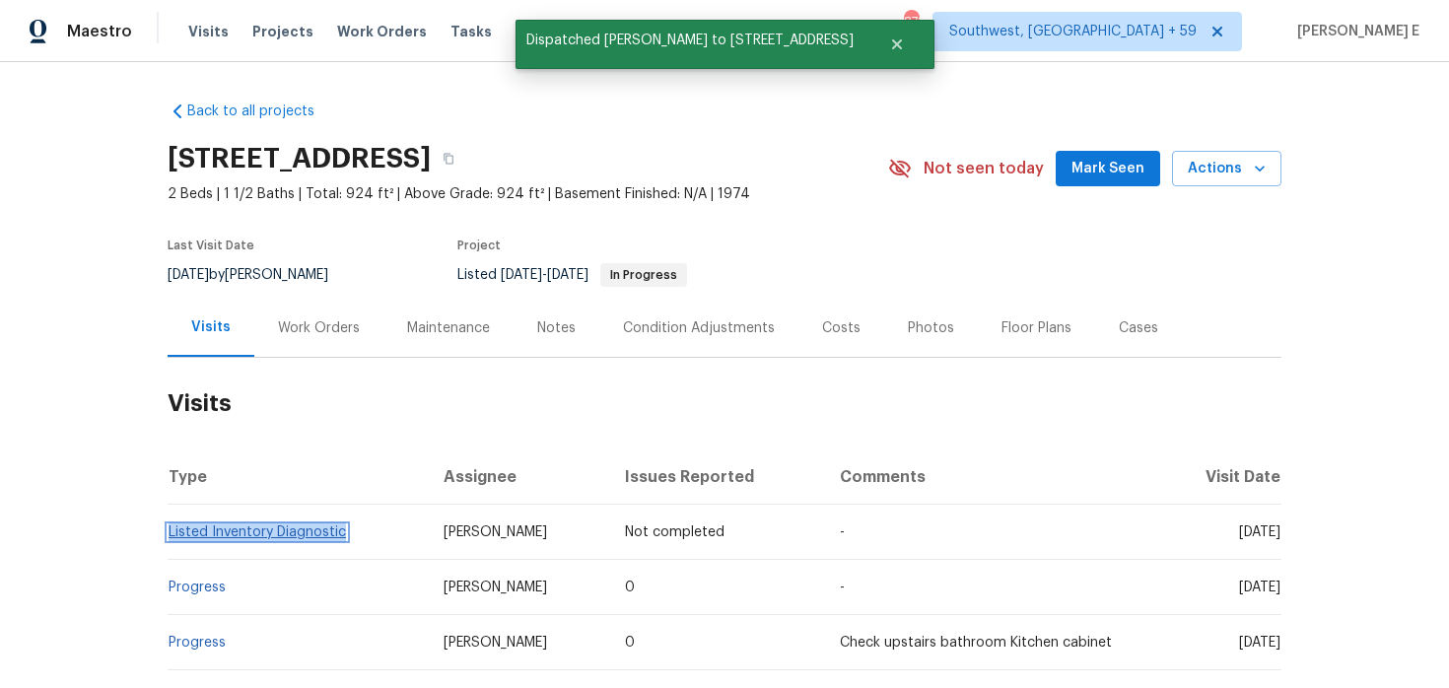
copy link "Listed Inventory Diagnostic"
